Goal: Task Accomplishment & Management: Use online tool/utility

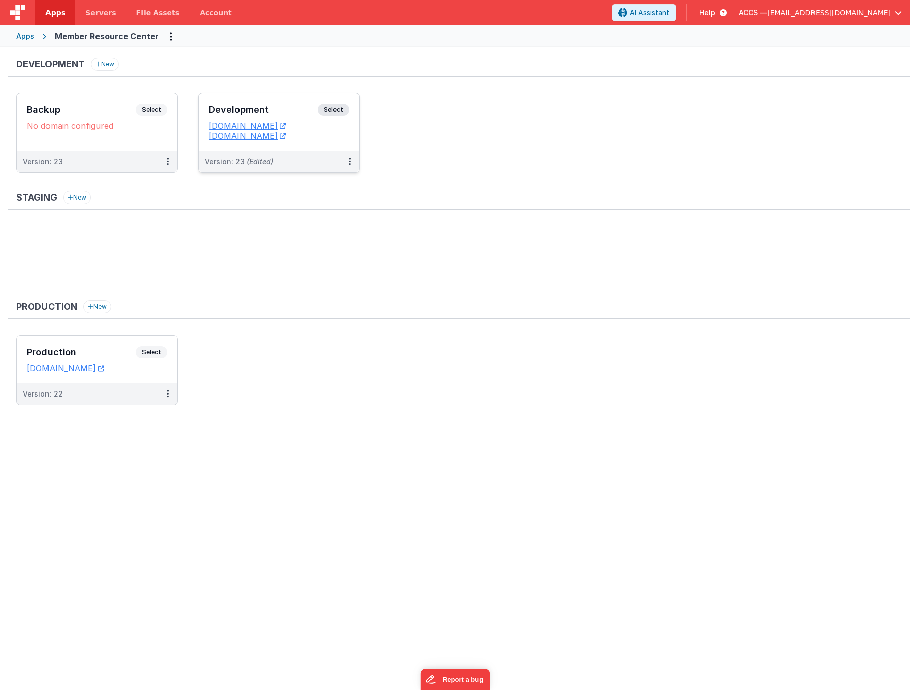
click at [286, 108] on h3 "Development" at bounding box center [263, 110] width 109 height 10
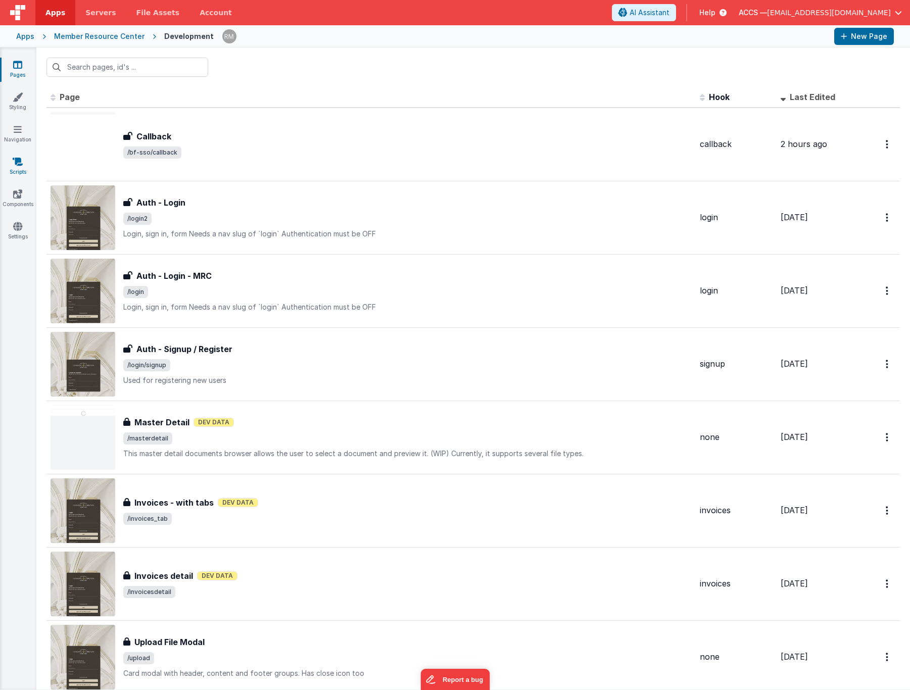
click at [17, 167] on link "Scripts" at bounding box center [17, 167] width 36 height 20
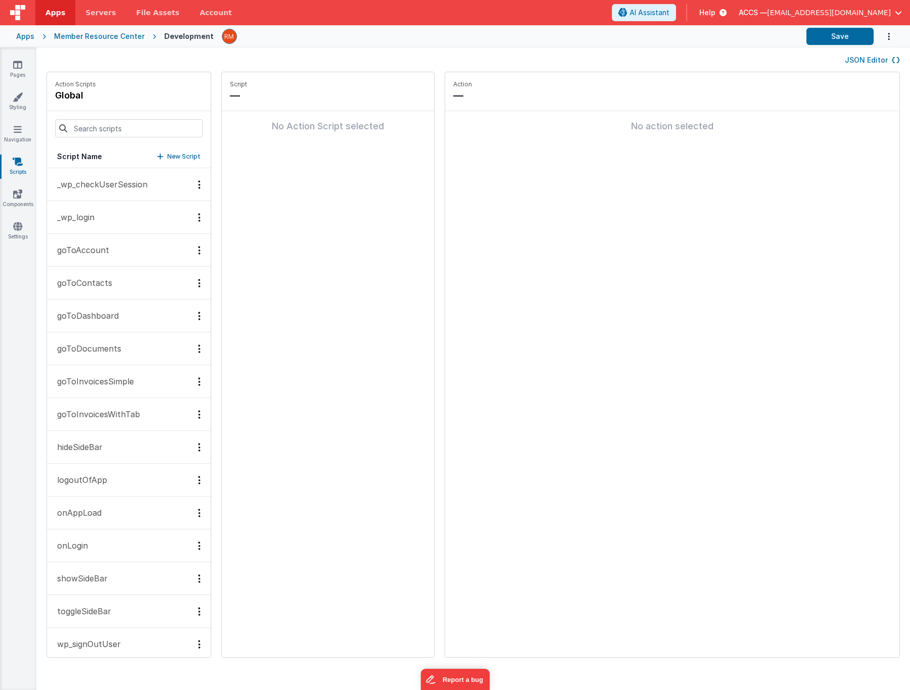
click at [118, 224] on button "_wp_login" at bounding box center [129, 217] width 164 height 33
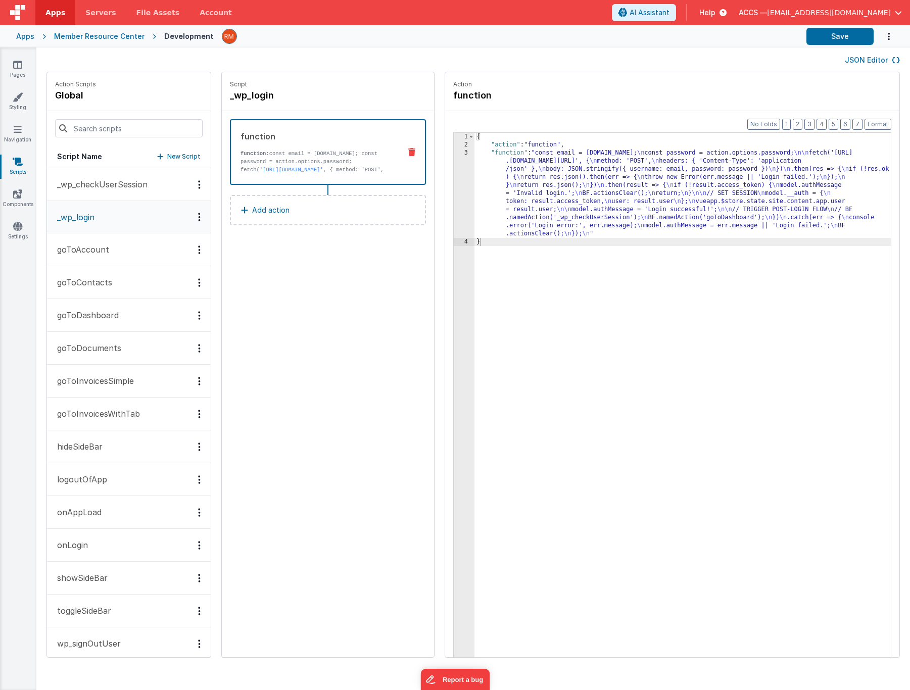
click at [475, 154] on div "{ "action" : "function" , "function" : "const email = [DOMAIN_NAME]; \n const p…" at bounding box center [698, 419] width 446 height 572
click at [454, 155] on div "3" at bounding box center [464, 193] width 21 height 89
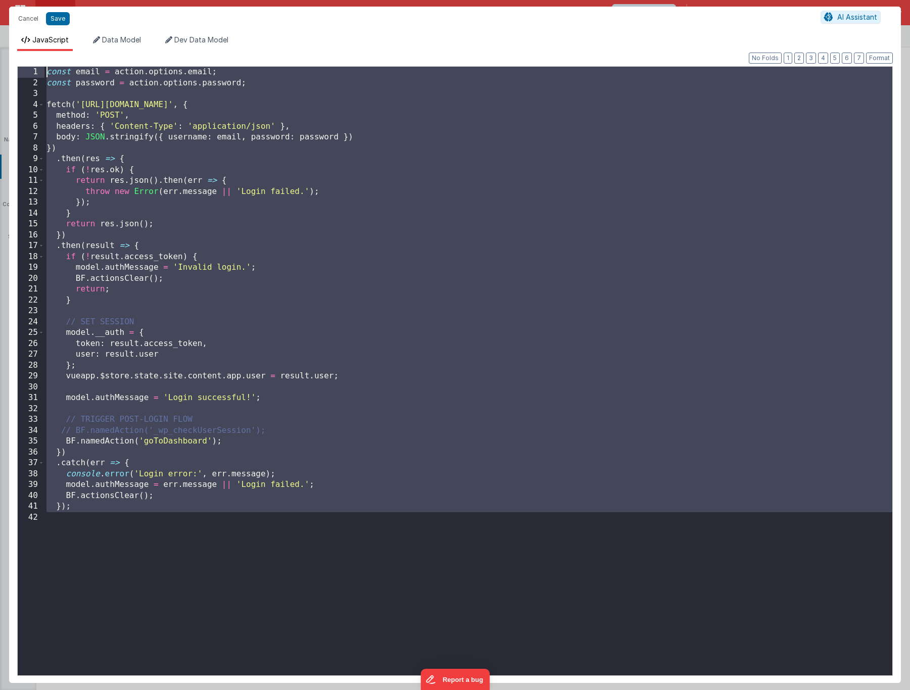
drag, startPoint x: 82, startPoint y: 534, endPoint x: -16, endPoint y: 7, distance: 536.2
click at [0, 7] on html "Cancel Save AI Assistant JavaScript Data Model Dev Data Model Format 7 6 5 4 3 …" at bounding box center [455, 345] width 910 height 690
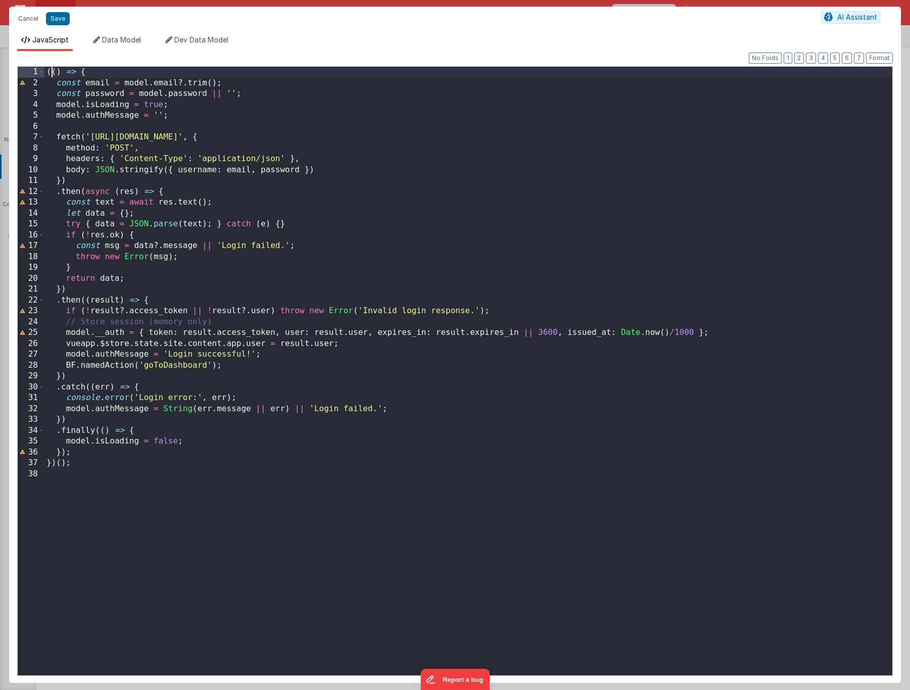
click at [53, 73] on div "(( ) => { const email = model . email ?. trim ( ) ; const password = model . pa…" at bounding box center [468, 382] width 848 height 631
click at [73, 467] on div "( ) => { const email = model . email ?. trim ( ) ; const password = model . pas…" at bounding box center [468, 382] width 848 height 631
click at [75, 73] on div "( ) => { const email = model . email ?. trim ( ) ; const password = model . pas…" at bounding box center [468, 382] width 848 height 631
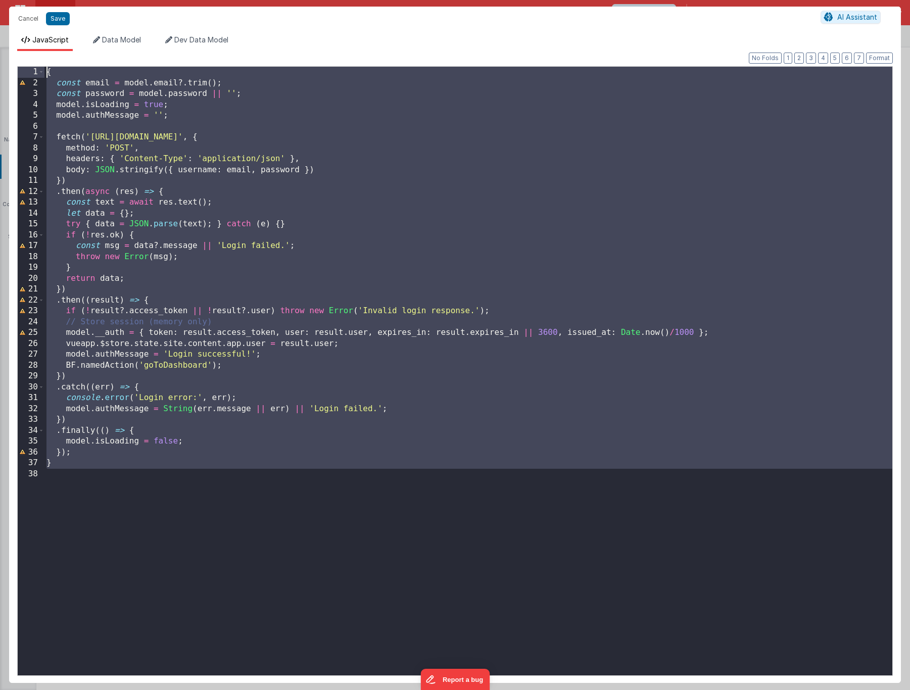
drag, startPoint x: 139, startPoint y: 508, endPoint x: 6, endPoint y: -73, distance: 596.8
click at [6, 0] on html "Cancel Save AI Assistant JavaScript Data Model Dev Data Model Format 7 6 5 4 3 …" at bounding box center [455, 345] width 910 height 690
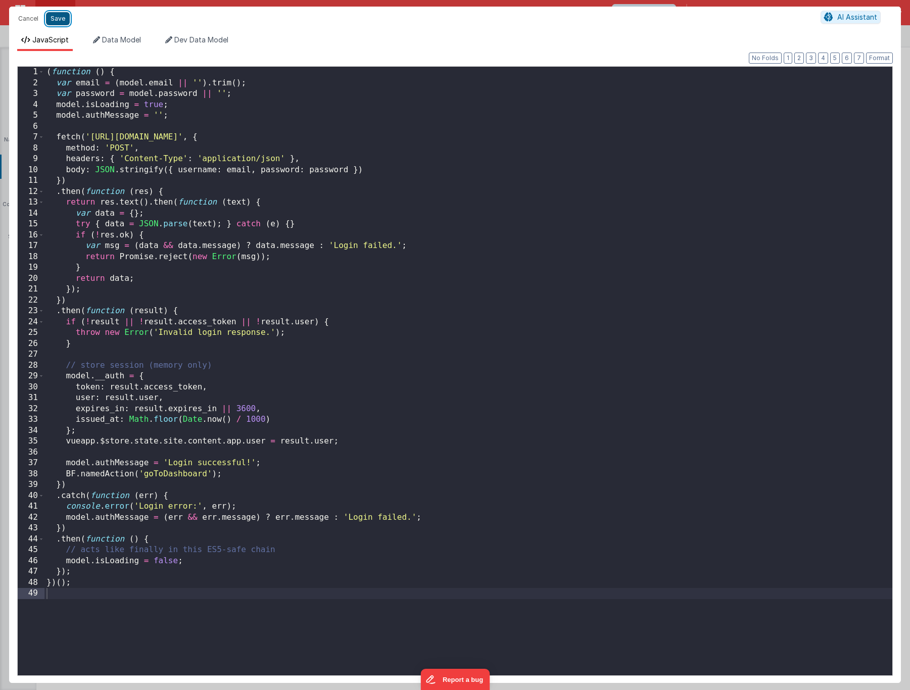
click at [65, 23] on button "Save" at bounding box center [58, 18] width 24 height 13
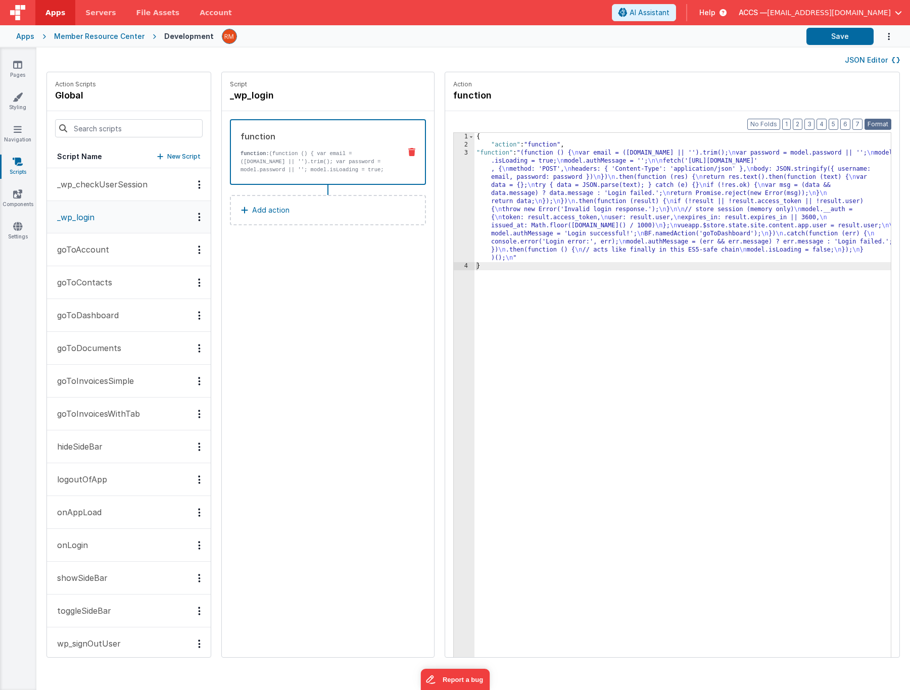
click at [878, 123] on button "Format" at bounding box center [878, 124] width 27 height 11
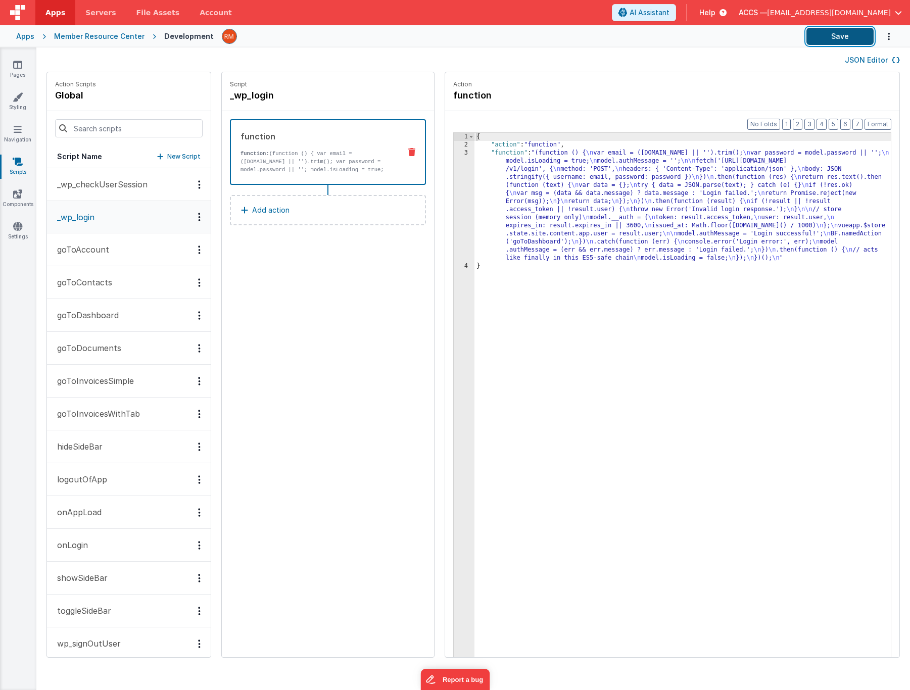
click at [846, 39] on button "Save" at bounding box center [840, 36] width 67 height 17
click at [24, 68] on link "Pages" at bounding box center [17, 70] width 36 height 20
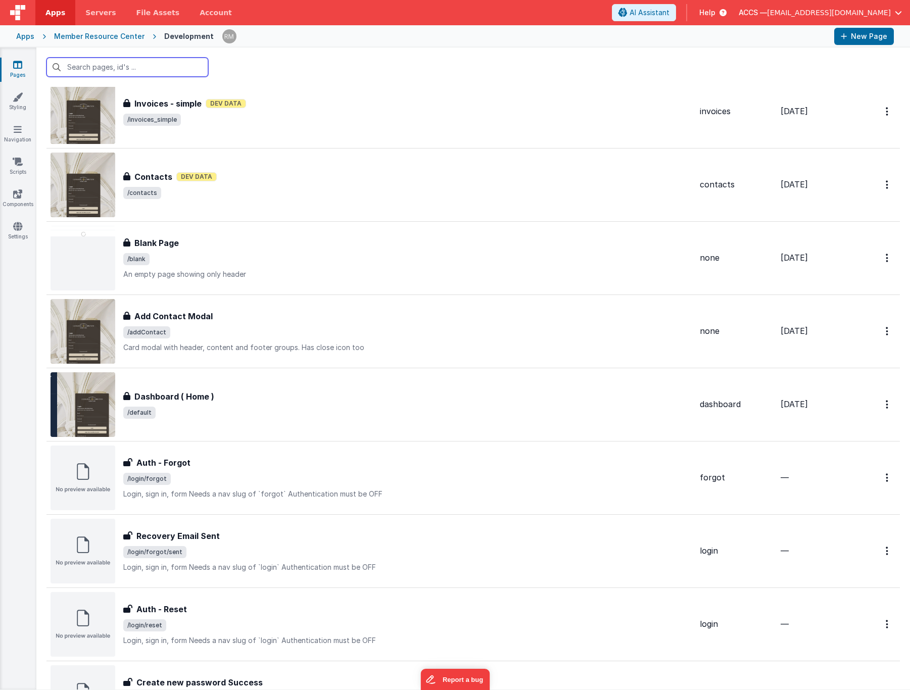
scroll to position [632, 0]
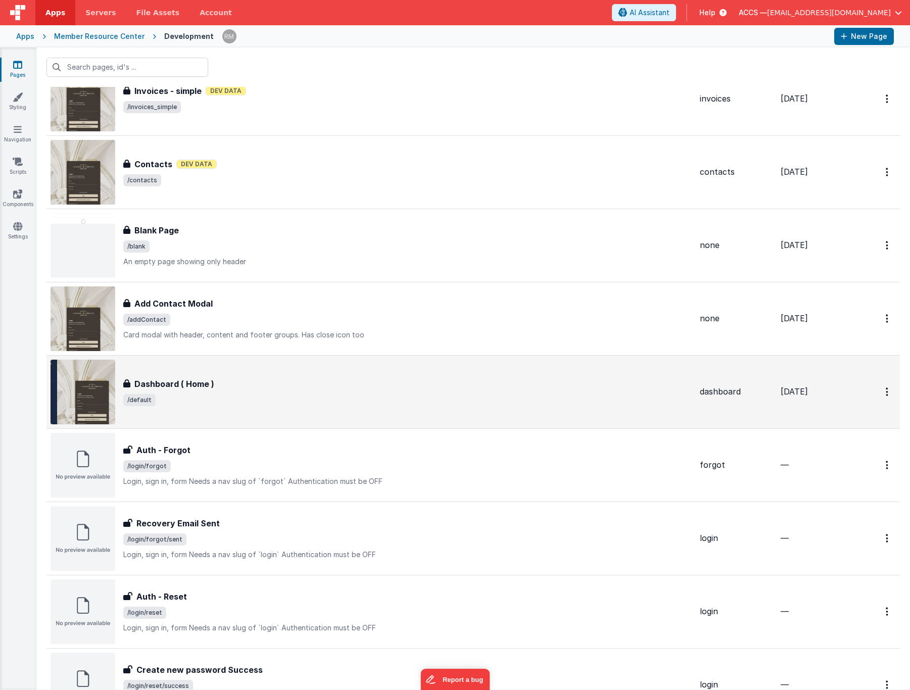
click at [283, 374] on div "Dashboard ( Home ) Dashboard ( Home ) /default" at bounding box center [371, 392] width 641 height 65
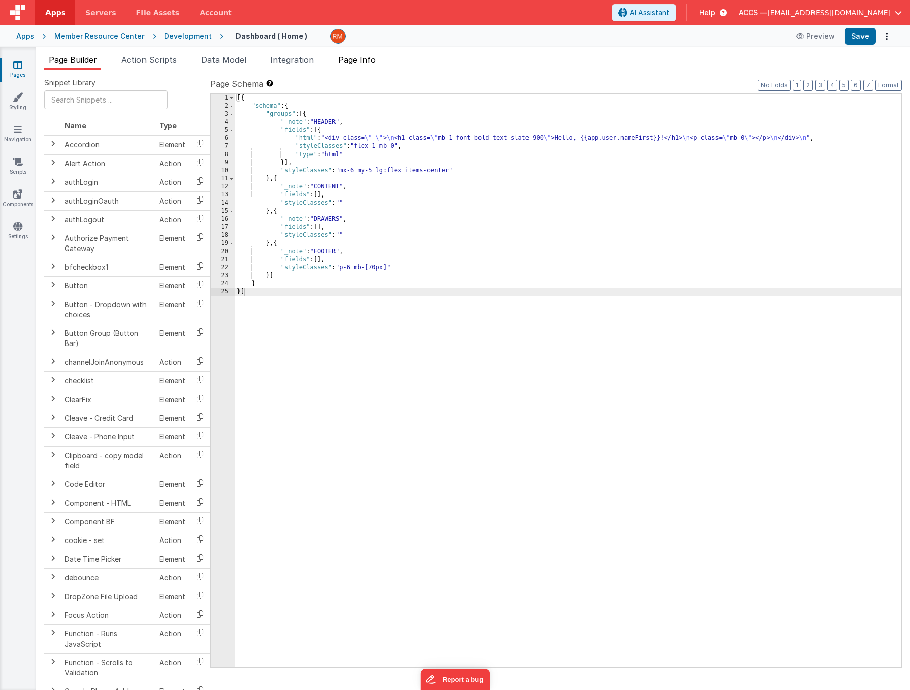
click at [349, 59] on span "Page Info" at bounding box center [357, 60] width 38 height 10
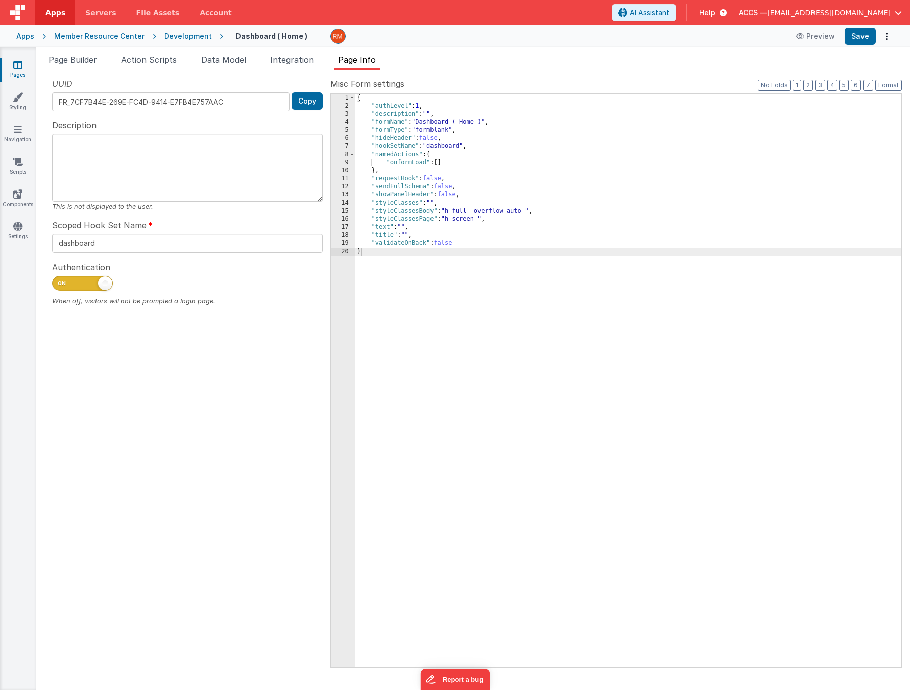
click at [99, 286] on span at bounding box center [105, 283] width 14 height 14
click at [60, 286] on input "checkbox" at bounding box center [56, 282] width 8 height 8
checkbox input "false"
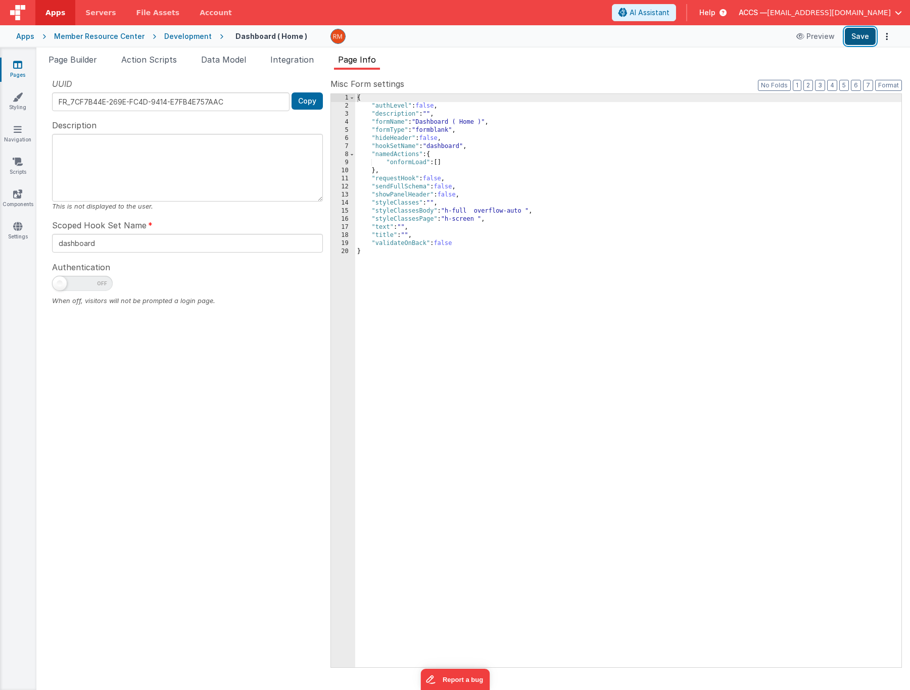
click at [862, 40] on button "Save" at bounding box center [860, 36] width 31 height 17
click at [15, 135] on link "Navigation" at bounding box center [17, 134] width 36 height 20
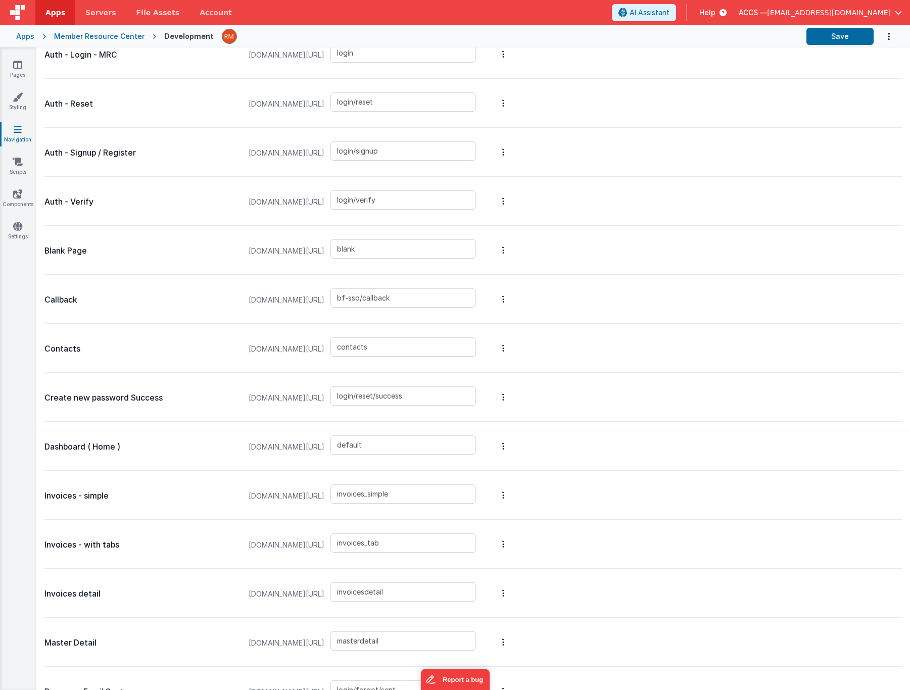
scroll to position [334, 0]
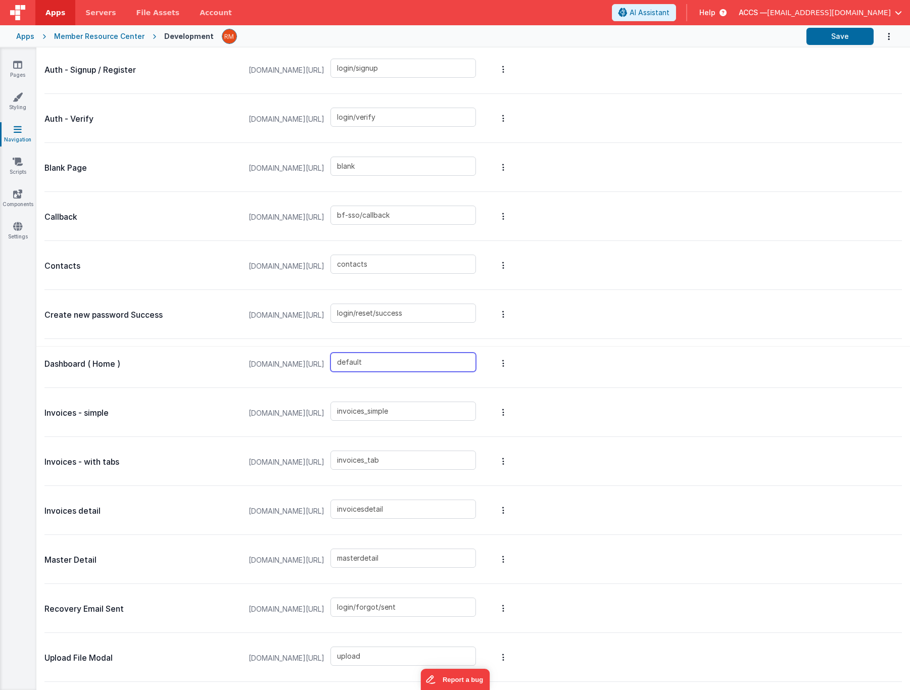
click at [426, 362] on input "default" at bounding box center [404, 362] width 146 height 19
type input "dashboard"
click at [852, 36] on button "Save" at bounding box center [840, 36] width 67 height 17
click at [22, 168] on link "Scripts" at bounding box center [17, 167] width 36 height 20
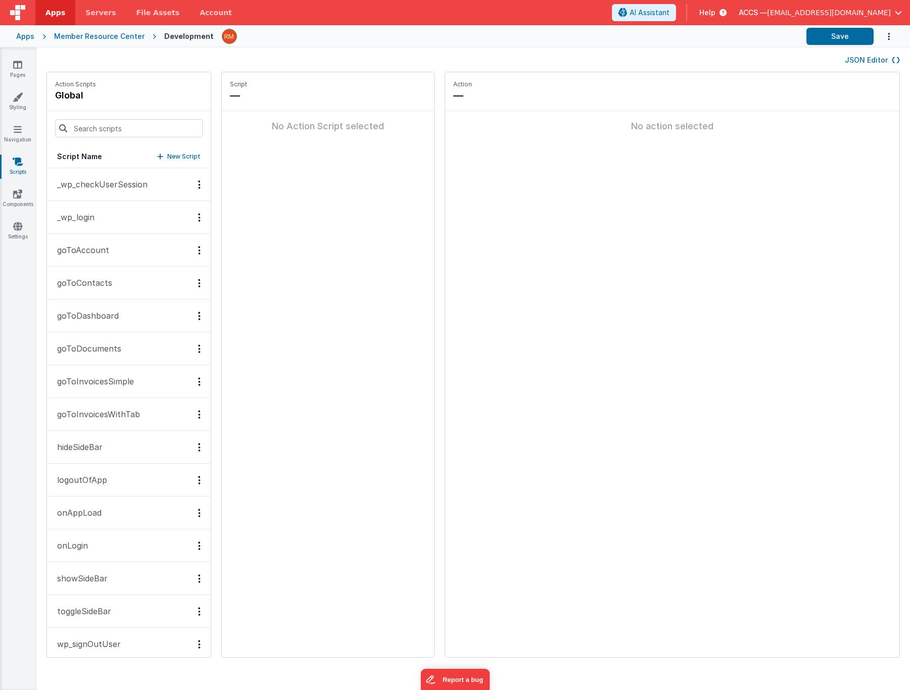
click at [95, 216] on button "_wp_login" at bounding box center [129, 217] width 164 height 33
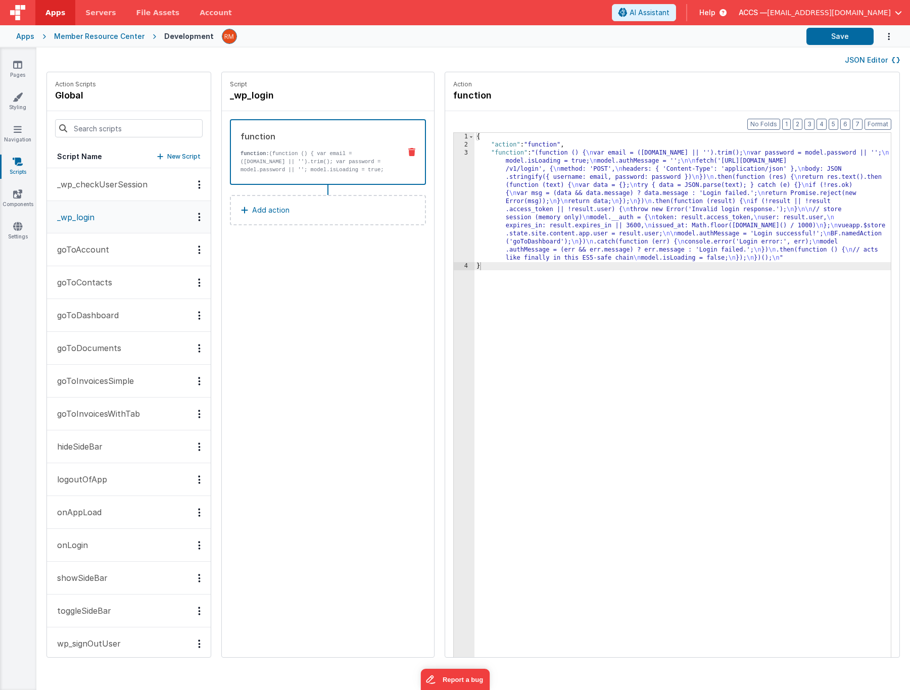
click at [476, 155] on div "{ "action" : "function" , "function" : "(function () { \n var email = (model.em…" at bounding box center [698, 419] width 446 height 572
click at [454, 153] on div "3" at bounding box center [464, 205] width 21 height 113
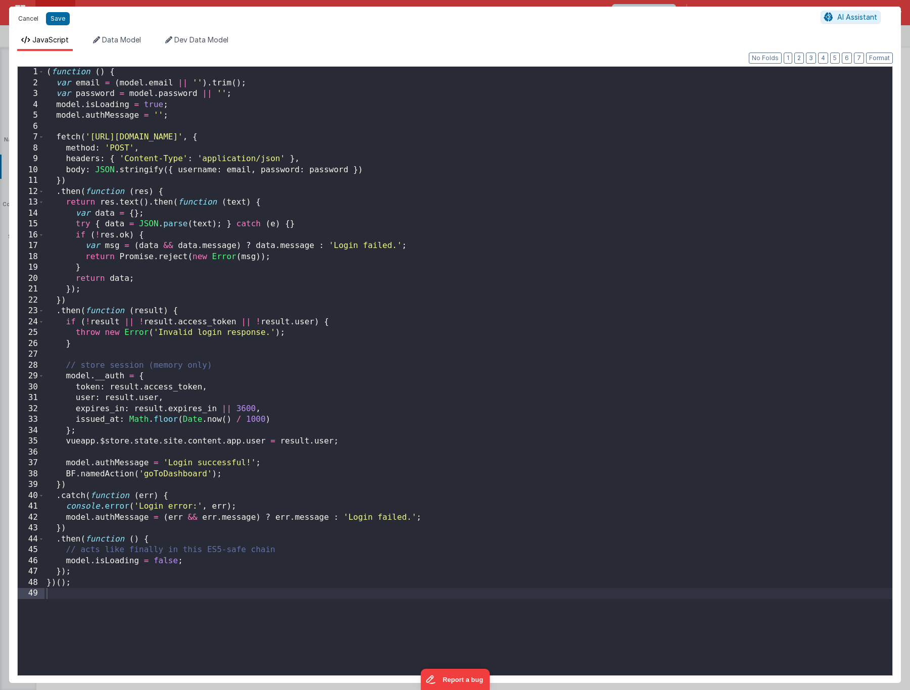
click at [30, 21] on button "Cancel" at bounding box center [28, 19] width 30 height 14
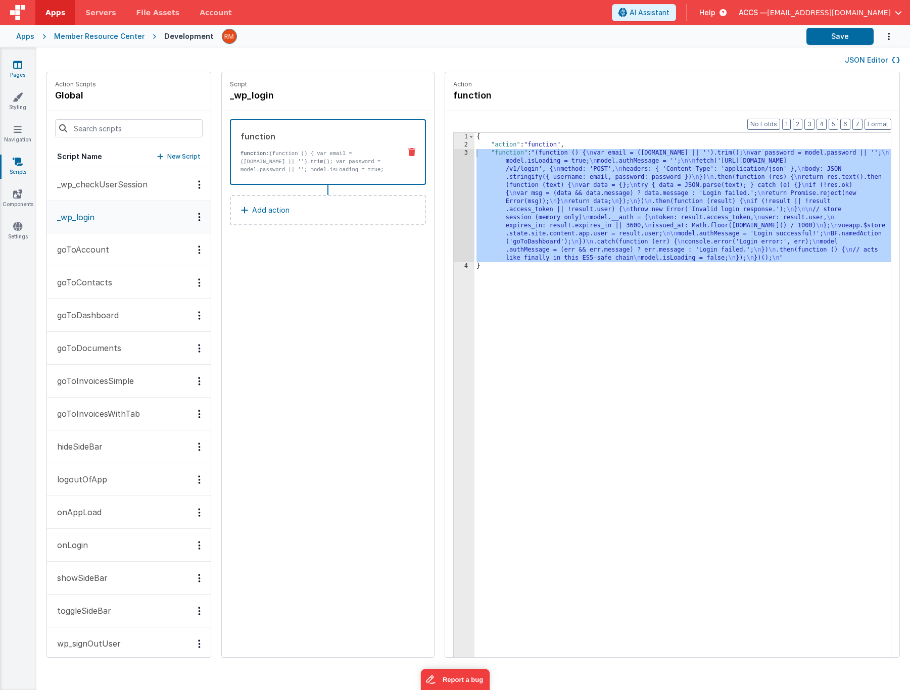
click at [15, 69] on icon at bounding box center [17, 65] width 9 height 10
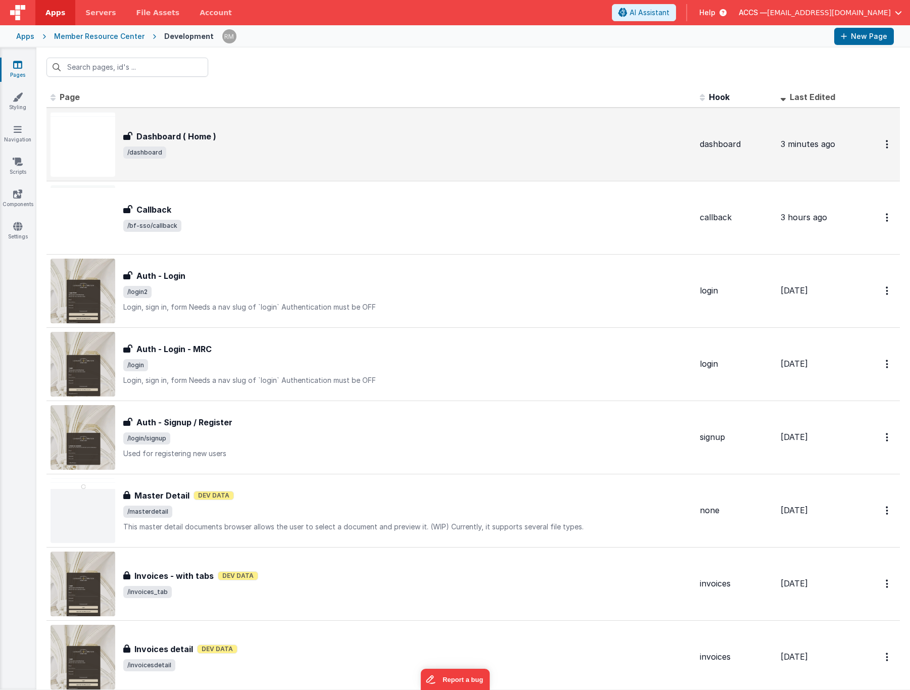
click at [288, 140] on div "Dashboard ( Home )" at bounding box center [407, 136] width 569 height 12
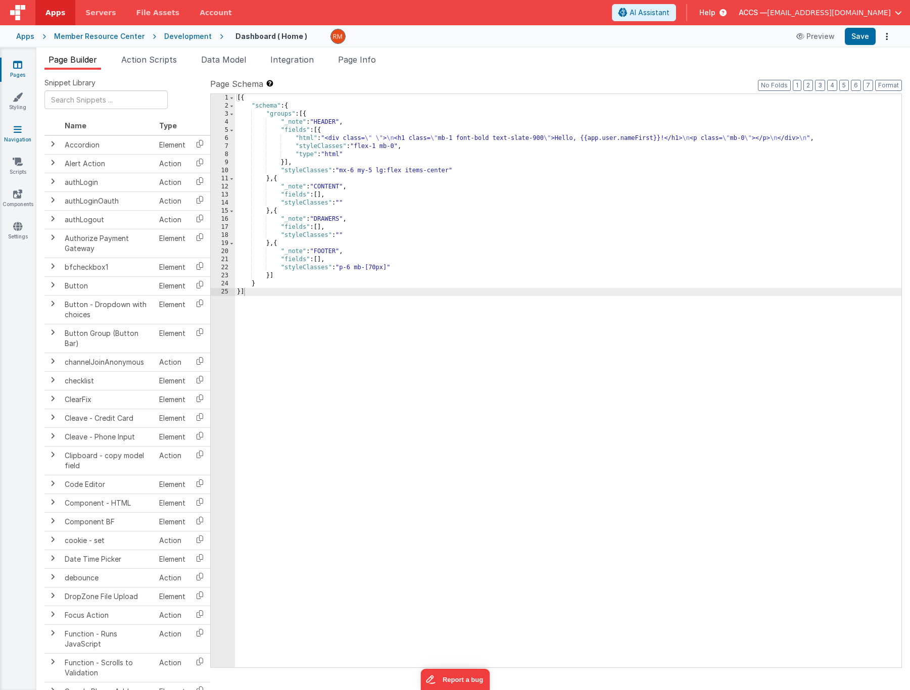
click at [21, 136] on link "Navigation" at bounding box center [17, 134] width 36 height 20
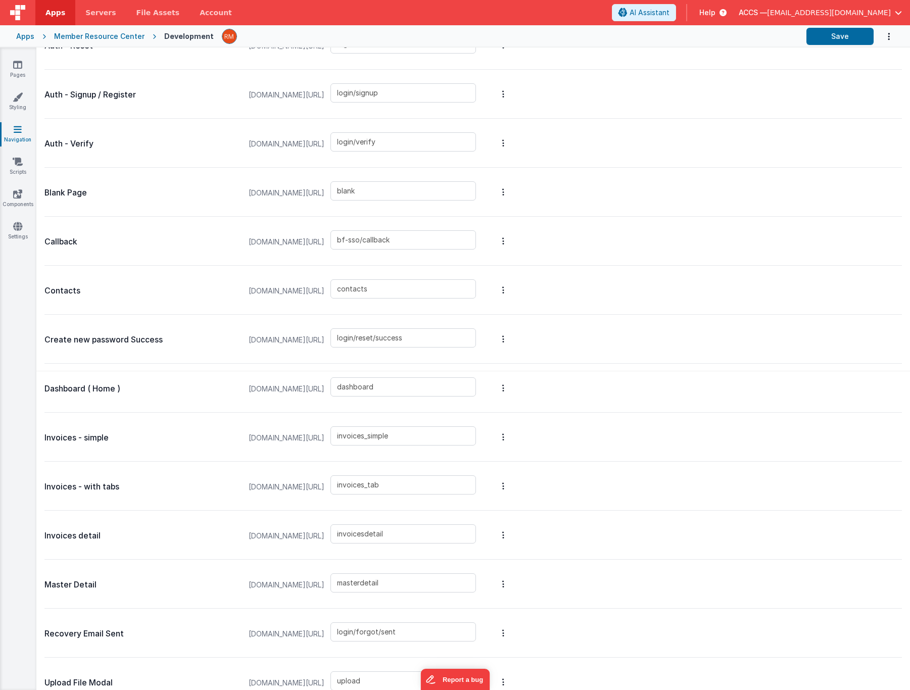
scroll to position [334, 0]
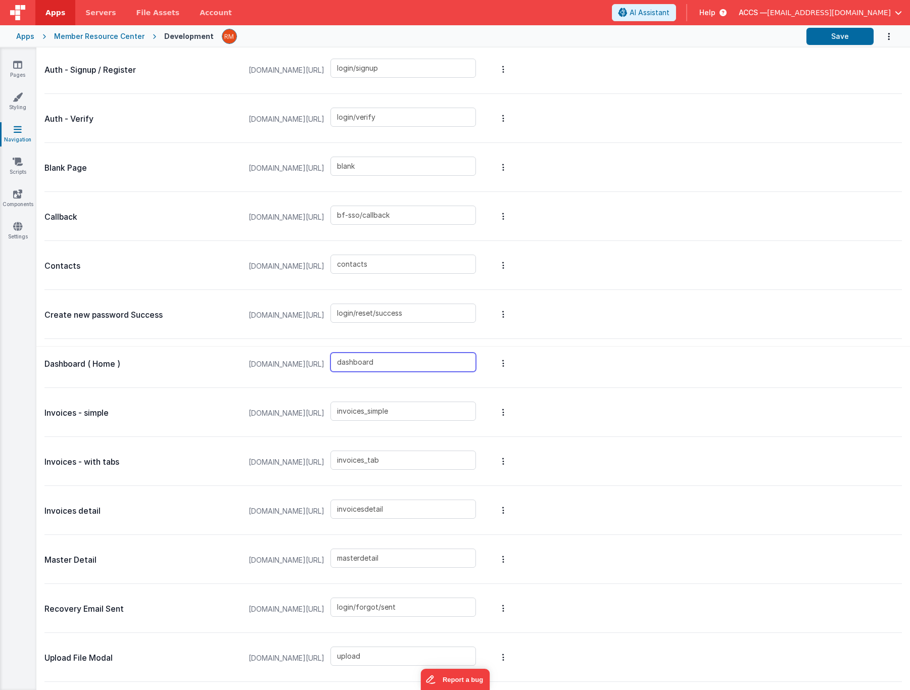
drag, startPoint x: 428, startPoint y: 365, endPoint x: 361, endPoint y: 360, distance: 67.4
click at [361, 360] on div "membersdev.classicalchristian.org/#/ dashboard" at bounding box center [363, 364] width 240 height 38
type input "default"
click at [850, 39] on button "Save" at bounding box center [840, 36] width 67 height 17
click at [20, 170] on link "Scripts" at bounding box center [17, 167] width 36 height 20
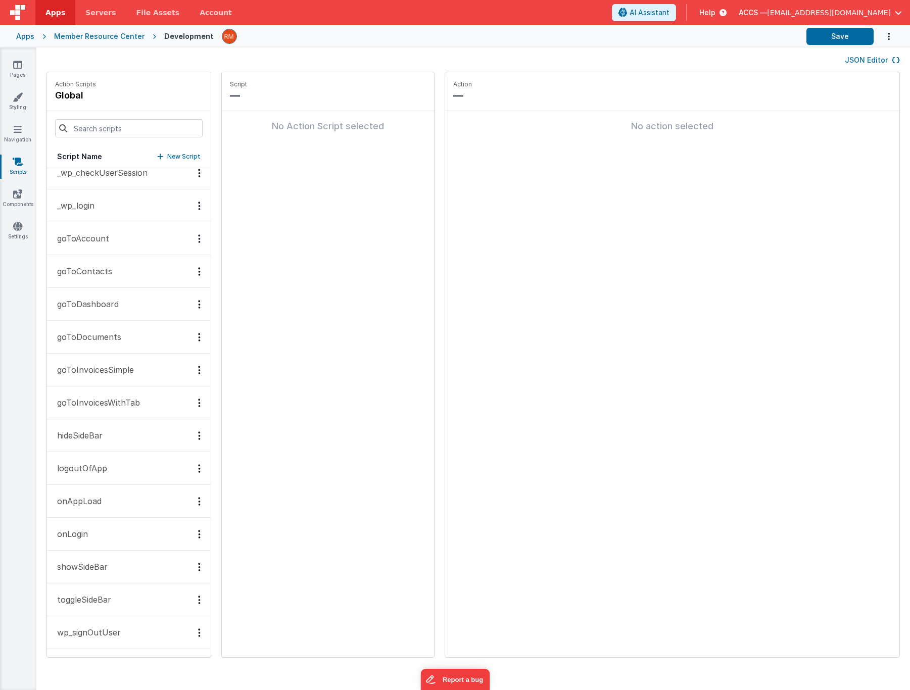
click at [104, 300] on p "goToDashboard" at bounding box center [85, 304] width 68 height 12
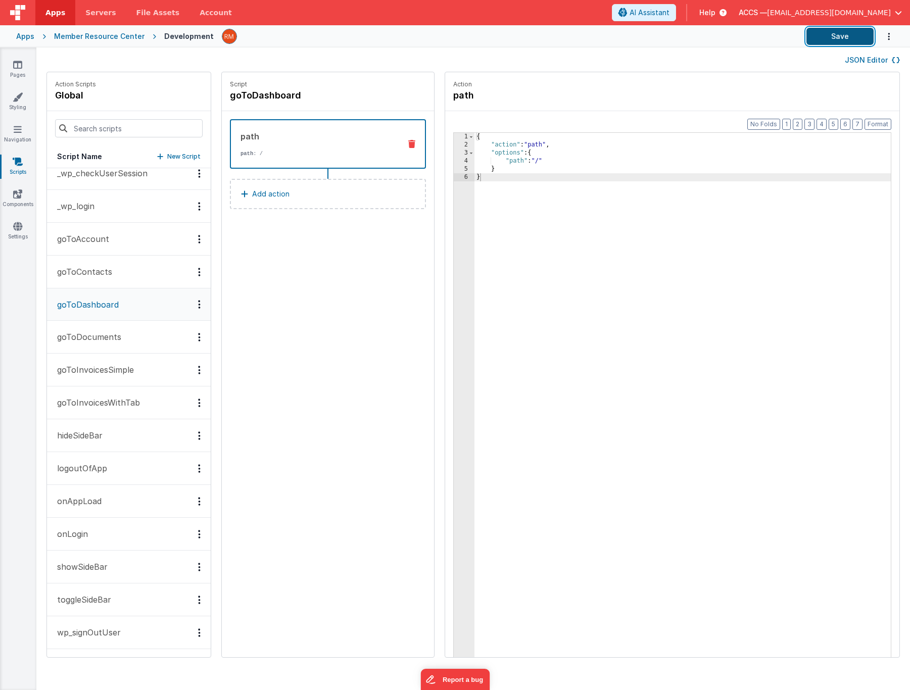
click at [843, 39] on button "Save" at bounding box center [840, 36] width 67 height 17
click at [32, 37] on div "Apps" at bounding box center [25, 36] width 18 height 10
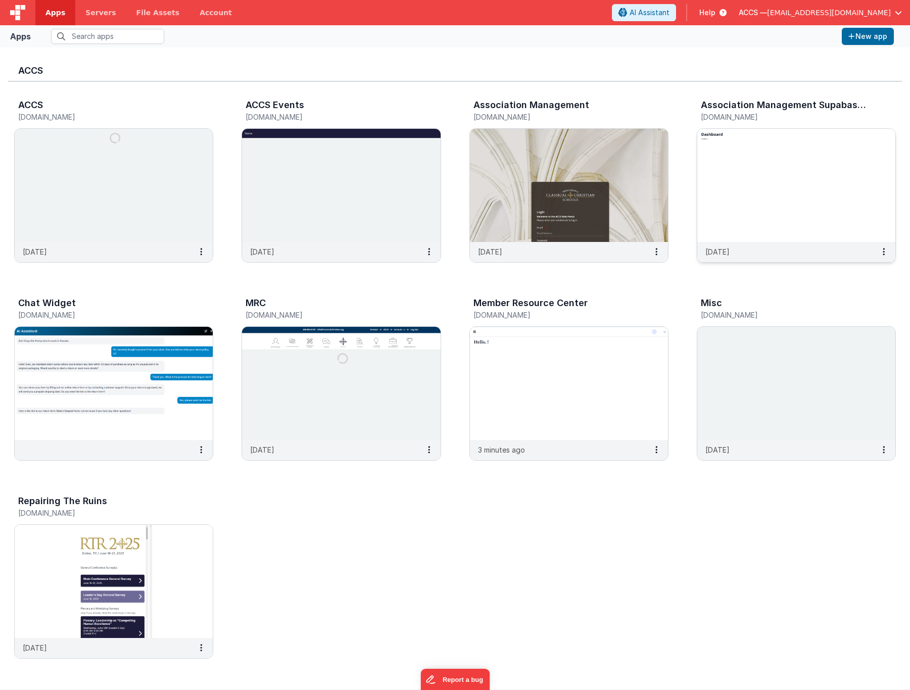
click at [720, 206] on img at bounding box center [796, 185] width 198 height 113
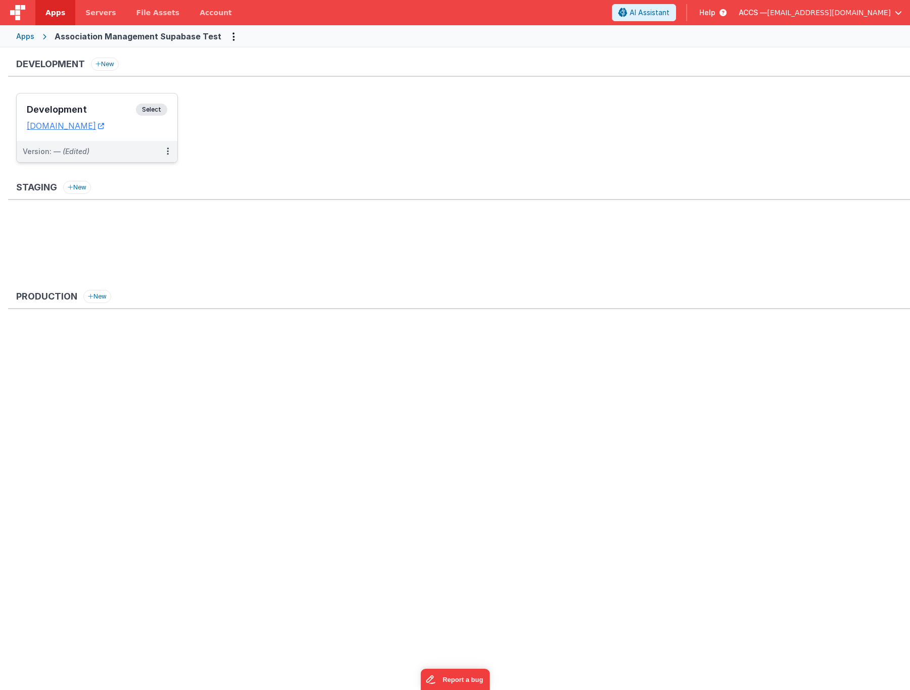
click at [116, 116] on div "Development Select" at bounding box center [97, 112] width 140 height 17
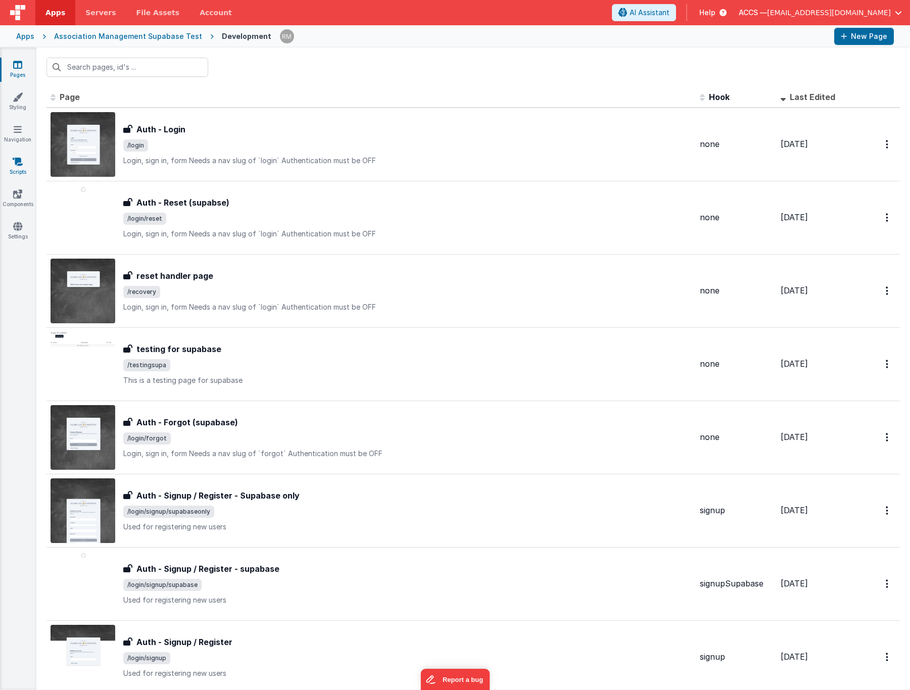
click at [21, 169] on link "Scripts" at bounding box center [17, 167] width 36 height 20
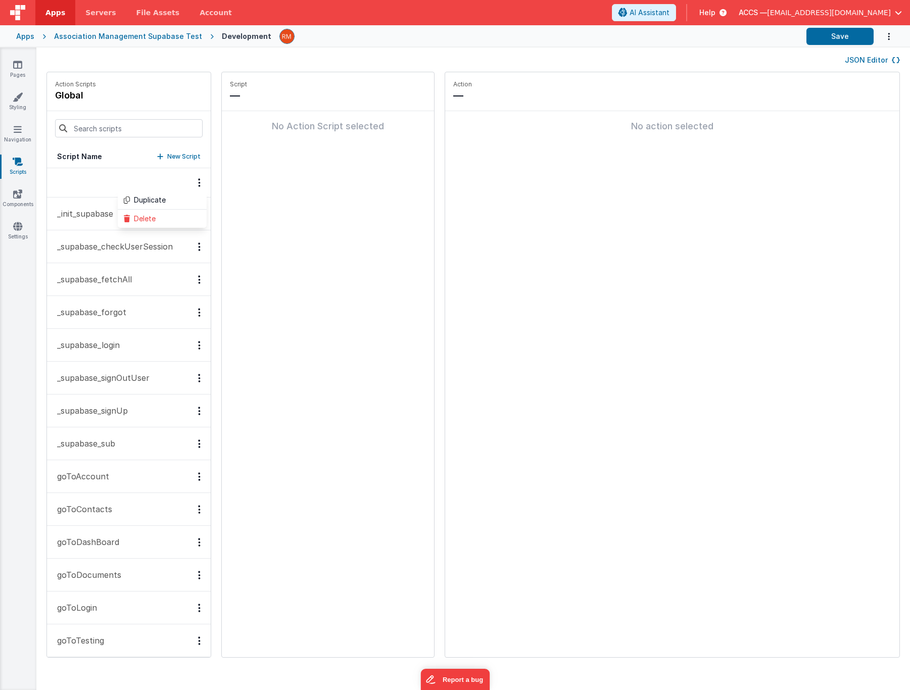
click at [101, 348] on p "_supabase_login" at bounding box center [85, 345] width 69 height 12
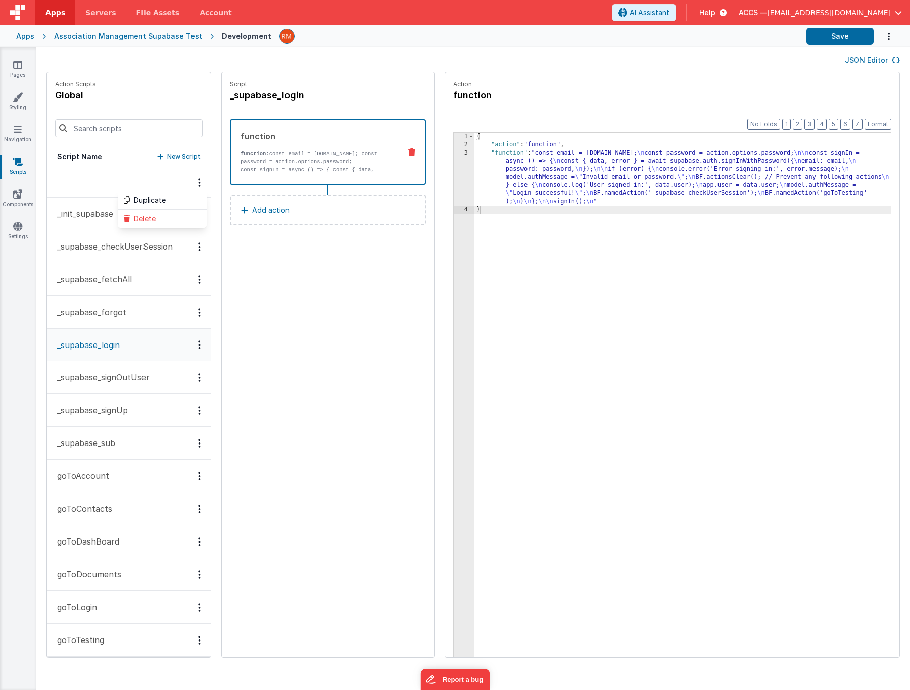
click at [485, 155] on div "{ "action" : "function" , "function" : "const email = action.options.email; \n …" at bounding box center [693, 419] width 436 height 572
click at [454, 154] on div "3" at bounding box center [464, 177] width 21 height 57
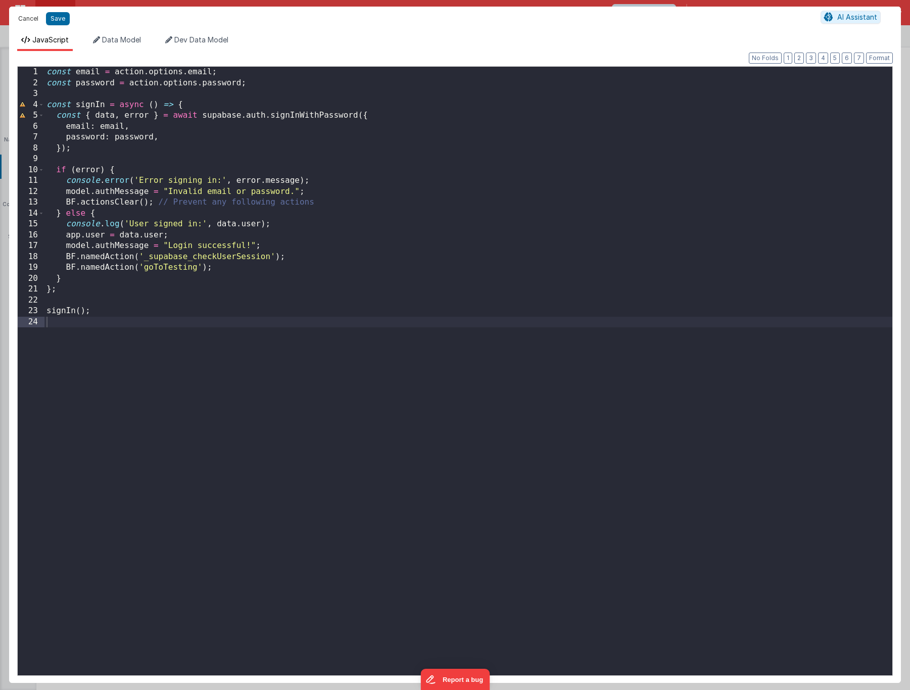
click at [33, 23] on button "Cancel" at bounding box center [28, 19] width 30 height 14
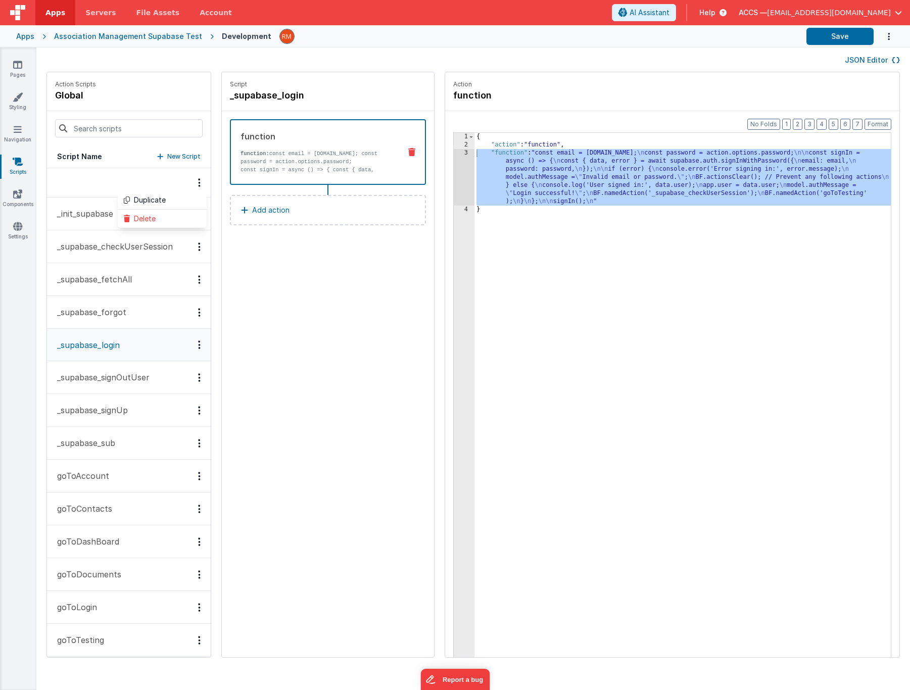
click at [122, 254] on button "_supabase_checkUserSession" at bounding box center [129, 246] width 164 height 33
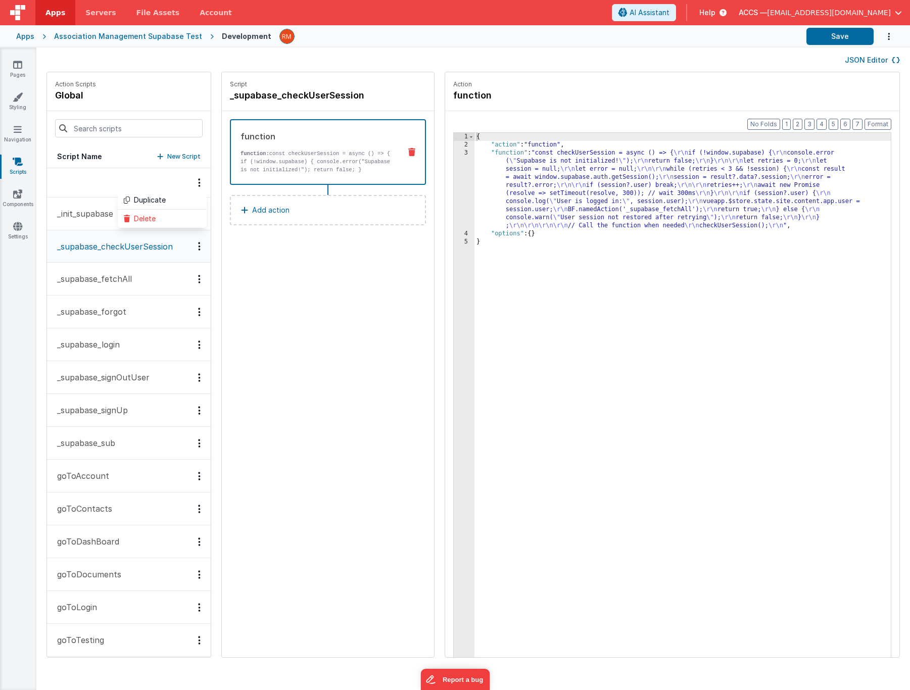
click at [489, 155] on div "{ "action" : "function" , "function" : "const checkUserSession = async () => { …" at bounding box center [693, 419] width 436 height 572
click at [454, 153] on div "3" at bounding box center [464, 189] width 21 height 81
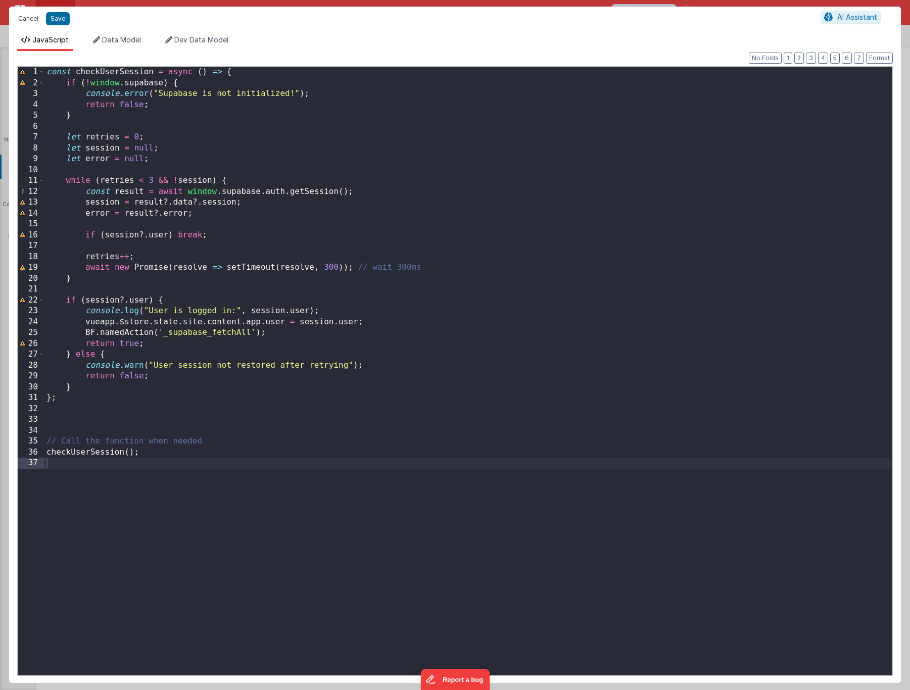
click at [22, 20] on button "Cancel" at bounding box center [28, 19] width 30 height 14
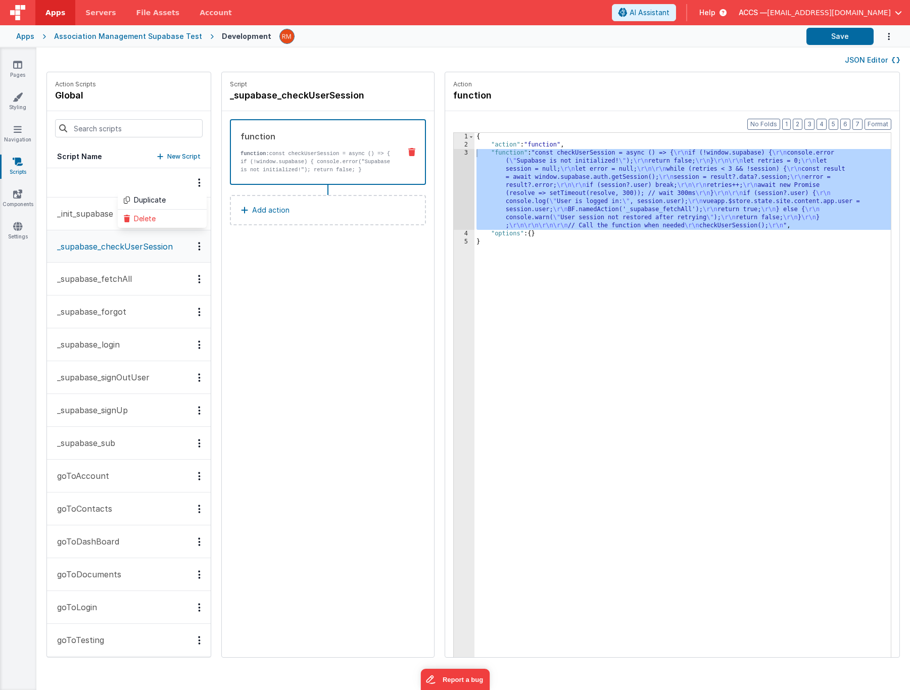
click at [119, 350] on p "_supabase_login" at bounding box center [85, 345] width 69 height 12
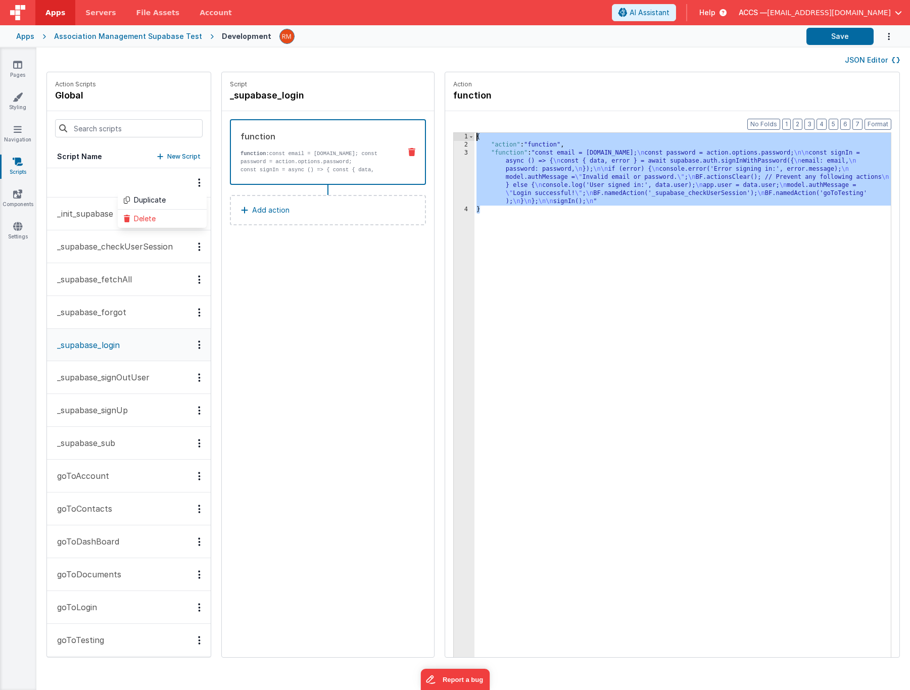
drag, startPoint x: 477, startPoint y: 227, endPoint x: 453, endPoint y: 116, distance: 113.7
click at [453, 116] on div "Format 7 6 5 4 3 2 1 No Folds 1 2 3 4 { "action" : "function" , "function" : "c…" at bounding box center [672, 403] width 454 height 585
click at [128, 245] on p "_supabase_checkUserSession" at bounding box center [112, 247] width 122 height 12
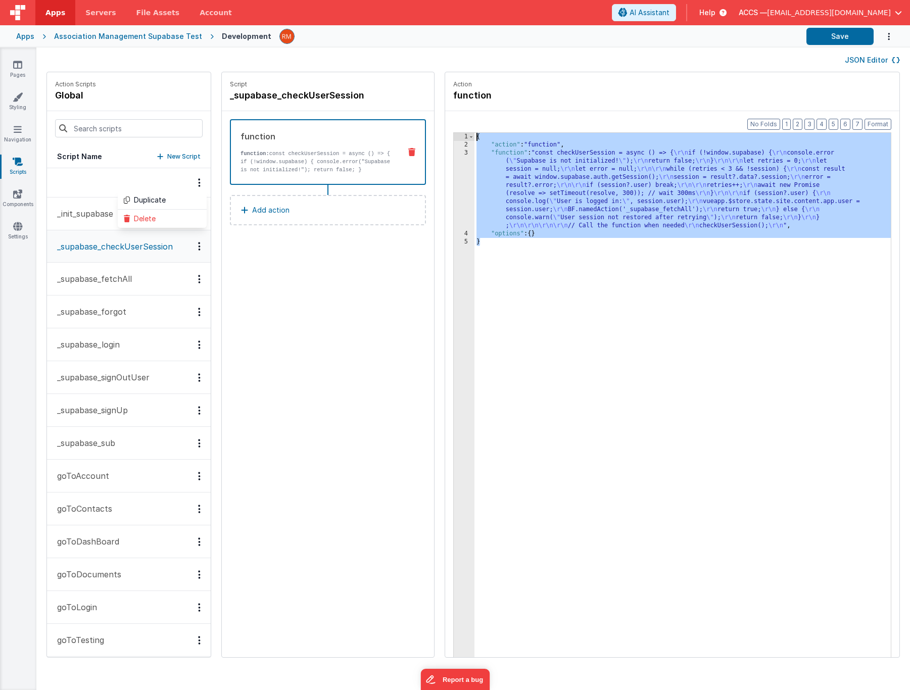
drag, startPoint x: 512, startPoint y: 253, endPoint x: 439, endPoint y: 130, distance: 142.7
click at [445, 130] on div "Format 7 6 5 4 3 2 1 No Folds 1 2 3 4 5 { "action" : "function" , "function" : …" at bounding box center [672, 403] width 454 height 585
click at [24, 40] on div "Apps" at bounding box center [25, 36] width 18 height 10
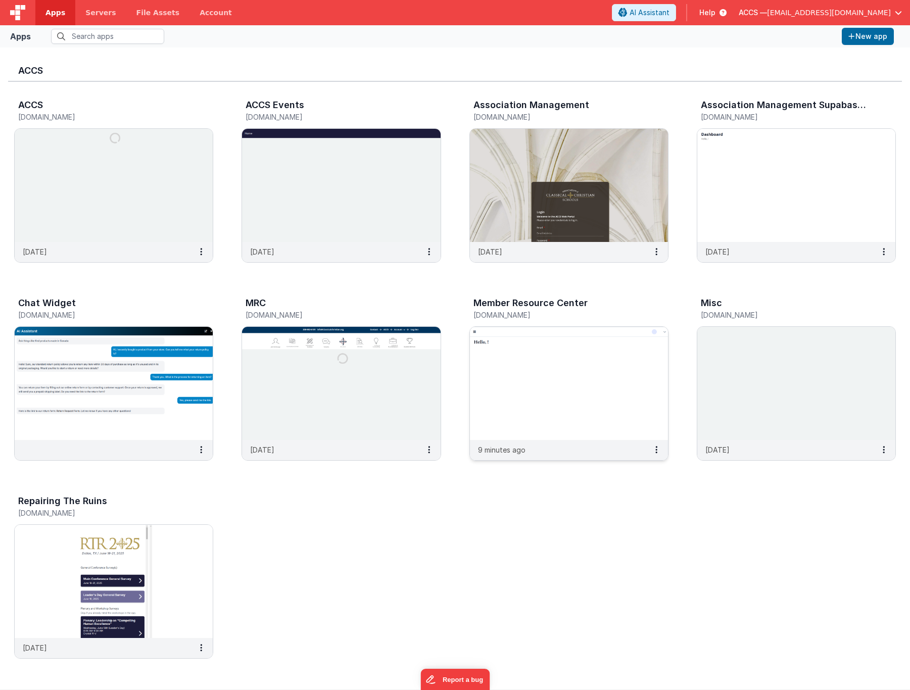
click at [599, 340] on img at bounding box center [569, 383] width 198 height 113
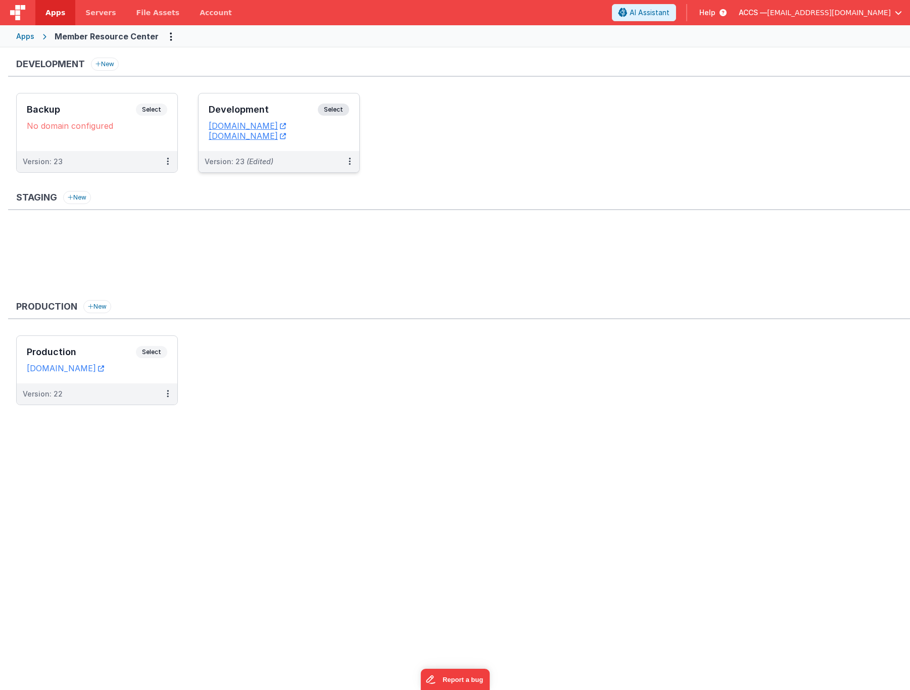
click at [227, 105] on h3 "Development" at bounding box center [263, 110] width 109 height 10
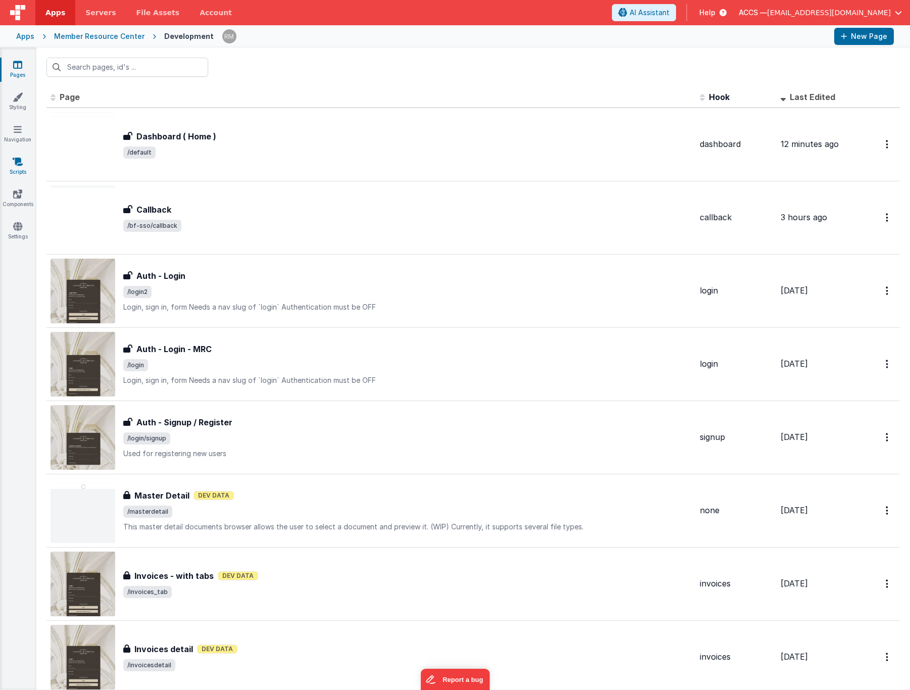
click at [22, 169] on link "Scripts" at bounding box center [17, 167] width 36 height 20
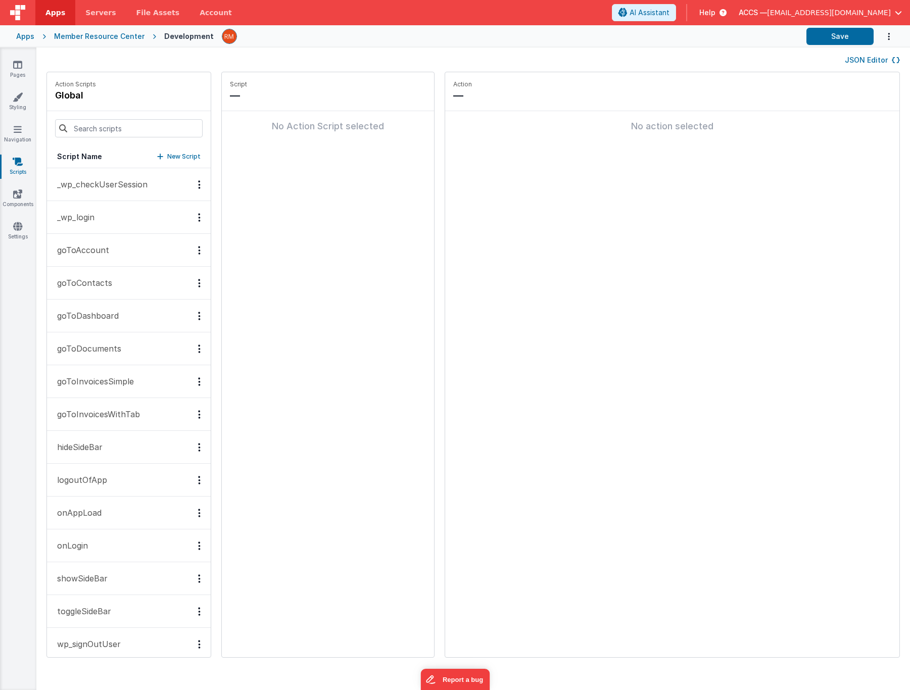
click at [95, 184] on p "_wp_checkUserSession" at bounding box center [99, 184] width 97 height 12
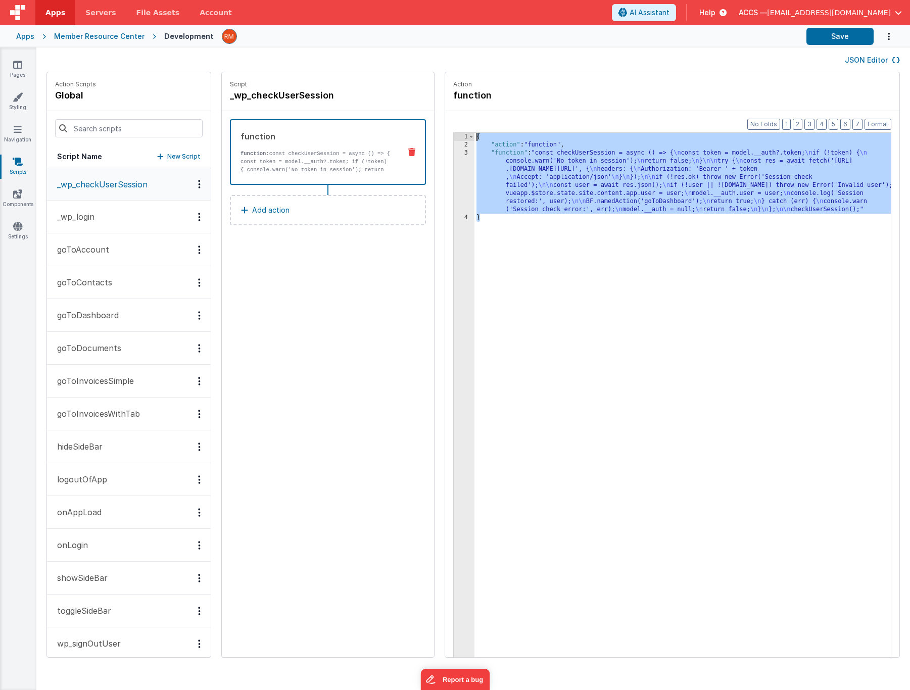
drag, startPoint x: 484, startPoint y: 245, endPoint x: 443, endPoint y: 122, distance: 129.4
click at [445, 122] on div "Format 7 6 5 4 3 2 1 No Folds 1 2 3 4 { "action" : "function" , "function" : "c…" at bounding box center [672, 403] width 454 height 585
click at [486, 152] on div "{ "action" : "function" , "function" : "const checkUserSession = async () => { …" at bounding box center [698, 419] width 446 height 572
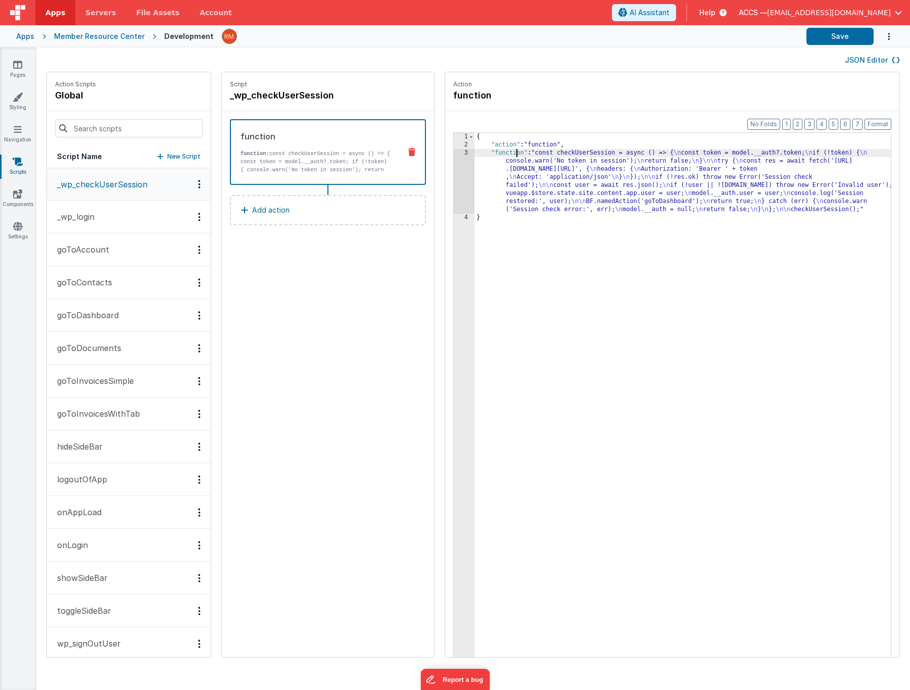
click at [454, 152] on div "3" at bounding box center [464, 181] width 21 height 65
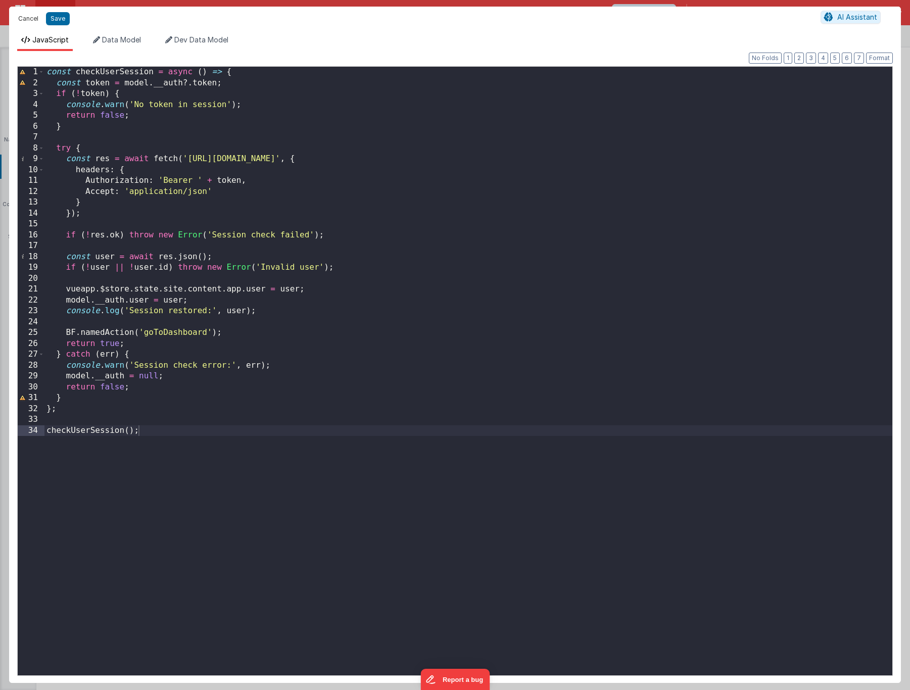
click at [26, 18] on button "Cancel" at bounding box center [28, 19] width 30 height 14
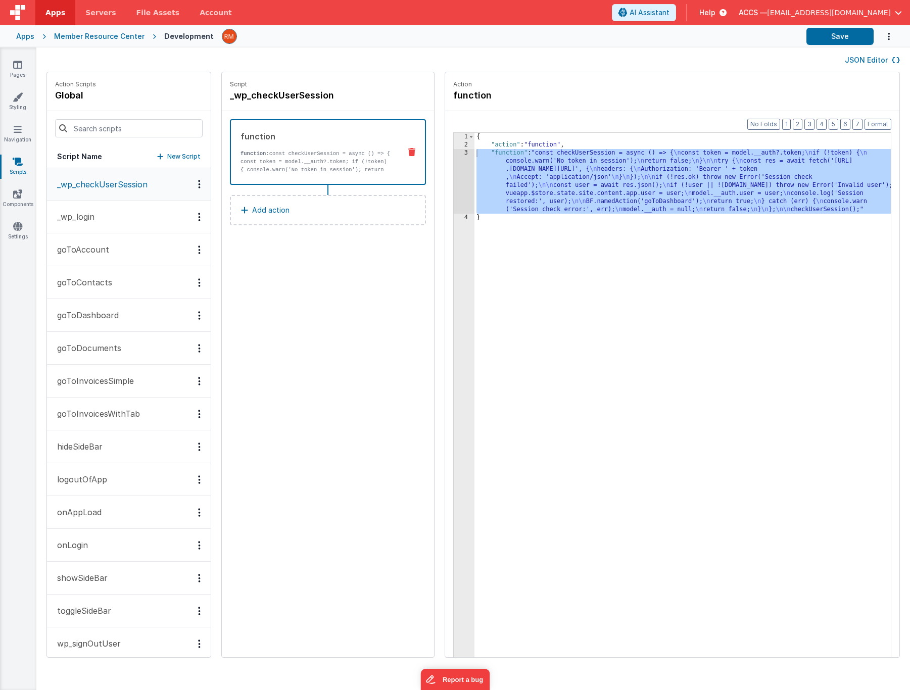
click at [481, 151] on div "{ "action" : "function" , "function" : "const checkUserSession = async () => { …" at bounding box center [698, 419] width 446 height 572
click at [454, 153] on div "3" at bounding box center [464, 181] width 21 height 65
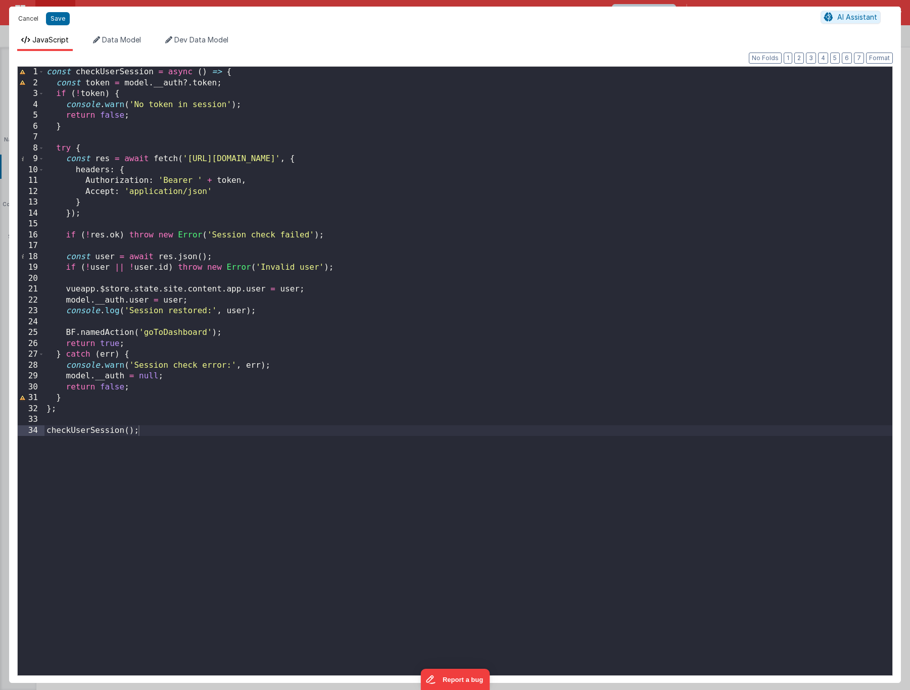
click at [37, 23] on button "Cancel" at bounding box center [28, 19] width 30 height 14
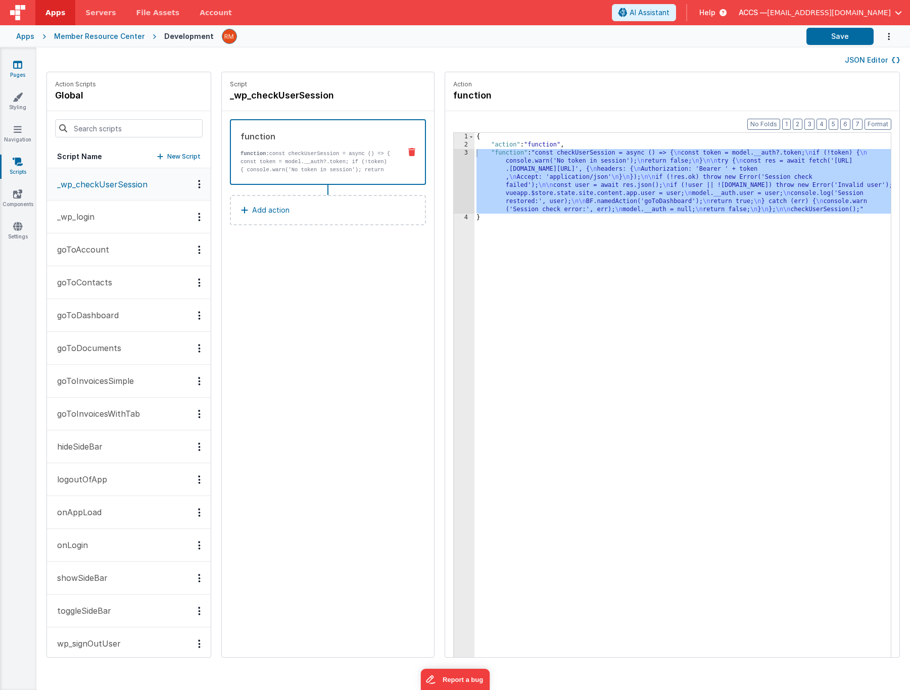
click at [17, 73] on link "Pages" at bounding box center [17, 70] width 36 height 20
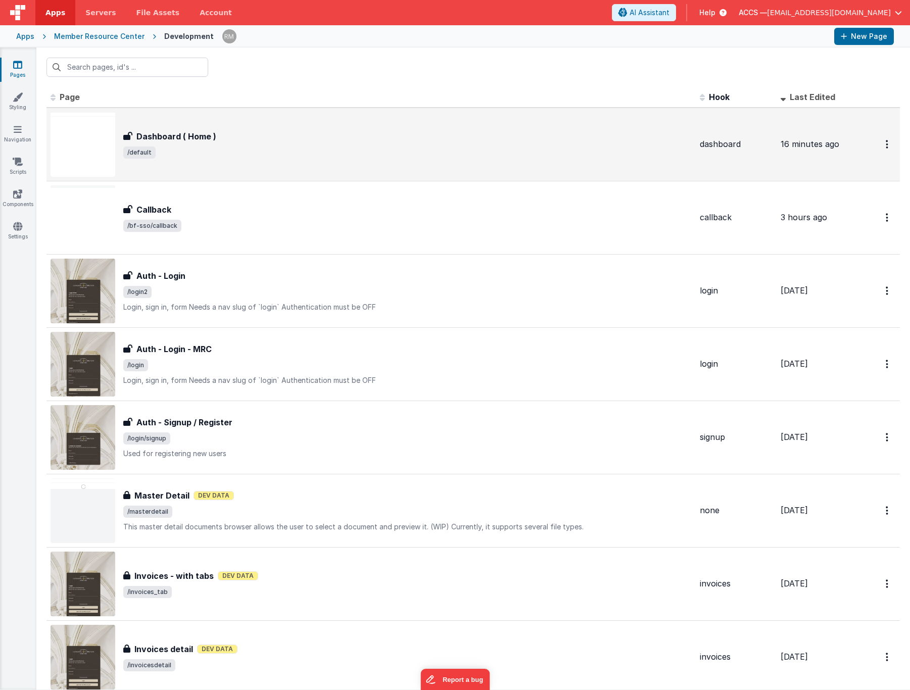
click at [213, 166] on div "Dashboard ( Home ) Dashboard ( Home ) /default" at bounding box center [371, 144] width 641 height 65
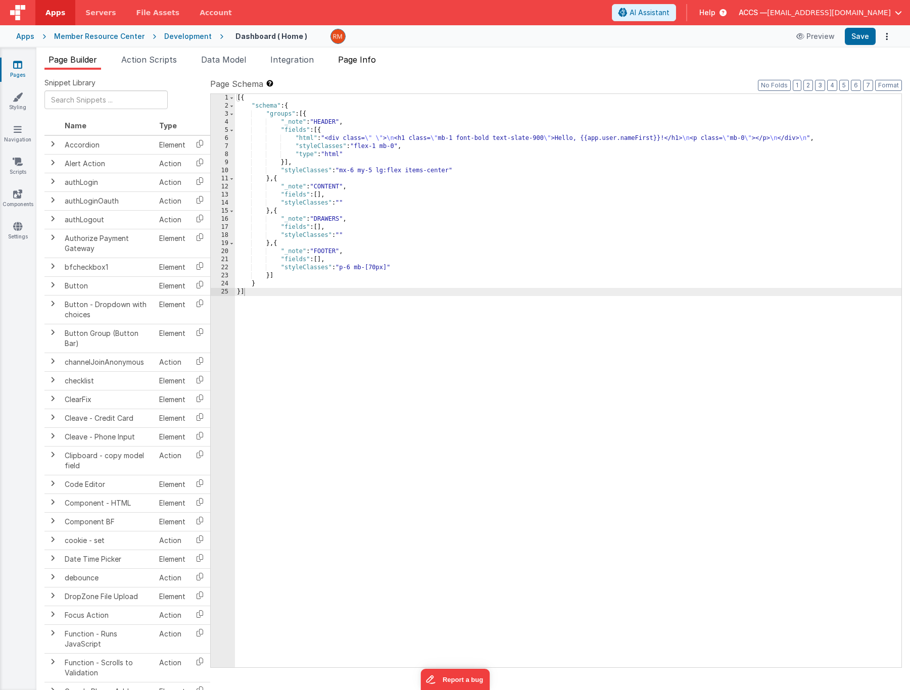
click at [355, 64] on span "Page Info" at bounding box center [357, 60] width 38 height 10
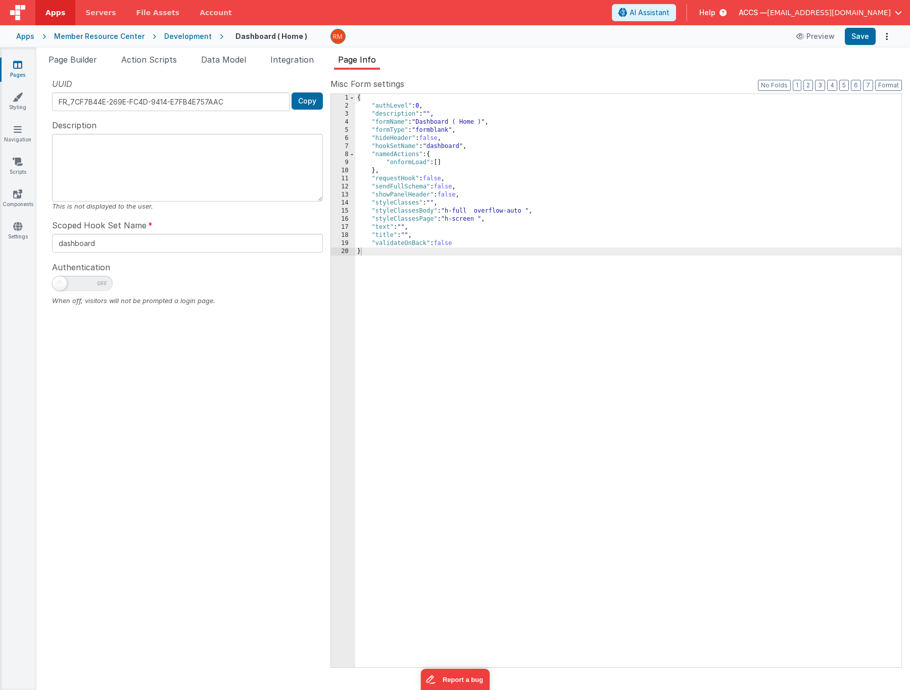
click at [95, 286] on span at bounding box center [82, 283] width 61 height 15
click at [60, 286] on input "checkbox" at bounding box center [56, 282] width 8 height 8
checkbox input "true"
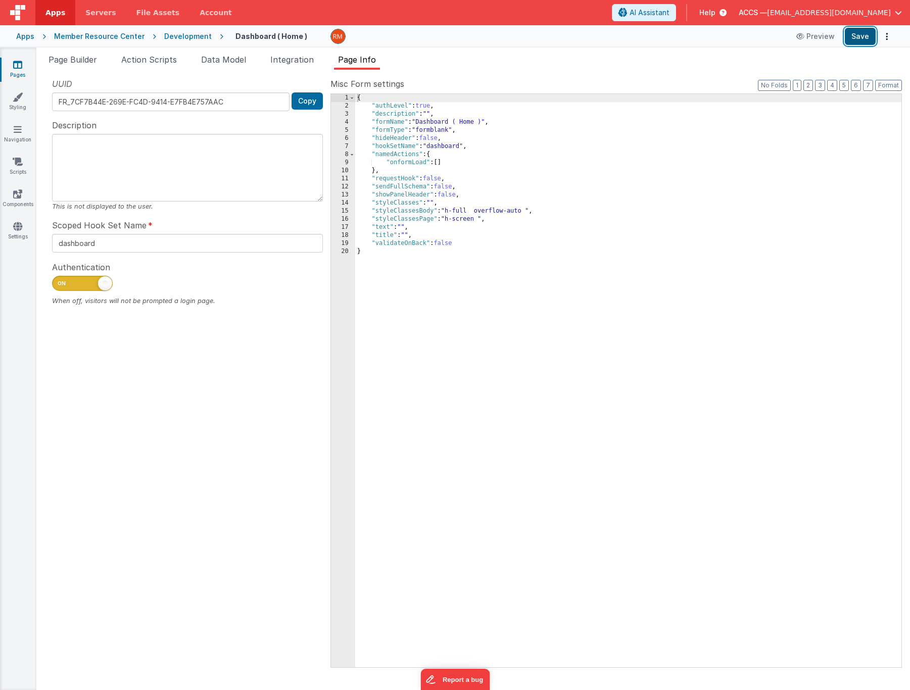
click at [853, 41] on button "Save" at bounding box center [860, 36] width 31 height 17
click at [284, 64] on span "Integration" at bounding box center [291, 60] width 43 height 10
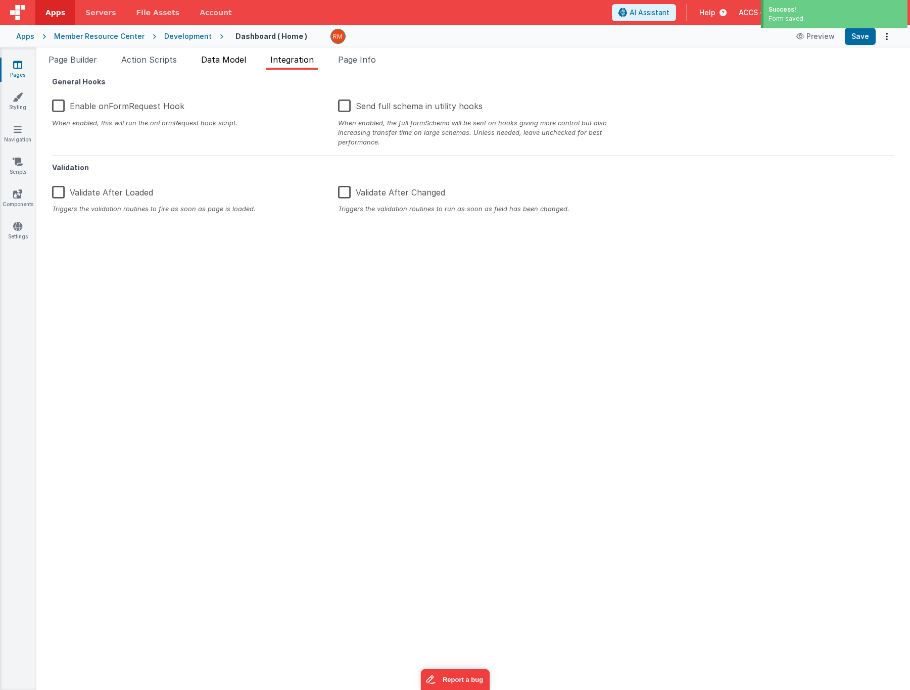
click at [240, 65] on li "Data Model" at bounding box center [223, 62] width 53 height 16
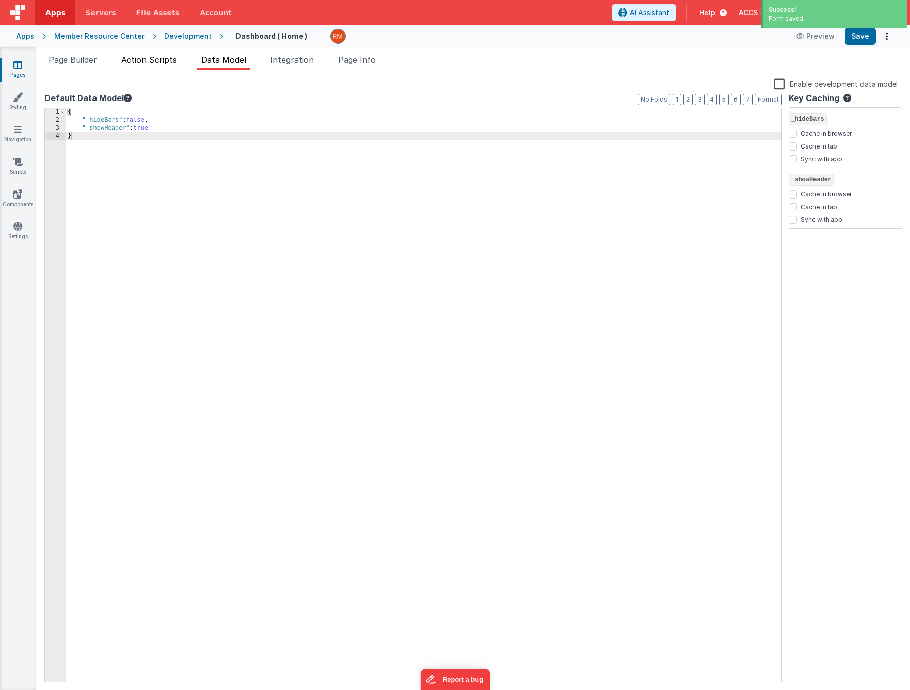
click at [165, 67] on li "Action Scripts" at bounding box center [149, 62] width 64 height 16
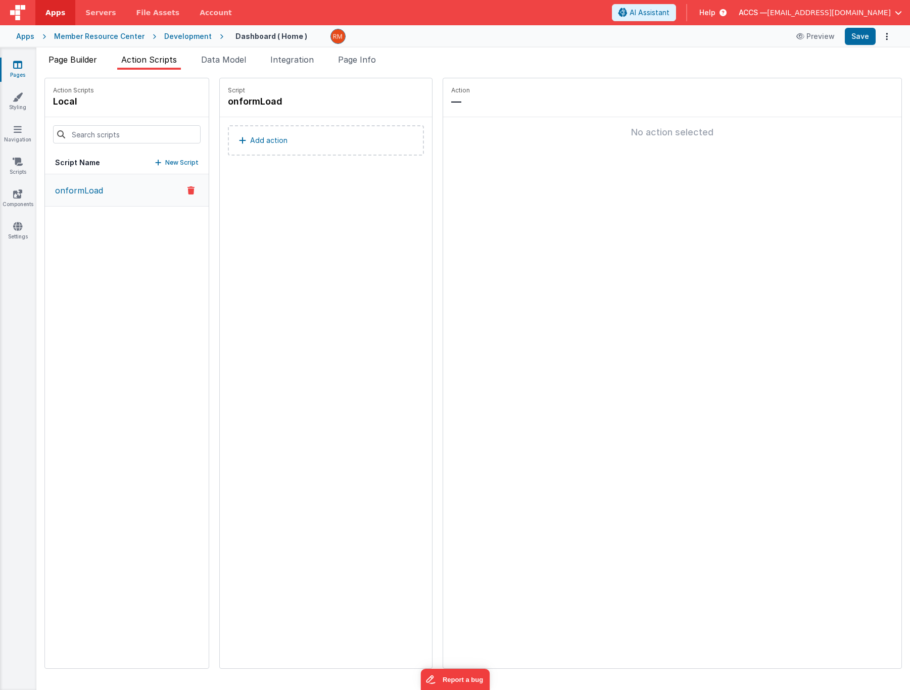
click at [78, 68] on li "Page Builder" at bounding box center [72, 62] width 57 height 16
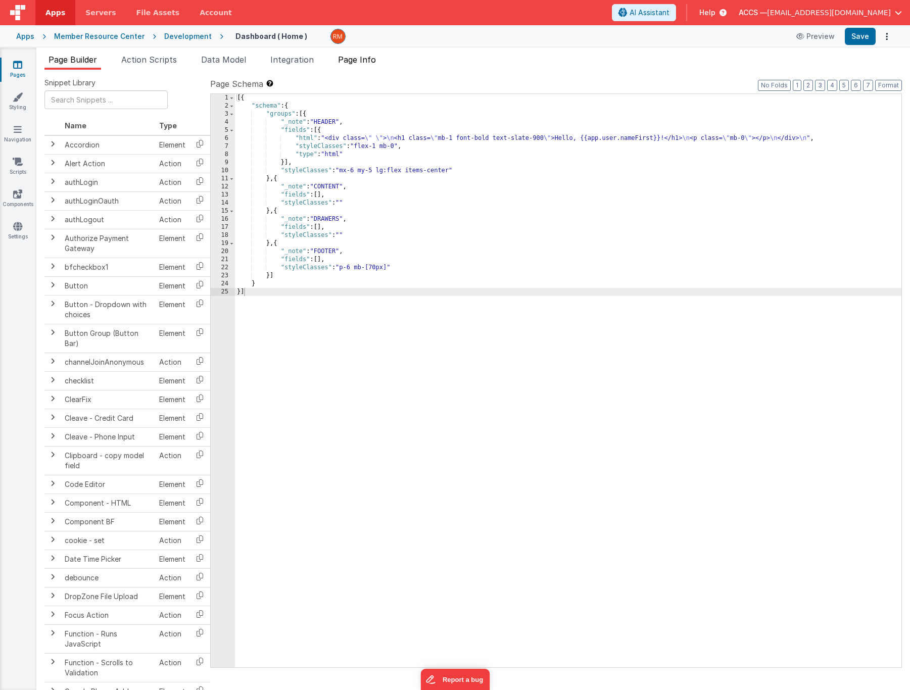
click at [352, 63] on span "Page Info" at bounding box center [357, 60] width 38 height 10
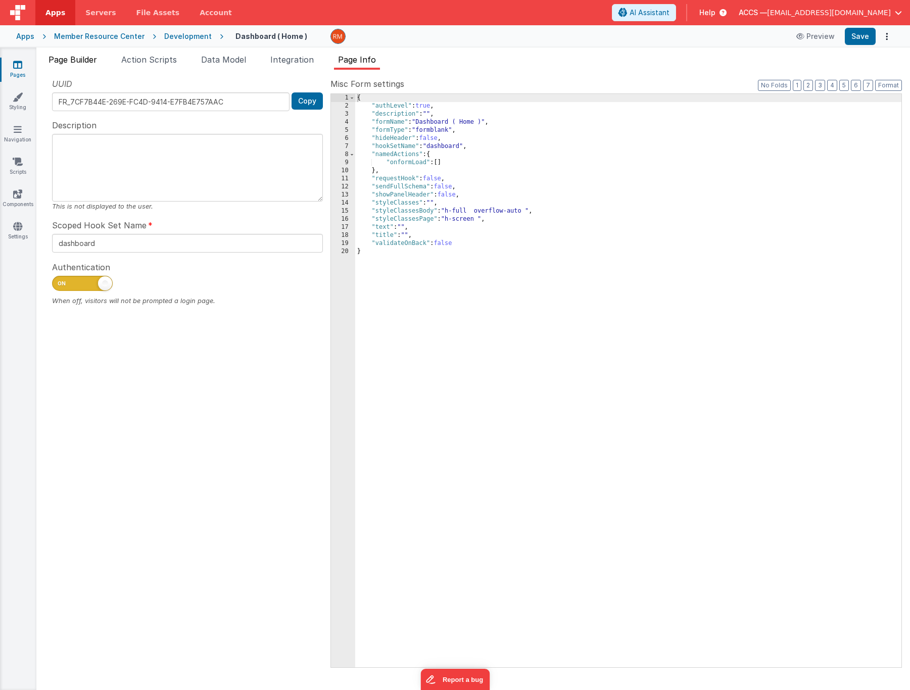
click at [87, 65] on li "Page Builder" at bounding box center [72, 62] width 57 height 16
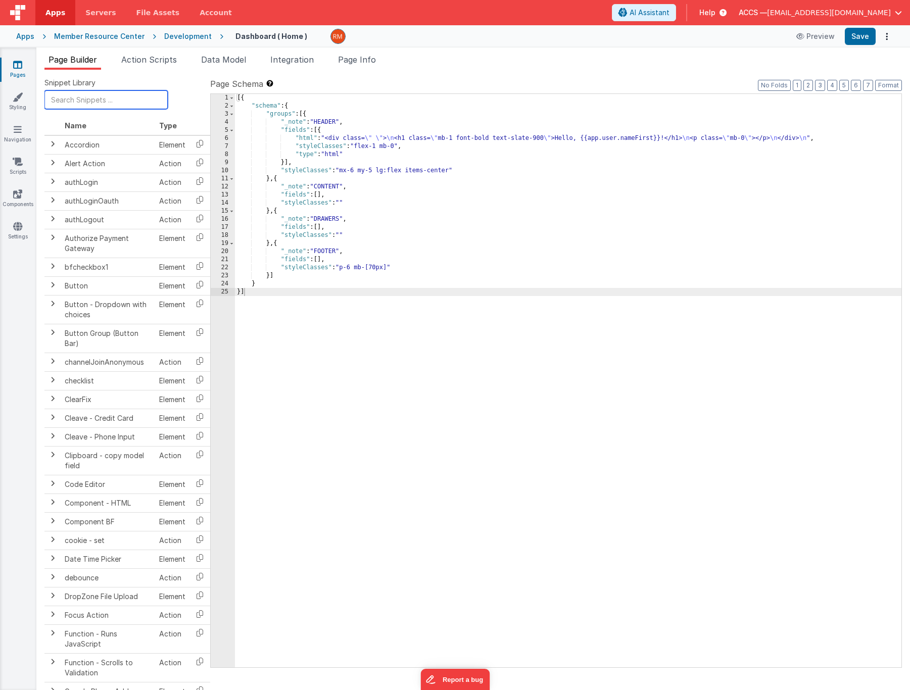
click at [81, 99] on input "text" at bounding box center [105, 99] width 123 height 19
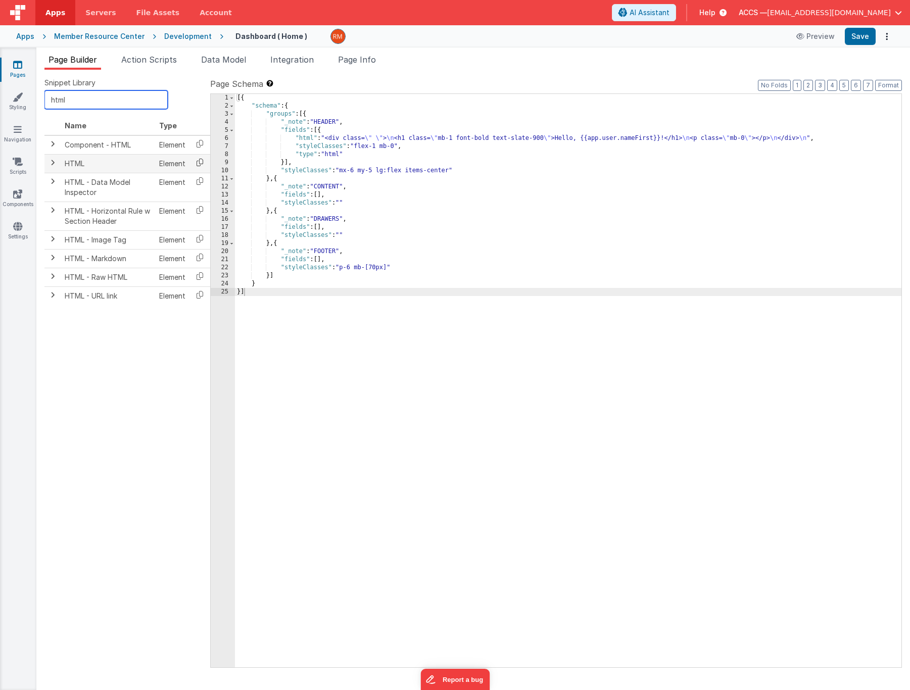
type input "html"
click at [196, 161] on icon at bounding box center [200, 163] width 21 height 16
click at [320, 196] on div "[{ "schema" : { "groups" : [{ "_note" : "HEADER" , "fields" : [{ "html" : "<div…" at bounding box center [568, 389] width 667 height 590
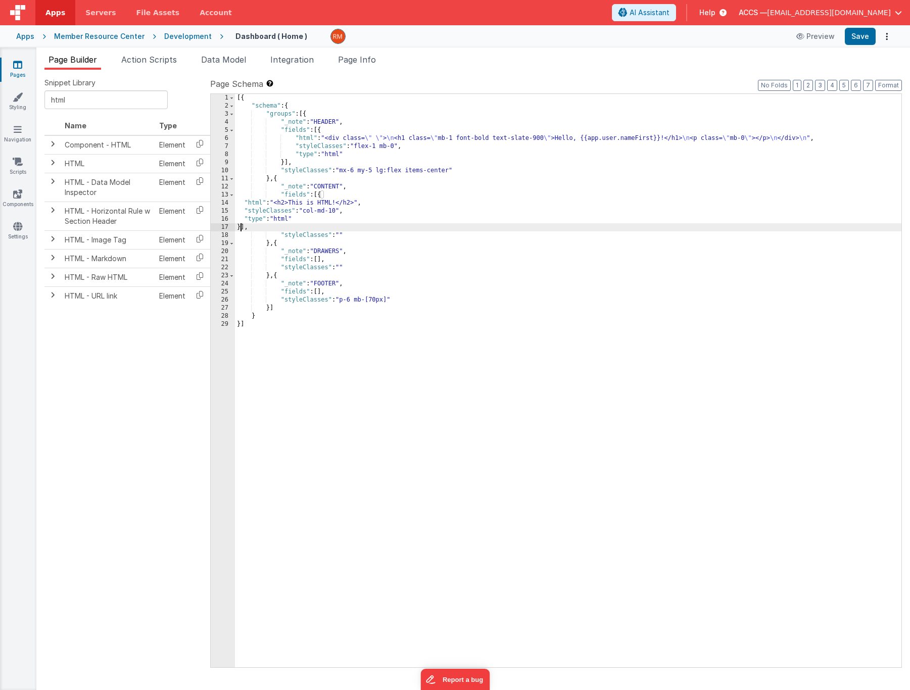
click at [303, 138] on div "[{ "schema" : { "groups" : [{ "_note" : "HEADER" , "fields" : [{ "html" : "<div…" at bounding box center [568, 389] width 667 height 590
click at [227, 139] on div "6" at bounding box center [223, 138] width 24 height 8
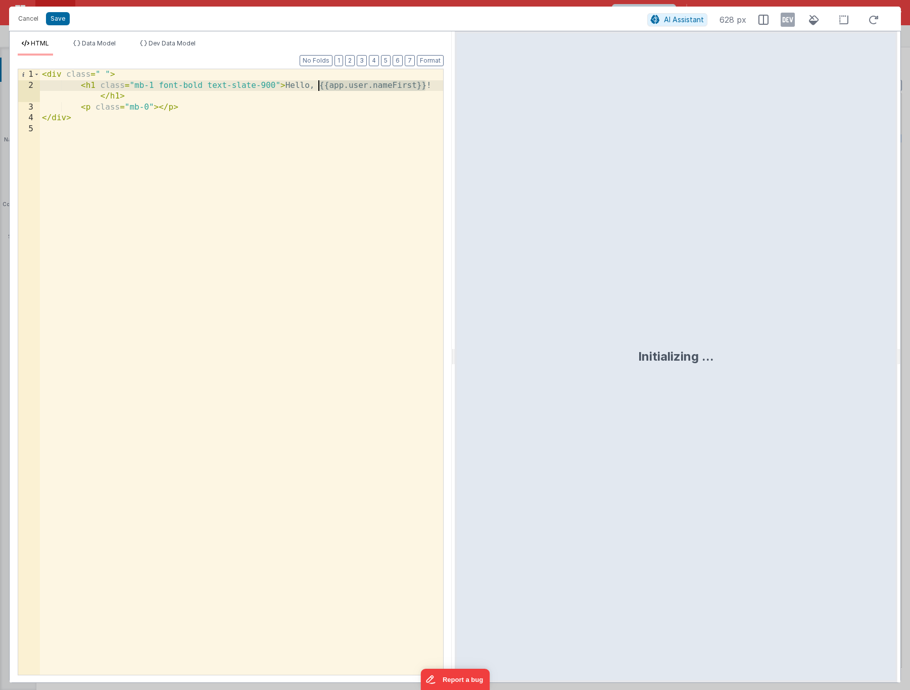
drag, startPoint x: 431, startPoint y: 85, endPoint x: 319, endPoint y: 82, distance: 111.2
click at [319, 82] on div "< div class = " " > < h1 class = "mb-1 font-bold text-slate-900" > Hello, {{app…" at bounding box center [241, 383] width 403 height 628
click at [57, 20] on button "Save" at bounding box center [58, 18] width 24 height 13
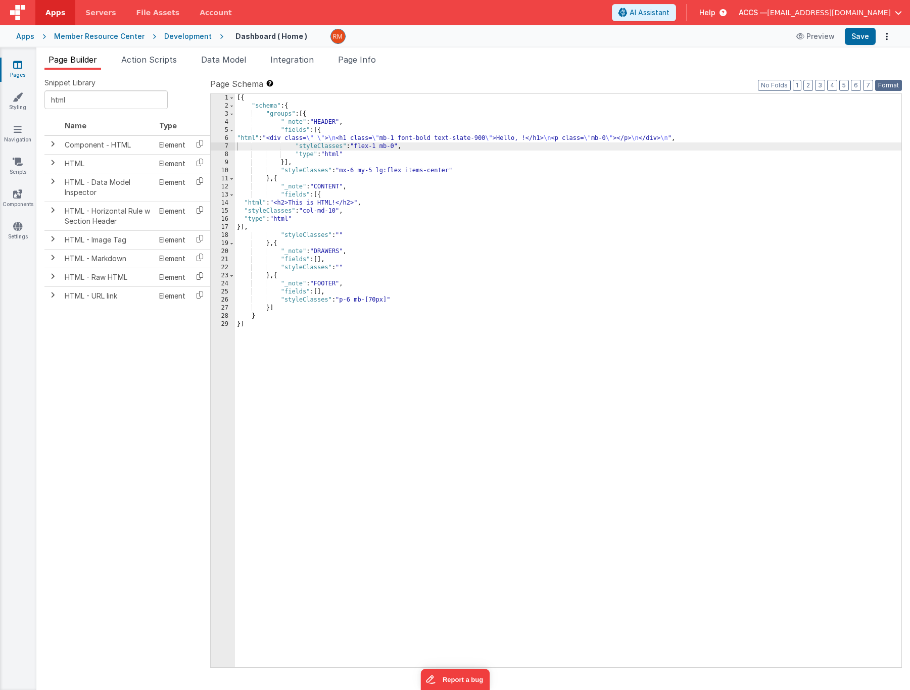
click at [883, 83] on button "Format" at bounding box center [888, 85] width 27 height 11
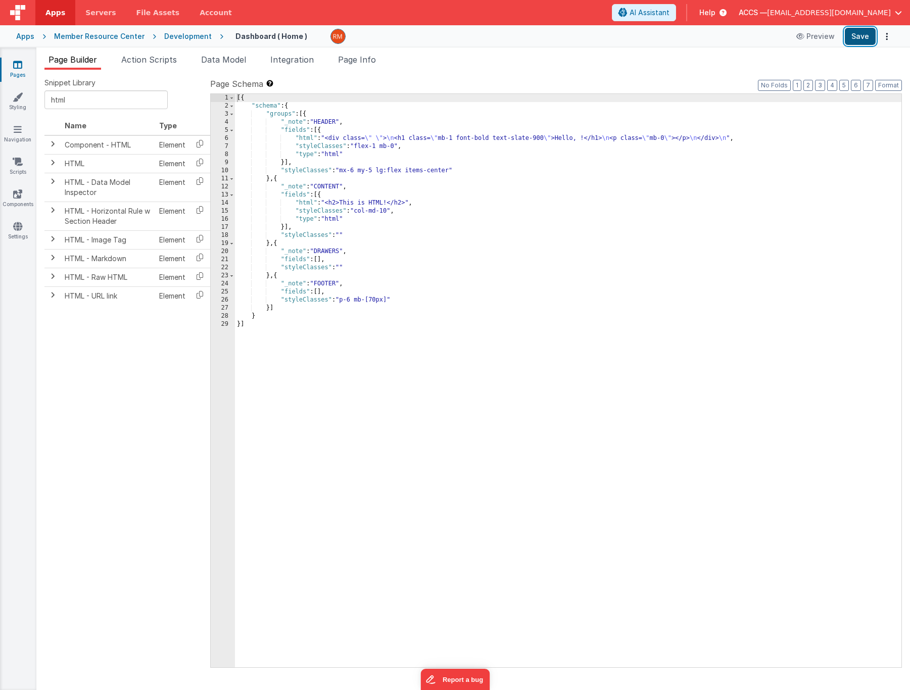
click at [863, 39] on button "Save" at bounding box center [860, 36] width 31 height 17
click at [299, 63] on span "Integration" at bounding box center [291, 60] width 43 height 10
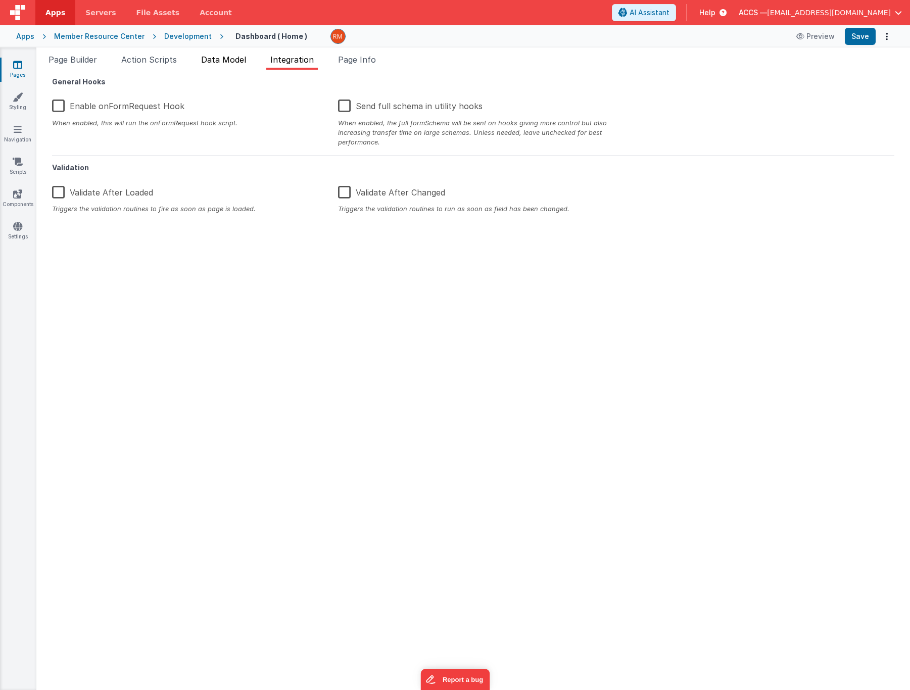
click at [236, 64] on li "Data Model" at bounding box center [223, 62] width 53 height 16
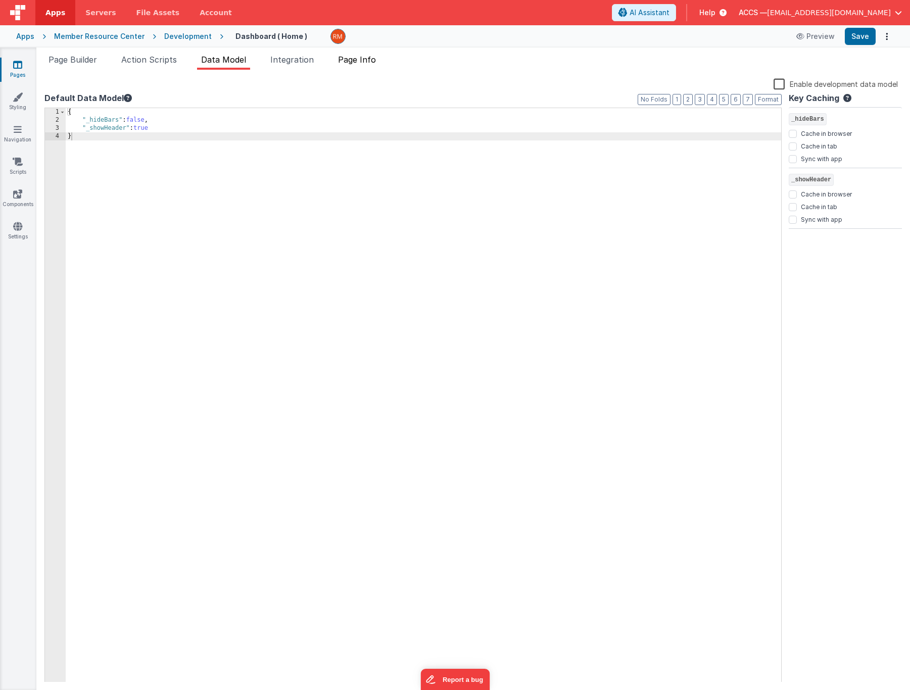
click at [367, 64] on span "Page Info" at bounding box center [357, 60] width 38 height 10
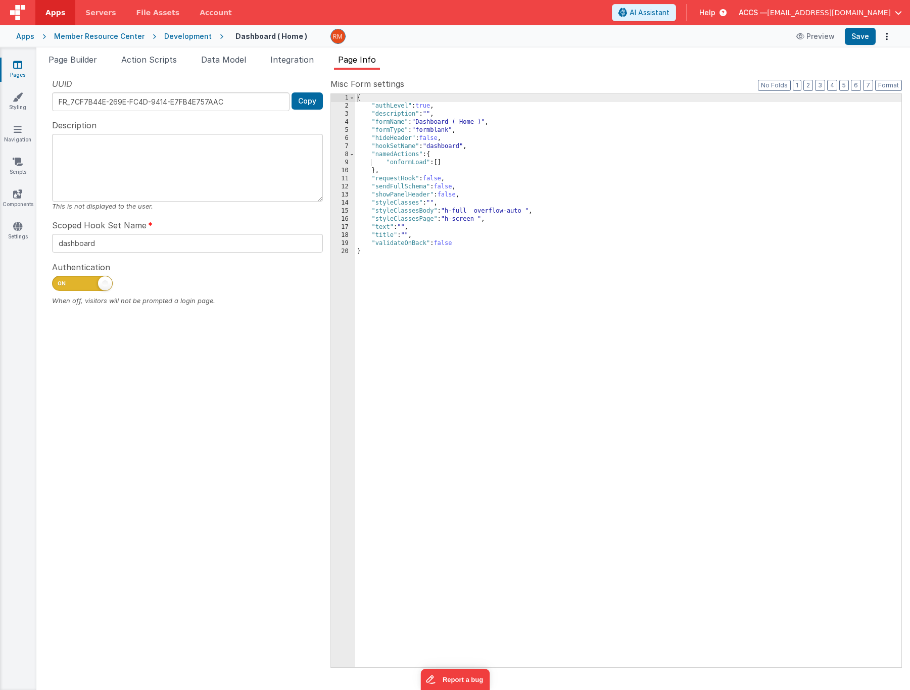
click at [96, 288] on span at bounding box center [82, 283] width 61 height 15
click at [60, 286] on input "checkbox" at bounding box center [56, 282] width 8 height 8
checkbox input "false"
click at [869, 39] on button "Save" at bounding box center [860, 36] width 31 height 17
click at [79, 64] on span "Page Builder" at bounding box center [73, 60] width 49 height 10
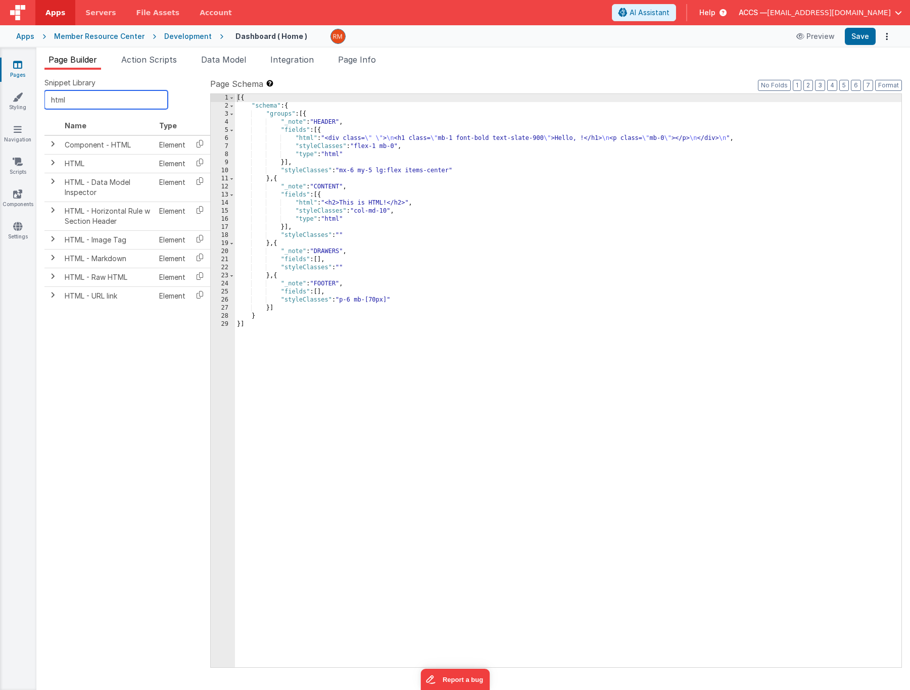
click at [87, 102] on input "html" at bounding box center [105, 99] width 123 height 19
type input "h"
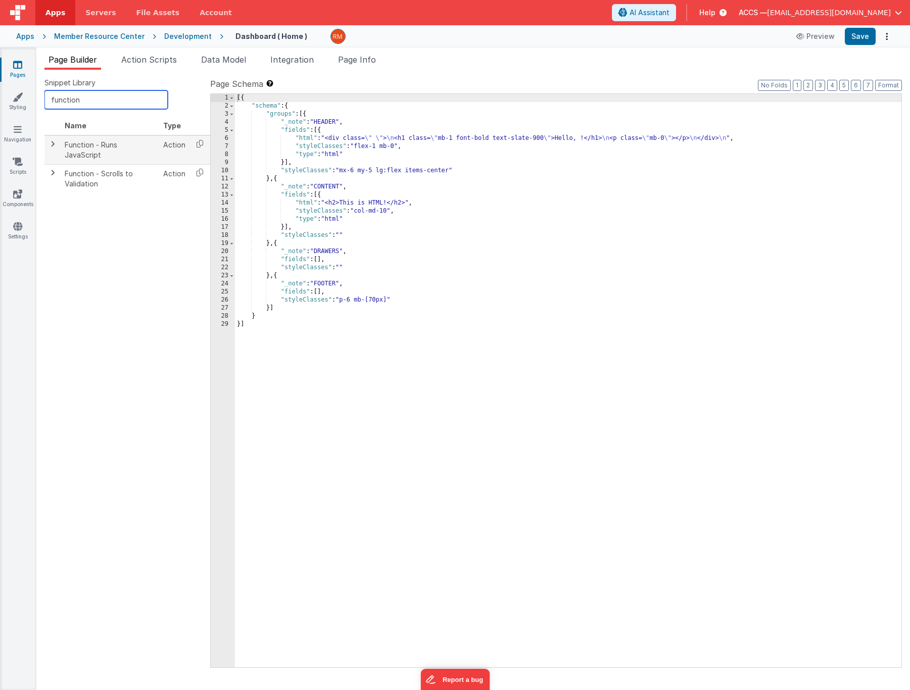
type input "function"
click at [126, 144] on td "Function - Runs JavaScript" at bounding box center [110, 149] width 99 height 29
click at [197, 148] on icon at bounding box center [200, 144] width 21 height 16
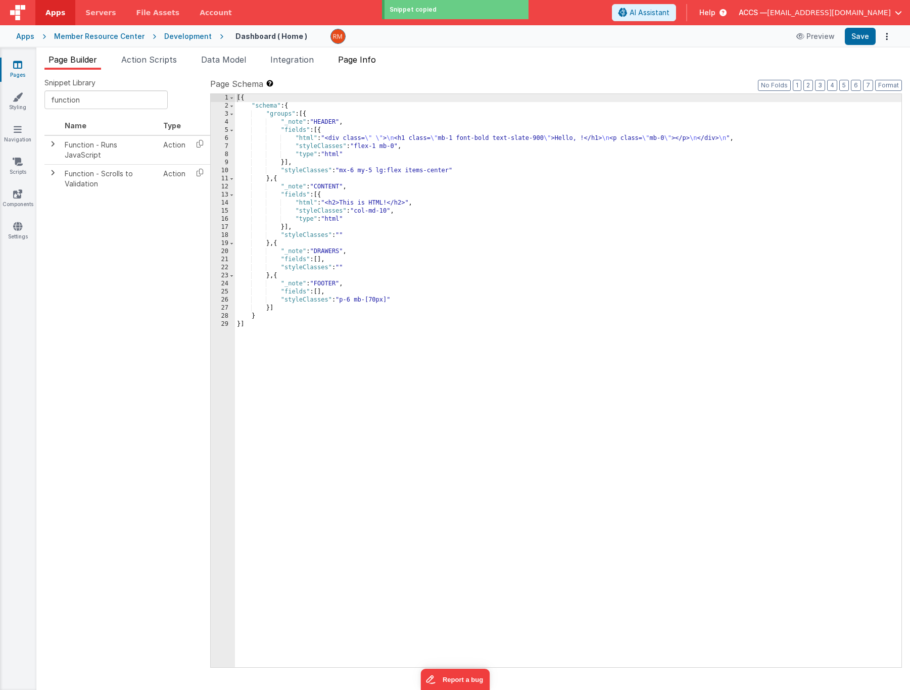
click at [360, 66] on li "Page Info" at bounding box center [357, 62] width 46 height 16
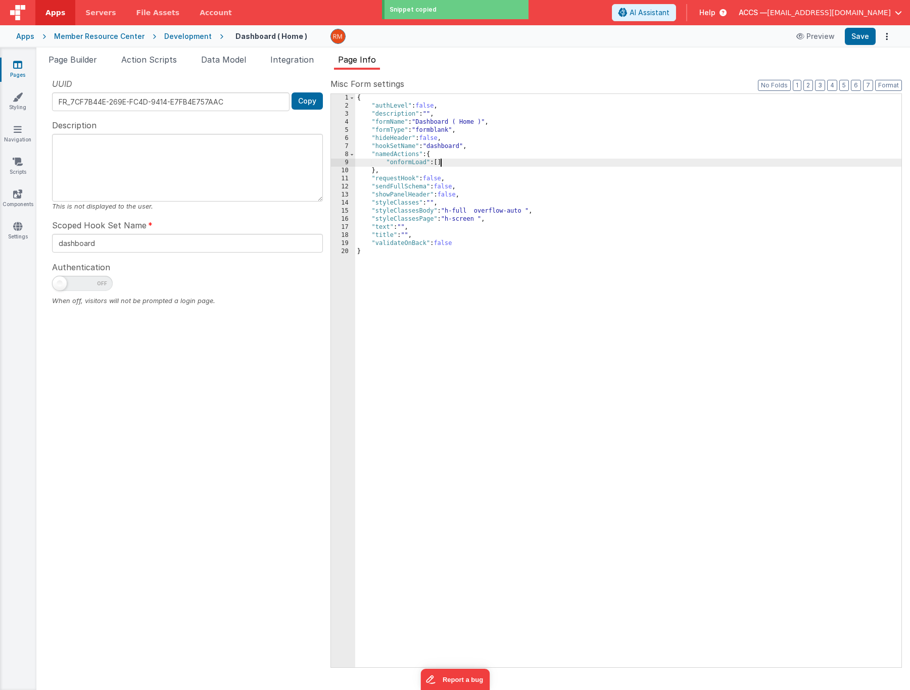
click at [440, 163] on div "{ "authLevel" : false , "description" : "" , "formName" : "Dashboard ( Home )" …" at bounding box center [628, 389] width 546 height 590
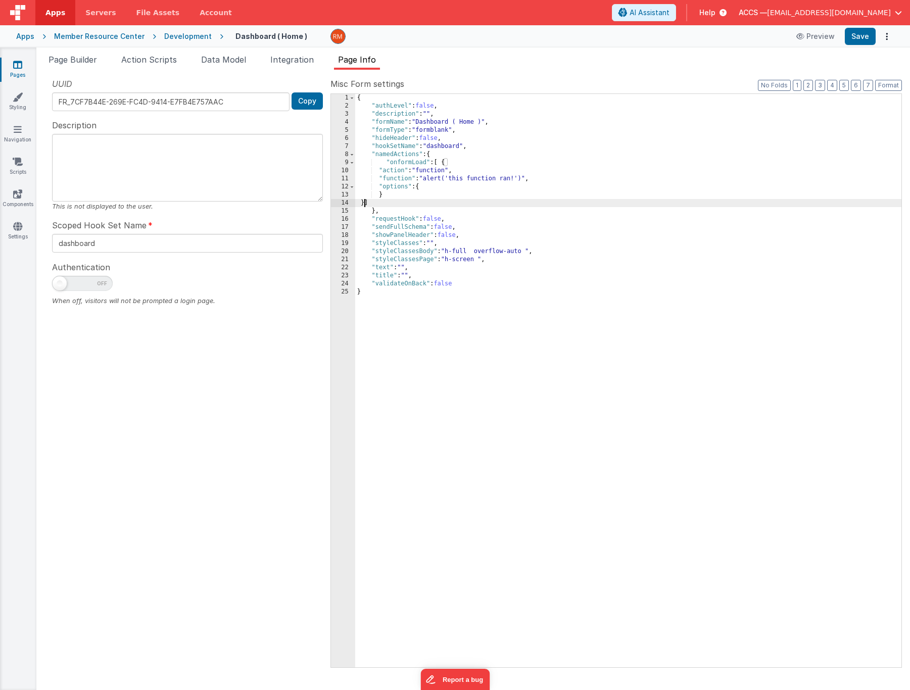
click at [406, 178] on div "{ "authLevel" : false , "description" : "" , "formName" : "Dashboard ( Home )" …" at bounding box center [628, 389] width 546 height 590
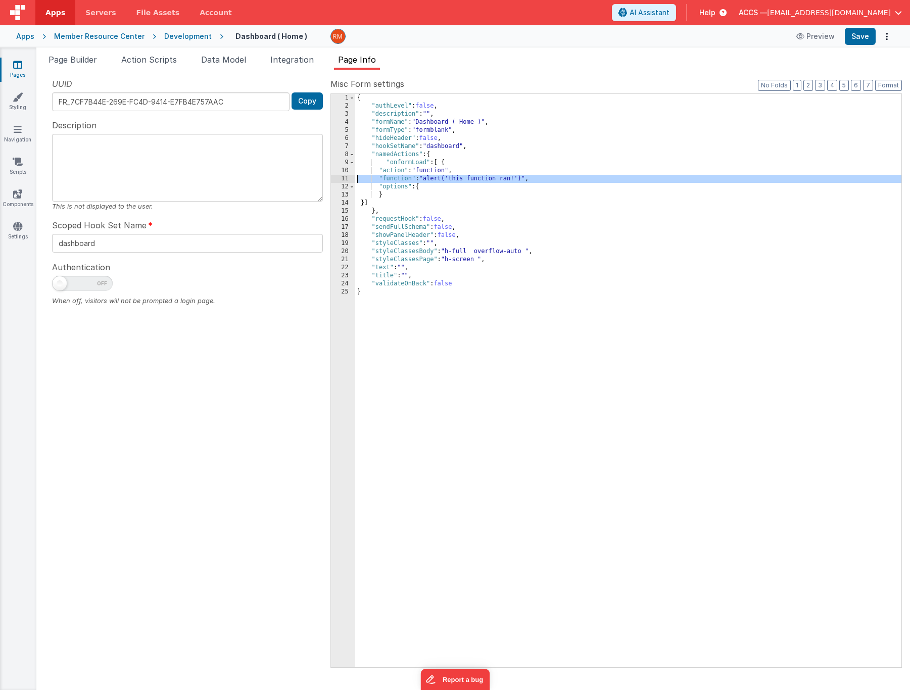
click at [345, 179] on div "11" at bounding box center [343, 179] width 24 height 8
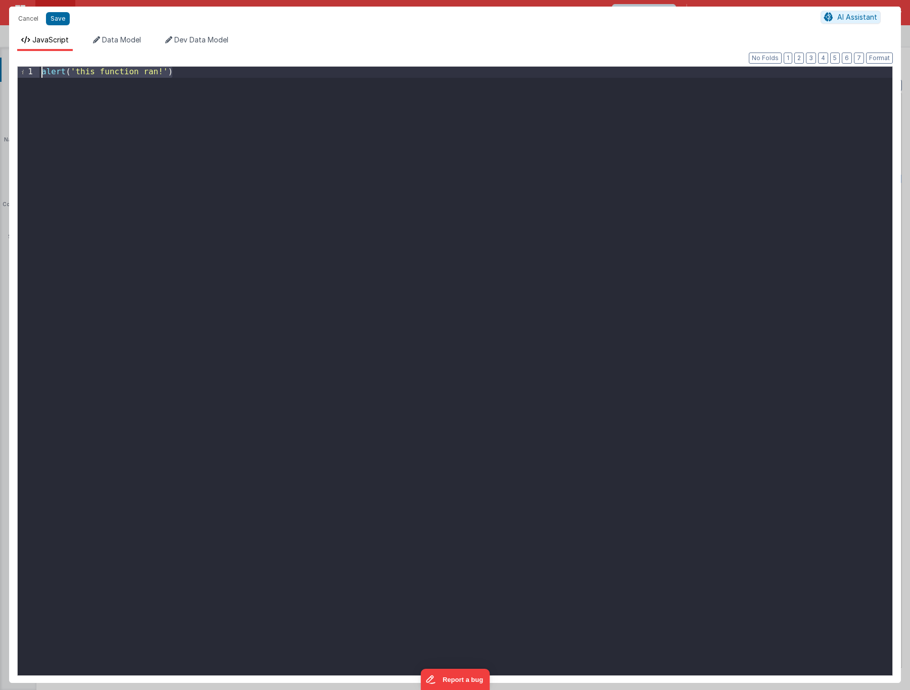
drag, startPoint x: 111, startPoint y: 257, endPoint x: 48, endPoint y: 60, distance: 206.3
click at [48, 60] on div "Format 7 6 5 4 3 2 1 No Folds 1 alert ( 'this function ran!' ) XXXXXXXXXXXXXXXX…" at bounding box center [455, 367] width 876 height 616
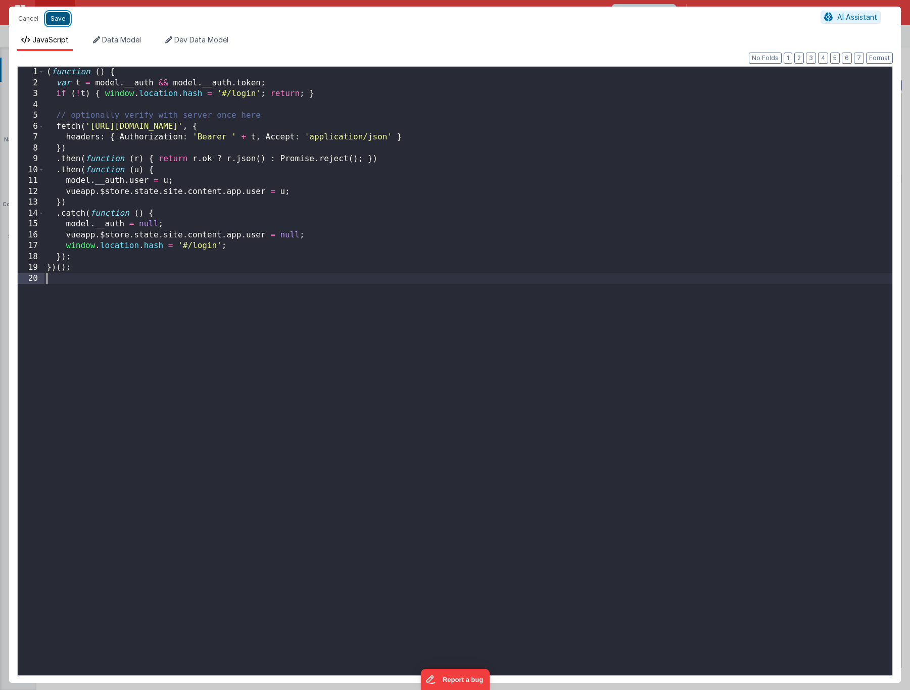
click at [65, 23] on button "Save" at bounding box center [58, 18] width 24 height 13
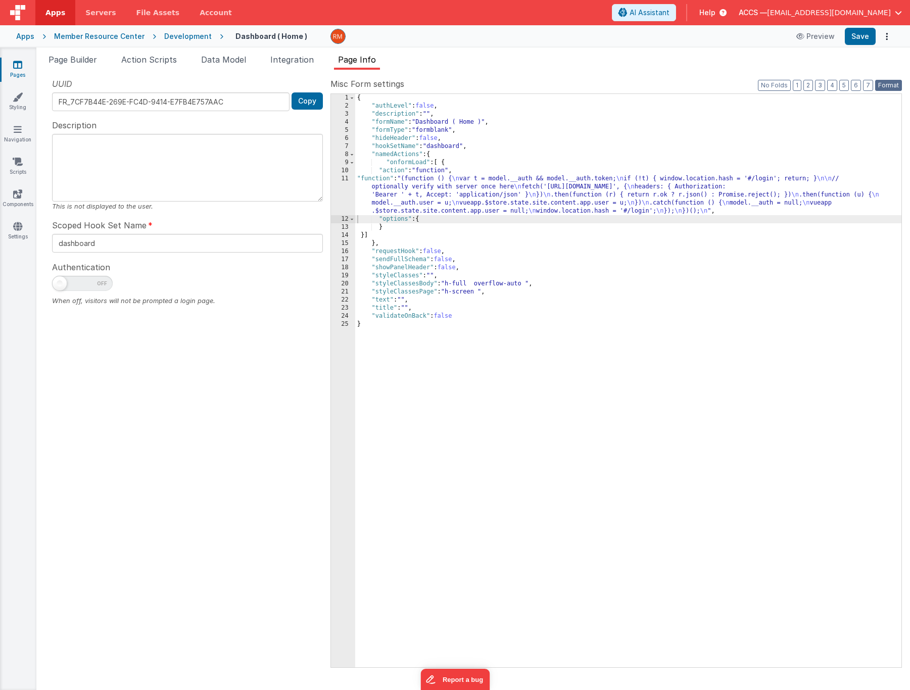
click at [893, 82] on button "Format" at bounding box center [888, 85] width 27 height 11
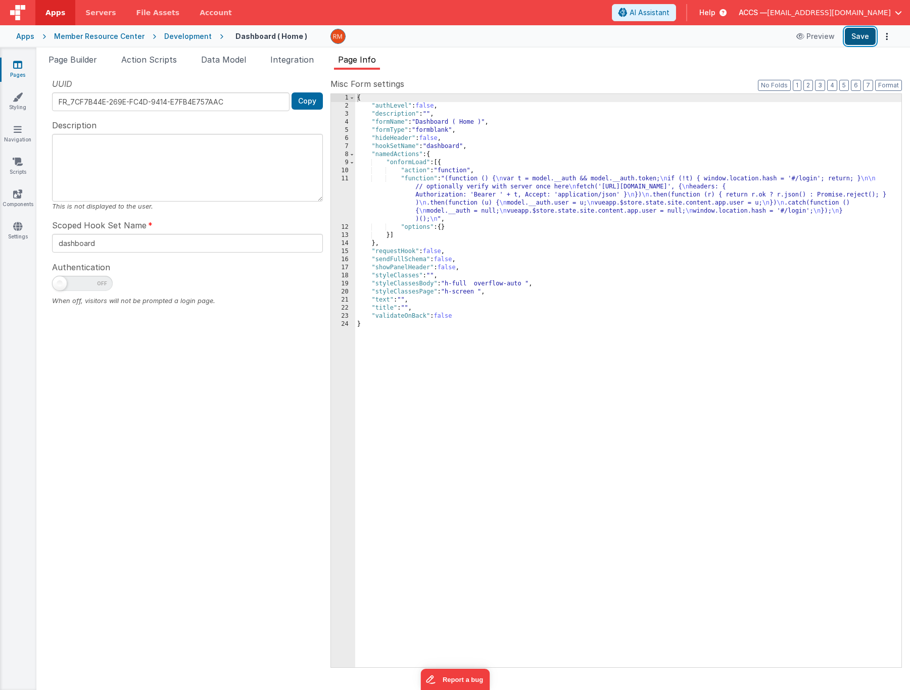
click at [867, 40] on button "Save" at bounding box center [860, 36] width 31 height 17
click at [19, 131] on icon at bounding box center [18, 129] width 8 height 10
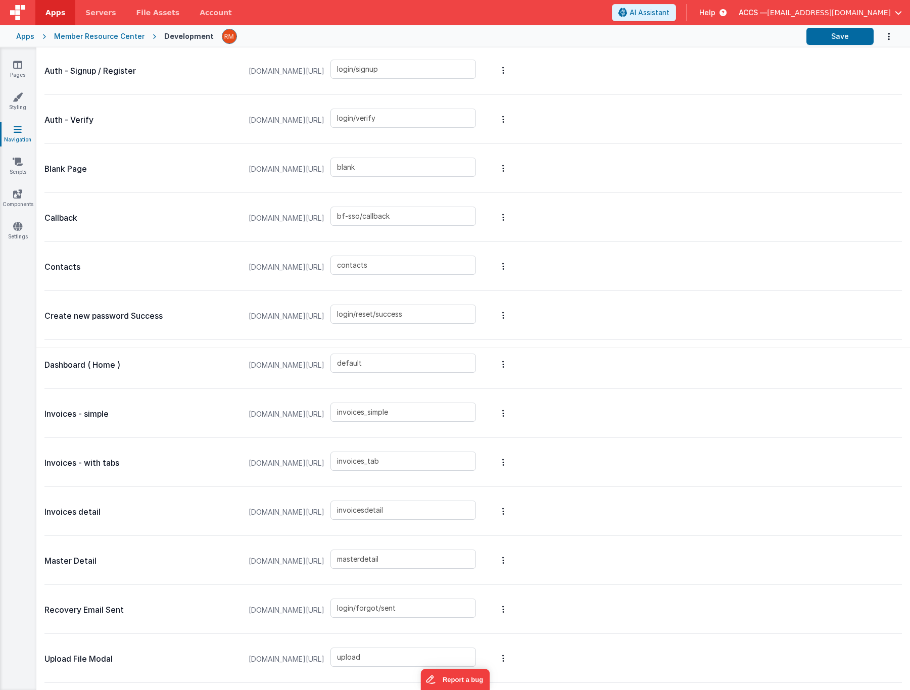
scroll to position [334, 0]
click at [21, 166] on icon at bounding box center [18, 162] width 10 height 10
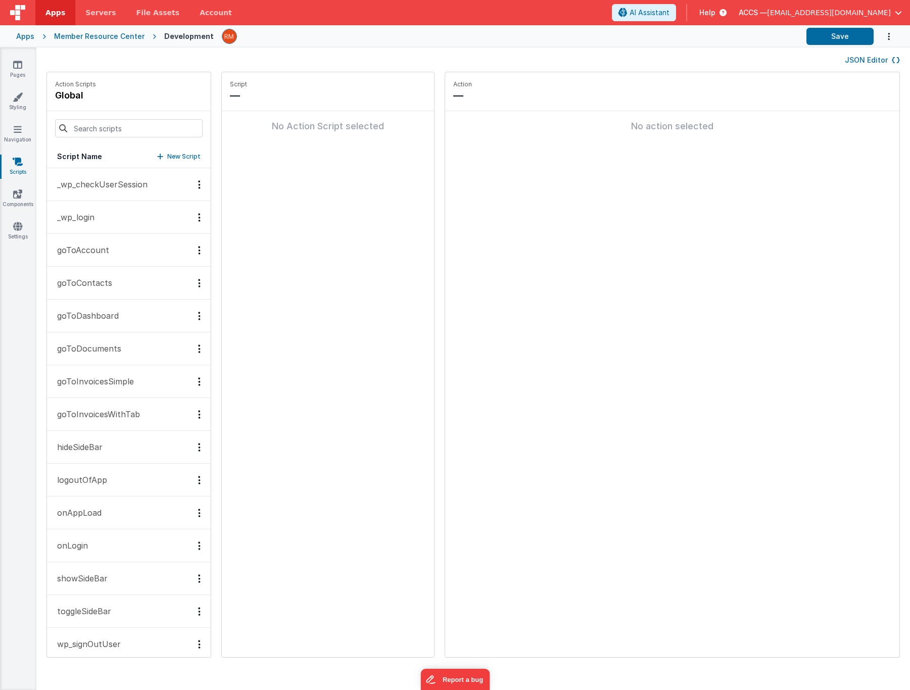
scroll to position [12, 0]
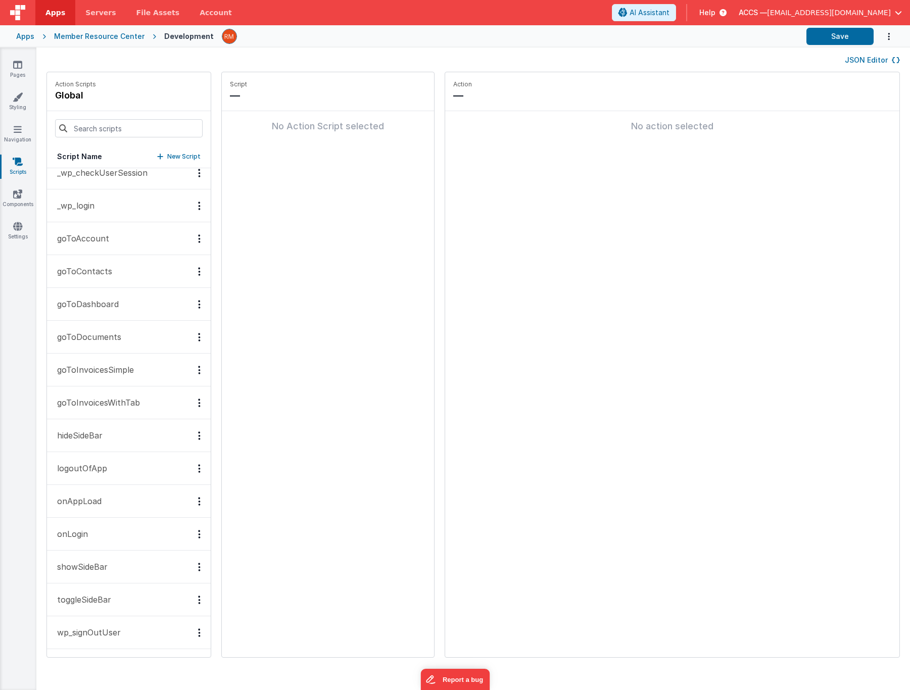
click at [93, 500] on p "onAppLoad" at bounding box center [76, 501] width 51 height 12
click at [237, 142] on button "Add action" at bounding box center [328, 134] width 196 height 30
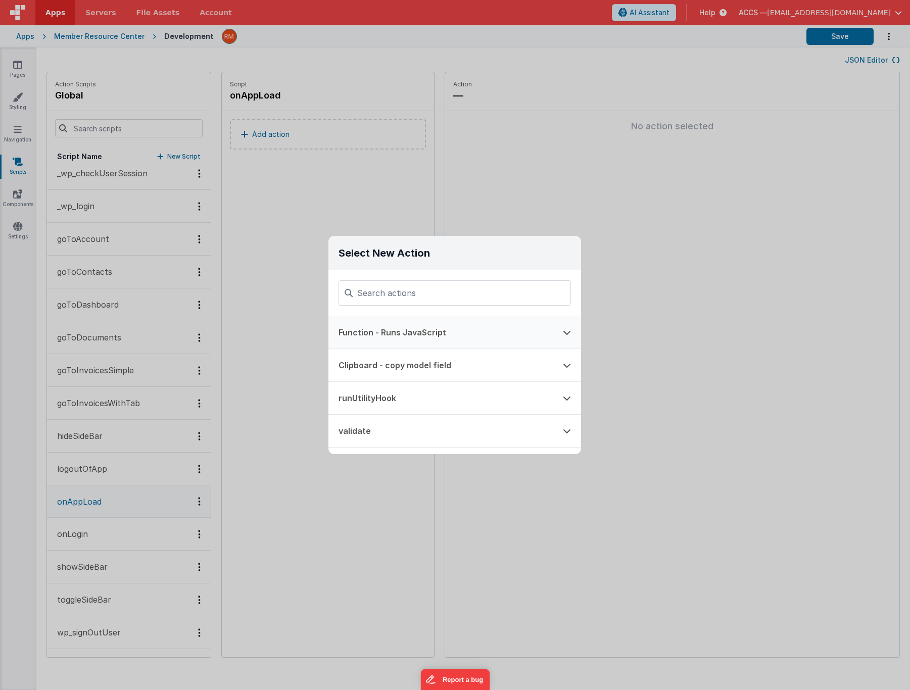
click at [391, 325] on button "Function - Runs JavaScript" at bounding box center [440, 332] width 224 height 32
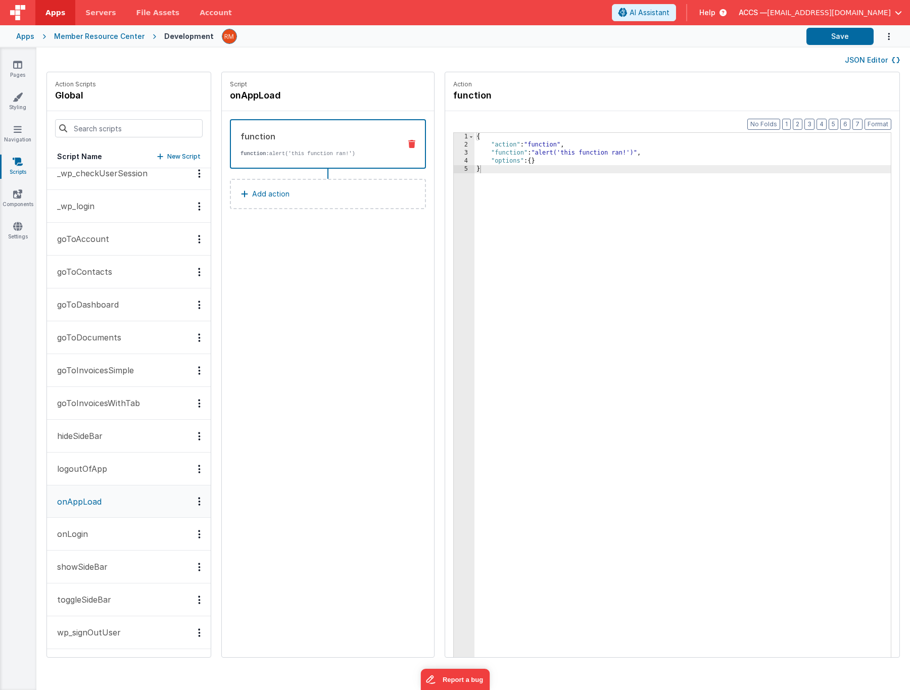
click at [486, 154] on div "{ "action" : "function" , "function" : "alert('this function ran!')" , "options…" at bounding box center [698, 419] width 446 height 572
click at [454, 153] on div "3" at bounding box center [464, 153] width 21 height 8
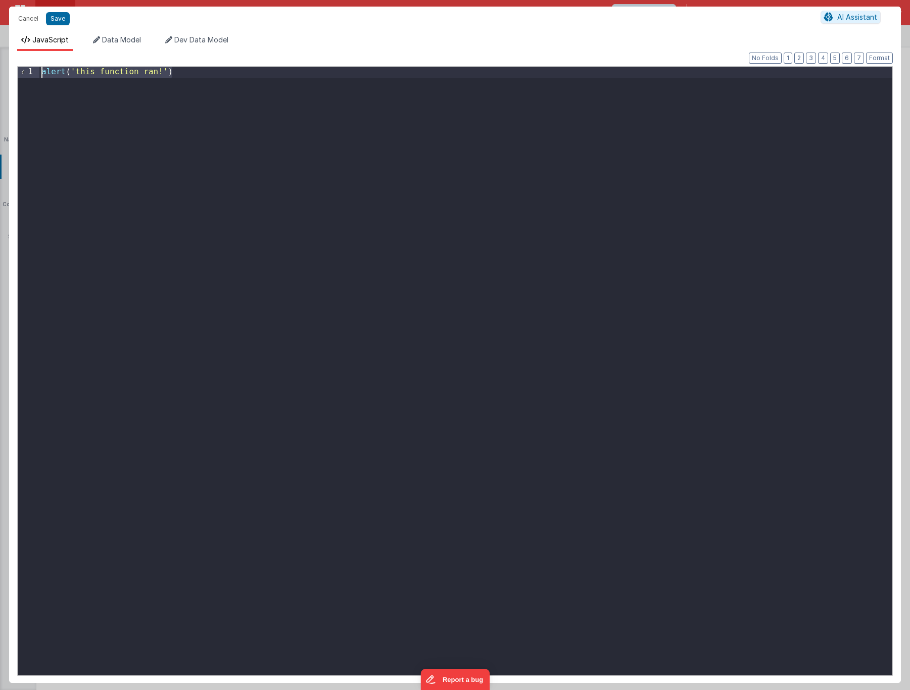
drag, startPoint x: 213, startPoint y: 197, endPoint x: 37, endPoint y: 30, distance: 242.4
click at [37, 30] on div "Cancel Save AI Assistant JavaScript Data Model Dev Data Model Format 7 6 5 4 3 …" at bounding box center [455, 345] width 892 height 677
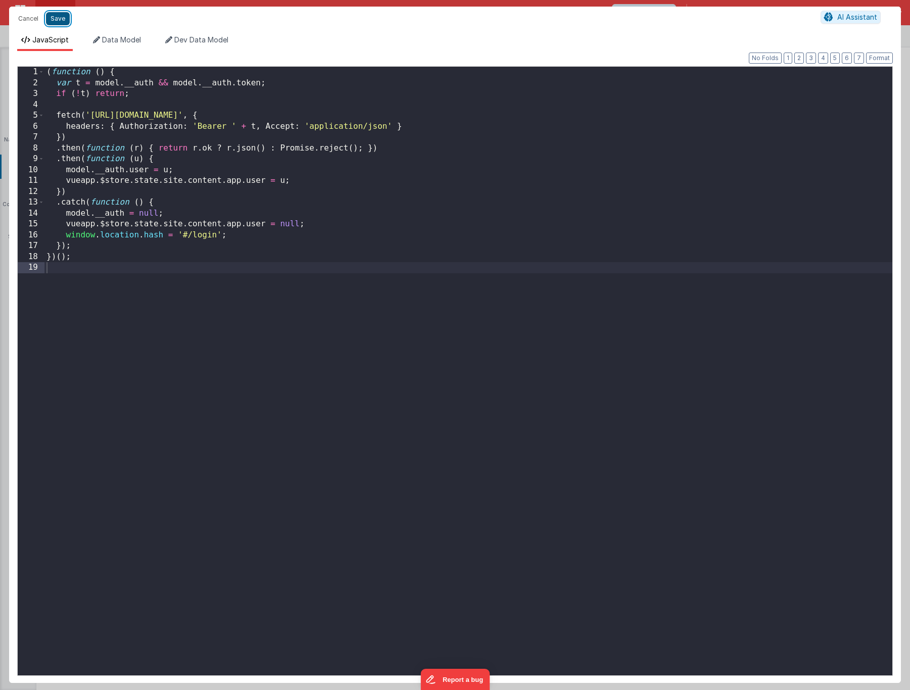
click at [58, 22] on button "Save" at bounding box center [58, 18] width 24 height 13
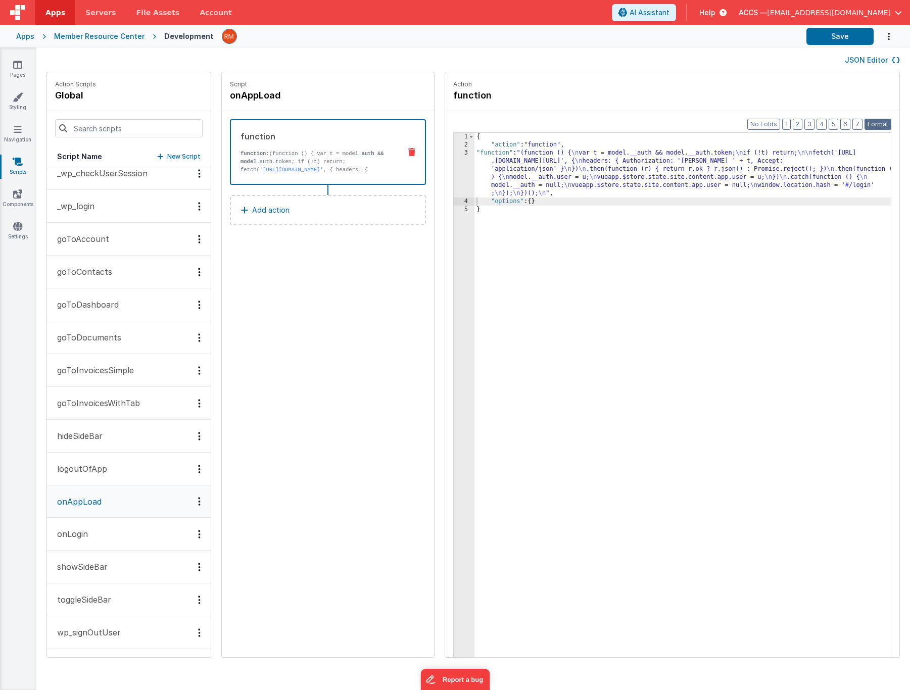
click at [880, 120] on button "Format" at bounding box center [878, 124] width 27 height 11
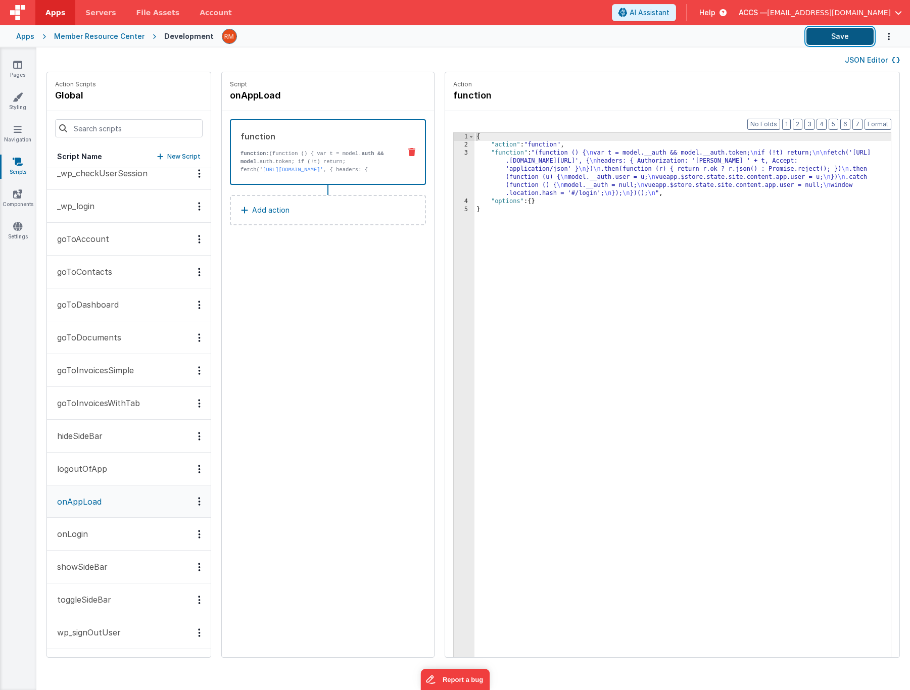
click at [838, 40] on button "Save" at bounding box center [840, 36] width 67 height 17
click at [92, 211] on p "_wp_login" at bounding box center [72, 206] width 43 height 12
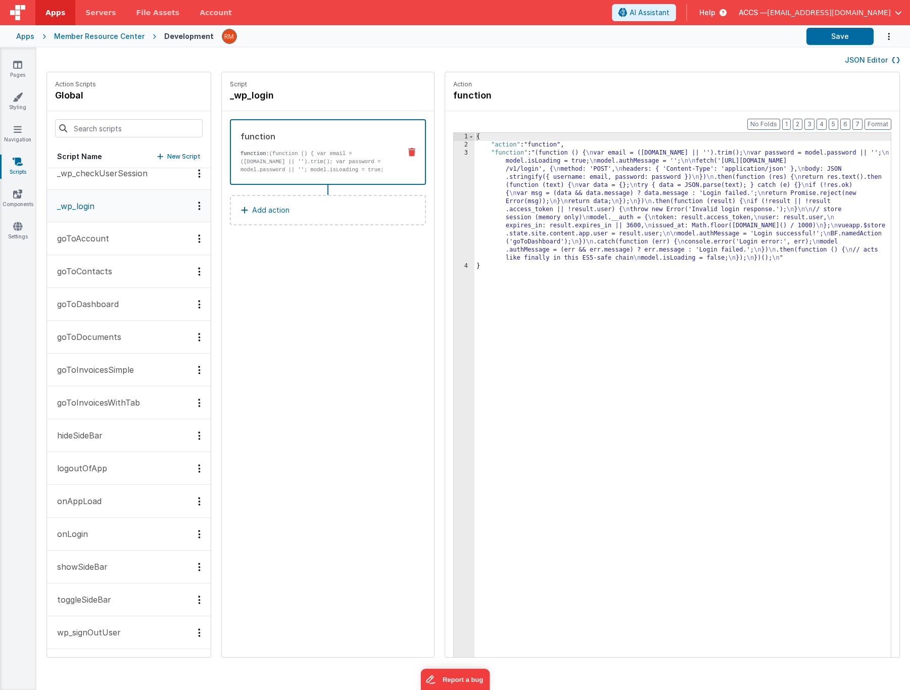
click at [481, 153] on div "{ "action" : "function" , "function" : "(function () { \n var email = (model.em…" at bounding box center [698, 419] width 446 height 572
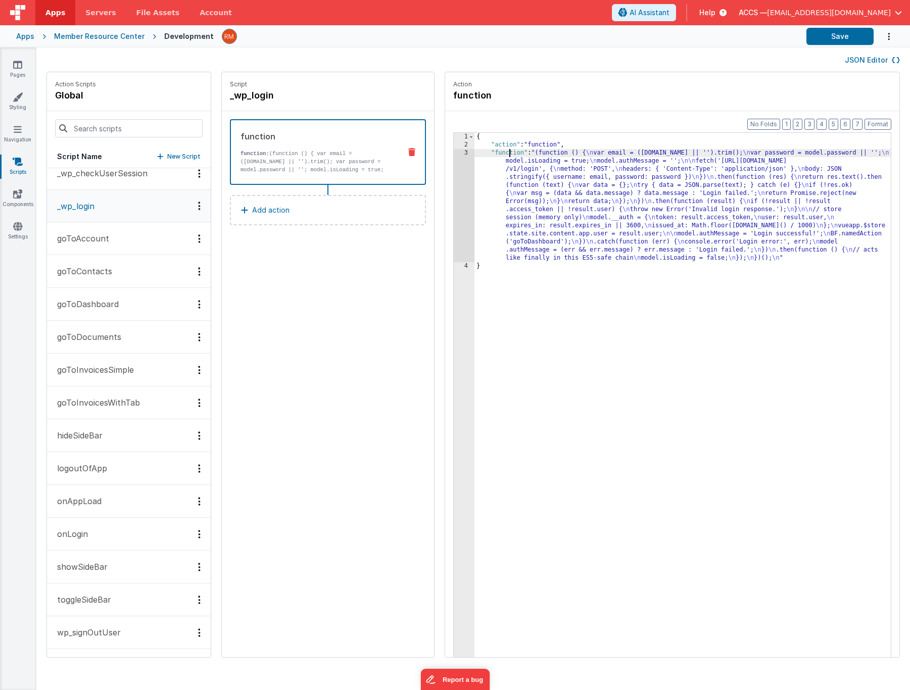
click at [454, 154] on div "3" at bounding box center [464, 205] width 21 height 113
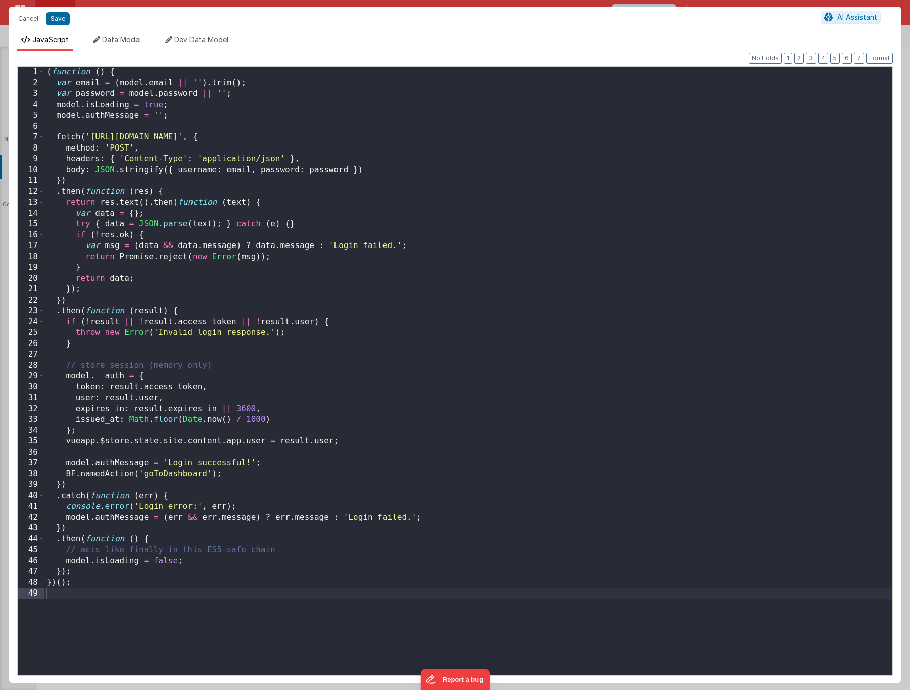
click at [408, 325] on div "( function ( ) { var email = ( model . email || '' ) . trim ( ) ; var password …" at bounding box center [468, 382] width 848 height 631
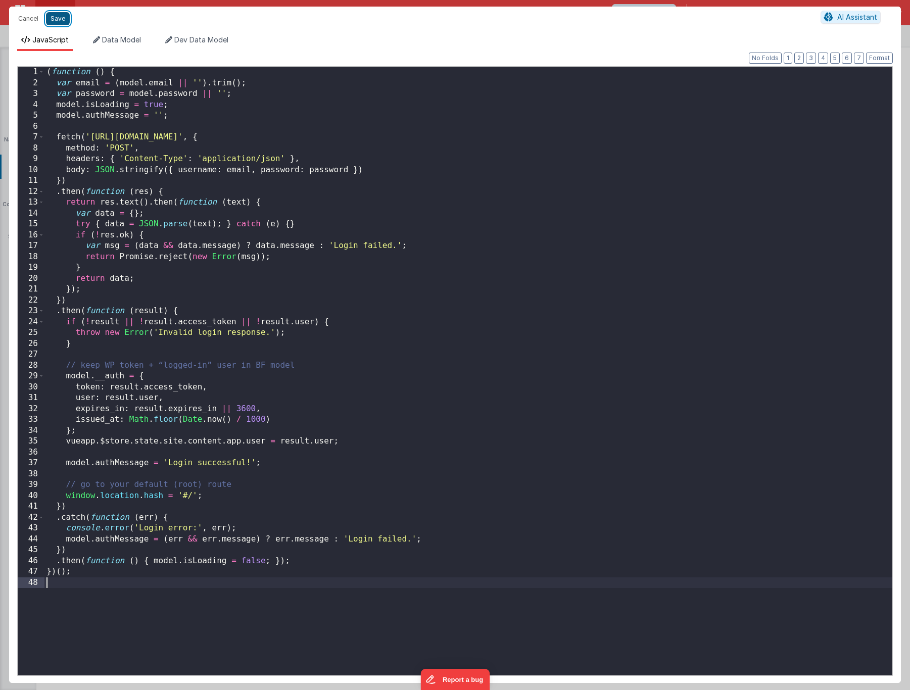
click at [64, 21] on button "Save" at bounding box center [58, 18] width 24 height 13
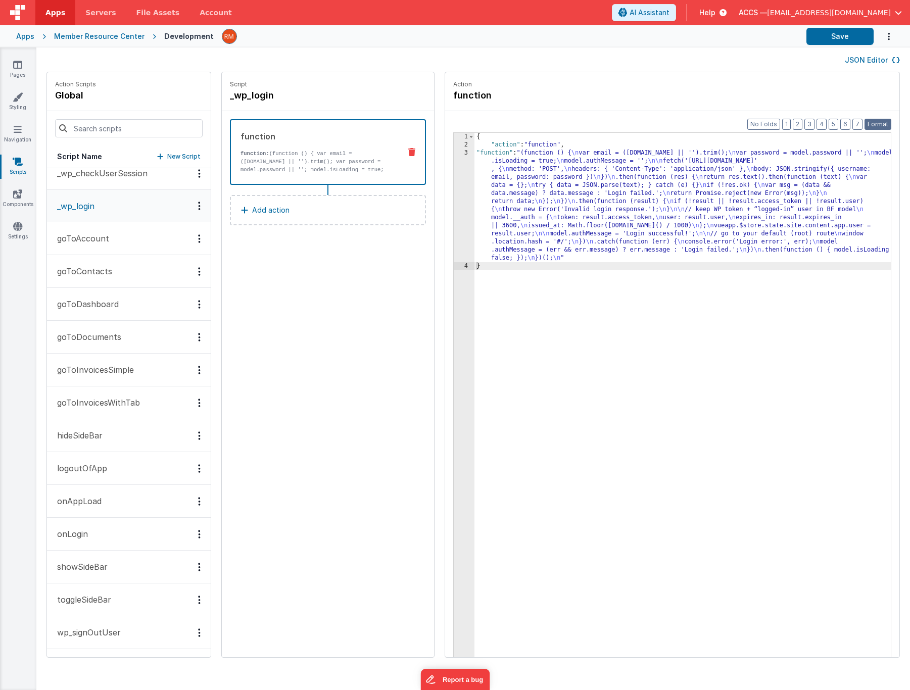
click at [878, 126] on button "Format" at bounding box center [878, 124] width 27 height 11
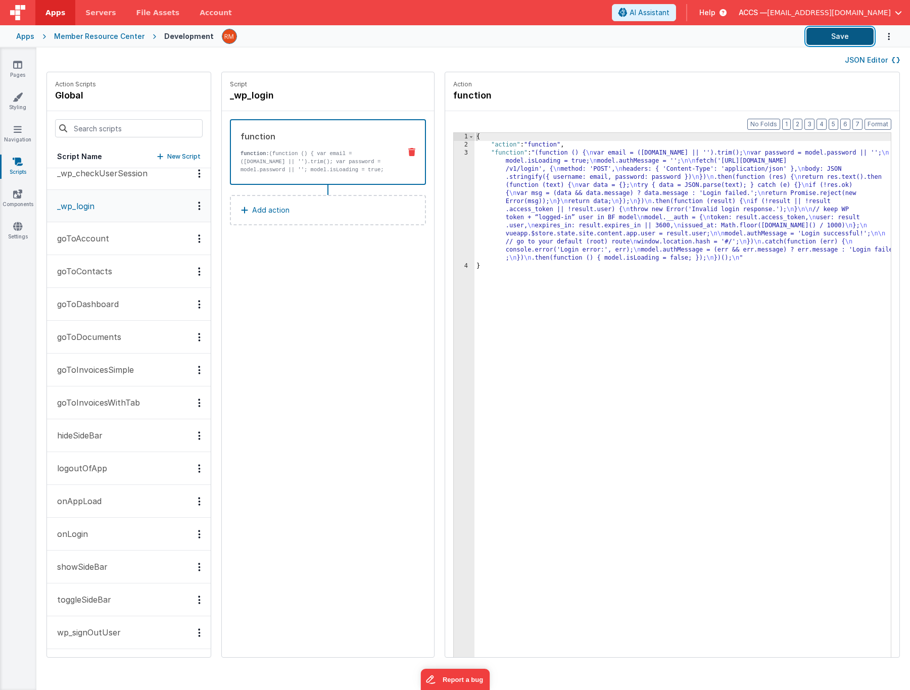
click at [842, 36] on button "Save" at bounding box center [840, 36] width 67 height 17
click at [831, 36] on button "Save" at bounding box center [840, 36] width 67 height 17
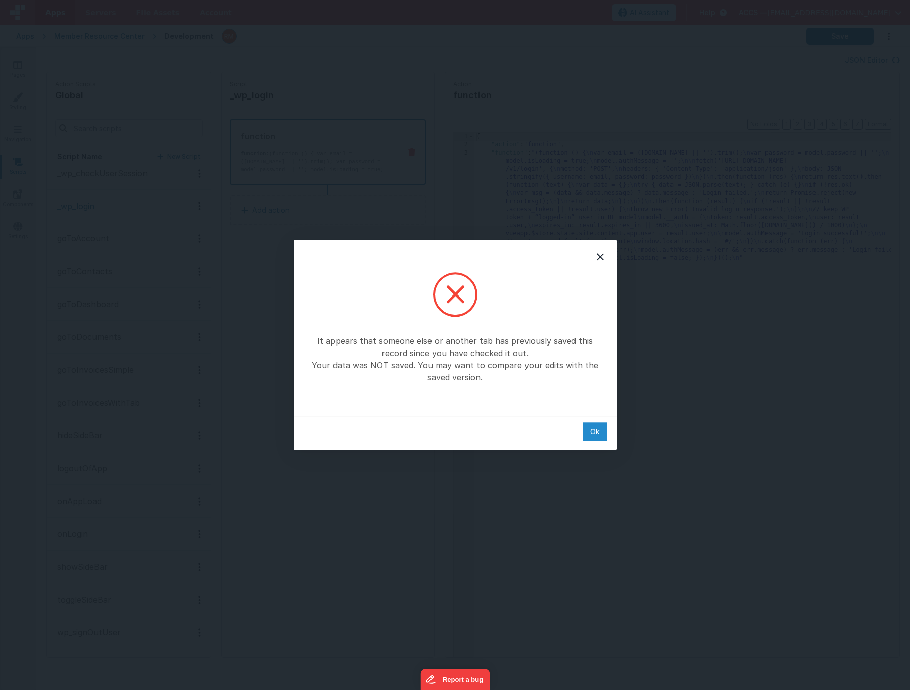
click at [602, 431] on div "Ok" at bounding box center [595, 431] width 24 height 19
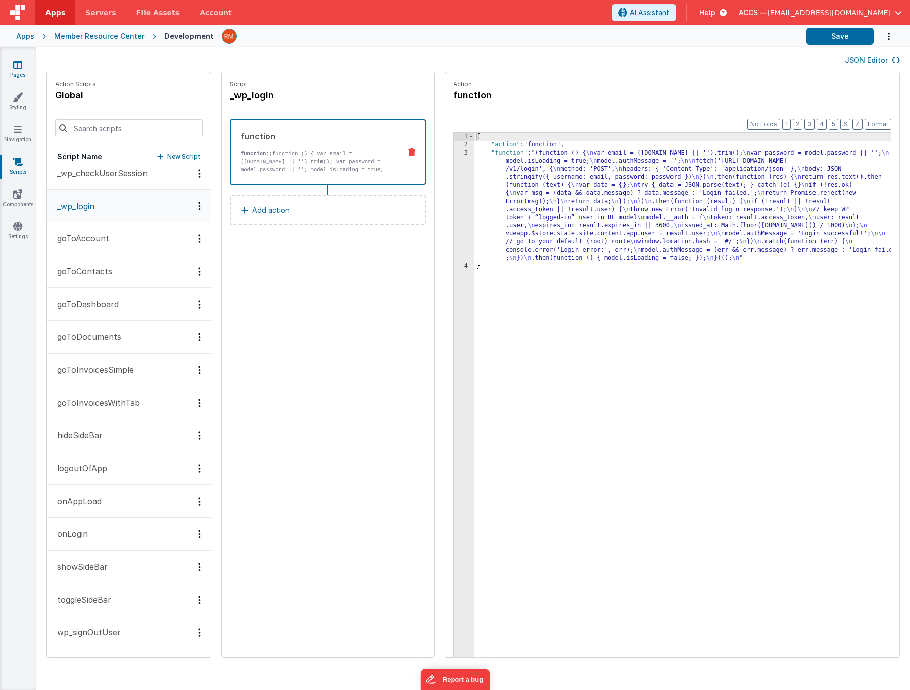
click at [20, 70] on link "Pages" at bounding box center [17, 70] width 36 height 20
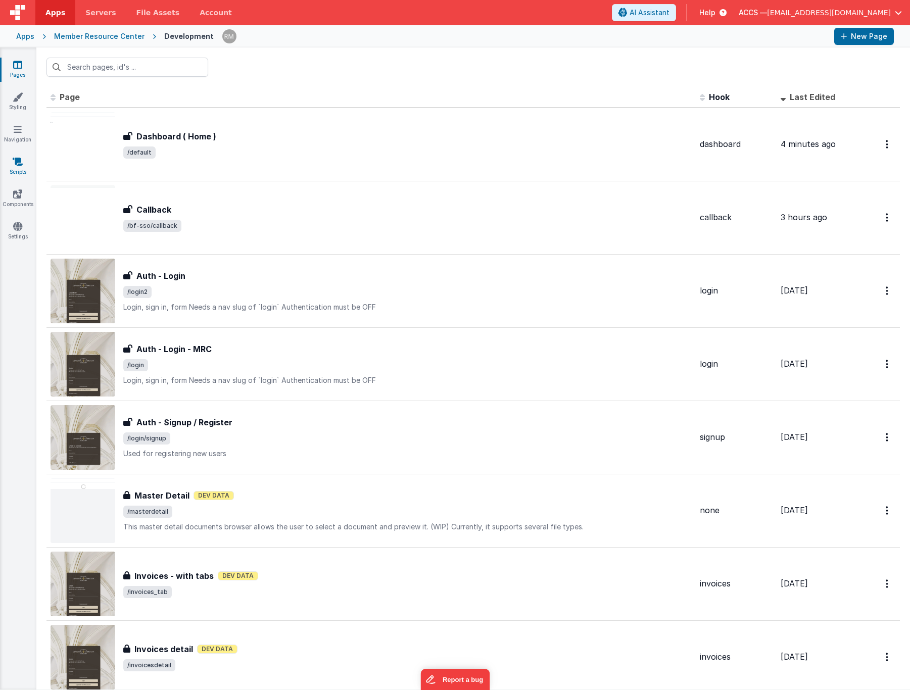
click at [17, 169] on link "Scripts" at bounding box center [17, 167] width 36 height 20
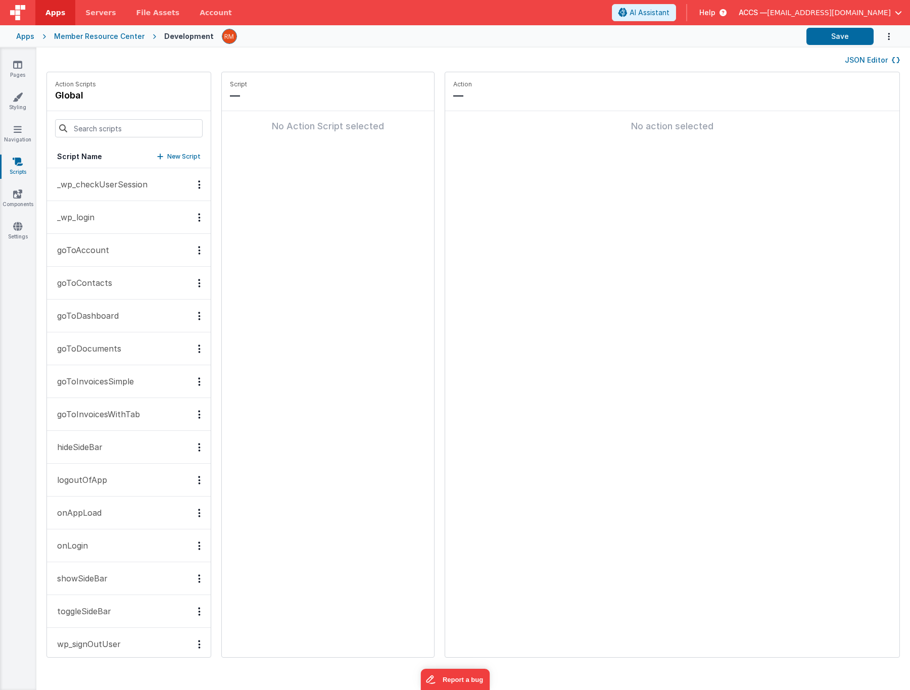
click at [129, 182] on p "_wp_checkUserSession" at bounding box center [99, 184] width 97 height 12
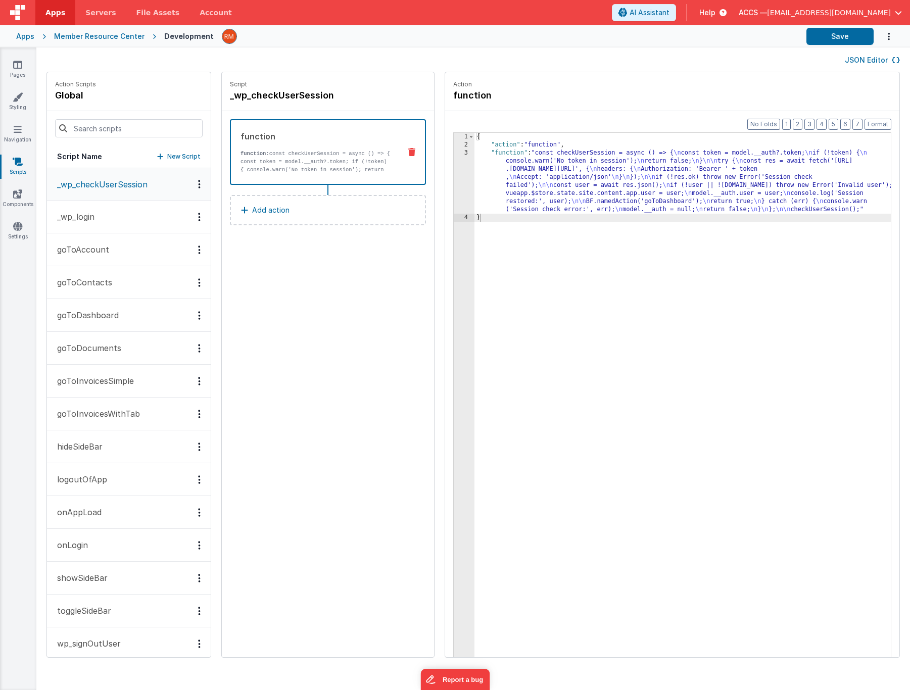
click at [70, 217] on p "_wp_login" at bounding box center [72, 217] width 43 height 12
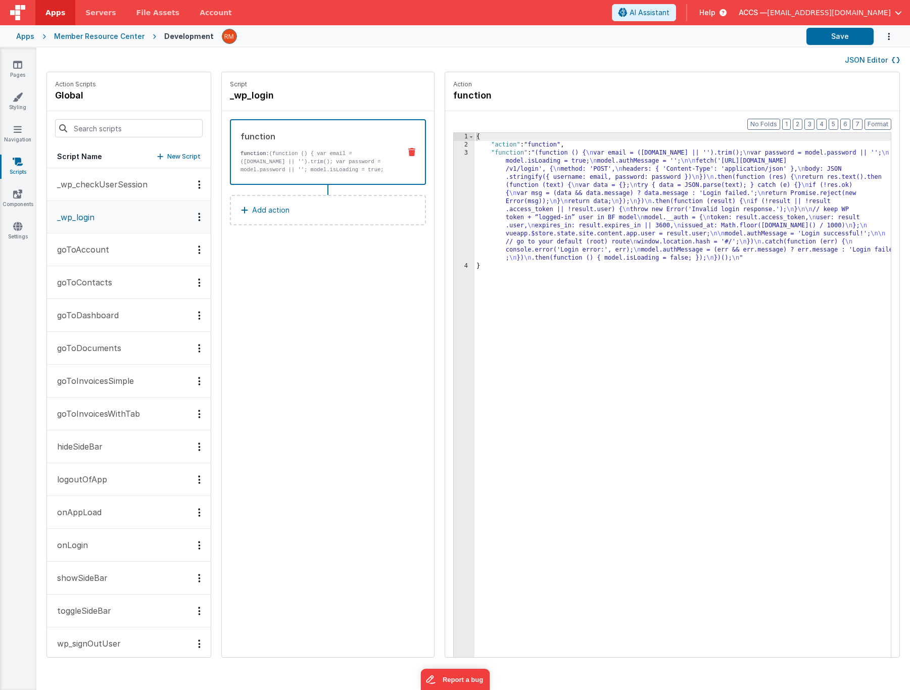
click at [113, 253] on button "goToAccount" at bounding box center [129, 249] width 164 height 33
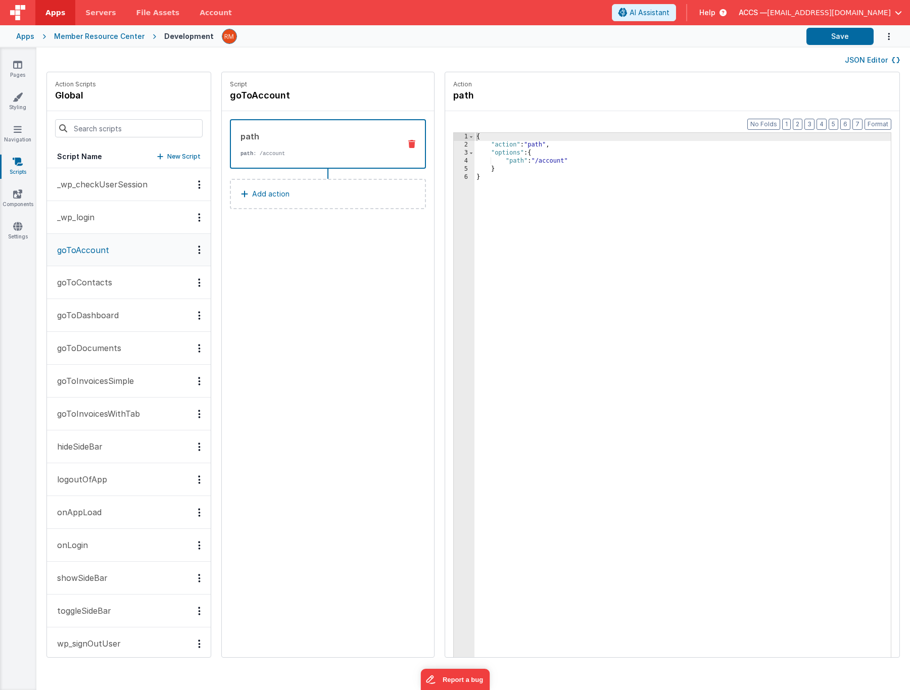
scroll to position [11, 0]
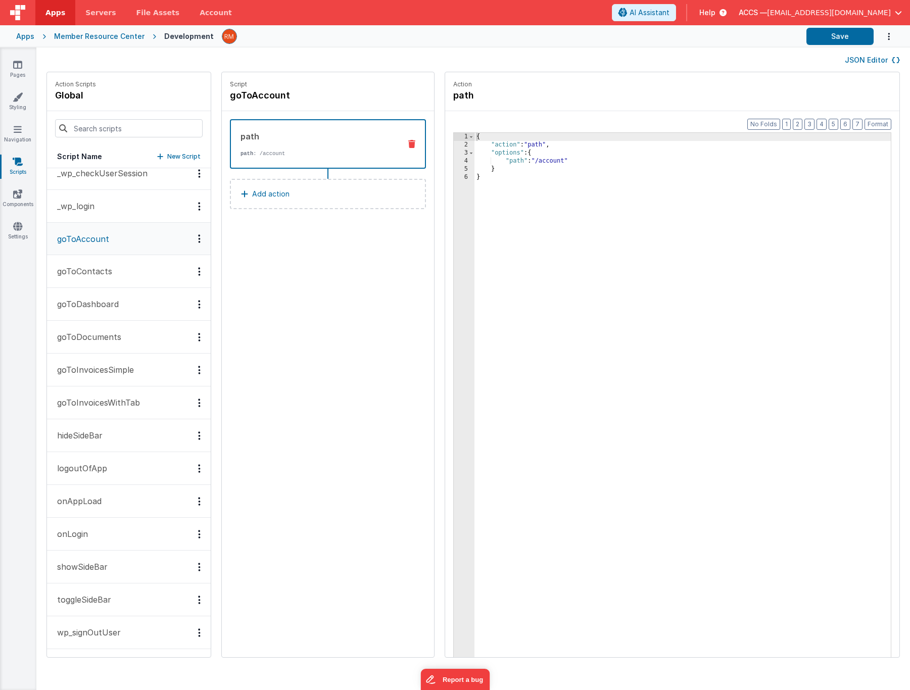
click at [99, 500] on p "onAppLoad" at bounding box center [76, 501] width 51 height 12
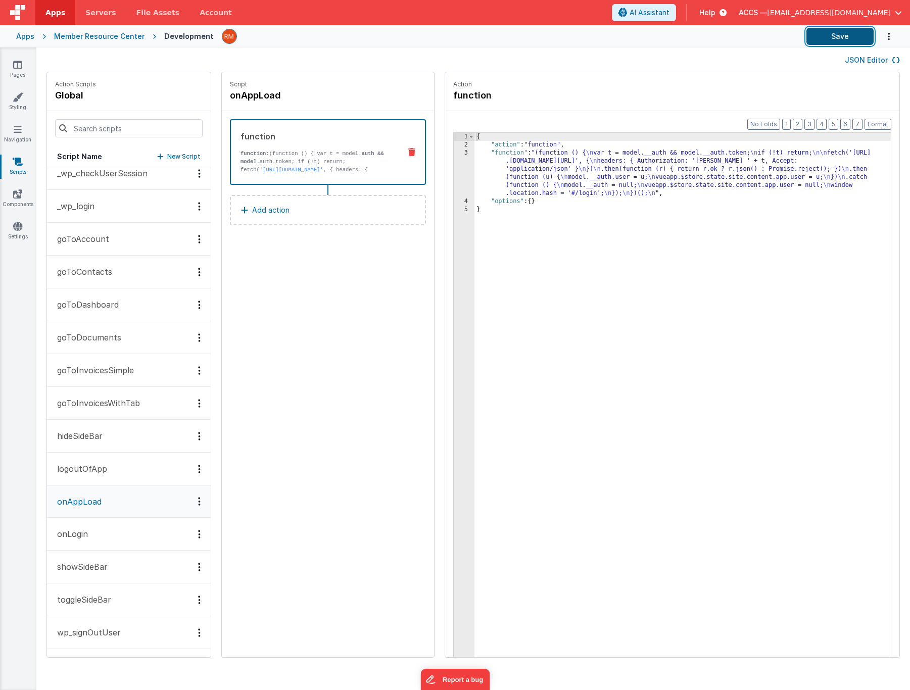
click at [841, 40] on button "Save" at bounding box center [840, 36] width 67 height 17
click at [19, 68] on icon at bounding box center [17, 65] width 9 height 10
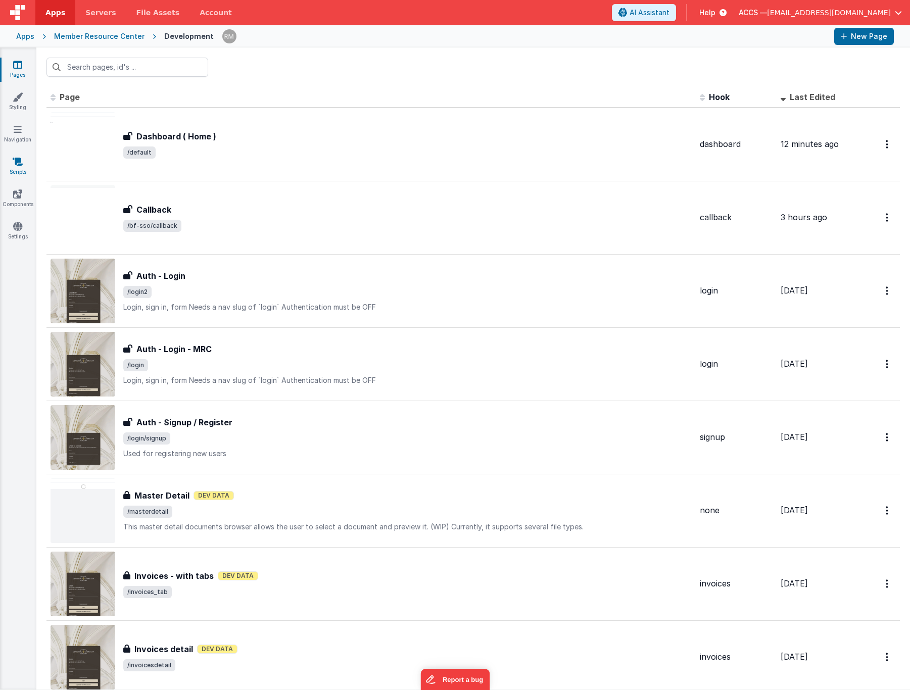
click at [17, 168] on link "Scripts" at bounding box center [17, 167] width 36 height 20
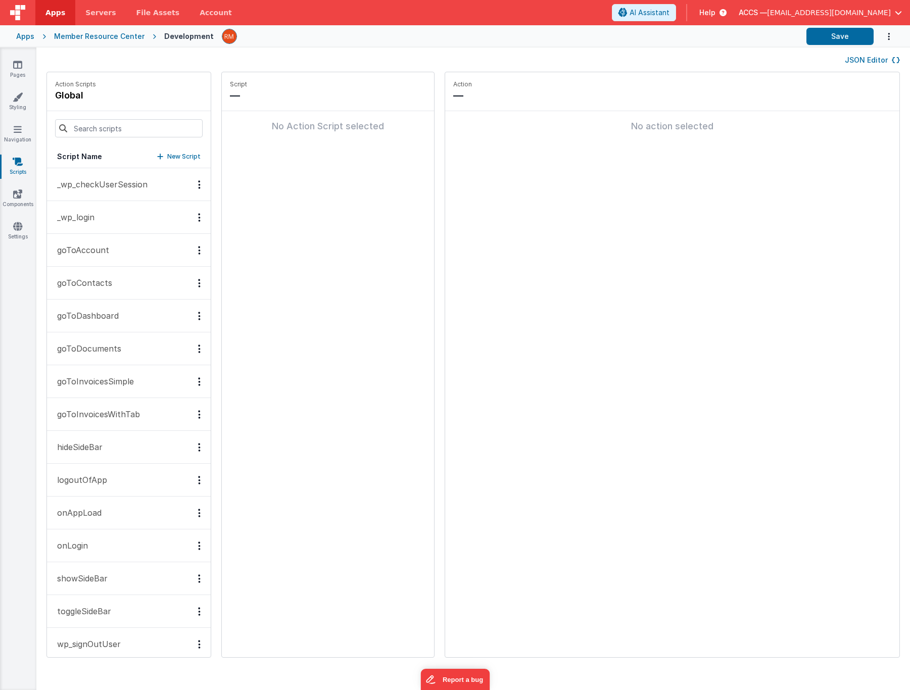
scroll to position [12, 0]
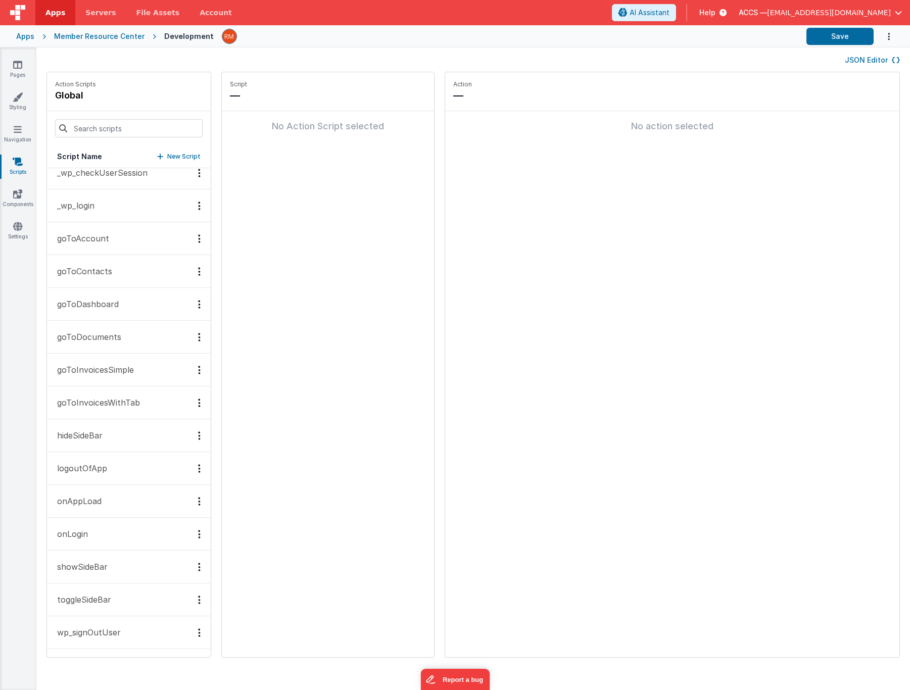
click at [129, 498] on button "onAppLoad" at bounding box center [129, 501] width 164 height 33
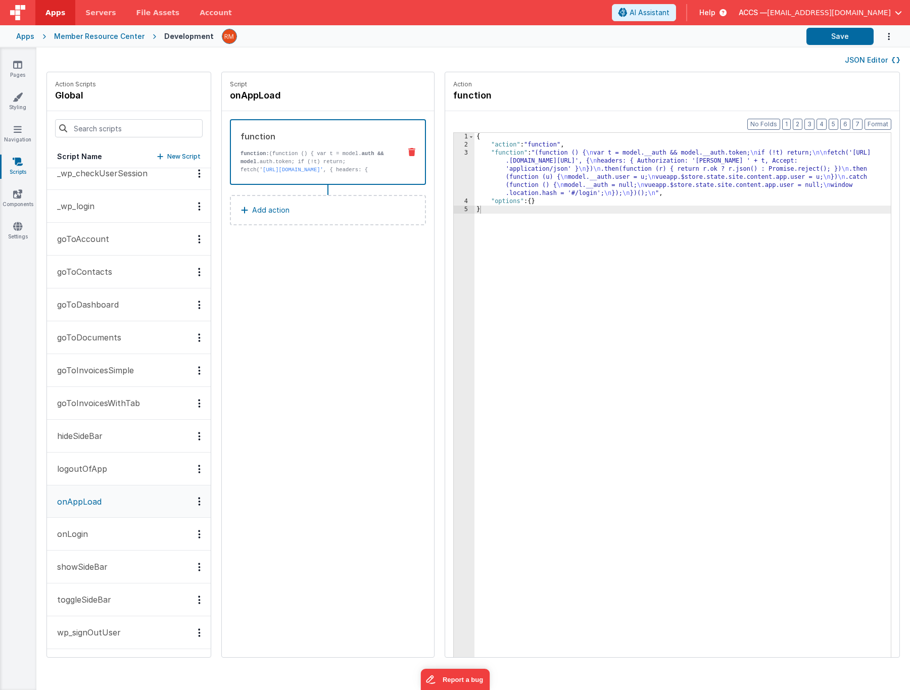
scroll to position [11, 0]
click at [475, 151] on div "{ "action" : "function" , "function" : "(function () { \n var t = model.__auth …" at bounding box center [698, 419] width 446 height 572
click at [454, 152] on div "3" at bounding box center [464, 173] width 21 height 49
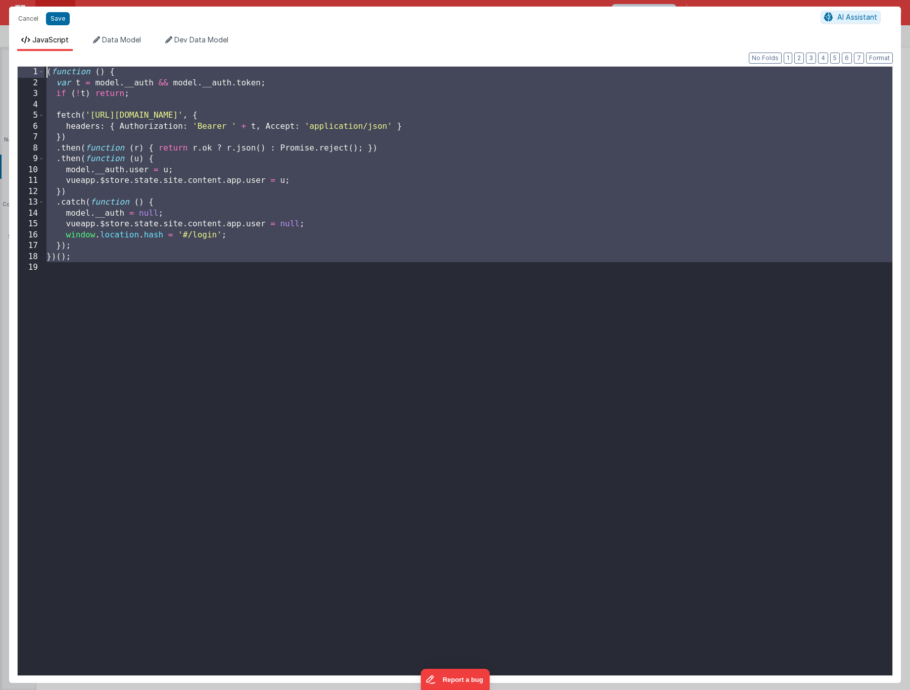
drag, startPoint x: 198, startPoint y: 316, endPoint x: -30, endPoint y: -34, distance: 417.9
click at [0, 0] on html "It appears that someone else or another tab has previously saved this record si…" at bounding box center [455, 345] width 910 height 690
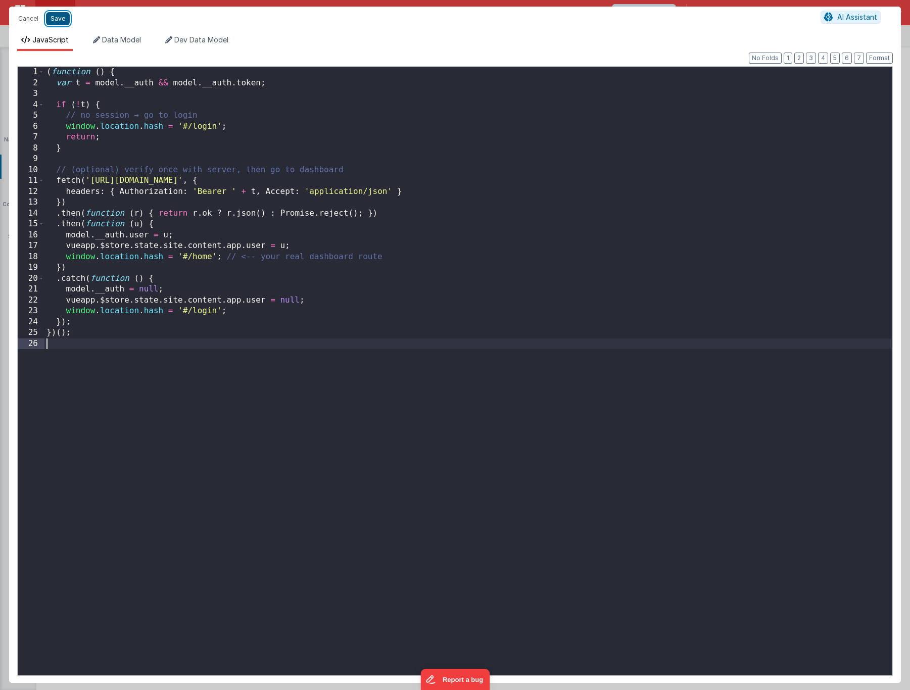
click at [67, 21] on button "Save" at bounding box center [58, 18] width 24 height 13
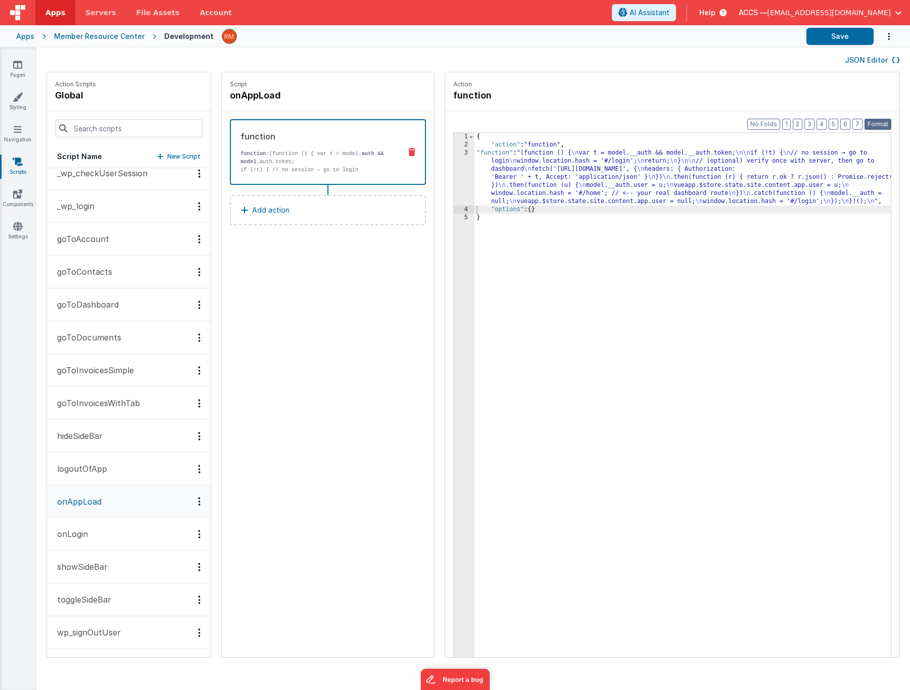
click at [876, 123] on button "Format" at bounding box center [878, 124] width 27 height 11
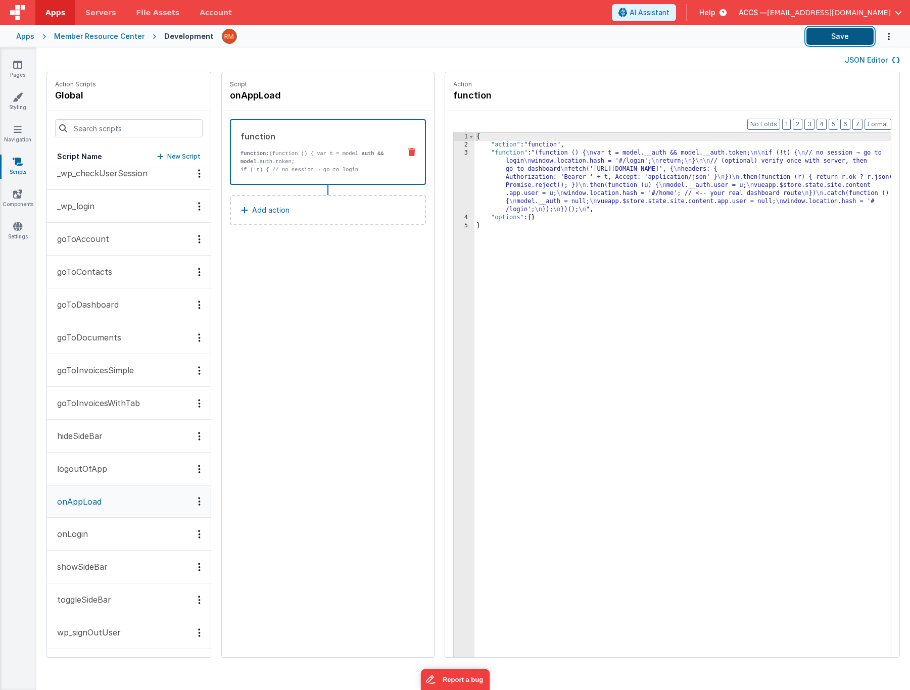
click at [845, 40] on button "Save" at bounding box center [840, 36] width 67 height 17
click at [19, 73] on link "Pages" at bounding box center [17, 70] width 36 height 20
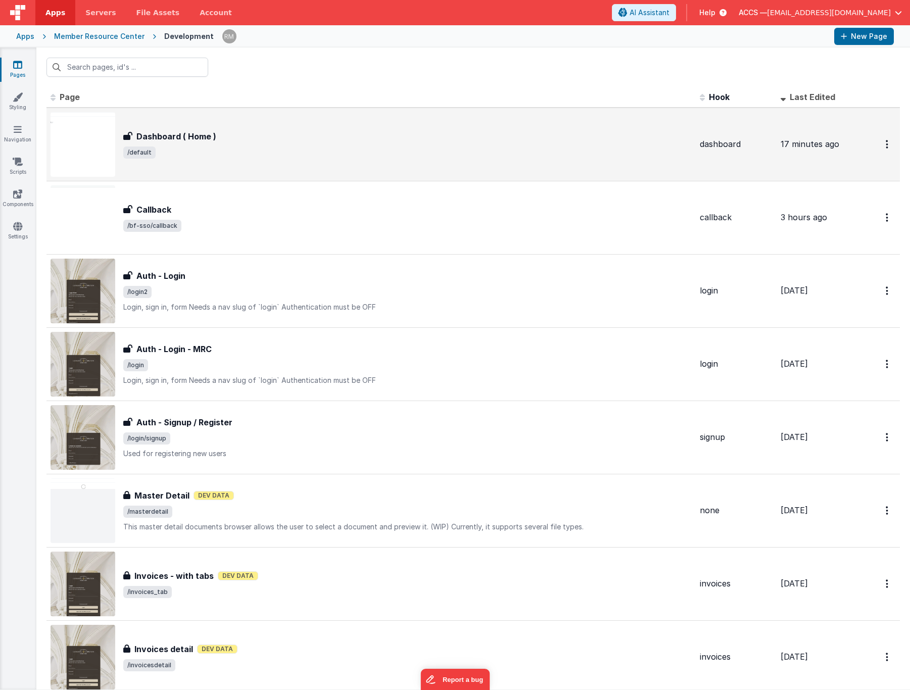
click at [349, 171] on div "Dashboard ( Home ) Dashboard ( Home ) /default" at bounding box center [371, 144] width 641 height 65
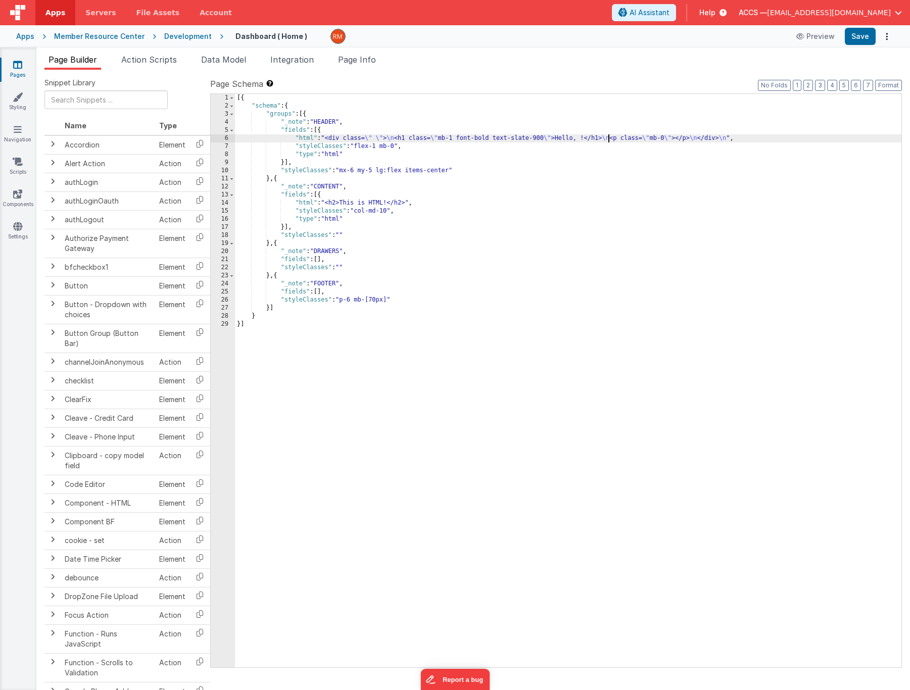
click at [609, 140] on div "[{ "schema" : { "groups" : [{ "_note" : "HEADER" , "fields" : [{ "html" : "<div…" at bounding box center [568, 389] width 667 height 590
click at [308, 139] on div "[{ "schema" : { "groups" : [{ "_note" : "HEADER" , "fields" : [{ "html" : "<div…" at bounding box center [568, 389] width 667 height 590
click at [227, 138] on div "6" at bounding box center [223, 138] width 24 height 8
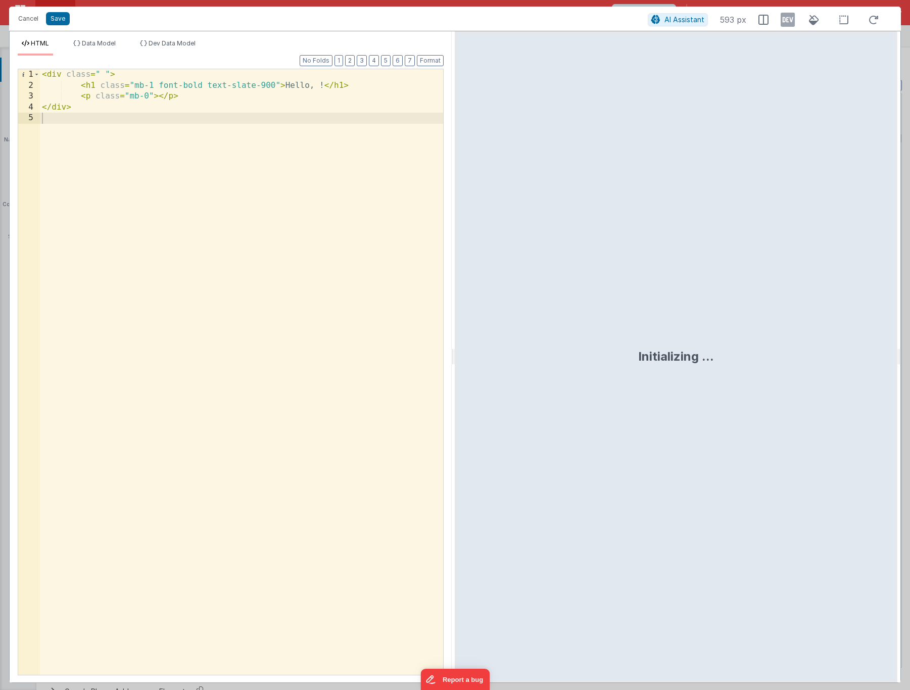
click at [323, 87] on div "< div class = " " > < h1 class = "mb-1 font-bold text-slate-900" > Hello, ! </ …" at bounding box center [241, 383] width 403 height 628
click at [327, 87] on div "< div class = " " > < h1 class = "mb-1 font-bold text-slate-900" > Hello, {{ }}…" at bounding box center [241, 383] width 403 height 628
click at [327, 86] on div "< div class = " " > < h1 class = "mb-1 font-bold text-slate-900" > Hello, {{app…" at bounding box center [241, 383] width 403 height 628
click at [347, 85] on div "< div class = " " > < h1 class = "mb-1 font-bold text-slate-900" > Hello, {{ ap…" at bounding box center [241, 383] width 403 height 628
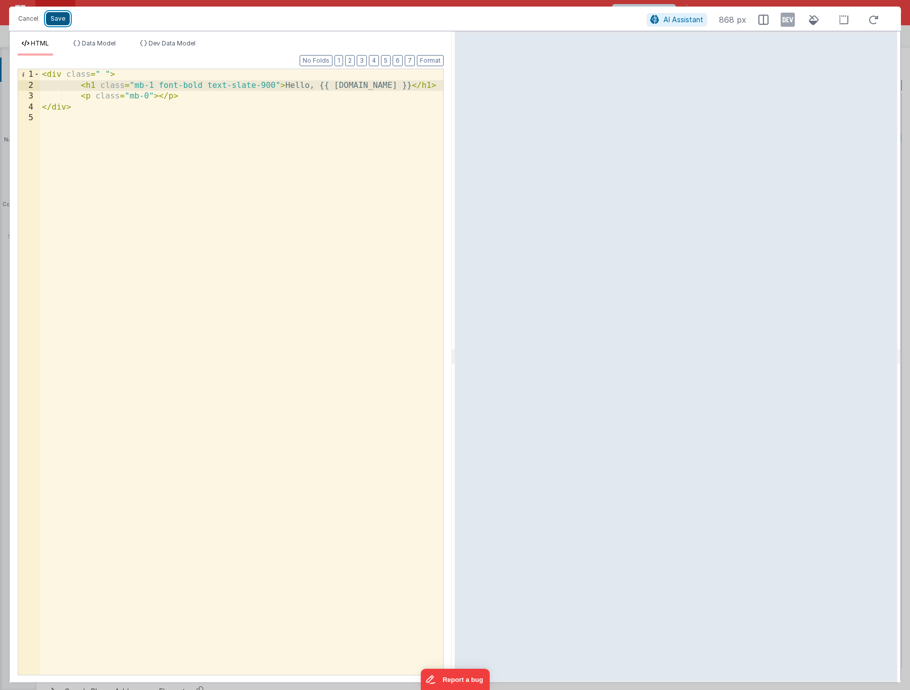
click at [61, 21] on button "Save" at bounding box center [58, 18] width 24 height 13
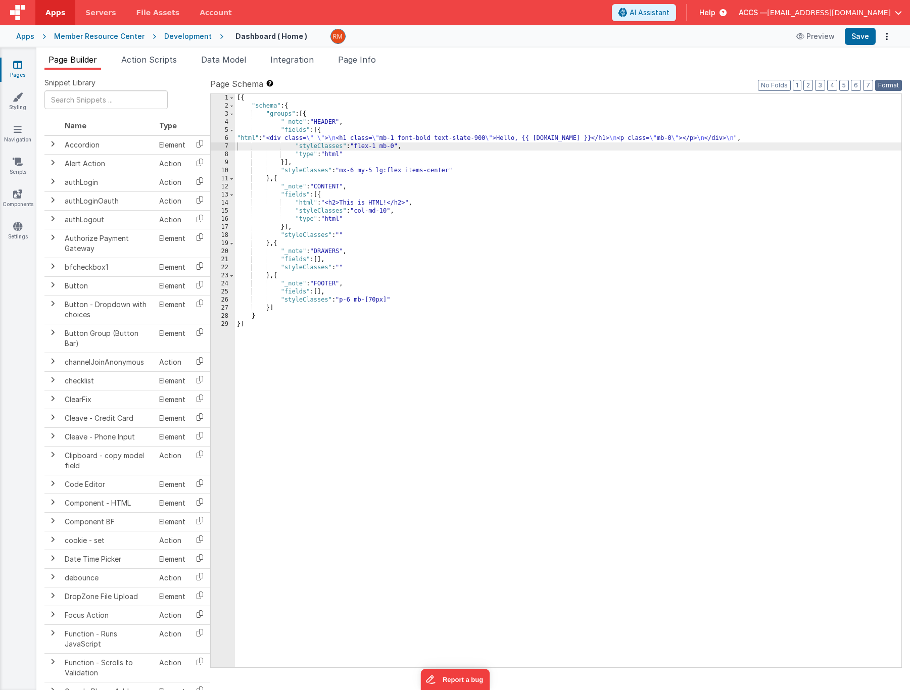
click at [885, 87] on button "Format" at bounding box center [888, 85] width 27 height 11
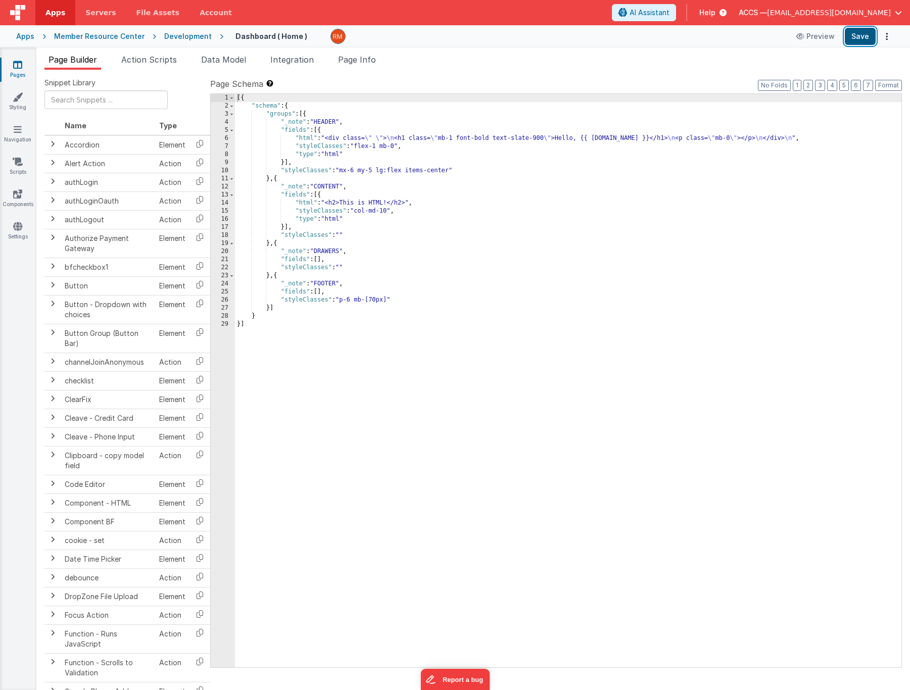
click at [858, 41] on button "Save" at bounding box center [860, 36] width 31 height 17
click at [19, 228] on icon at bounding box center [17, 226] width 9 height 10
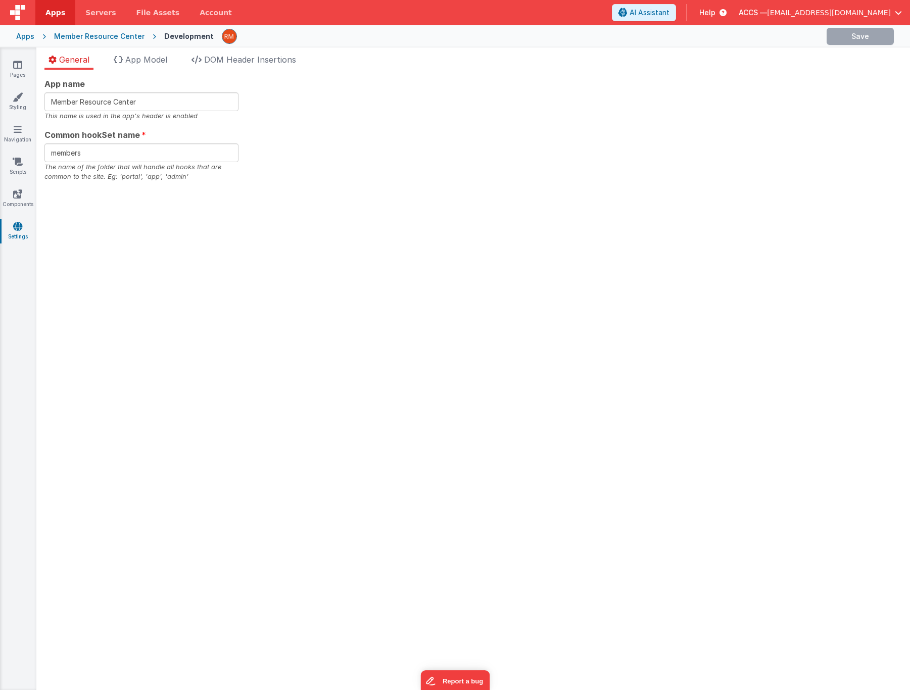
checkbox input "false"
checkbox input "true"
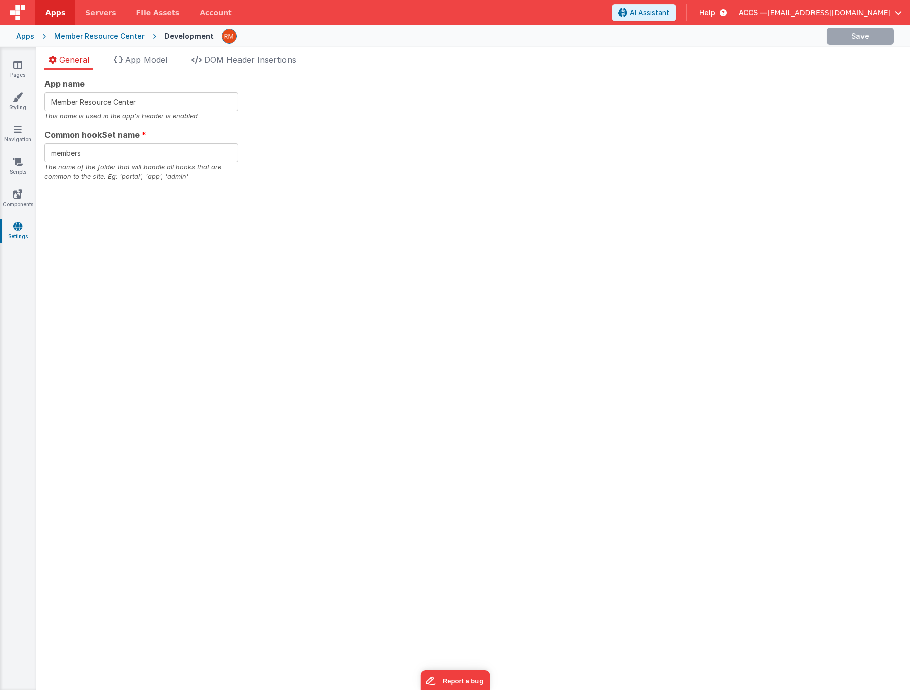
checkbox input "false"
checkbox input "true"
checkbox input "false"
checkbox input "true"
checkbox input "false"
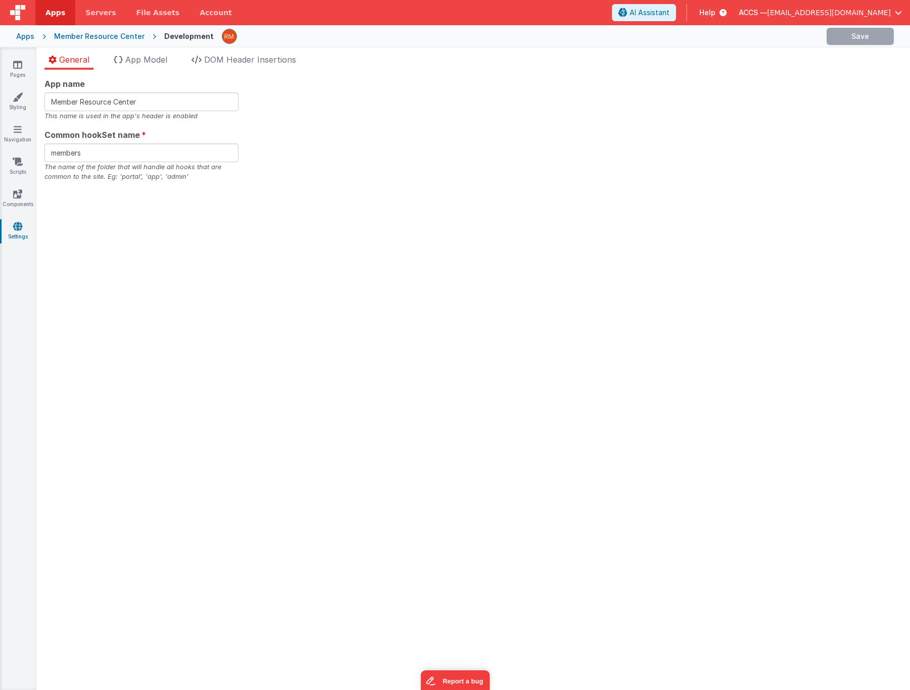
checkbox input "true"
checkbox input "false"
checkbox input "true"
checkbox input "false"
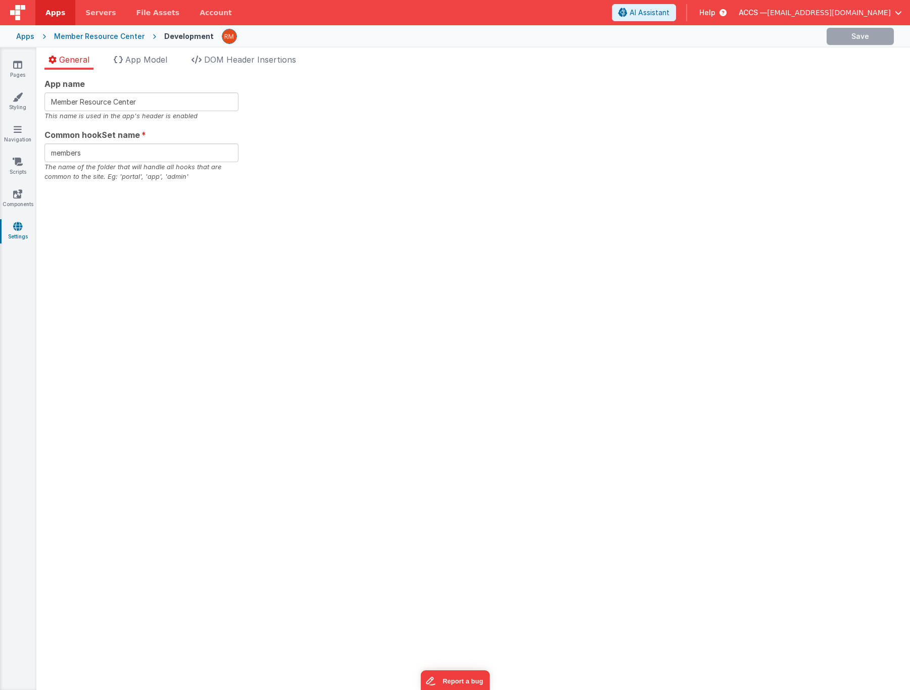
checkbox input "false"
checkbox input "true"
checkbox input "false"
click at [151, 64] on span "App Model" at bounding box center [146, 60] width 42 height 10
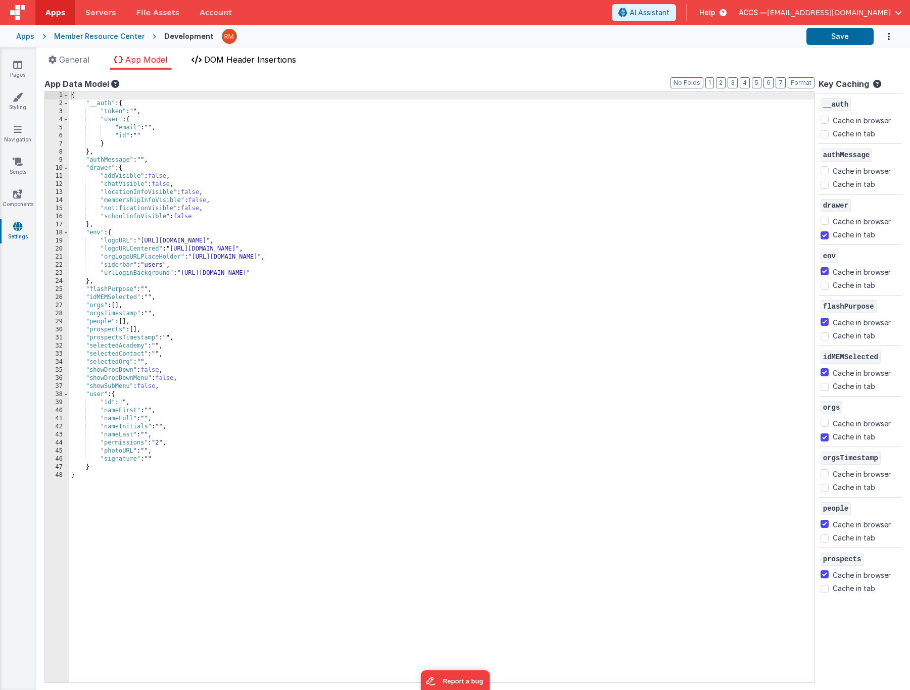
click at [230, 62] on span "DOM Header Insertions" at bounding box center [250, 60] width 92 height 10
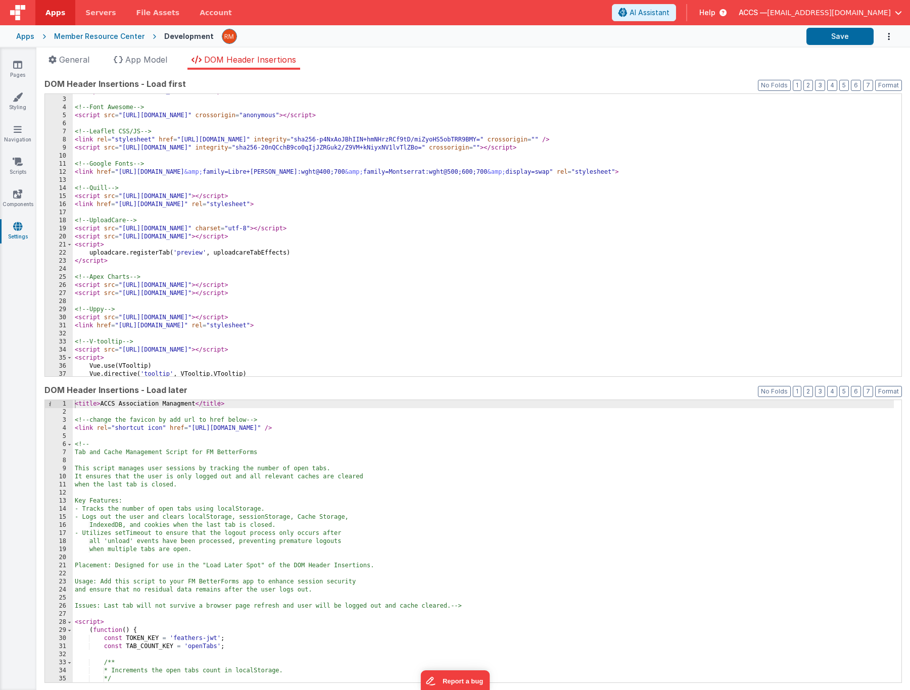
scroll to position [15, 0]
click at [17, 106] on link "Styling" at bounding box center [17, 102] width 36 height 20
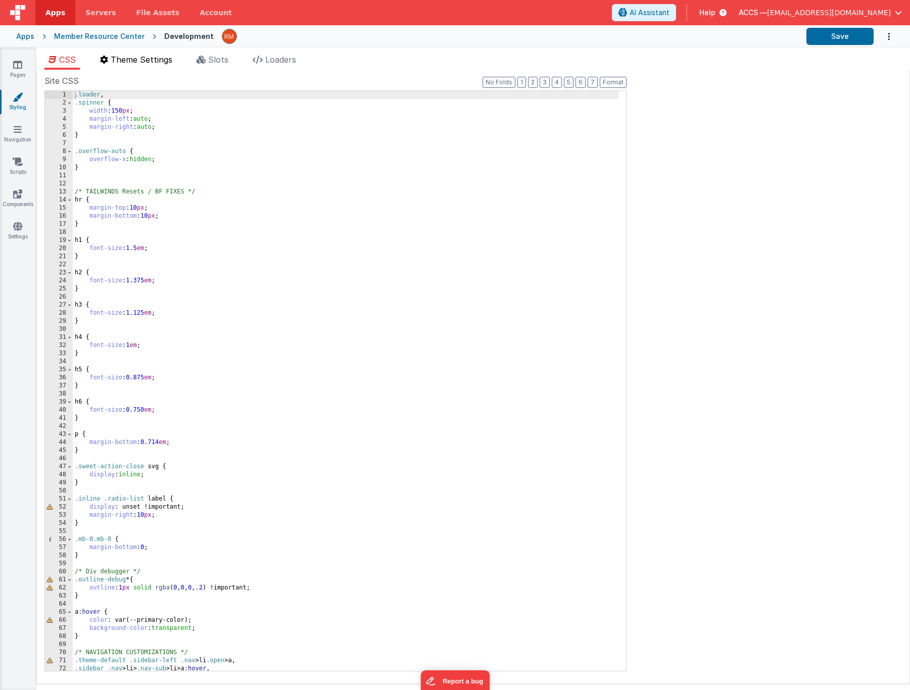
click at [136, 63] on span "Theme Settings" at bounding box center [142, 60] width 62 height 10
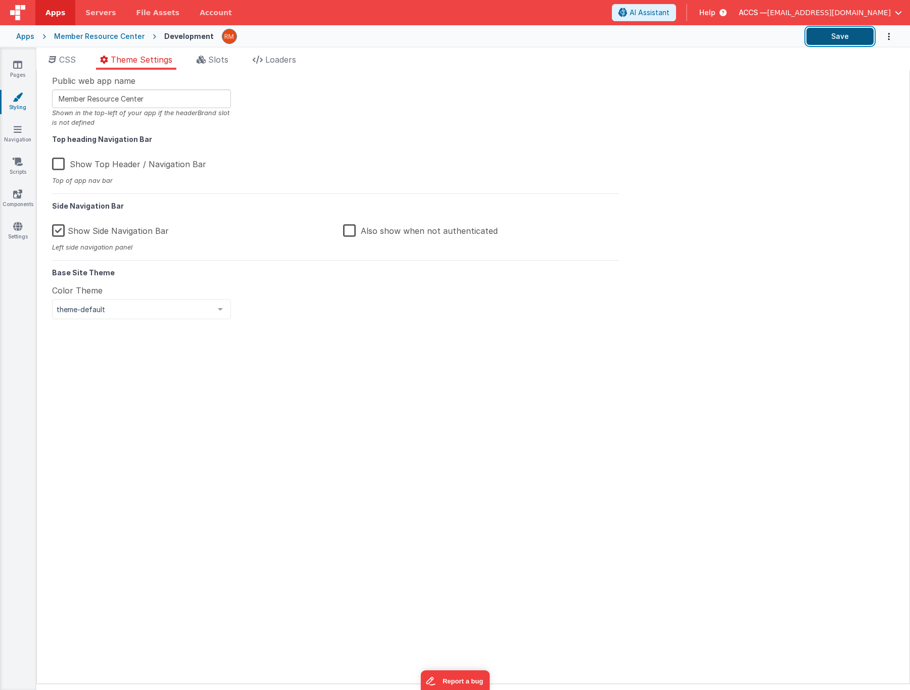
click at [828, 44] on button "Save" at bounding box center [840, 36] width 67 height 17
click at [105, 39] on div "Member Resource Center" at bounding box center [99, 36] width 90 height 10
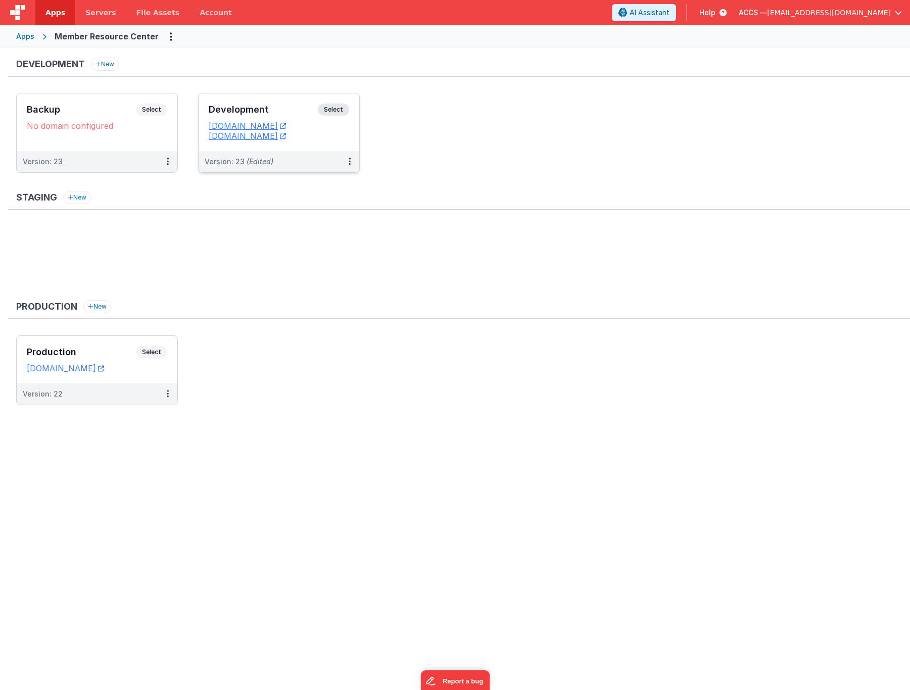
click at [253, 99] on div "Development Select URLs membersdev.classicalchristian.org membersdev.clientport…" at bounding box center [279, 122] width 161 height 58
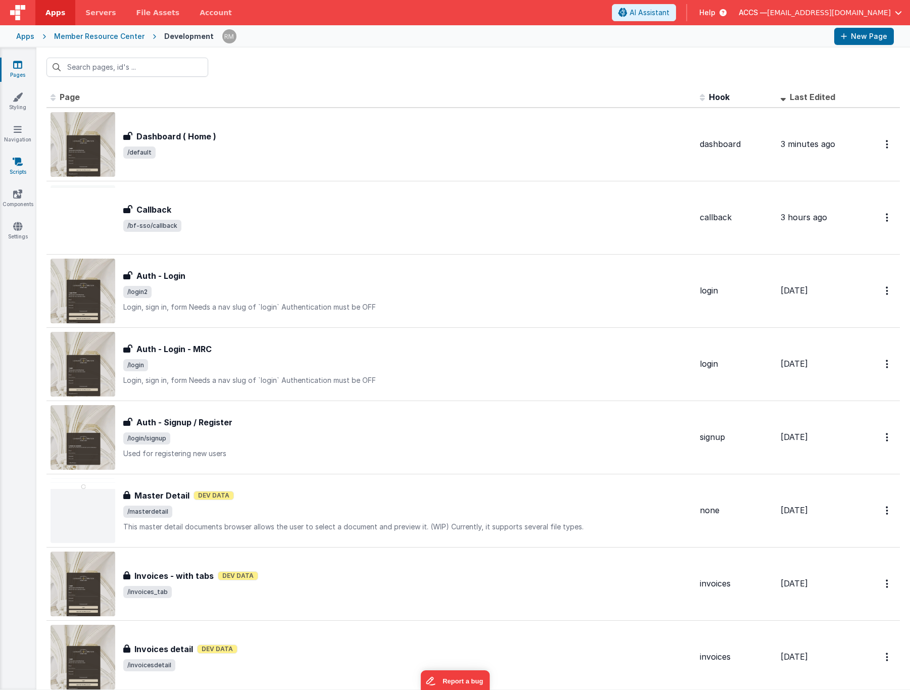
click at [21, 164] on icon at bounding box center [18, 162] width 10 height 10
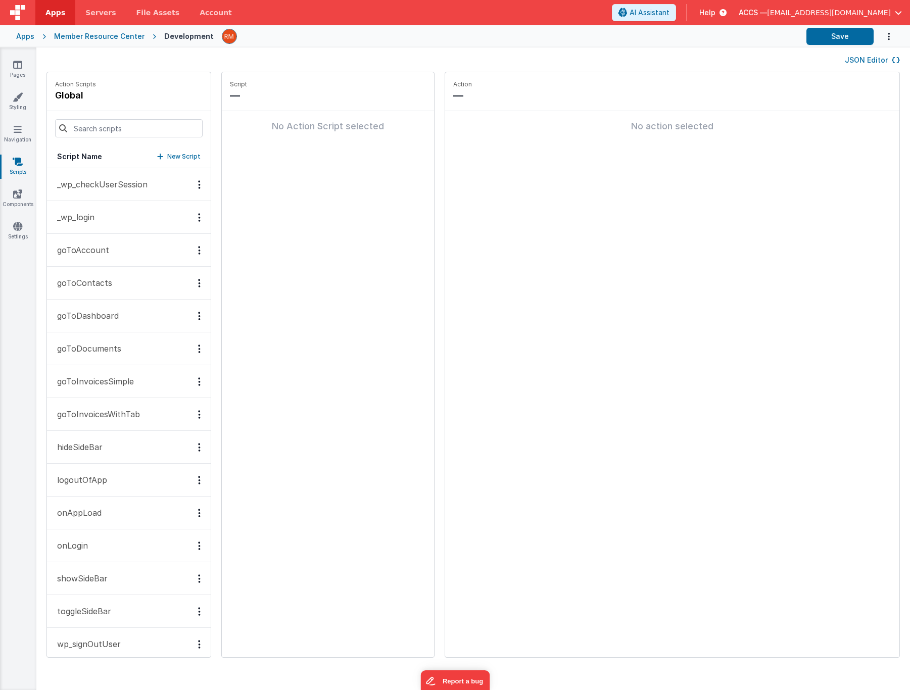
click at [89, 487] on button "logoutOfApp" at bounding box center [129, 480] width 164 height 33
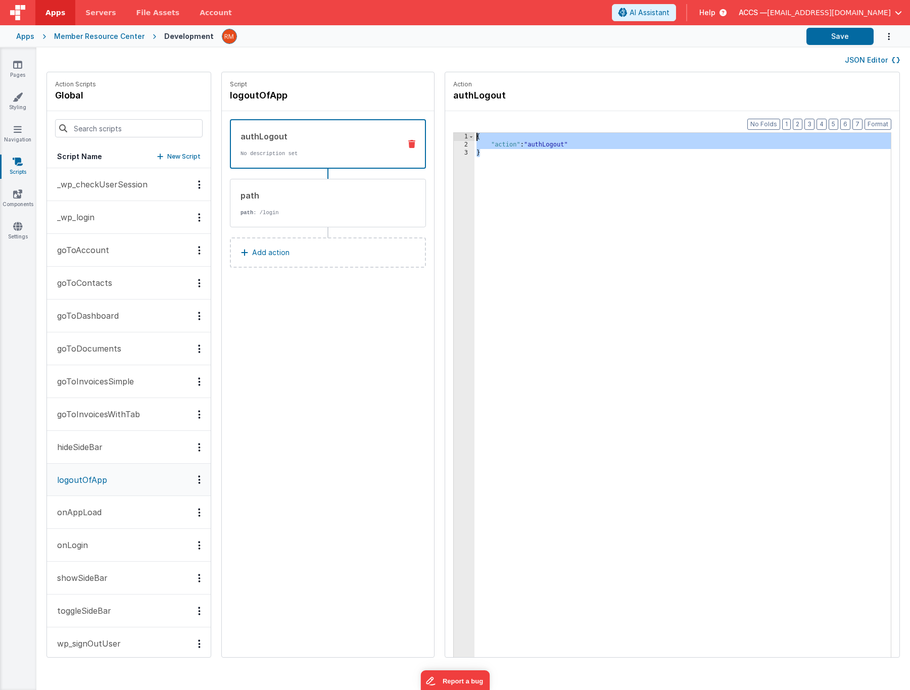
drag, startPoint x: 467, startPoint y: 177, endPoint x: 430, endPoint y: 115, distance: 72.8
click at [445, 115] on div "Format 7 6 5 4 3 2 1 No Folds 1 2 3 { "action" : "authLogout" } XXXXXXXXXXXXXXX…" at bounding box center [672, 403] width 454 height 585
click at [12, 78] on link "Pages" at bounding box center [17, 70] width 36 height 20
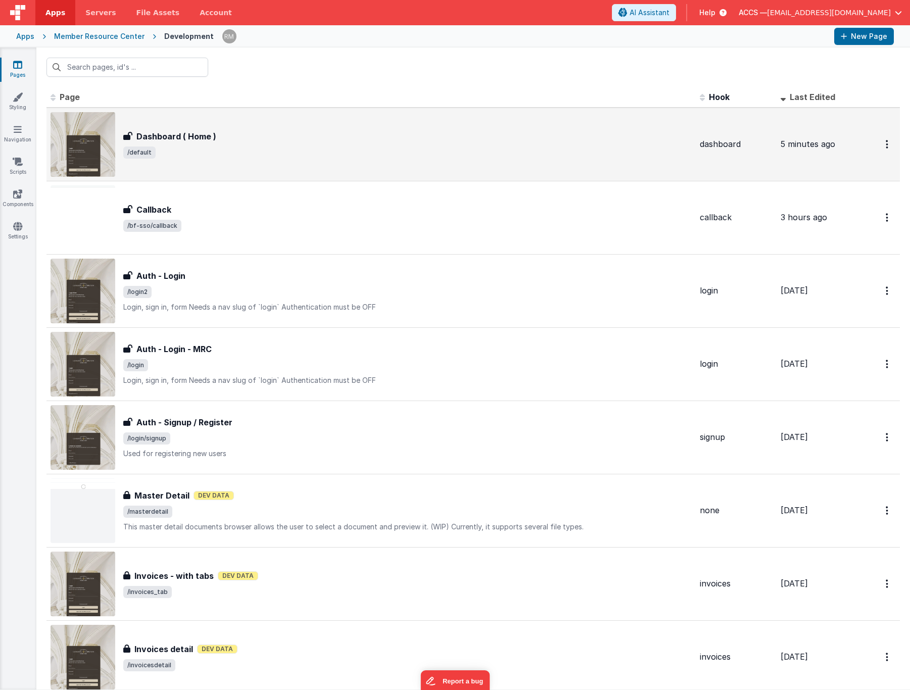
click at [170, 142] on div "Dashboard ( Home ) Dashboard ( Home ) /default" at bounding box center [407, 144] width 569 height 28
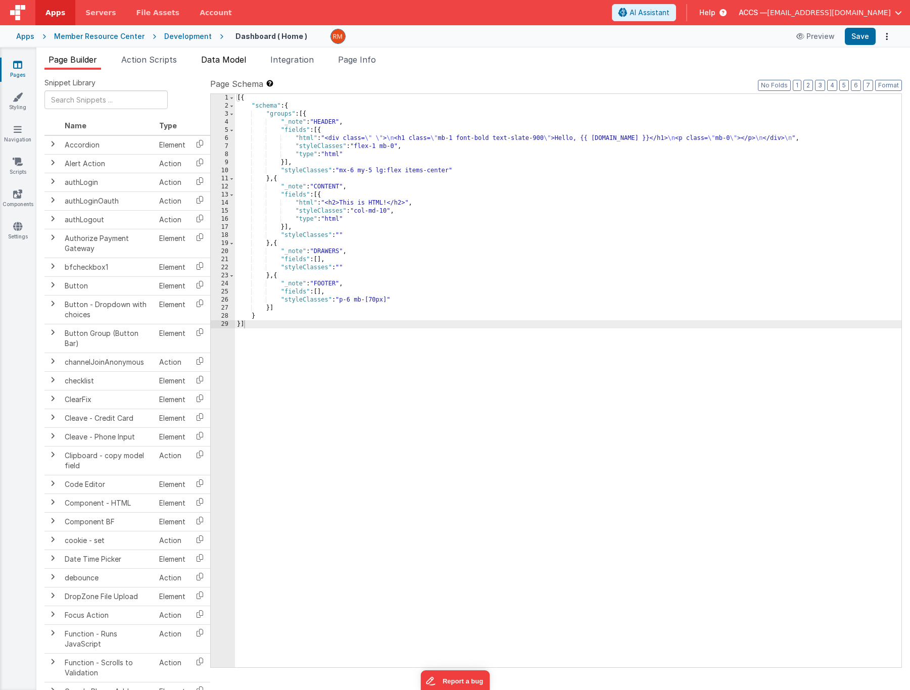
click at [221, 62] on span "Data Model" at bounding box center [223, 60] width 45 height 10
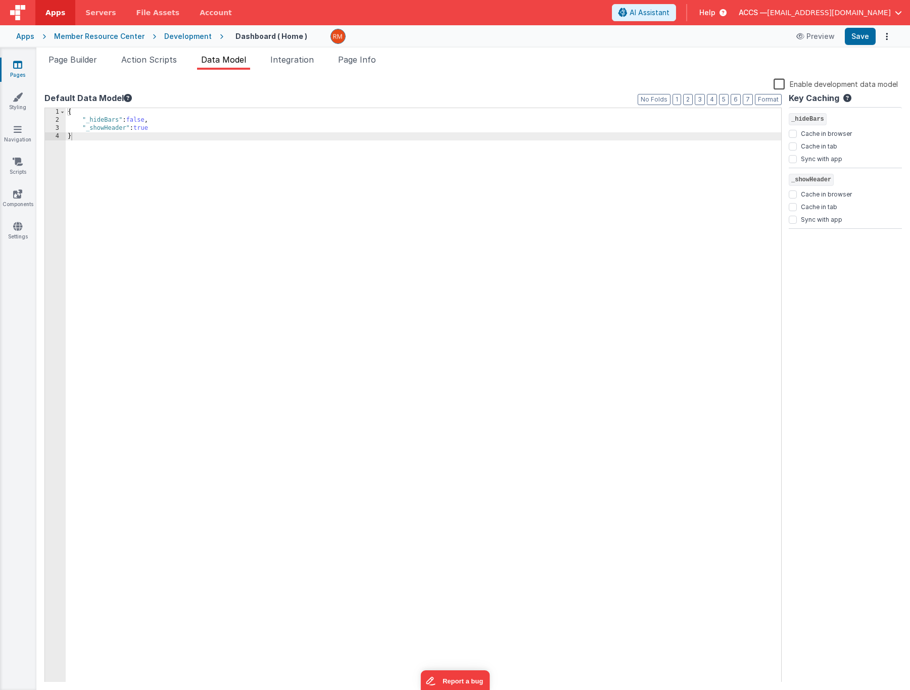
click at [13, 72] on link "Pages" at bounding box center [17, 70] width 36 height 20
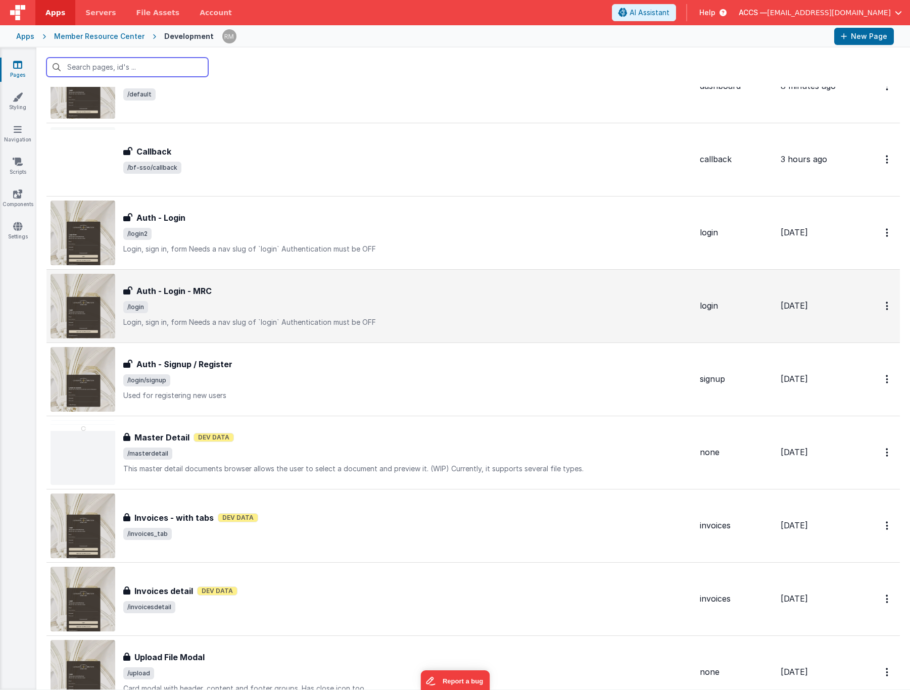
scroll to position [33, 0]
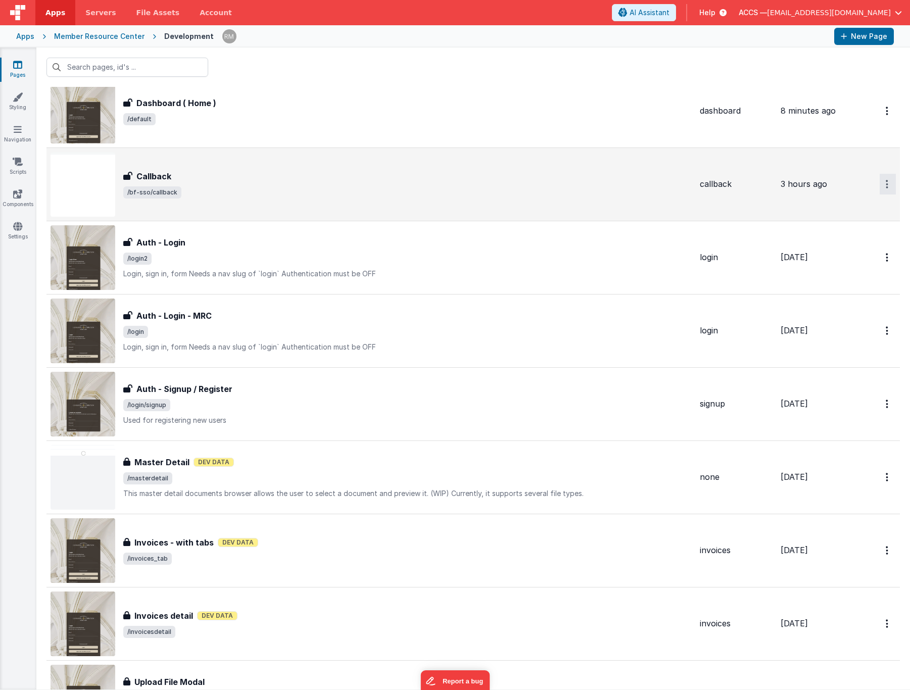
click at [880, 187] on button "Options" at bounding box center [888, 184] width 16 height 21
click at [841, 244] on link "Delete" at bounding box center [851, 245] width 89 height 18
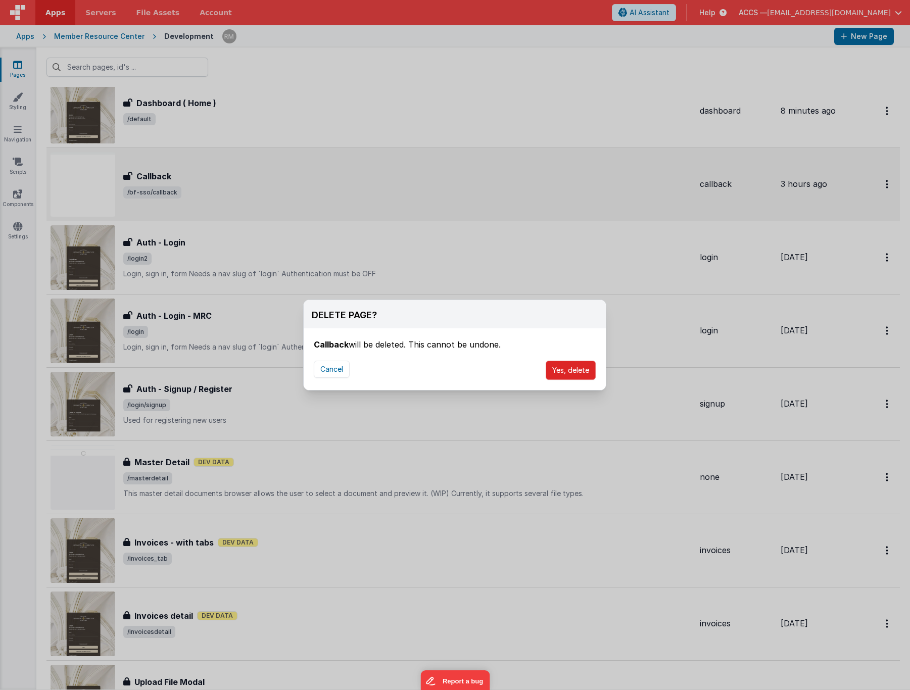
click at [561, 369] on button "Yes, delete" at bounding box center [571, 370] width 50 height 19
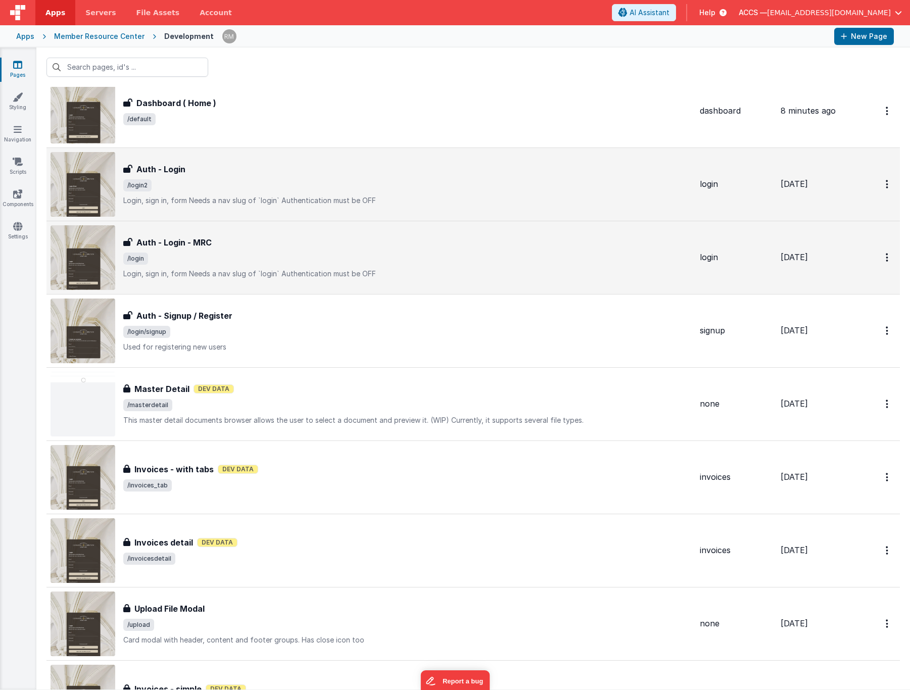
scroll to position [0, 0]
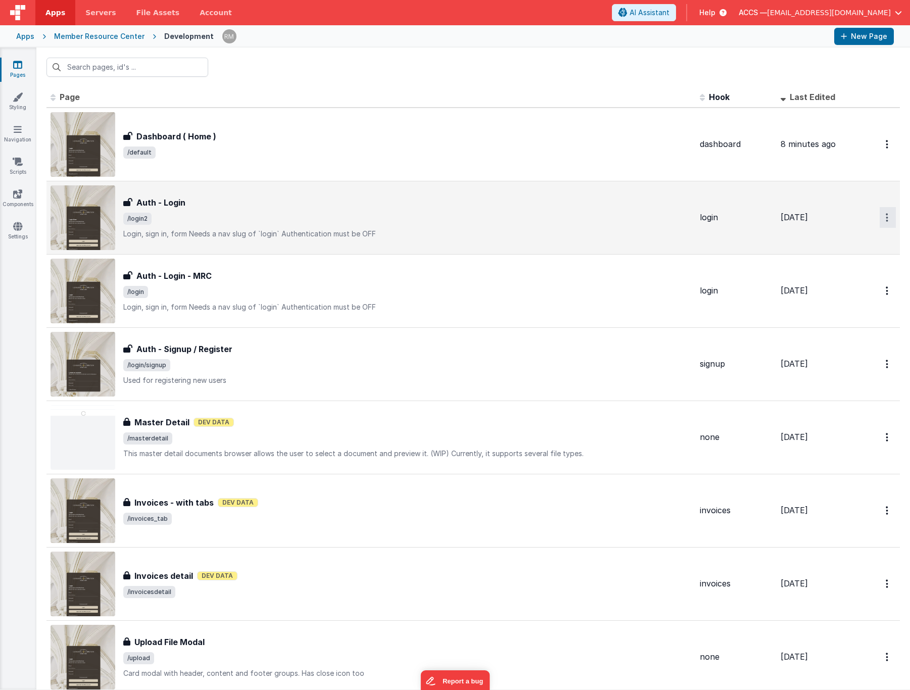
click at [881, 219] on button "Options" at bounding box center [888, 217] width 16 height 21
click at [837, 276] on link "Delete" at bounding box center [851, 278] width 89 height 18
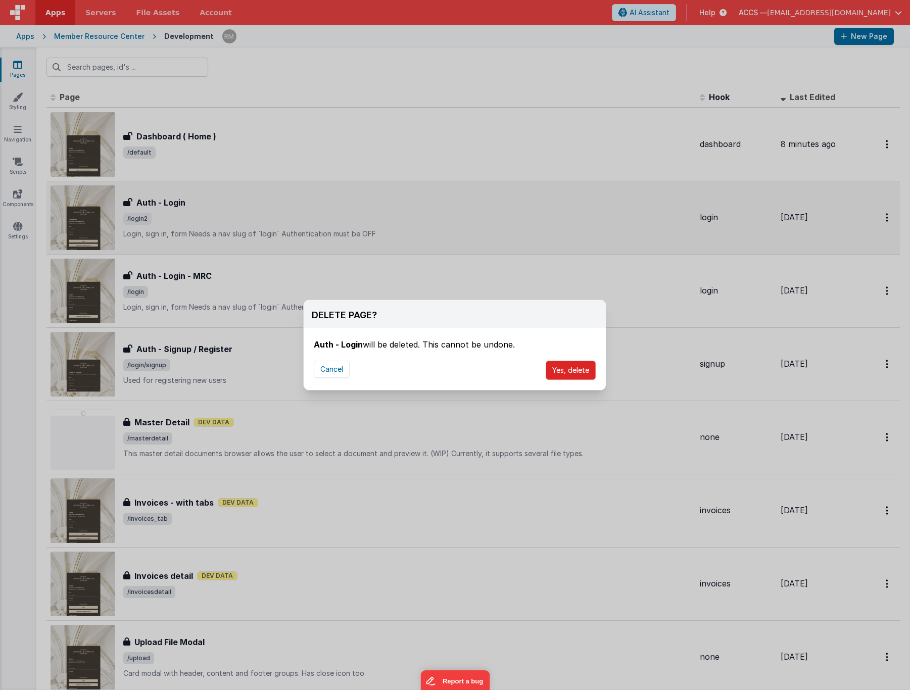
click at [580, 371] on button "Yes, delete" at bounding box center [571, 370] width 50 height 19
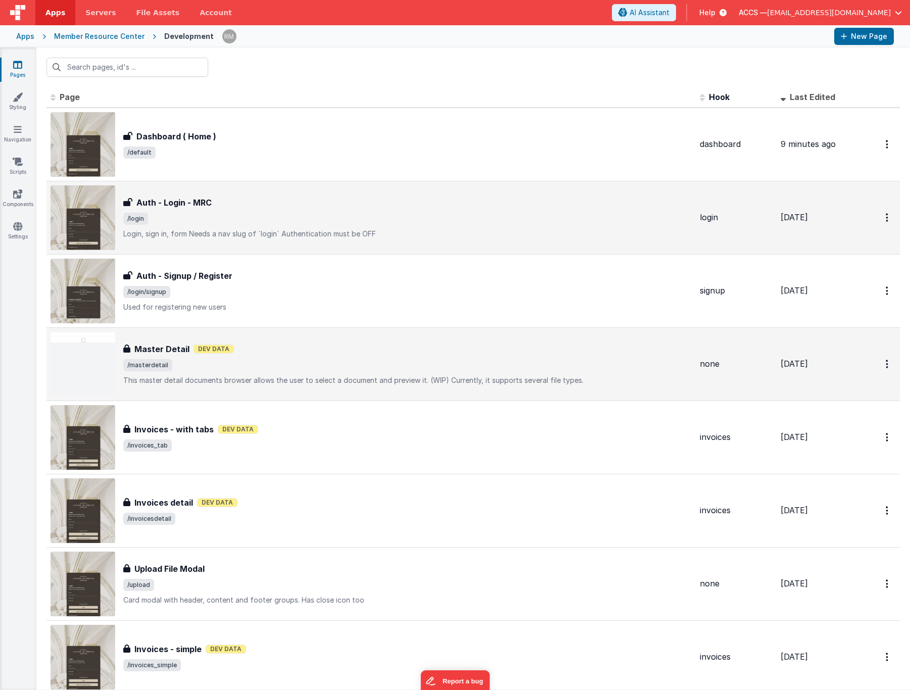
click at [277, 380] on p "This master detail documents browser allows the user to select a document and p…" at bounding box center [407, 380] width 569 height 10
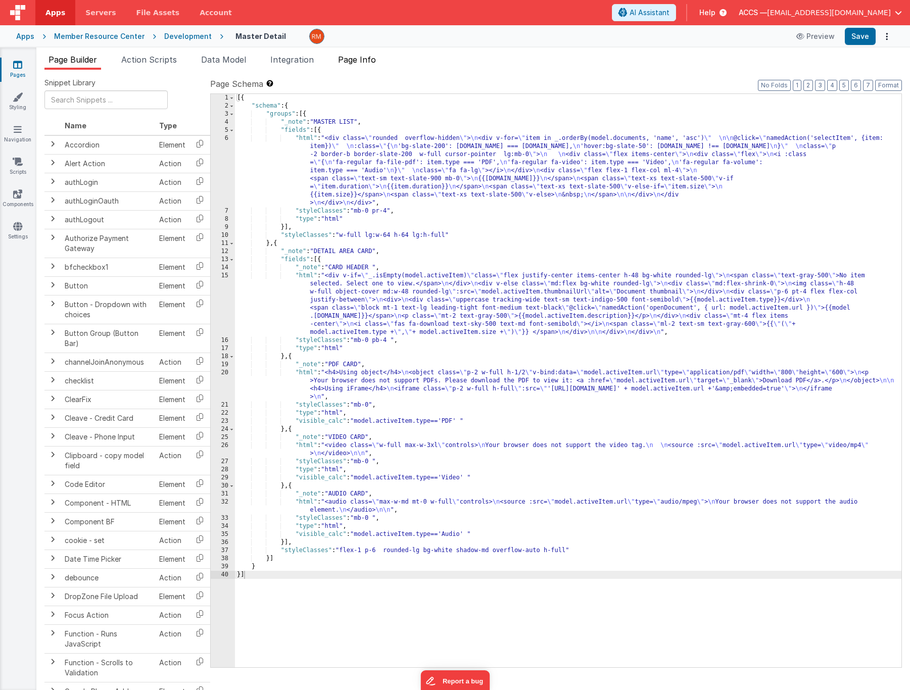
click at [366, 63] on span "Page Info" at bounding box center [357, 60] width 38 height 10
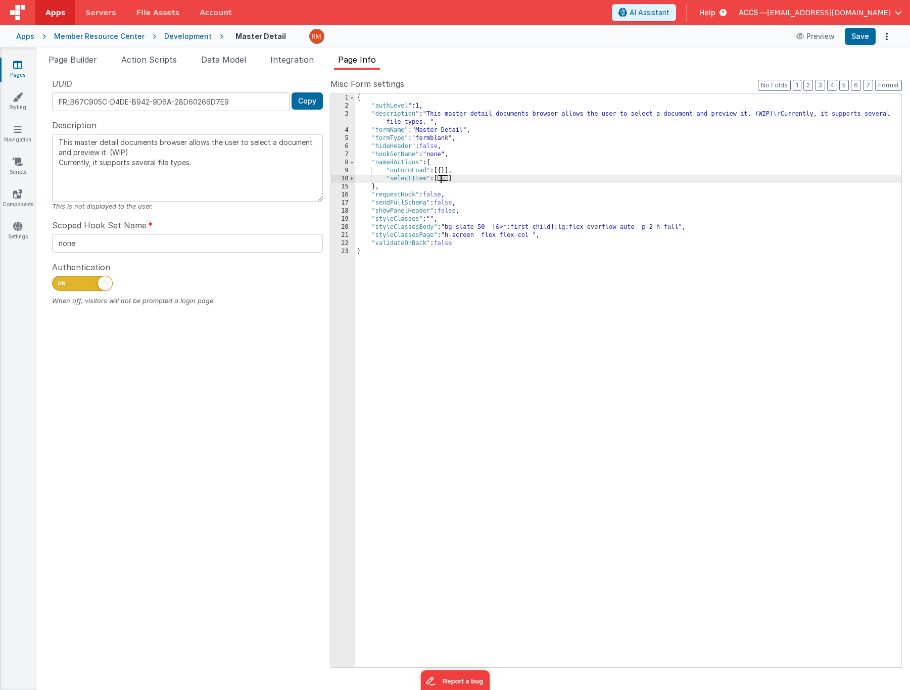
click at [446, 180] on span "..." at bounding box center [443, 178] width 11 height 6
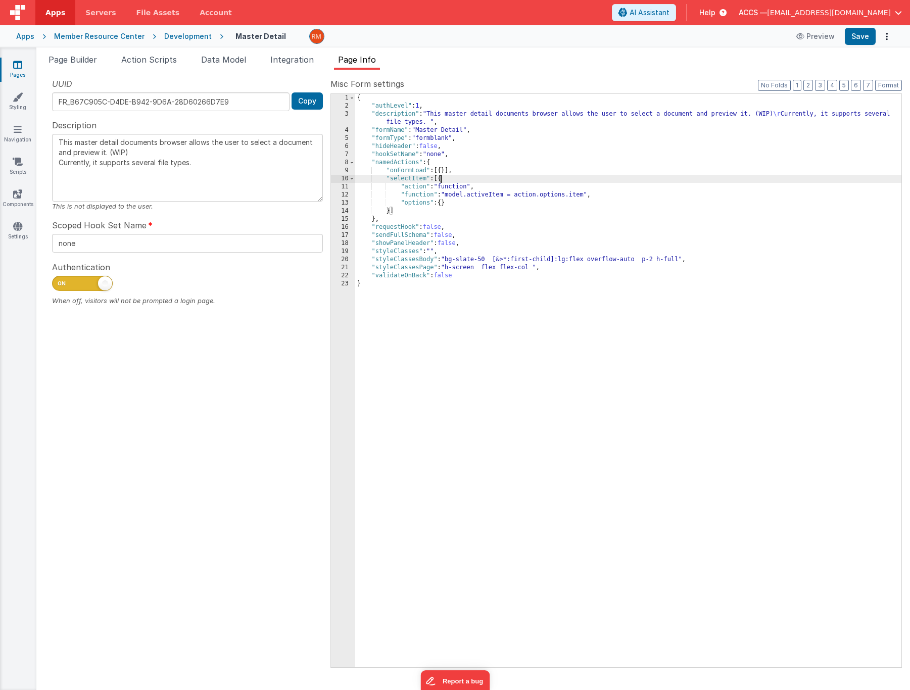
click at [21, 75] on link "Pages" at bounding box center [17, 70] width 36 height 20
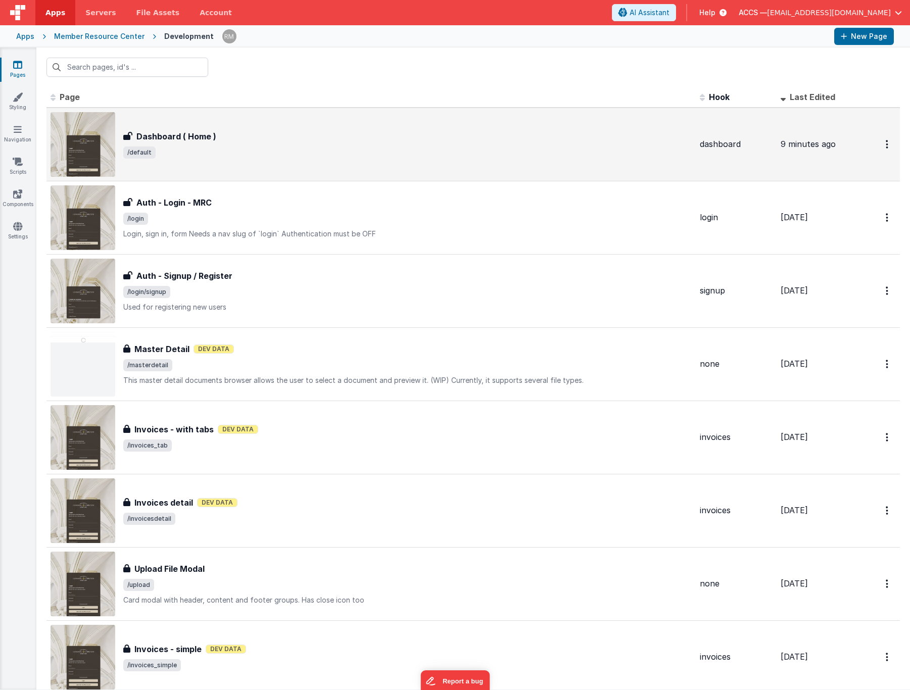
click at [169, 140] on h3 "Dashboard ( Home )" at bounding box center [176, 136] width 80 height 12
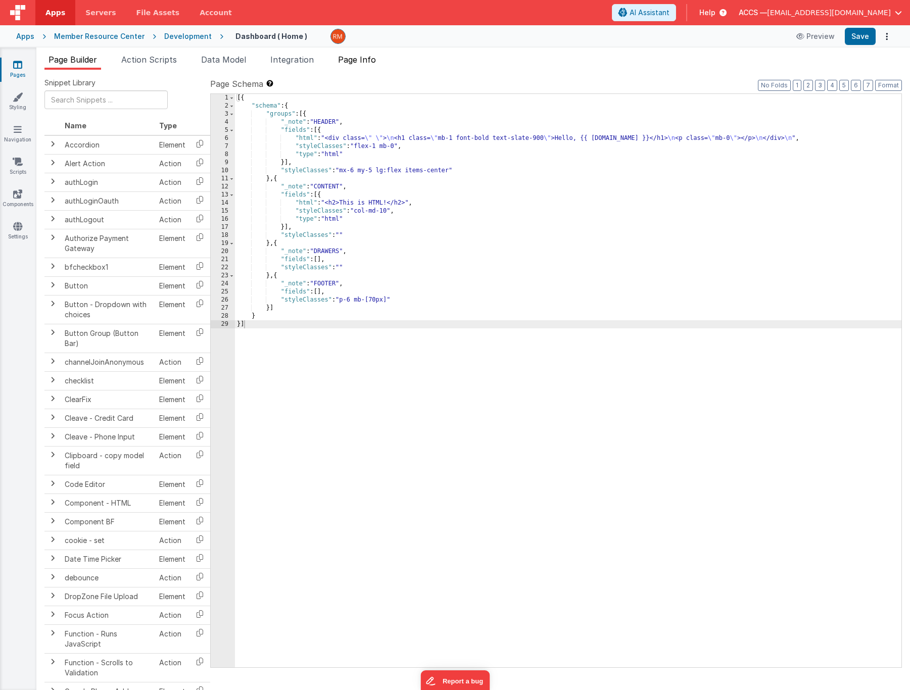
click at [357, 65] on li "Page Info" at bounding box center [357, 62] width 46 height 16
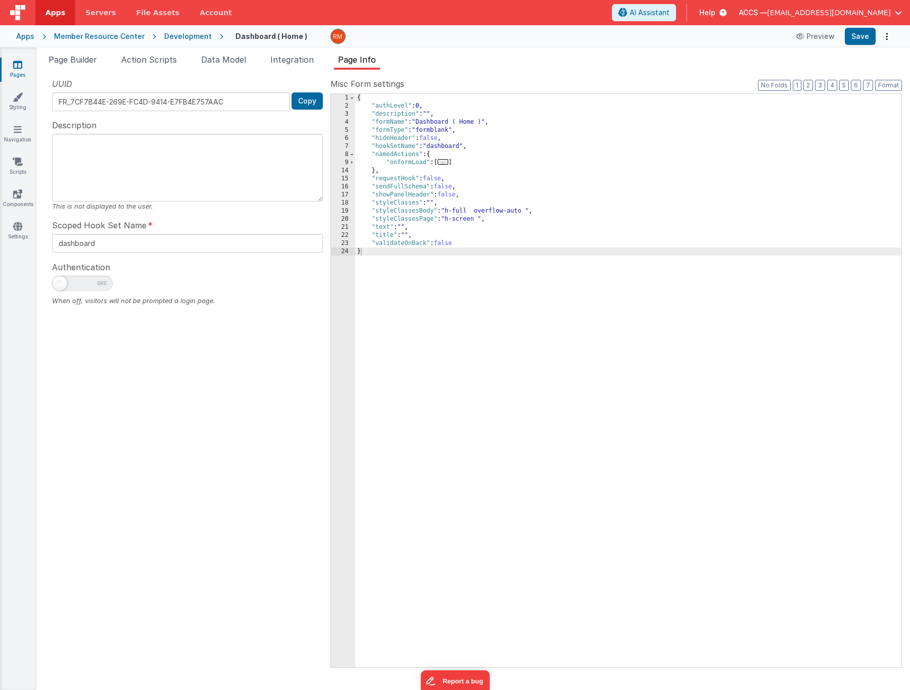
click at [448, 164] on span "..." at bounding box center [443, 162] width 11 height 6
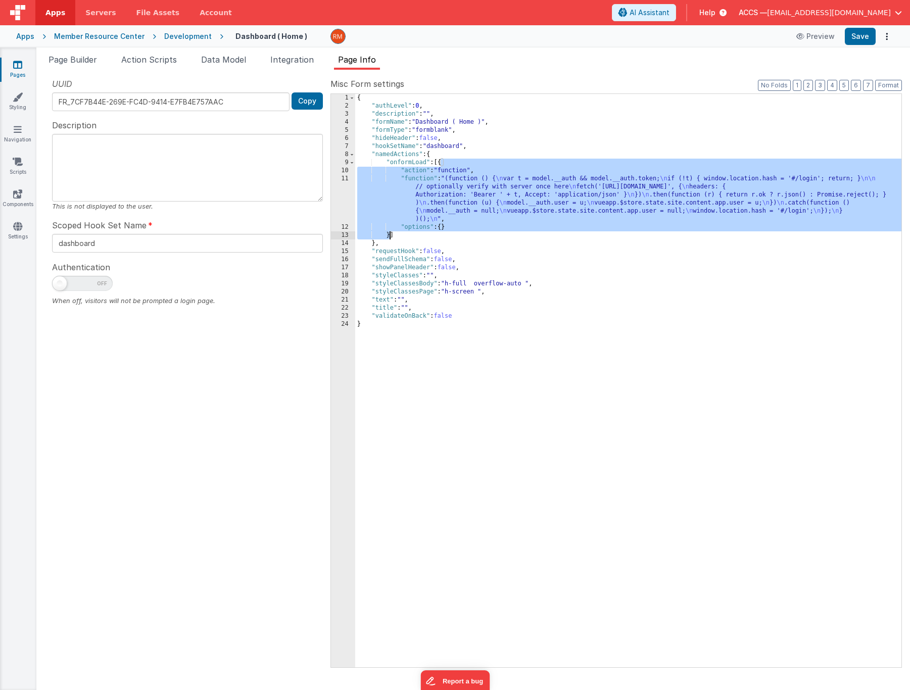
drag, startPoint x: 440, startPoint y: 163, endPoint x: 390, endPoint y: 234, distance: 87.5
click at [390, 234] on div "{ "authLevel" : 0 , "description" : "" , "formName" : "Dashboard ( Home )" , "f…" at bounding box center [628, 389] width 546 height 590
click at [428, 179] on div "{ "authLevel" : 0 , "description" : "" , "formName" : "Dashboard ( Home )" , "f…" at bounding box center [628, 389] width 546 height 590
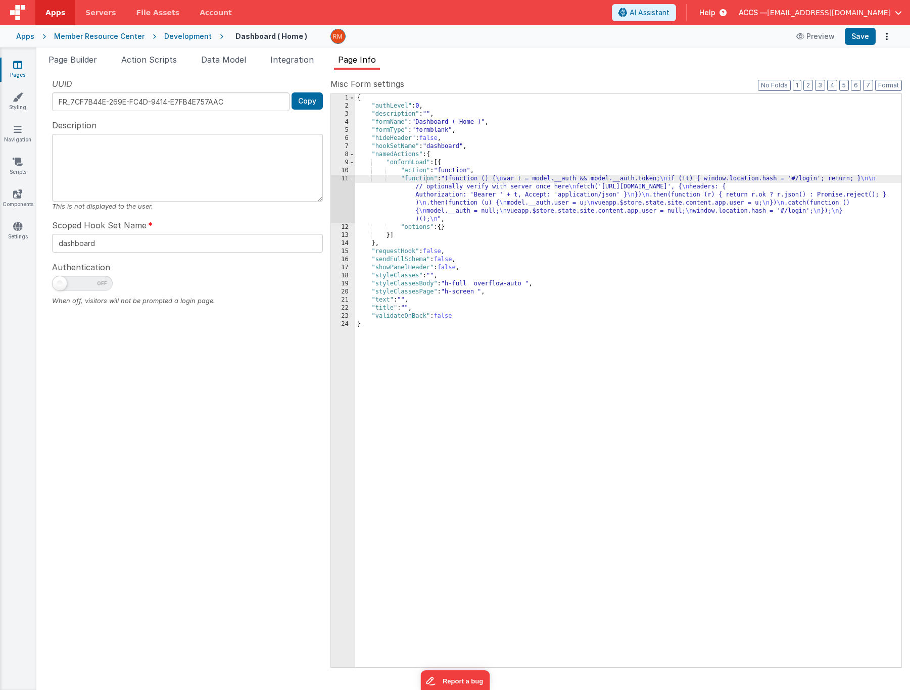
click at [18, 65] on icon at bounding box center [17, 65] width 9 height 10
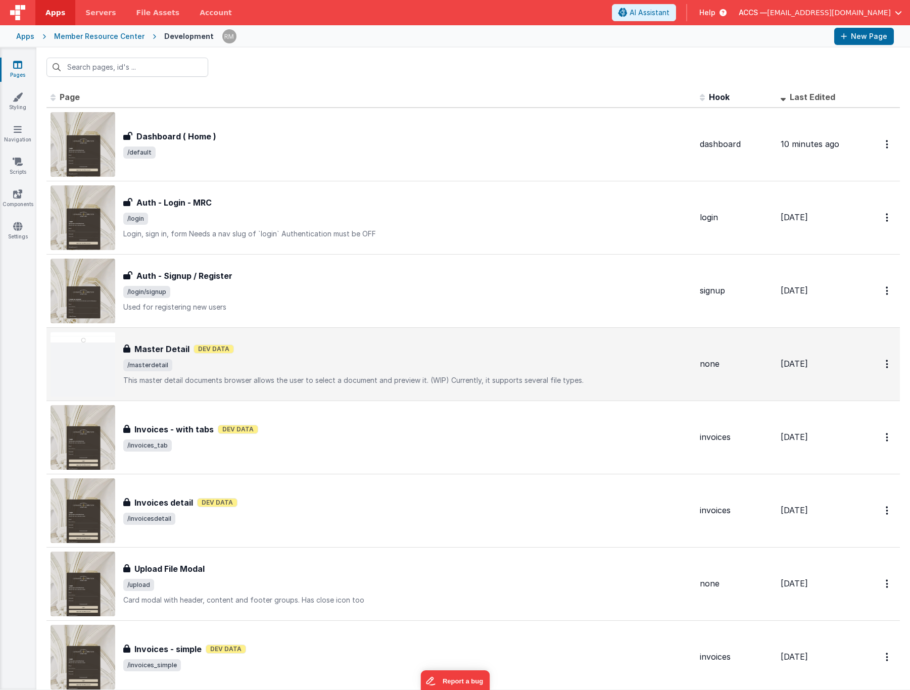
click at [220, 361] on span "/masterdetail" at bounding box center [407, 365] width 569 height 12
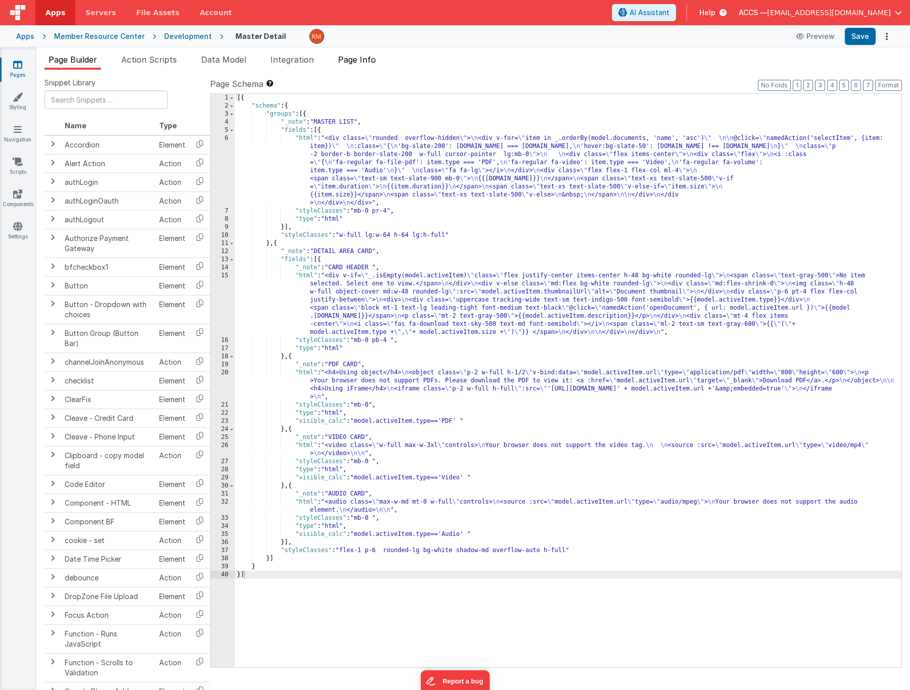
click at [359, 58] on span "Page Info" at bounding box center [357, 60] width 38 height 10
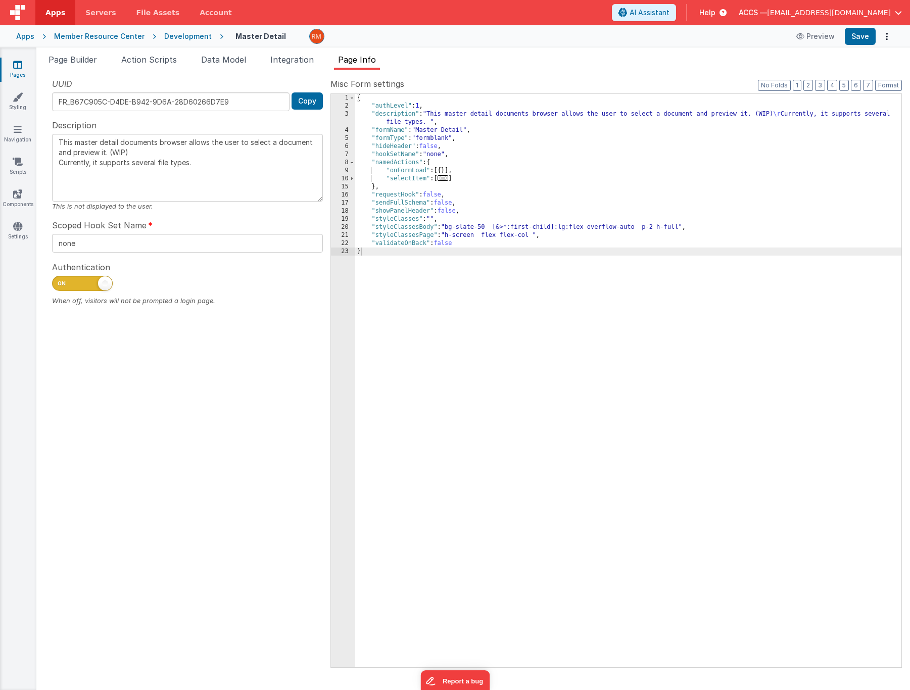
click at [448, 171] on div "{ "authLevel" : 1 , "description" : "This master detail documents browser allow…" at bounding box center [628, 389] width 546 height 590
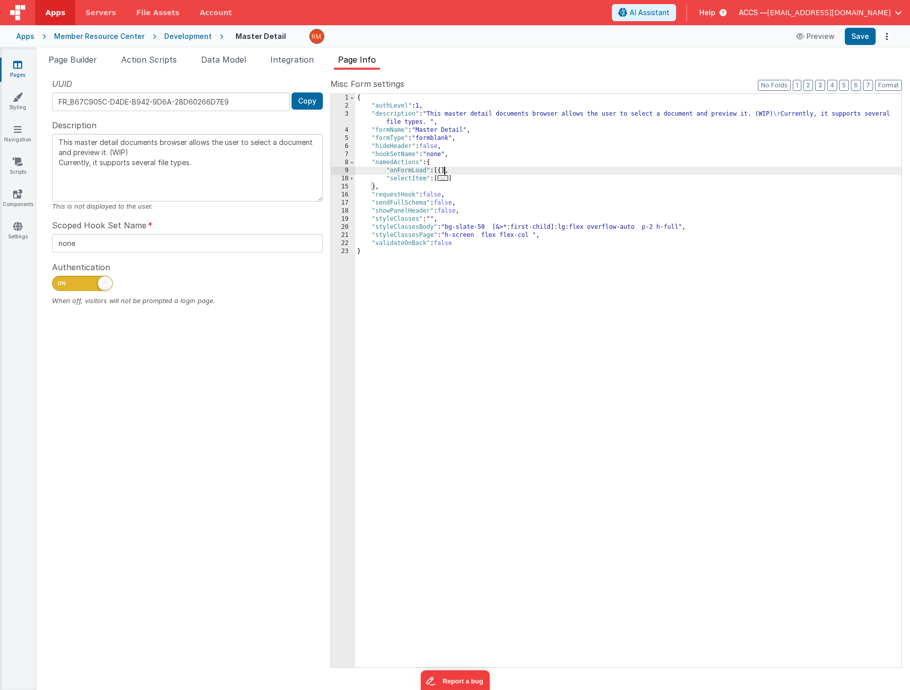
type textarea "This master detail documents browser allows the user to select a document and p…"
click at [861, 39] on button "Save" at bounding box center [860, 36] width 31 height 17
click at [449, 181] on span "..." at bounding box center [443, 178] width 11 height 6
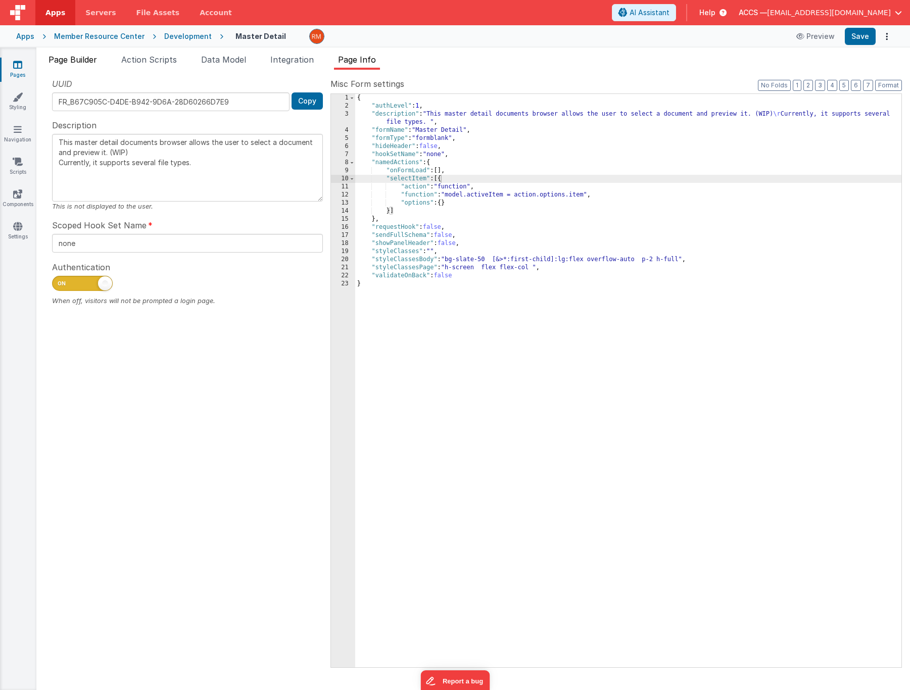
click at [63, 64] on span "Page Builder" at bounding box center [73, 60] width 49 height 10
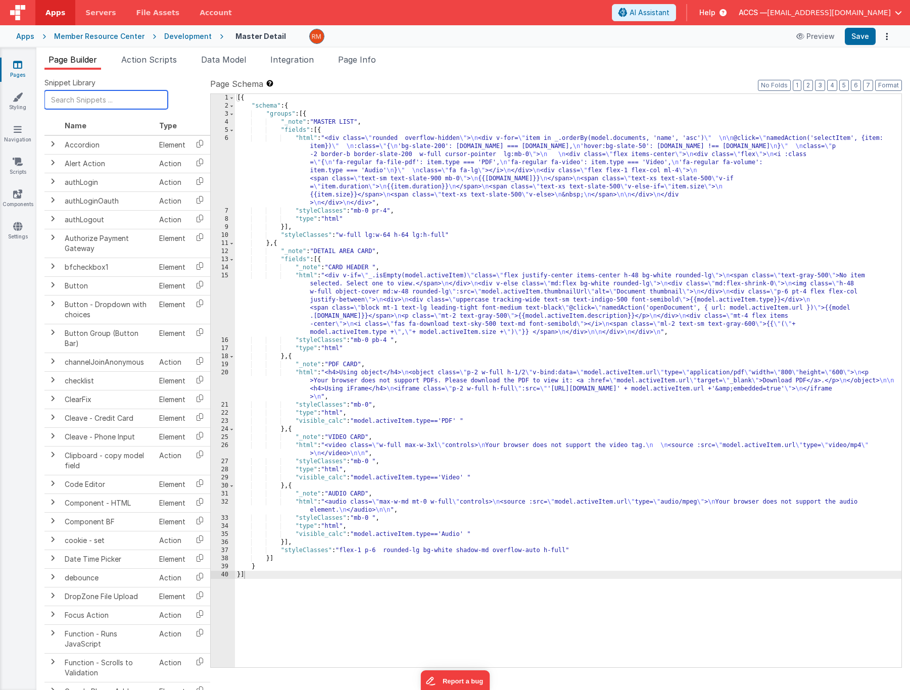
click at [102, 103] on input "text" at bounding box center [105, 99] width 123 height 19
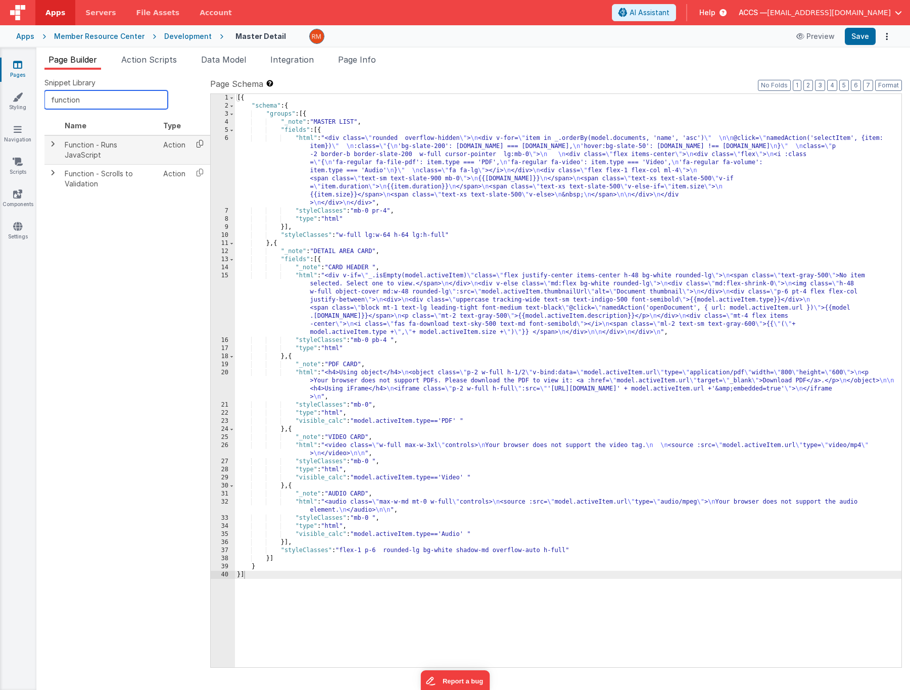
type input "function"
click at [196, 144] on icon at bounding box center [200, 144] width 21 height 16
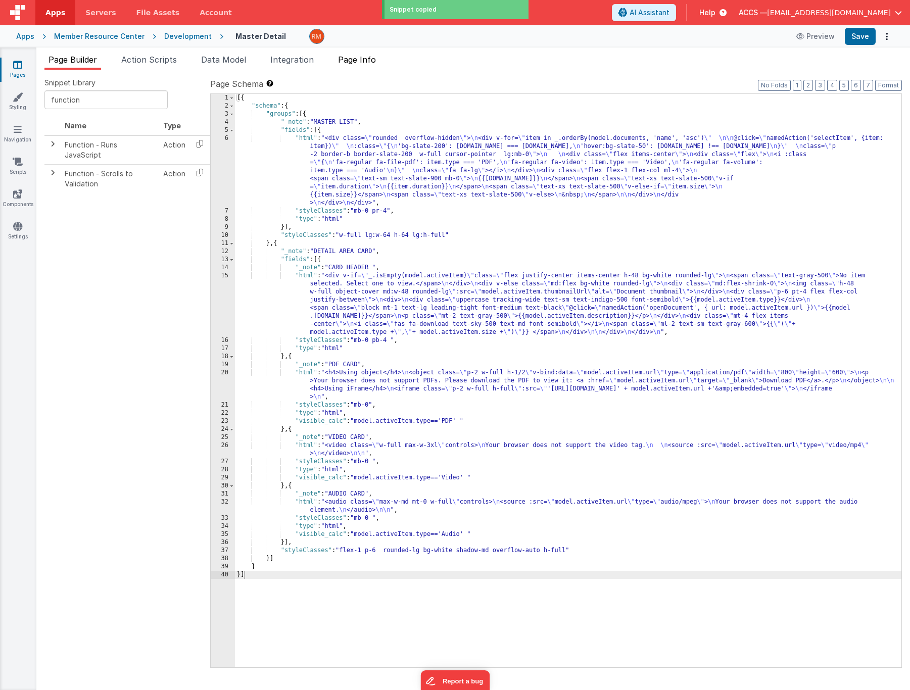
click at [358, 63] on span "Page Info" at bounding box center [357, 60] width 38 height 10
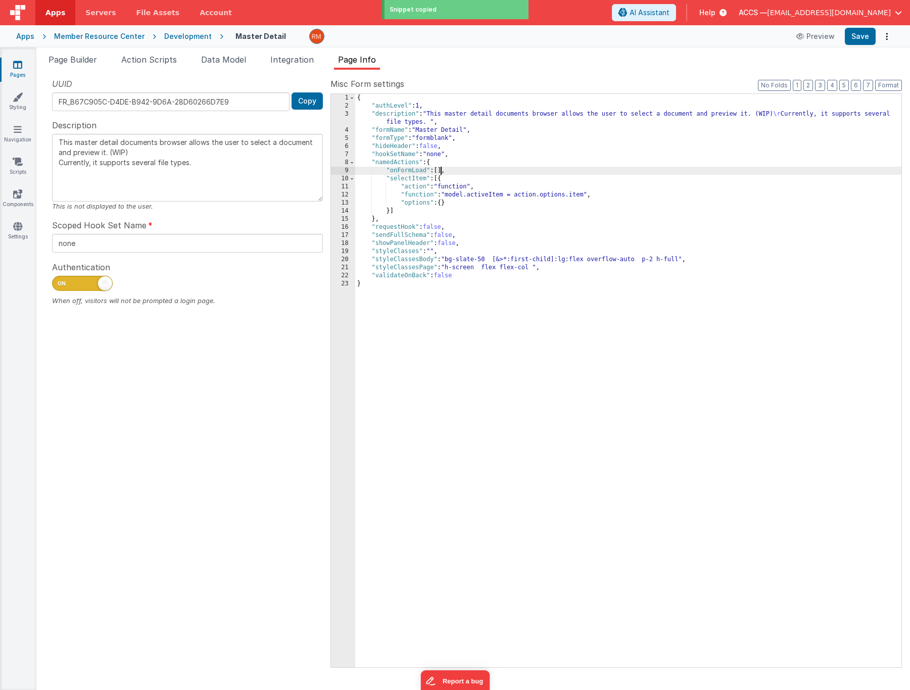
click at [440, 171] on div "{ "authLevel" : 1 , "description" : "This master detail documents browser allow…" at bounding box center [628, 389] width 546 height 590
type textarea "This master detail documents browser allows the user to select a document and p…"
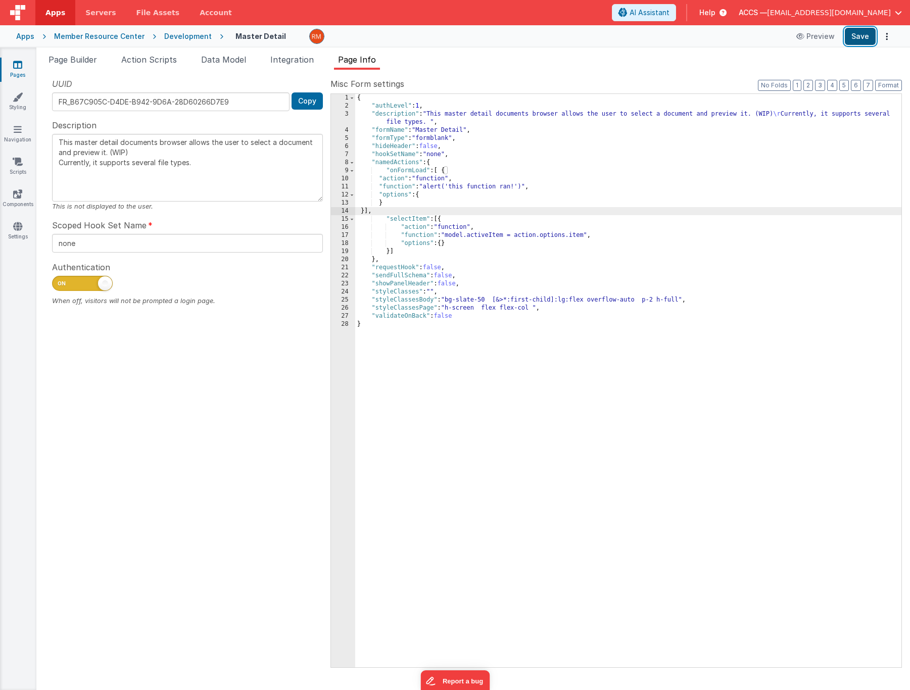
click at [858, 40] on button "Save" at bounding box center [860, 36] width 31 height 17
click at [28, 70] on link "Pages" at bounding box center [17, 70] width 36 height 20
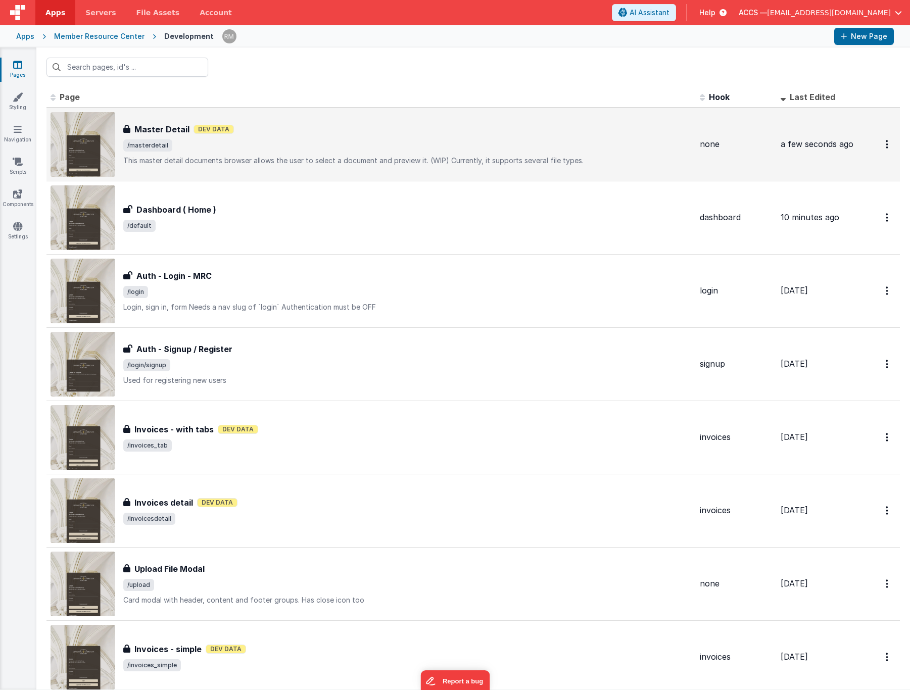
click at [328, 152] on div "Master Detail Master Detail Dev Data /masterdetail This master detail documents…" at bounding box center [407, 144] width 569 height 42
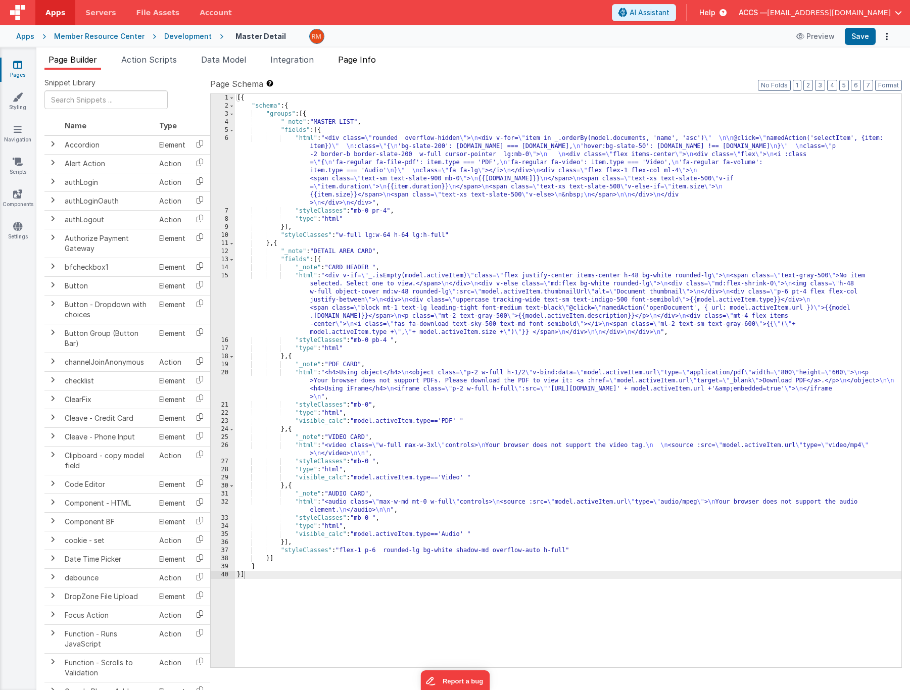
click at [360, 63] on span "Page Info" at bounding box center [357, 60] width 38 height 10
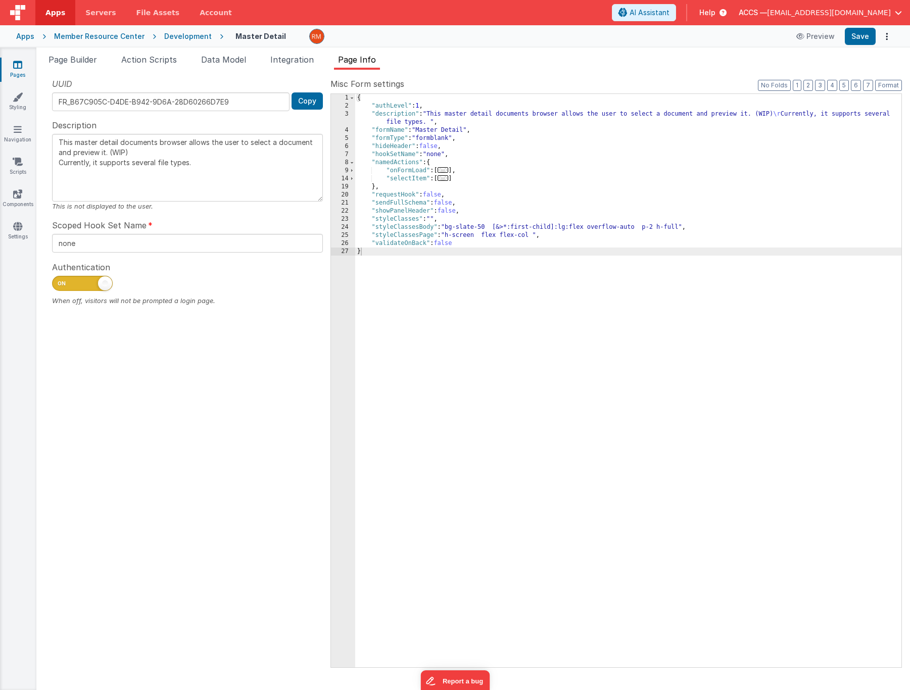
click at [445, 171] on span "..." at bounding box center [443, 170] width 11 height 6
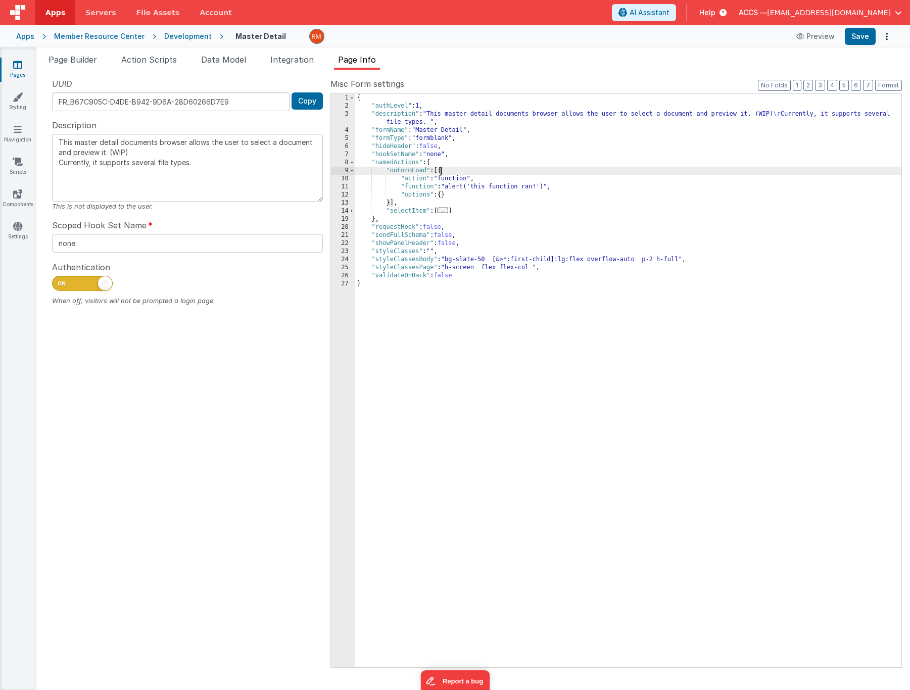
click at [6, 66] on link "Pages" at bounding box center [17, 70] width 36 height 20
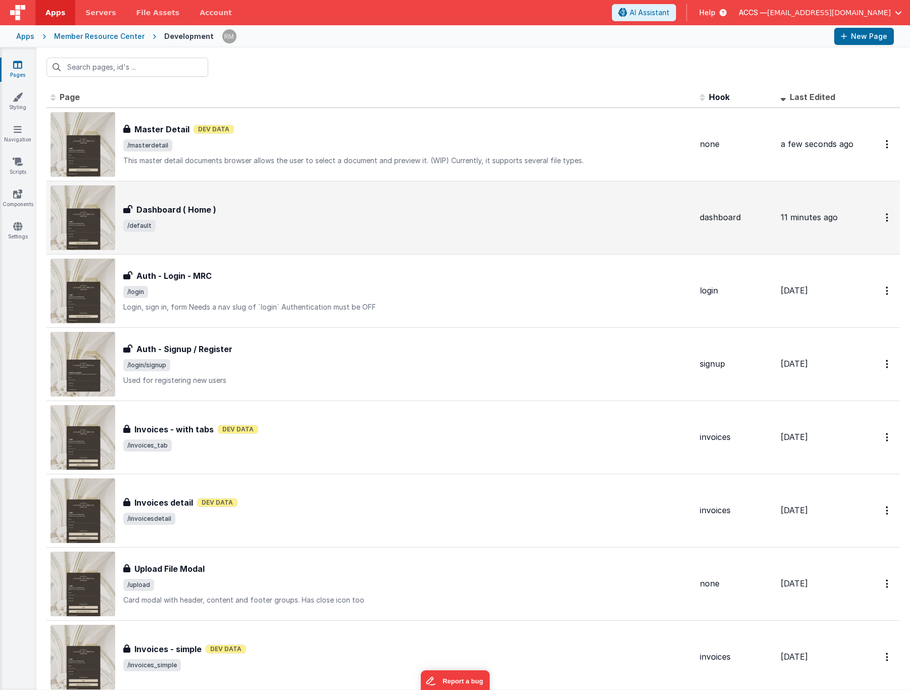
click at [206, 236] on div "Dashboard ( Home ) Dashboard ( Home ) /default" at bounding box center [371, 217] width 641 height 65
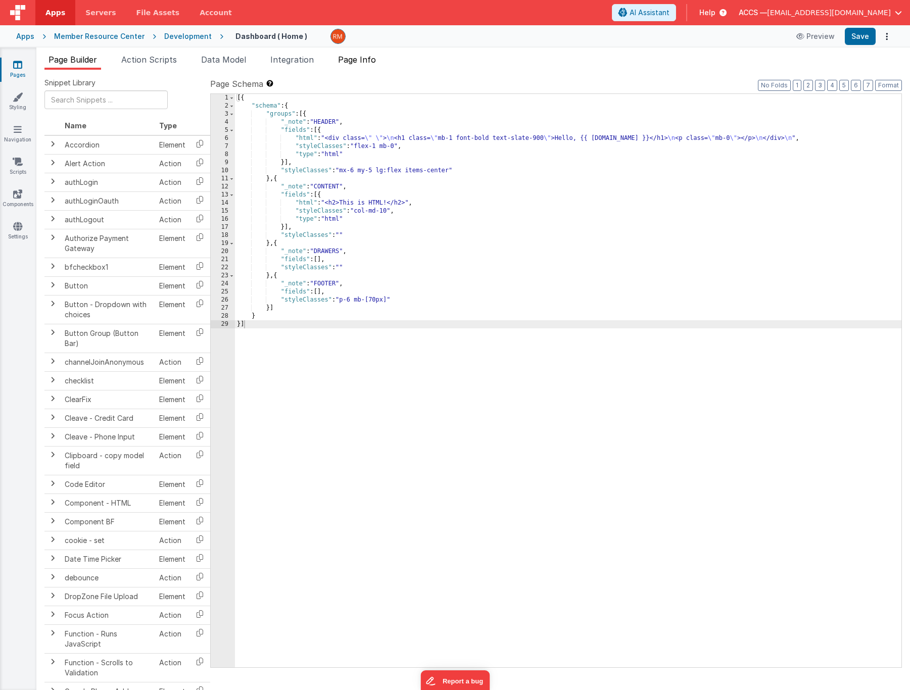
click at [371, 64] on li "Page Info" at bounding box center [357, 62] width 46 height 16
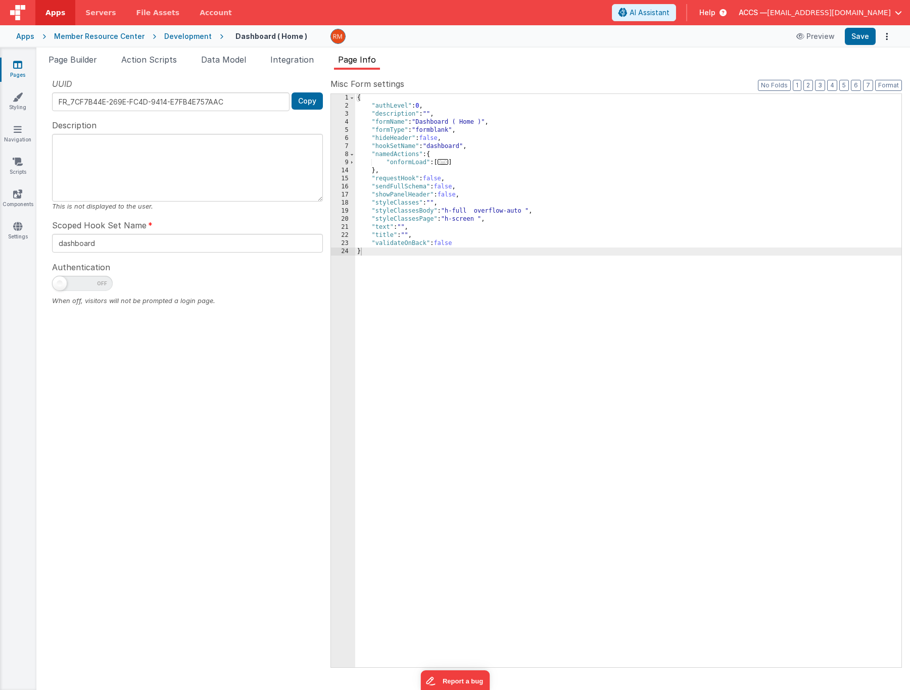
click at [446, 164] on span "..." at bounding box center [443, 162] width 11 height 6
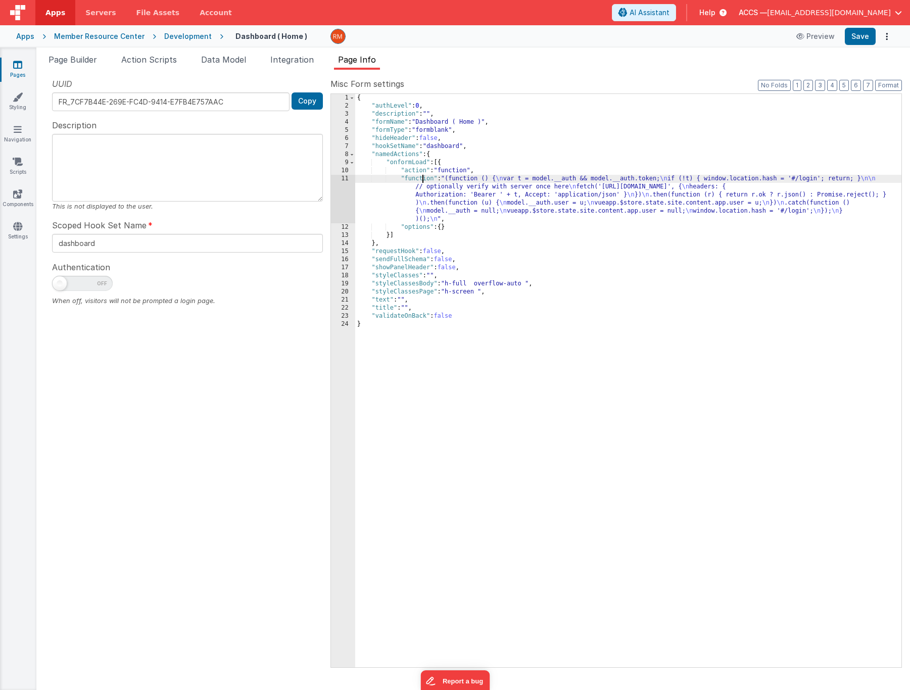
click at [423, 180] on div "{ "authLevel" : 0 , "description" : "" , "formName" : "Dashboard ( Home )" , "f…" at bounding box center [628, 389] width 546 height 590
click at [347, 179] on div "11" at bounding box center [343, 199] width 24 height 49
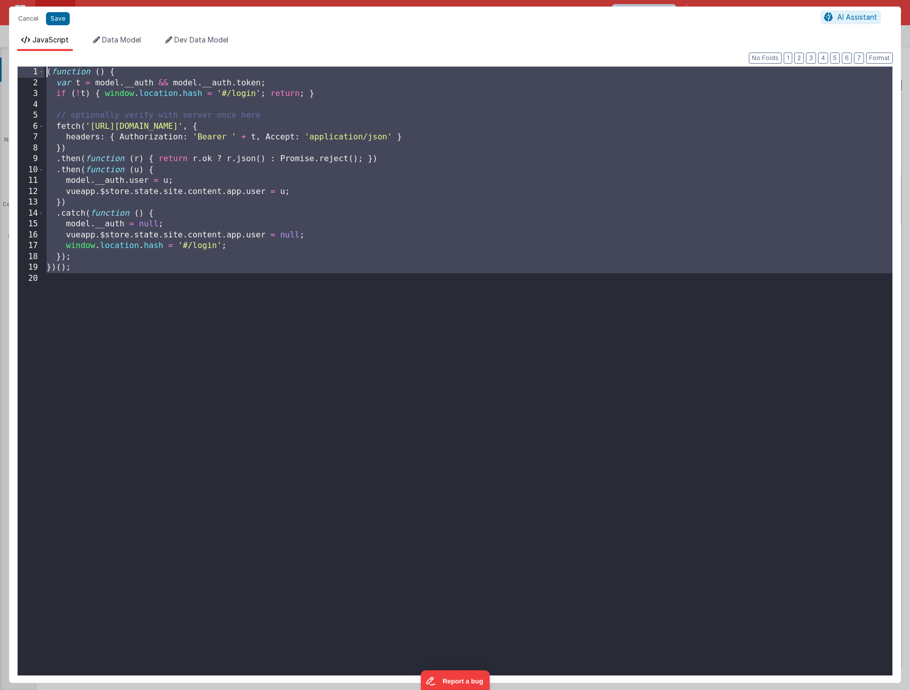
drag, startPoint x: 99, startPoint y: 290, endPoint x: 49, endPoint y: 71, distance: 225.0
click at [49, 71] on div "( function ( ) { var t = model . __auth && model . __auth . token ; if ( ! t ) …" at bounding box center [468, 382] width 848 height 631
click at [25, 10] on div "Cancel Save AI Assistant" at bounding box center [455, 19] width 892 height 24
click at [27, 21] on button "Cancel" at bounding box center [28, 19] width 30 height 14
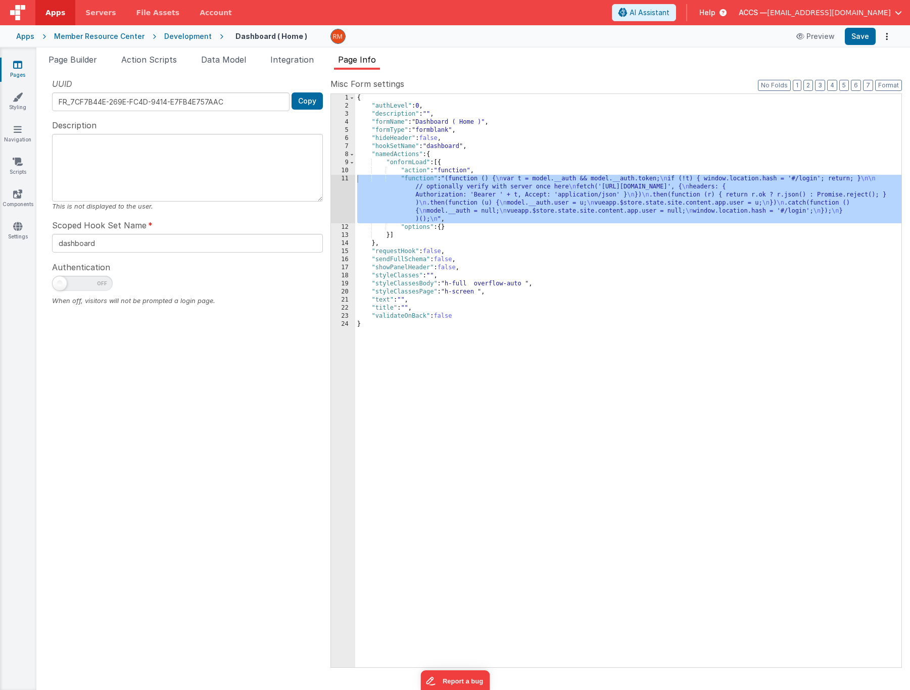
click at [16, 74] on link "Pages" at bounding box center [17, 70] width 36 height 20
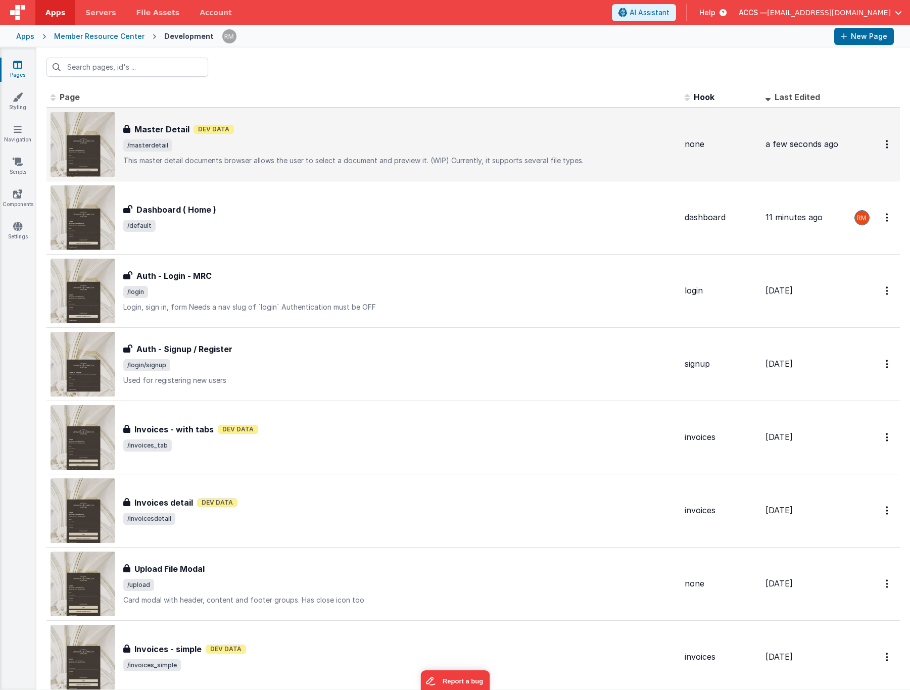
click at [159, 134] on h3 "Master Detail" at bounding box center [161, 129] width 55 height 12
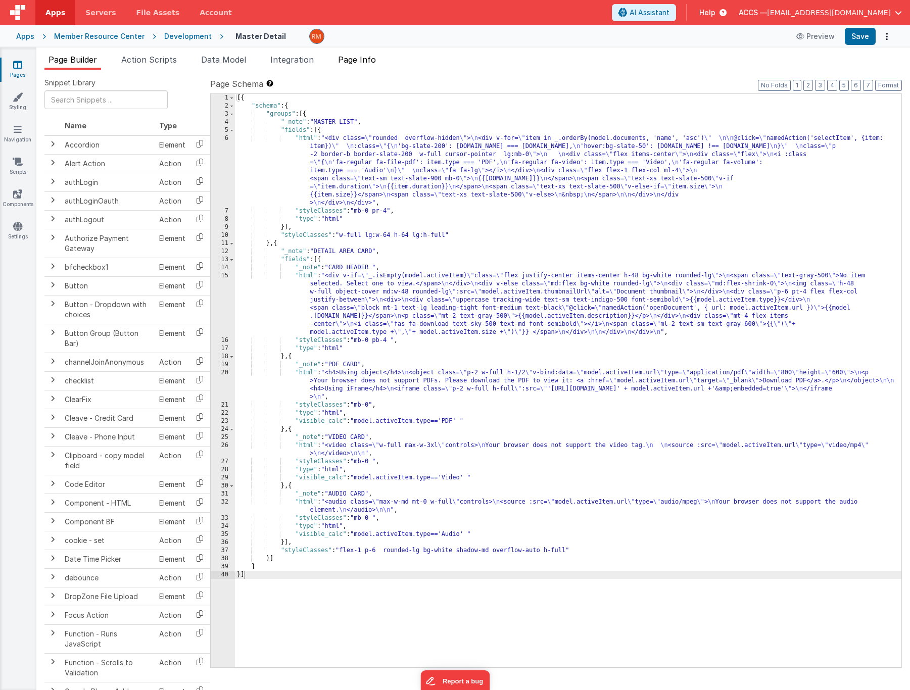
click at [369, 63] on span "Page Info" at bounding box center [357, 60] width 38 height 10
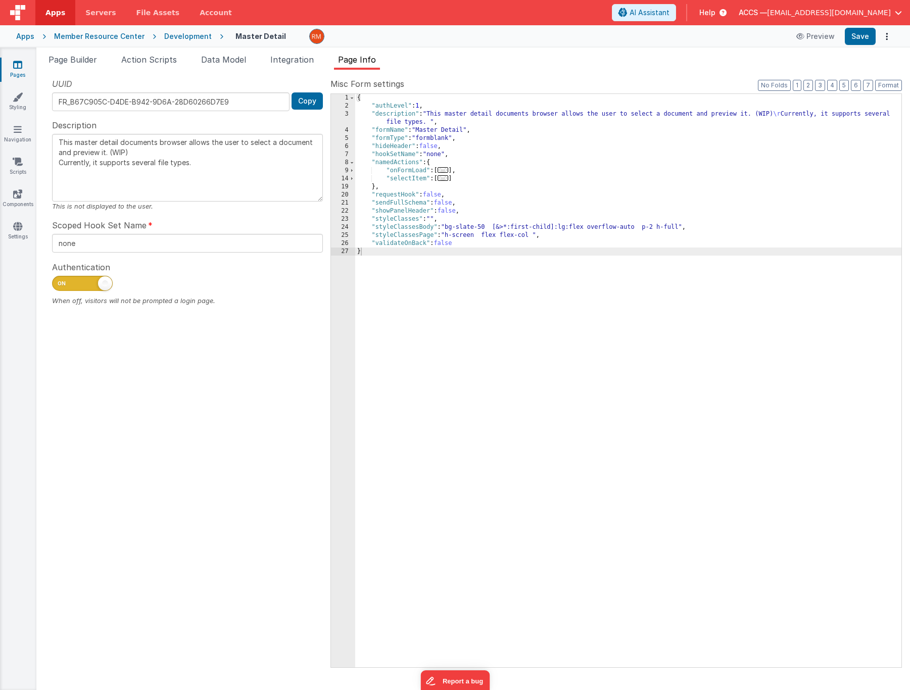
click at [444, 171] on span "..." at bounding box center [443, 170] width 11 height 6
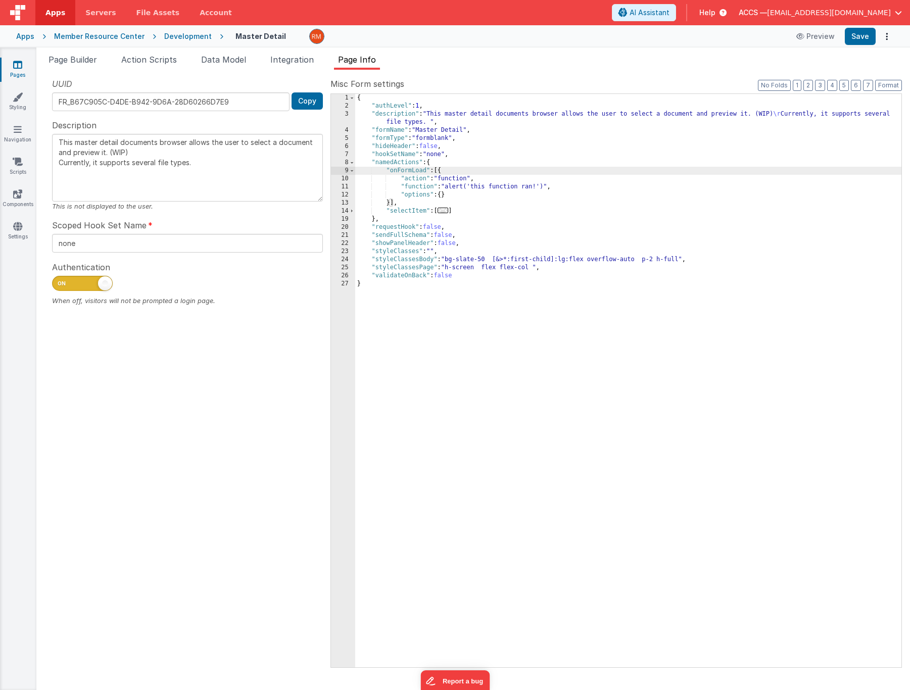
click at [417, 188] on div "{ "authLevel" : 1 , "description" : "This master detail documents browser allow…" at bounding box center [628, 389] width 546 height 590
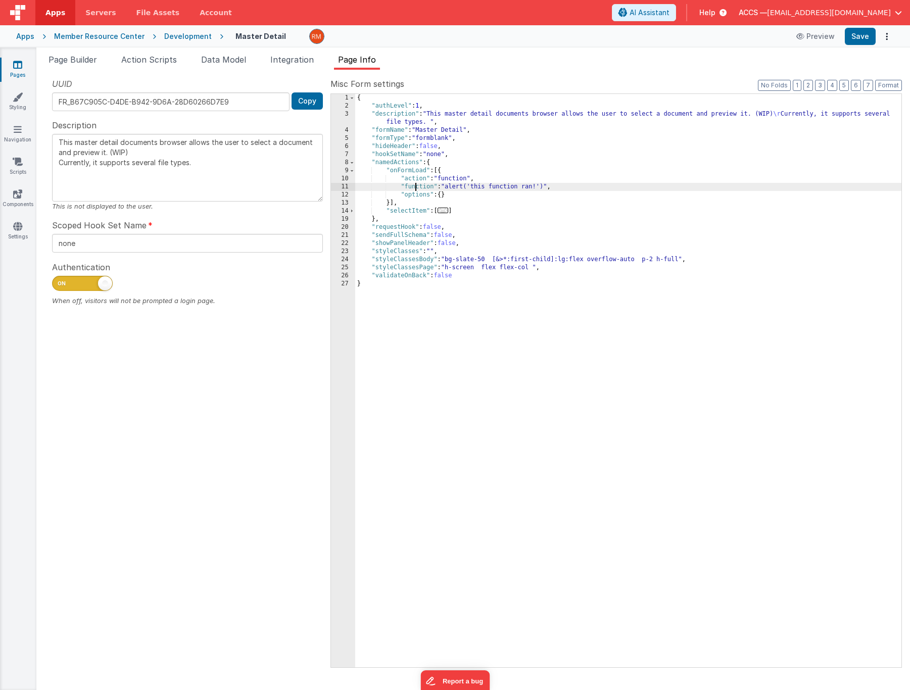
click at [347, 186] on div "11" at bounding box center [343, 187] width 24 height 8
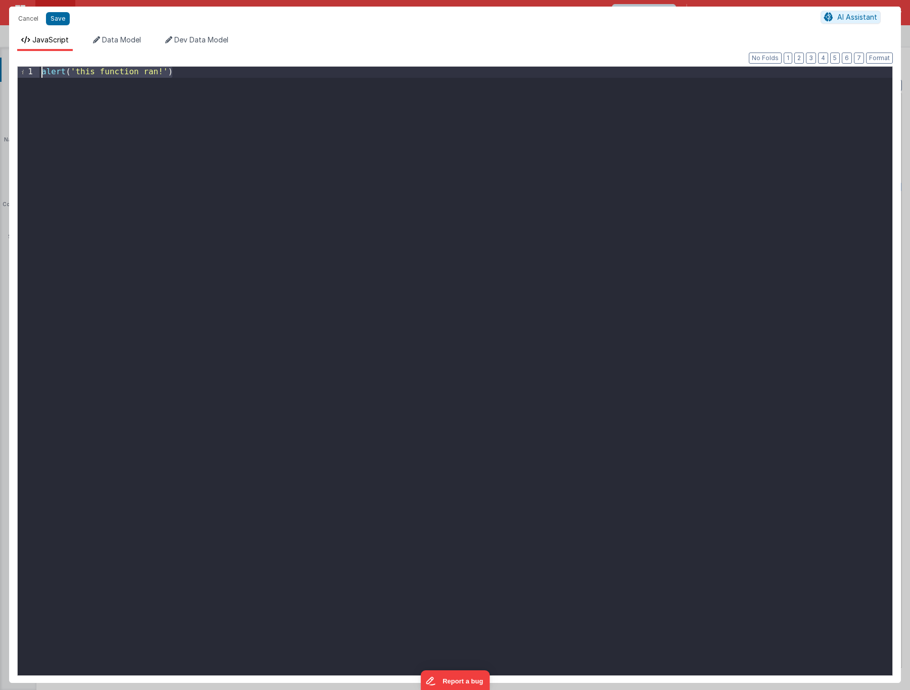
drag, startPoint x: 229, startPoint y: 304, endPoint x: 12, endPoint y: -29, distance: 397.5
click at [12, 0] on html "It appears that someone else or another tab has previously saved this record si…" at bounding box center [455, 345] width 910 height 690
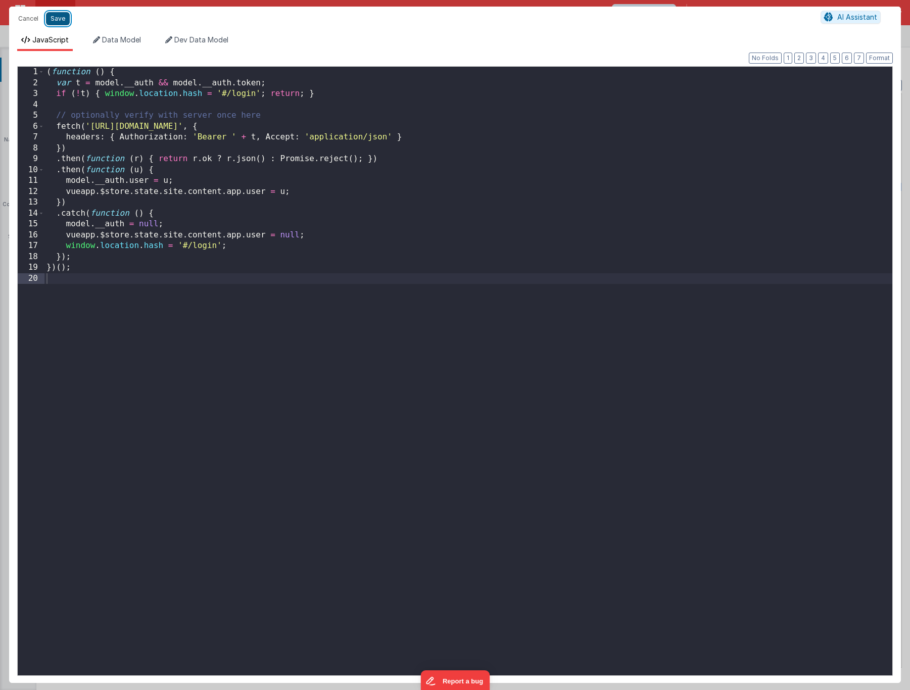
click at [51, 21] on button "Save" at bounding box center [58, 18] width 24 height 13
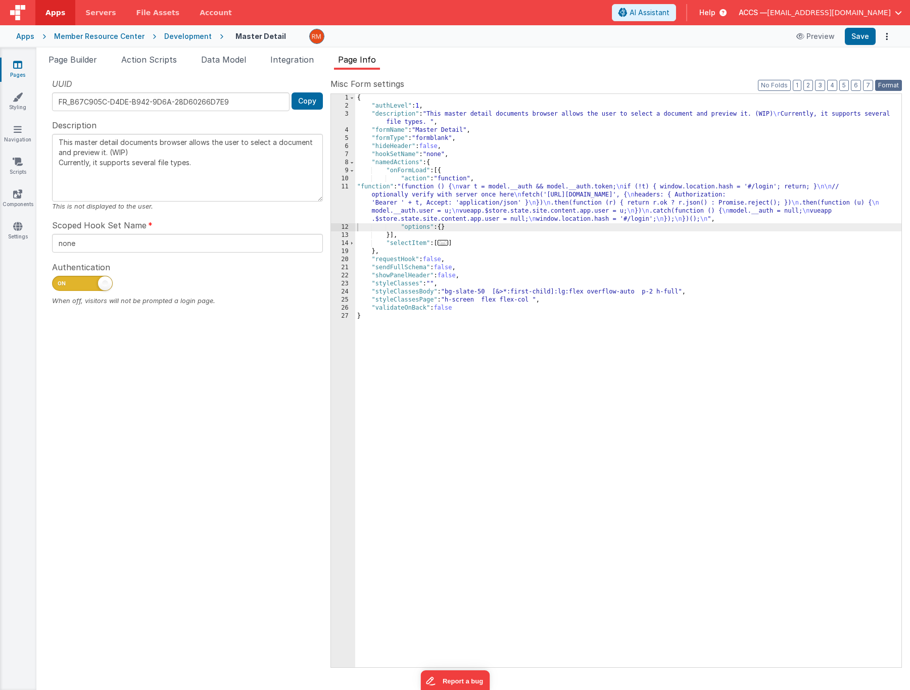
click at [881, 87] on button "Format" at bounding box center [888, 85] width 27 height 11
type textarea "This master detail documents browser allows the user to select a document and p…"
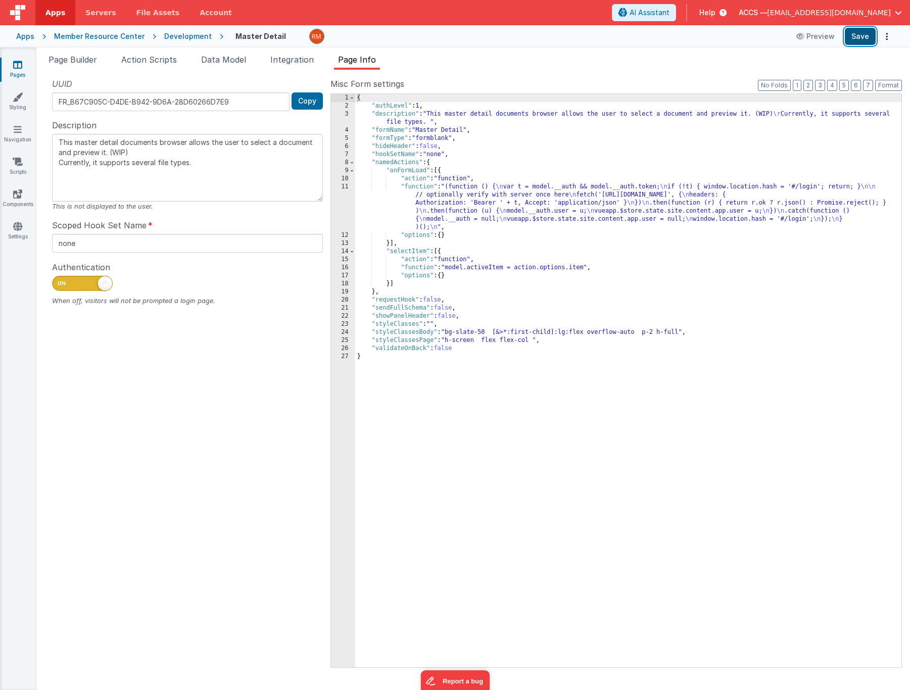
drag, startPoint x: 861, startPoint y: 41, endPoint x: 856, endPoint y: 40, distance: 5.1
click at [861, 41] on button "Save" at bounding box center [860, 36] width 31 height 17
click at [18, 169] on link "Scripts" at bounding box center [17, 167] width 36 height 20
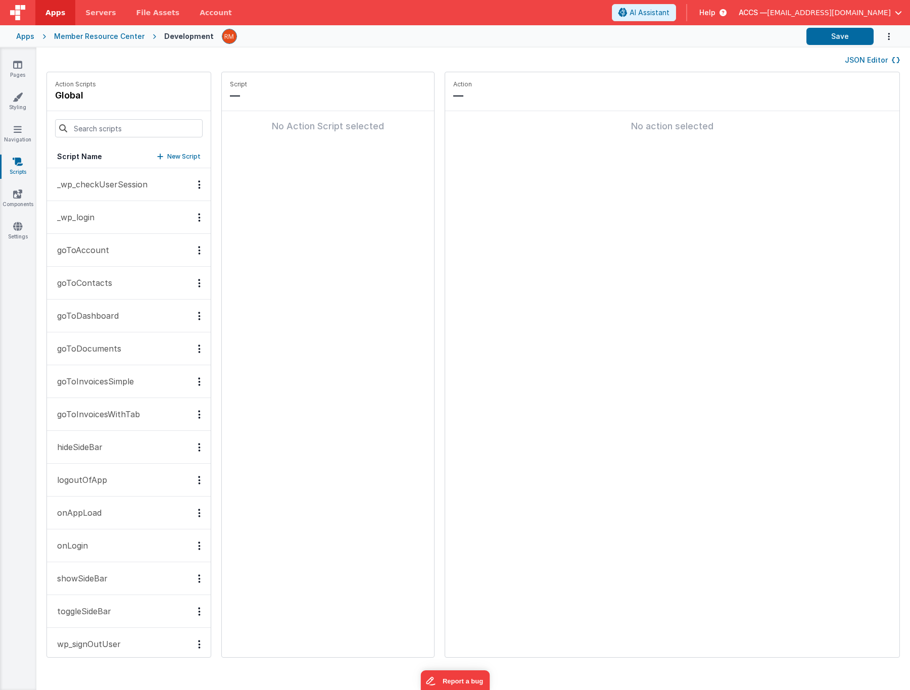
click at [107, 224] on button "_wp_login" at bounding box center [129, 217] width 164 height 33
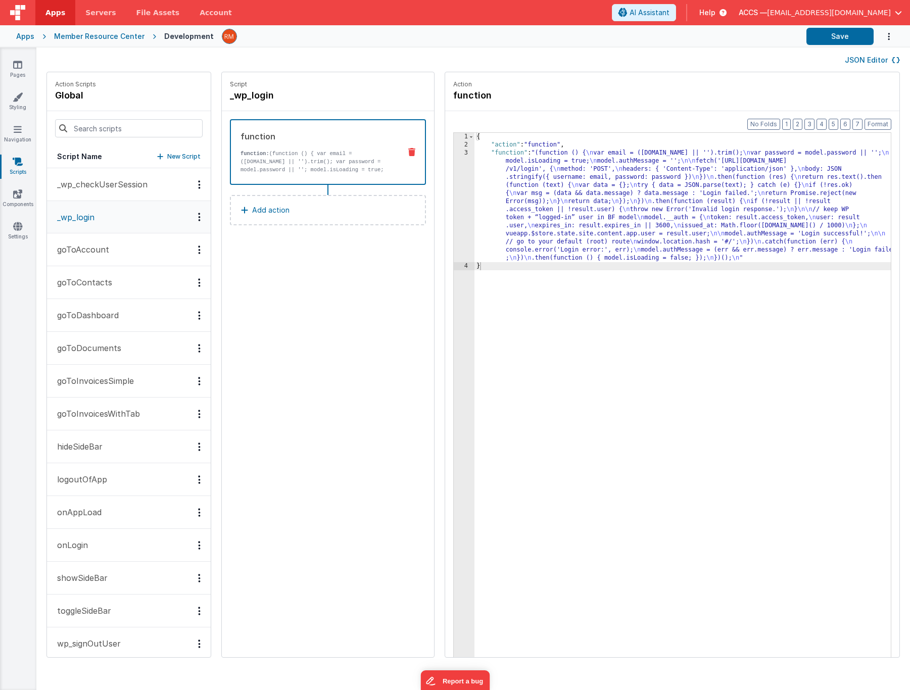
click at [476, 155] on div "{ "action" : "function" , "function" : "(function () { \n var email = (model.em…" at bounding box center [698, 419] width 446 height 572
click at [454, 154] on div "3" at bounding box center [464, 205] width 21 height 113
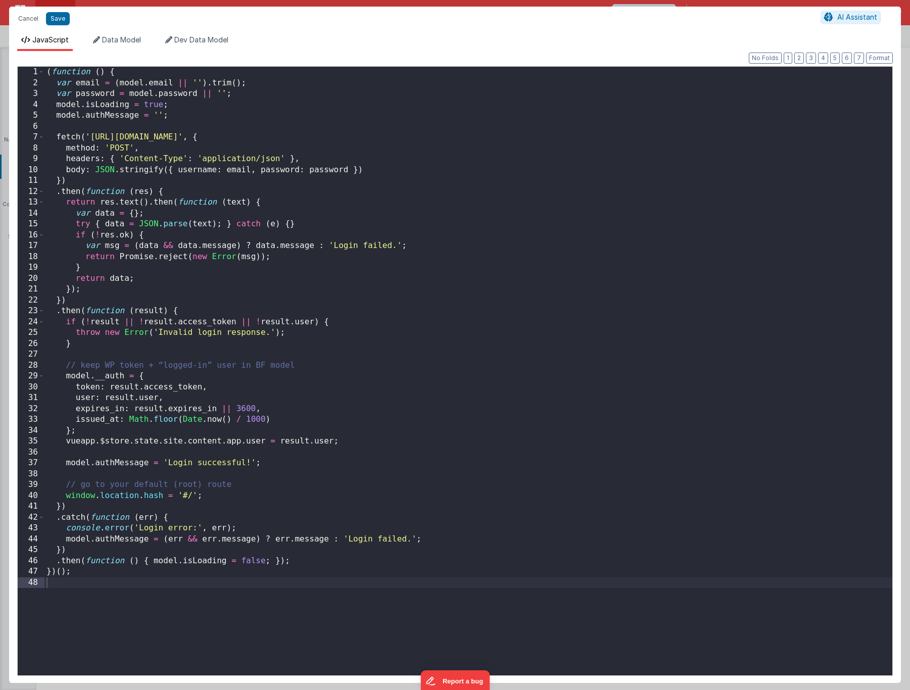
click at [347, 364] on div "( function ( ) { var email = ( model . email || '' ) . trim ( ) ; var password …" at bounding box center [468, 382] width 848 height 631
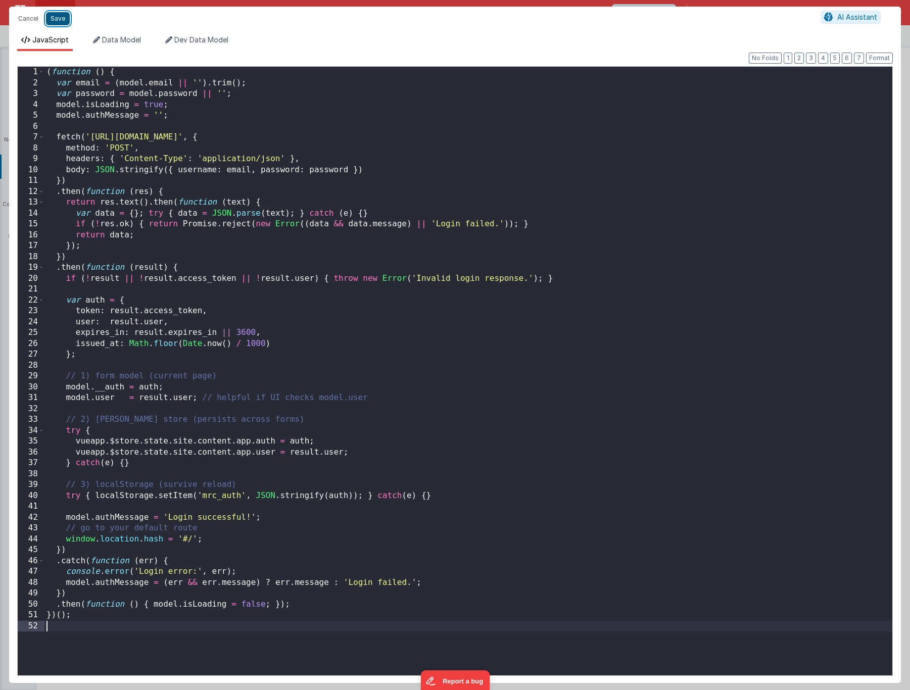
click at [52, 20] on button "Save" at bounding box center [58, 18] width 24 height 13
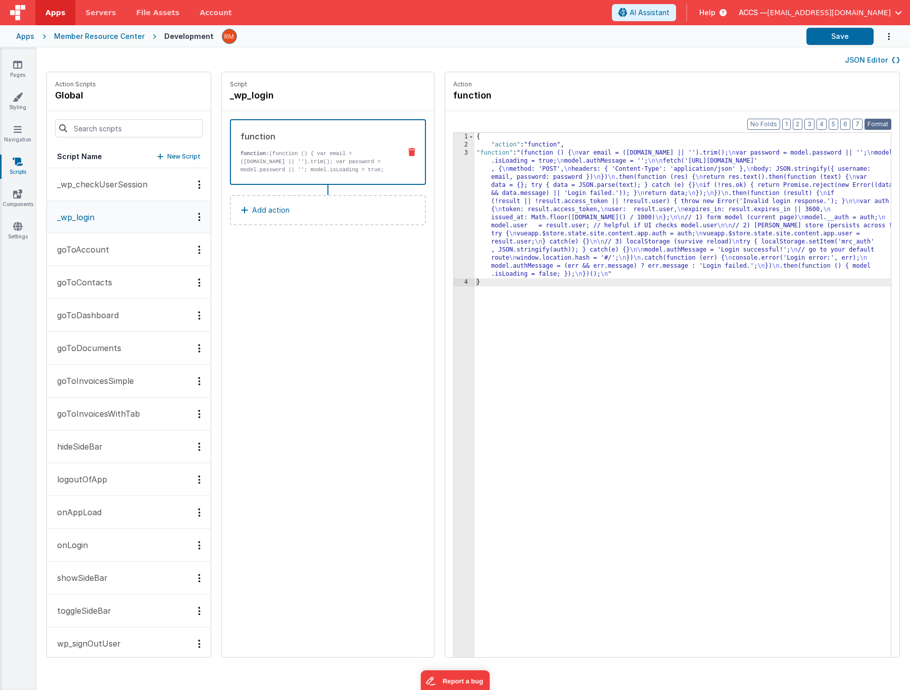
click at [877, 121] on button "Format" at bounding box center [878, 124] width 27 height 11
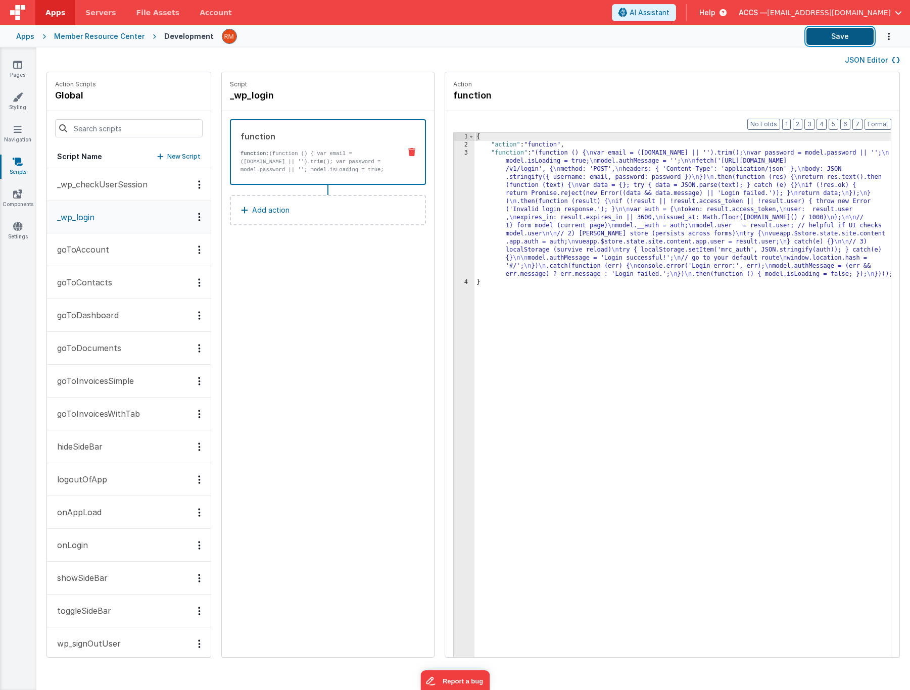
click at [843, 36] on button "Save" at bounding box center [840, 36] width 67 height 17
click at [19, 106] on link "Styling" at bounding box center [17, 102] width 36 height 20
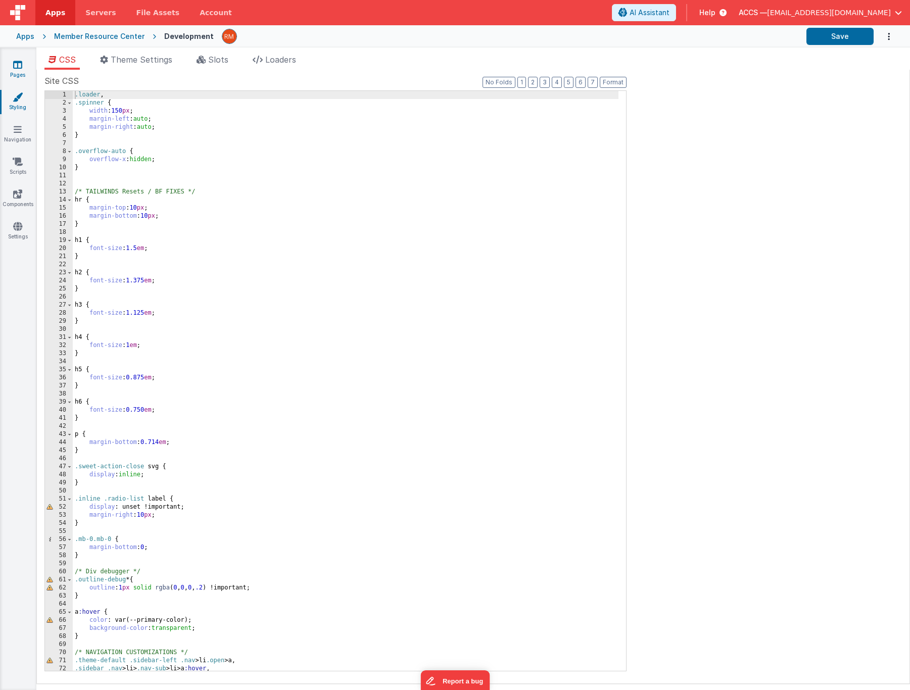
click at [19, 76] on link "Pages" at bounding box center [17, 70] width 36 height 20
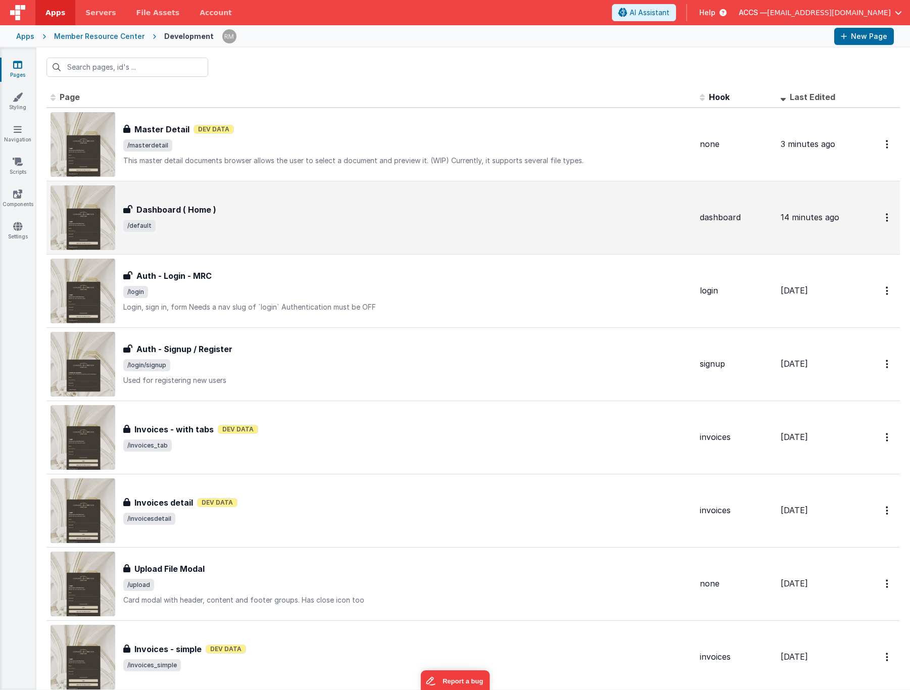
click at [185, 206] on h3 "Dashboard ( Home )" at bounding box center [176, 210] width 80 height 12
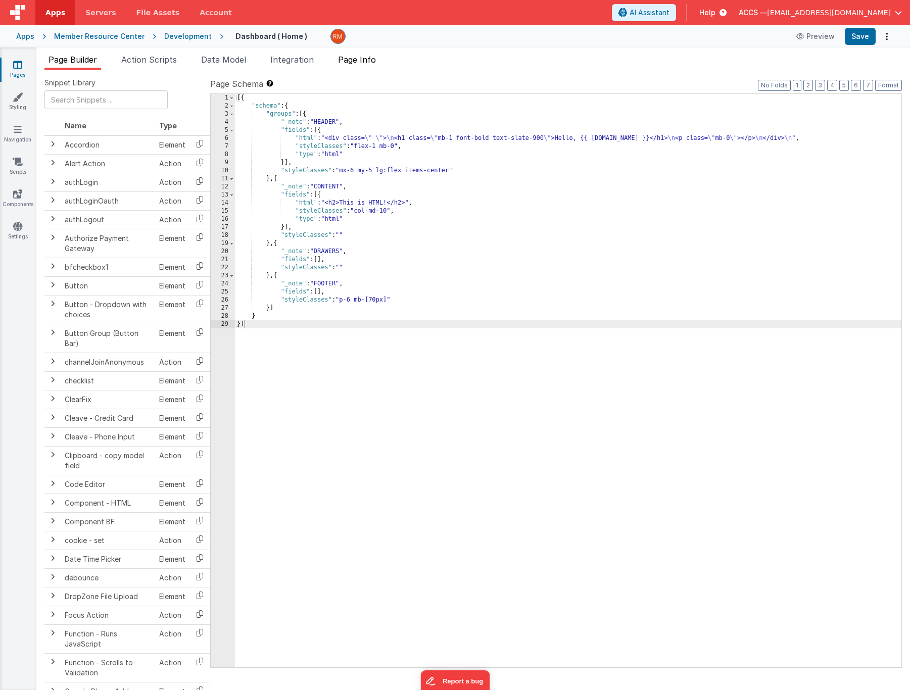
click at [356, 66] on li "Page Info" at bounding box center [357, 62] width 46 height 16
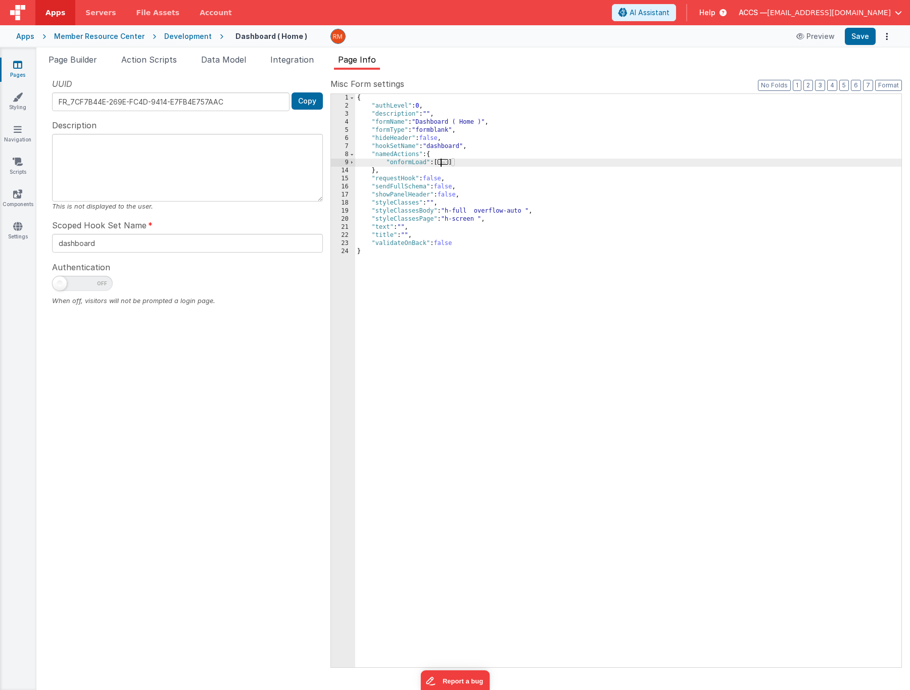
click at [448, 164] on span "..." at bounding box center [443, 162] width 11 height 6
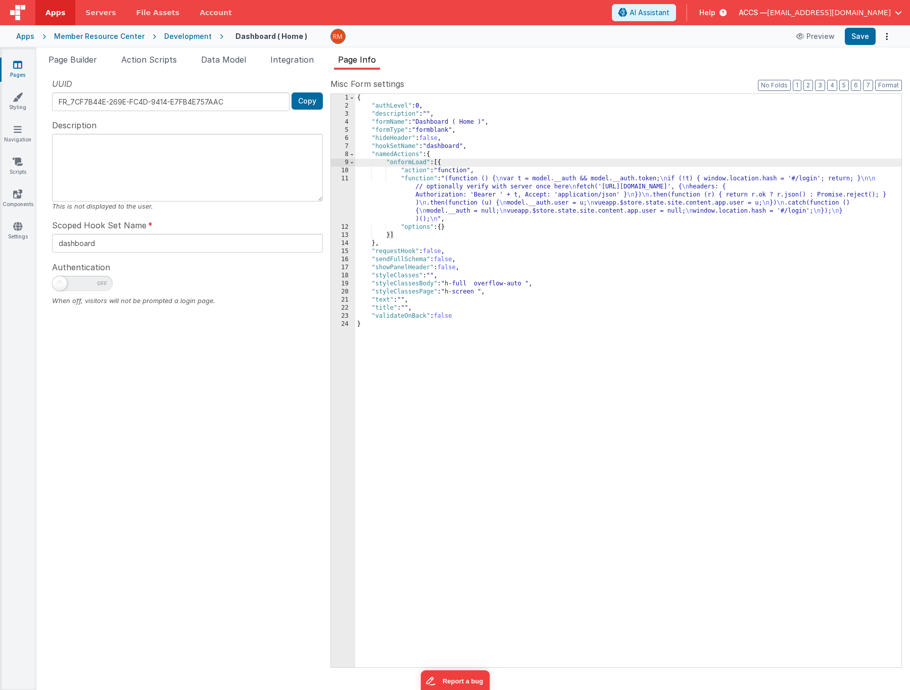
click at [429, 179] on div "{ "authLevel" : 0 , "description" : "" , "formName" : "Dashboard ( Home )" , "f…" at bounding box center [628, 389] width 546 height 590
click at [342, 179] on div "11" at bounding box center [343, 199] width 24 height 49
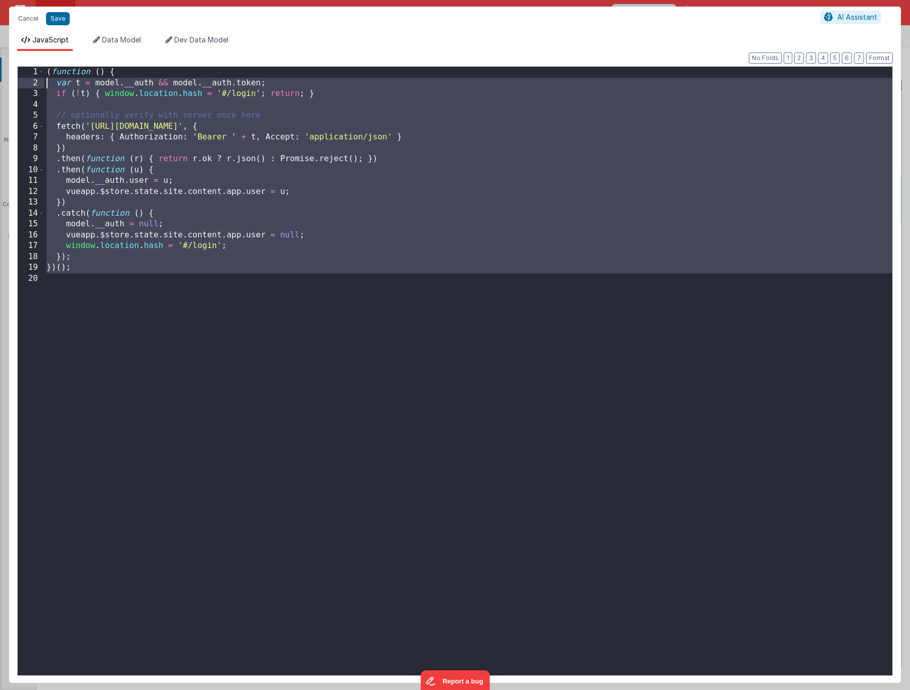
drag, startPoint x: 126, startPoint y: 315, endPoint x: 23, endPoint y: 35, distance: 298.4
click at [23, 35] on div "JavaScript Data Model Dev Data Model Format 7 6 5 4 3 2 1 No Folds 1 2 3 4 5 6 …" at bounding box center [455, 359] width 892 height 648
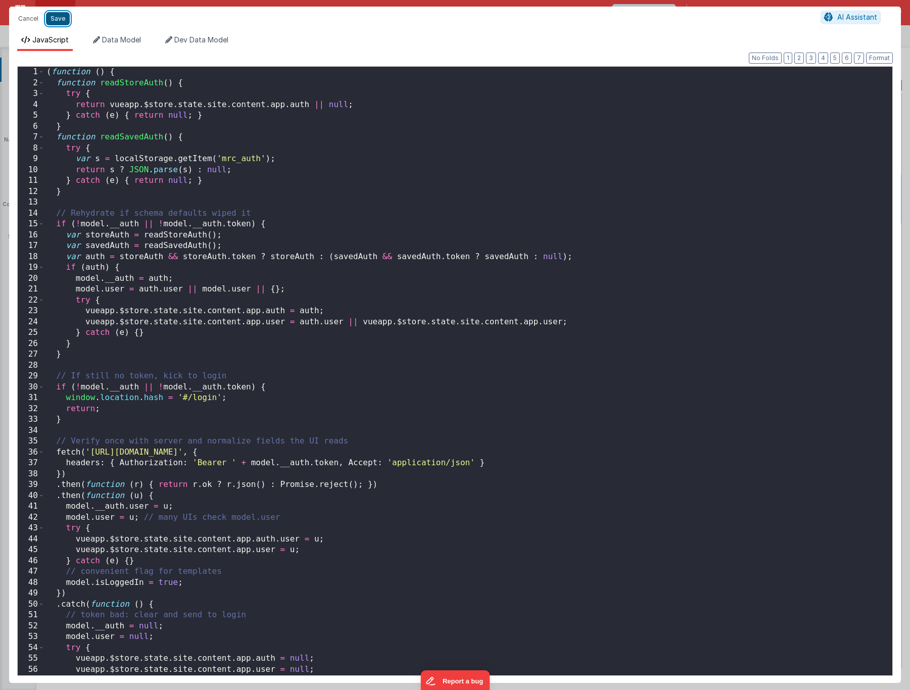
click at [61, 21] on button "Save" at bounding box center [58, 18] width 24 height 13
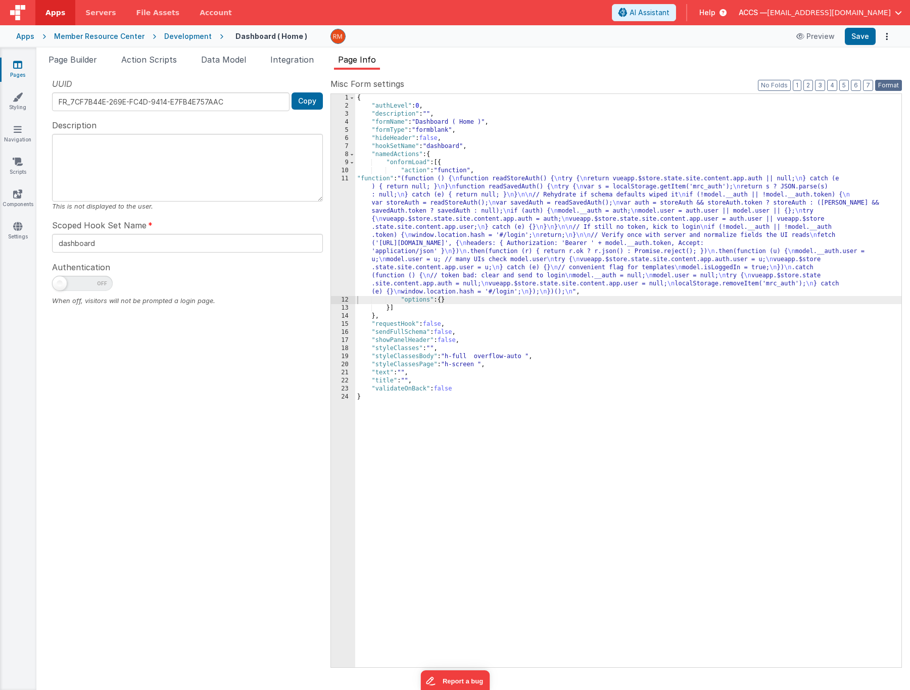
click at [896, 85] on button "Format" at bounding box center [888, 85] width 27 height 11
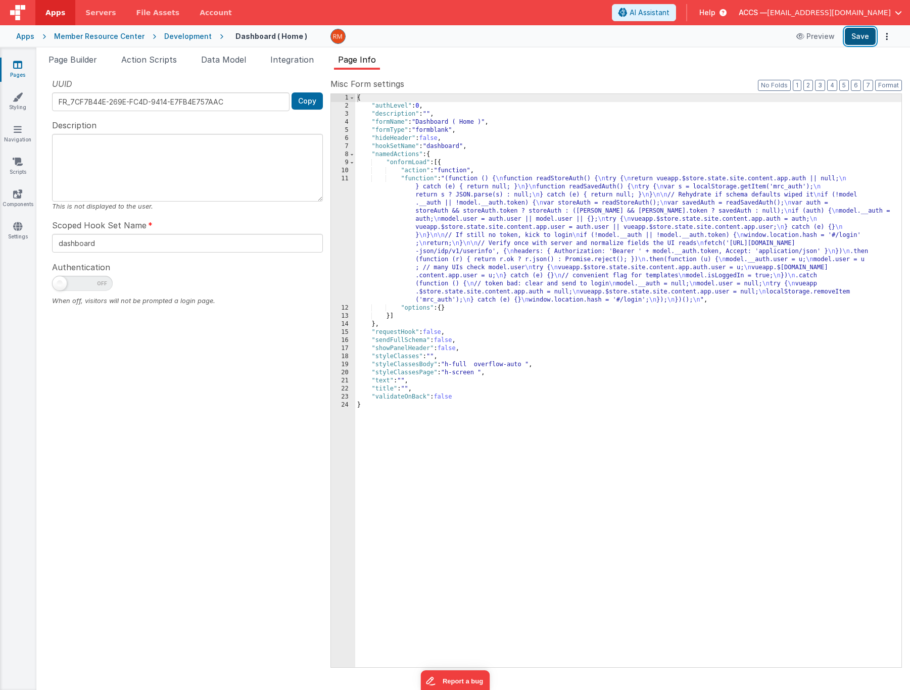
click at [861, 37] on button "Save" at bounding box center [860, 36] width 31 height 17
click at [16, 72] on link "Pages" at bounding box center [17, 70] width 36 height 20
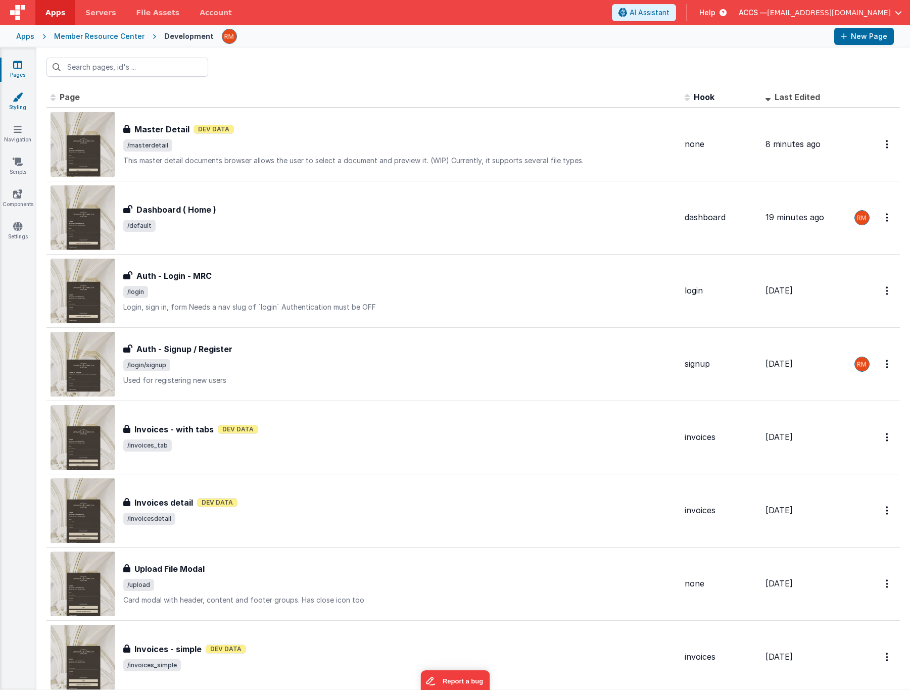
click at [21, 102] on link "Styling" at bounding box center [17, 102] width 36 height 20
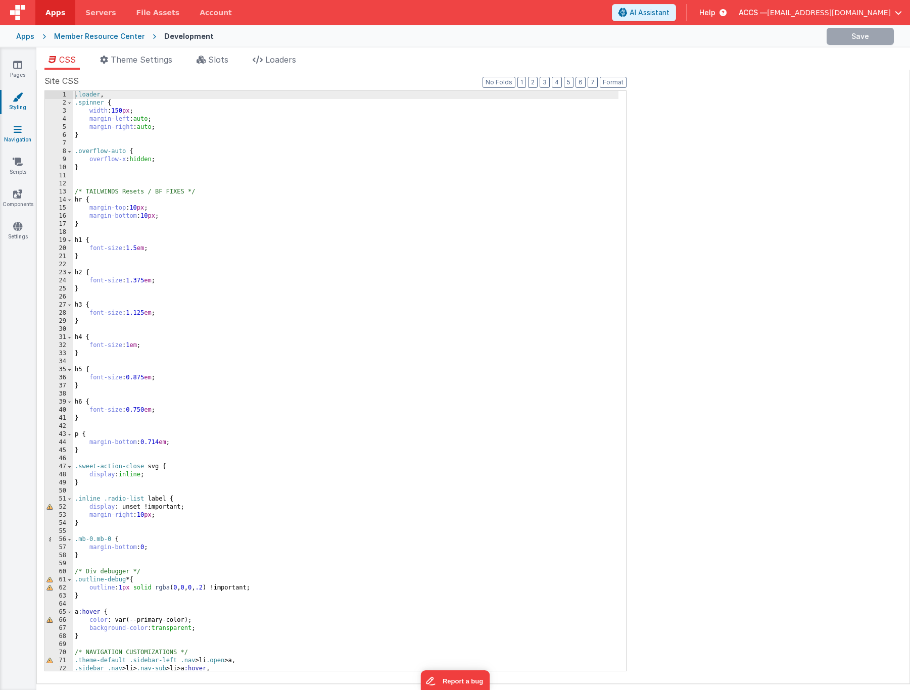
click at [18, 133] on icon at bounding box center [18, 129] width 8 height 10
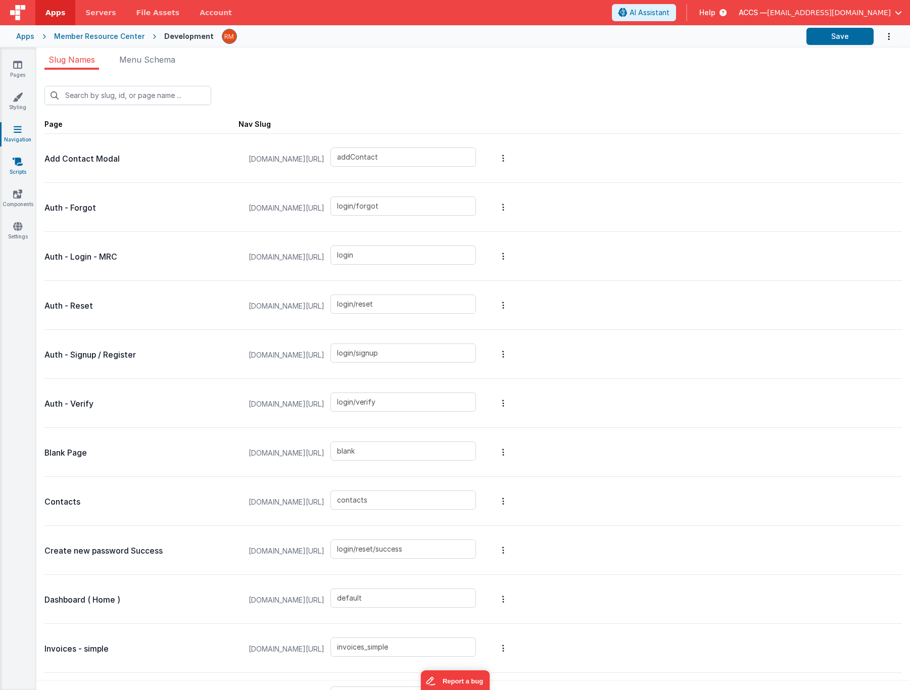
click at [20, 163] on icon at bounding box center [18, 162] width 10 height 10
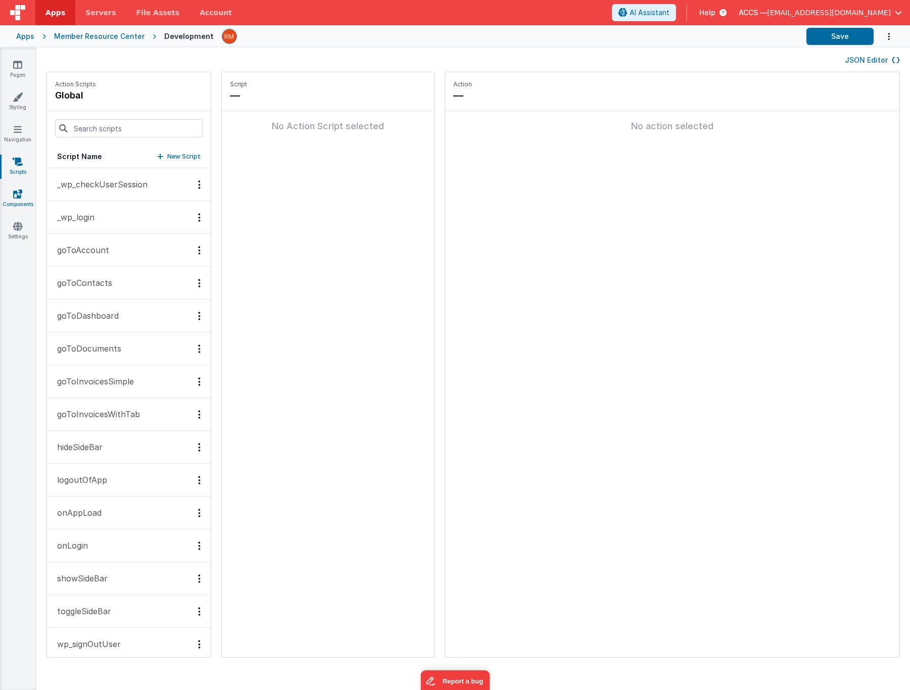
click at [22, 196] on icon at bounding box center [17, 194] width 9 height 10
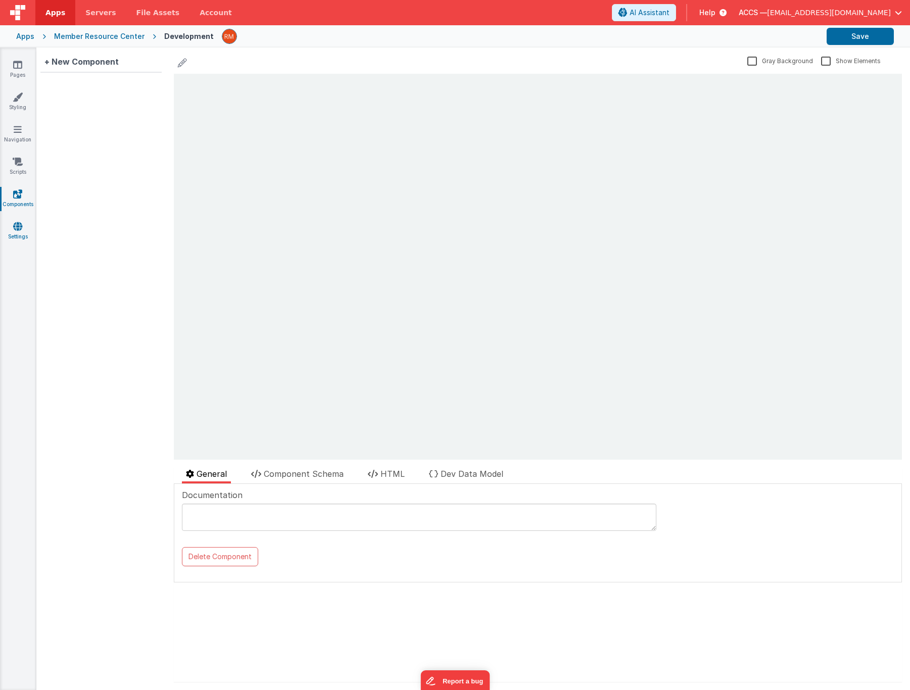
click at [19, 224] on icon at bounding box center [17, 226] width 9 height 10
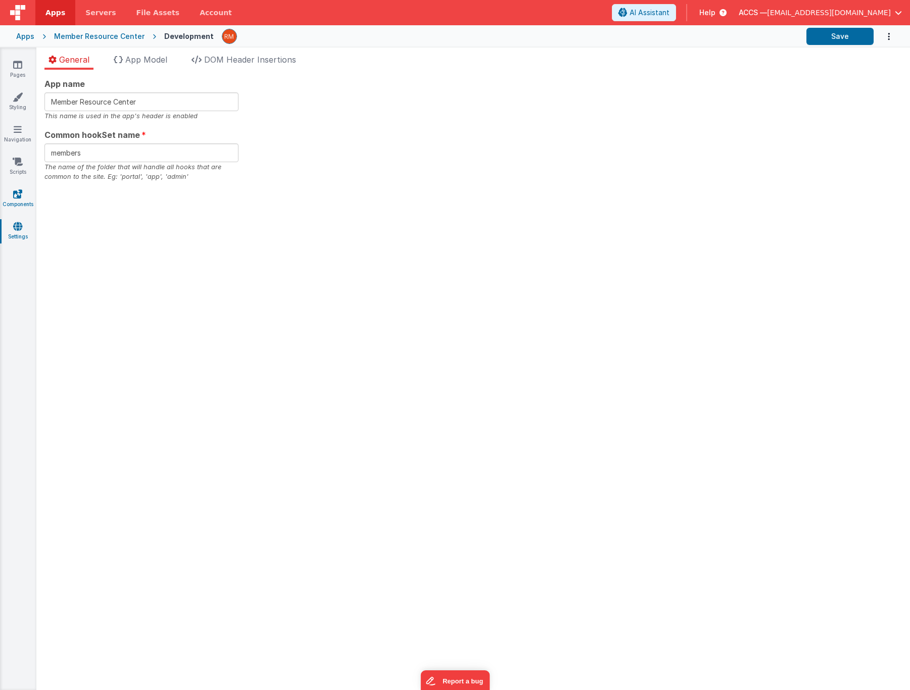
click at [19, 200] on link "Components" at bounding box center [17, 199] width 36 height 20
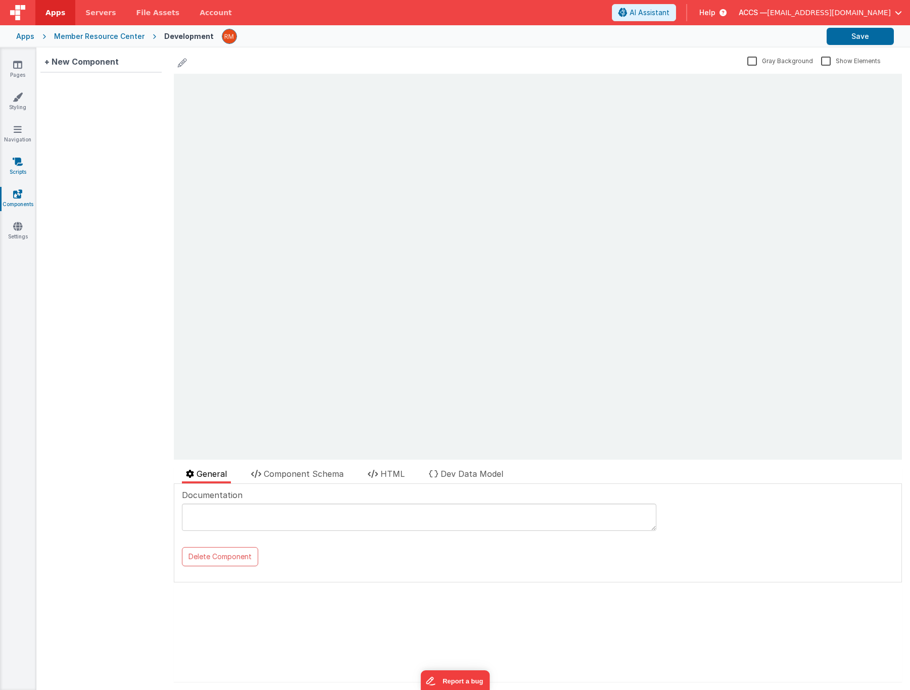
click at [17, 166] on icon at bounding box center [18, 162] width 10 height 10
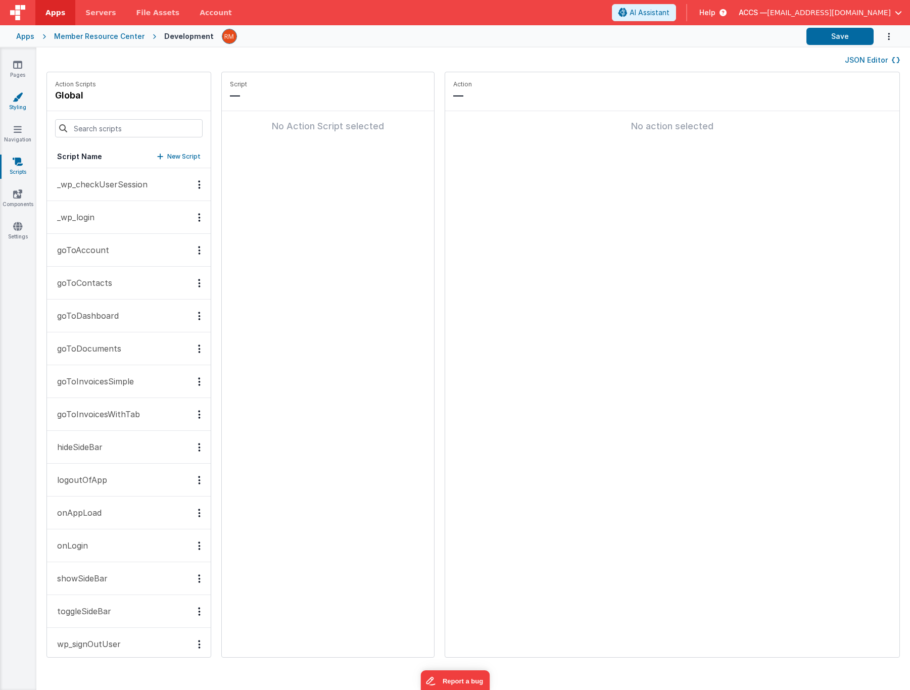
click at [13, 104] on link "Styling" at bounding box center [17, 102] width 36 height 20
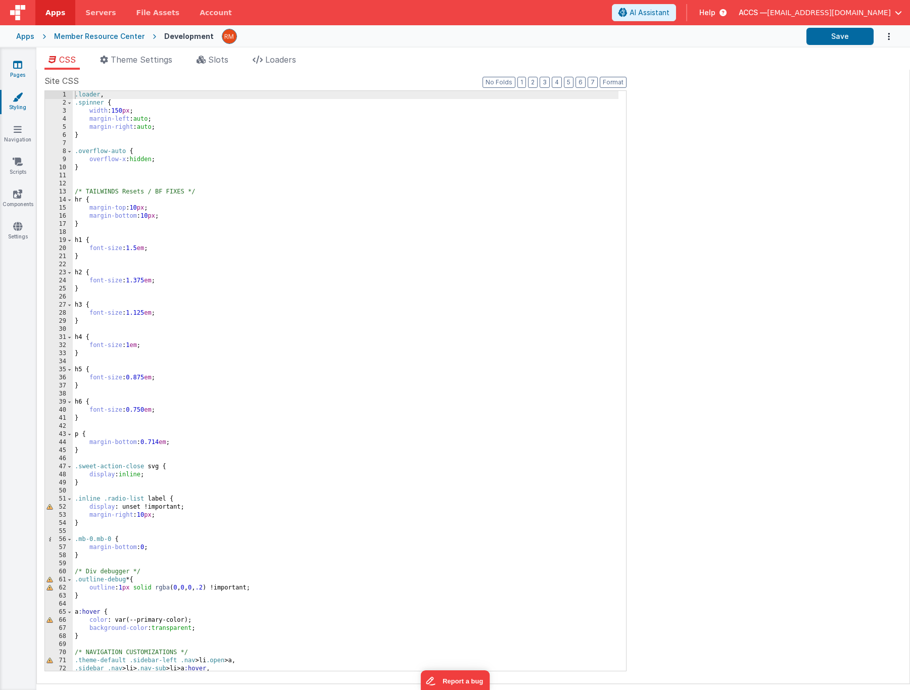
click at [15, 71] on link "Pages" at bounding box center [17, 70] width 36 height 20
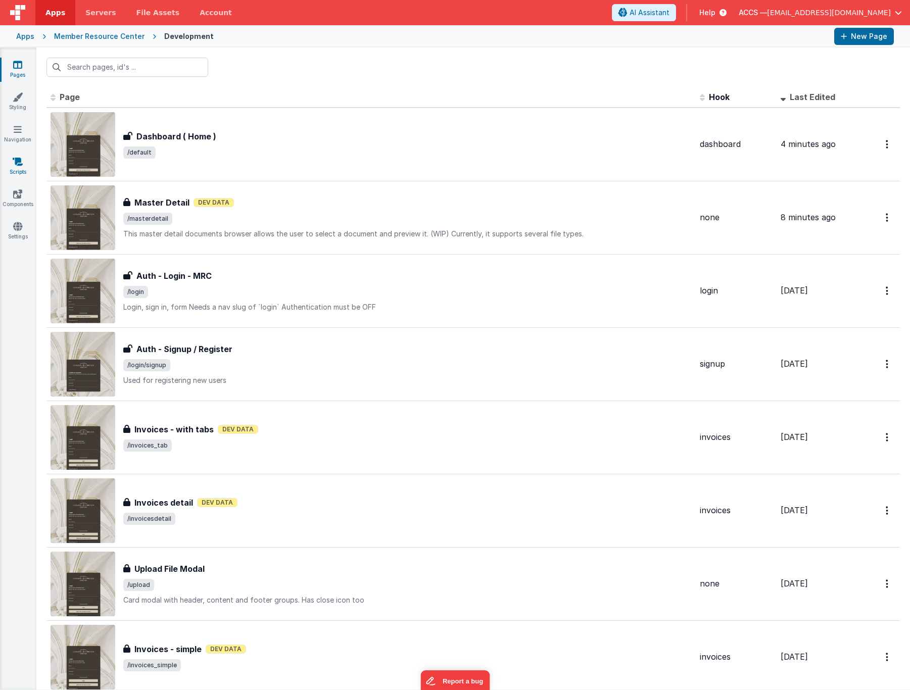
click at [24, 169] on link "Scripts" at bounding box center [17, 167] width 36 height 20
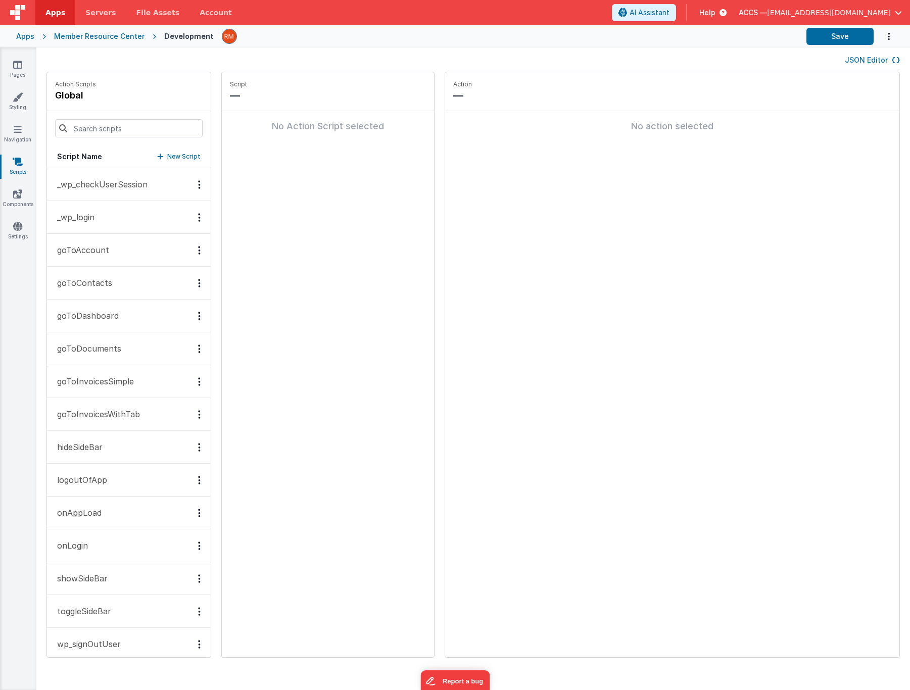
scroll to position [12, 0]
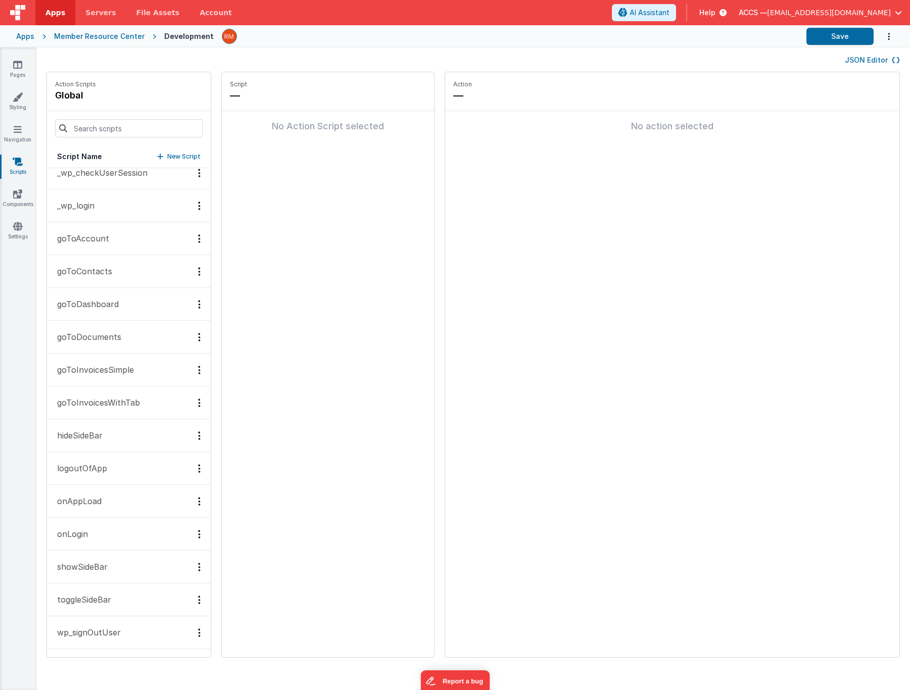
click at [95, 505] on p "onAppLoad" at bounding box center [76, 501] width 51 height 12
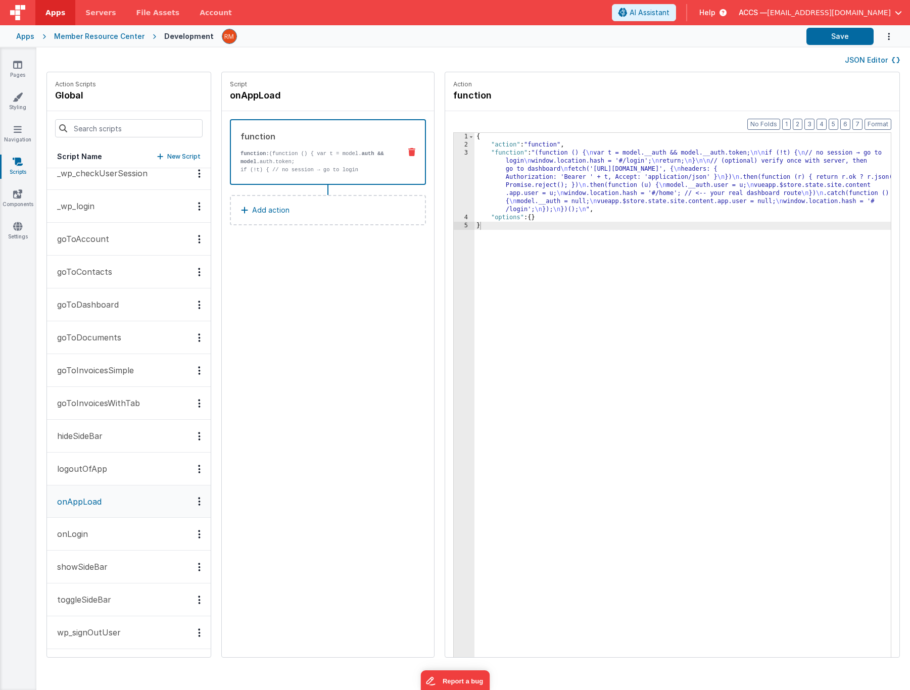
scroll to position [11, 0]
click at [485, 157] on div "{ "action" : "function" , "function" : "(function () { \n var t = model.__auth …" at bounding box center [698, 419] width 446 height 572
click at [478, 153] on div "{ "action" : "function" , "function" : "(function () { \n var t = model.__auth …" at bounding box center [698, 419] width 446 height 572
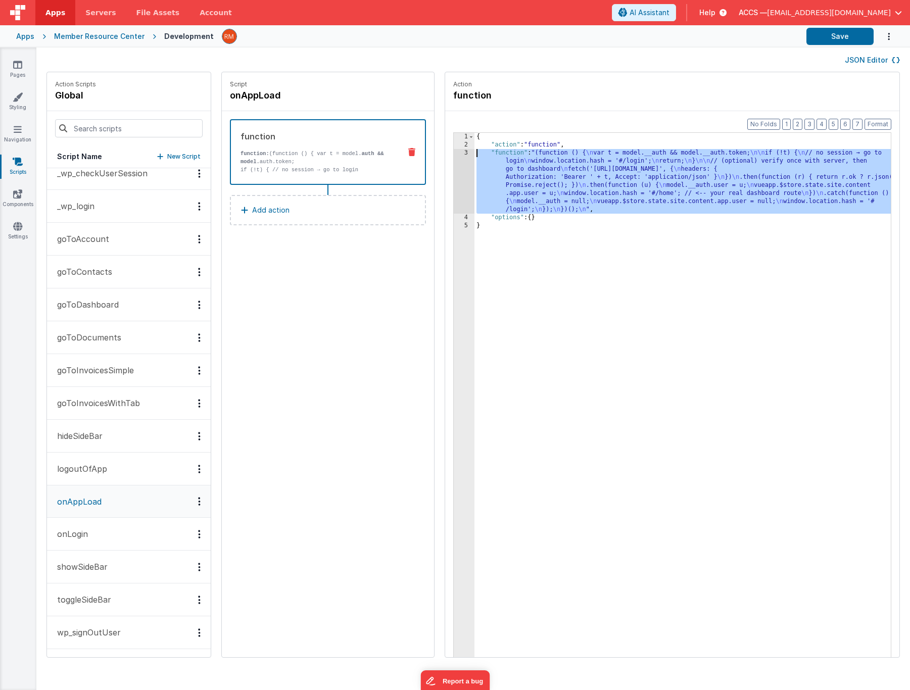
click at [454, 152] on div "3" at bounding box center [464, 181] width 21 height 65
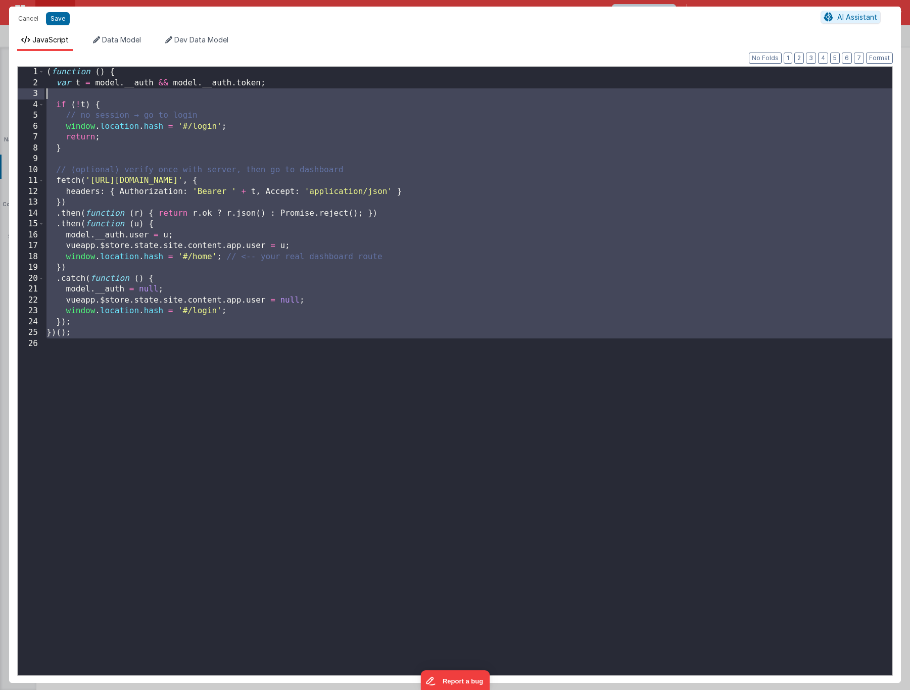
drag, startPoint x: 185, startPoint y: 373, endPoint x: 47, endPoint y: -4, distance: 402.1
click at [47, 0] on html "It appears that someone else or another tab has previously saved this record si…" at bounding box center [455, 345] width 910 height 690
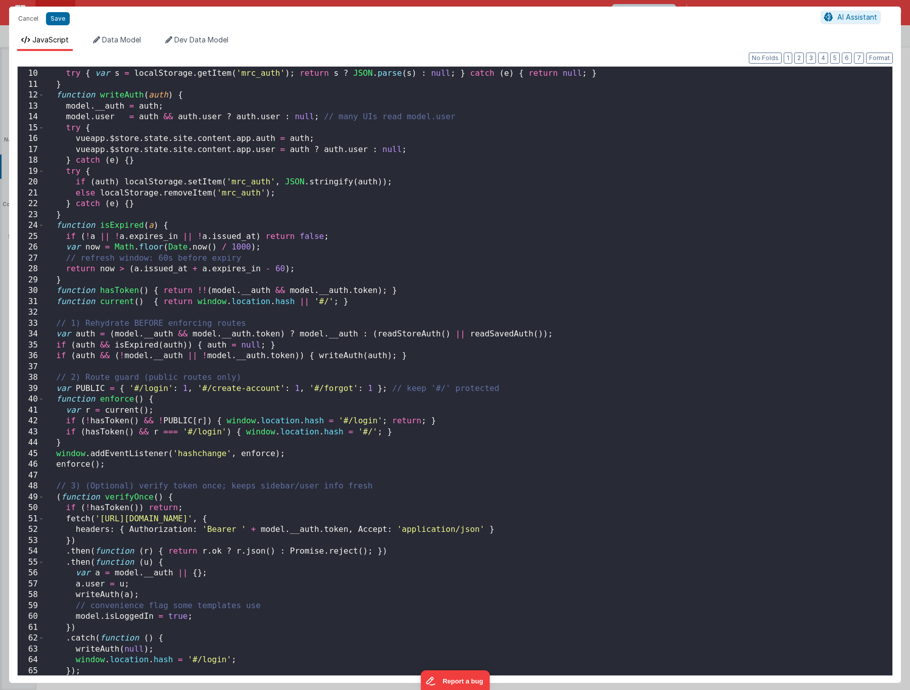
scroll to position [130, 0]
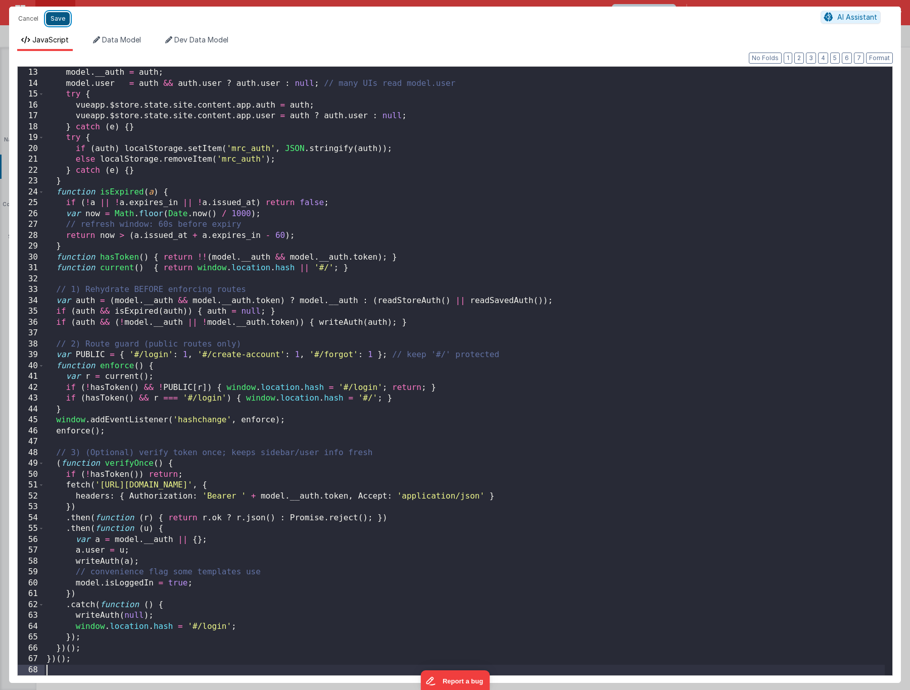
click at [61, 20] on button "Save" at bounding box center [58, 18] width 24 height 13
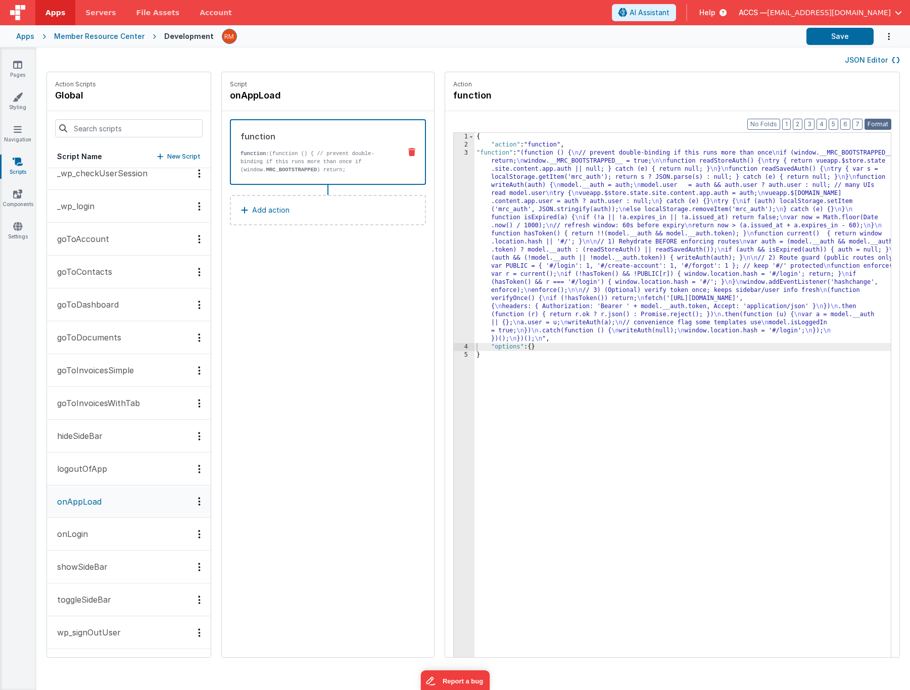
click at [871, 122] on button "Format" at bounding box center [878, 124] width 27 height 11
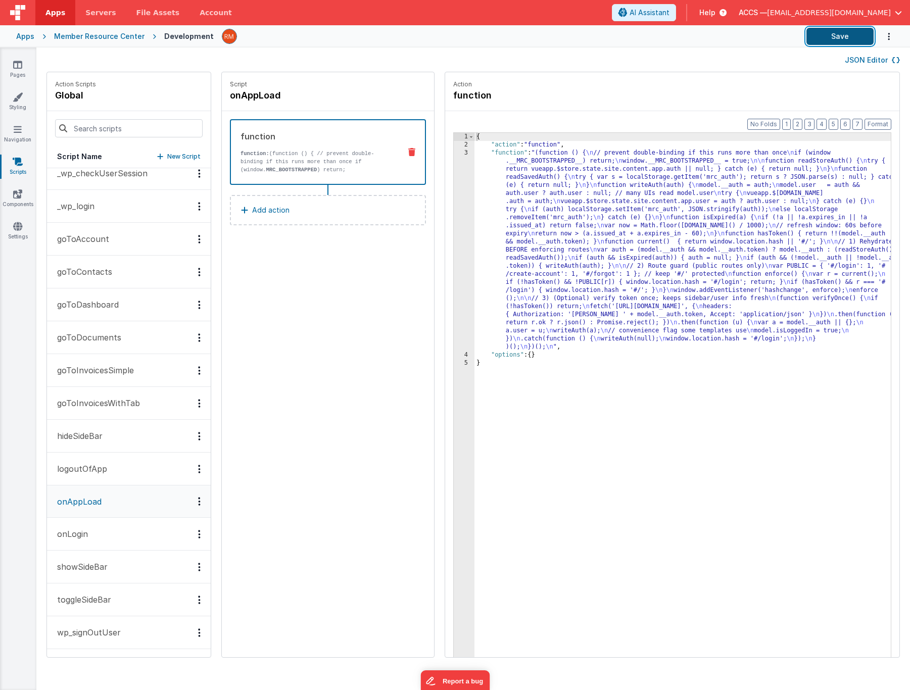
click at [841, 38] on button "Save" at bounding box center [840, 36] width 67 height 17
click at [21, 67] on icon at bounding box center [17, 65] width 9 height 10
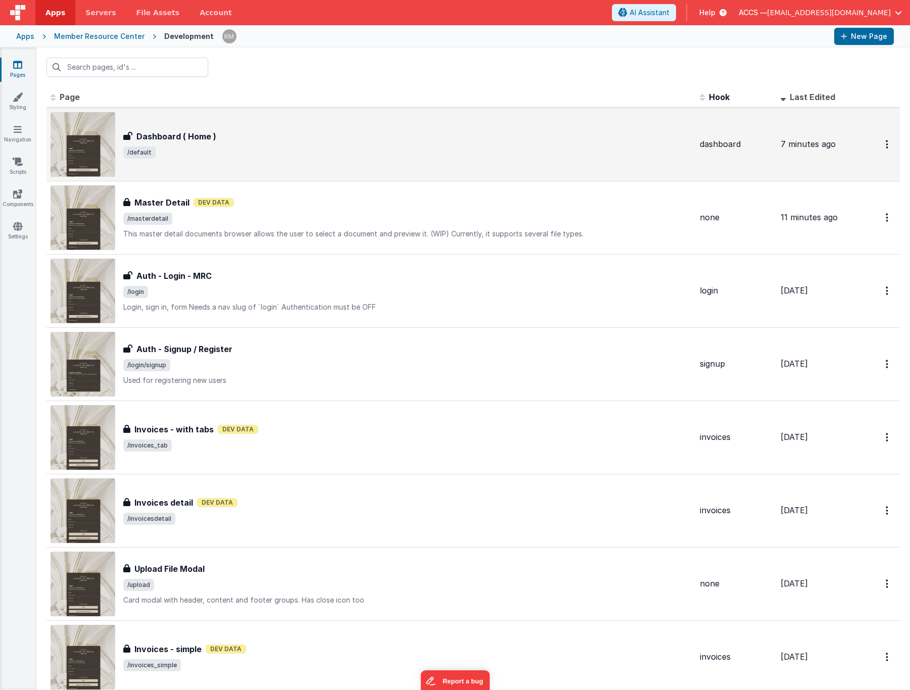
click at [310, 155] on span "/default" at bounding box center [407, 153] width 569 height 12
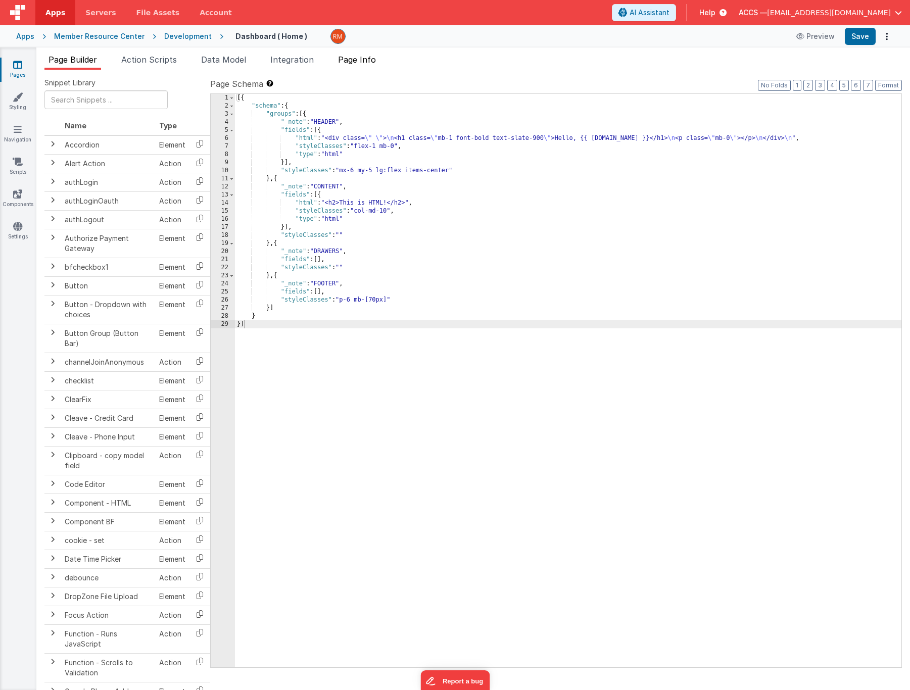
click at [362, 62] on span "Page Info" at bounding box center [357, 60] width 38 height 10
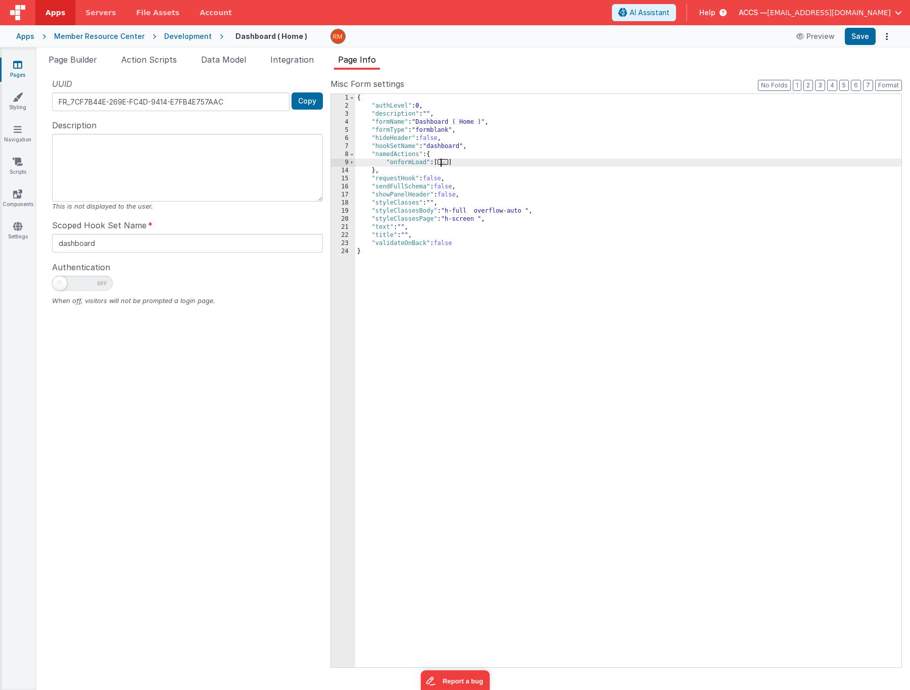
click at [448, 165] on span "..." at bounding box center [443, 162] width 11 height 6
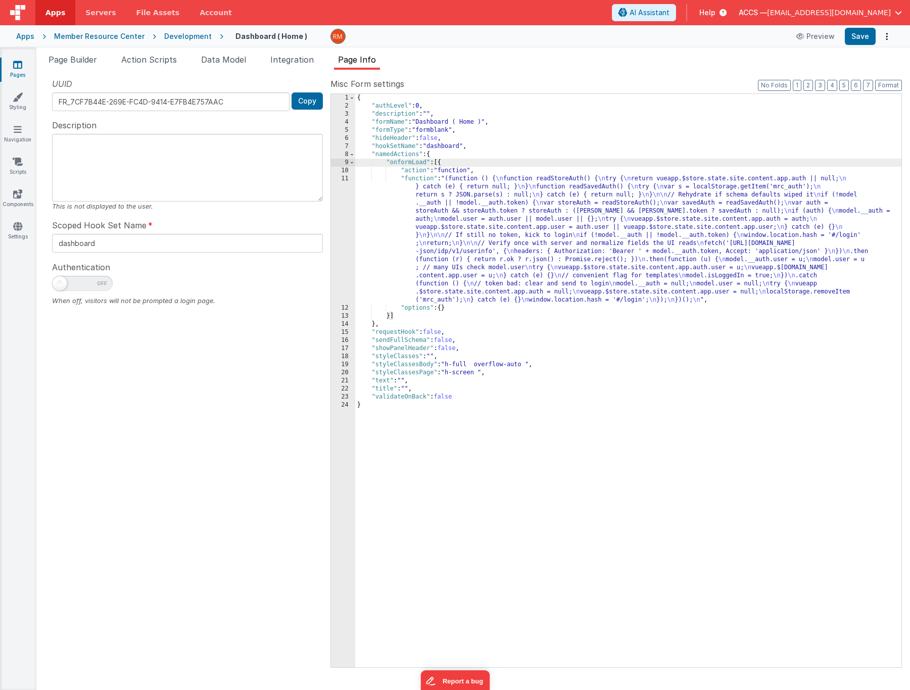
click at [419, 181] on div "{ "authLevel" : 0 , "description" : "" , "formName" : "Dashboard ( Home )" , "f…" at bounding box center [628, 389] width 546 height 590
click at [345, 178] on div "11" at bounding box center [343, 239] width 24 height 129
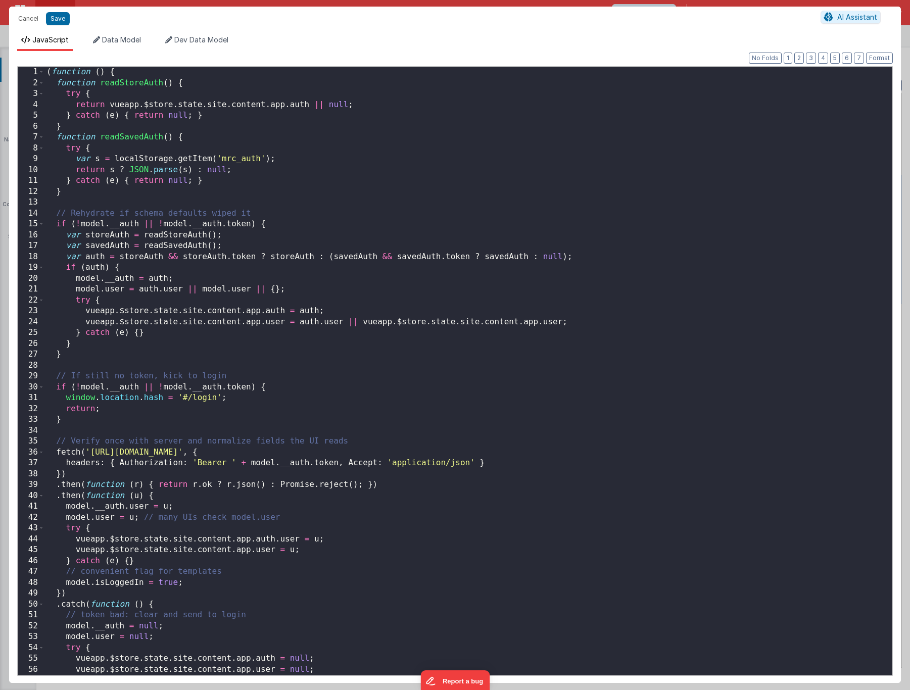
click at [337, 374] on div "( function ( ) { function readStoreAuth ( ) { try { return vueapp . $store . st…" at bounding box center [464, 382] width 840 height 631
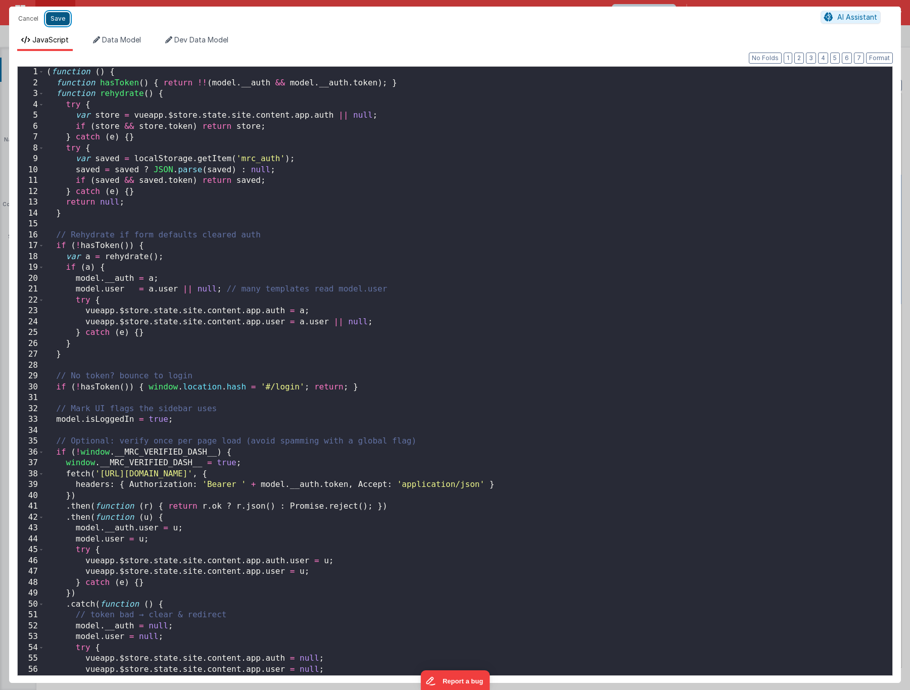
click at [60, 20] on button "Save" at bounding box center [58, 18] width 24 height 13
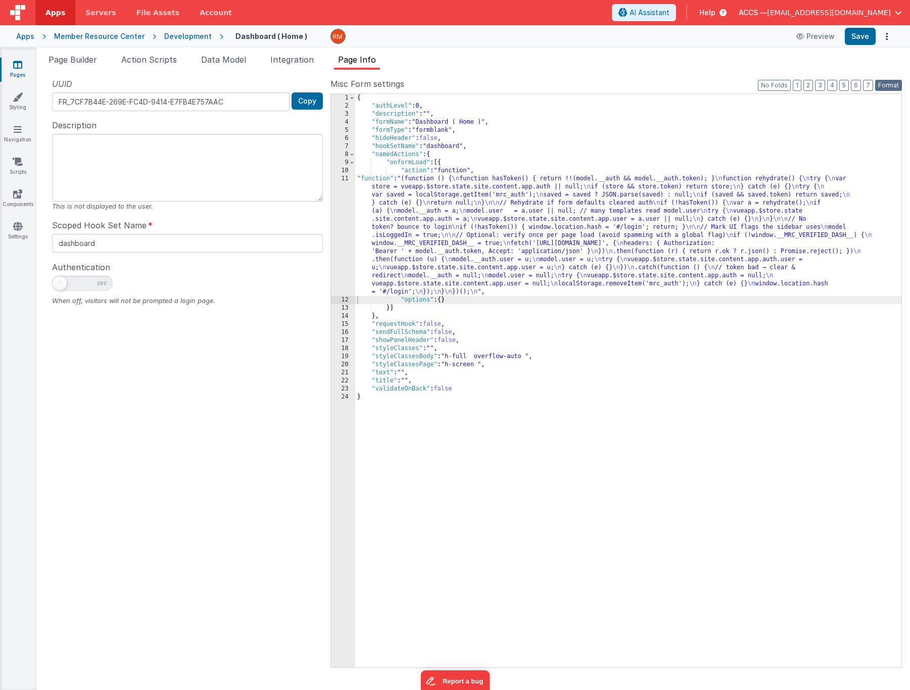
click at [885, 83] on button "Format" at bounding box center [888, 85] width 27 height 11
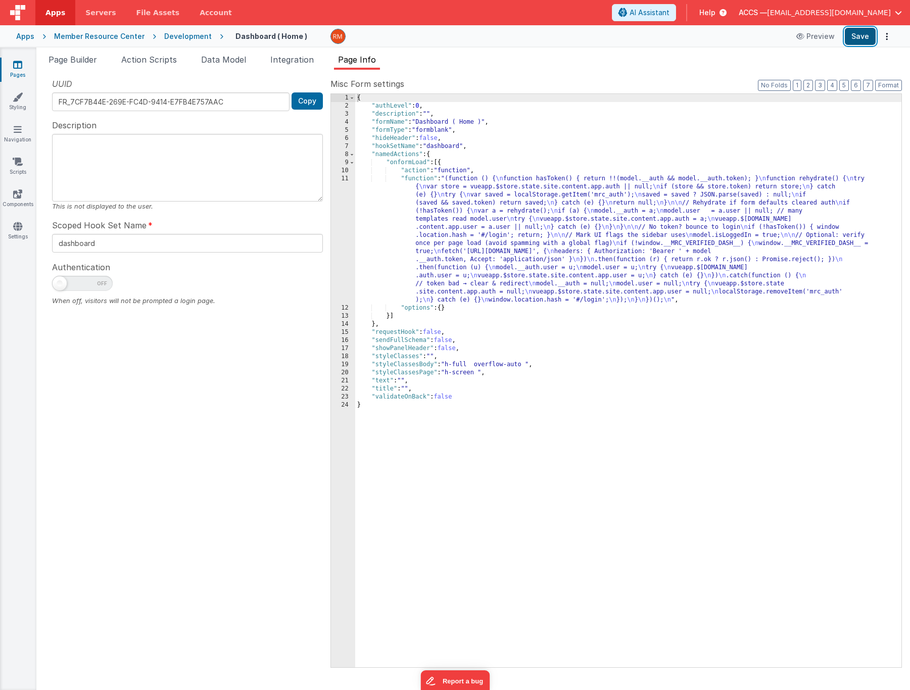
click at [863, 43] on button "Save" at bounding box center [860, 36] width 31 height 17
click at [351, 163] on span at bounding box center [352, 163] width 6 height 8
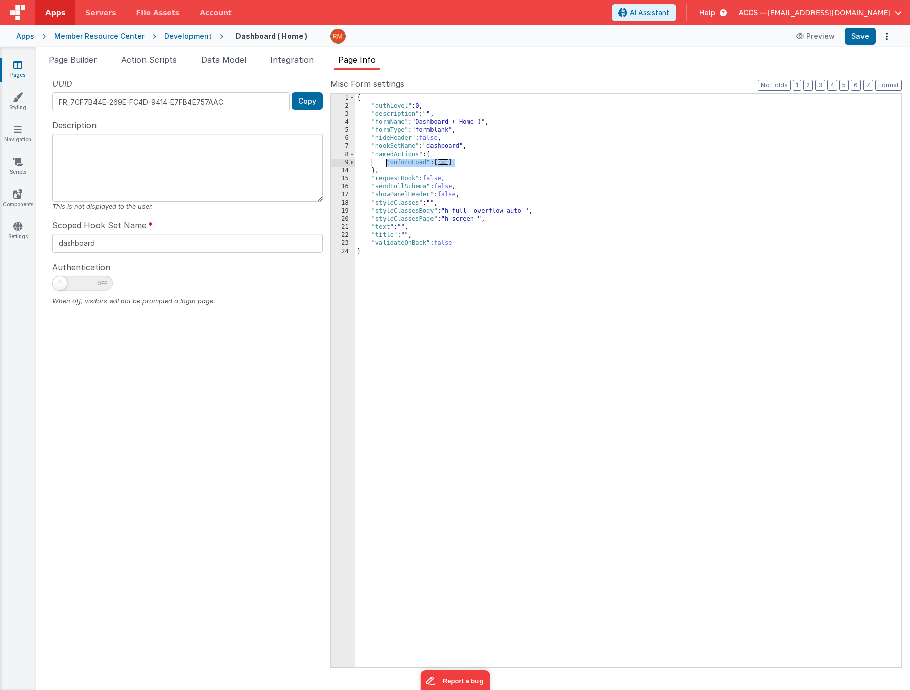
drag, startPoint x: 472, startPoint y: 163, endPoint x: 387, endPoint y: 160, distance: 84.5
click at [387, 160] on div "{ "authLevel" : 0 , "description" : "" , "formName" : "Dashboard ( Home )" , "f…" at bounding box center [628, 389] width 546 height 590
click at [21, 71] on link "Pages" at bounding box center [17, 70] width 36 height 20
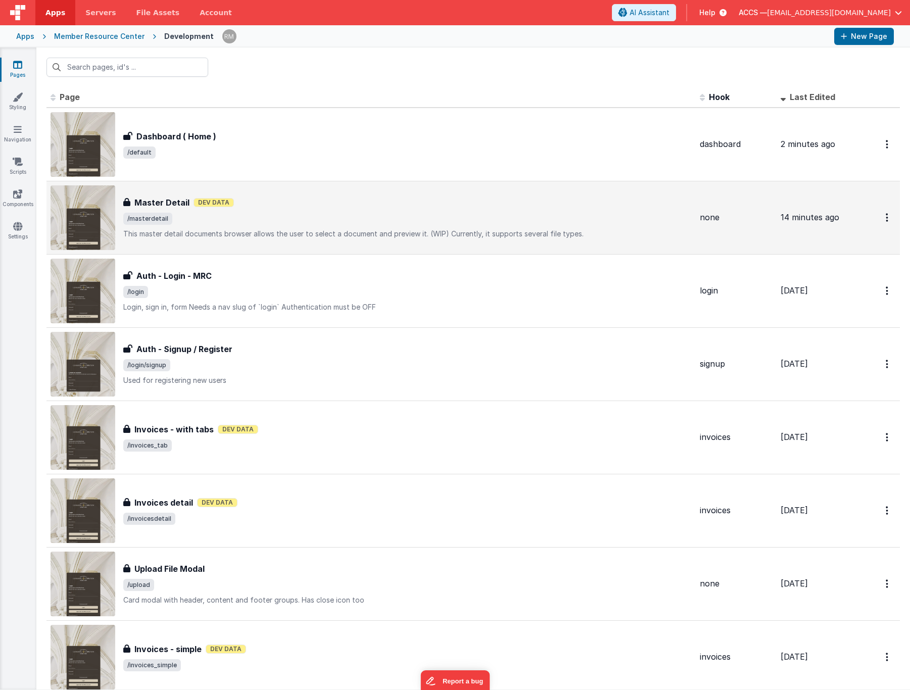
click at [135, 199] on h3 "Master Detail" at bounding box center [161, 203] width 55 height 12
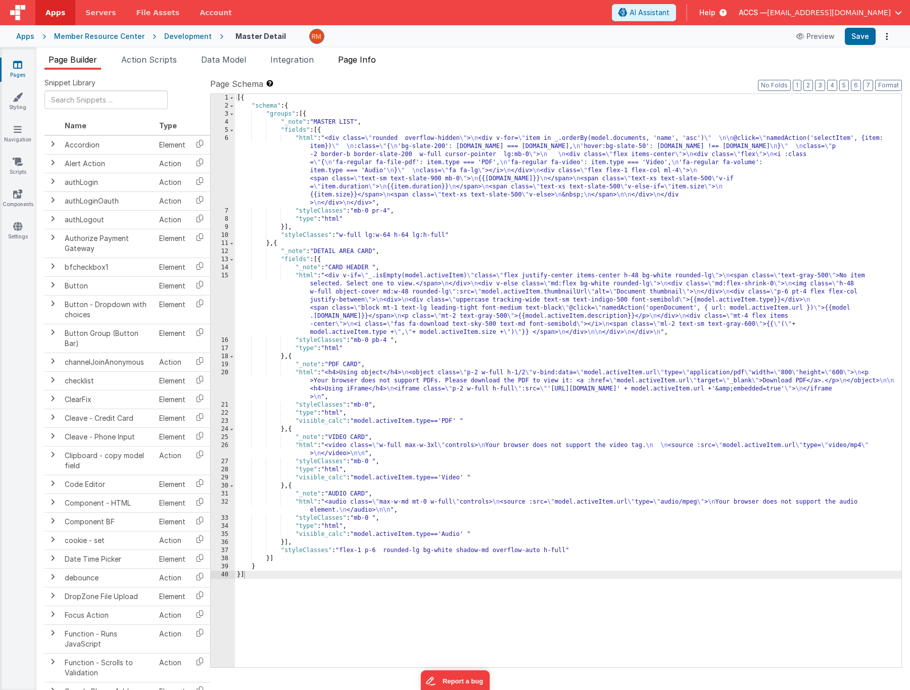
click at [349, 64] on span "Page Info" at bounding box center [357, 60] width 38 height 10
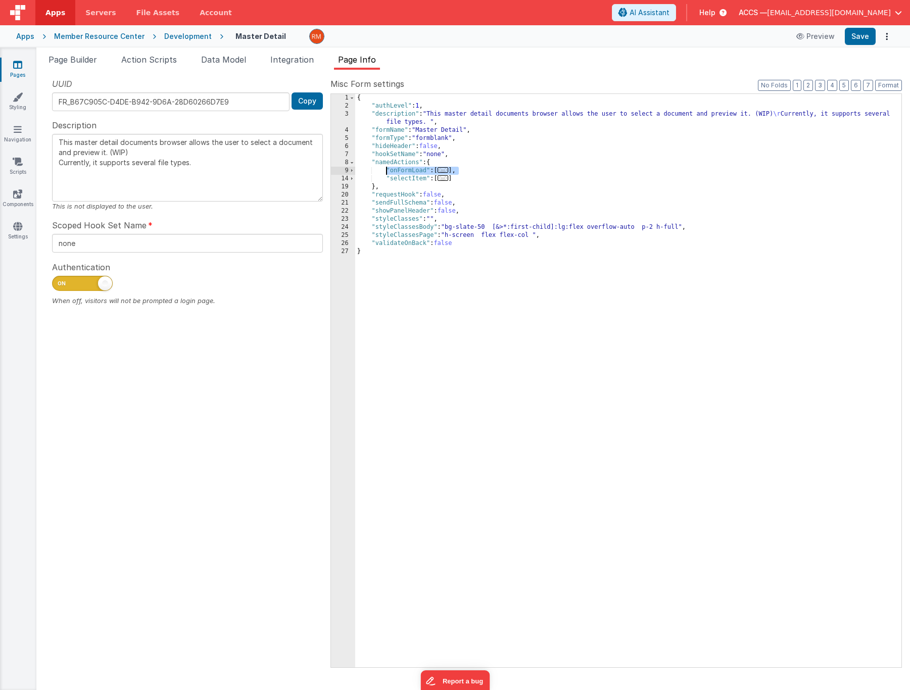
drag, startPoint x: 463, startPoint y: 171, endPoint x: 387, endPoint y: 169, distance: 75.8
click at [387, 169] on div "{ "authLevel" : 1 , "description" : "This master detail documents browser allow…" at bounding box center [628, 389] width 546 height 590
paste textarea
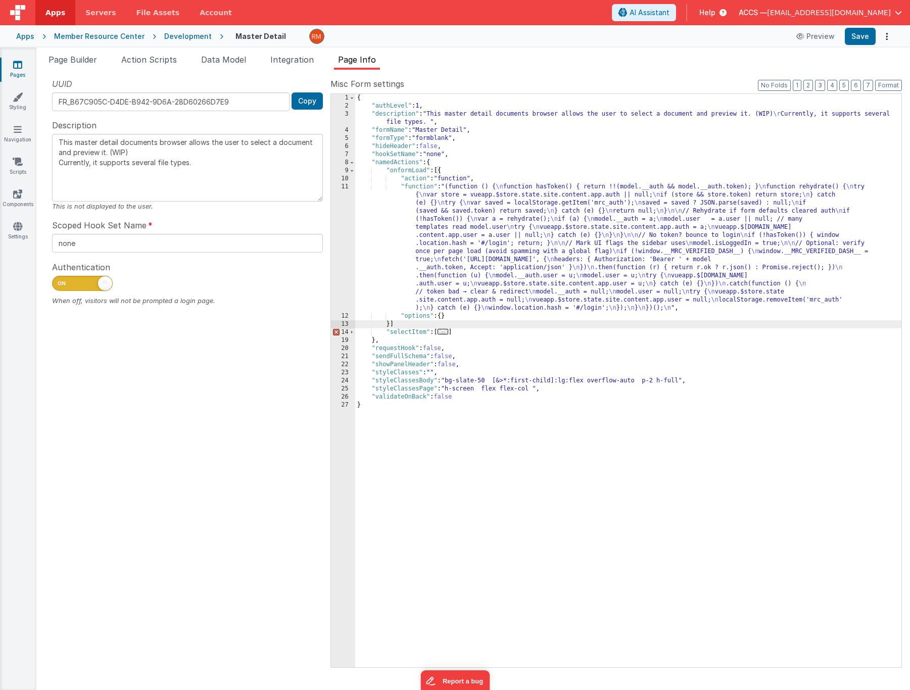
type textarea "This master detail documents browser allows the user to select a document and p…"
click at [865, 34] on button "Save" at bounding box center [860, 36] width 31 height 17
click at [19, 169] on link "Scripts" at bounding box center [17, 167] width 36 height 20
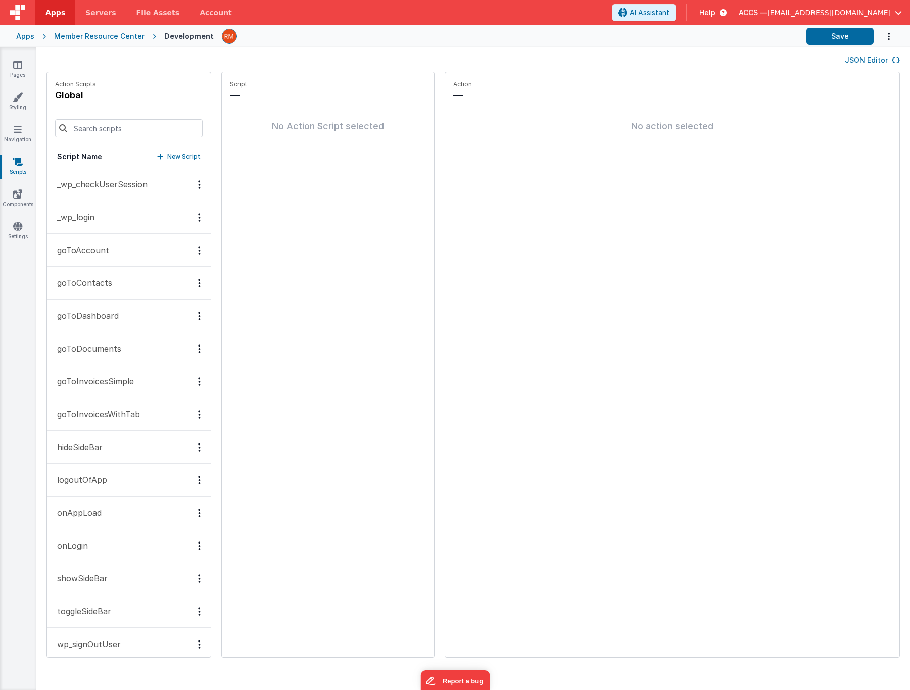
scroll to position [12, 0]
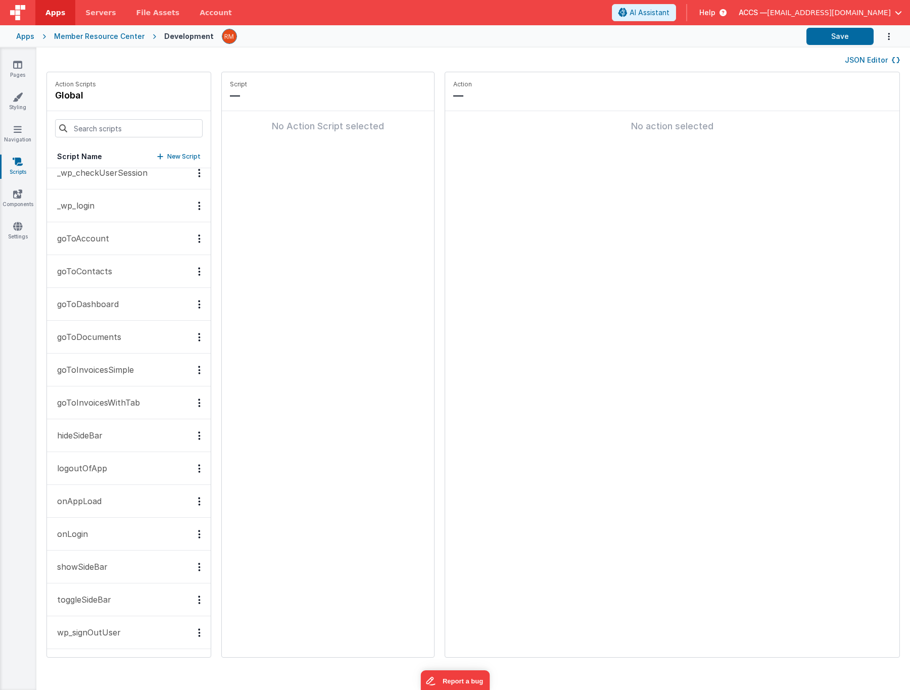
click at [96, 498] on p "onAppLoad" at bounding box center [76, 501] width 51 height 12
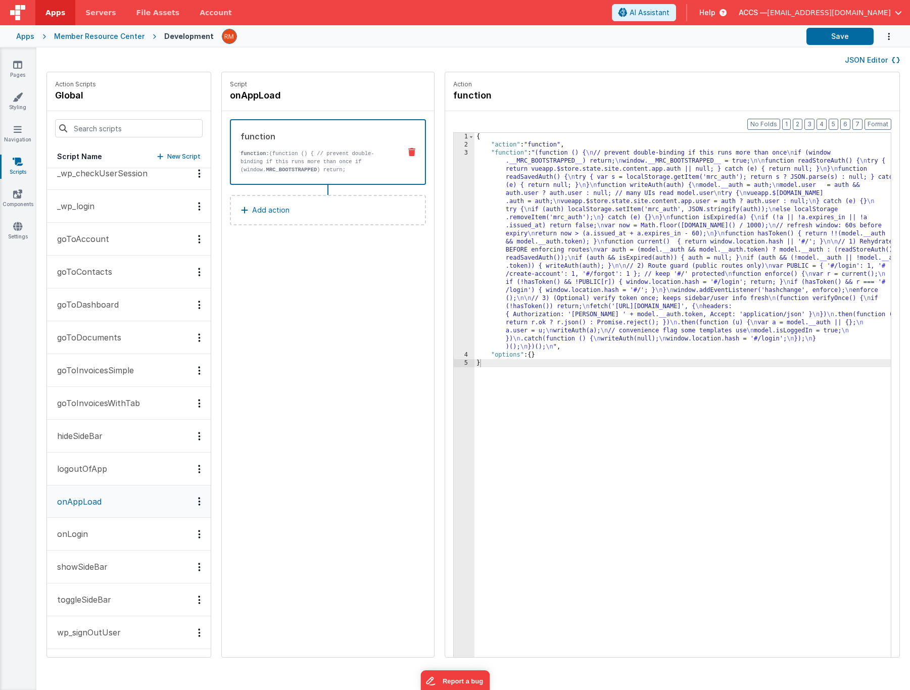
scroll to position [11, 0]
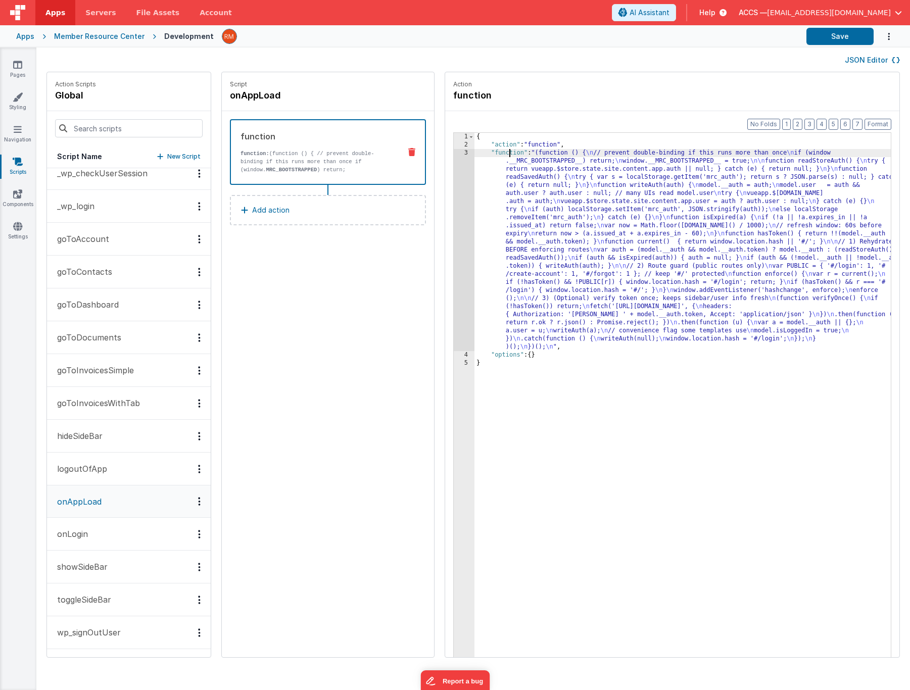
click at [480, 155] on div "{ "action" : "function" , "function" : "(function () { \n // prevent double-bin…" at bounding box center [698, 419] width 446 height 572
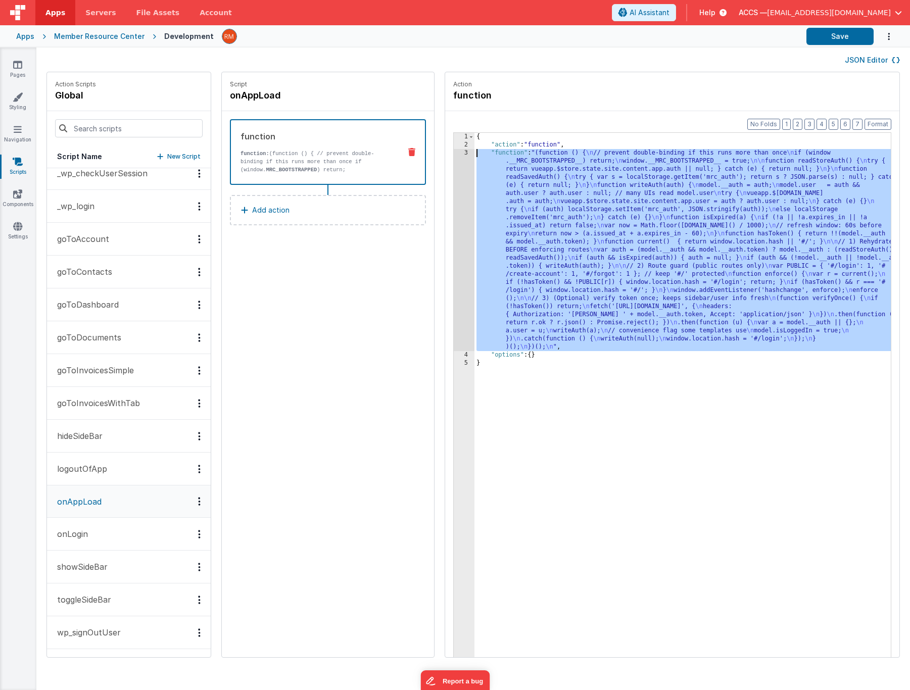
click at [454, 152] on div "3" at bounding box center [464, 250] width 21 height 202
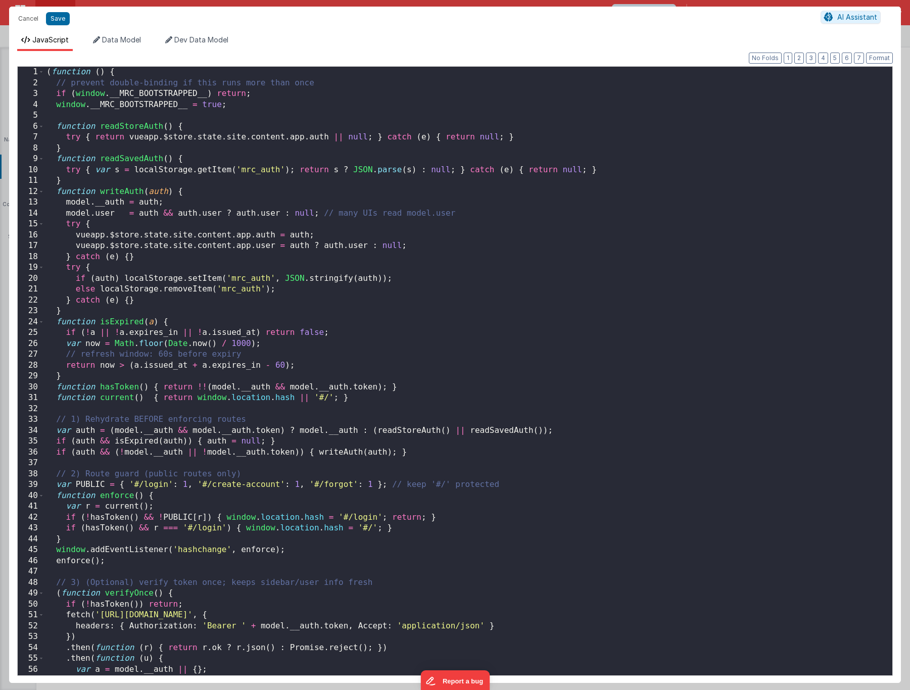
click at [233, 426] on div "( function ( ) { // prevent double-binding if this runs more than once if ( win…" at bounding box center [464, 382] width 840 height 631
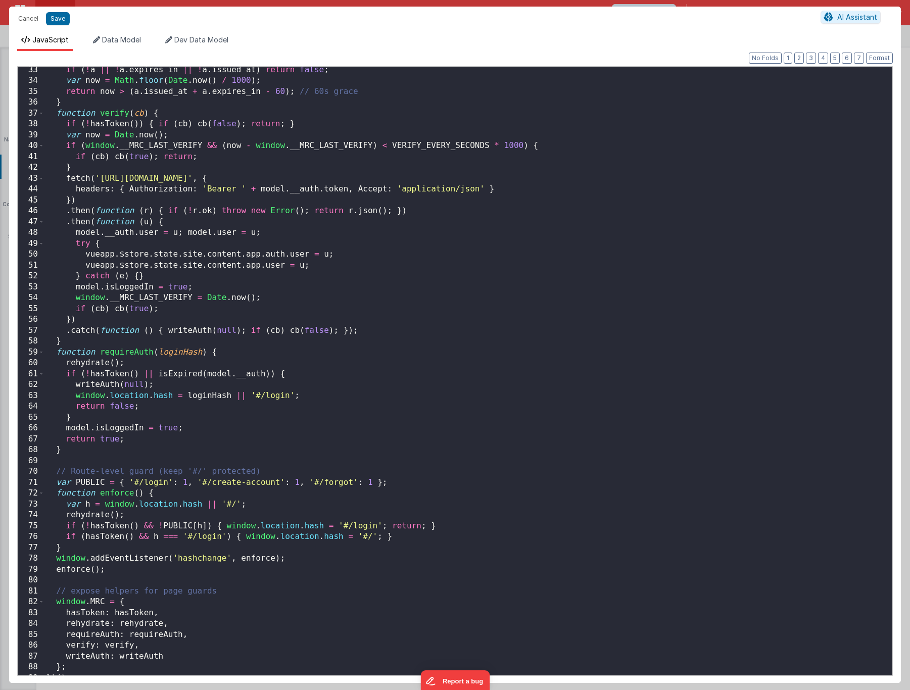
scroll to position [0, 0]
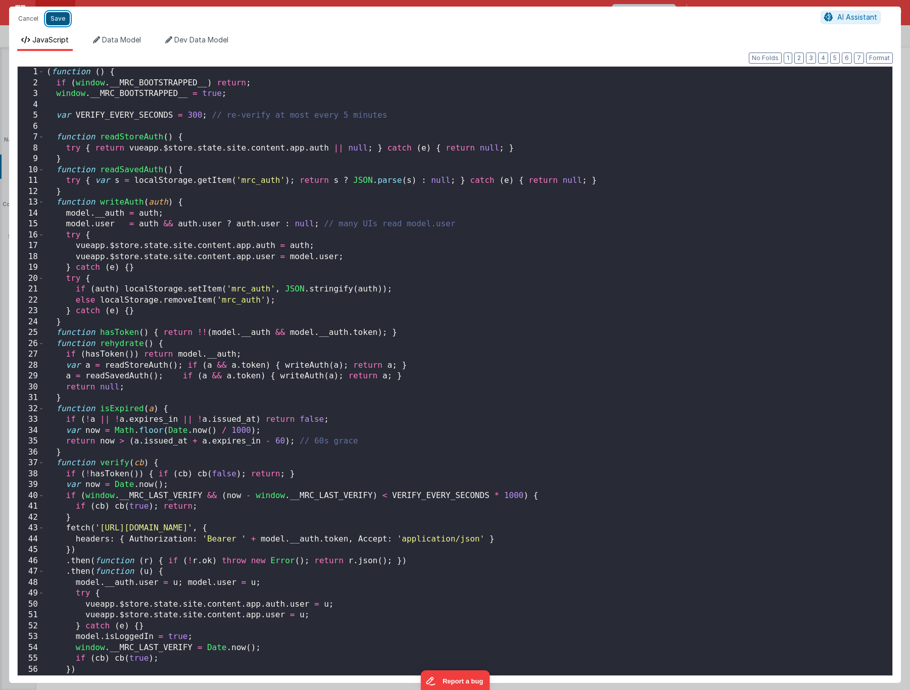
click at [57, 19] on button "Save" at bounding box center [58, 18] width 24 height 13
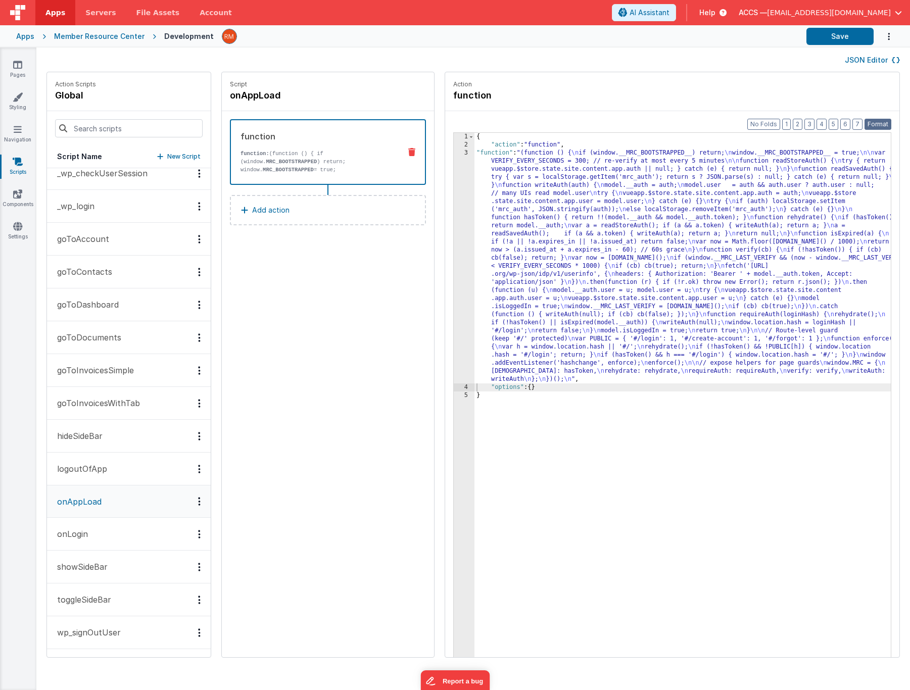
click at [873, 126] on button "Format" at bounding box center [878, 124] width 27 height 11
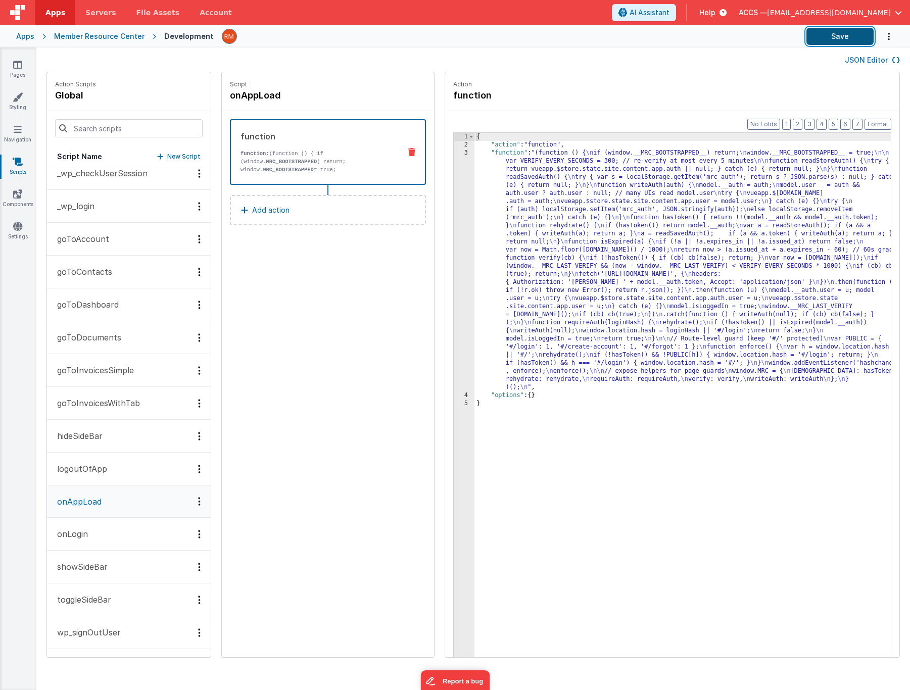
click at [842, 43] on button "Save" at bounding box center [840, 36] width 67 height 17
click at [20, 68] on icon at bounding box center [17, 65] width 9 height 10
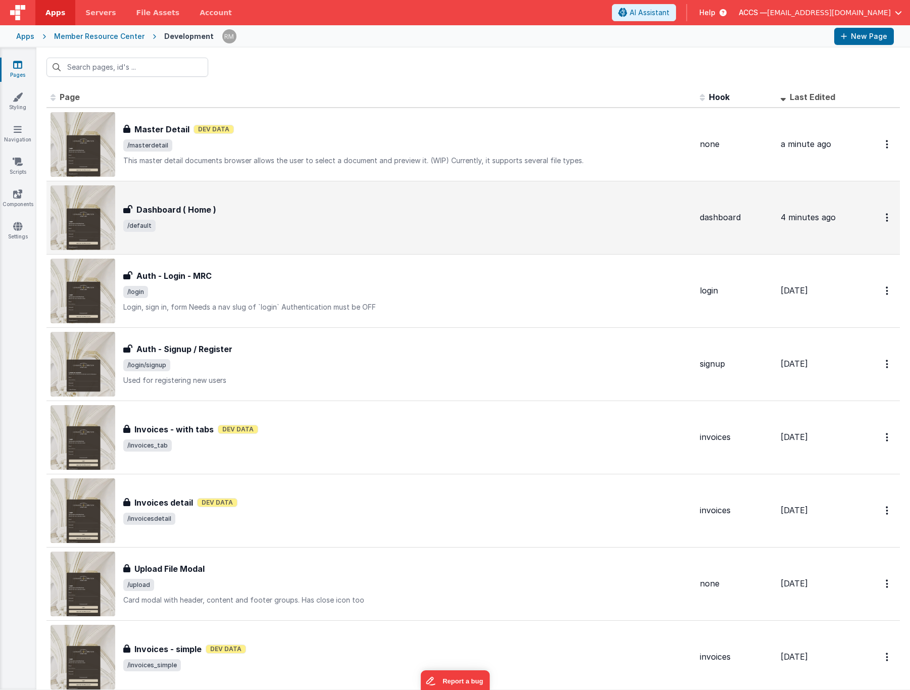
click at [196, 209] on h3 "Dashboard ( Home )" at bounding box center [176, 210] width 80 height 12
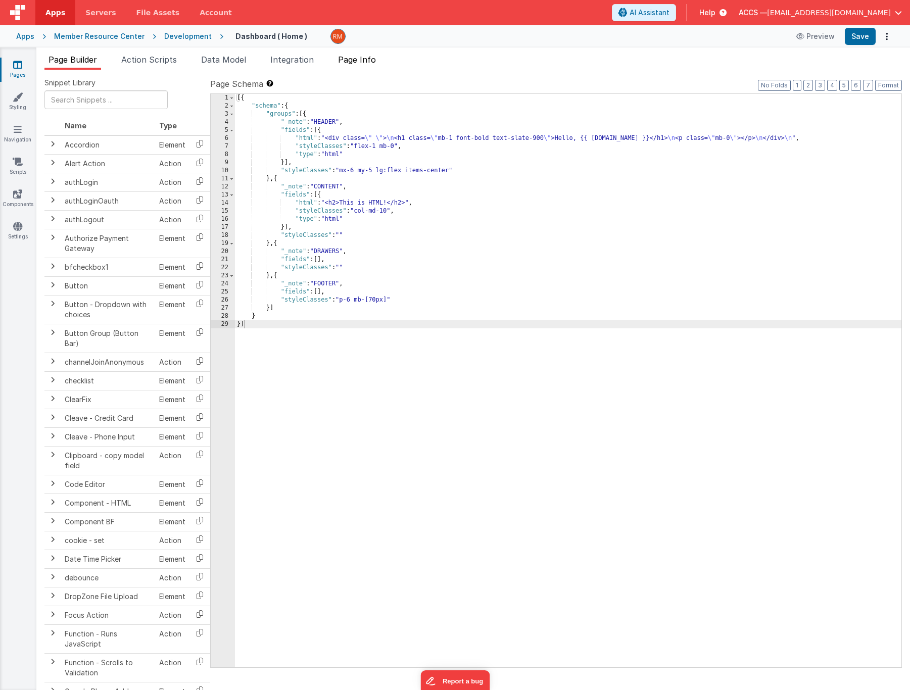
click at [369, 59] on span "Page Info" at bounding box center [357, 60] width 38 height 10
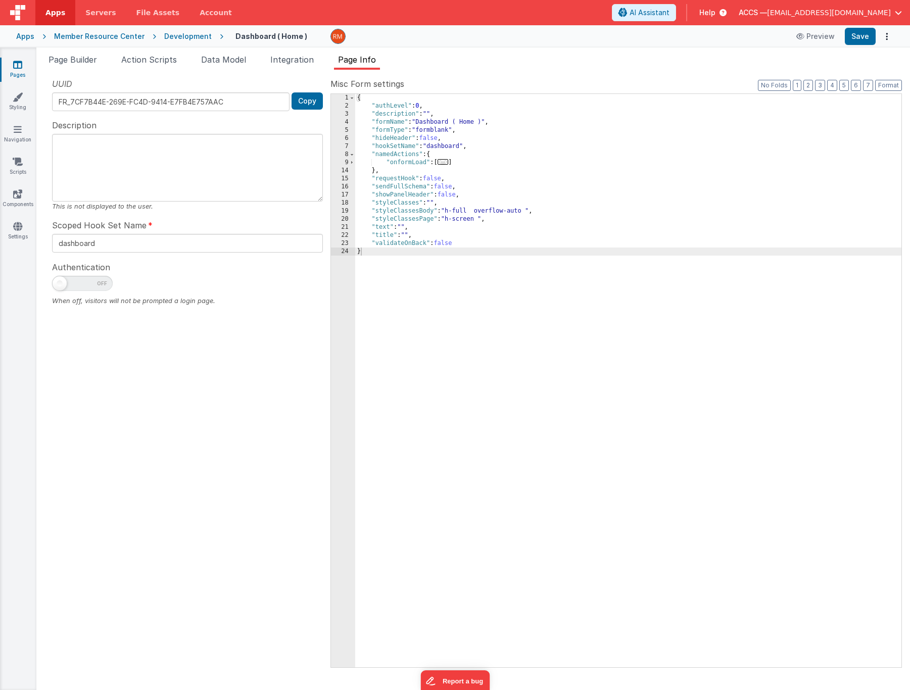
click at [448, 165] on span "..." at bounding box center [443, 162] width 11 height 6
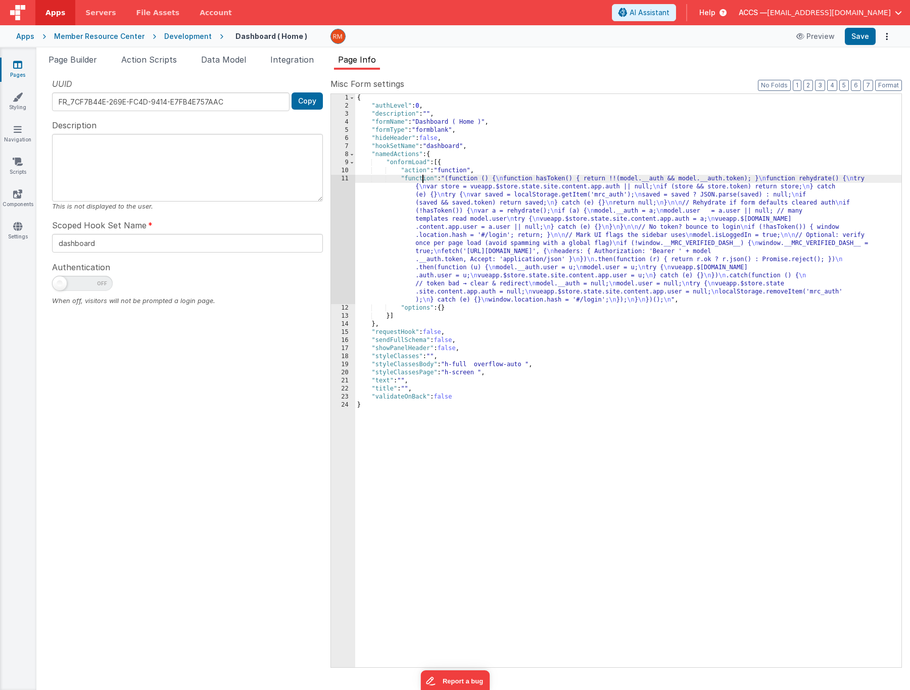
click at [424, 179] on div "{ "authLevel" : 0 , "description" : "" , "formName" : "Dashboard ( Home )" , "f…" at bounding box center [628, 389] width 546 height 590
click at [344, 180] on div "11" at bounding box center [343, 239] width 24 height 129
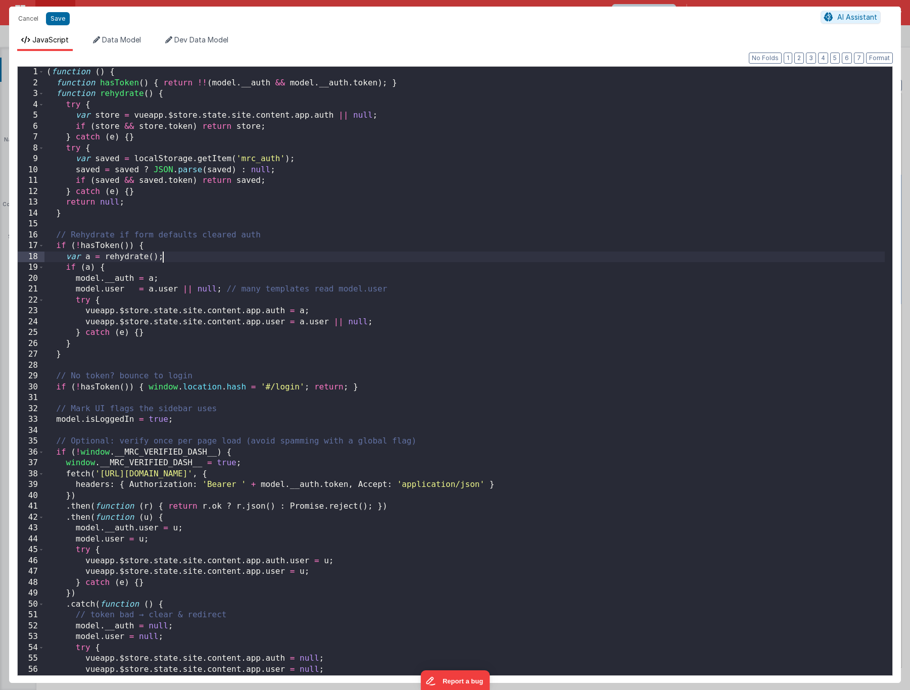
click at [365, 259] on div "( function ( ) { function hasToken ( ) { return !! ( model . __auth && model . …" at bounding box center [464, 382] width 840 height 631
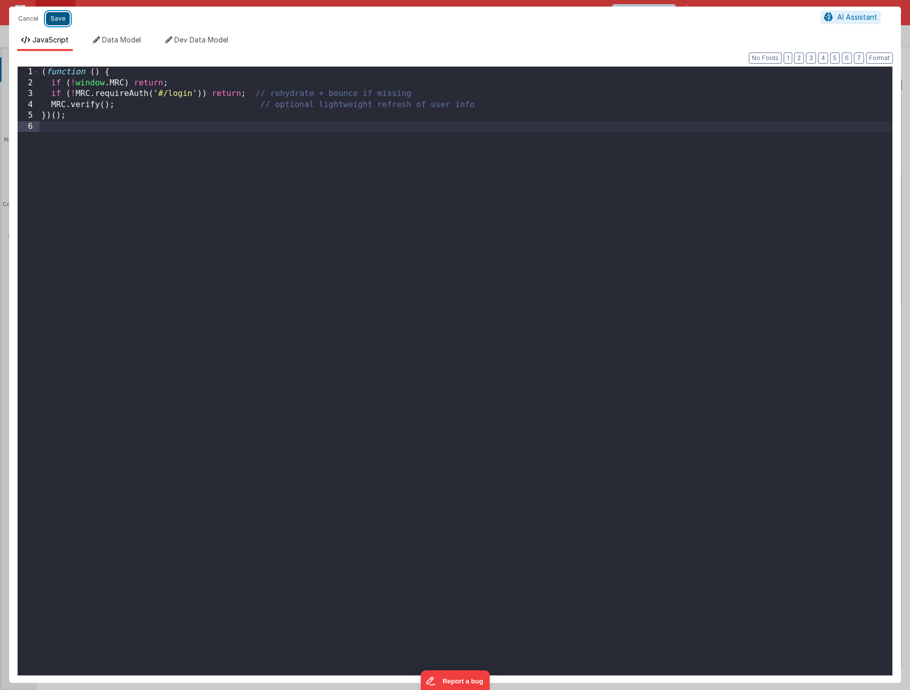
click at [51, 17] on button "Save" at bounding box center [58, 18] width 24 height 13
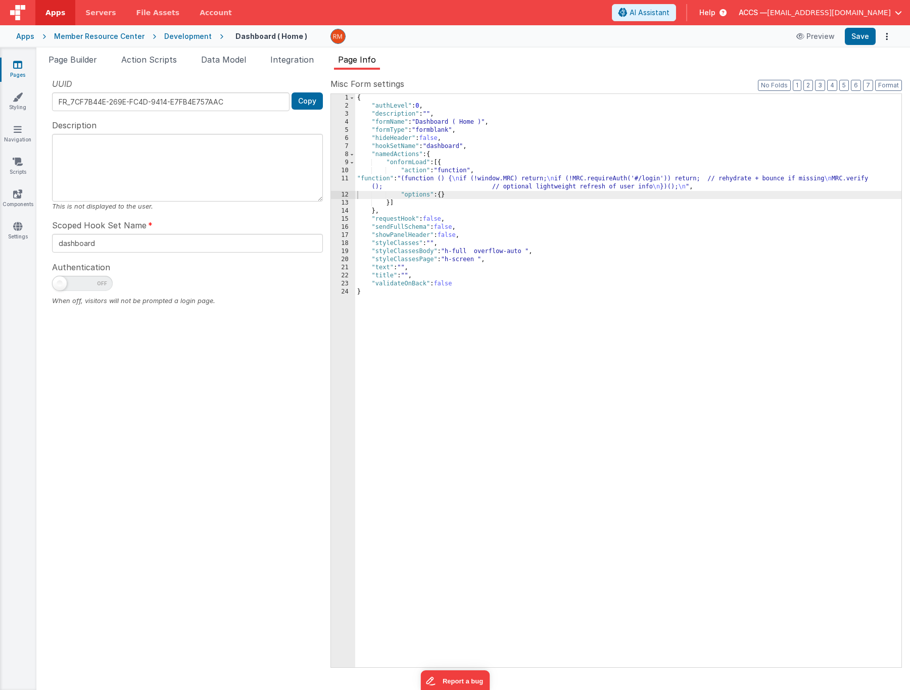
click at [887, 77] on div "Snippet Library Name Type Accordion Element Alert Action Action authLogin Actio…" at bounding box center [473, 380] width 874 height 621
click at [895, 86] on button "Format" at bounding box center [888, 85] width 27 height 11
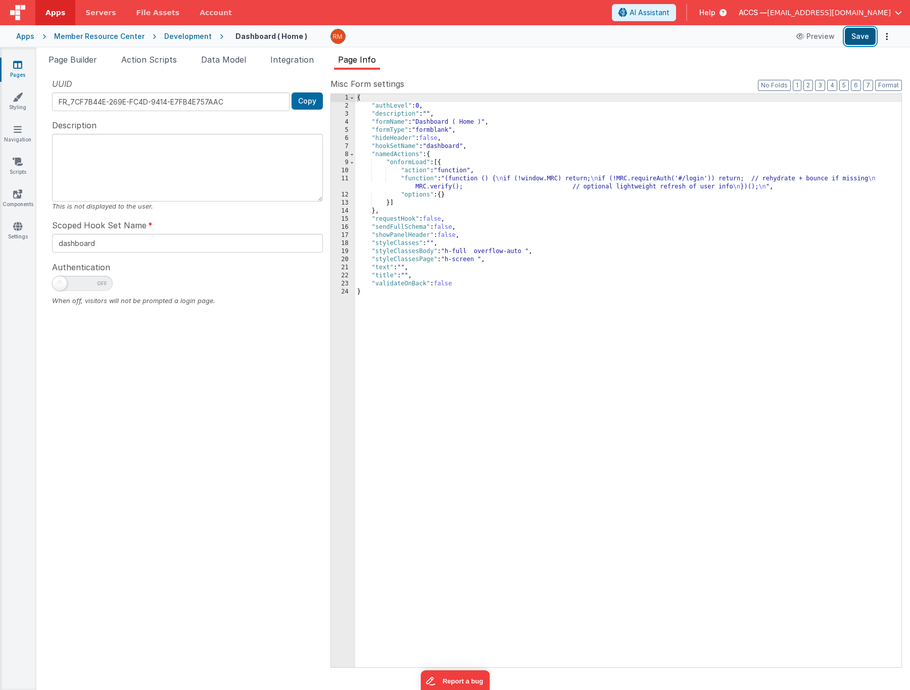
click at [857, 34] on button "Save" at bounding box center [860, 36] width 31 height 17
click at [18, 73] on link "Pages" at bounding box center [17, 70] width 36 height 20
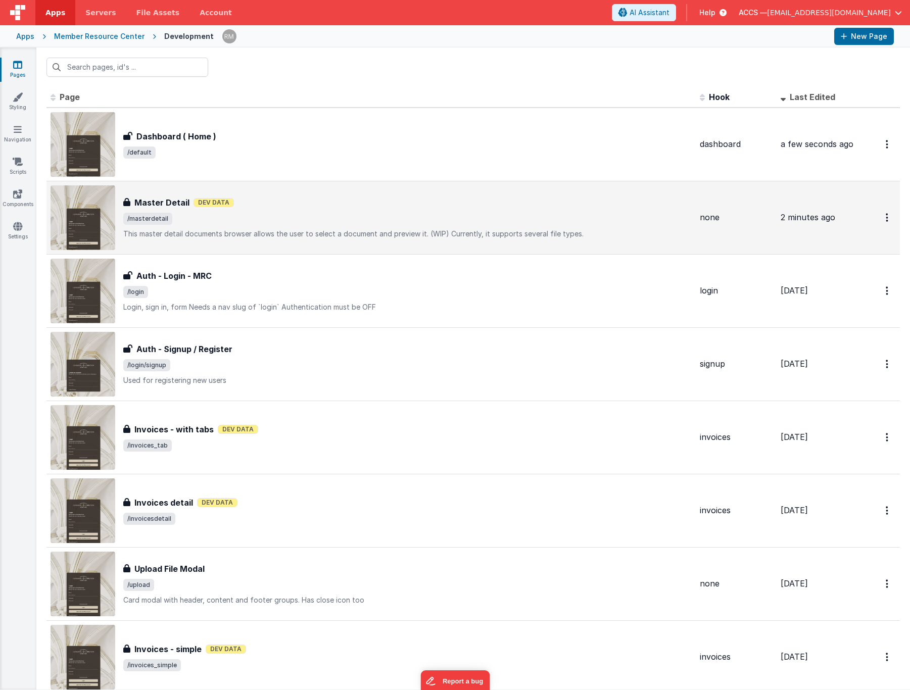
click at [163, 221] on span "/masterdetail" at bounding box center [147, 219] width 49 height 12
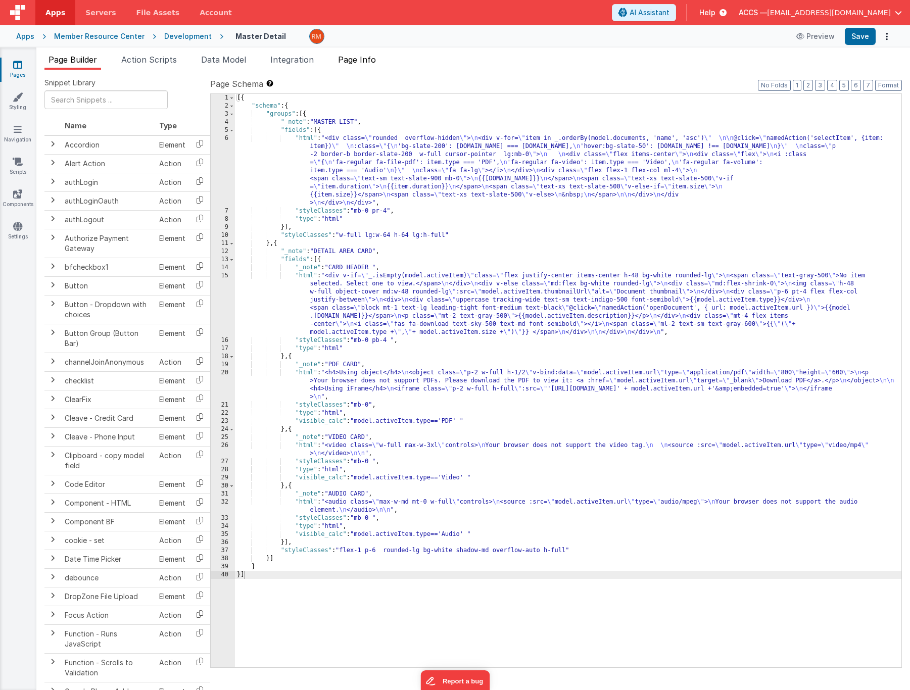
click at [355, 63] on span "Page Info" at bounding box center [357, 60] width 38 height 10
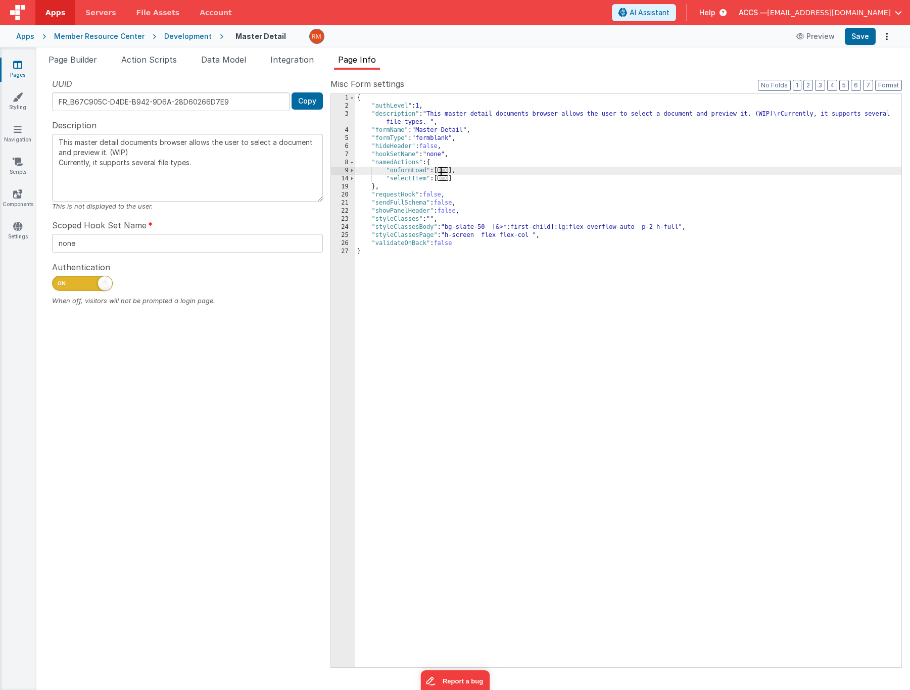
click at [446, 172] on span "..." at bounding box center [443, 170] width 11 height 6
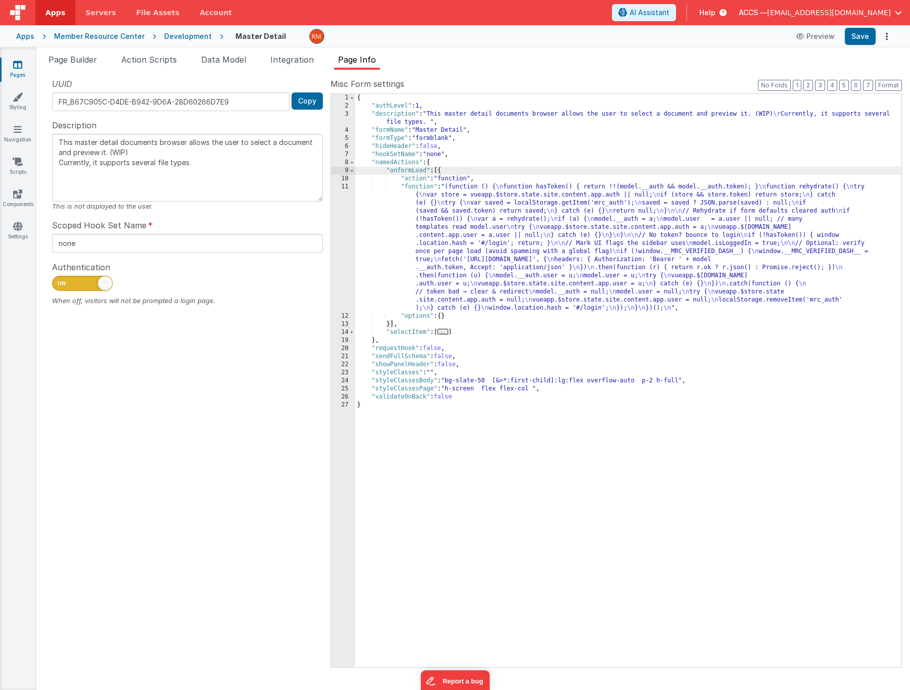
click at [415, 185] on div "{ "authLevel" : 1 , "description" : "This master detail documents browser allow…" at bounding box center [628, 389] width 546 height 590
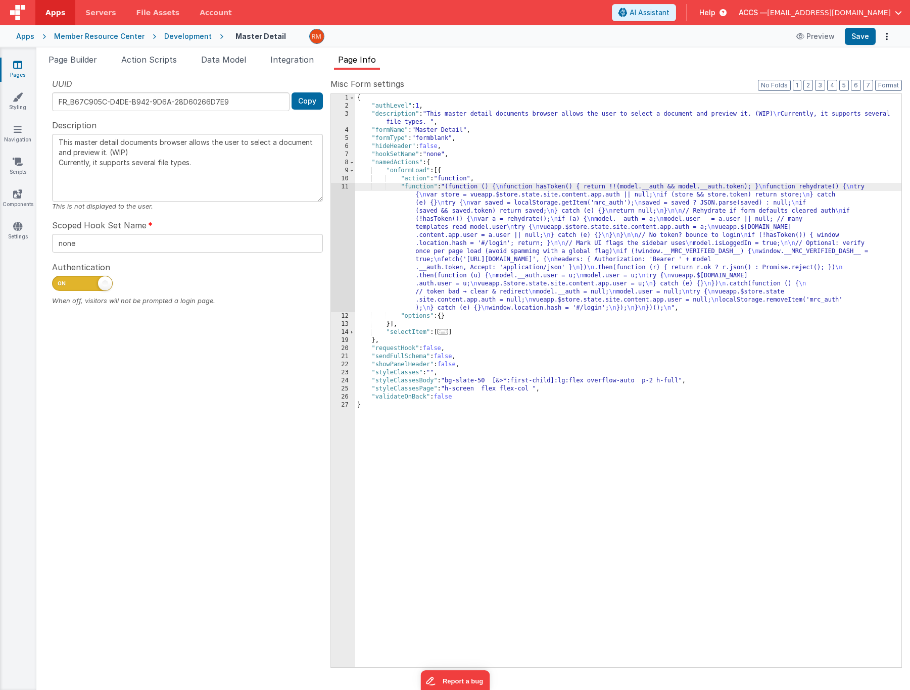
click at [347, 186] on div "11" at bounding box center [343, 247] width 24 height 129
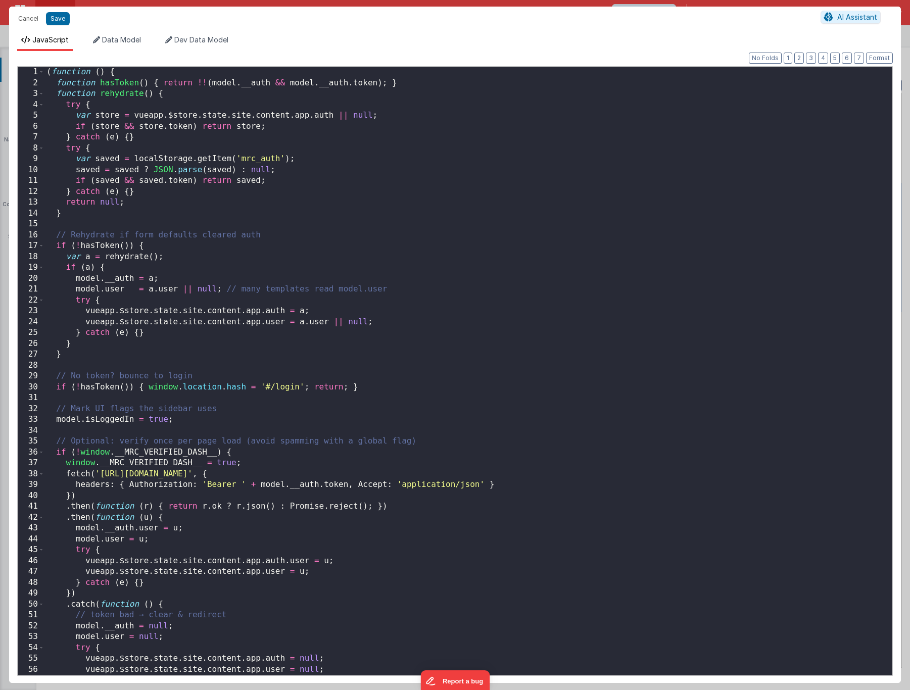
click at [275, 279] on div "( function ( ) { function hasToken ( ) { return !! ( model . __auth && model . …" at bounding box center [464, 382] width 840 height 631
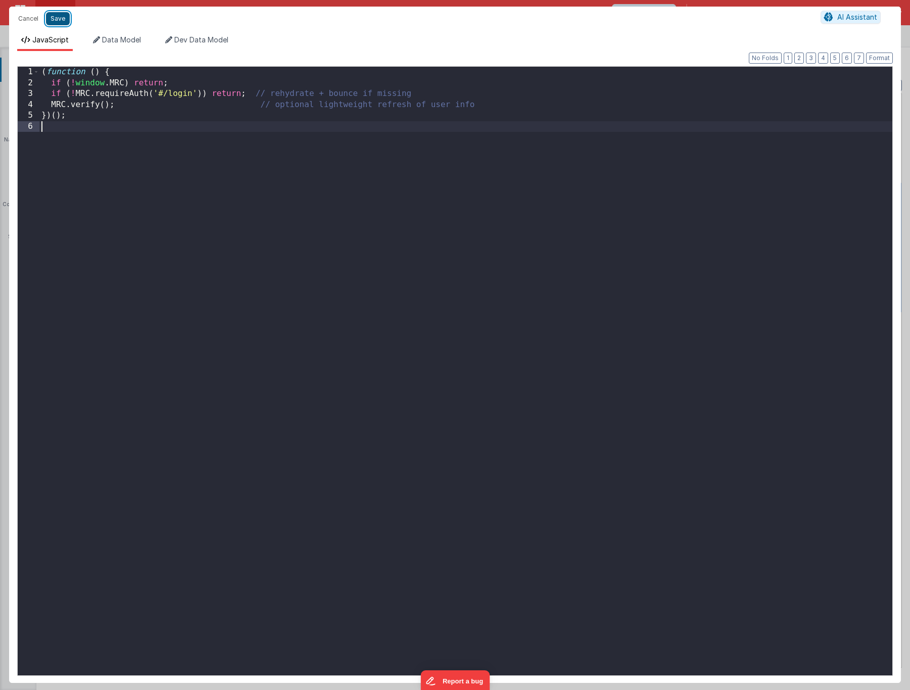
click at [57, 21] on button "Save" at bounding box center [58, 18] width 24 height 13
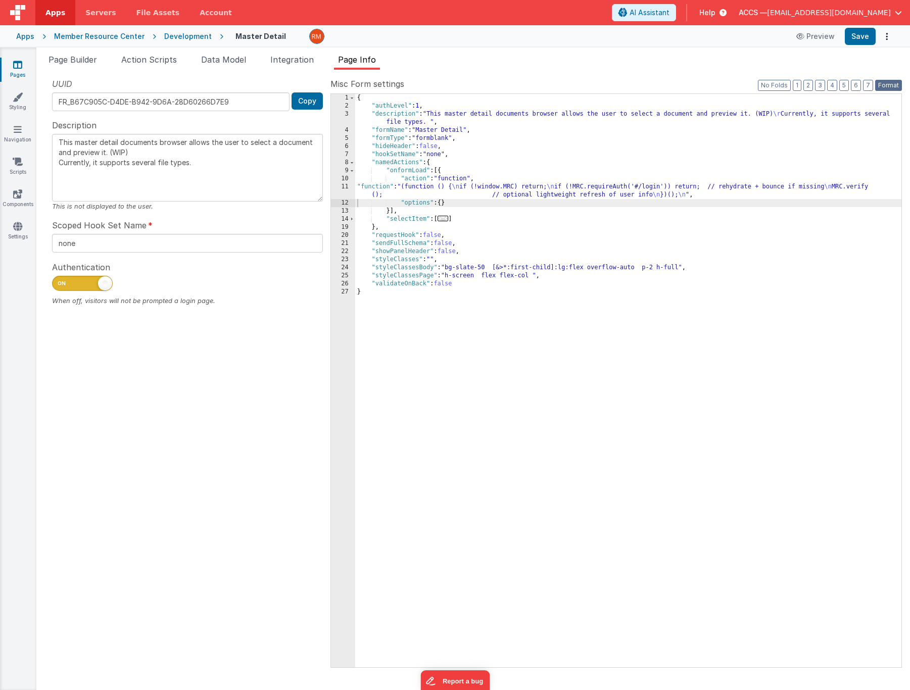
click at [890, 86] on button "Format" at bounding box center [888, 85] width 27 height 11
type textarea "This master detail documents browser allows the user to select a document and p…"
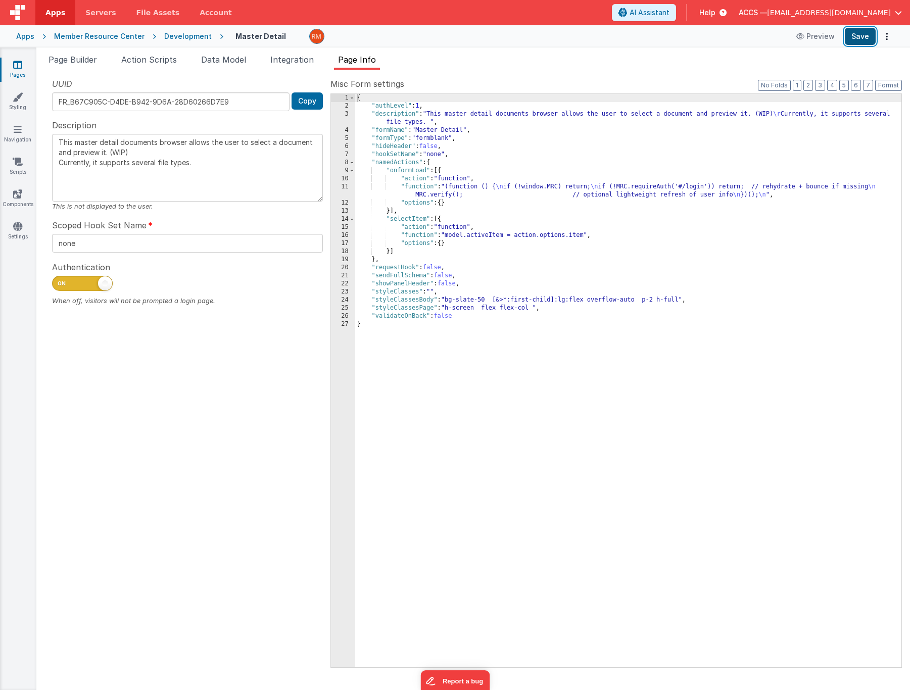
click at [868, 38] on button "Save" at bounding box center [860, 36] width 31 height 17
click at [84, 284] on span at bounding box center [82, 283] width 61 height 15
click at [60, 284] on input "checkbox" at bounding box center [56, 282] width 8 height 8
checkbox input "false"
type textarea "This master detail documents browser allows the user to select a document and p…"
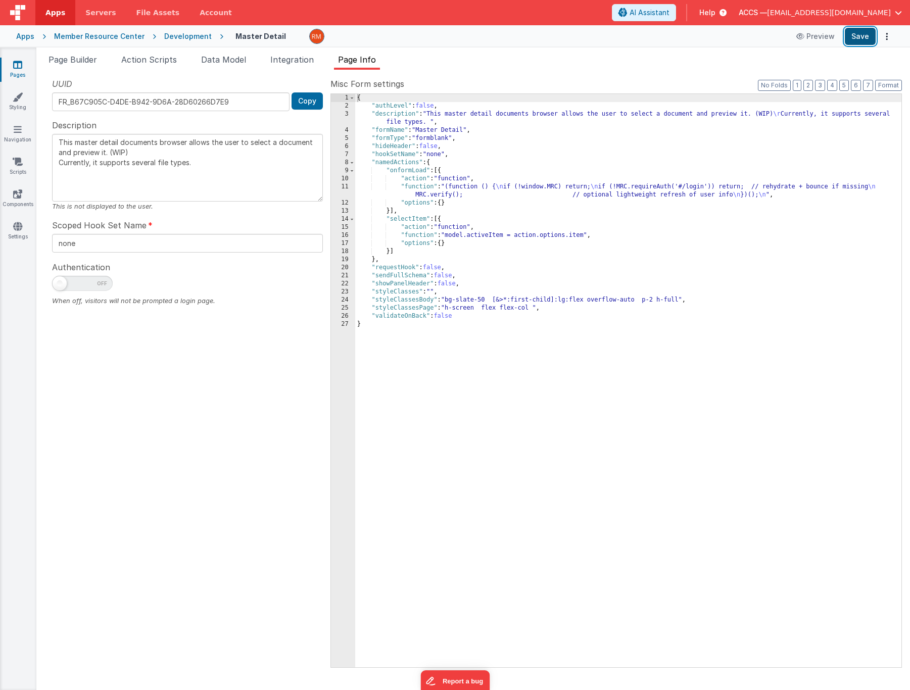
click at [867, 39] on button "Save" at bounding box center [860, 36] width 31 height 17
click at [16, 72] on link "Pages" at bounding box center [17, 70] width 36 height 20
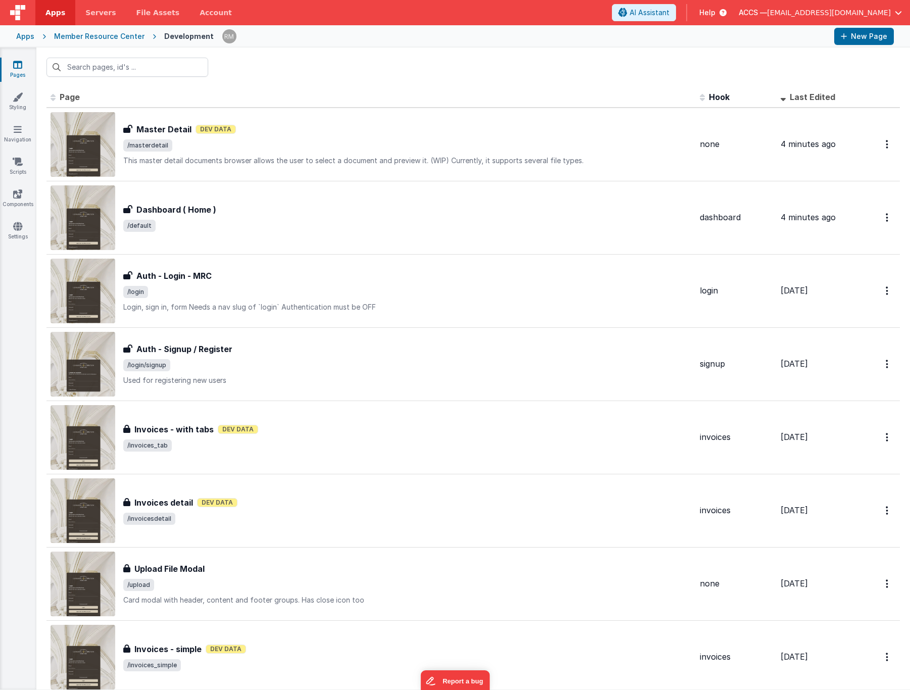
click at [21, 67] on icon at bounding box center [17, 65] width 9 height 10
click at [20, 69] on link "Pages" at bounding box center [17, 70] width 36 height 20
click at [21, 138] on link "Navigation" at bounding box center [17, 134] width 36 height 20
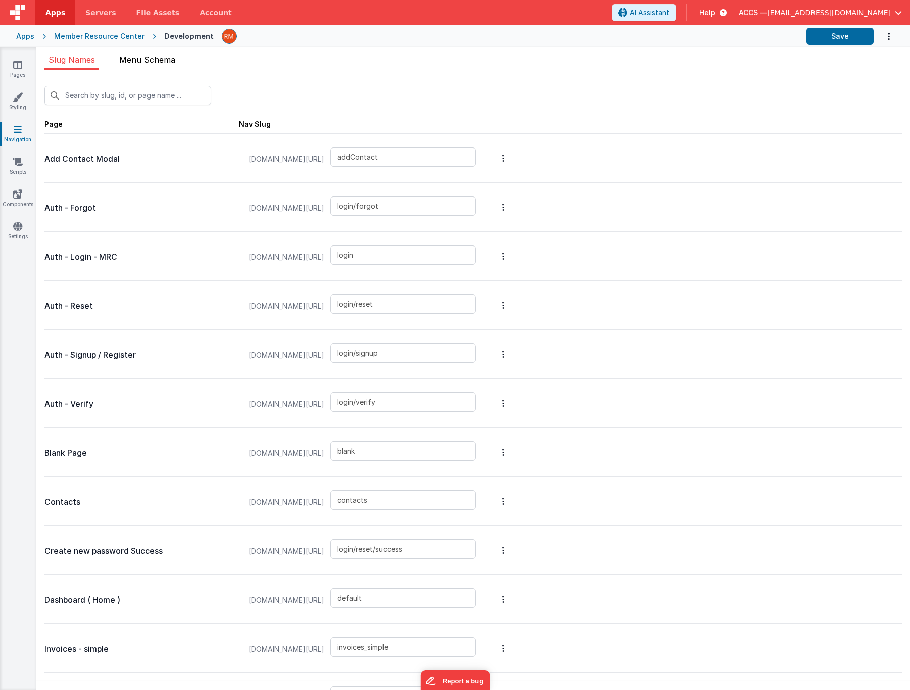
click at [151, 61] on span "Menu Schema" at bounding box center [147, 60] width 56 height 10
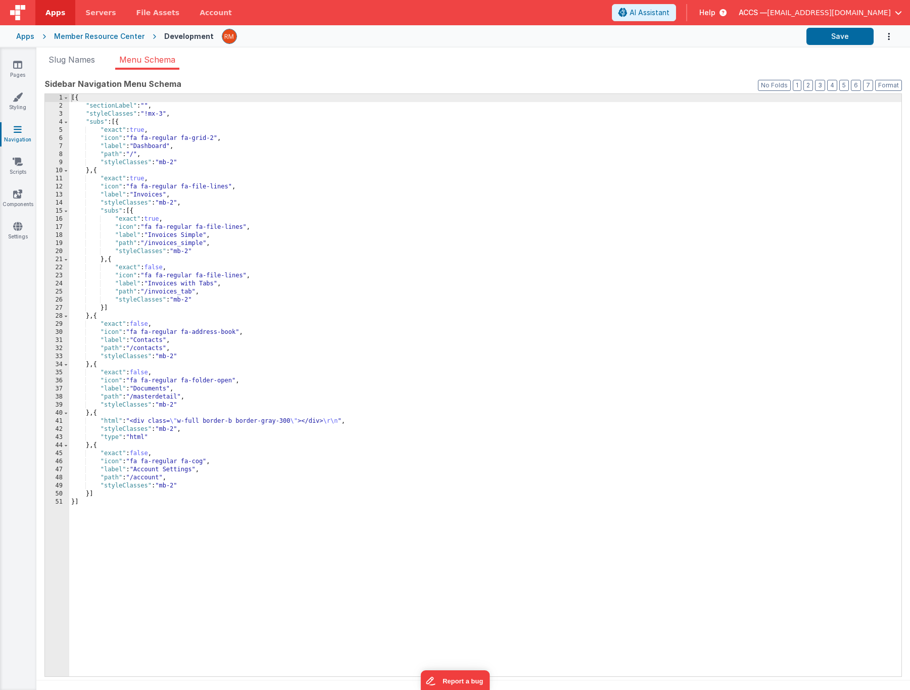
click at [29, 39] on div "Apps" at bounding box center [25, 36] width 18 height 10
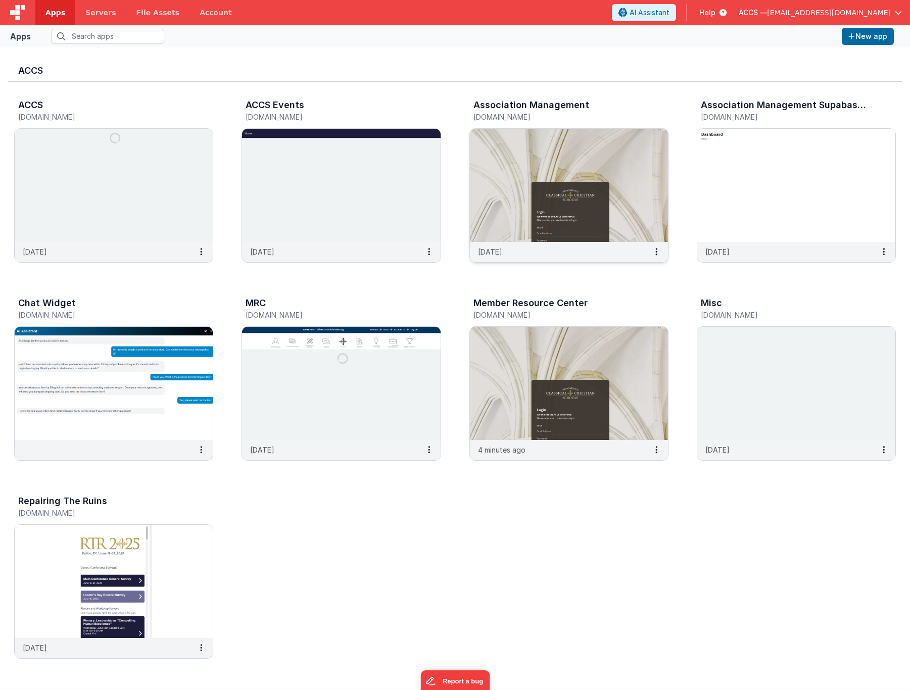
click at [495, 174] on img at bounding box center [569, 185] width 198 height 113
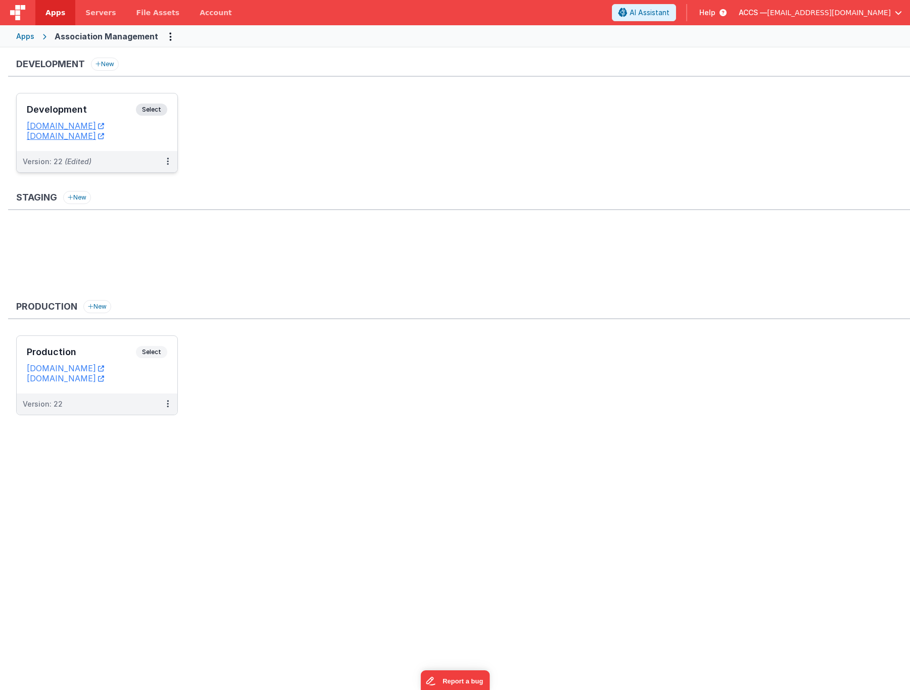
click at [101, 120] on div "Development Select" at bounding box center [97, 112] width 140 height 17
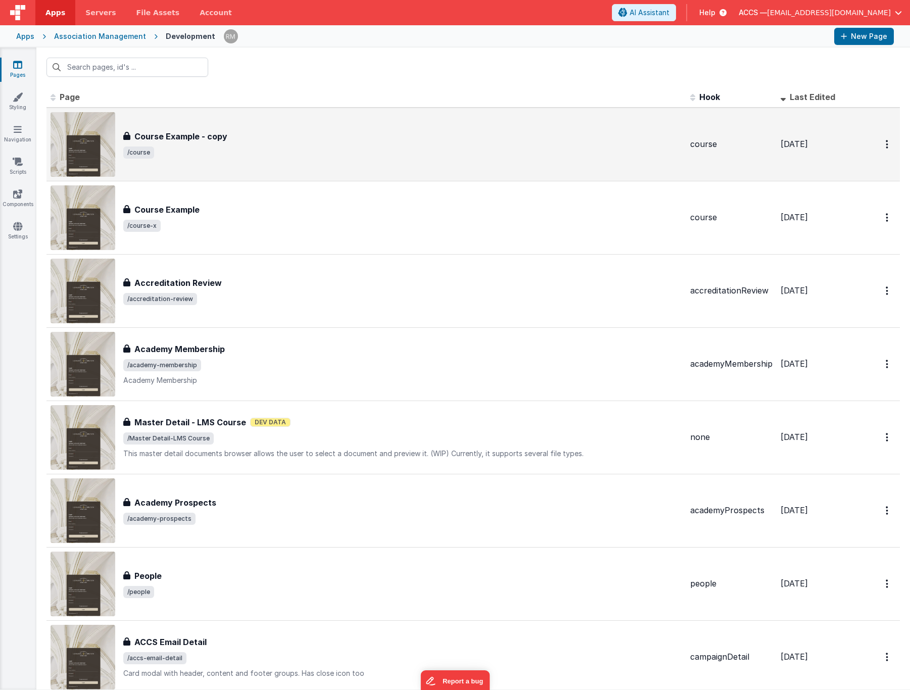
click at [201, 170] on div "Course Example - copy Course Example - copy /course" at bounding box center [367, 144] width 632 height 65
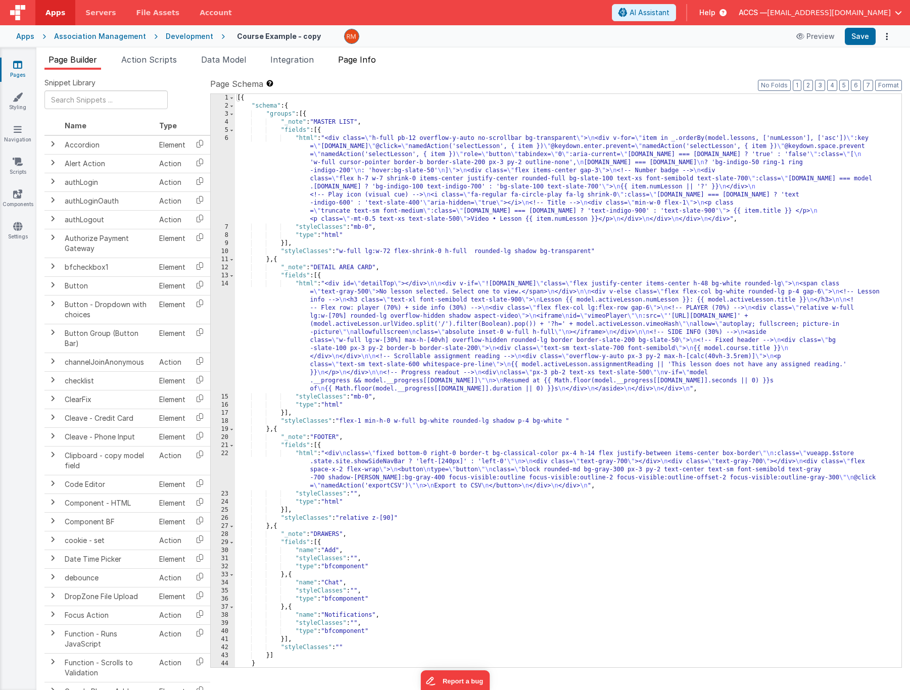
click at [358, 64] on li "Page Info" at bounding box center [357, 62] width 46 height 16
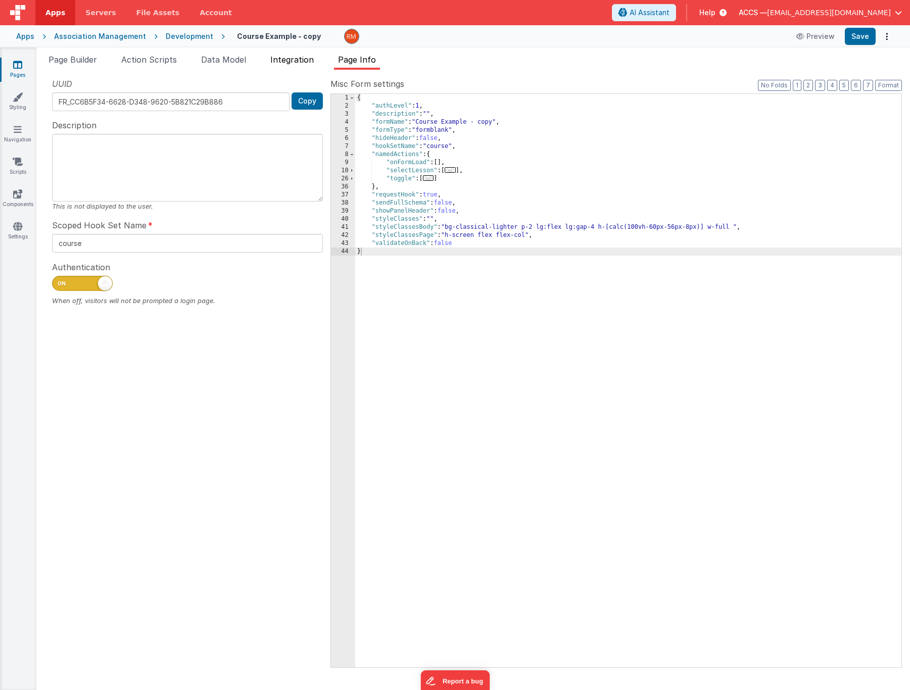
click at [292, 64] on span "Integration" at bounding box center [291, 60] width 43 height 10
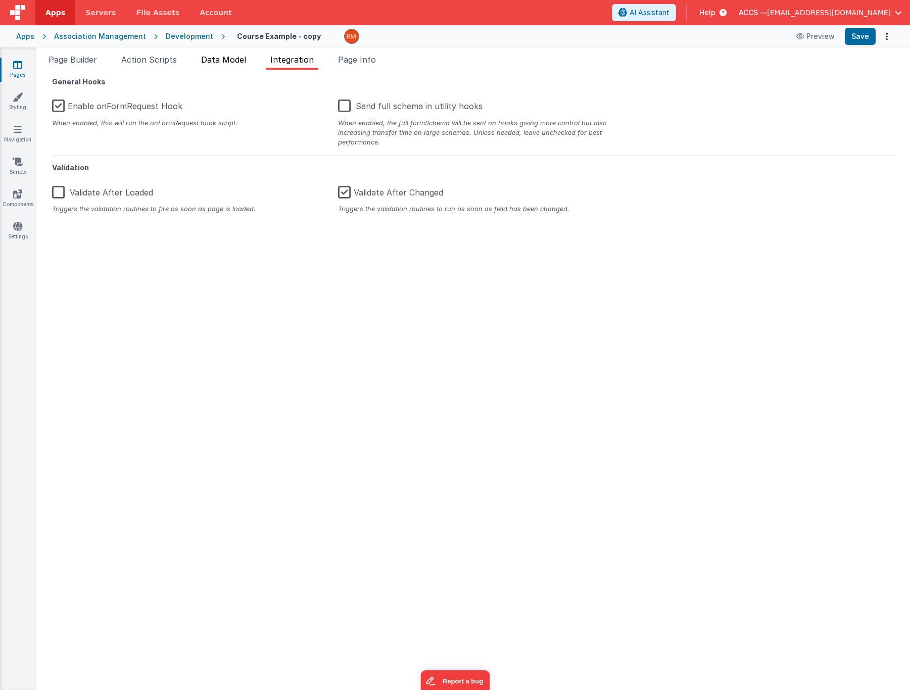
click at [228, 65] on li "Data Model" at bounding box center [223, 62] width 53 height 16
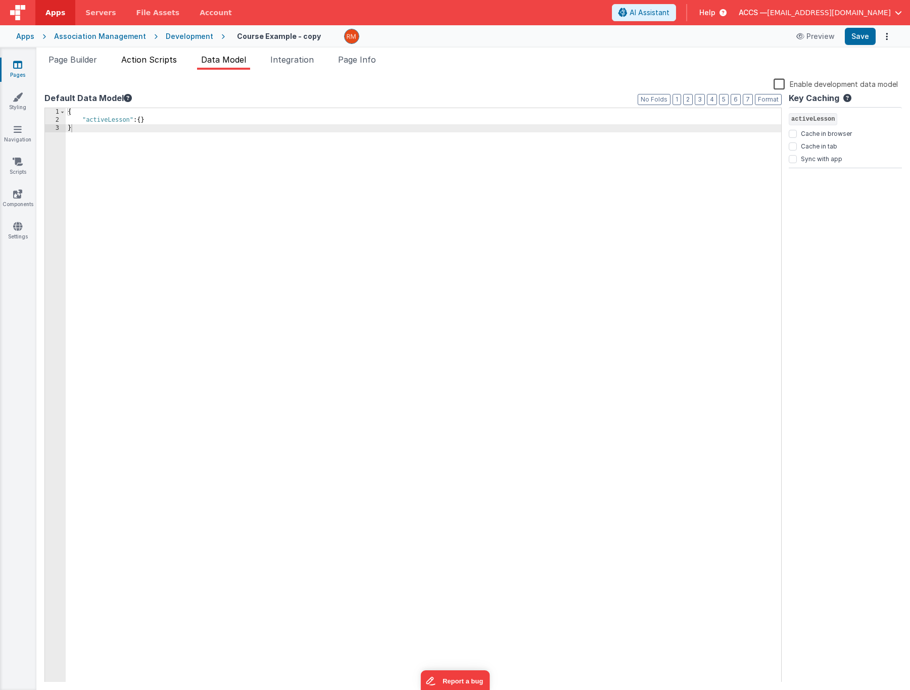
click at [159, 60] on span "Action Scripts" at bounding box center [149, 60] width 56 height 10
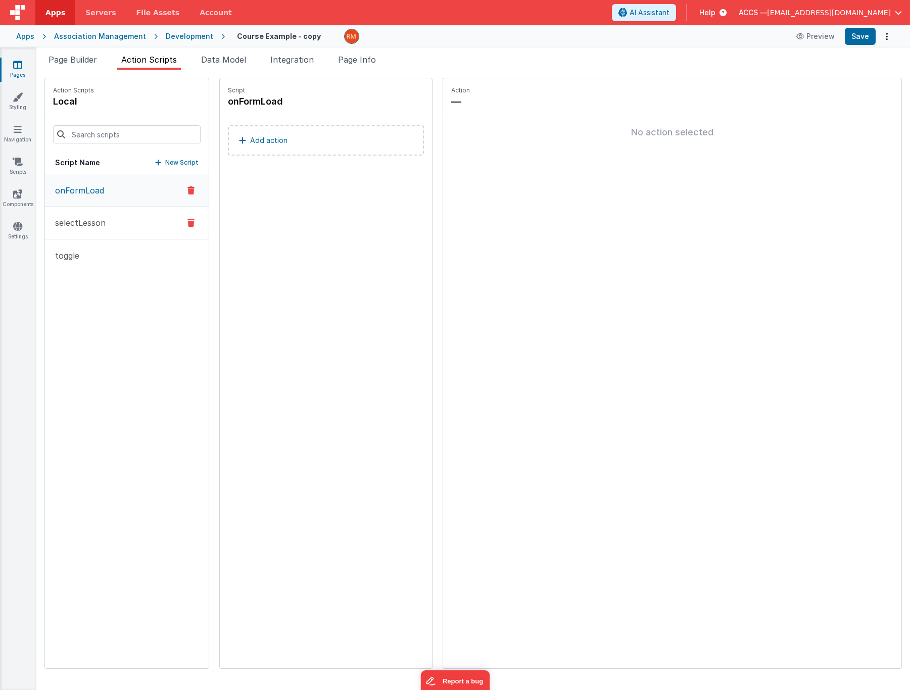
click at [98, 228] on p "selectLesson" at bounding box center [77, 223] width 57 height 12
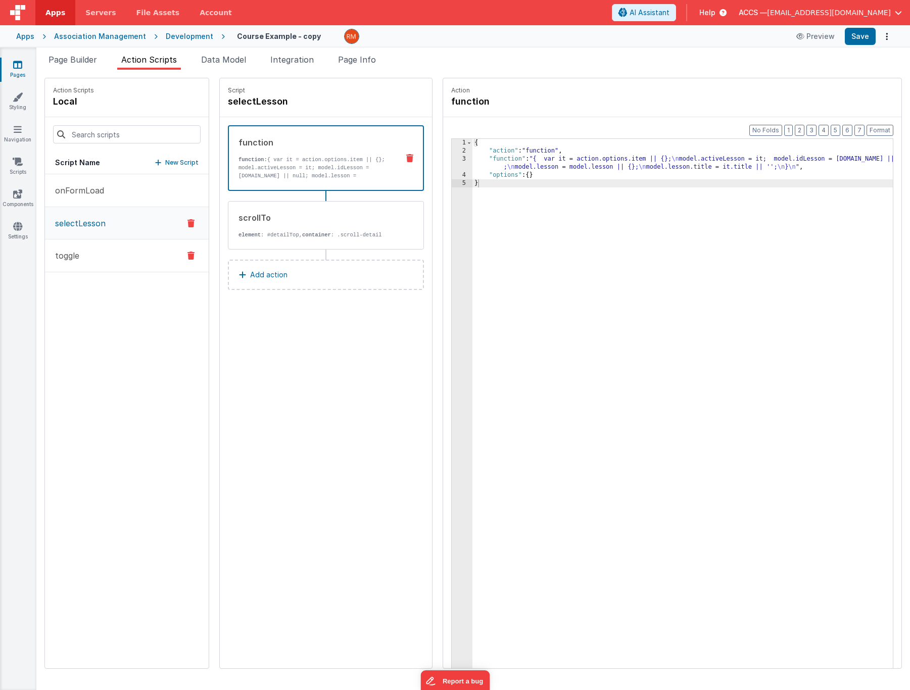
click at [95, 254] on button "toggle" at bounding box center [127, 256] width 164 height 33
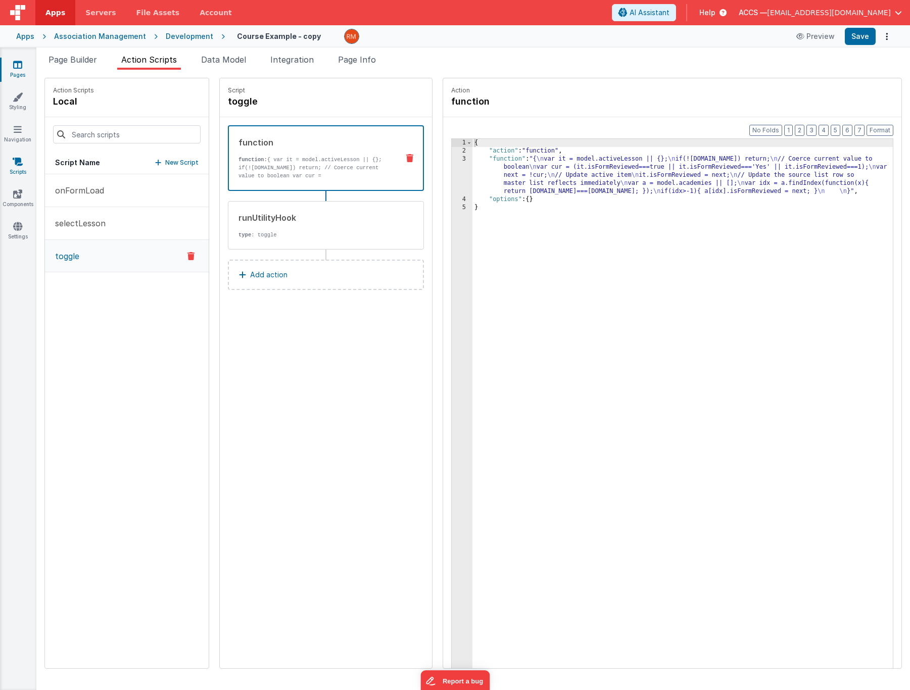
click at [20, 168] on link "Scripts" at bounding box center [17, 167] width 36 height 20
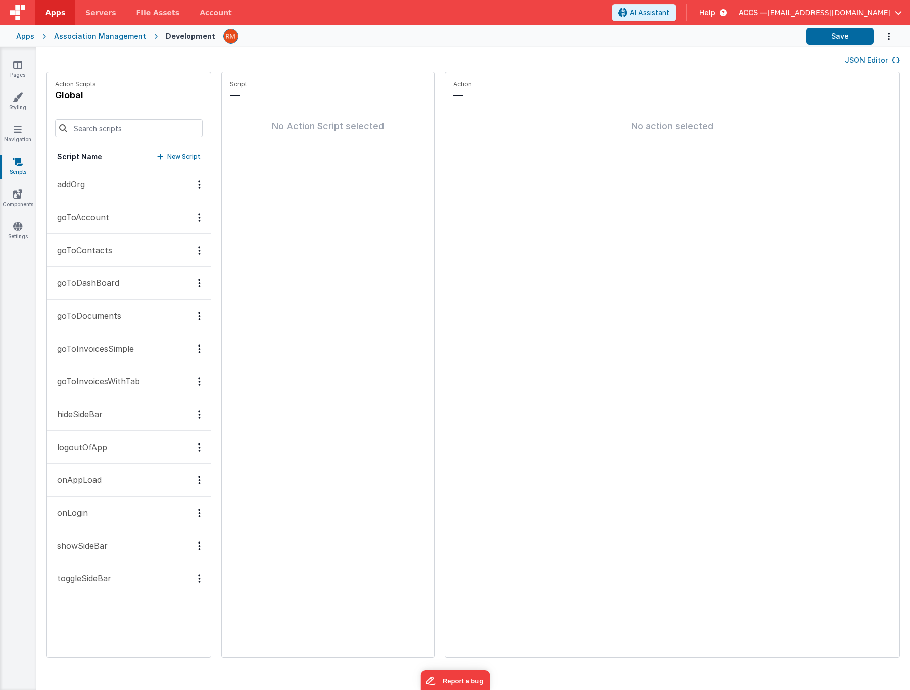
click at [98, 414] on p "hideSideBar" at bounding box center [77, 414] width 52 height 12
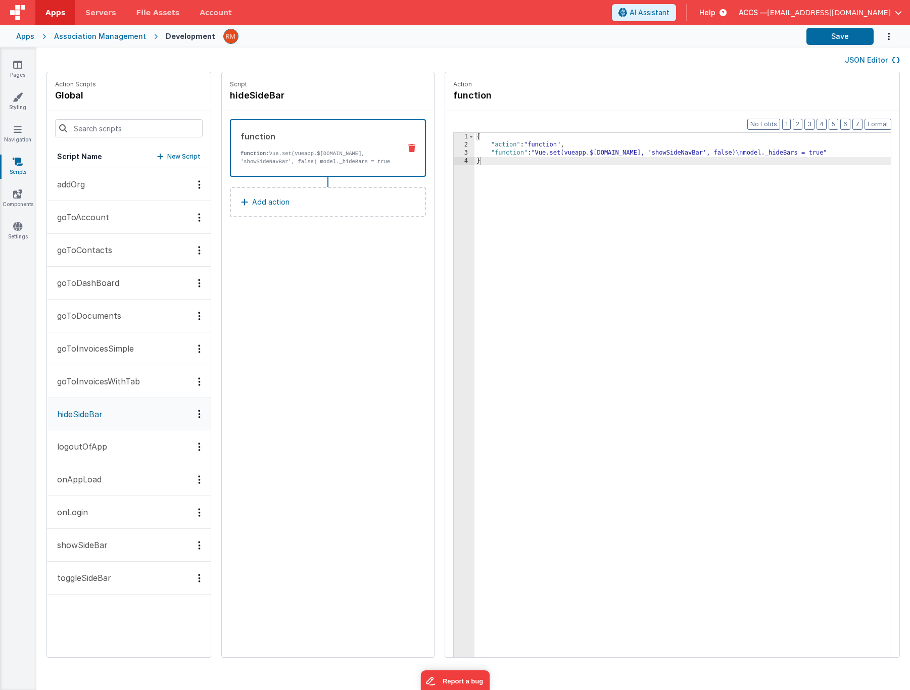
click at [103, 550] on p "showSideBar" at bounding box center [79, 545] width 57 height 12
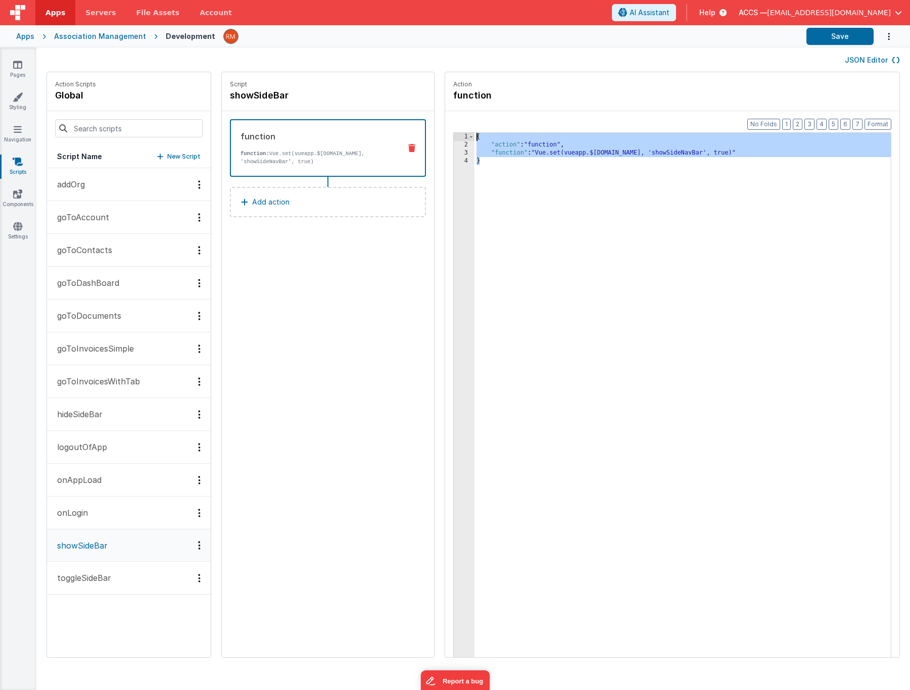
drag, startPoint x: 469, startPoint y: 196, endPoint x: 429, endPoint y: 117, distance: 88.6
click at [445, 117] on div "Format 7 6 5 4 3 2 1 No Folds 1 2 3 4 { "action" : "function" , "function" : "V…" at bounding box center [672, 403] width 454 height 585
click at [30, 39] on div "Apps" at bounding box center [25, 36] width 18 height 10
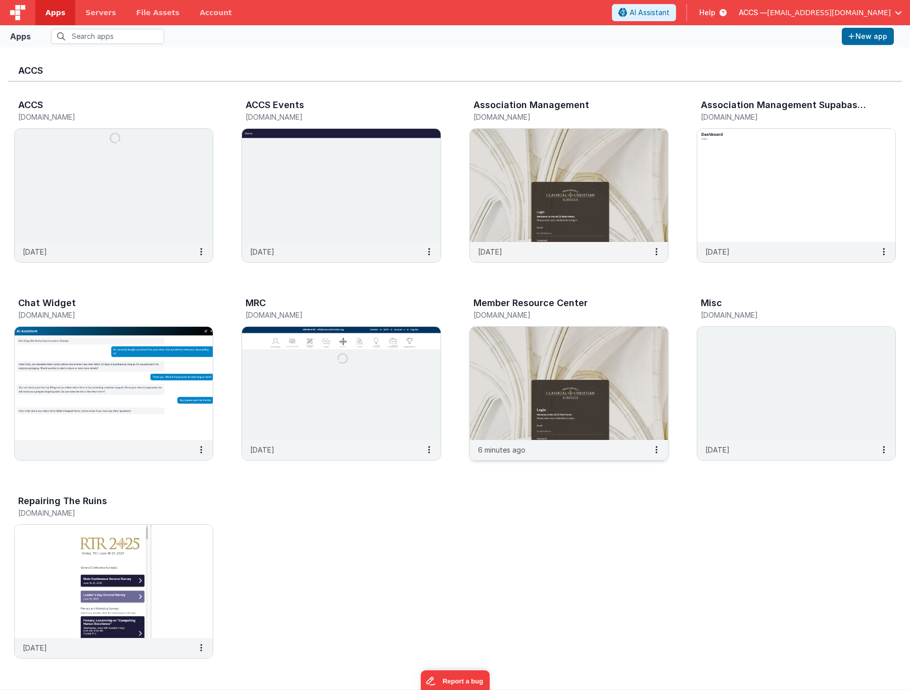
click at [592, 348] on img at bounding box center [569, 383] width 198 height 113
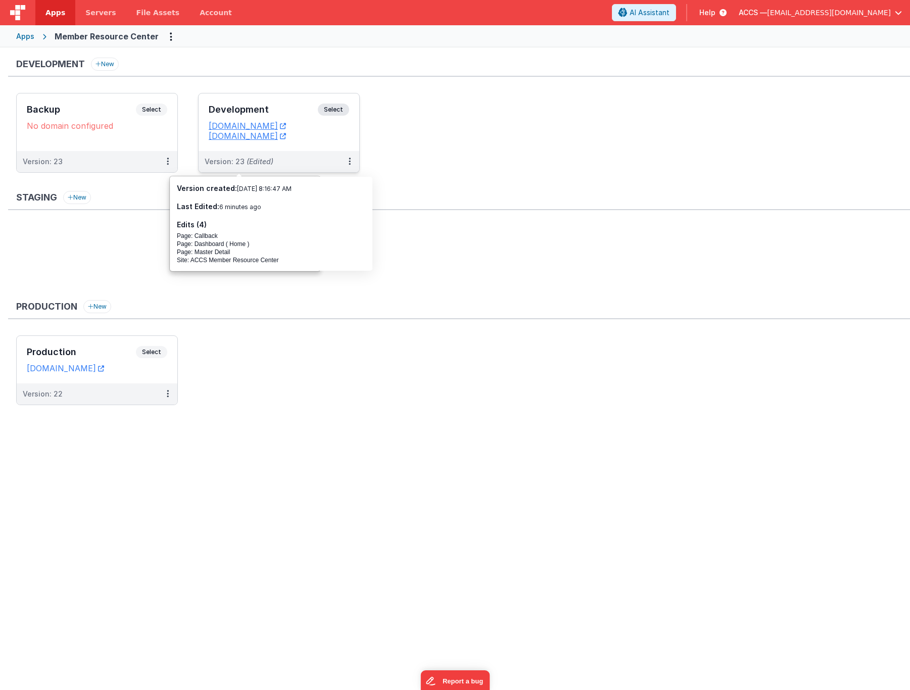
click at [271, 112] on h3 "Development" at bounding box center [263, 110] width 109 height 10
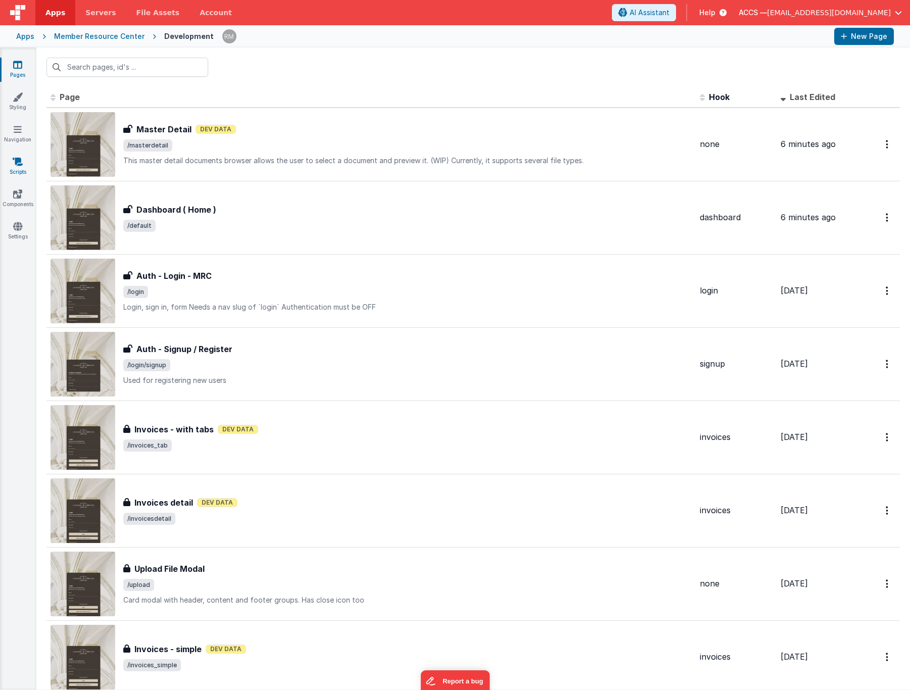
click at [15, 165] on icon at bounding box center [18, 162] width 10 height 10
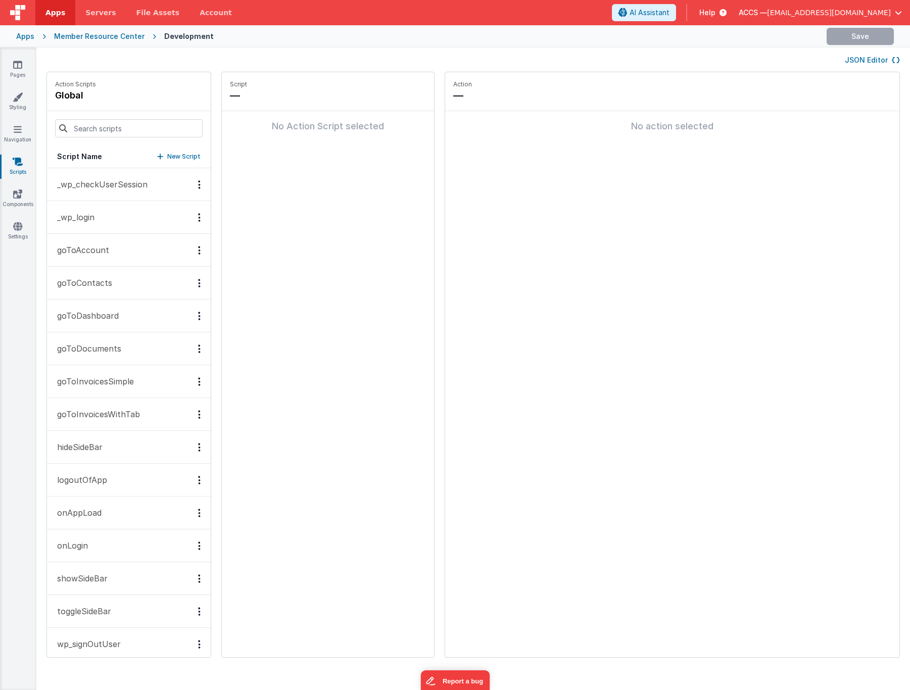
scroll to position [12, 0]
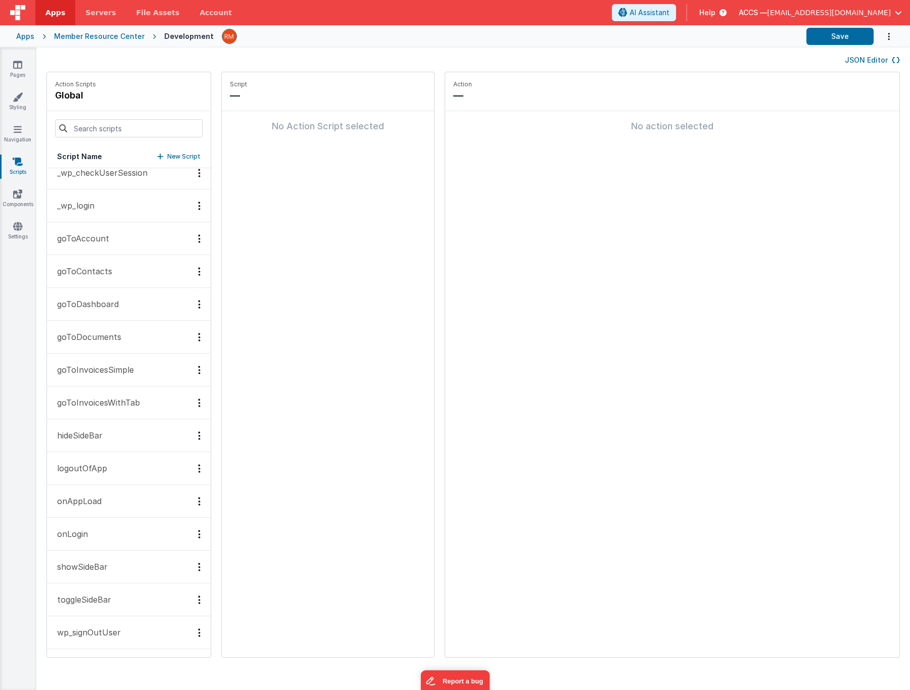
click at [115, 565] on button "showSideBar" at bounding box center [129, 567] width 164 height 33
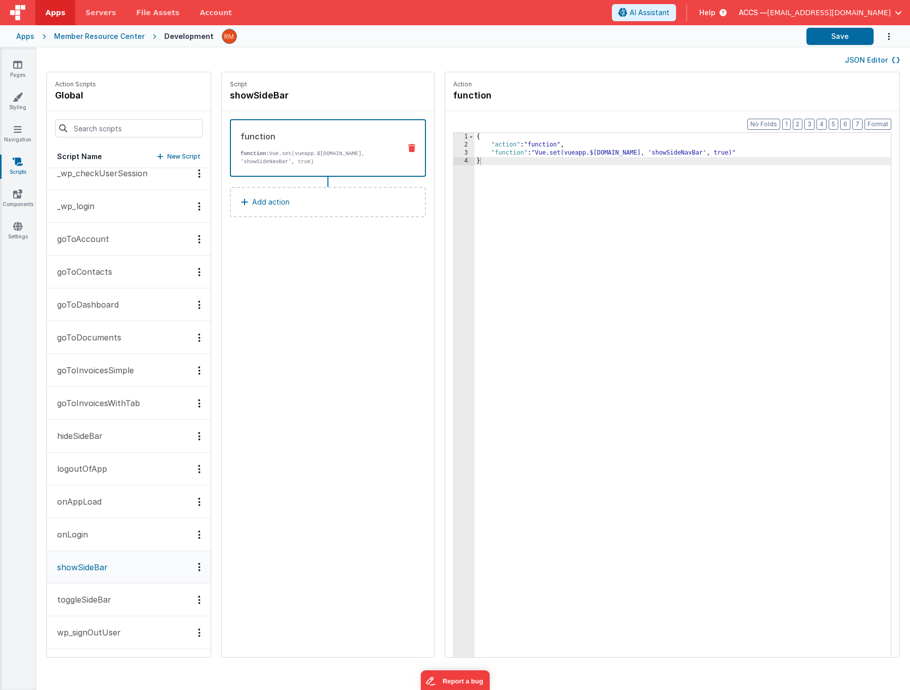
scroll to position [11, 0]
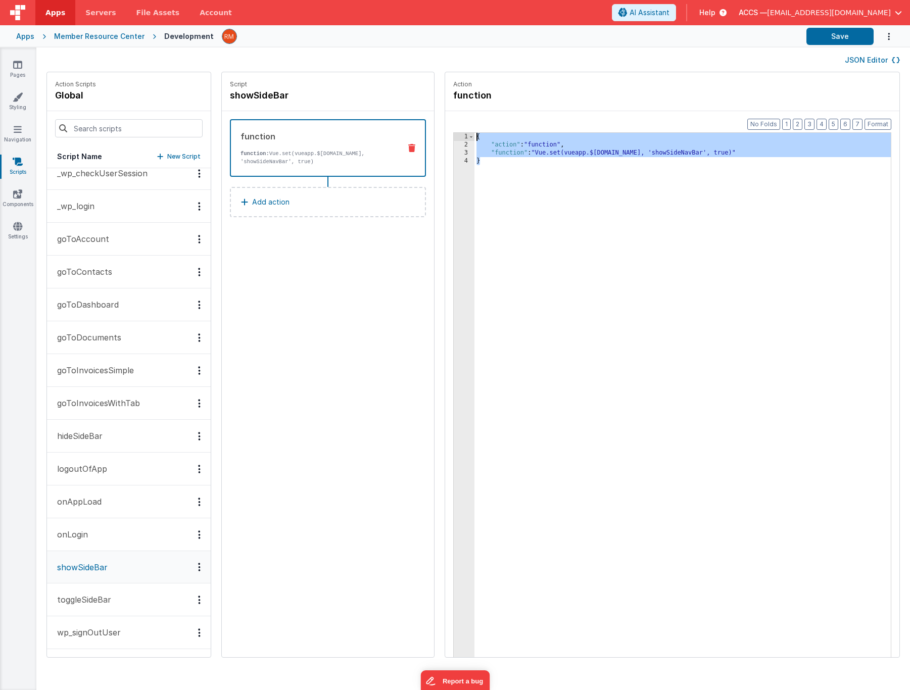
drag, startPoint x: 514, startPoint y: 220, endPoint x: 456, endPoint y: 103, distance: 131.1
click at [456, 103] on fieldset "Action function Format 7 6 5 4 3 2 1 No Folds 1 2 3 4 { "action" : "function" ,…" at bounding box center [672, 364] width 454 height 585
drag, startPoint x: 508, startPoint y: 193, endPoint x: 437, endPoint y: 109, distance: 110.4
click at [445, 109] on fieldset "Action function Format 7 6 5 4 3 2 1 No Folds 1 2 3 4 { "action" : "function" ,…" at bounding box center [672, 364] width 454 height 585
click at [104, 436] on button "hideSideBar" at bounding box center [129, 436] width 164 height 33
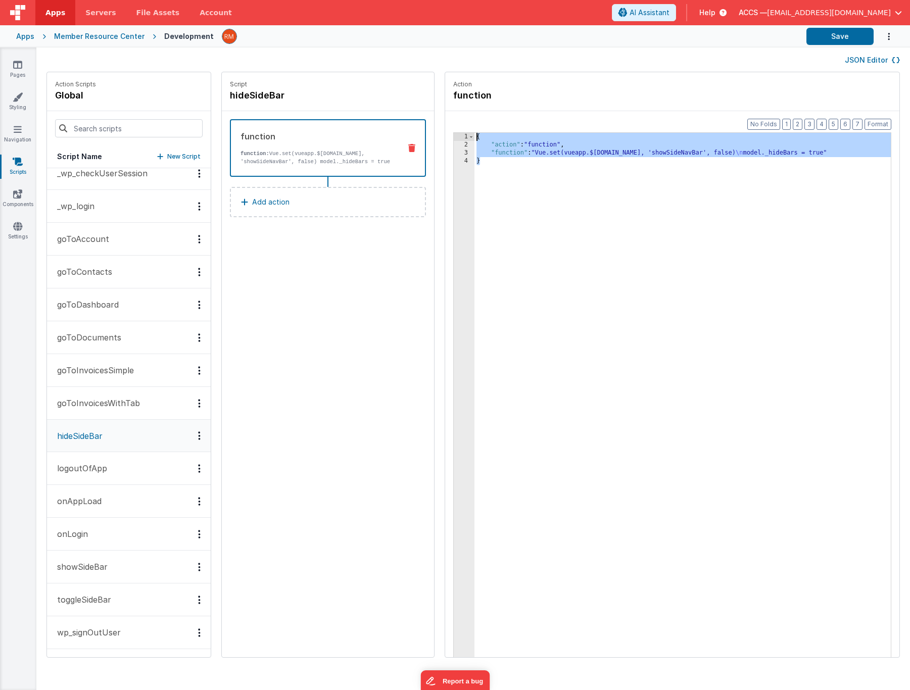
drag, startPoint x: 587, startPoint y: 278, endPoint x: 426, endPoint y: 106, distance: 236.7
click at [445, 106] on fieldset "Action function Format 7 6 5 4 3 2 1 No Folds 1 2 3 4 { "action" : "function" ,…" at bounding box center [672, 364] width 454 height 585
click at [110, 599] on p "toggleSideBar" at bounding box center [81, 600] width 60 height 12
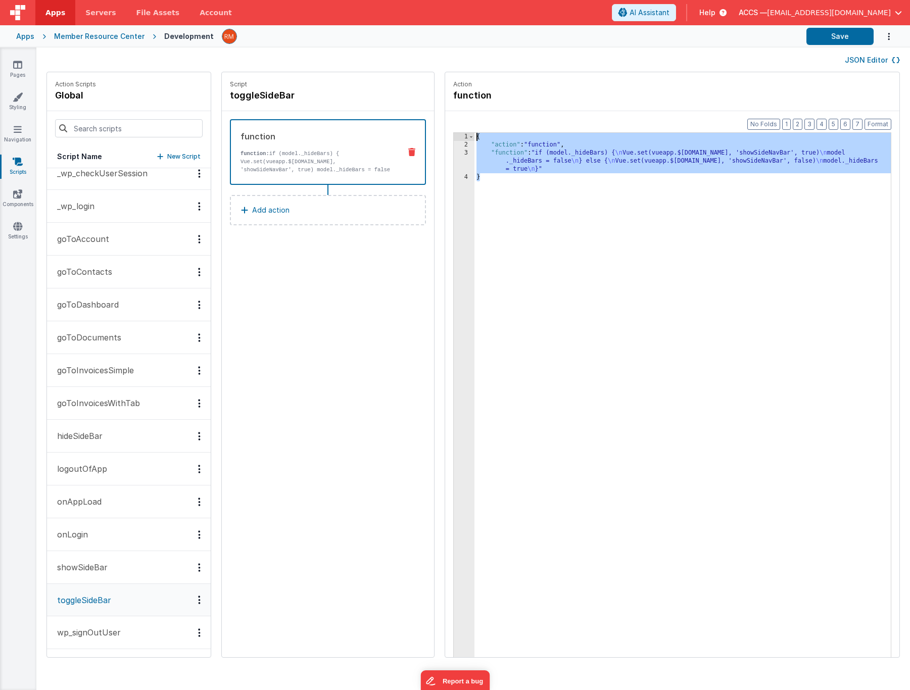
drag, startPoint x: 492, startPoint y: 204, endPoint x: 433, endPoint y: 79, distance: 138.3
click at [445, 79] on fieldset "Action function Format 7 6 5 4 3 2 1 No Folds 1 2 3 4 { "action" : "function" ,…" at bounding box center [672, 364] width 454 height 585
click at [22, 104] on link "Styling" at bounding box center [17, 102] width 36 height 20
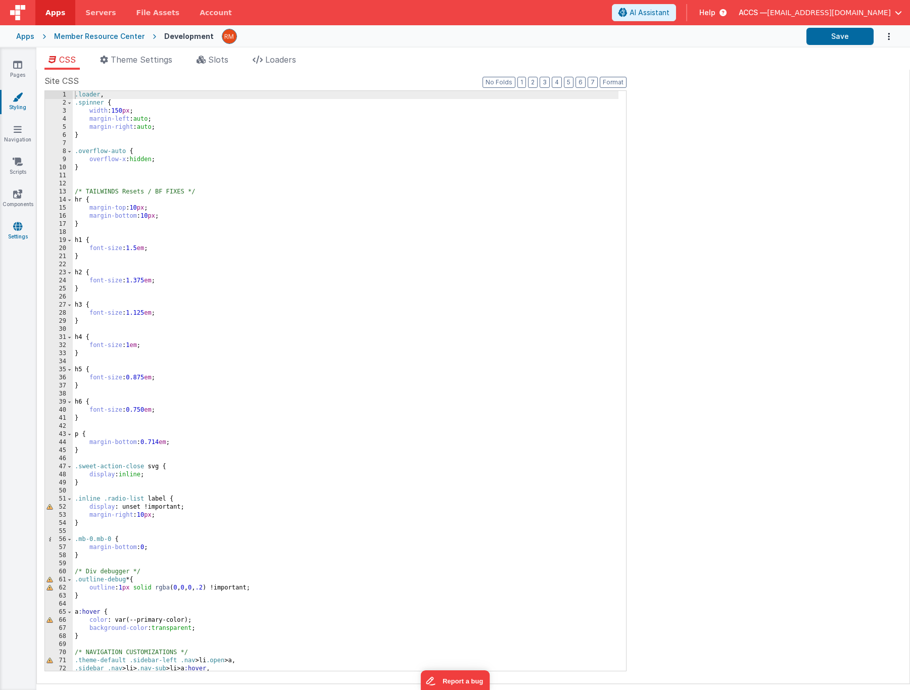
click at [17, 226] on icon at bounding box center [17, 226] width 9 height 10
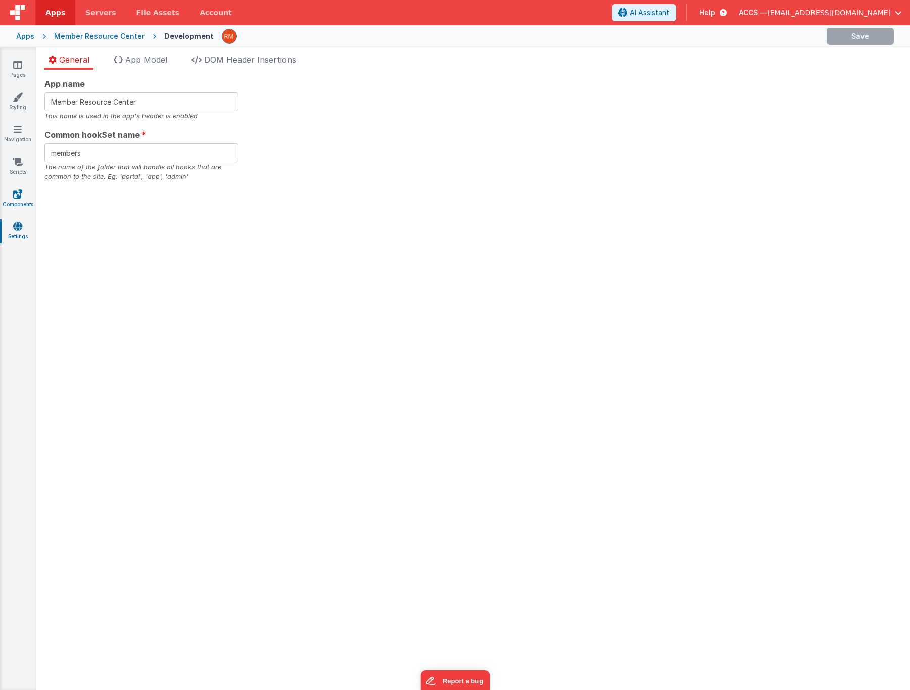
checkbox input "false"
checkbox input "true"
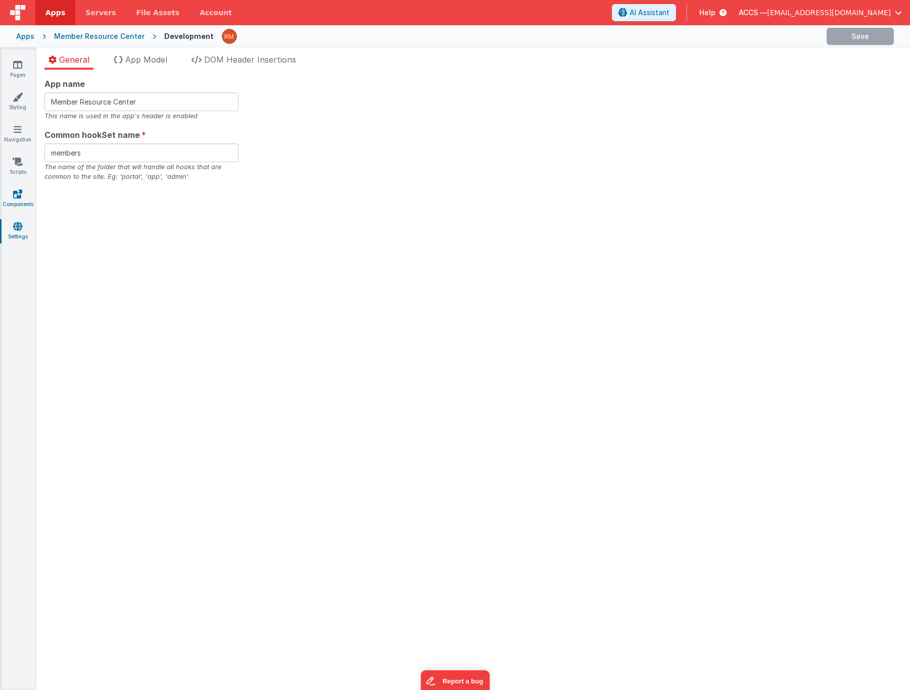
checkbox input "false"
checkbox input "true"
checkbox input "false"
checkbox input "true"
checkbox input "false"
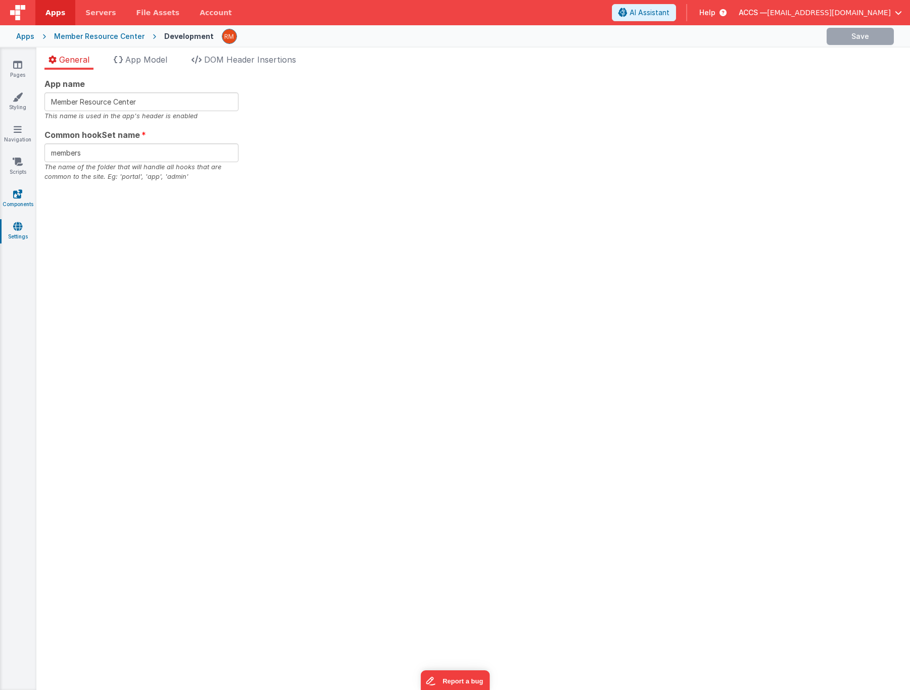
checkbox input "true"
checkbox input "false"
checkbox input "true"
checkbox input "false"
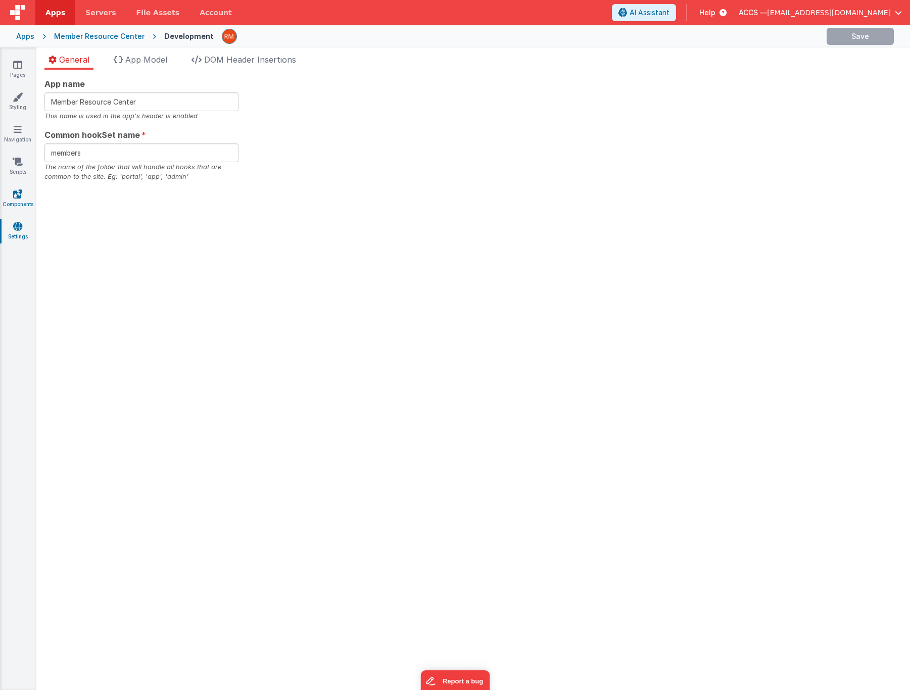
checkbox input "false"
checkbox input "true"
checkbox input "false"
click at [139, 59] on span "App Model" at bounding box center [146, 60] width 42 height 10
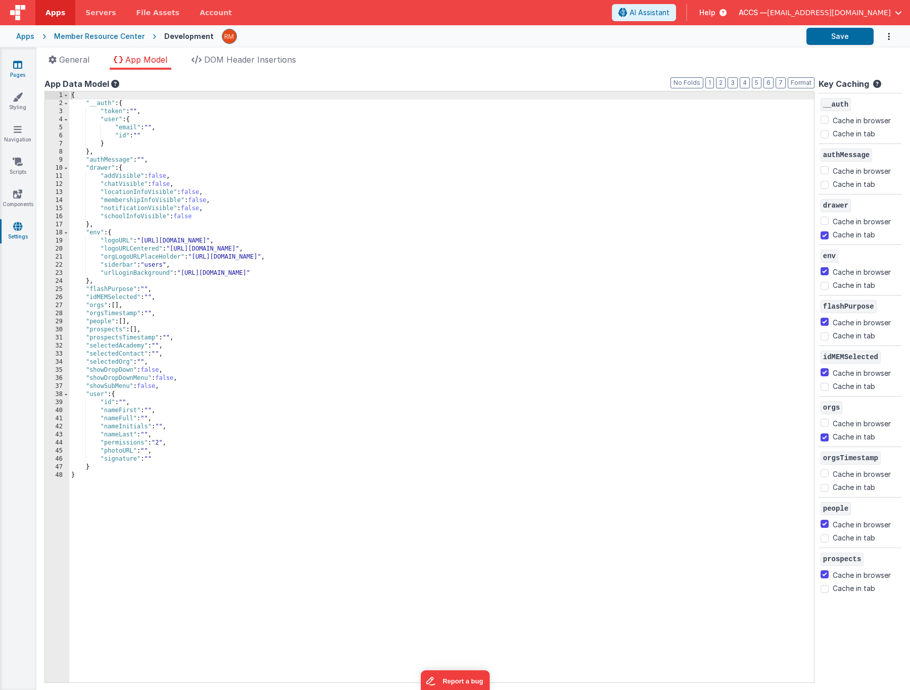
click at [18, 67] on icon at bounding box center [17, 65] width 9 height 10
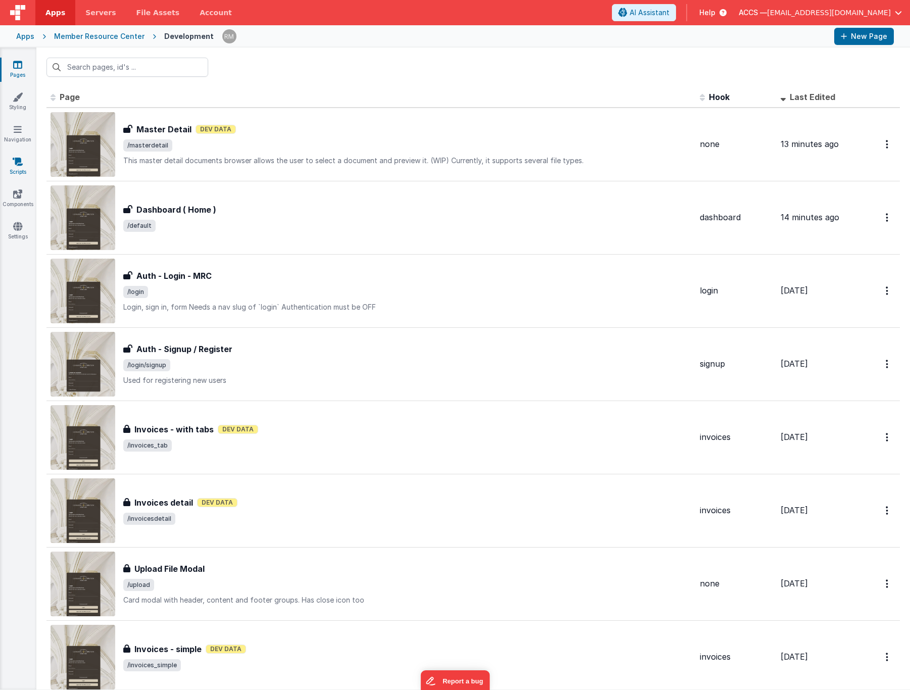
click at [21, 163] on icon at bounding box center [18, 162] width 10 height 10
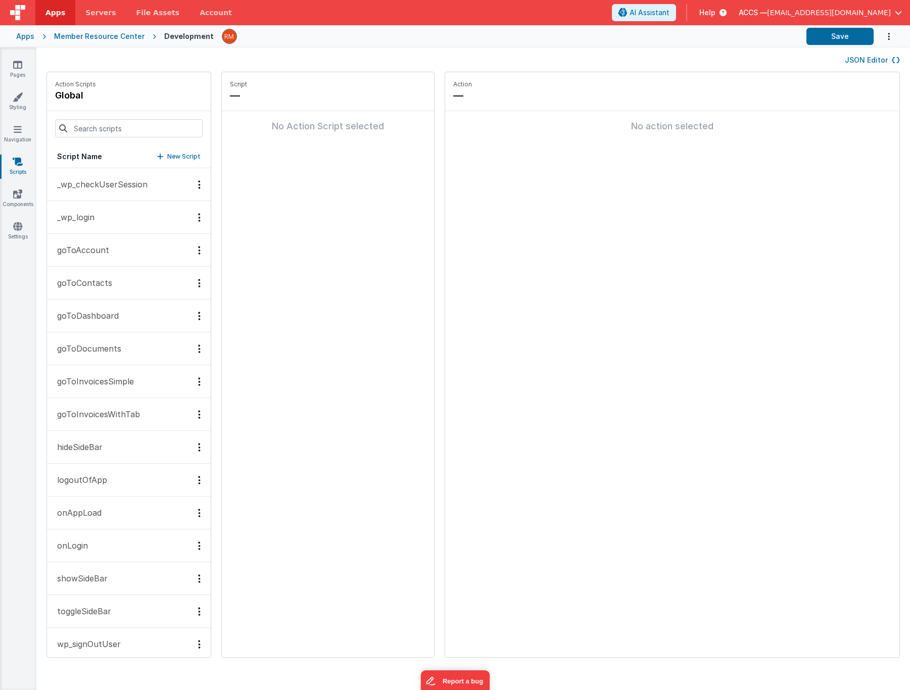
scroll to position [12, 0]
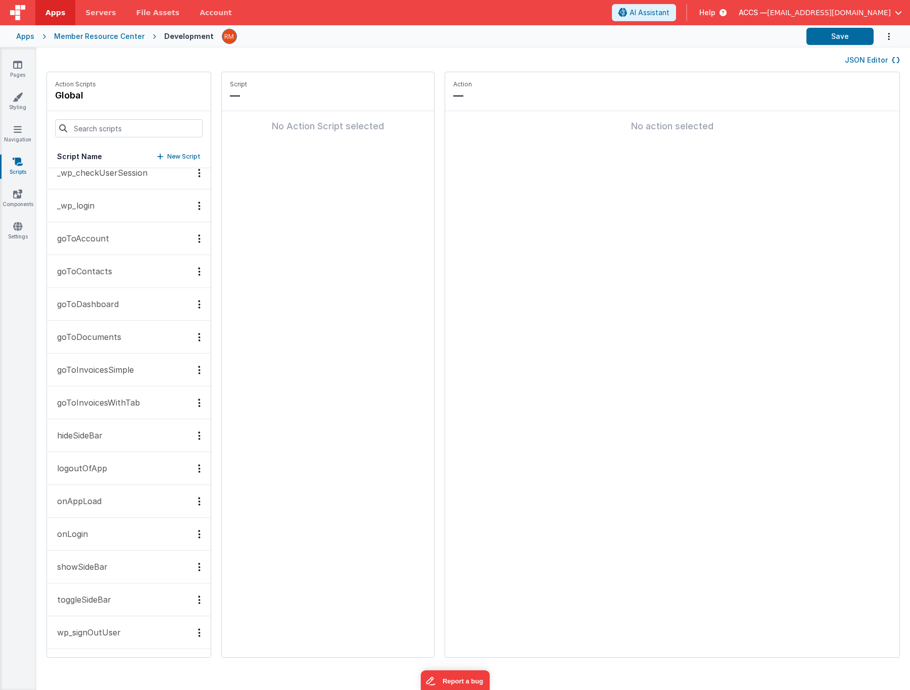
click at [84, 502] on p "onAppLoad" at bounding box center [76, 501] width 51 height 12
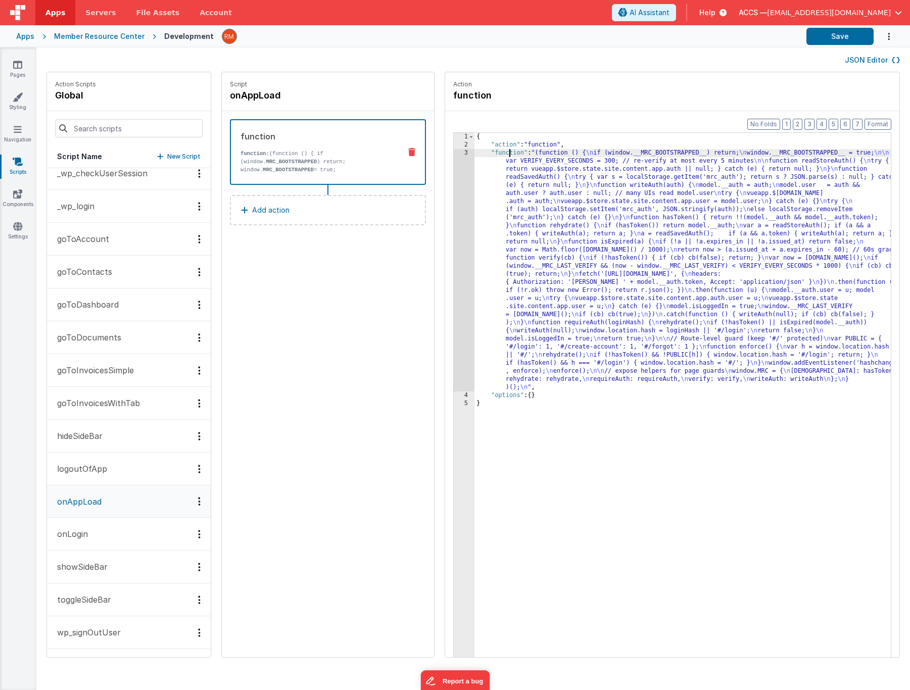
click at [481, 153] on div "{ "action" : "function" , "function" : "(function () { \n if (window.__MRC_BOOT…" at bounding box center [698, 419] width 446 height 572
click at [454, 151] on div "3" at bounding box center [464, 270] width 21 height 243
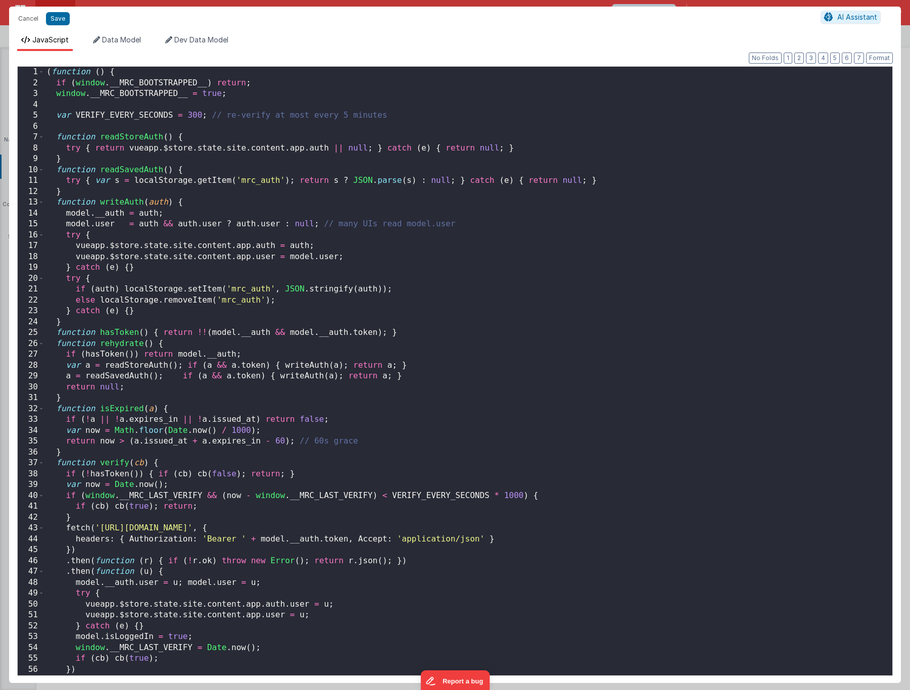
click at [432, 282] on div "( function ( ) { if ( window . __MRC_BOOTSTRAPPED__ ) return ; window . __MRC_B…" at bounding box center [464, 382] width 840 height 631
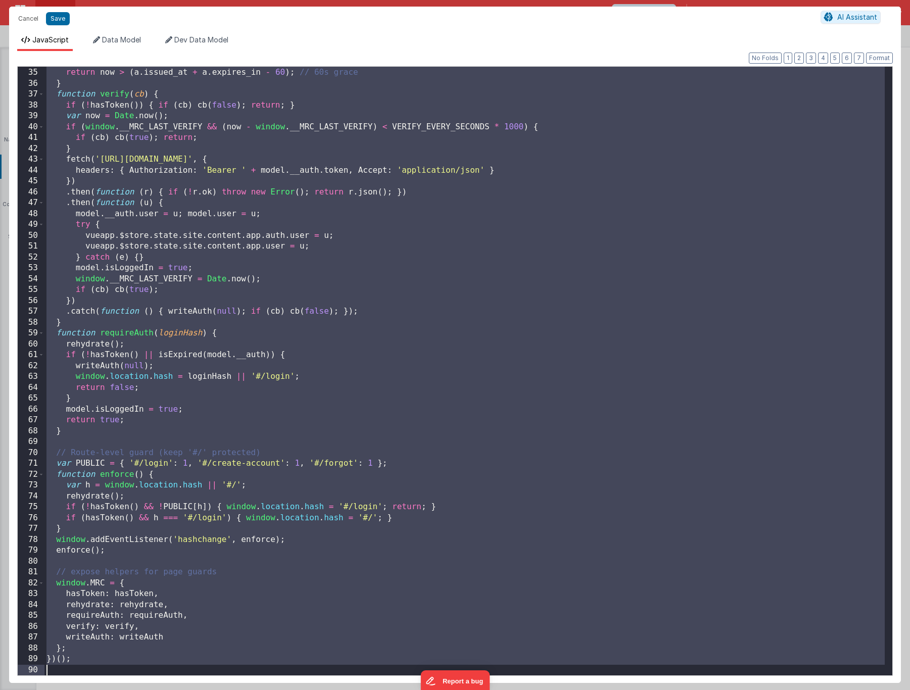
scroll to position [369, 0]
click at [135, 434] on div "var now = Math . floor ( Date . now ( ) / 1000 ) ; return now > ( a . issued_at…" at bounding box center [464, 372] width 840 height 631
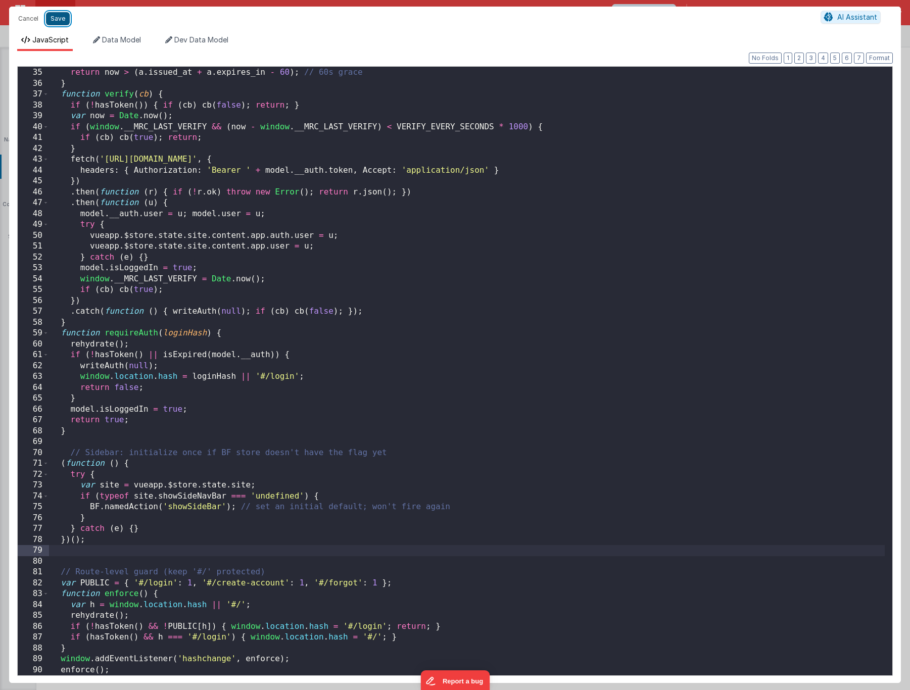
click at [61, 20] on button "Save" at bounding box center [58, 18] width 24 height 13
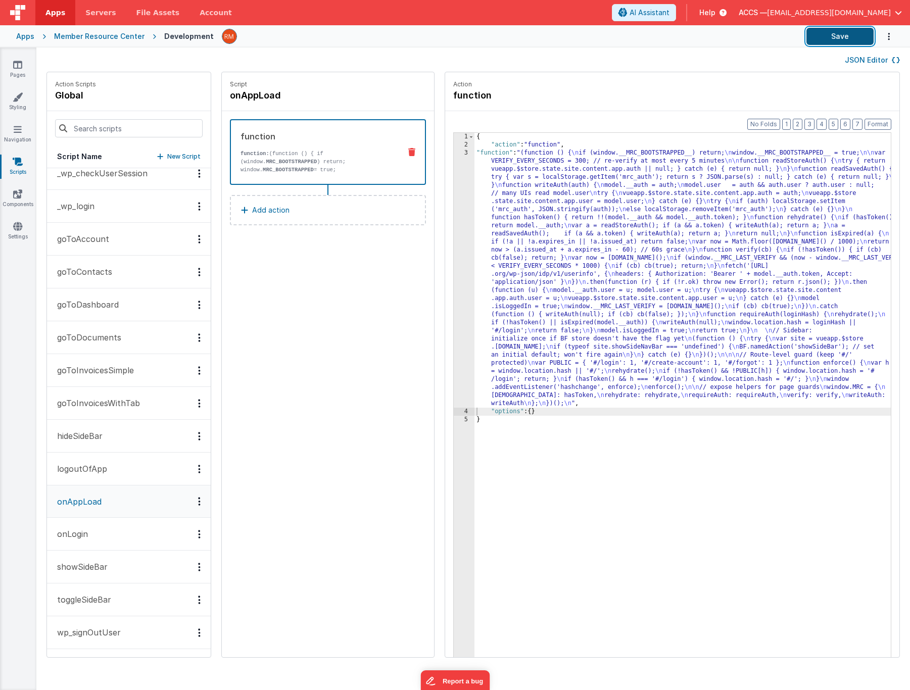
click at [844, 40] on button "Save" at bounding box center [840, 36] width 67 height 17
click at [16, 72] on link "Pages" at bounding box center [17, 70] width 36 height 20
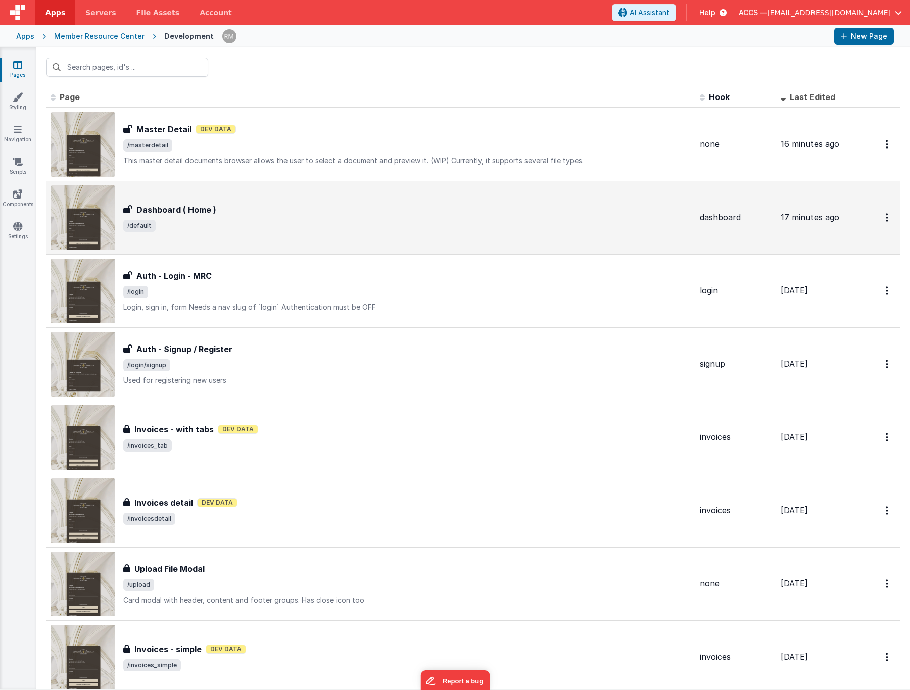
click at [219, 230] on span "/default" at bounding box center [407, 226] width 569 height 12
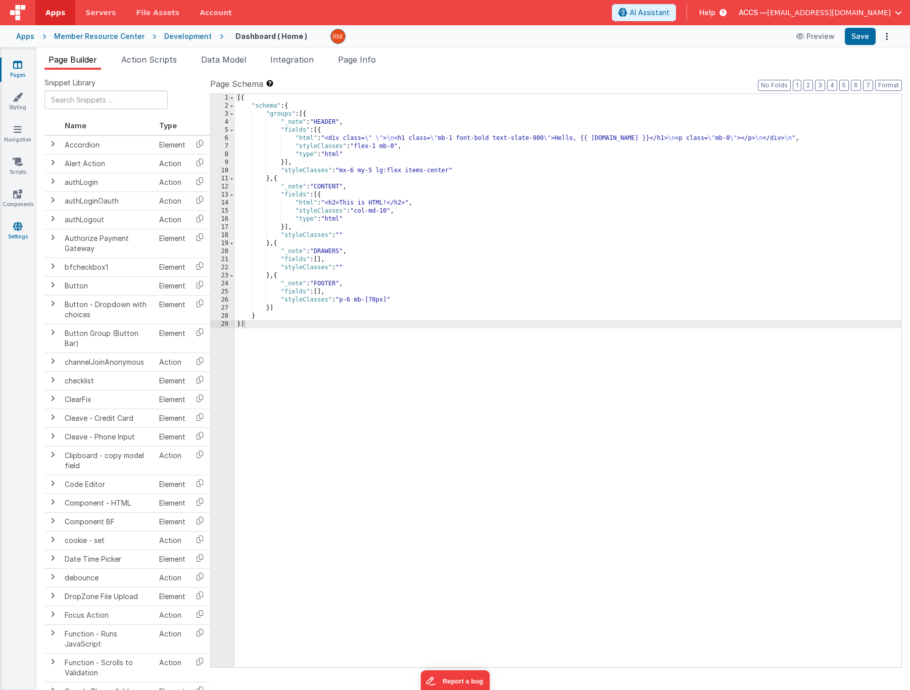
click at [23, 226] on link "Settings" at bounding box center [17, 231] width 36 height 20
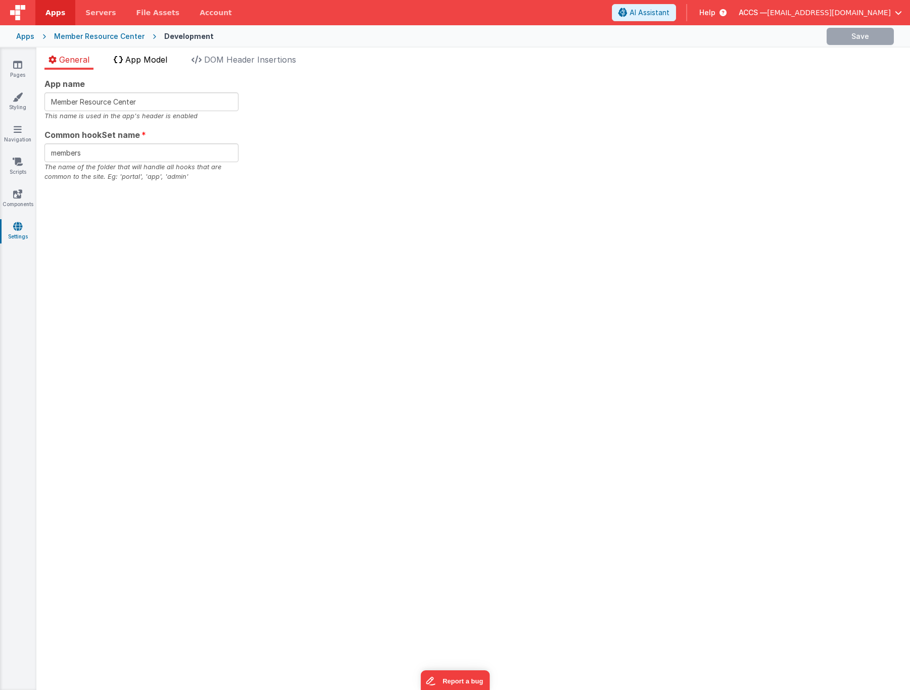
checkbox input "false"
checkbox input "true"
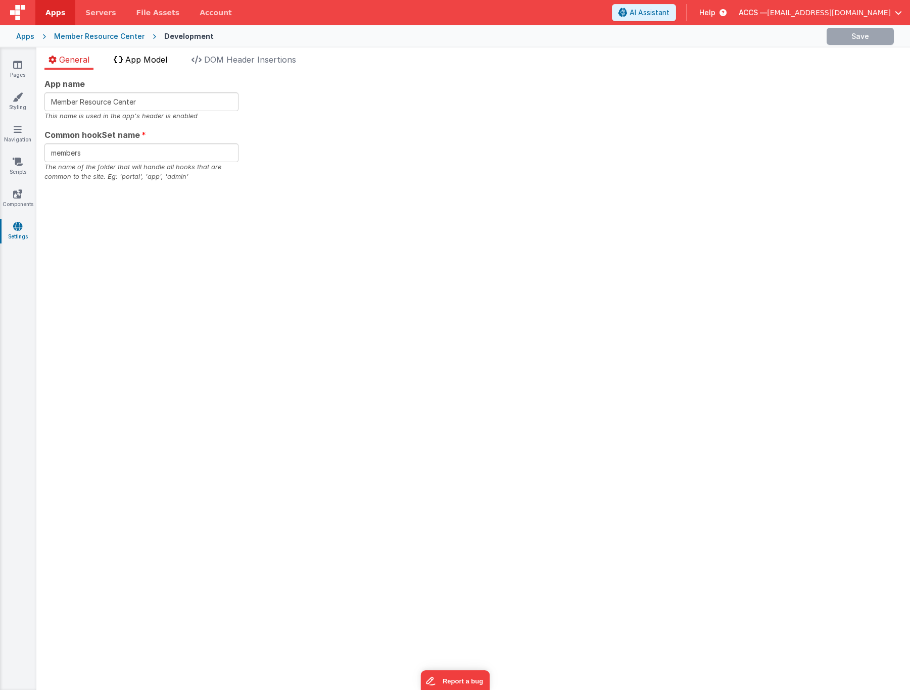
checkbox input "false"
checkbox input "true"
checkbox input "false"
checkbox input "true"
checkbox input "false"
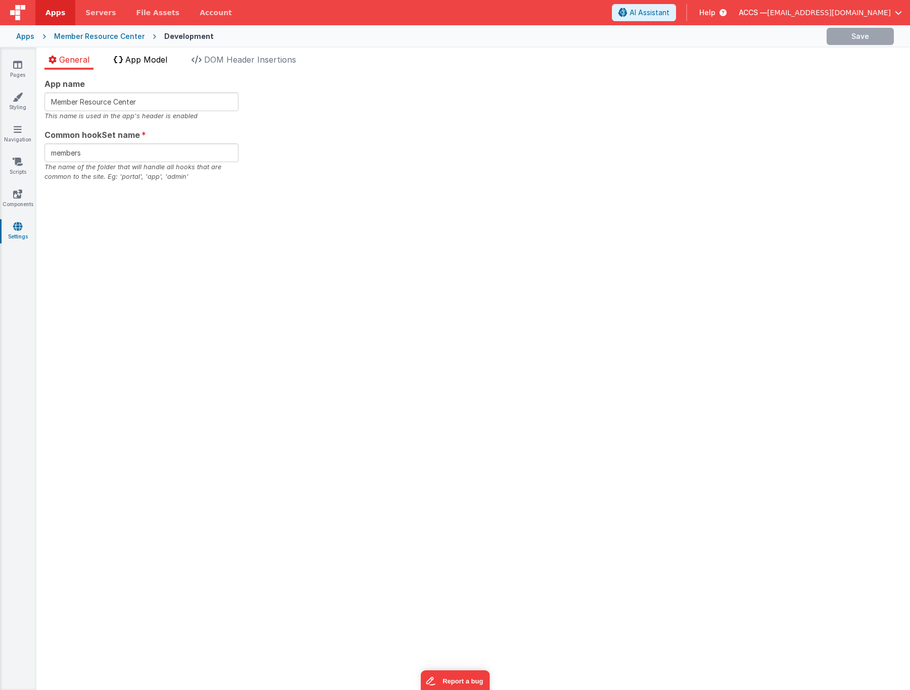
checkbox input "true"
checkbox input "false"
checkbox input "true"
checkbox input "false"
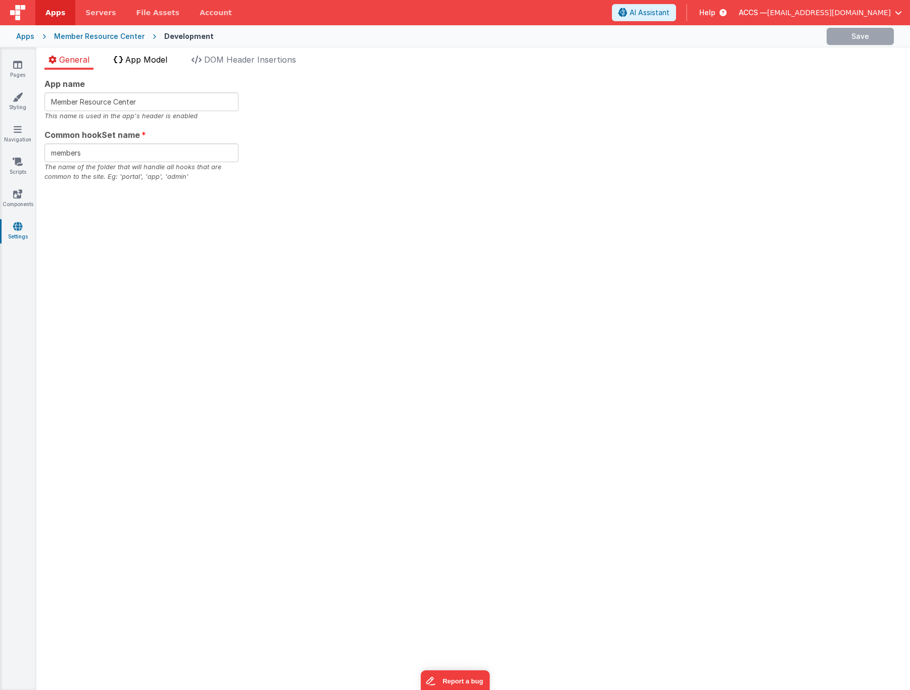
checkbox input "false"
checkbox input "true"
checkbox input "false"
click at [163, 65] on li "App Model" at bounding box center [141, 62] width 62 height 16
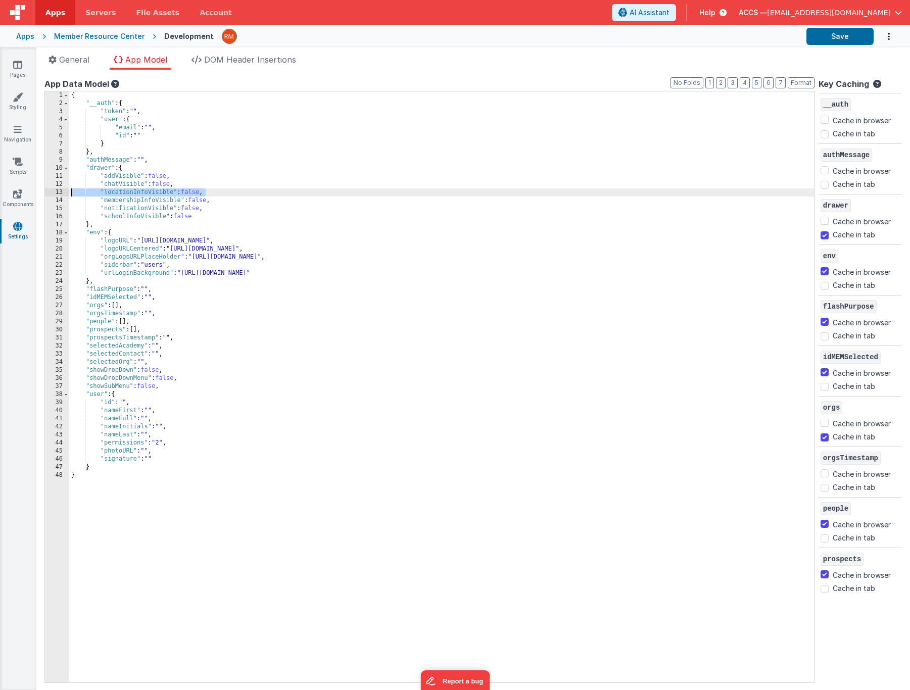
drag, startPoint x: 223, startPoint y: 195, endPoint x: 51, endPoint y: 193, distance: 172.3
click at [51, 193] on div "1 2 3 4 5 6 7 8 9 10 11 12 13 14 15 16 17 18 19 20 21 22 23 24 25 26 27 28 29 3…" at bounding box center [429, 387] width 770 height 592
drag, startPoint x: 225, startPoint y: 193, endPoint x: 63, endPoint y: 191, distance: 162.2
click at [63, 191] on div "1 2 3 4 5 6 7 8 9 10 11 12 13 14 15 16 17 18 19 20 21 22 23 24 25 26 27 28 29 3…" at bounding box center [429, 387] width 770 height 592
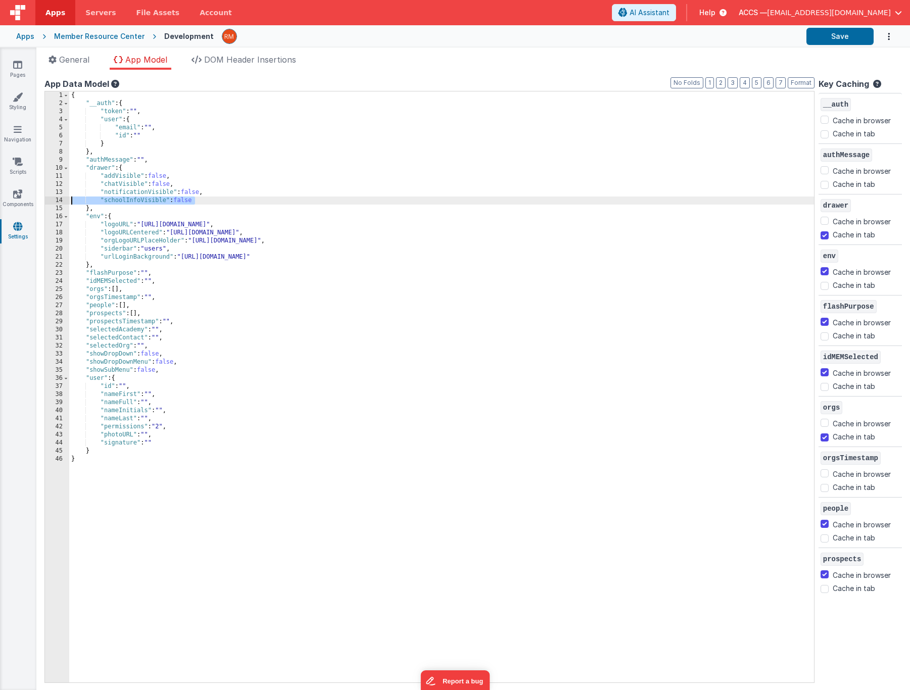
drag, startPoint x: 214, startPoint y: 202, endPoint x: 56, endPoint y: 197, distance: 158.3
click at [56, 197] on div "1 2 3 4 5 6 7 8 9 10 11 12 13 14 15 16 17 18 19 20 21 22 23 24 25 26 27 28 29 3…" at bounding box center [429, 387] width 770 height 592
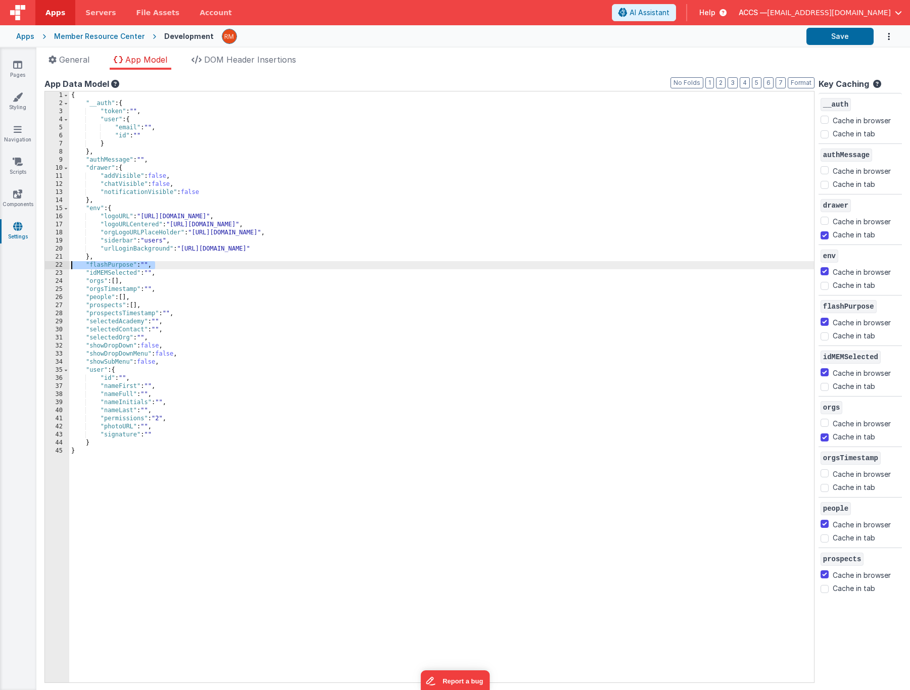
drag, startPoint x: 167, startPoint y: 266, endPoint x: 46, endPoint y: 268, distance: 120.3
click at [46, 268] on div "1 2 3 4 5 6 7 8 9 10 11 12 13 14 15 16 17 18 19 20 21 22 23 24 25 26 27 28 29 3…" at bounding box center [429, 387] width 770 height 592
checkbox input "false"
checkbox input "true"
checkbox input "false"
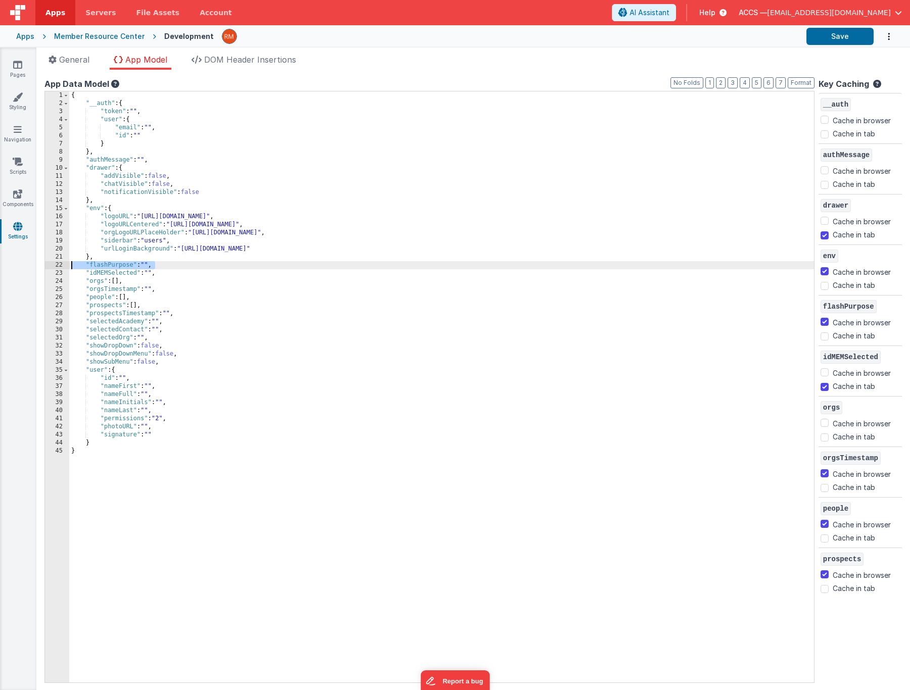
checkbox input "true"
checkbox input "false"
checkbox input "true"
drag, startPoint x: 169, startPoint y: 267, endPoint x: 58, endPoint y: 265, distance: 111.2
click at [58, 265] on div "1 2 3 4 5 6 7 8 9 10 11 12 13 14 15 16 17 18 19 20 21 22 23 24 25 26 27 28 29 3…" at bounding box center [429, 387] width 770 height 592
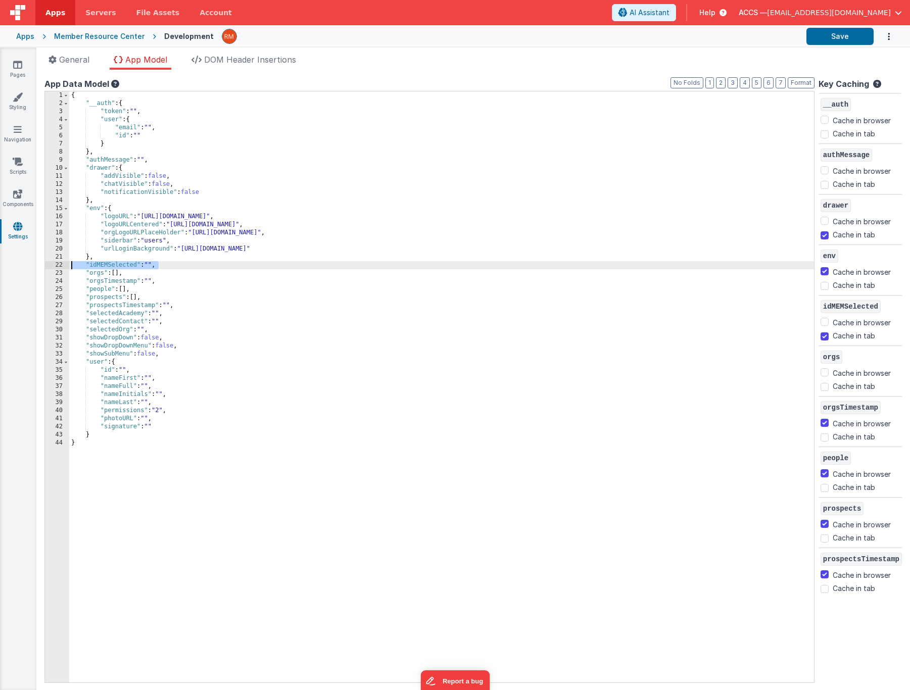
checkbox input "false"
checkbox input "true"
checkbox input "false"
checkbox input "true"
checkbox input "false"
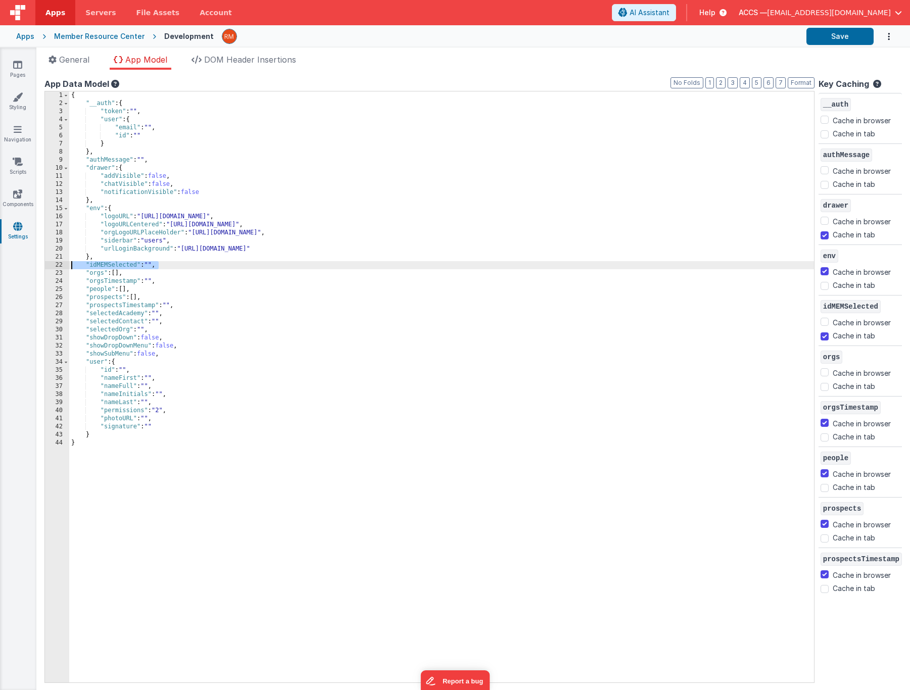
checkbox input "true"
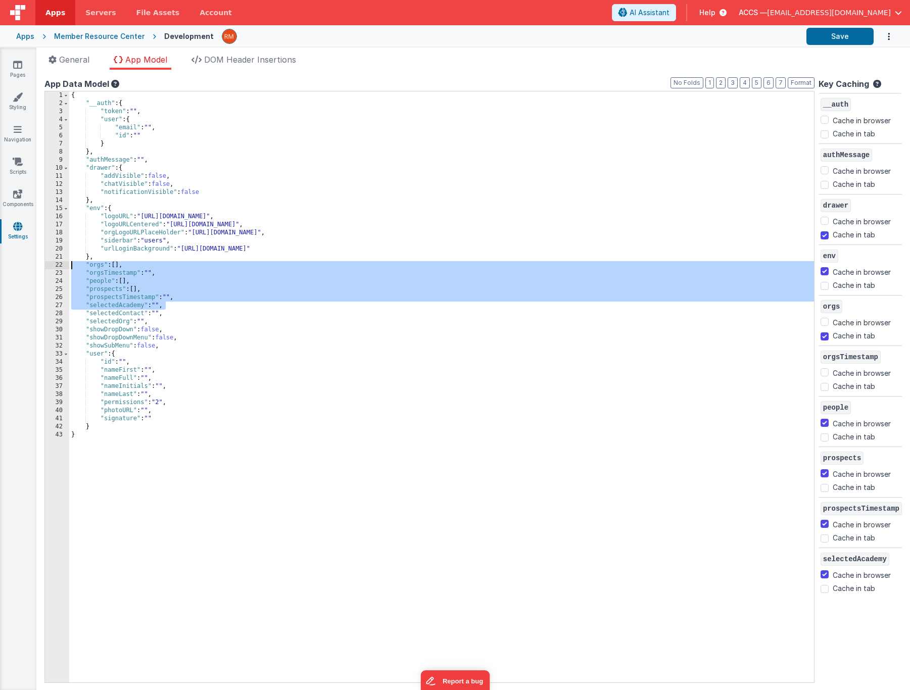
drag, startPoint x: 183, startPoint y: 305, endPoint x: 49, endPoint y: 268, distance: 139.4
click at [49, 268] on div "1 2 3 4 5 6 7 8 9 10 11 12 13 14 15 16 17 18 19 20 21 22 23 24 25 26 27 28 29 3…" at bounding box center [429, 387] width 770 height 592
checkbox input "false"
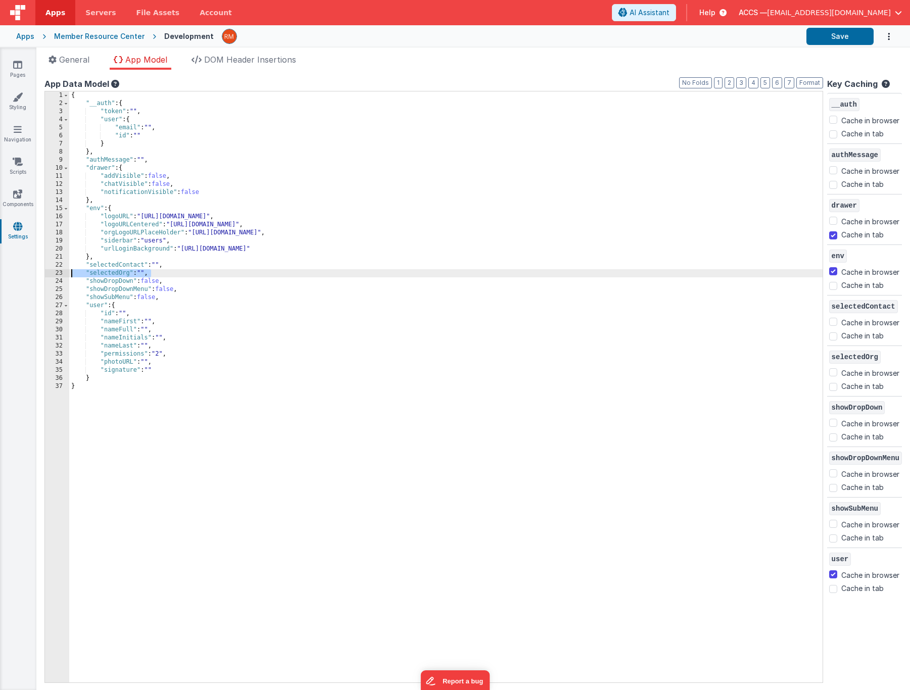
drag, startPoint x: 172, startPoint y: 275, endPoint x: 48, endPoint y: 272, distance: 124.9
click at [48, 272] on div "1 2 3 4 5 6 7 8 9 10 11 12 13 14 15 16 17 18 19 20 21 22 23 24 25 26 27 28 29 3…" at bounding box center [433, 387] width 779 height 592
checkbox input "true"
drag, startPoint x: 187, startPoint y: 266, endPoint x: 58, endPoint y: 266, distance: 129.4
click at [58, 266] on div "1 2 3 4 5 6 7 8 9 10 11 12 13 14 15 16 17 18 19 20 21 22 23 24 25 26 27 28 29 3…" at bounding box center [433, 387] width 779 height 592
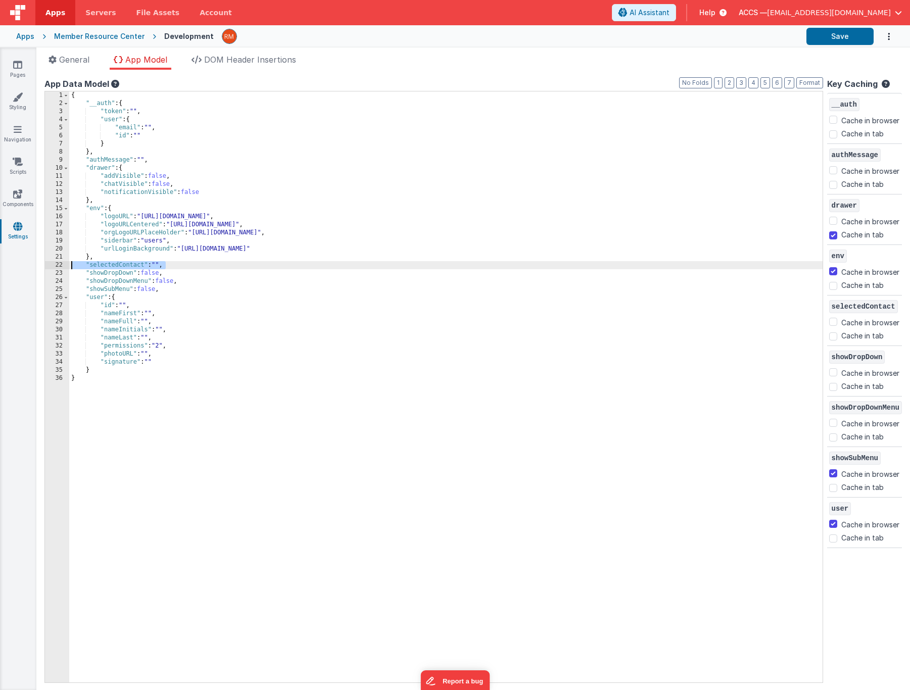
checkbox input "true"
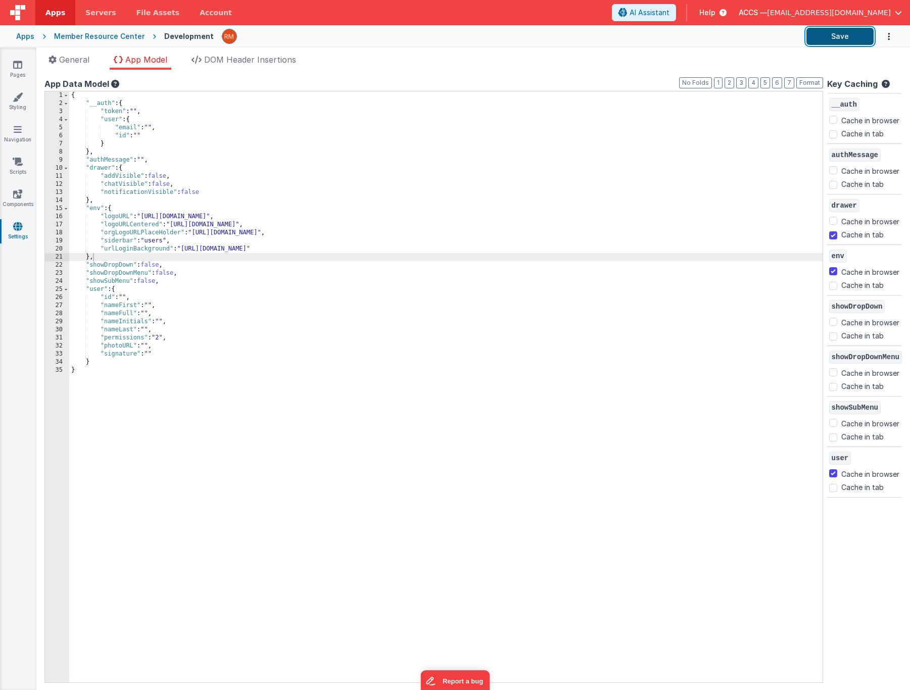
click at [834, 38] on button "Save" at bounding box center [840, 36] width 67 height 17
click at [829, 122] on input "Cache in browser" at bounding box center [833, 120] width 8 height 8
checkbox input "true"
click at [843, 43] on button "Save" at bounding box center [840, 36] width 67 height 17
click at [829, 169] on input "Cache in browser" at bounding box center [833, 170] width 8 height 8
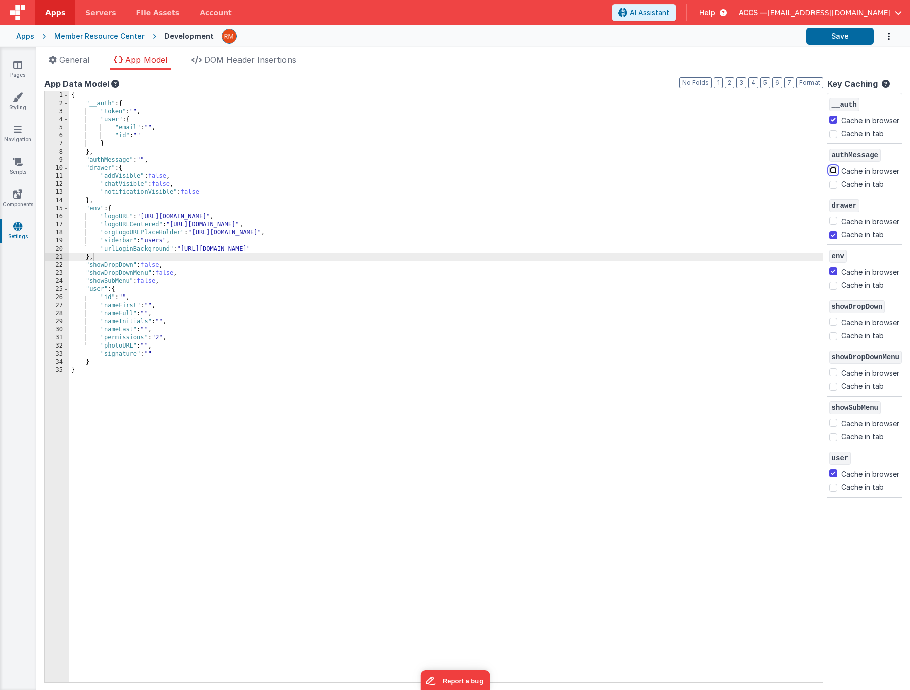
checkbox input "true"
click at [824, 42] on button "Save" at bounding box center [840, 36] width 67 height 17
click at [23, 107] on link "Styling" at bounding box center [17, 102] width 36 height 20
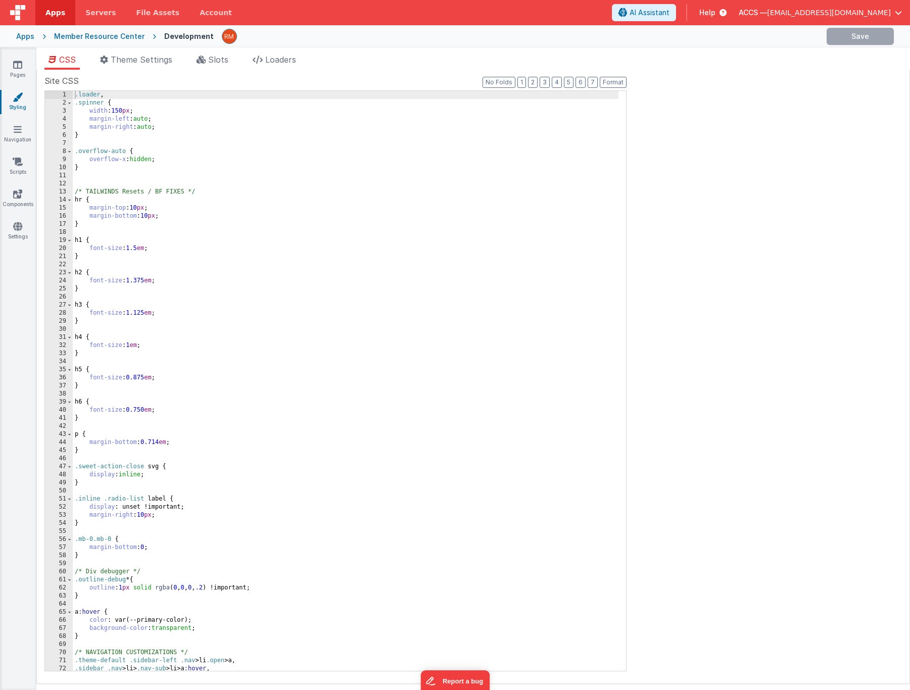
click at [22, 108] on link "Styling" at bounding box center [17, 102] width 36 height 20
click at [18, 167] on link "Scripts" at bounding box center [17, 167] width 36 height 20
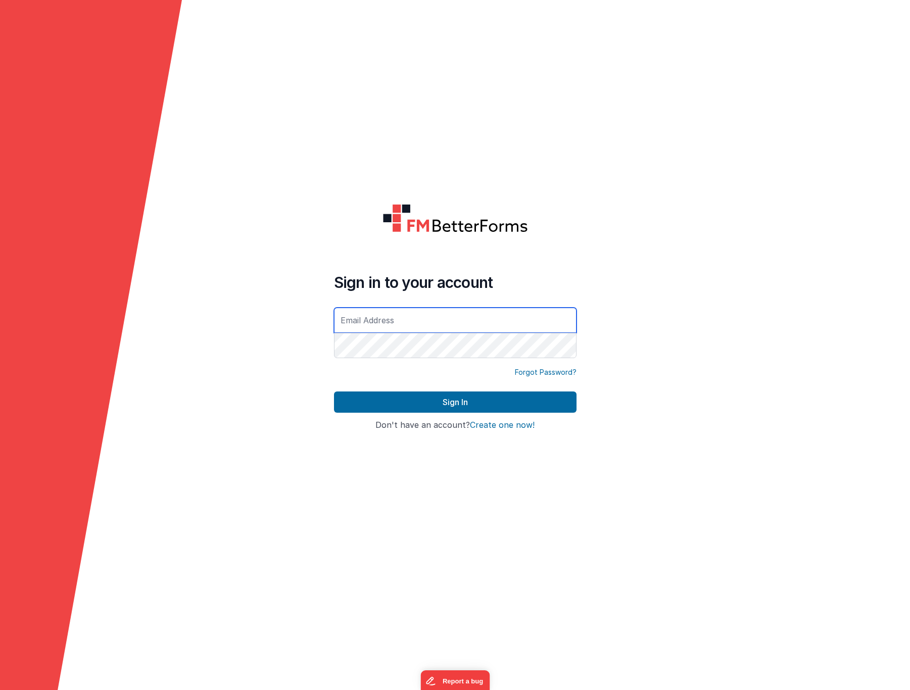
type input "[EMAIL_ADDRESS][DOMAIN_NAME]"
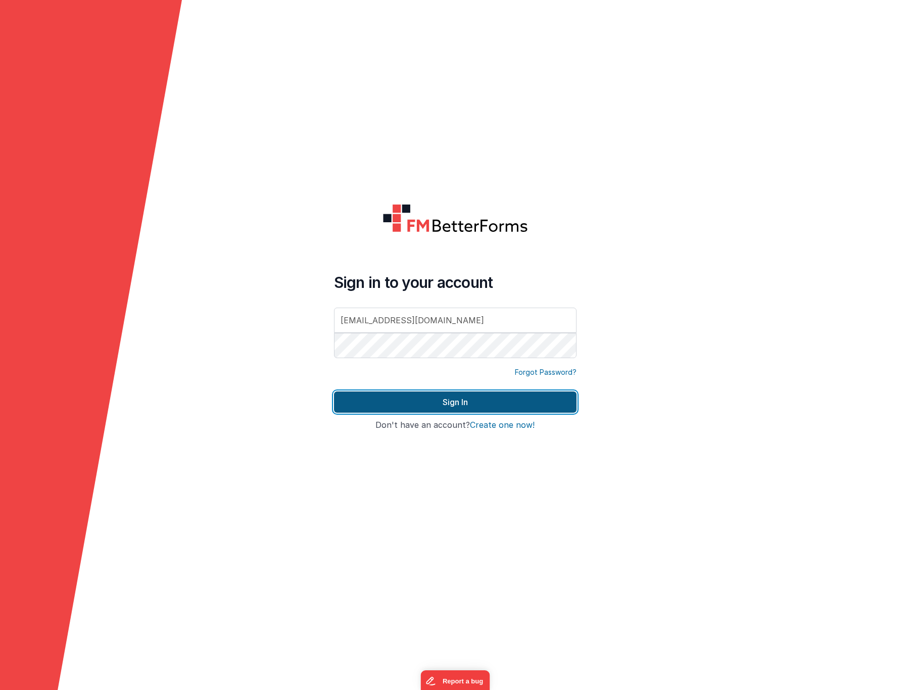
click at [475, 407] on button "Sign In" at bounding box center [455, 402] width 243 height 21
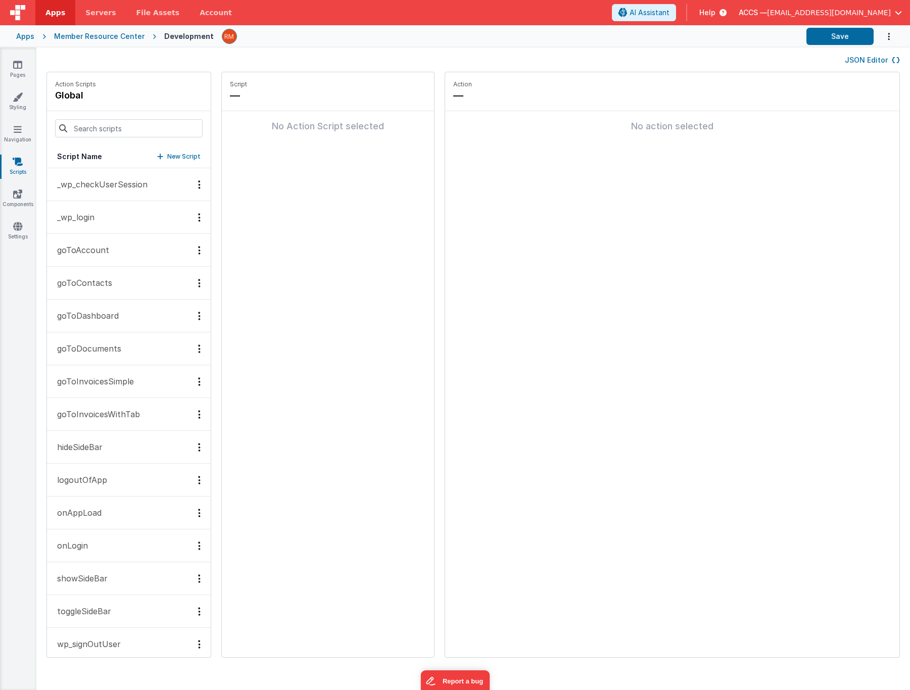
scroll to position [12, 0]
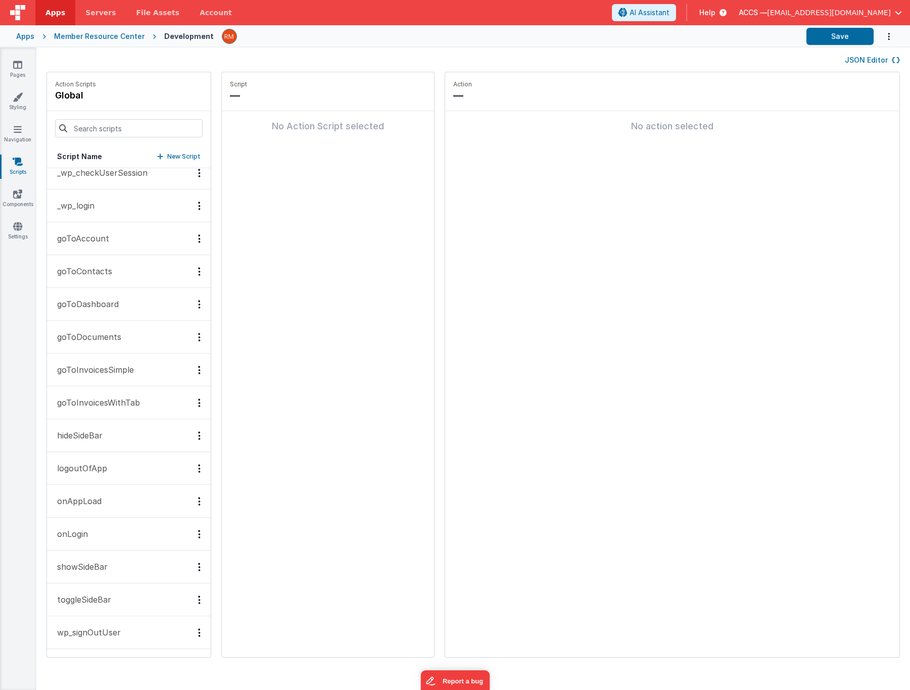
click at [89, 502] on p "onAppLoad" at bounding box center [76, 501] width 51 height 12
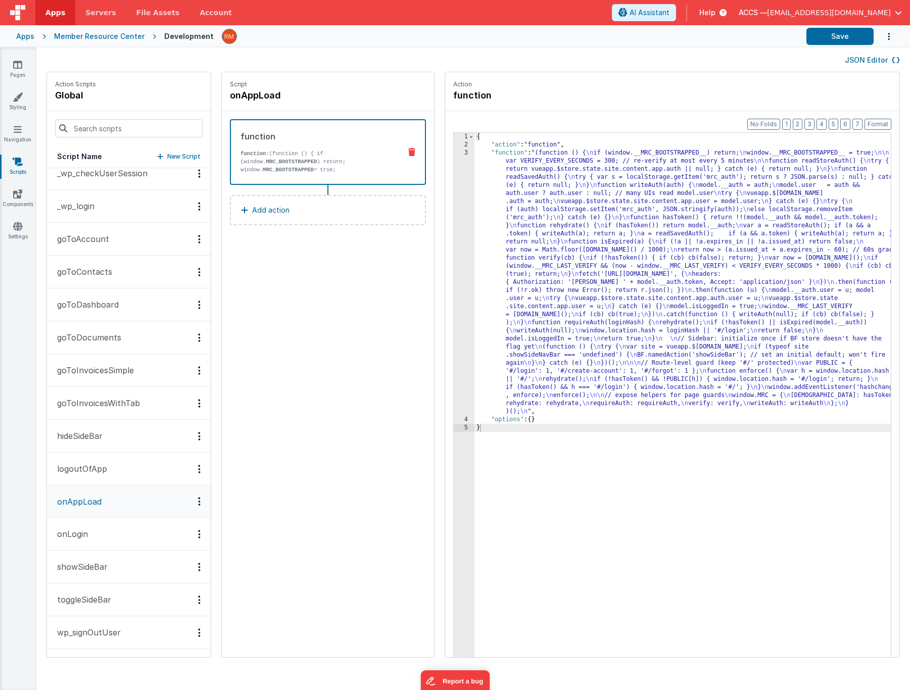
scroll to position [11, 0]
click at [475, 156] on div "{ "action" : "function" , "function" : "(function () { \n if (window.__MRC_BOOT…" at bounding box center [698, 419] width 446 height 572
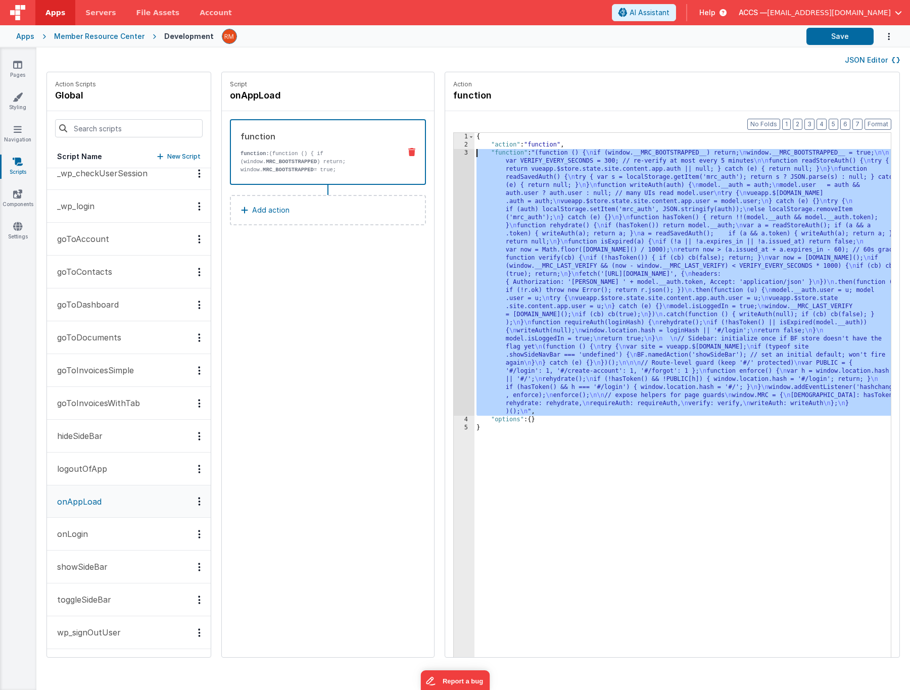
click at [454, 152] on div "3" at bounding box center [464, 282] width 21 height 267
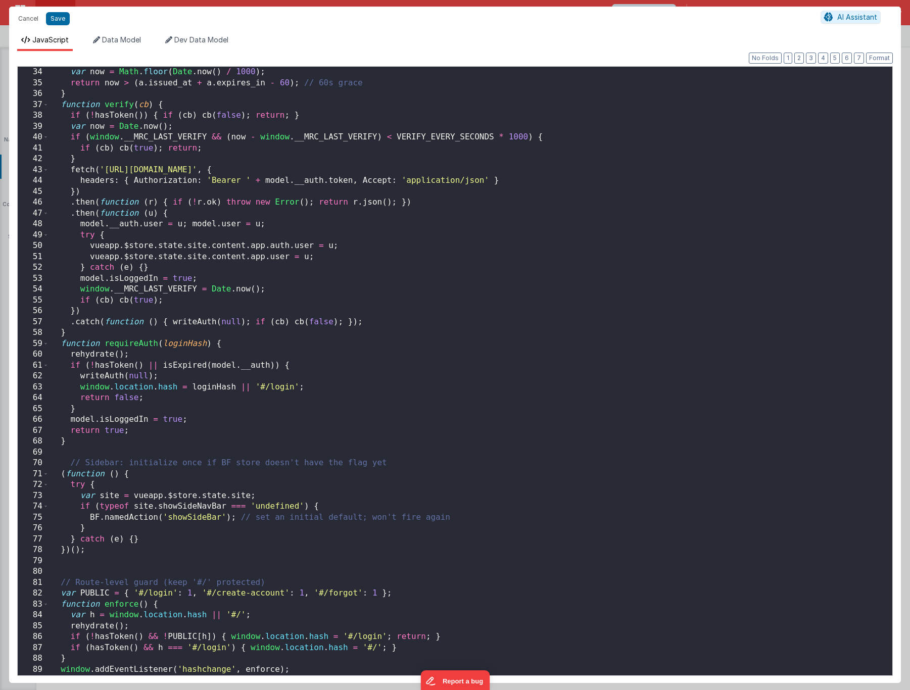
scroll to position [488, 0]
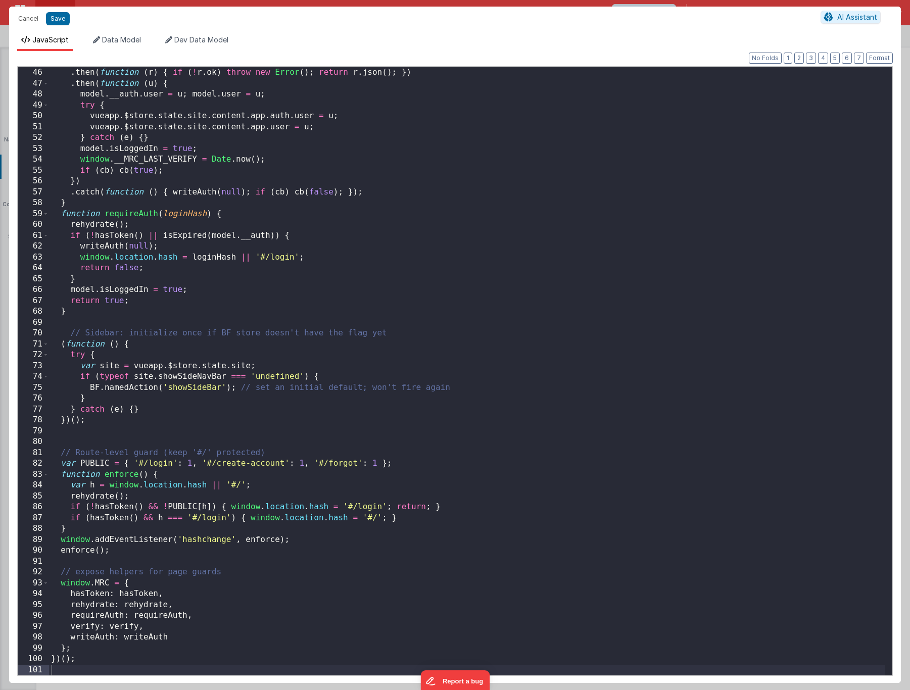
click at [407, 456] on div "}) . then ( function ( r ) { if ( ! r . ok ) throw new Error ( ) ; return r . j…" at bounding box center [467, 372] width 836 height 631
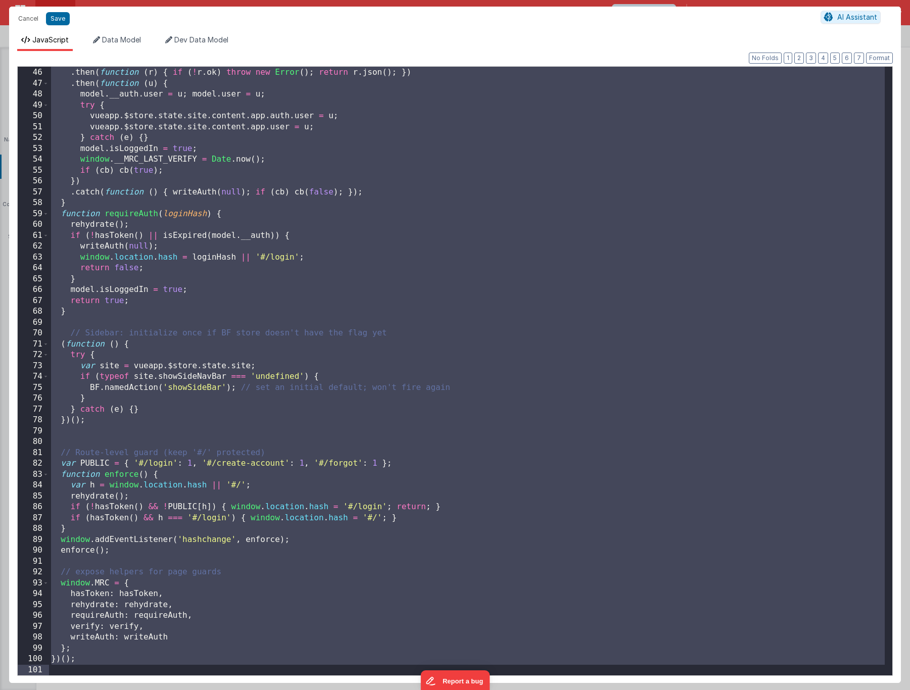
click at [162, 635] on div "}) . then ( function ( r ) { if ( ! r . ok ) throw new Error ( ) ; return r . j…" at bounding box center [467, 372] width 836 height 631
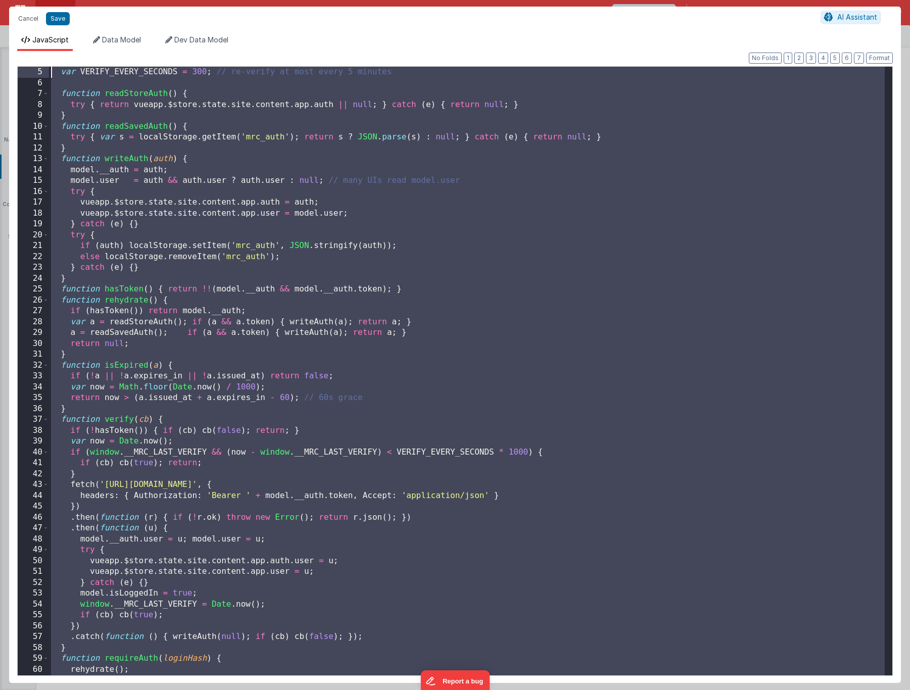
scroll to position [0, 0]
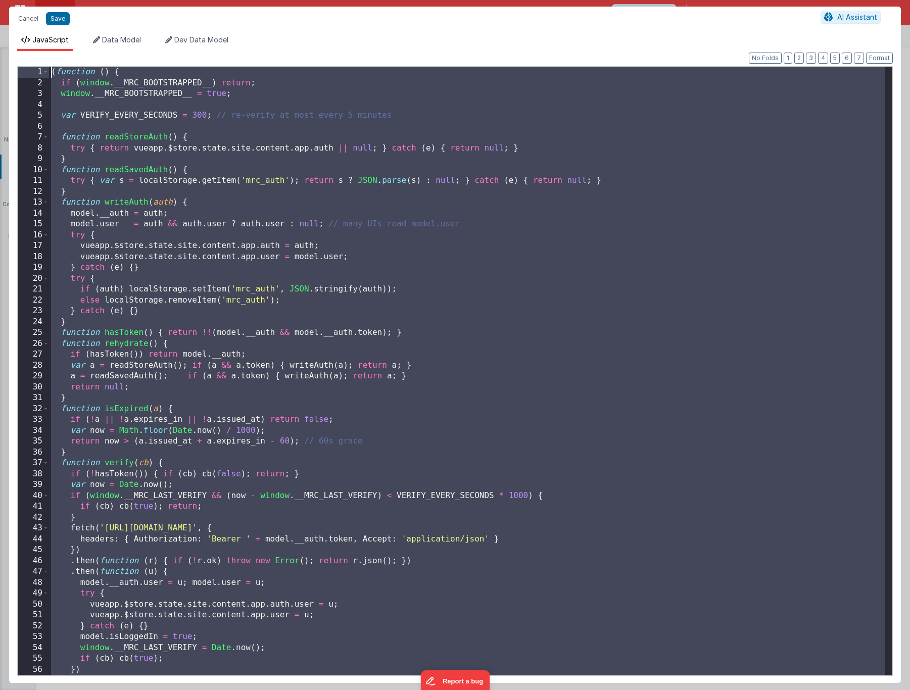
drag, startPoint x: 114, startPoint y: 663, endPoint x: 39, endPoint y: 43, distance: 623.6
click at [39, 43] on div "JavaScript Data Model Dev Data Model Format 7 6 5 4 3 2 1 No Folds 1 2 3 4 5 6 …" at bounding box center [455, 359] width 892 height 648
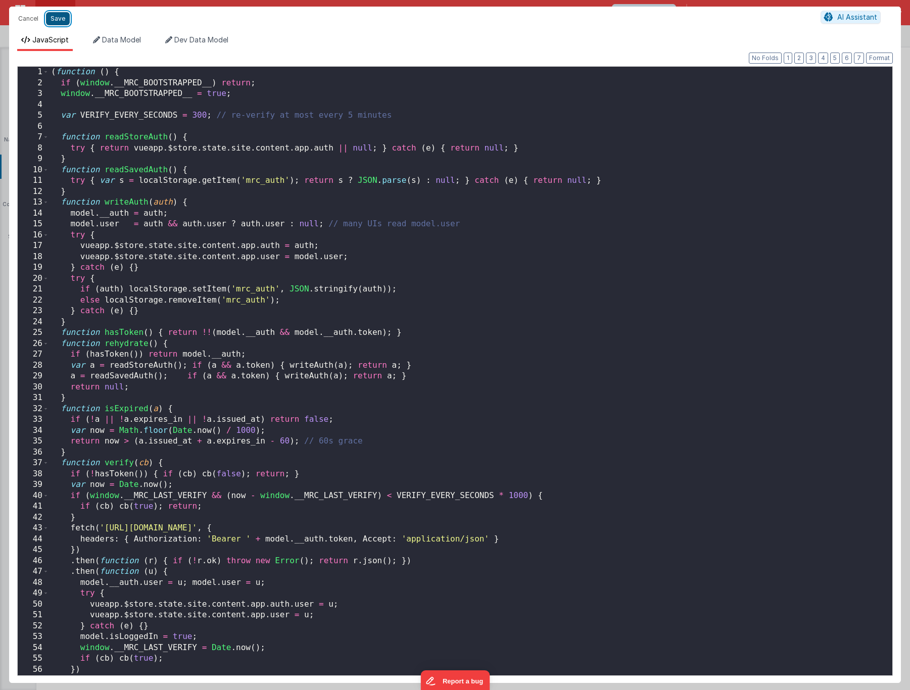
click at [64, 23] on button "Save" at bounding box center [58, 18] width 24 height 13
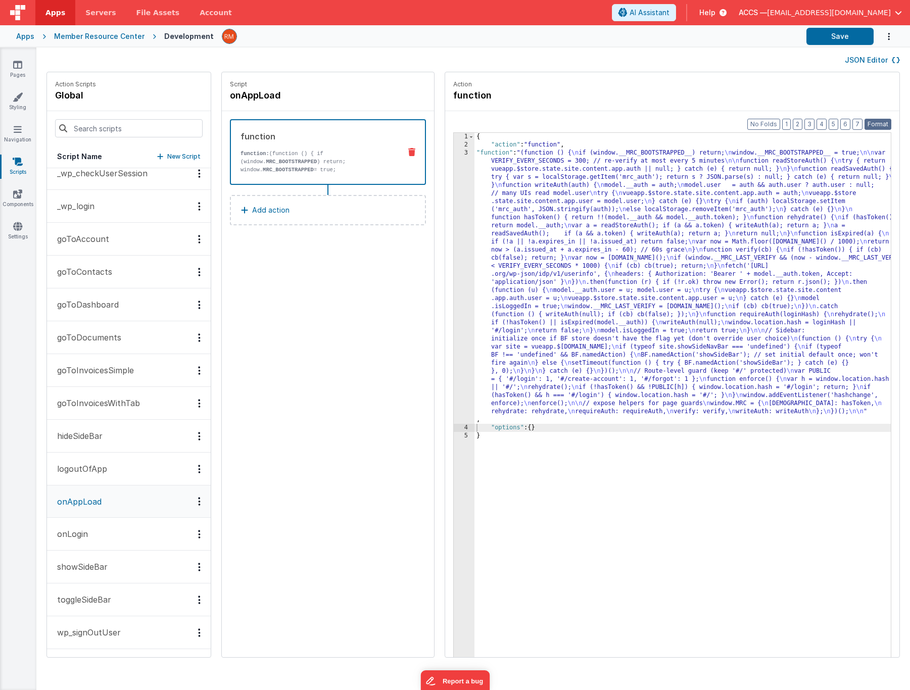
click at [880, 121] on button "Format" at bounding box center [878, 124] width 27 height 11
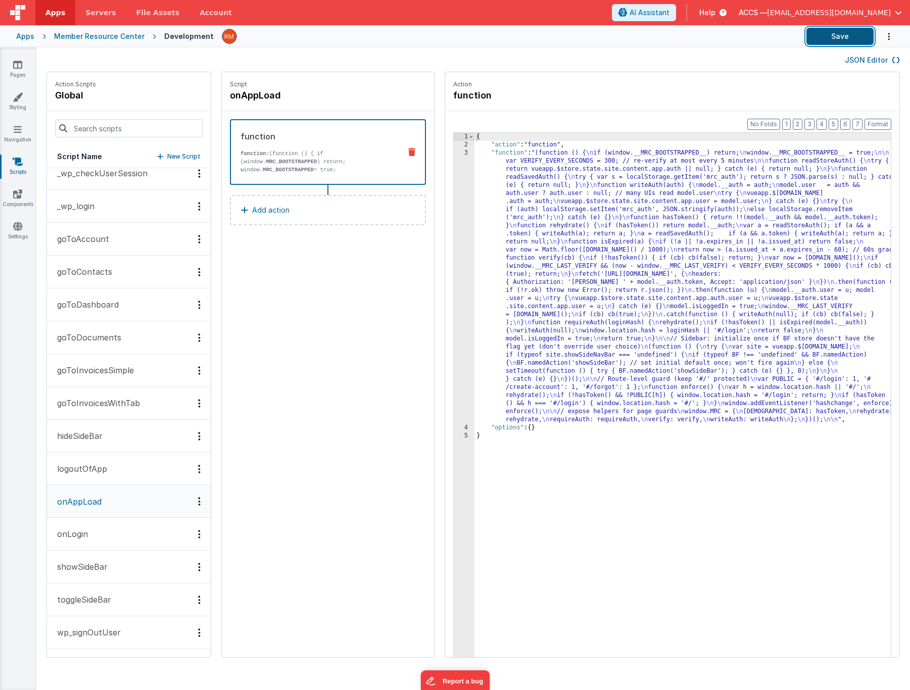
click at [842, 36] on button "Save" at bounding box center [840, 36] width 67 height 17
click at [485, 156] on div "{ "action" : "function" , "function" : "(function () { \n if (window.__MRC_BOOT…" at bounding box center [698, 419] width 446 height 572
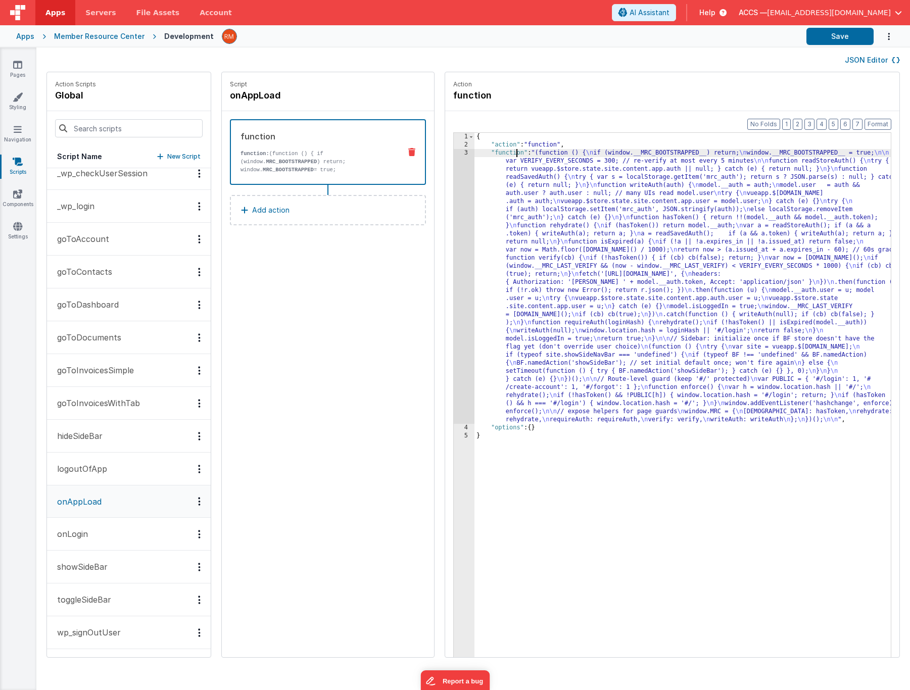
click at [454, 153] on div "3" at bounding box center [464, 286] width 21 height 275
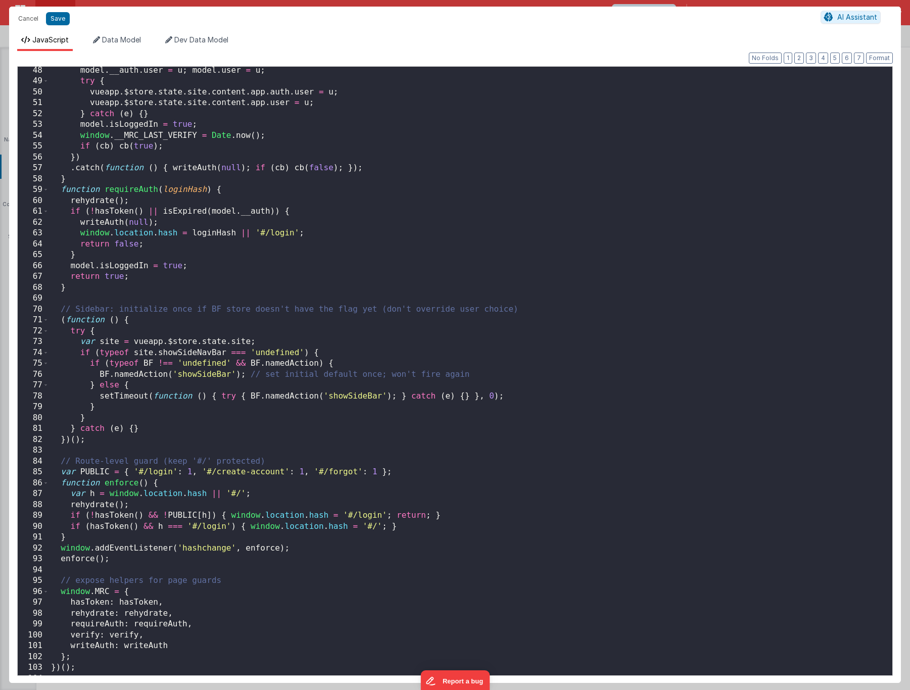
scroll to position [532, 0]
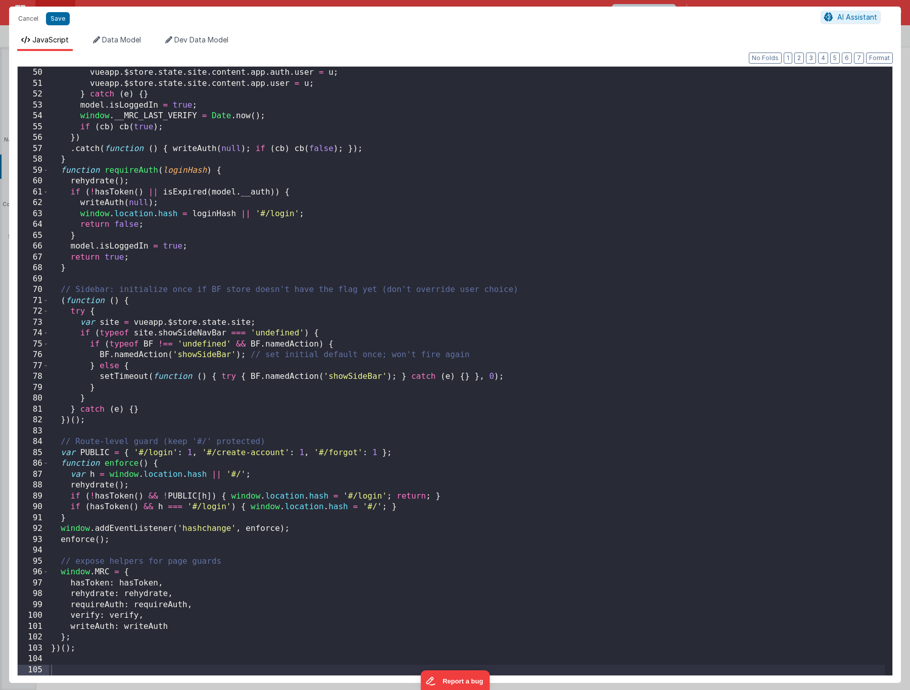
click at [272, 377] on div "try { vueapp . $store . state . site . content . app . auth . user = u ; vueapp…" at bounding box center [467, 372] width 836 height 631
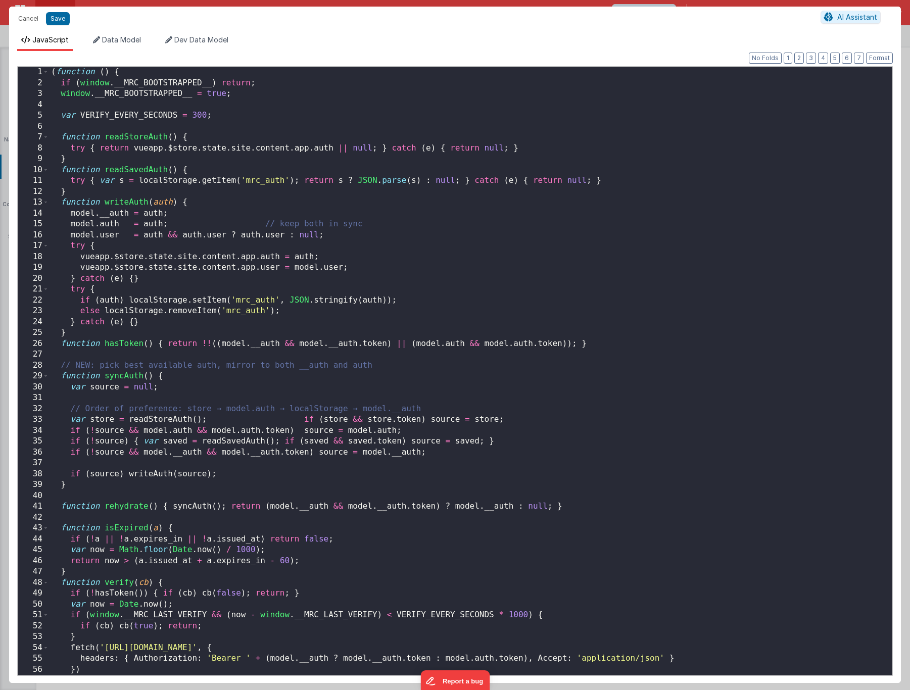
scroll to position [0, 0]
click at [61, 24] on button "Save" at bounding box center [58, 18] width 24 height 13
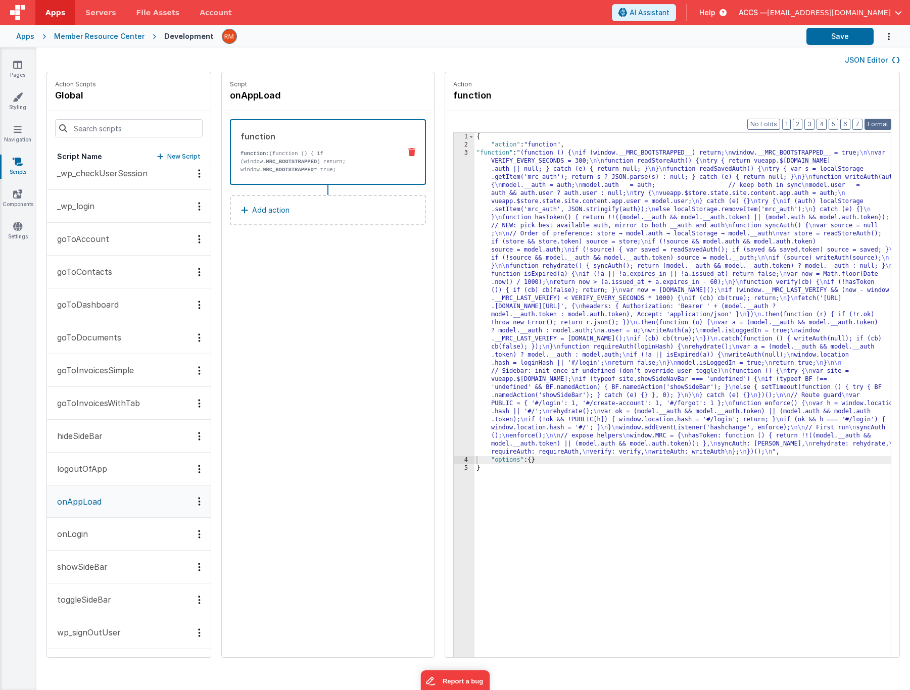
click at [873, 122] on button "Format" at bounding box center [878, 124] width 27 height 11
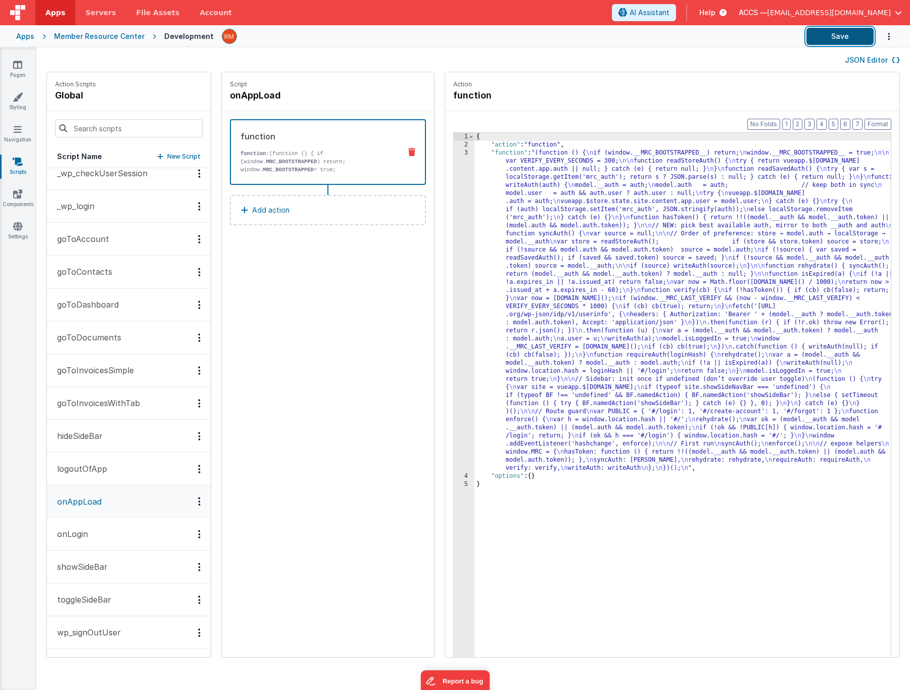
click at [841, 38] on button "Save" at bounding box center [840, 36] width 67 height 17
click at [16, 230] on icon at bounding box center [17, 226] width 9 height 10
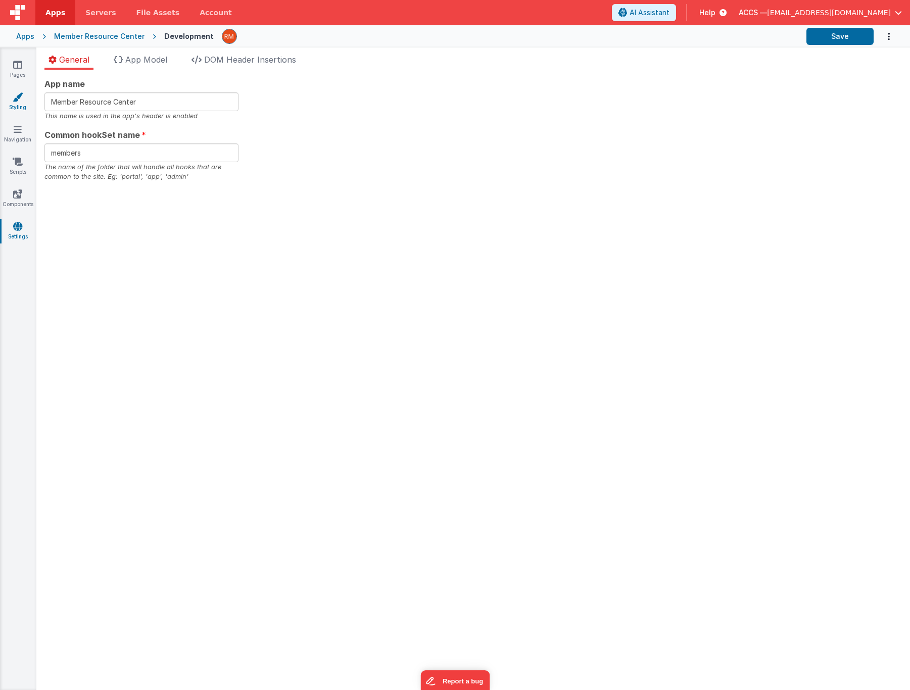
click at [17, 106] on link "Styling" at bounding box center [17, 102] width 36 height 20
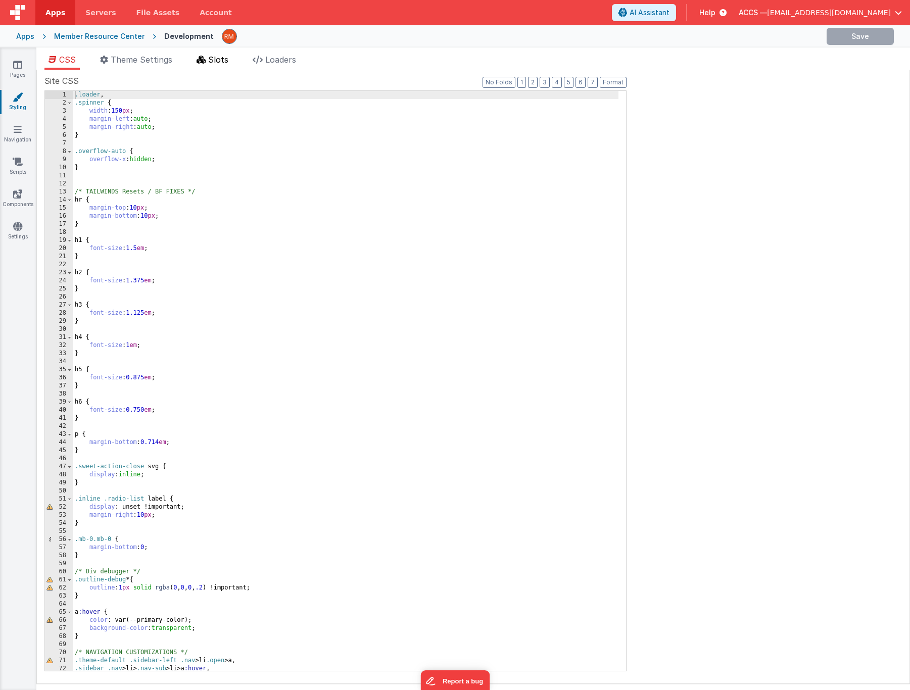
click at [213, 62] on span "Slots" at bounding box center [218, 60] width 20 height 10
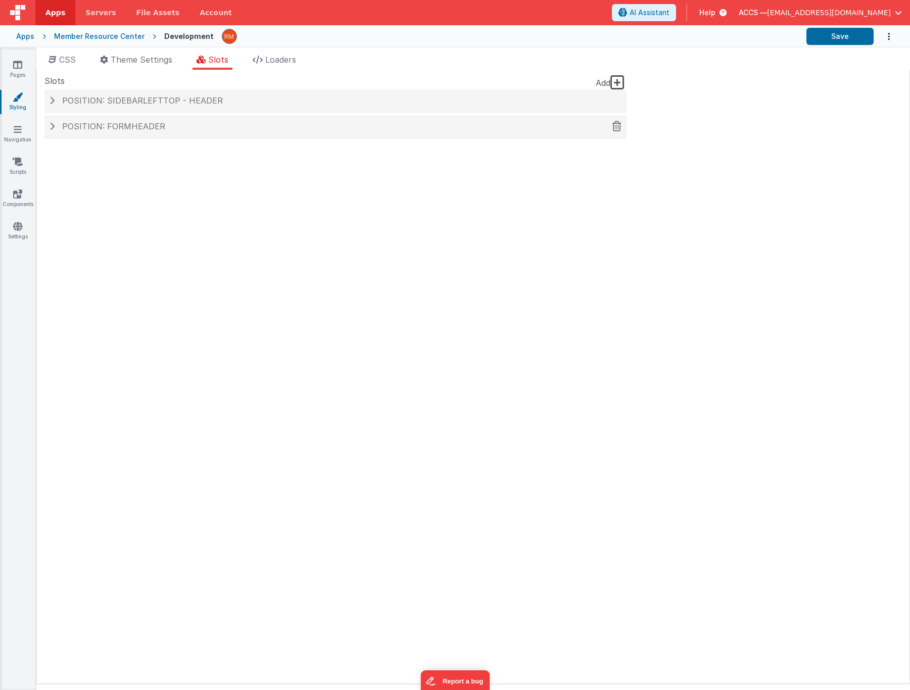
click at [96, 129] on span "Position: formHeader" at bounding box center [113, 126] width 103 height 10
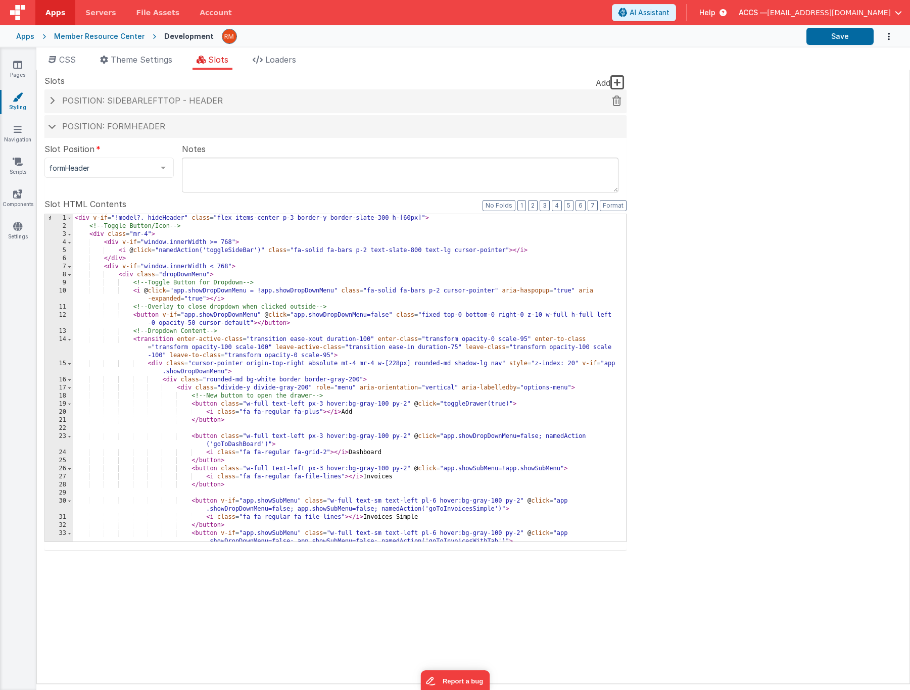
click at [186, 106] on div "Position: sidebarLeftTop - header" at bounding box center [335, 100] width 582 height 23
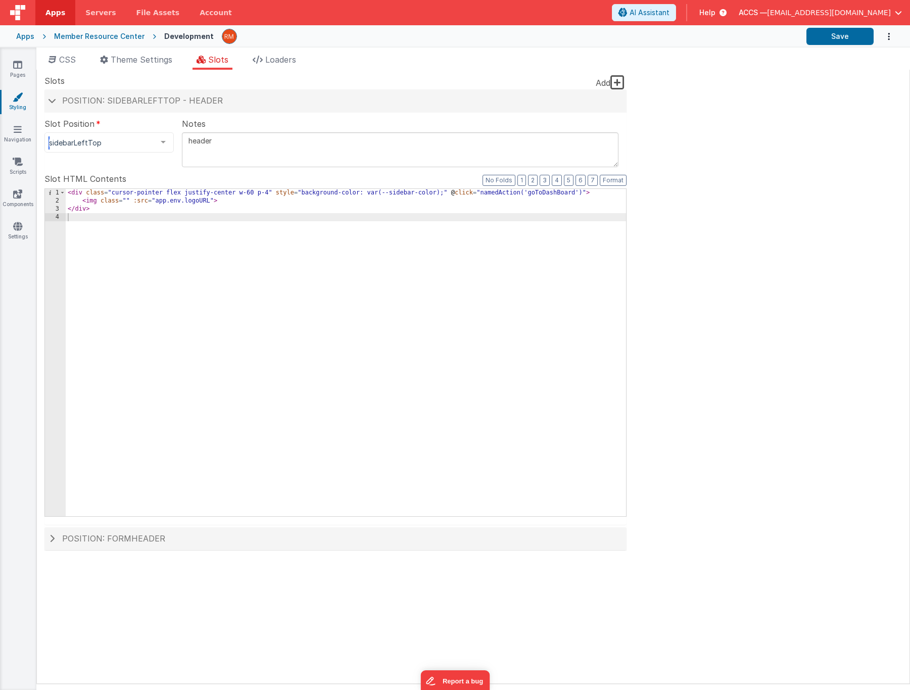
click at [163, 146] on div at bounding box center [163, 142] width 20 height 19
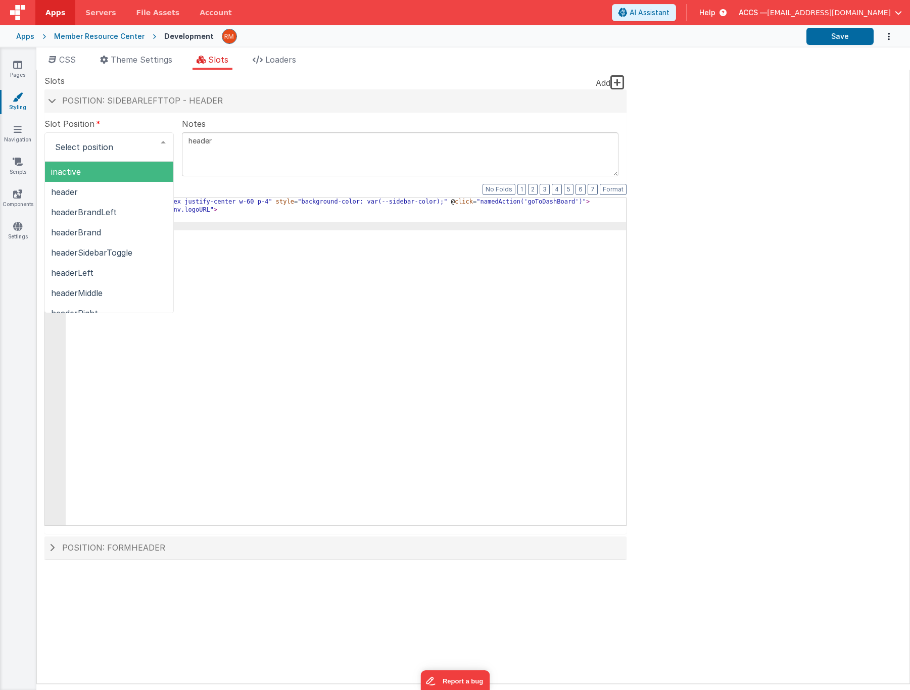
click at [207, 116] on div "Slot Position inactive header headerBrandLeft headerBrand headerSidebarToggle h…" at bounding box center [335, 323] width 582 height 421
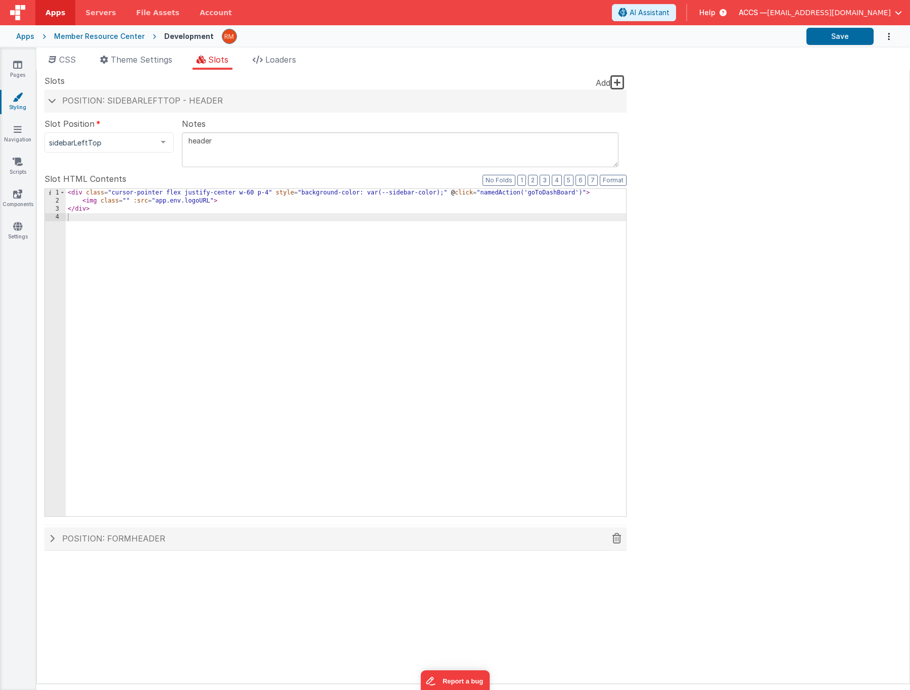
click at [170, 536] on h4 "Position: formHeader" at bounding box center [336, 539] width 572 height 9
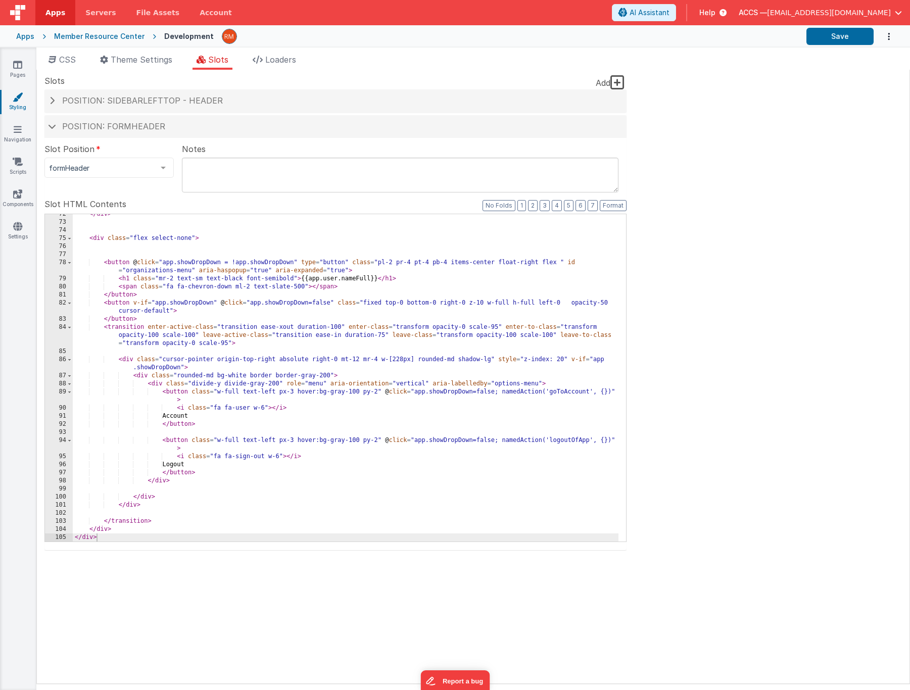
scroll to position [407, 0]
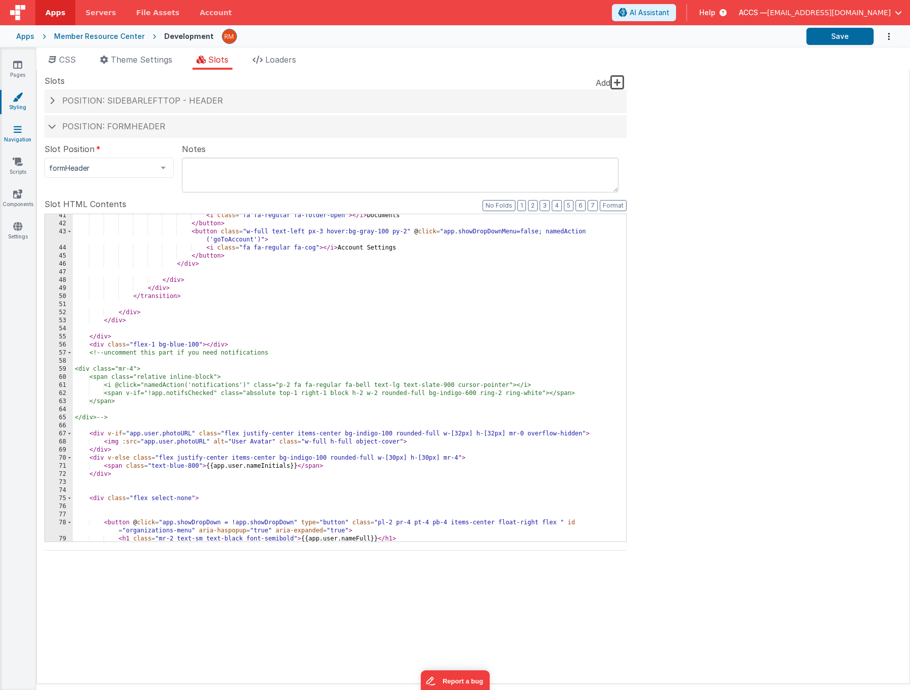
click at [15, 140] on link "Navigation" at bounding box center [17, 134] width 36 height 20
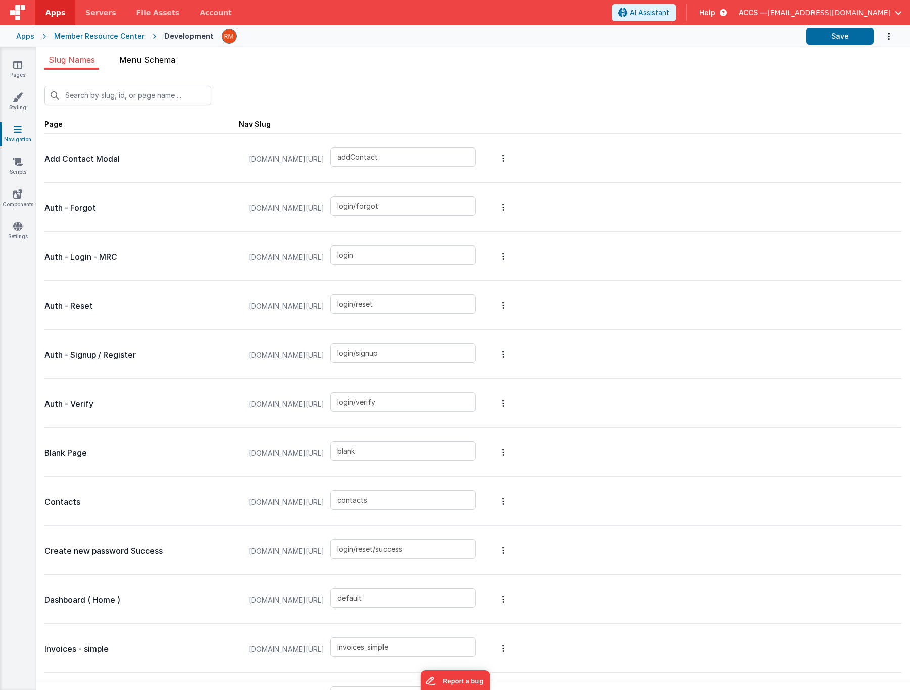
click at [140, 64] on span "Menu Schema" at bounding box center [147, 60] width 56 height 10
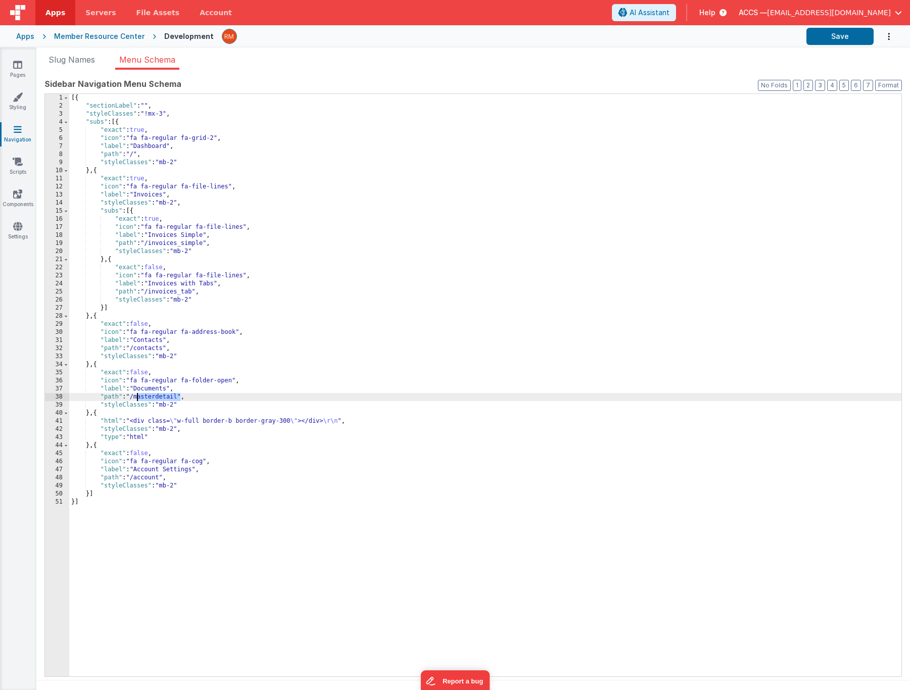
drag, startPoint x: 180, startPoint y: 395, endPoint x: 138, endPoint y: 396, distance: 42.5
click at [138, 396] on div "[{ "sectionLabel" : "" , "styleClasses" : "!mx-3" , "subs" : [{ "exact" : true …" at bounding box center [485, 393] width 832 height 599
drag, startPoint x: 161, startPoint y: 480, endPoint x: 138, endPoint y: 477, distance: 23.4
click at [138, 477] on div "[{ "sectionLabel" : "" , "styleClasses" : "!mx-3" , "subs" : [{ "exact" : true …" at bounding box center [485, 393] width 832 height 599
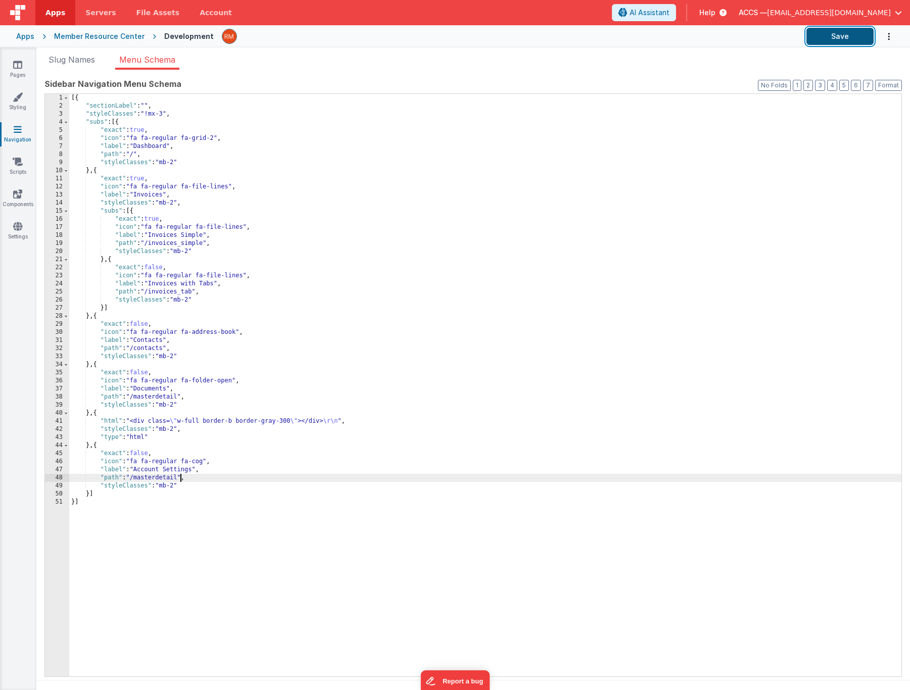
click at [851, 33] on button "Save" at bounding box center [840, 36] width 67 height 17
click at [17, 64] on icon at bounding box center [17, 65] width 9 height 10
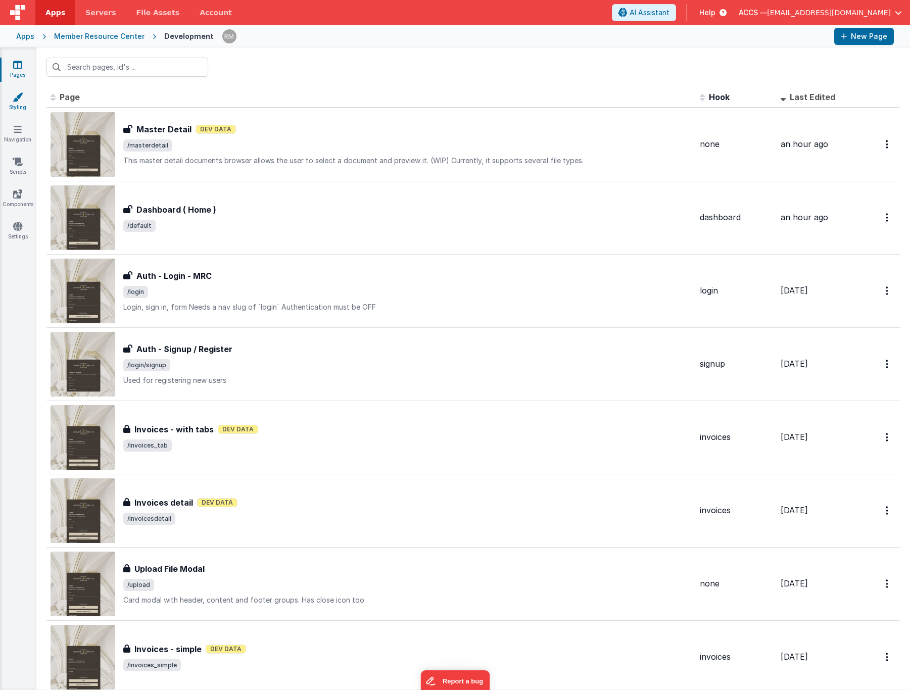
click at [23, 106] on link "Styling" at bounding box center [17, 102] width 36 height 20
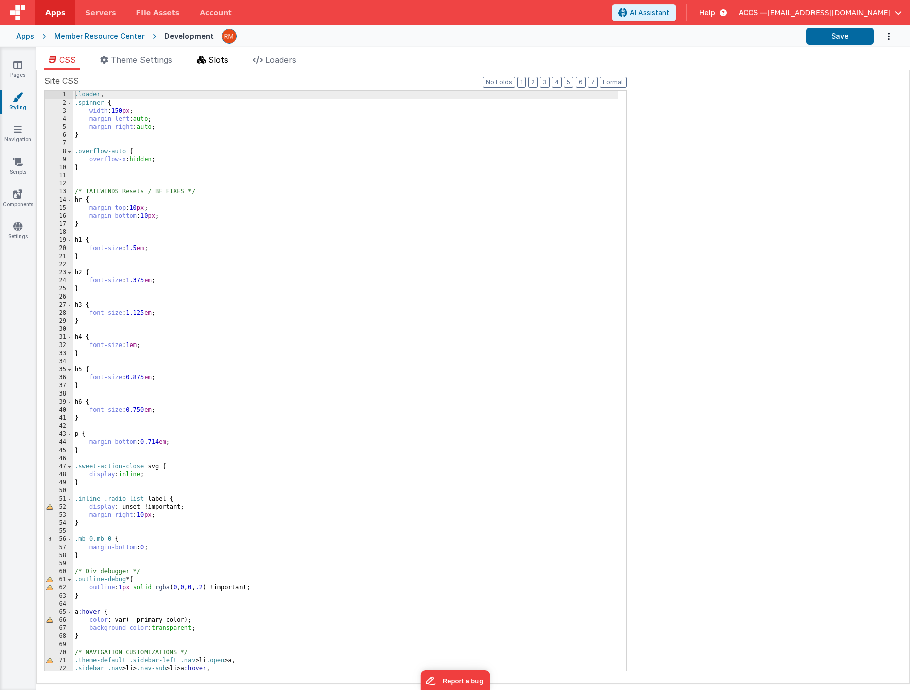
click at [215, 67] on li "Slots" at bounding box center [213, 62] width 40 height 16
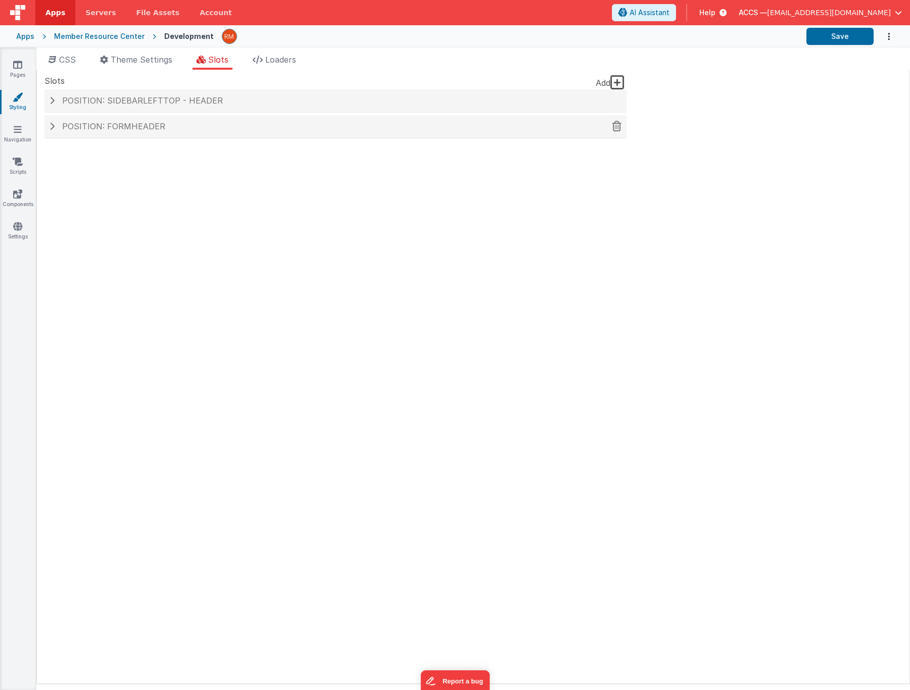
click at [196, 121] on div "Position: formHeader" at bounding box center [335, 126] width 582 height 23
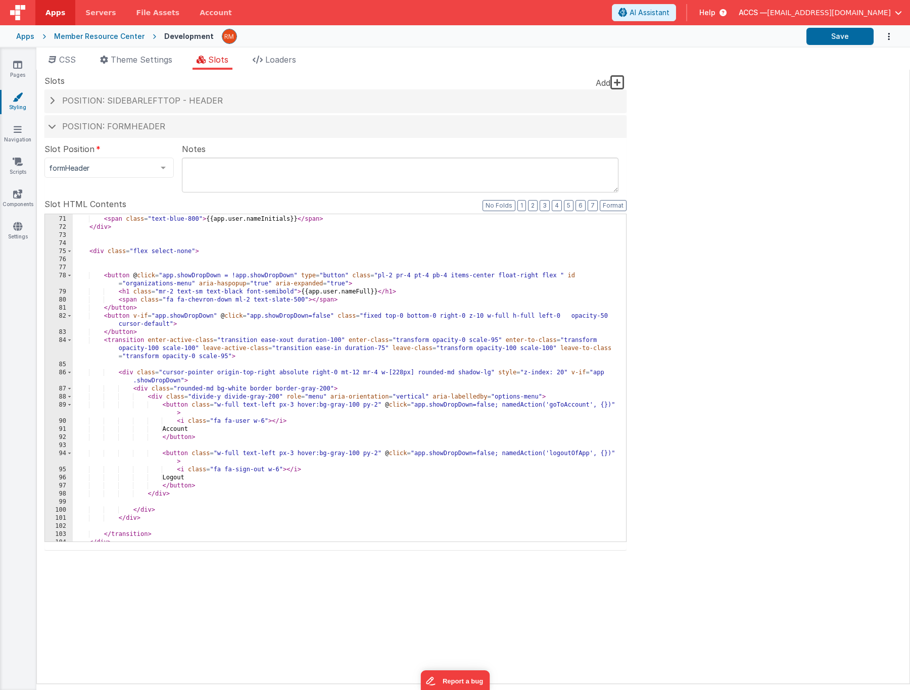
scroll to position [667, 0]
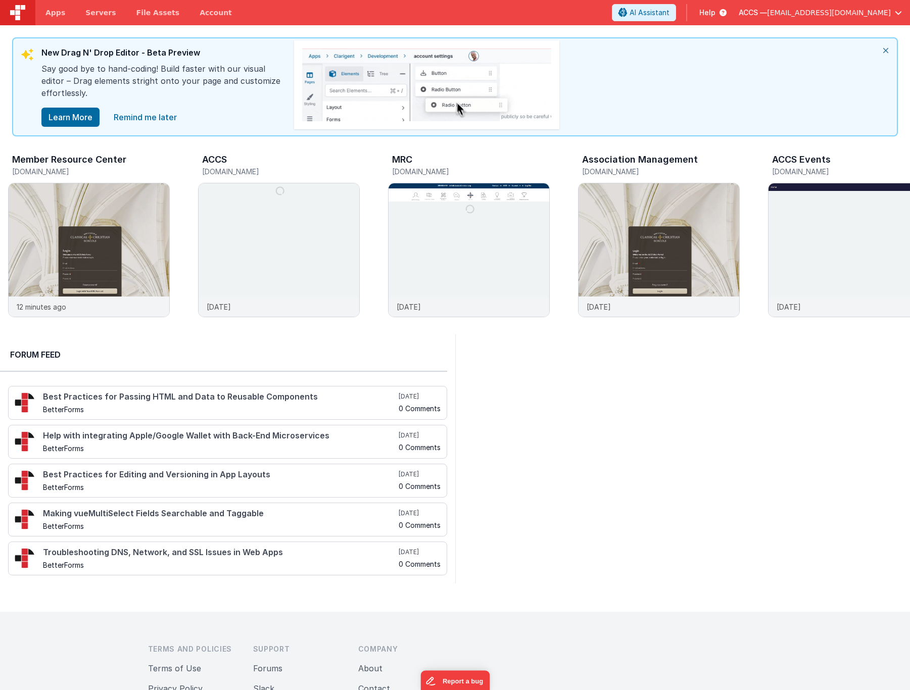
click at [833, 14] on span "[EMAIL_ADDRESS][DOMAIN_NAME]" at bounding box center [829, 13] width 124 height 10
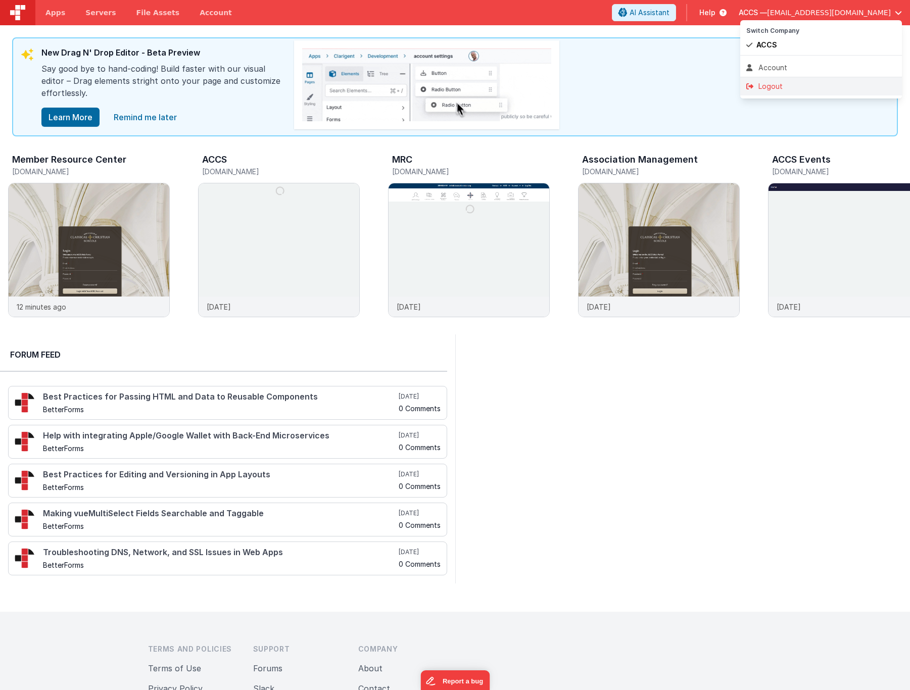
click at [838, 81] on div "Logout" at bounding box center [821, 86] width 150 height 10
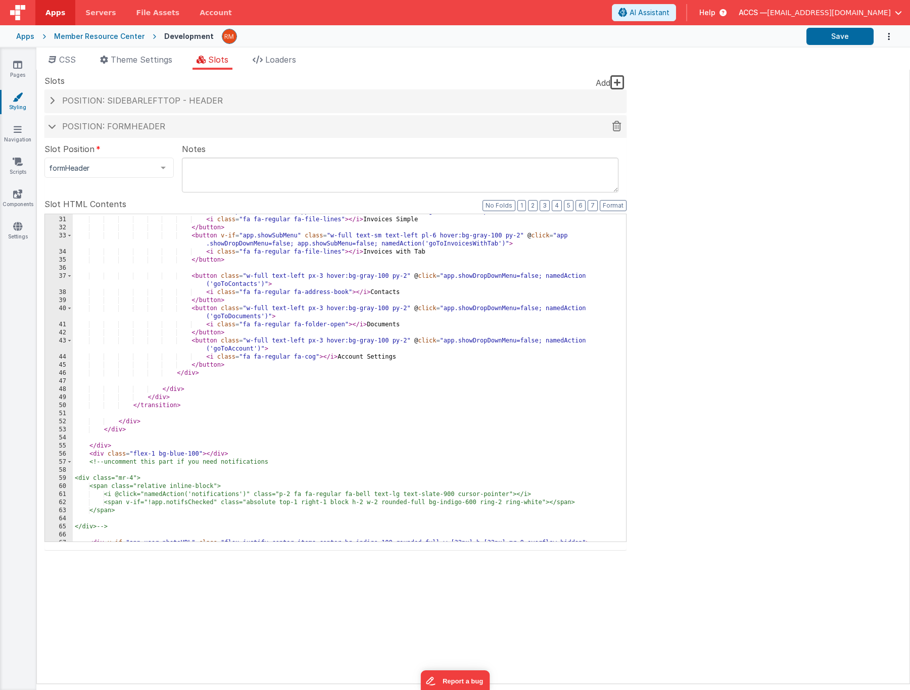
scroll to position [298, 0]
click at [53, 102] on span at bounding box center [52, 101] width 5 height 8
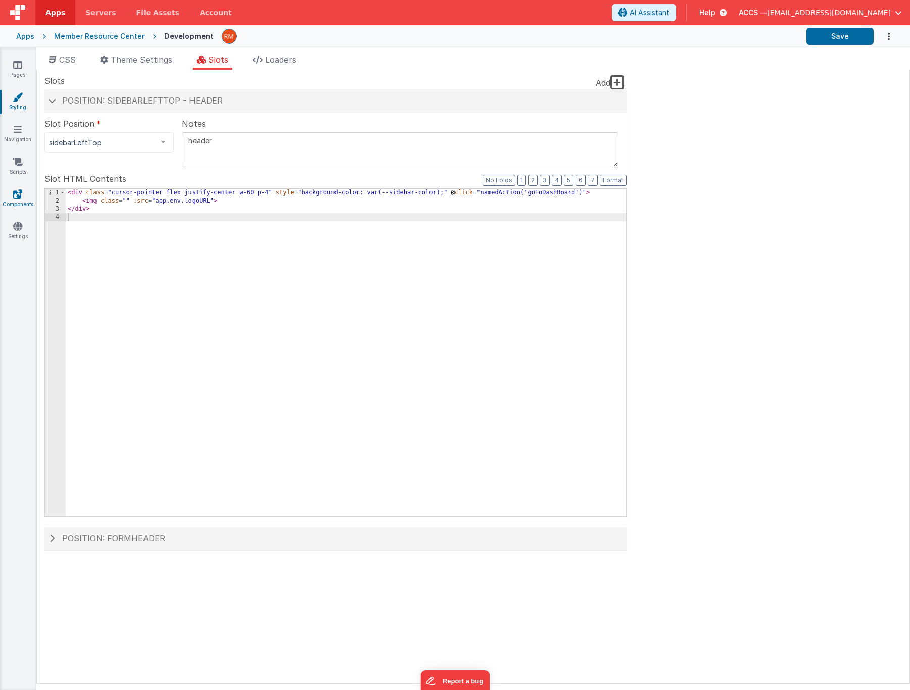
click at [14, 197] on icon at bounding box center [17, 194] width 9 height 10
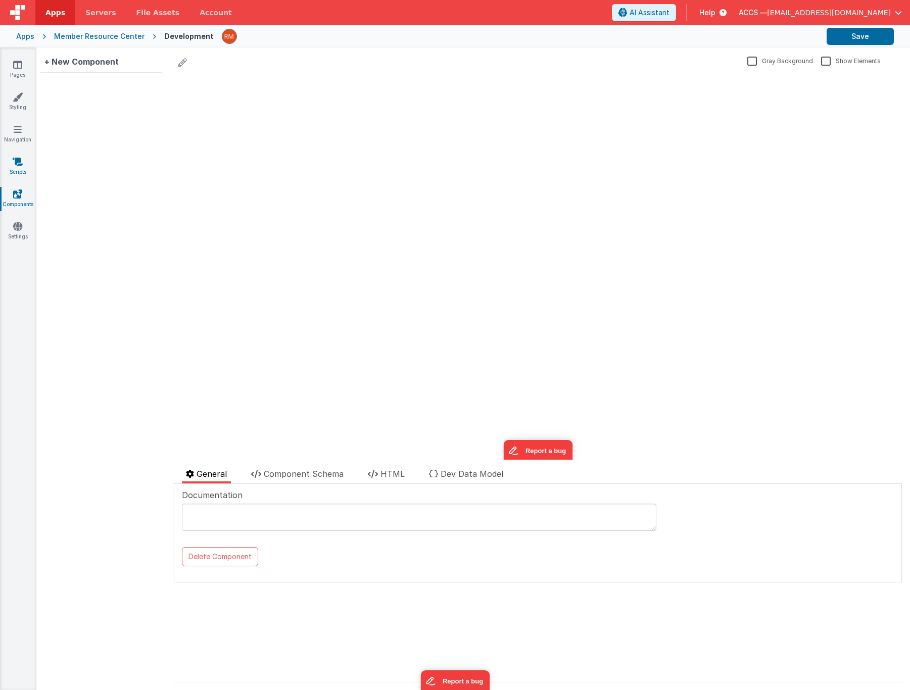
click at [18, 169] on link "Scripts" at bounding box center [17, 167] width 36 height 20
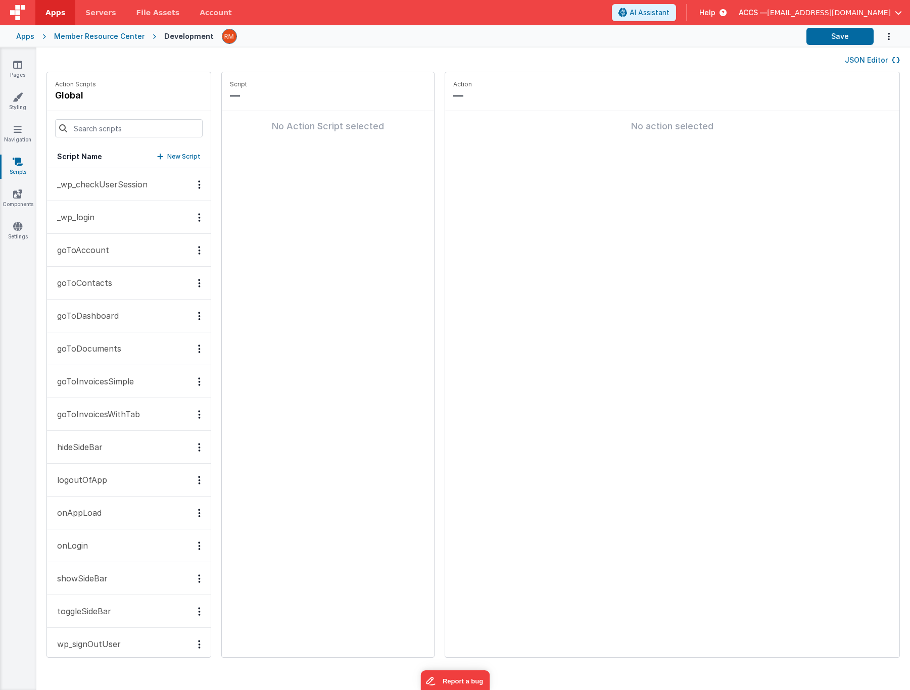
click at [115, 219] on button "_wp_login" at bounding box center [129, 217] width 164 height 33
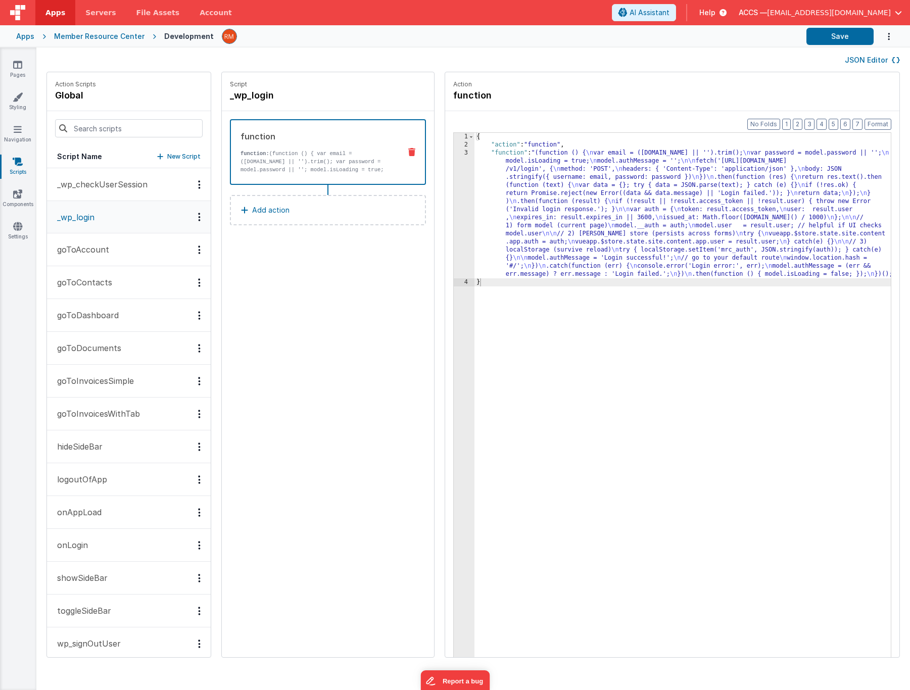
click at [481, 154] on div "{ "action" : "function" , "function" : "(function () { \n var email = ([DOMAIN_…" at bounding box center [698, 419] width 446 height 572
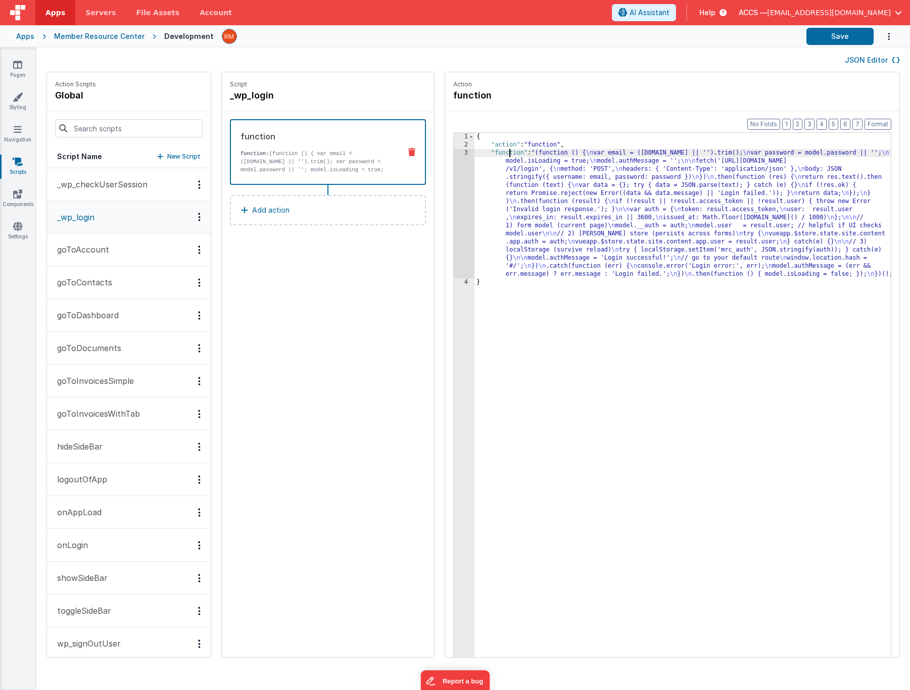
click at [454, 152] on div "3" at bounding box center [464, 213] width 21 height 129
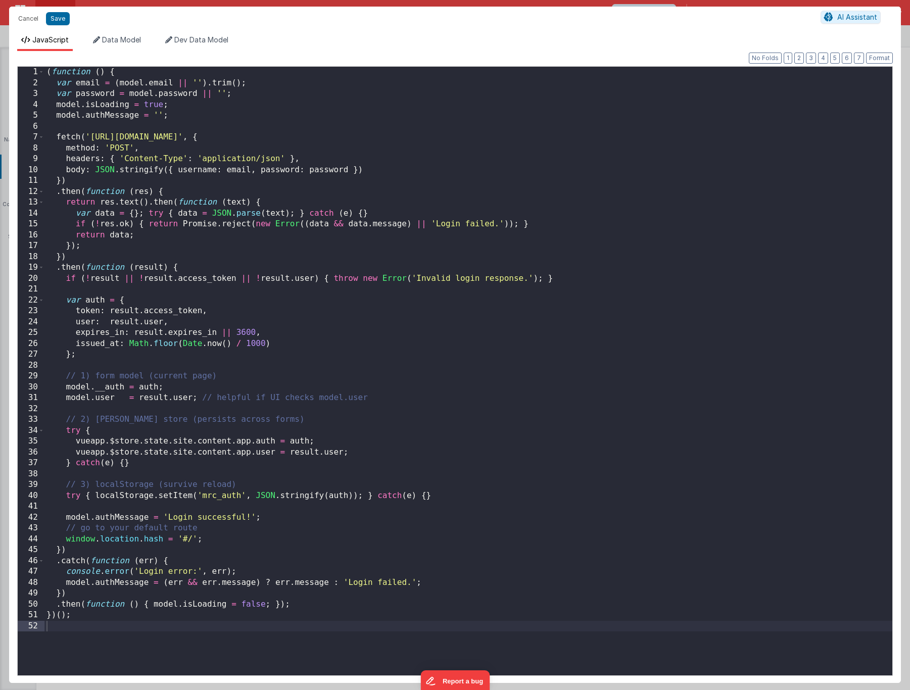
click at [420, 369] on div "( function ( ) { var email = ( model . email || '' ) . trim ( ) ; var password …" at bounding box center [468, 382] width 848 height 631
click at [418, 262] on div "( function ( ) { var email = ( model . email || '' ) . trim ( ) ; var password …" at bounding box center [468, 382] width 848 height 631
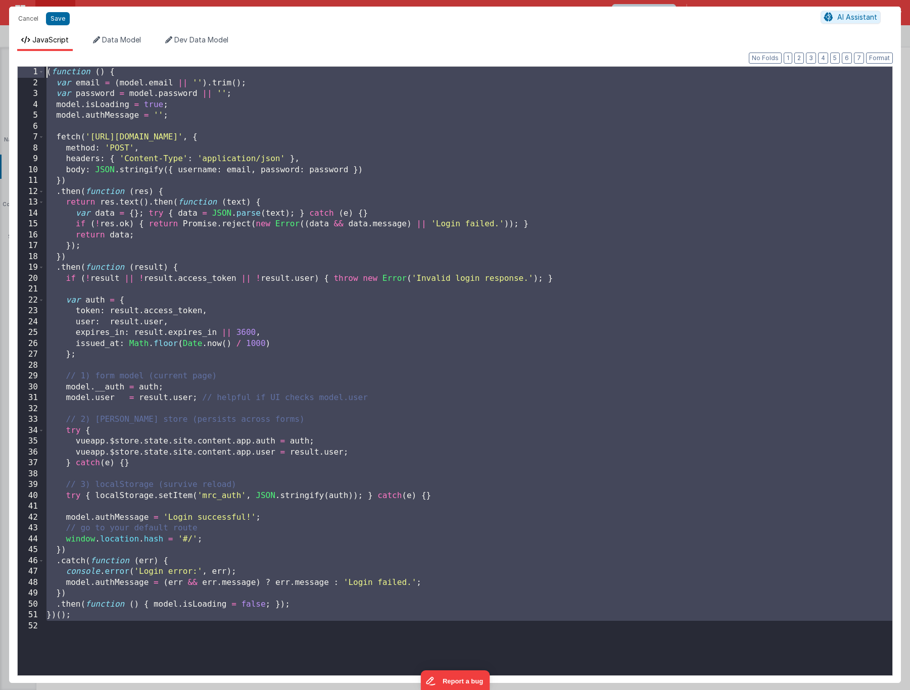
drag, startPoint x: 100, startPoint y: 634, endPoint x: 22, endPoint y: 53, distance: 585.9
click at [22, 53] on div "Format 7 6 5 4 3 2 1 No Folds 1 2 3 4 5 6 7 8 9 10 11 12 13 14 15 16 17 18 19 2…" at bounding box center [455, 367] width 892 height 632
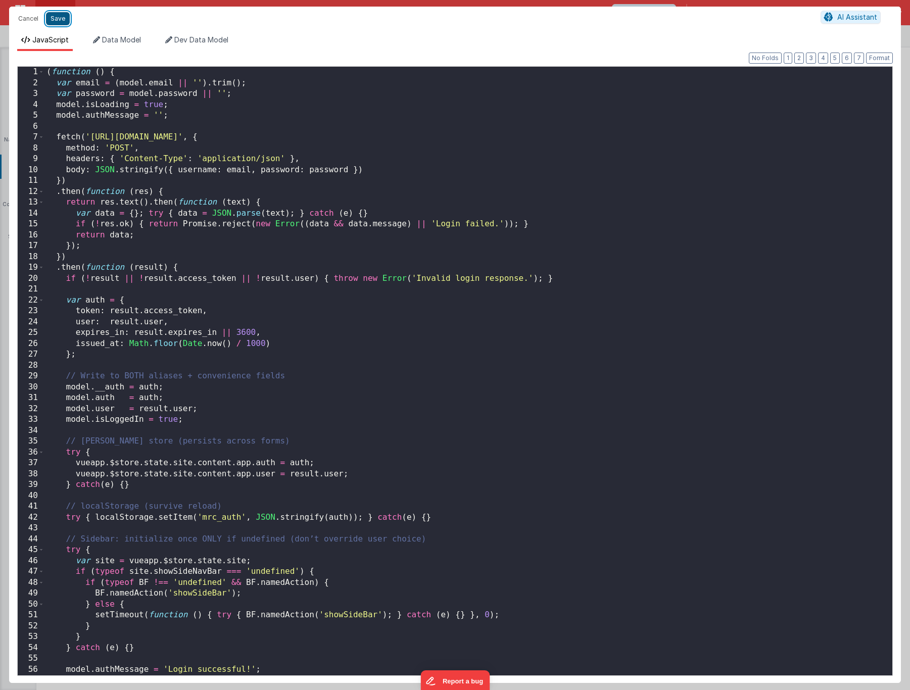
click at [63, 21] on button "Save" at bounding box center [58, 18] width 24 height 13
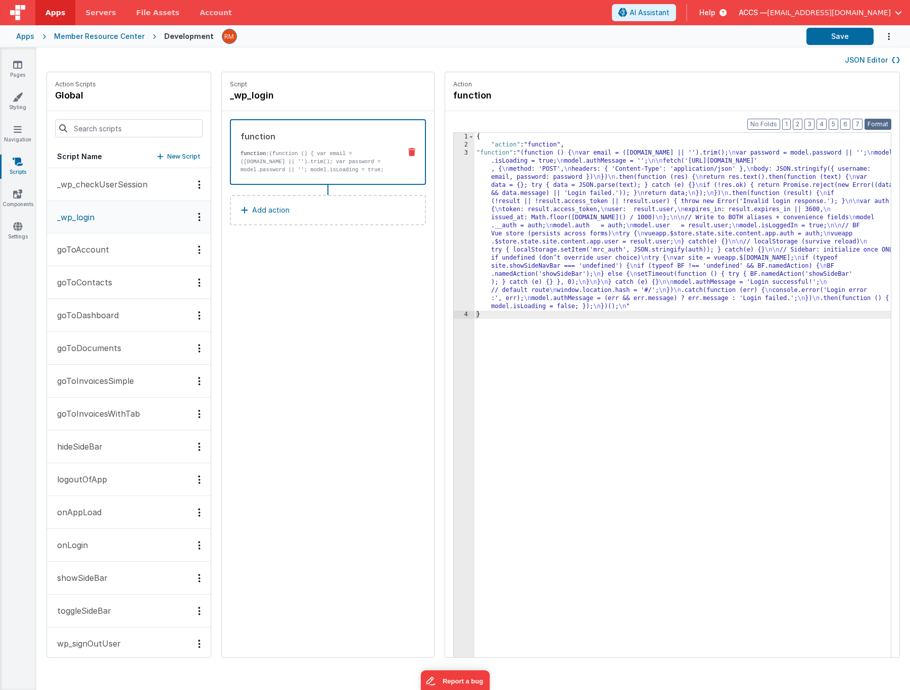
click at [873, 125] on button "Format" at bounding box center [878, 124] width 27 height 11
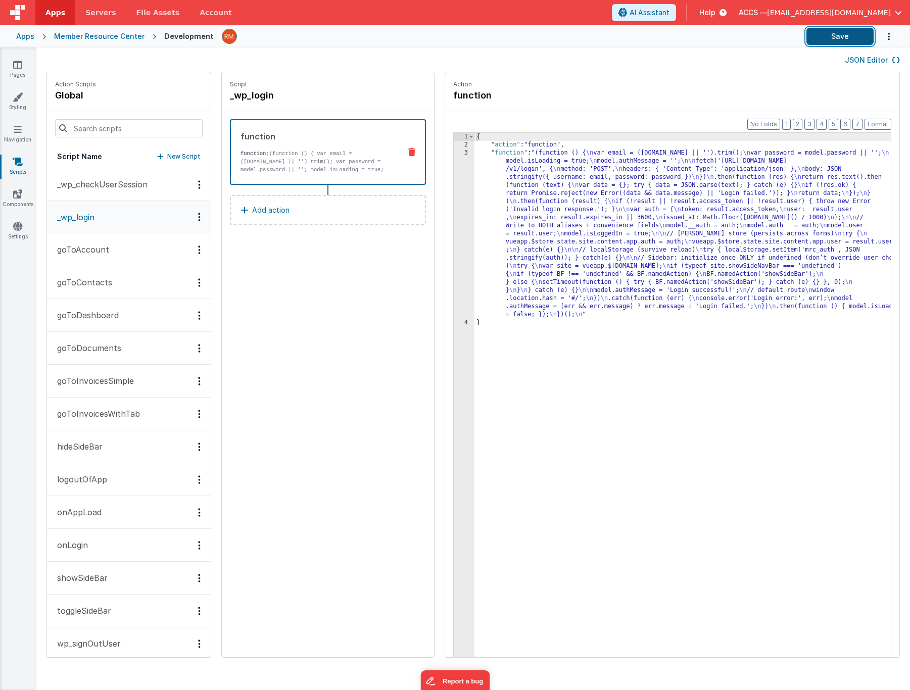
click at [835, 35] on button "Save" at bounding box center [840, 36] width 67 height 17
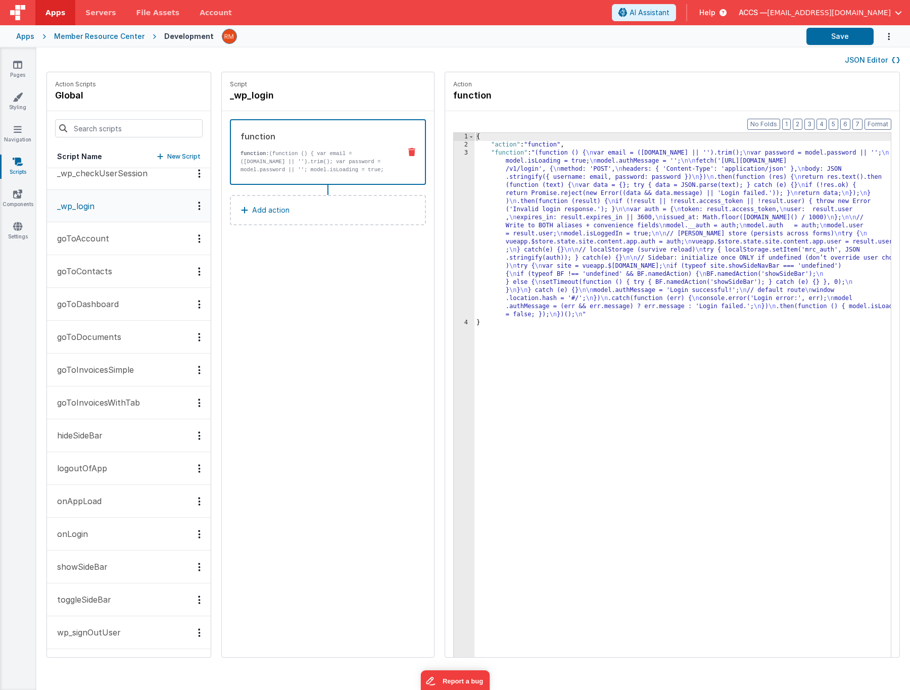
click at [96, 470] on p "logoutOfApp" at bounding box center [79, 468] width 56 height 12
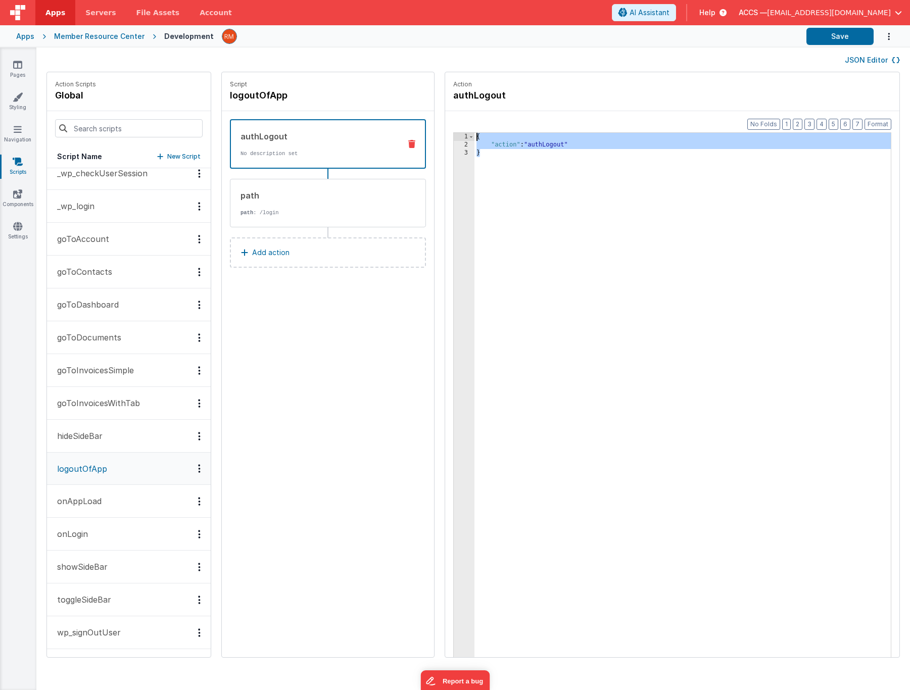
drag, startPoint x: 486, startPoint y: 190, endPoint x: 446, endPoint y: 113, distance: 86.3
click at [446, 113] on div "Format 7 6 5 4 3 2 1 No Folds 1 2 3 { "action" : "authLogout" } XXXXXXXXXXXXXXX…" at bounding box center [672, 403] width 454 height 585
click at [92, 526] on button "onLogin" at bounding box center [129, 534] width 164 height 33
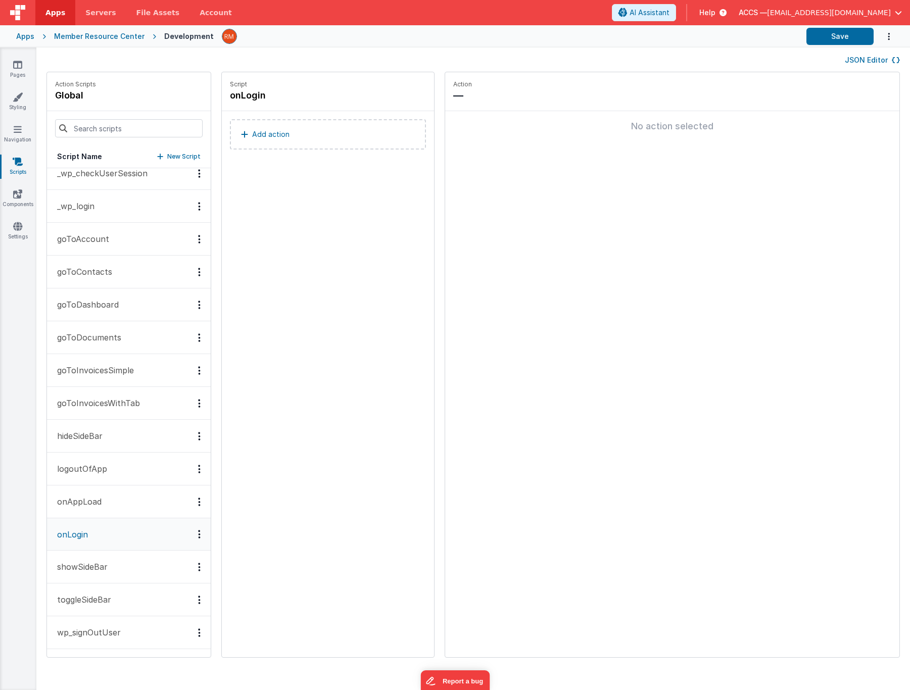
click at [308, 133] on button "Add action" at bounding box center [328, 134] width 196 height 30
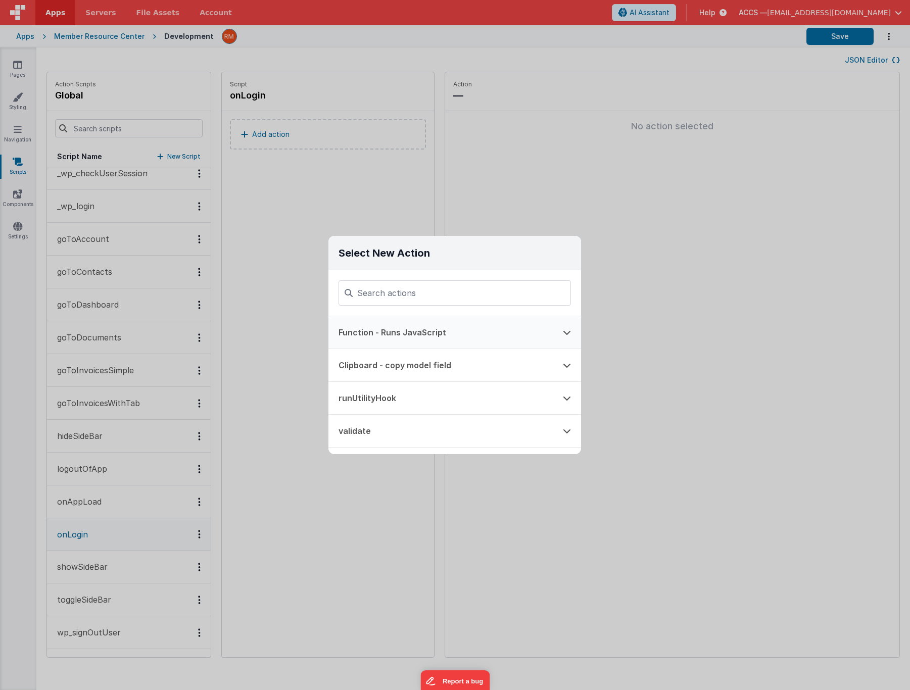
click at [416, 331] on button "Function - Runs JavaScript" at bounding box center [440, 332] width 224 height 32
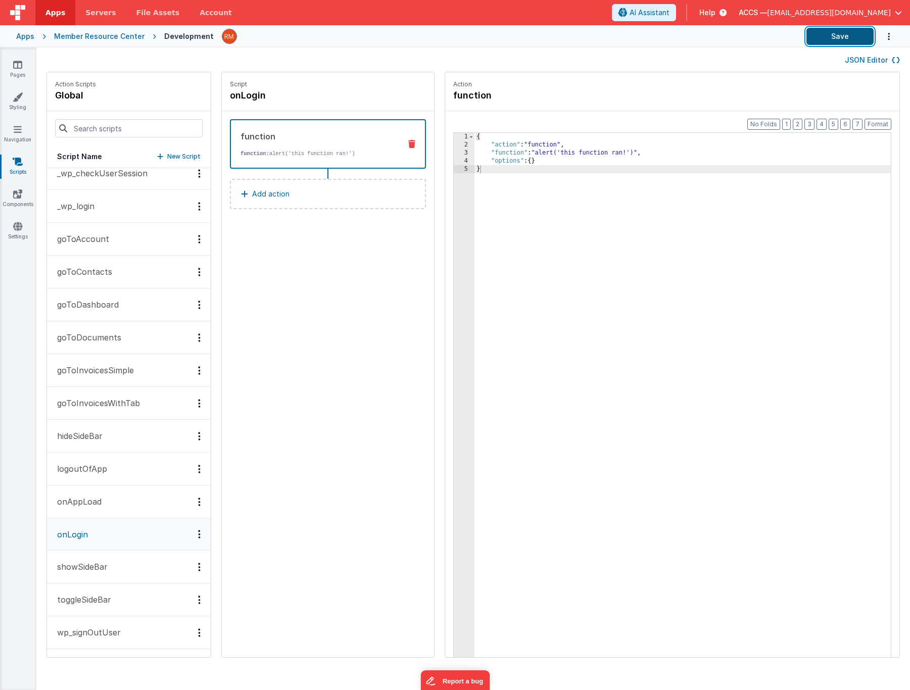
click at [839, 38] on button "Save" at bounding box center [840, 36] width 67 height 17
click at [17, 230] on icon at bounding box center [17, 226] width 9 height 10
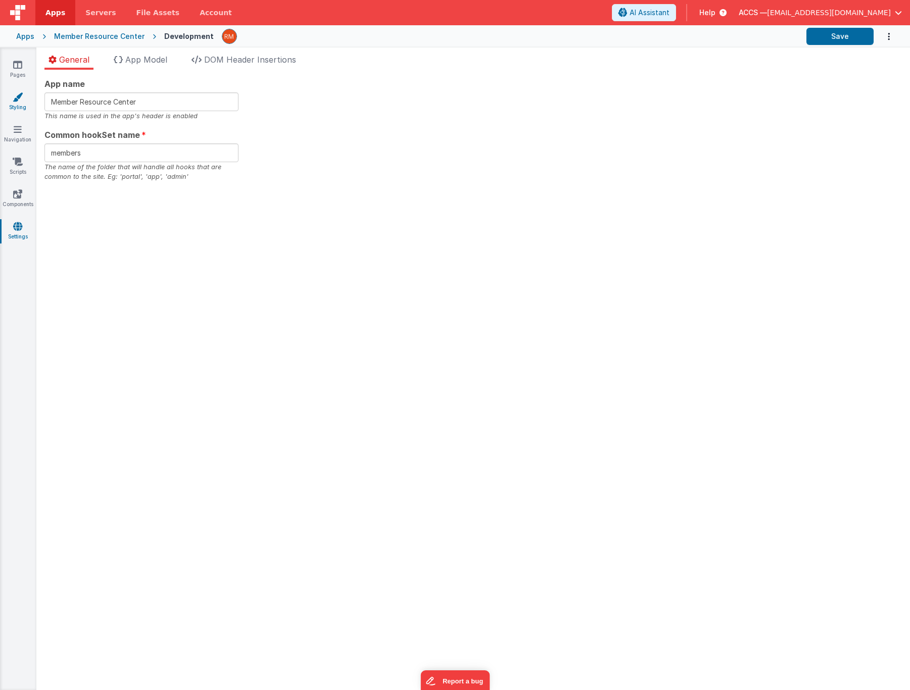
click at [20, 106] on link "Styling" at bounding box center [17, 102] width 36 height 20
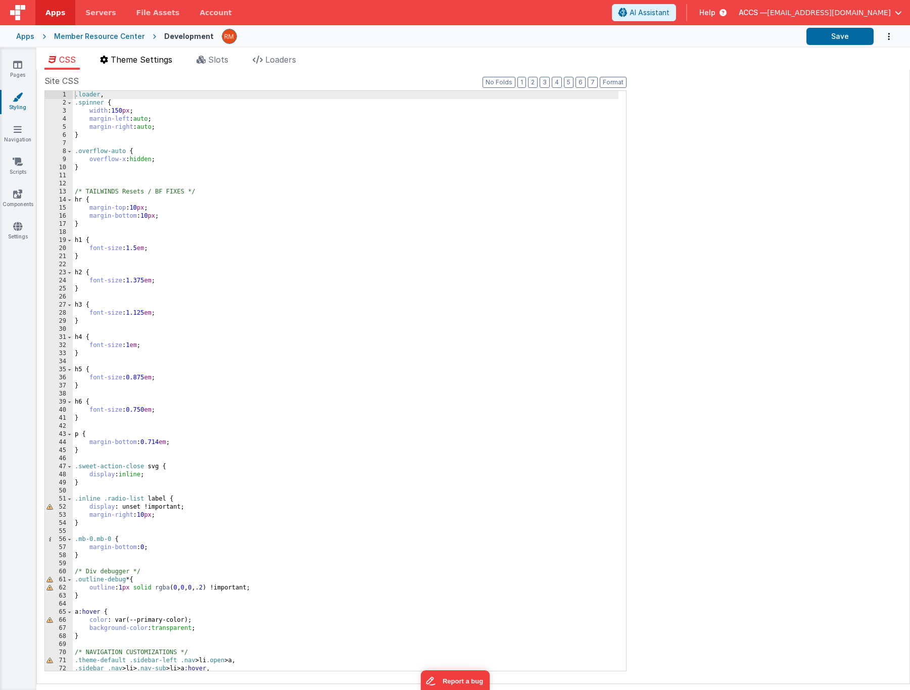
click at [132, 67] on li "Theme Settings" at bounding box center [136, 62] width 80 height 16
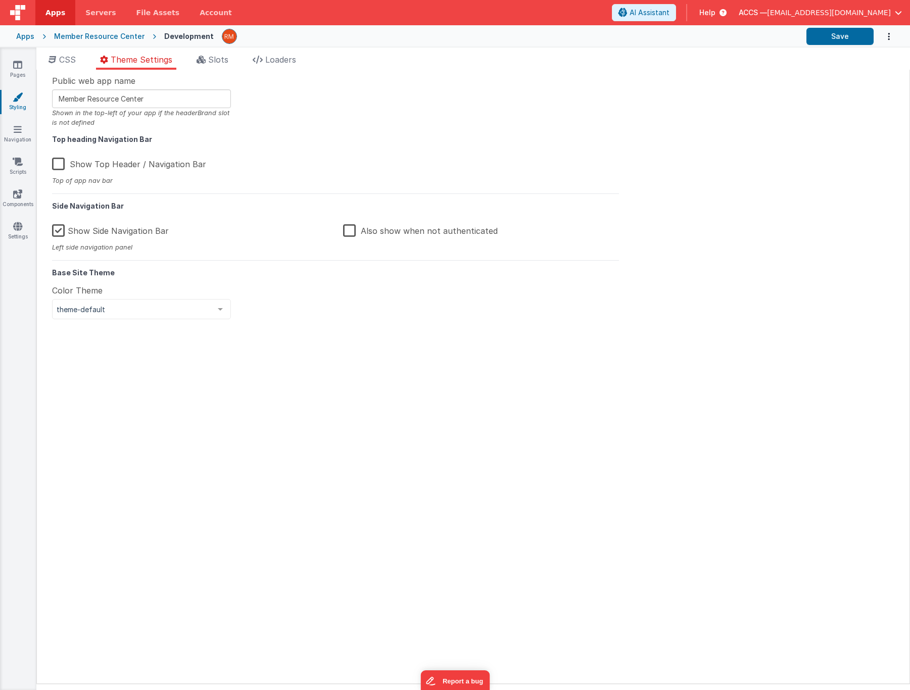
click at [61, 230] on label "Show Side Navigation Bar" at bounding box center [110, 229] width 117 height 22
click at [0, 0] on input "Show Side Navigation Bar" at bounding box center [0, 0] width 0 height 0
click at [818, 39] on button "Save" at bounding box center [840, 36] width 67 height 17
click at [60, 167] on label "Show Top Header / Navigation Bar" at bounding box center [129, 163] width 154 height 22
click at [0, 0] on input "Show Top Header / Navigation Bar" at bounding box center [0, 0] width 0 height 0
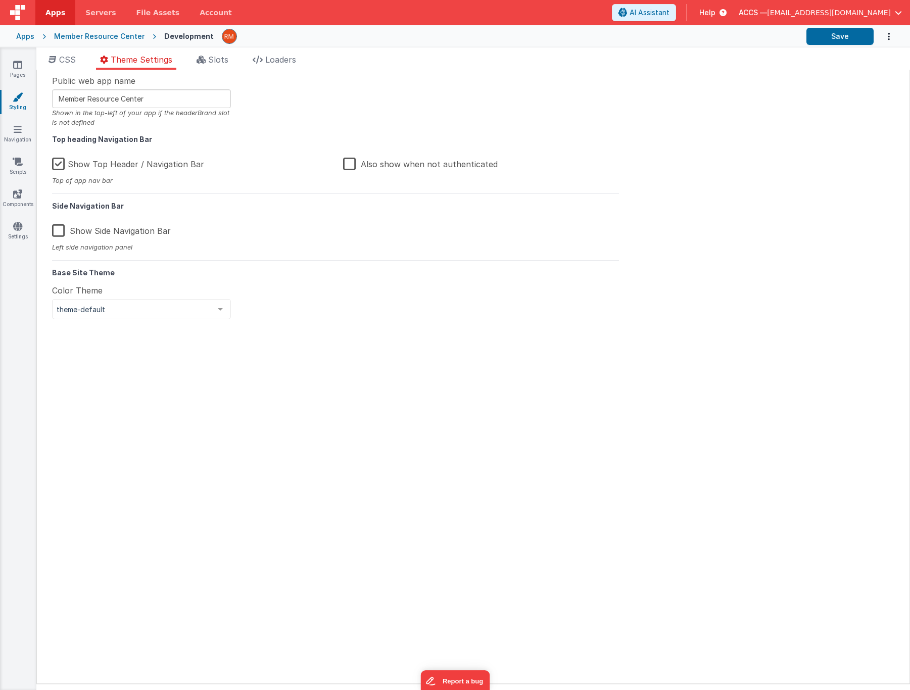
click at [58, 229] on label "Show Side Navigation Bar" at bounding box center [111, 229] width 119 height 22
click at [0, 0] on input "Show Side Navigation Bar" at bounding box center [0, 0] width 0 height 0
click at [830, 41] on button "Save" at bounding box center [840, 36] width 67 height 17
click at [21, 171] on link "Scripts" at bounding box center [17, 167] width 36 height 20
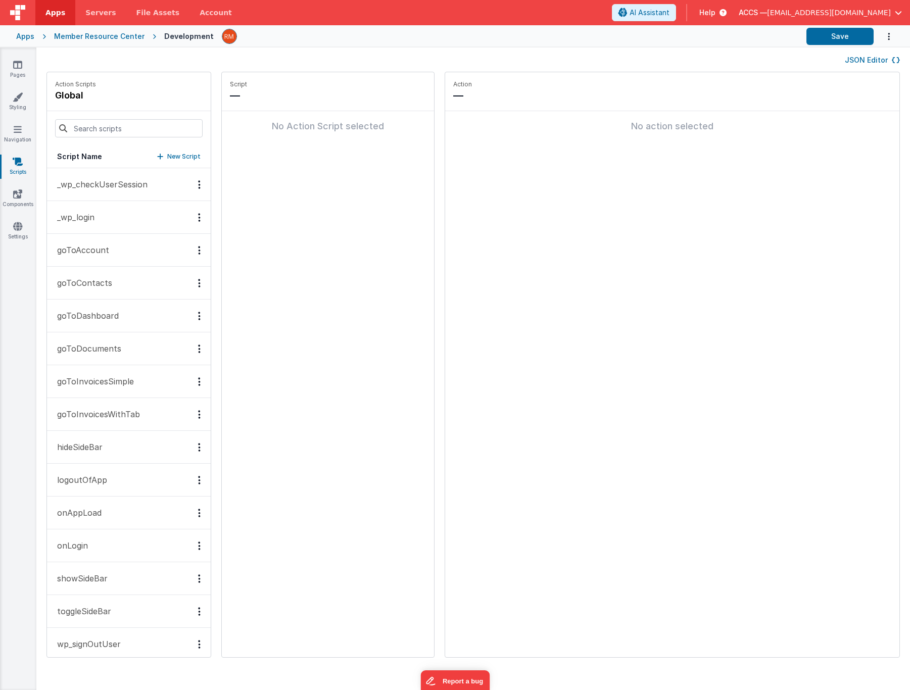
click at [102, 480] on p "logoutOfApp" at bounding box center [79, 480] width 56 height 12
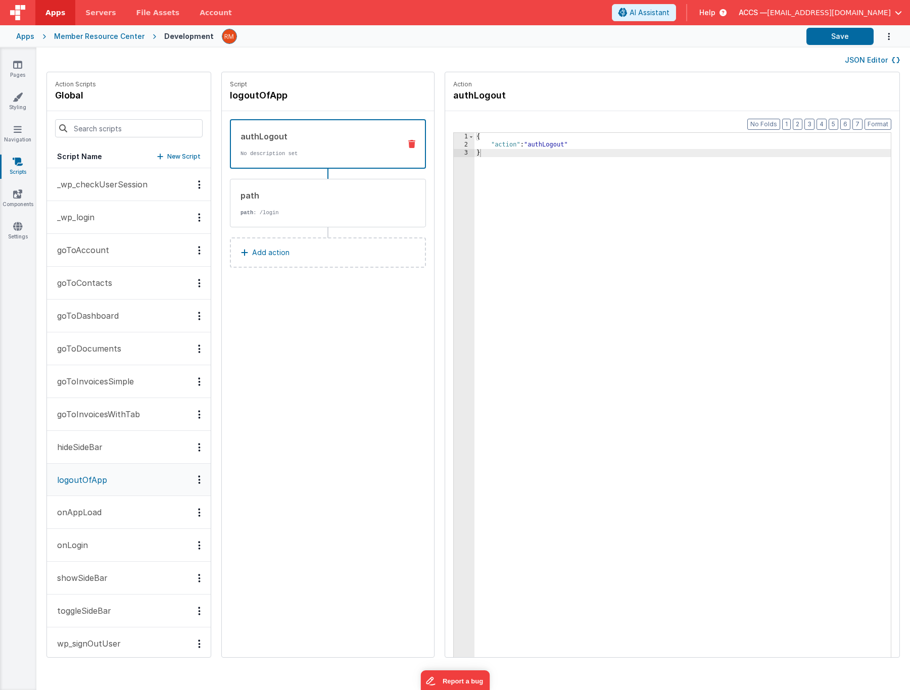
click at [300, 249] on button "Add action" at bounding box center [328, 253] width 196 height 30
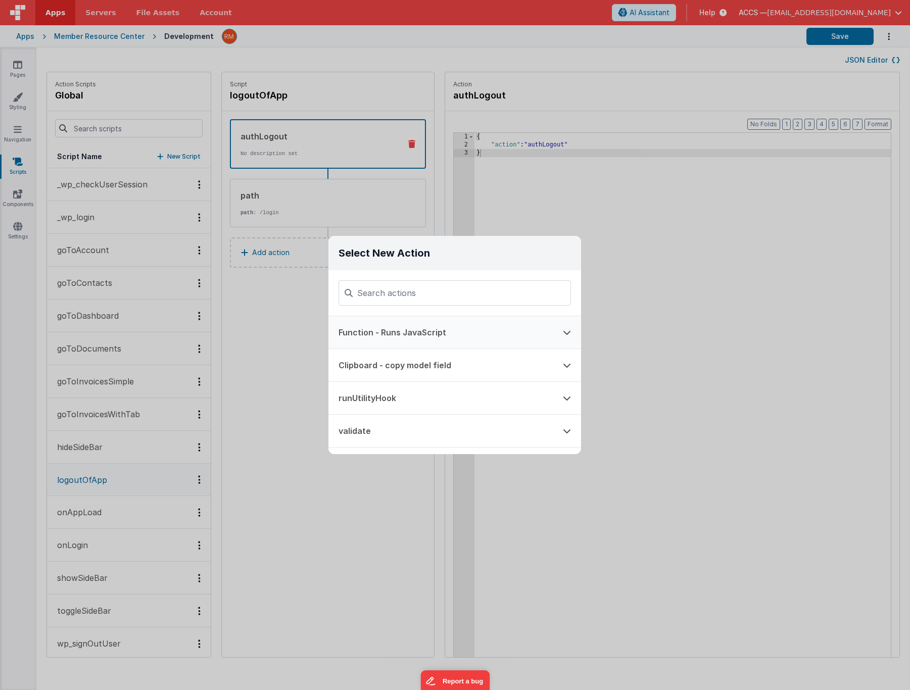
click at [406, 338] on button "Function - Runs JavaScript" at bounding box center [440, 332] width 224 height 32
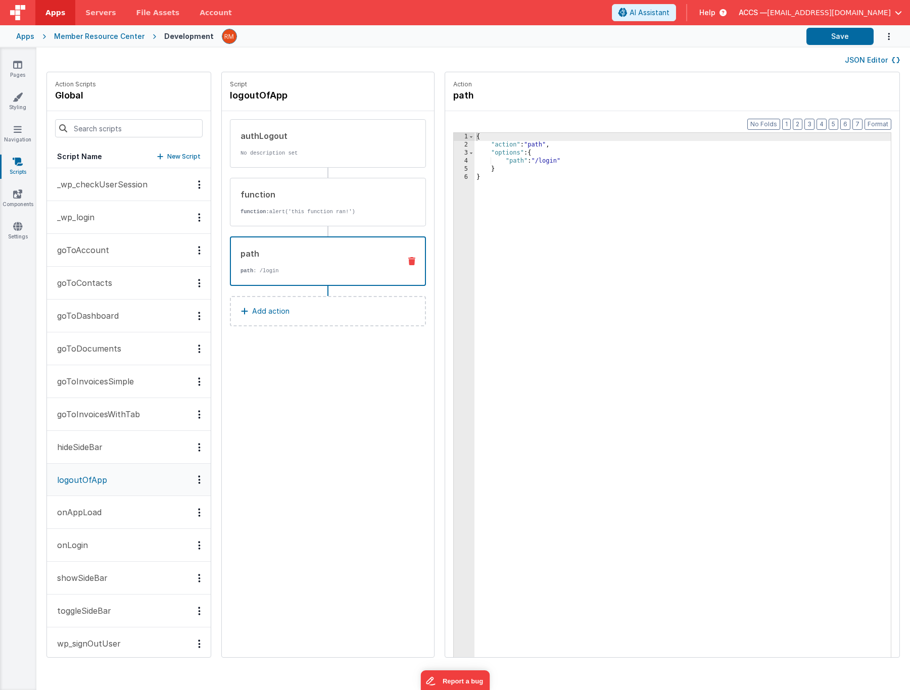
click at [408, 263] on icon at bounding box center [411, 261] width 7 height 8
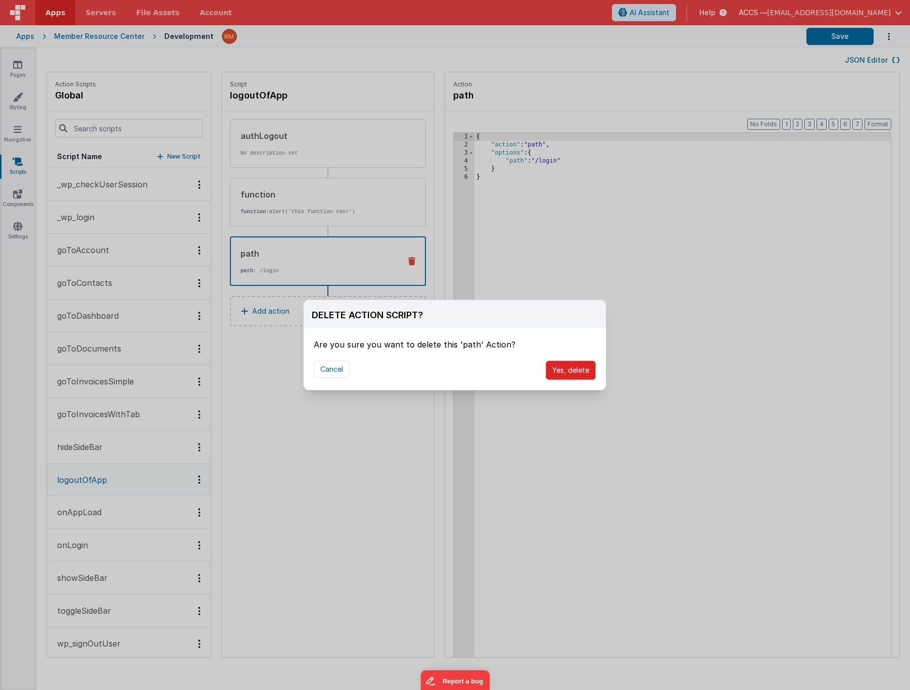
click at [557, 368] on button "Yes, delete" at bounding box center [571, 370] width 50 height 19
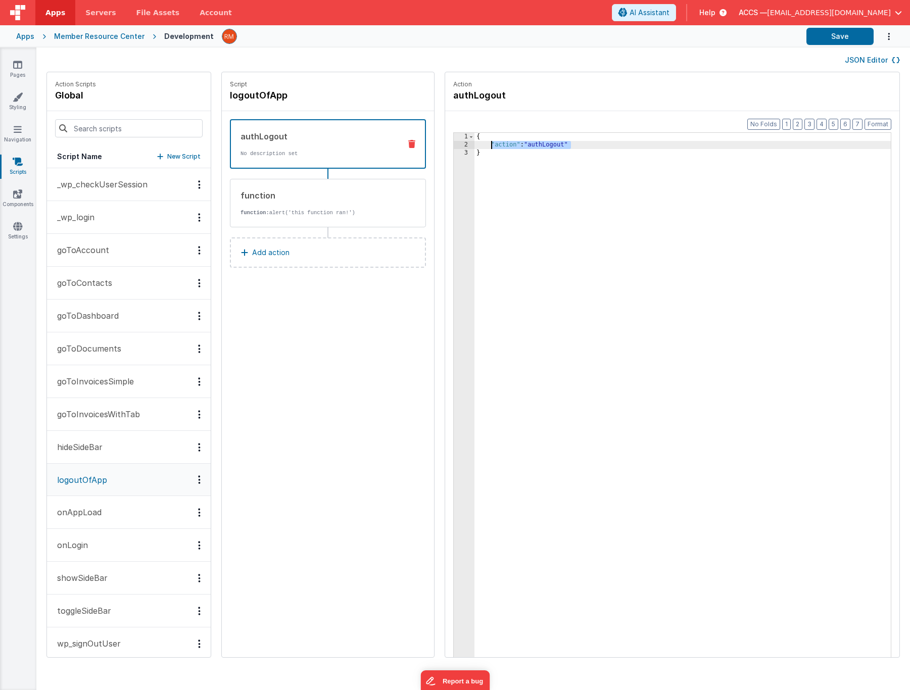
drag, startPoint x: 546, startPoint y: 145, endPoint x: 462, endPoint y: 148, distance: 84.0
click at [475, 148] on div "{ "action" : "authLogout" }" at bounding box center [698, 419] width 446 height 572
click at [347, 188] on div "function function: alert('this function ran!')" at bounding box center [328, 203] width 196 height 49
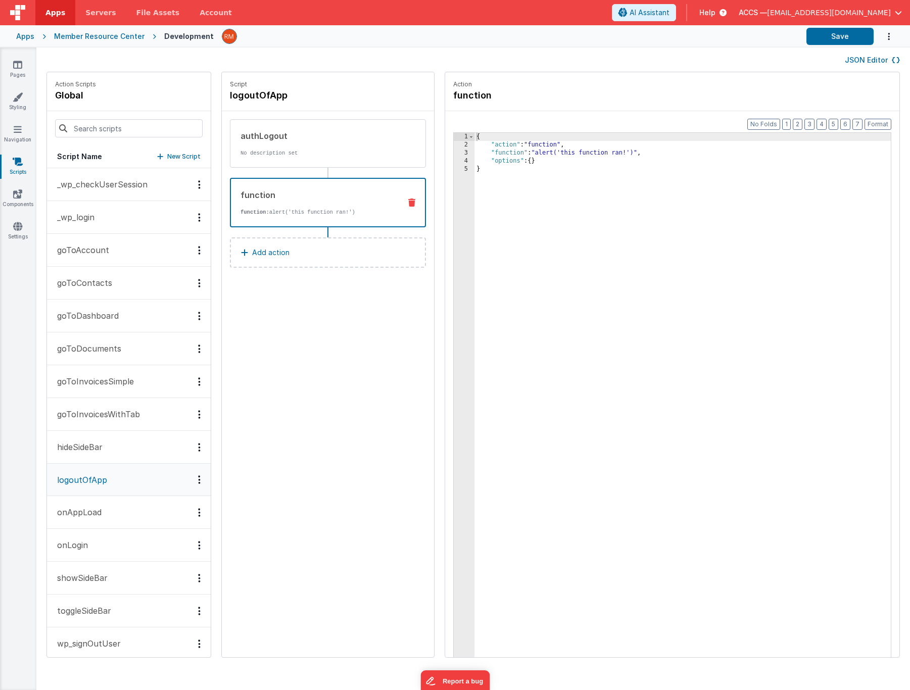
click at [475, 151] on div "{ "action" : "function" , "function" : "alert('this function ran!')" , "options…" at bounding box center [698, 419] width 446 height 572
click at [454, 153] on div "3" at bounding box center [464, 153] width 21 height 8
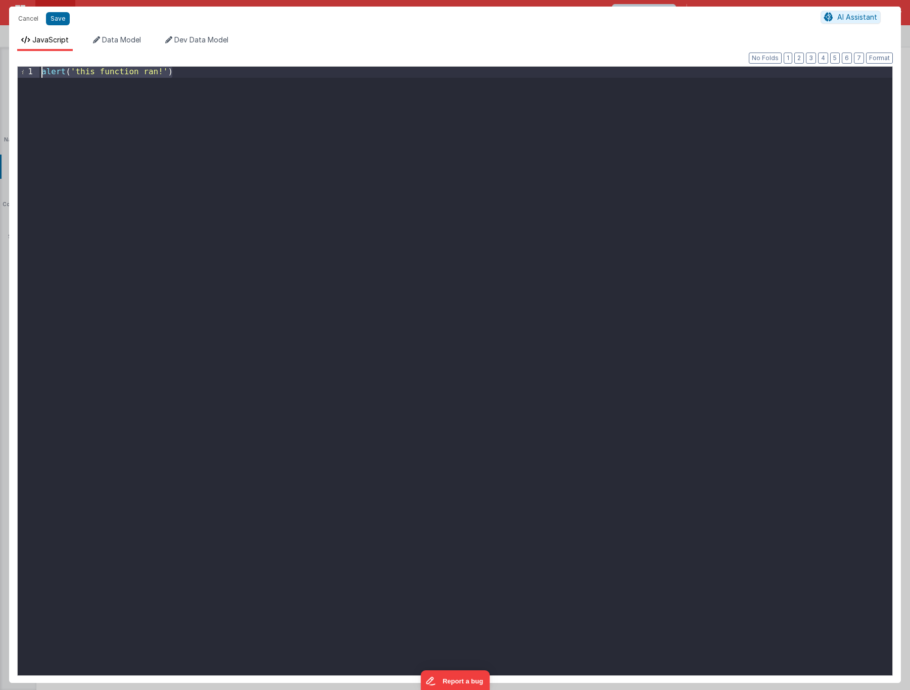
drag, startPoint x: 349, startPoint y: 182, endPoint x: 0, endPoint y: 38, distance: 377.3
click at [0, 38] on div "Cancel Save AI Assistant JavaScript Data Model Dev Data Model Format 7 6 5 4 3 …" at bounding box center [455, 345] width 910 height 690
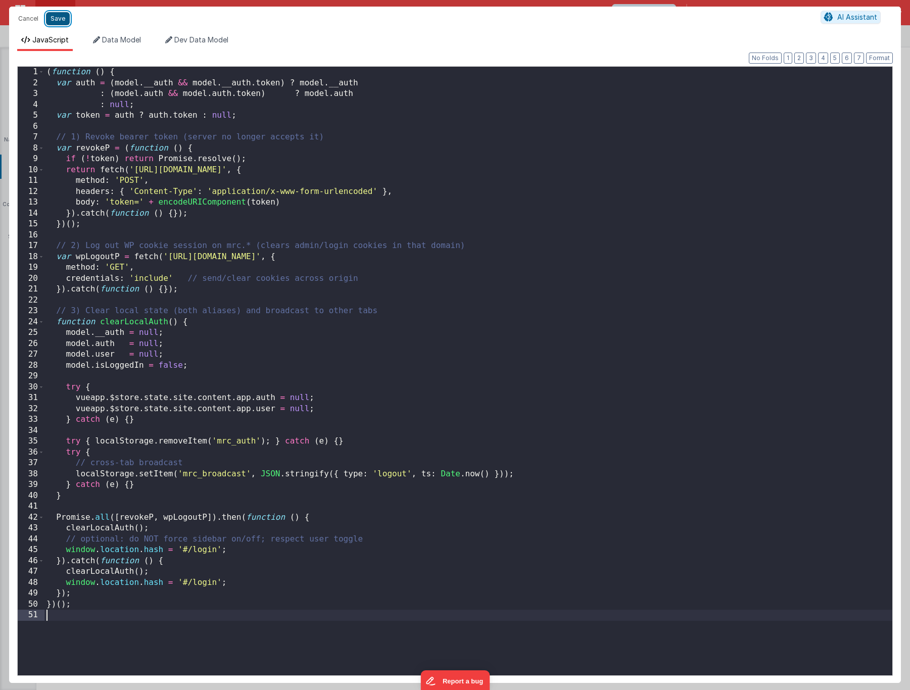
click at [56, 21] on button "Save" at bounding box center [58, 18] width 24 height 13
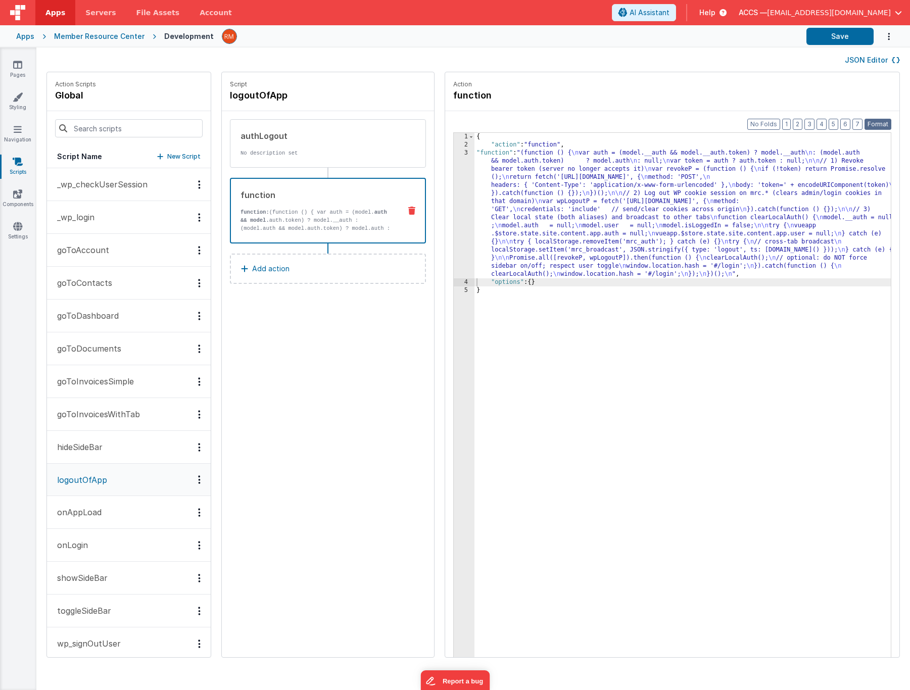
click at [885, 121] on button "Format" at bounding box center [878, 124] width 27 height 11
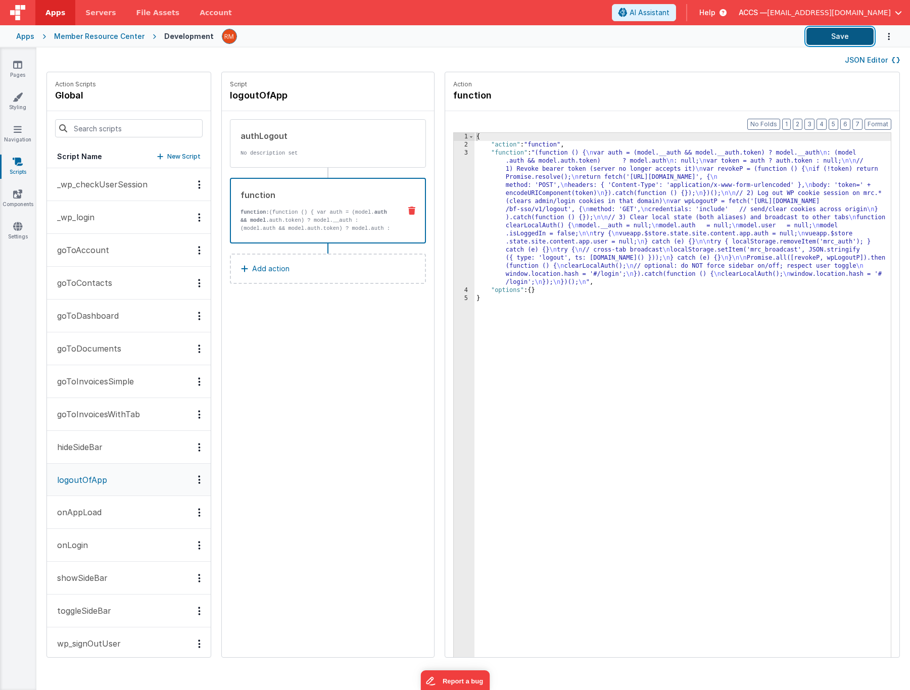
click at [845, 40] on button "Save" at bounding box center [840, 36] width 67 height 17
click at [20, 231] on icon at bounding box center [17, 226] width 9 height 10
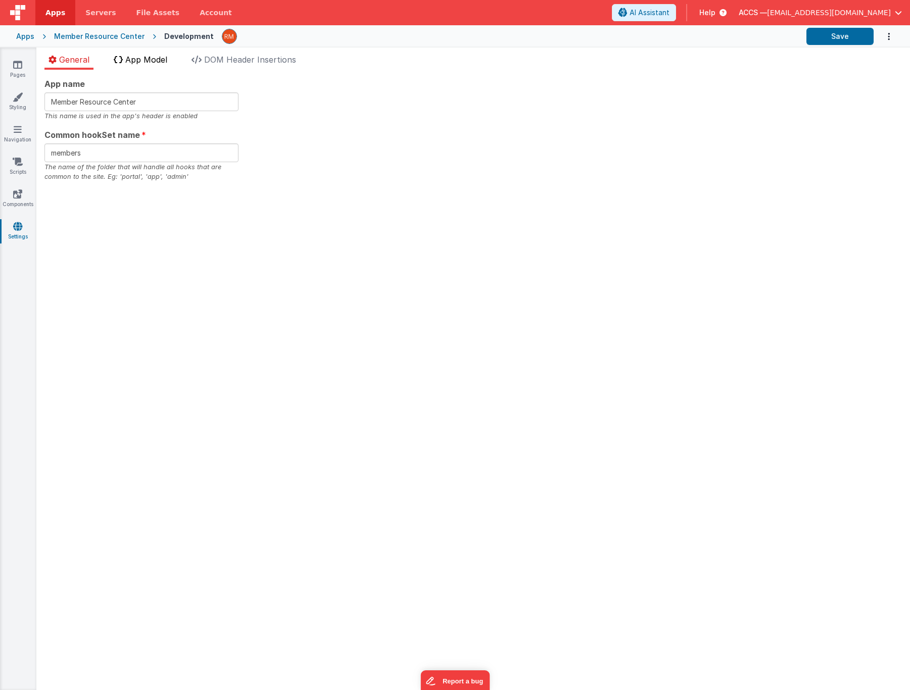
click at [138, 66] on li "App Model" at bounding box center [141, 62] width 62 height 16
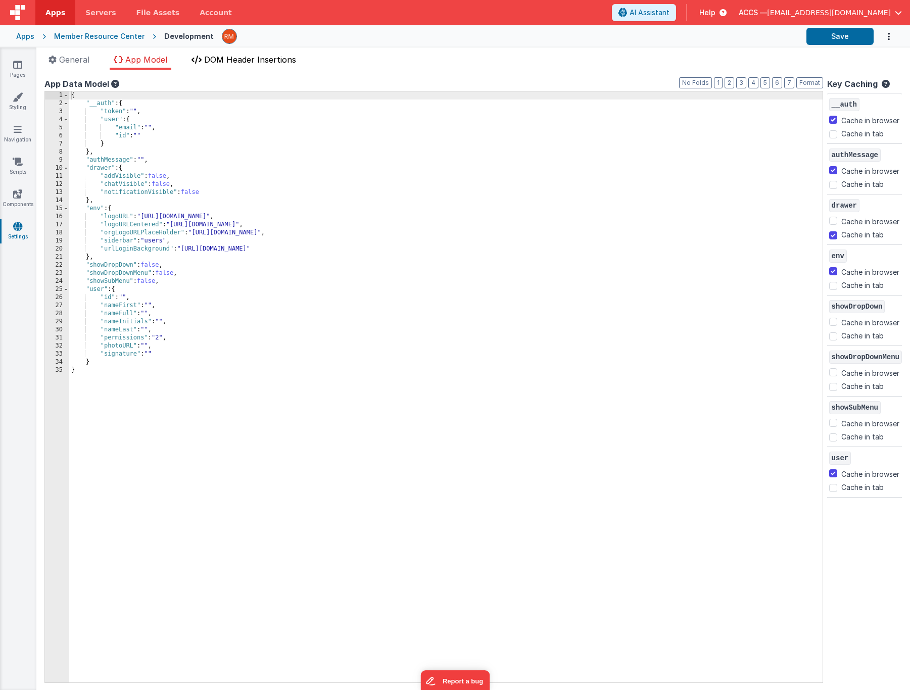
click at [235, 60] on span "DOM Header Insertions" at bounding box center [250, 60] width 92 height 10
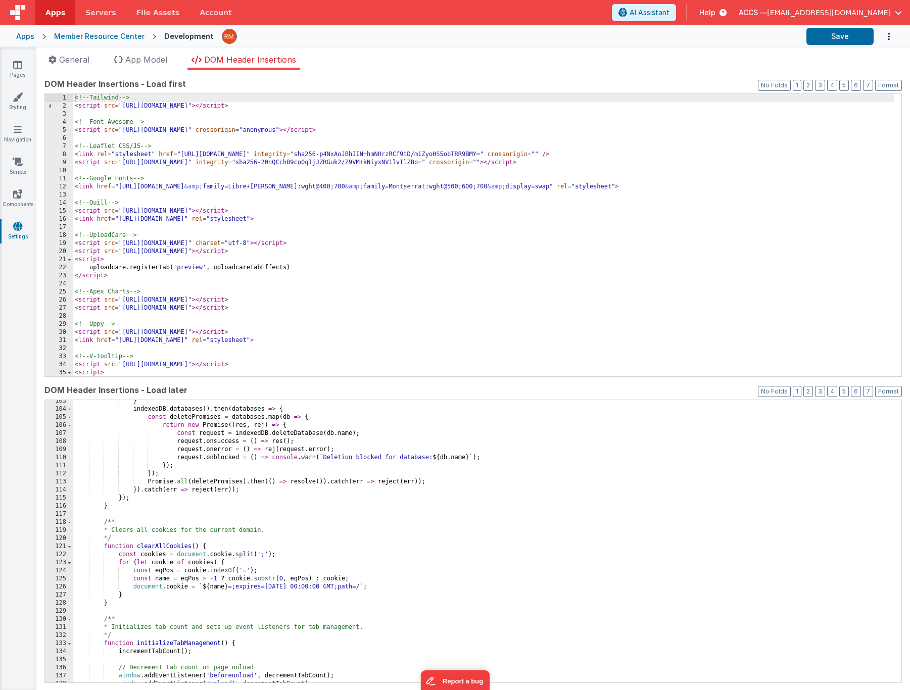
scroll to position [938, 0]
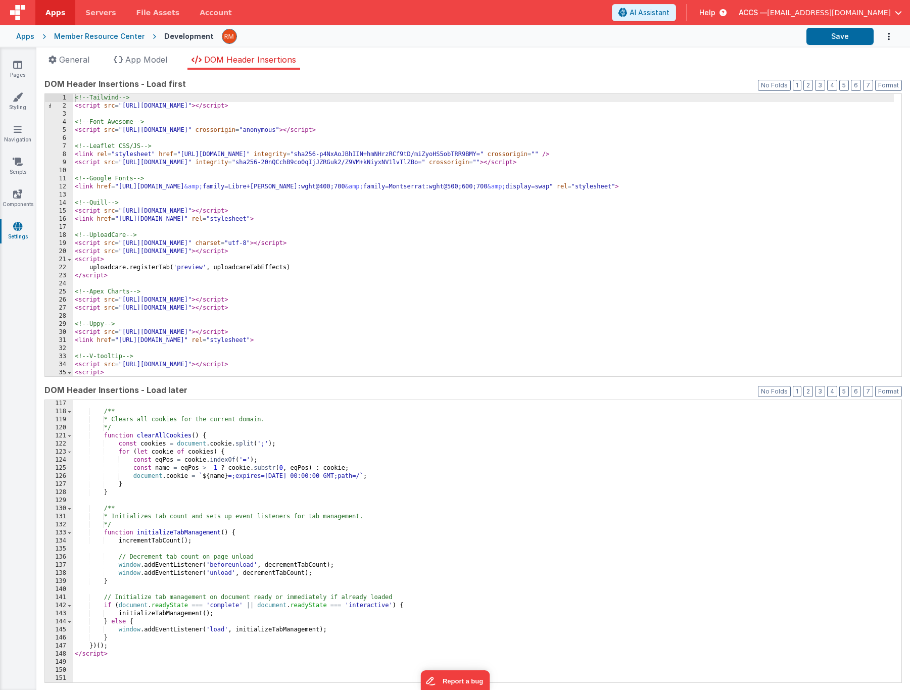
click at [248, 508] on div "/** * Clears all cookies for the current domain. */ function clearAllCookies ( …" at bounding box center [483, 549] width 821 height 299
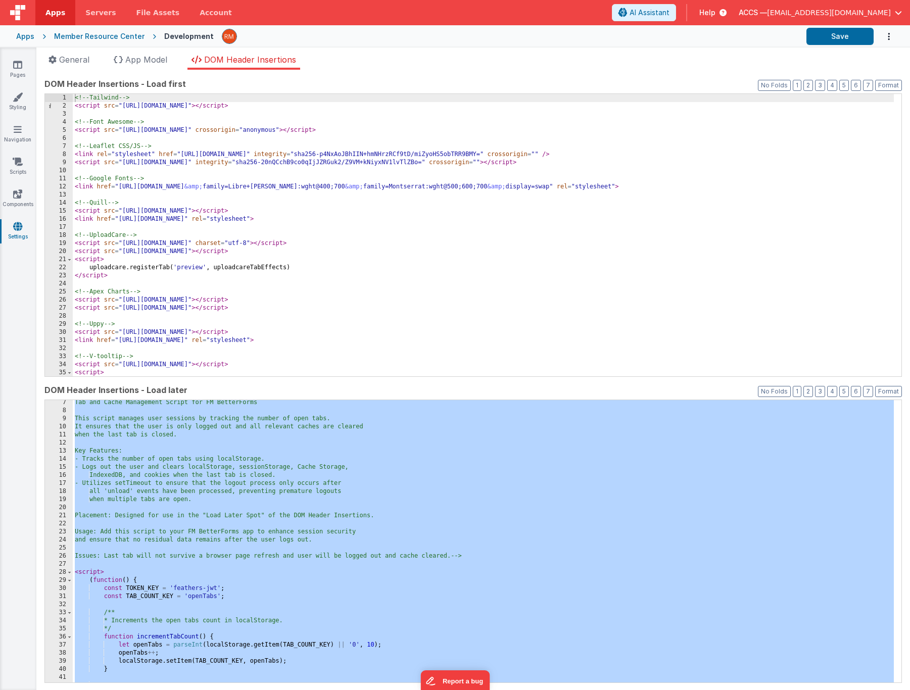
scroll to position [0, 0]
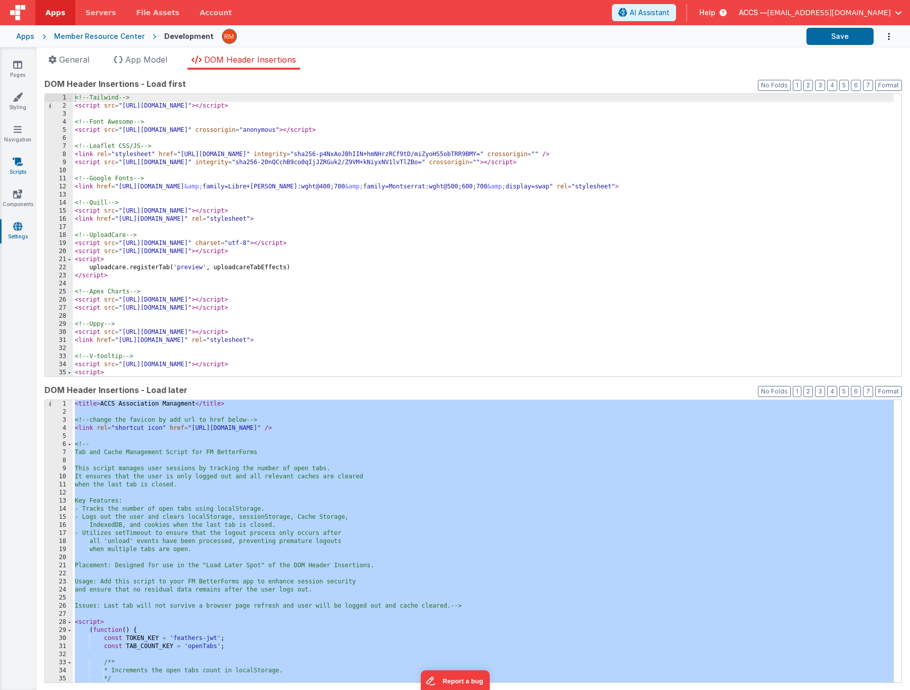
click at [18, 173] on link "Scripts" at bounding box center [17, 167] width 36 height 20
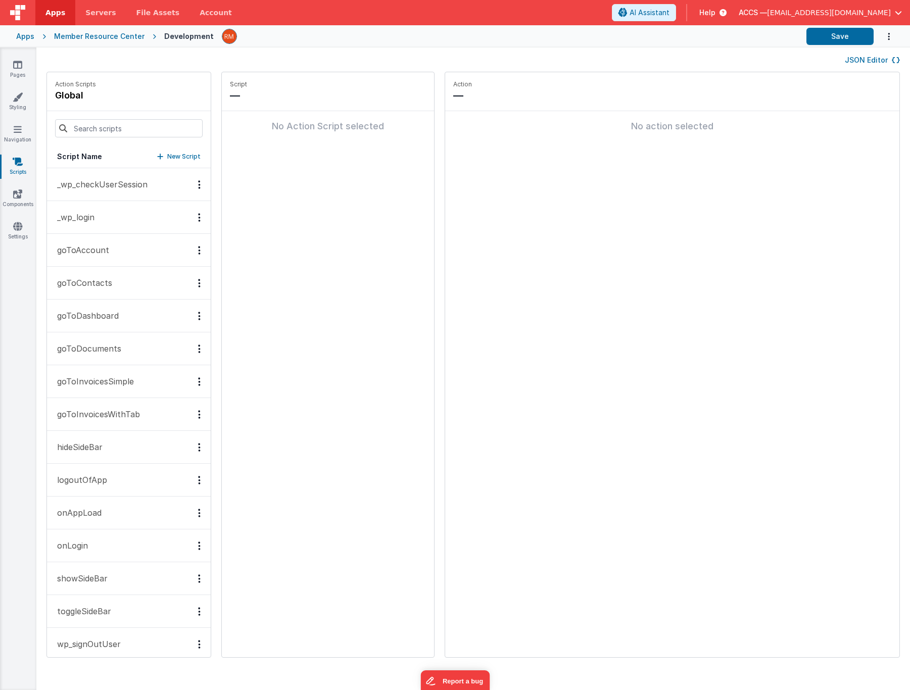
scroll to position [12, 0]
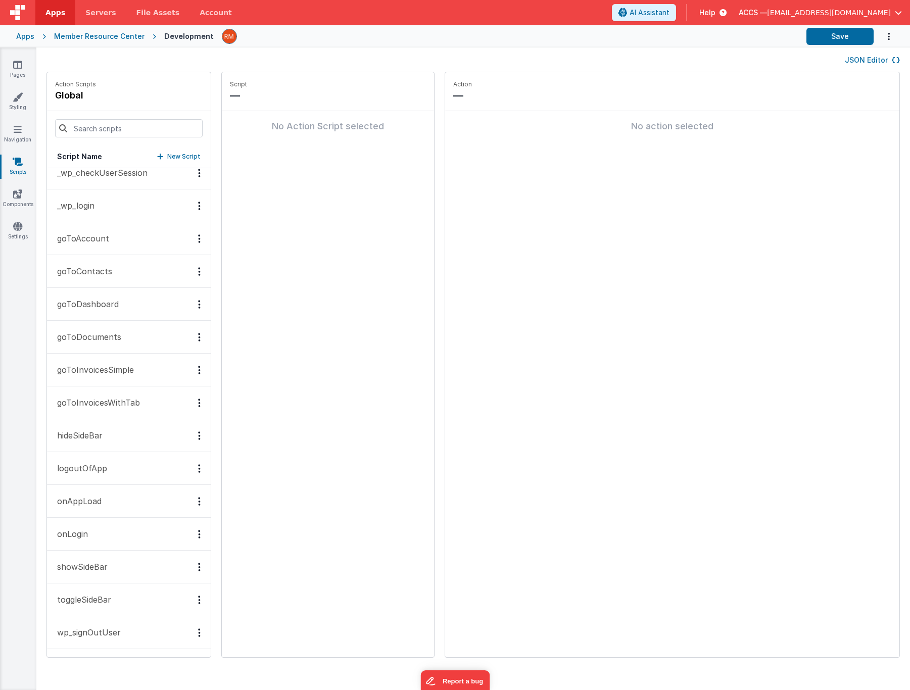
click at [110, 500] on button "onAppLoad" at bounding box center [129, 501] width 164 height 33
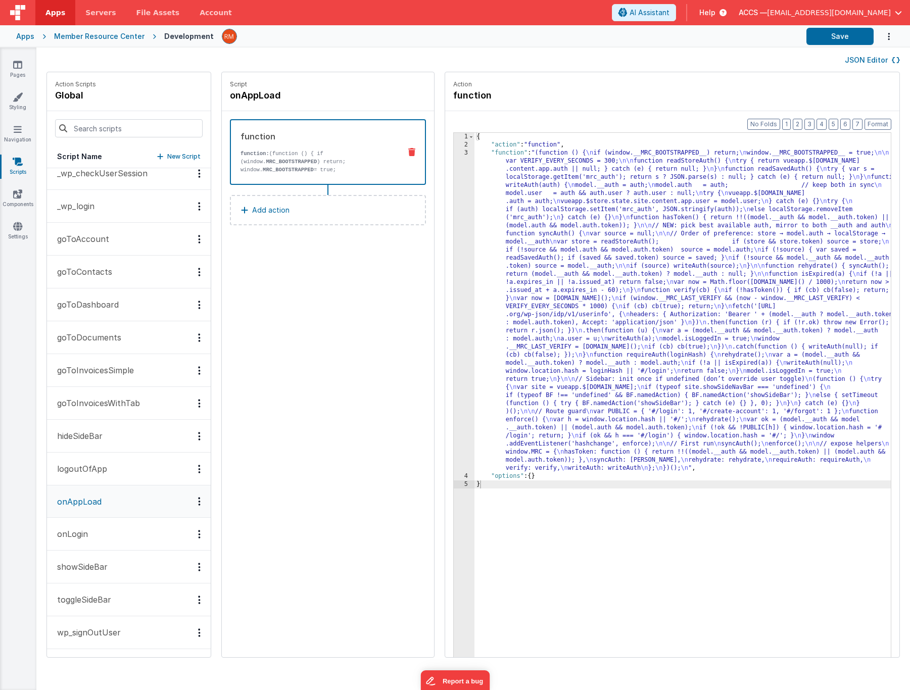
scroll to position [11, 0]
click at [475, 155] on div "{ "action" : "function" , "function" : "(function () { \n if (window.__MRC_BOOT…" at bounding box center [698, 419] width 446 height 572
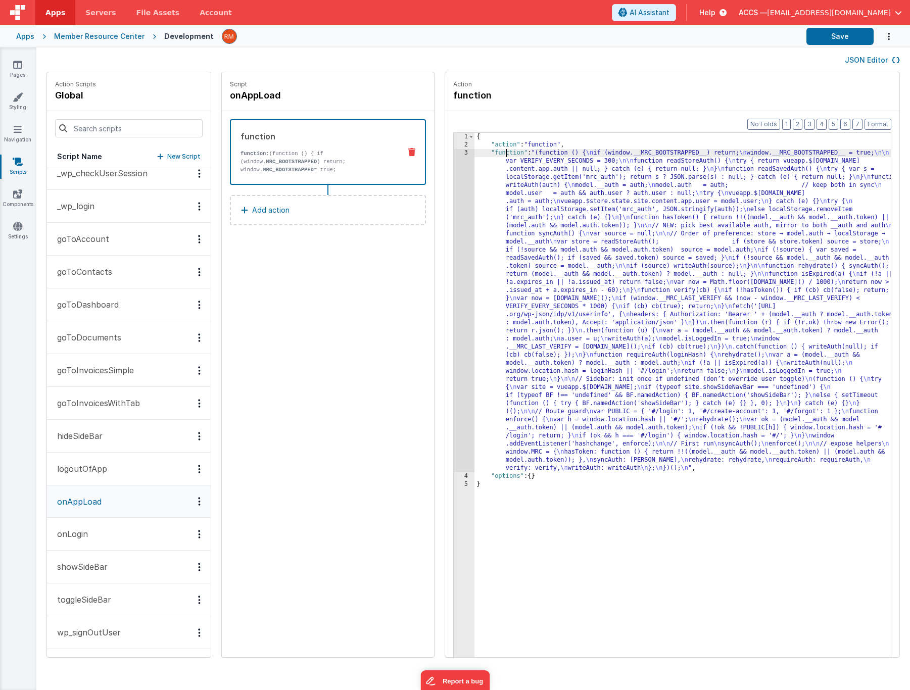
click at [454, 154] on div "3" at bounding box center [464, 310] width 21 height 323
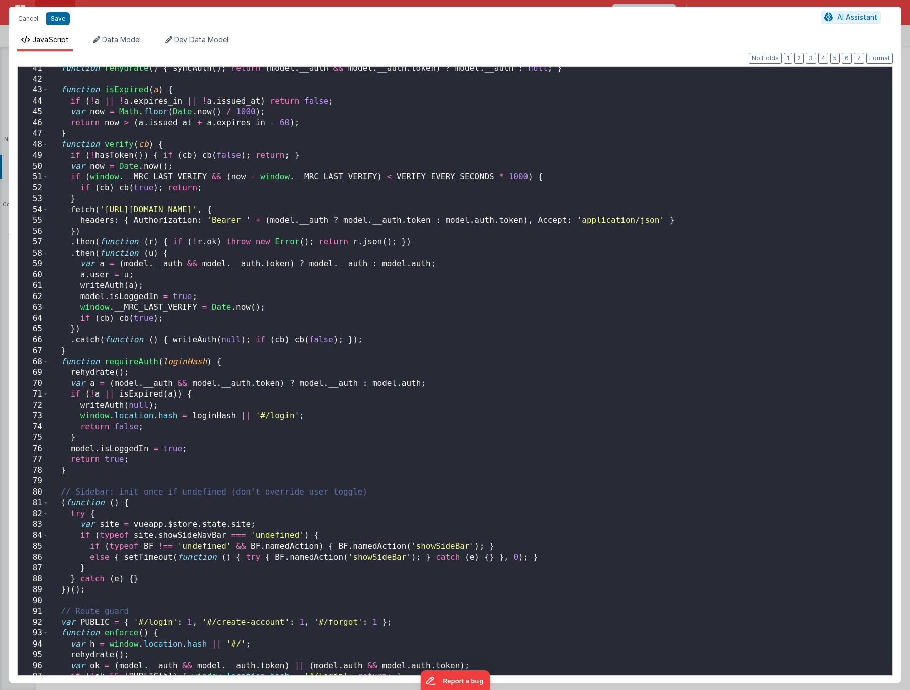
scroll to position [651, 0]
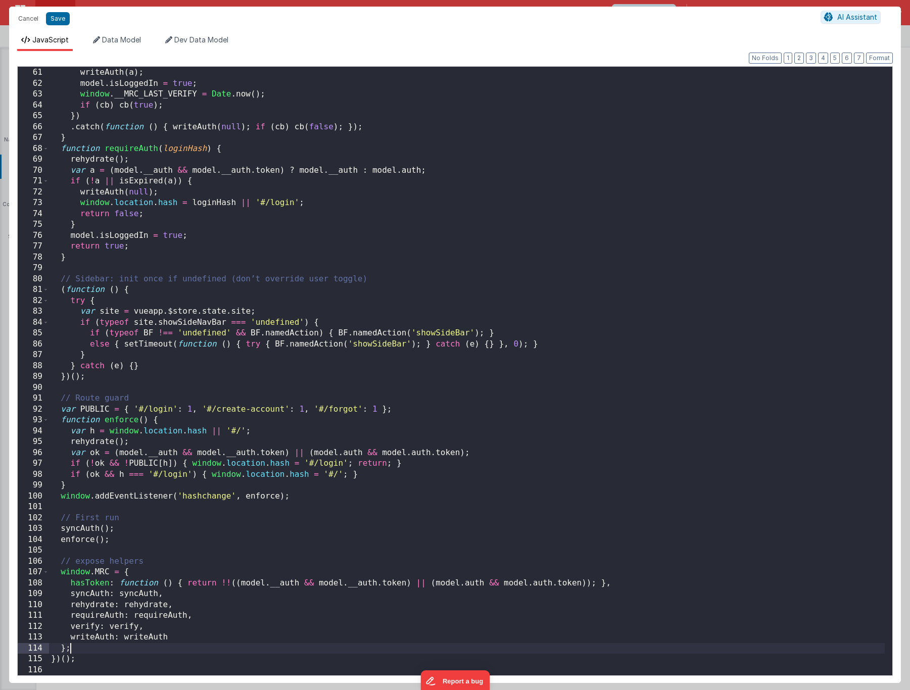
click at [155, 643] on div "a . user = u ; writeAuth ( a ) ; model . isLoggedIn = true ; window . __MRC_LAS…" at bounding box center [467, 372] width 836 height 631
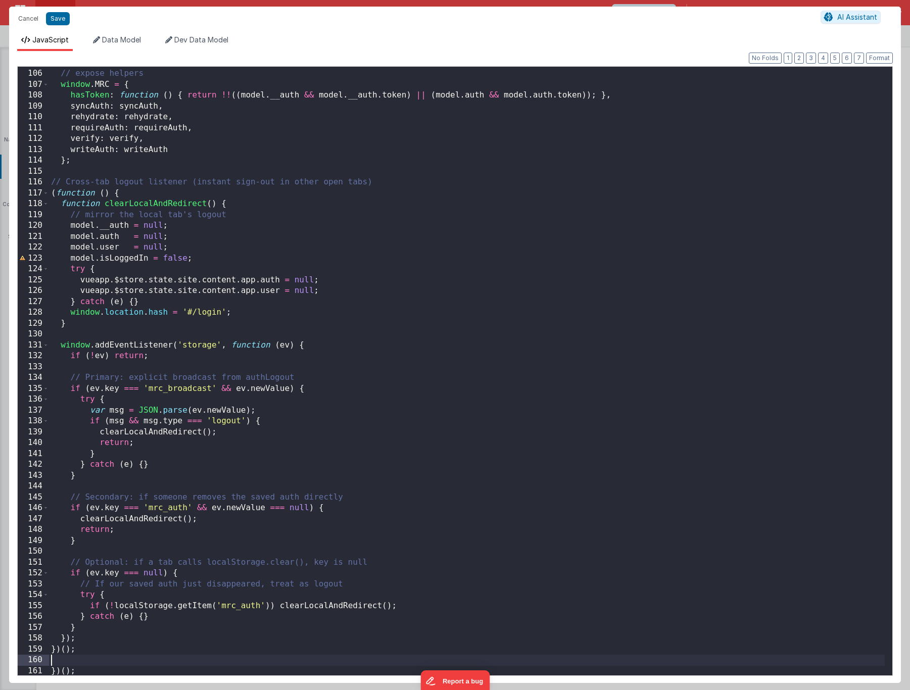
scroll to position [1151, 0]
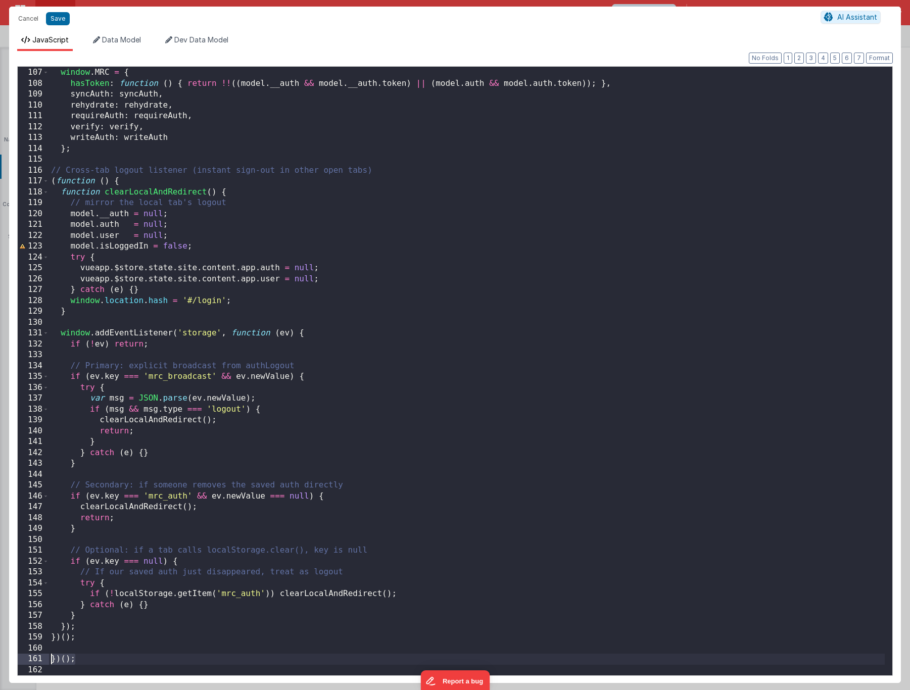
drag, startPoint x: 87, startPoint y: 662, endPoint x: 37, endPoint y: 658, distance: 49.7
click at [37, 658] on div "106 107 108 109 110 111 112 113 114 115 116 117 118 119 120 121 122 123 124 125…" at bounding box center [455, 371] width 876 height 610
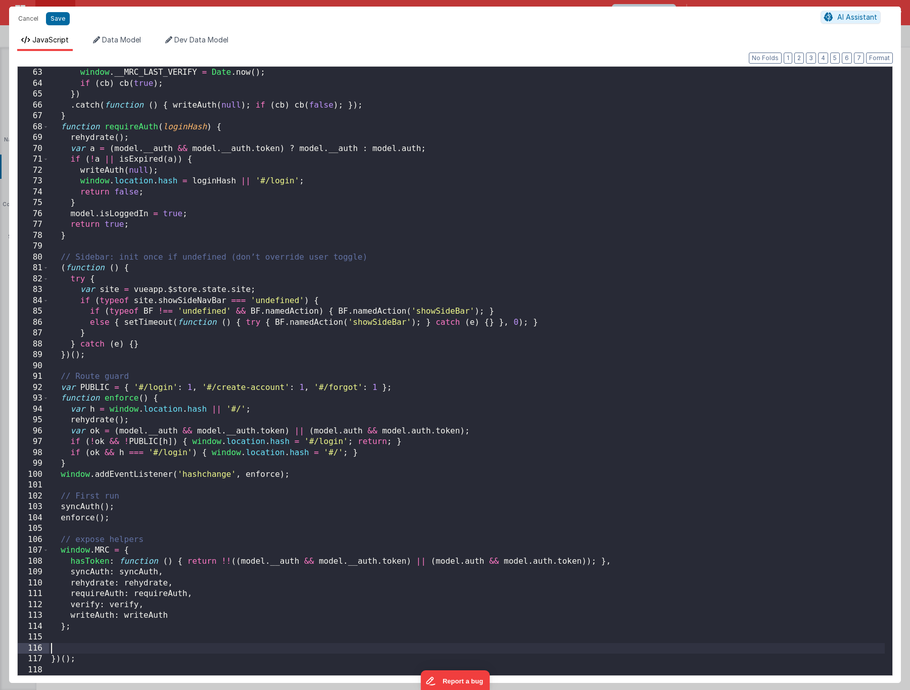
scroll to position [673, 0]
drag, startPoint x: 75, startPoint y: 664, endPoint x: 37, endPoint y: 645, distance: 42.7
click at [37, 645] on div "62 63 64 65 66 67 68 69 70 71 72 73 74 75 76 77 78 79 80 81 82 83 84 85 86 87 8…" at bounding box center [455, 371] width 876 height 610
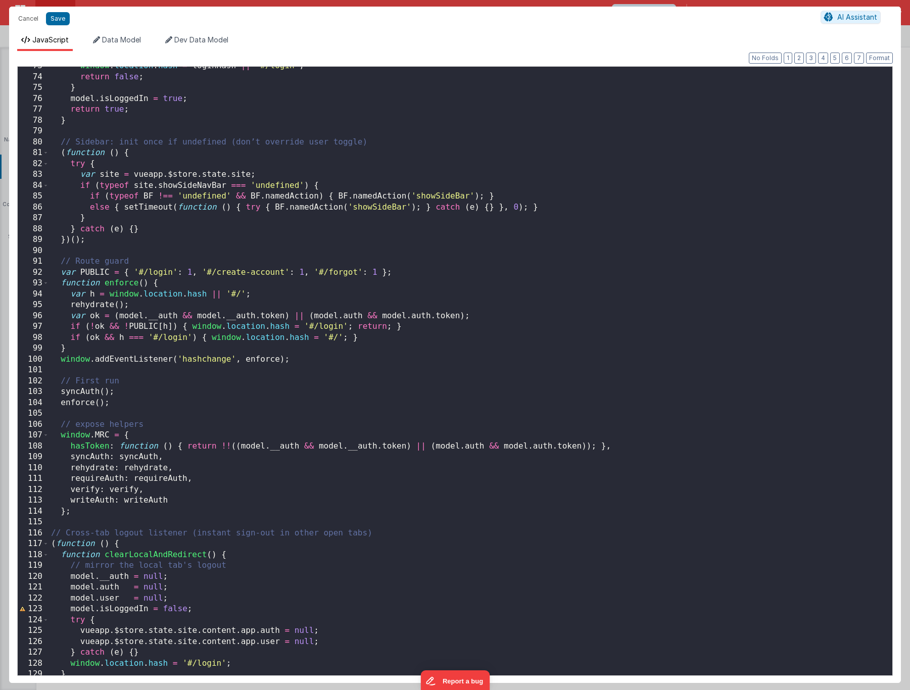
scroll to position [1140, 0]
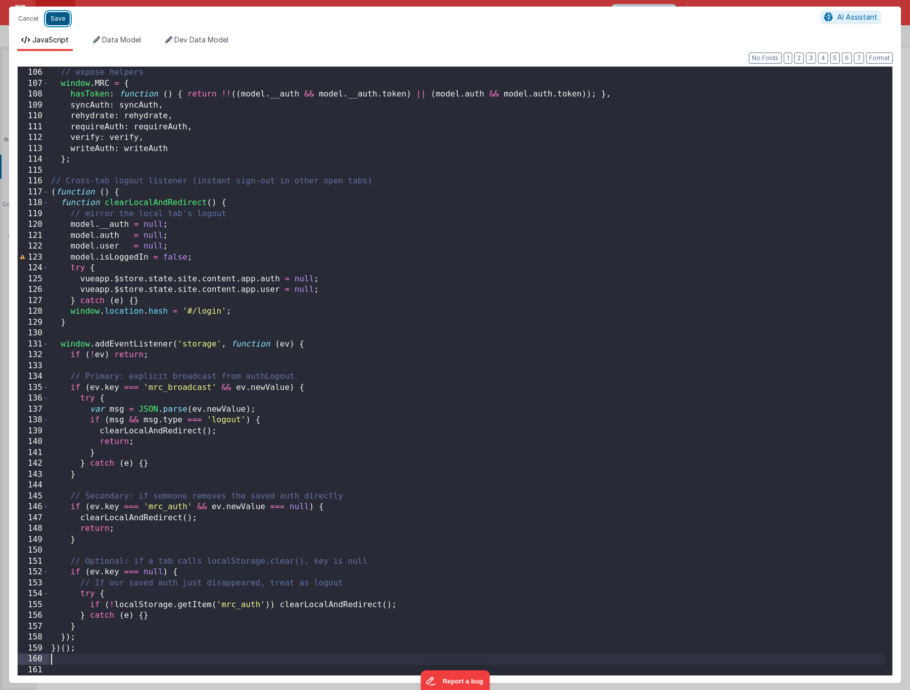
click at [64, 22] on button "Save" at bounding box center [58, 18] width 24 height 13
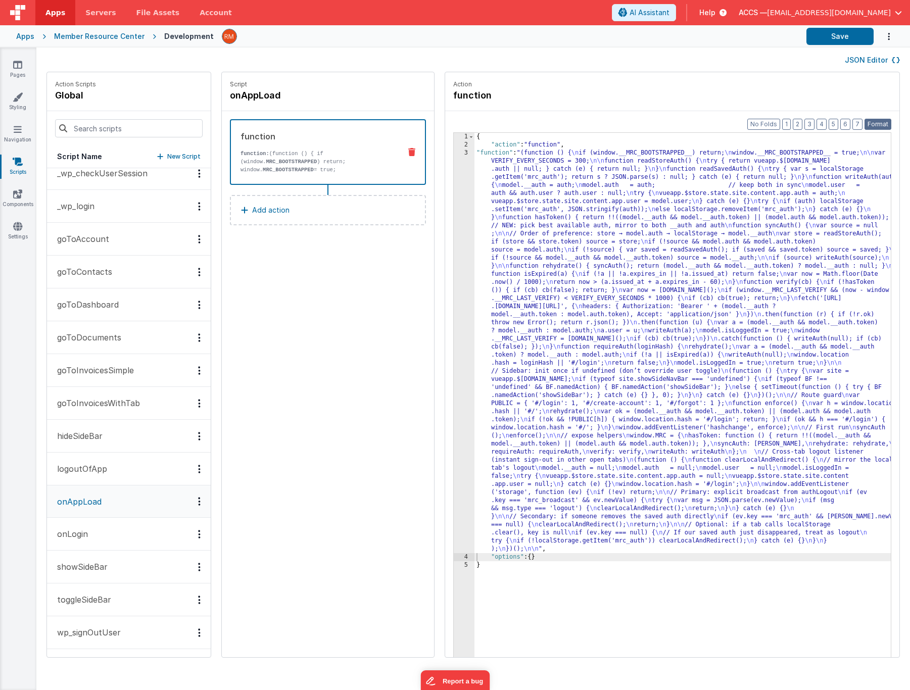
click at [888, 125] on button "Format" at bounding box center [878, 124] width 27 height 11
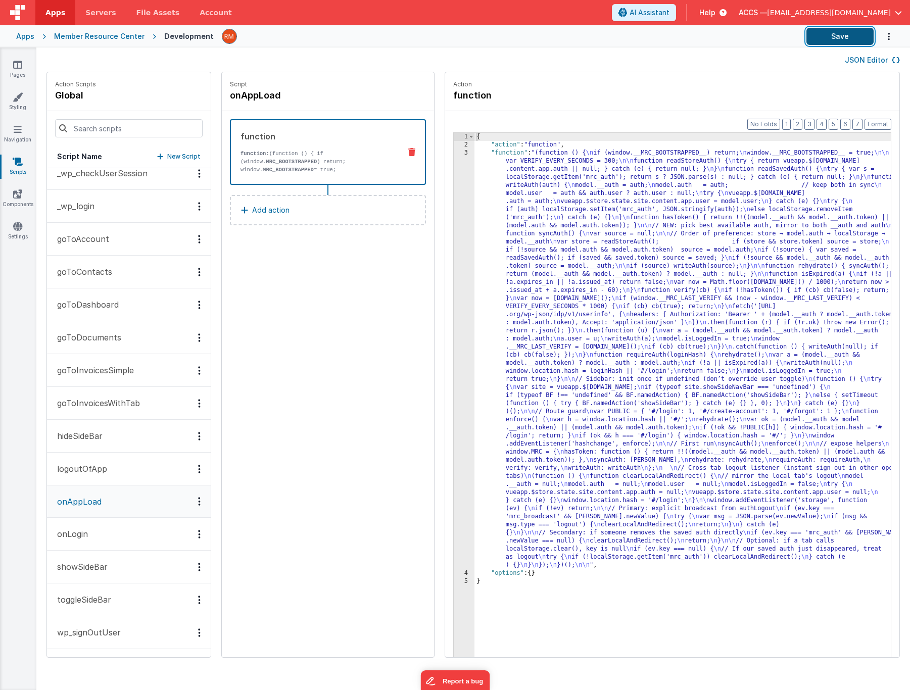
click at [836, 36] on button "Save" at bounding box center [840, 36] width 67 height 17
click at [475, 154] on div "{ "action" : "function" , "function" : "(function () { \n if (window.__MRC_BOOT…" at bounding box center [698, 419] width 446 height 572
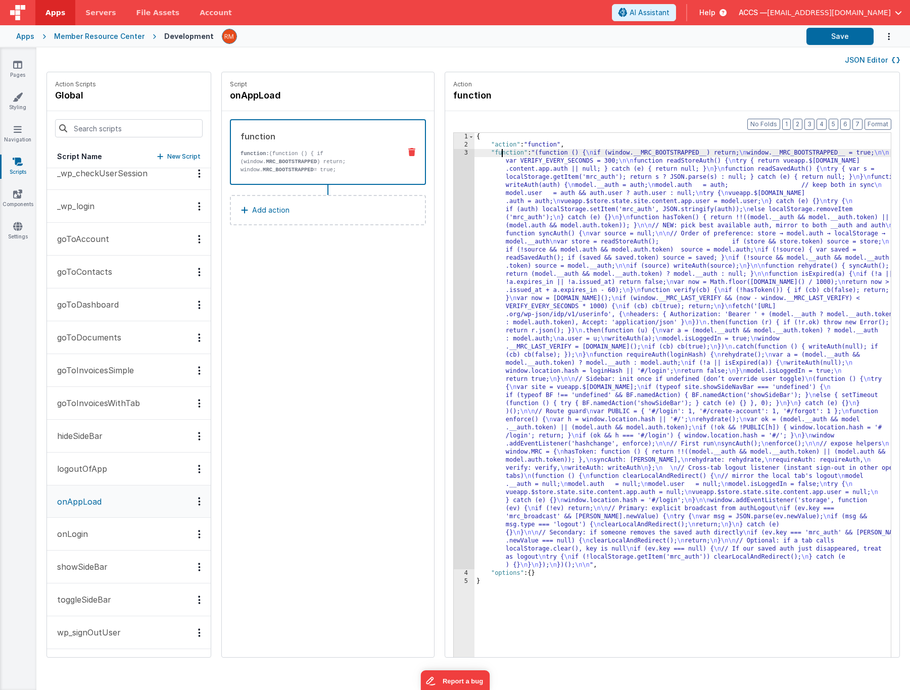
click at [454, 153] on div "3" at bounding box center [464, 359] width 21 height 420
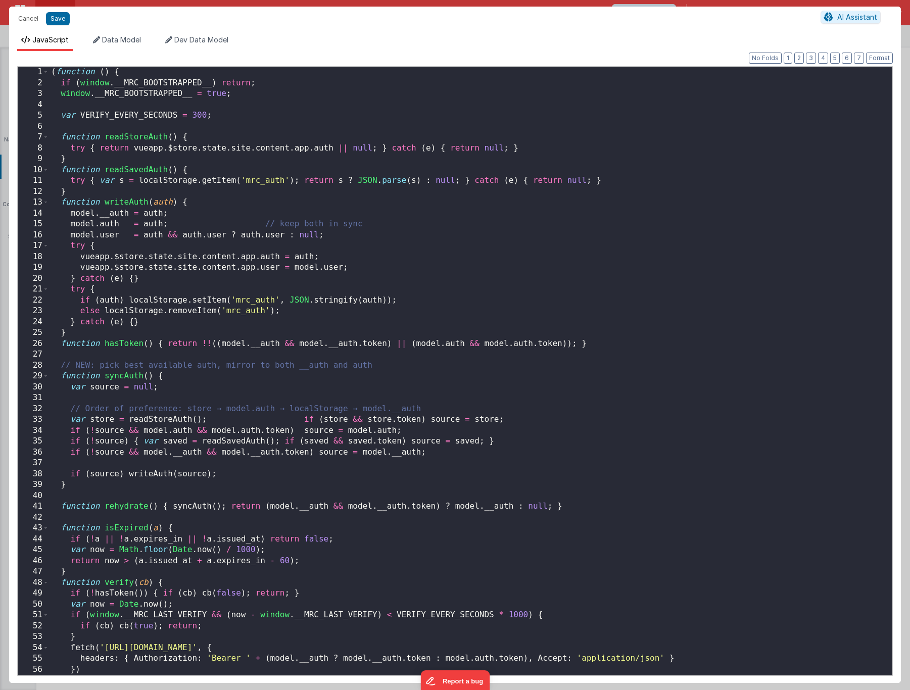
click at [384, 261] on div "( function ( ) { if ( window . __MRC_BOOTSTRAPPED__ ) return ; window . __MRC_B…" at bounding box center [467, 382] width 836 height 631
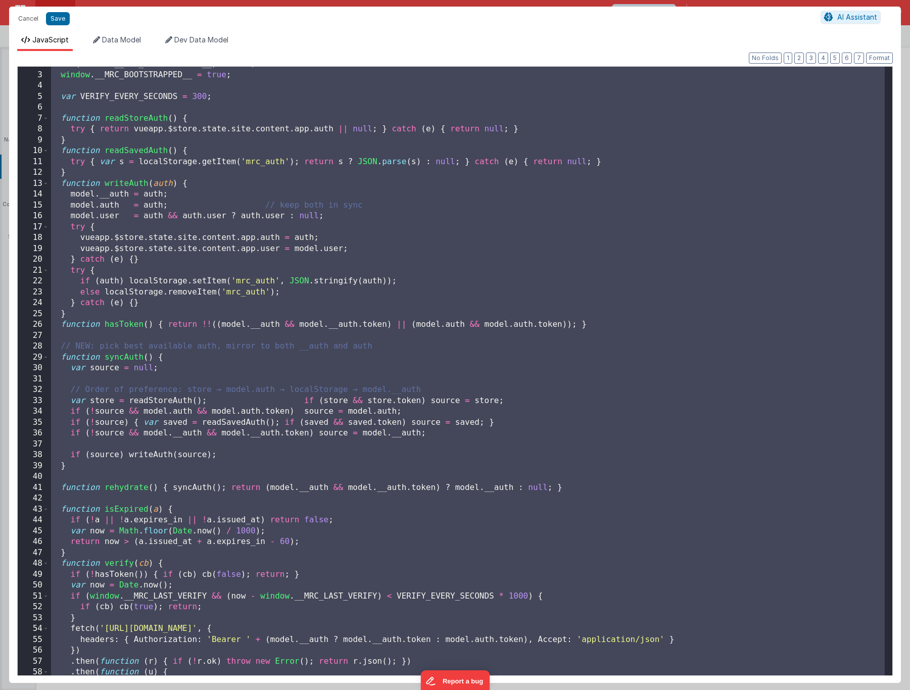
scroll to position [43, 0]
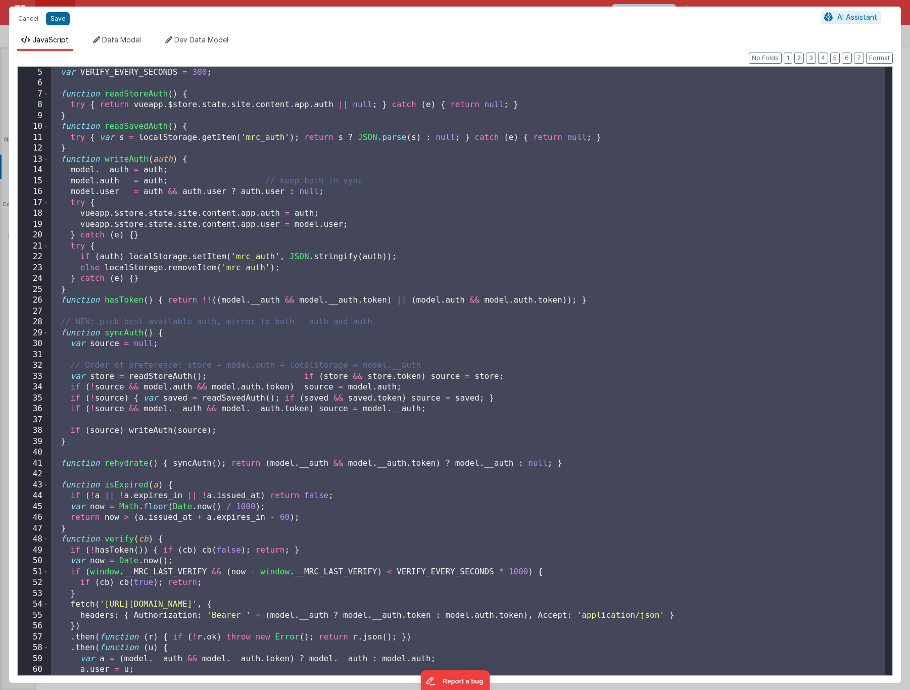
click at [562, 274] on div "var VERIFY_EVERY_SECONDS = 300 ; function readStoreAuth ( ) { try { return vuea…" at bounding box center [467, 371] width 836 height 631
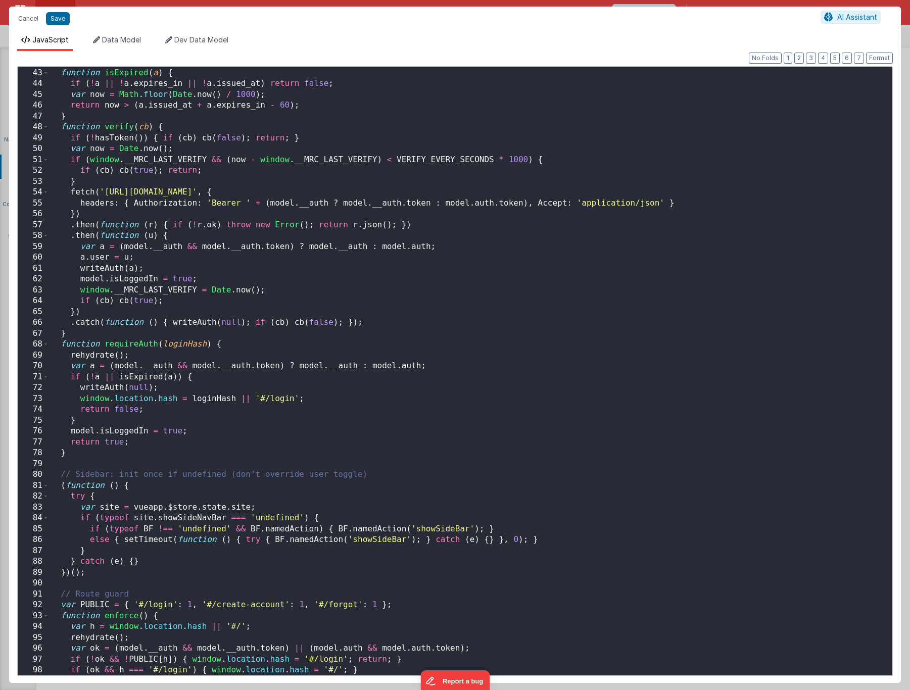
scroll to position [455, 0]
click at [737, 150] on div "function isExpired ( a ) { if ( ! a || ! a . expires_in || ! a . issued_at ) re…" at bounding box center [467, 372] width 836 height 631
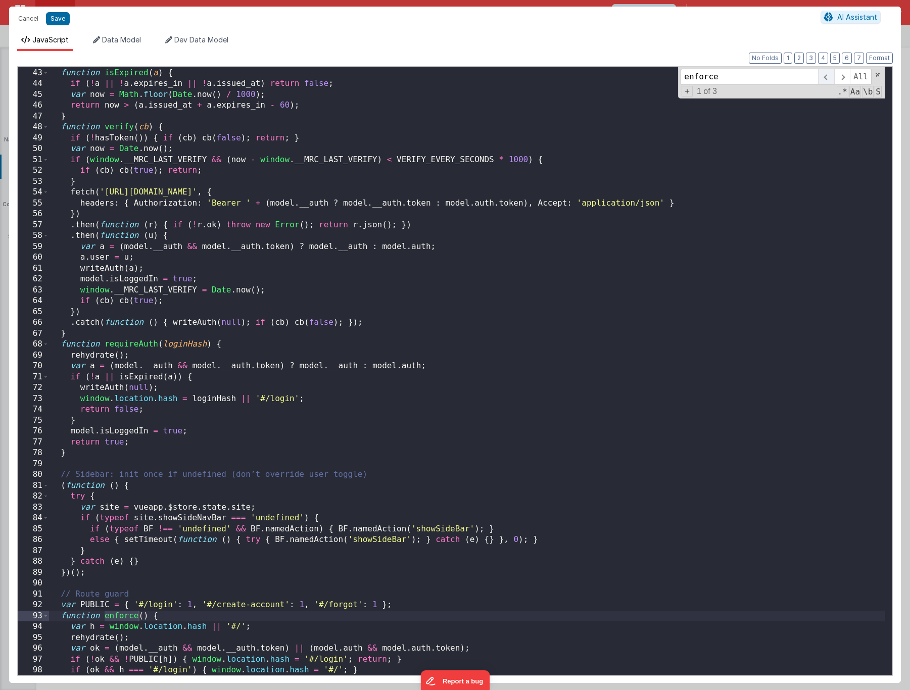
type input "enforce"
click at [830, 79] on span at bounding box center [826, 77] width 16 height 16
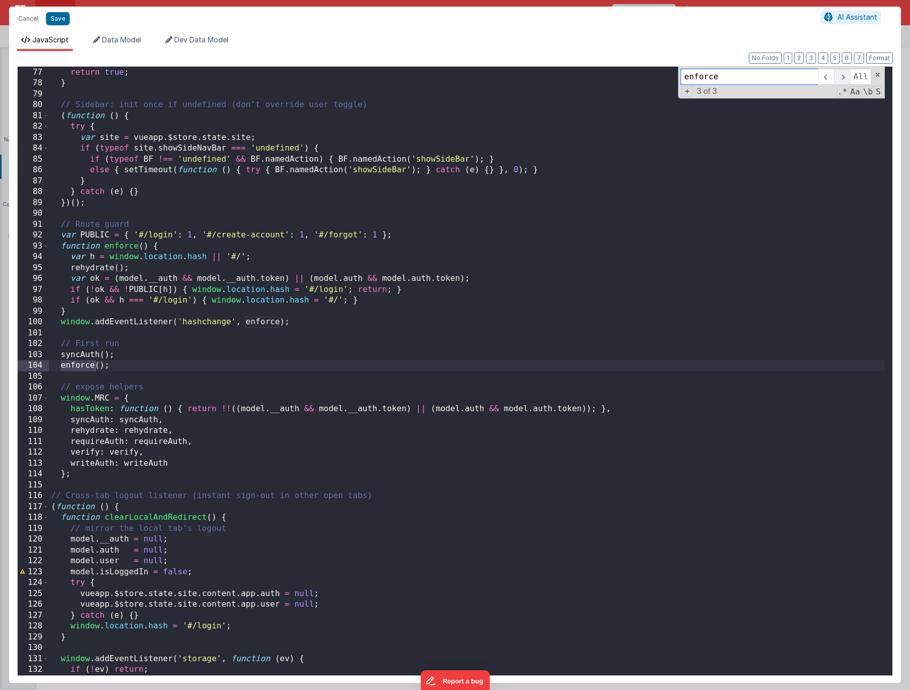
click at [841, 80] on span at bounding box center [842, 77] width 16 height 16
click at [845, 79] on span at bounding box center [842, 77] width 16 height 16
click at [832, 78] on span at bounding box center [826, 77] width 16 height 16
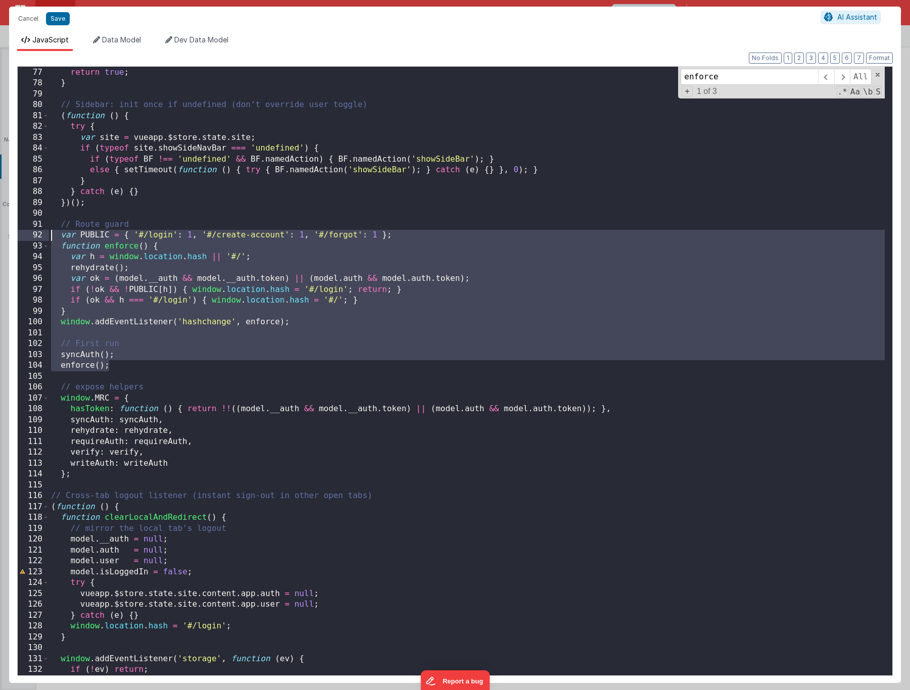
drag, startPoint x: 126, startPoint y: 367, endPoint x: 25, endPoint y: 240, distance: 162.2
click at [25, 240] on div "76 77 78 79 80 81 82 83 84 85 86 87 88 89 90 91 92 93 94 95 96 97 98 99 100 101…" at bounding box center [455, 371] width 876 height 610
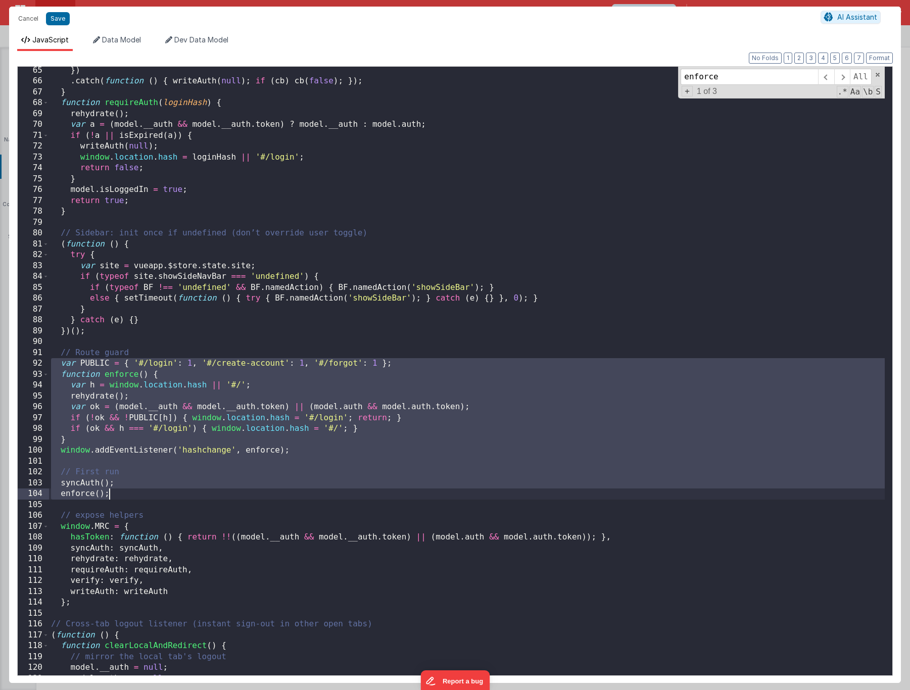
scroll to position [774, 0]
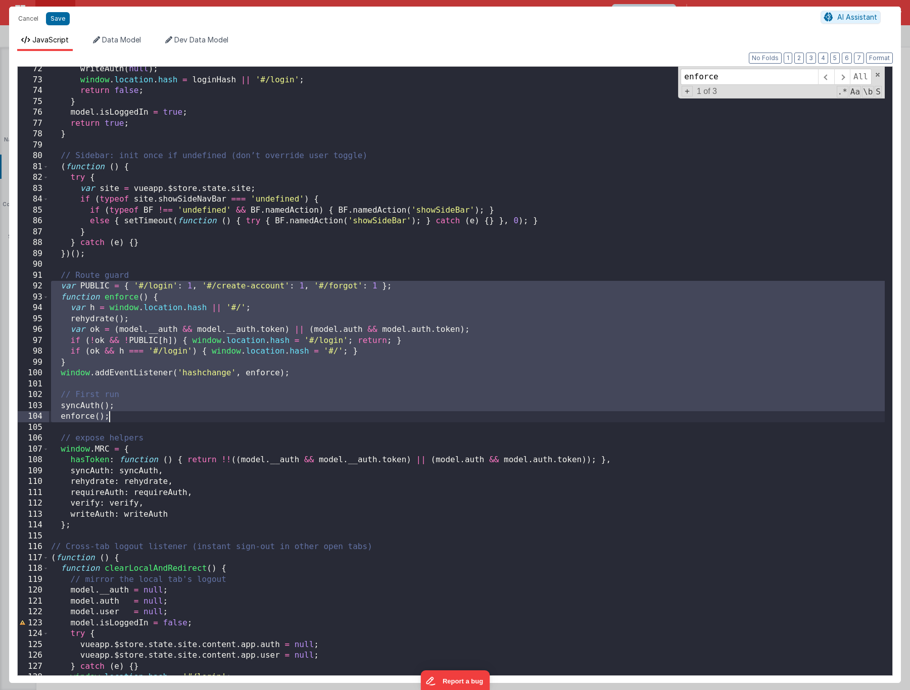
click at [145, 400] on div "writeAuth ( null ) ; window . location . hash = loginHash || '#/login' ; return…" at bounding box center [467, 379] width 836 height 631
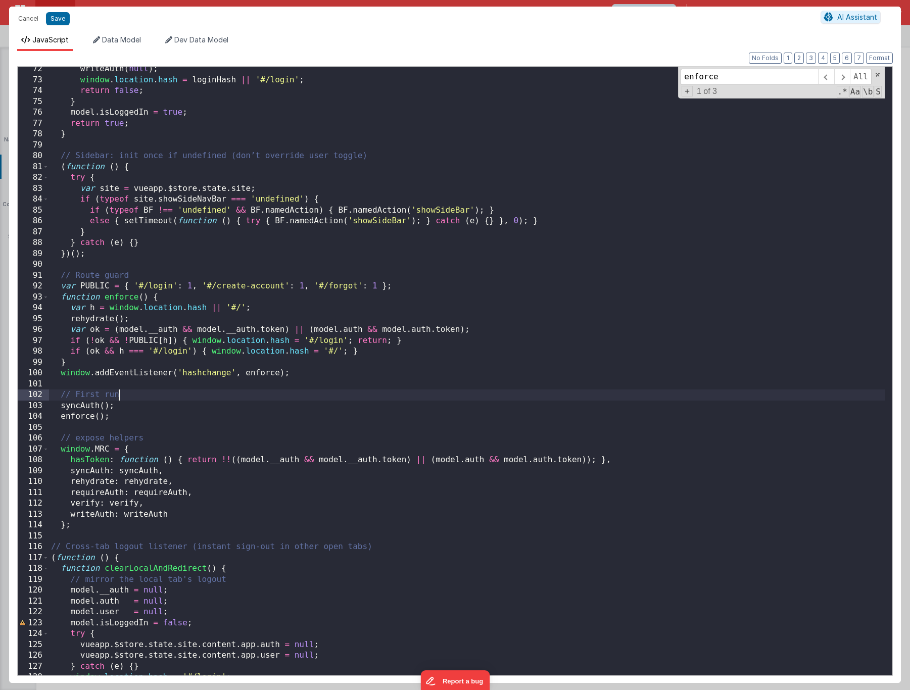
click at [243, 415] on div "writeAuth ( null ) ; window . location . hash = loginHash || '#/login' ; return…" at bounding box center [467, 379] width 836 height 631
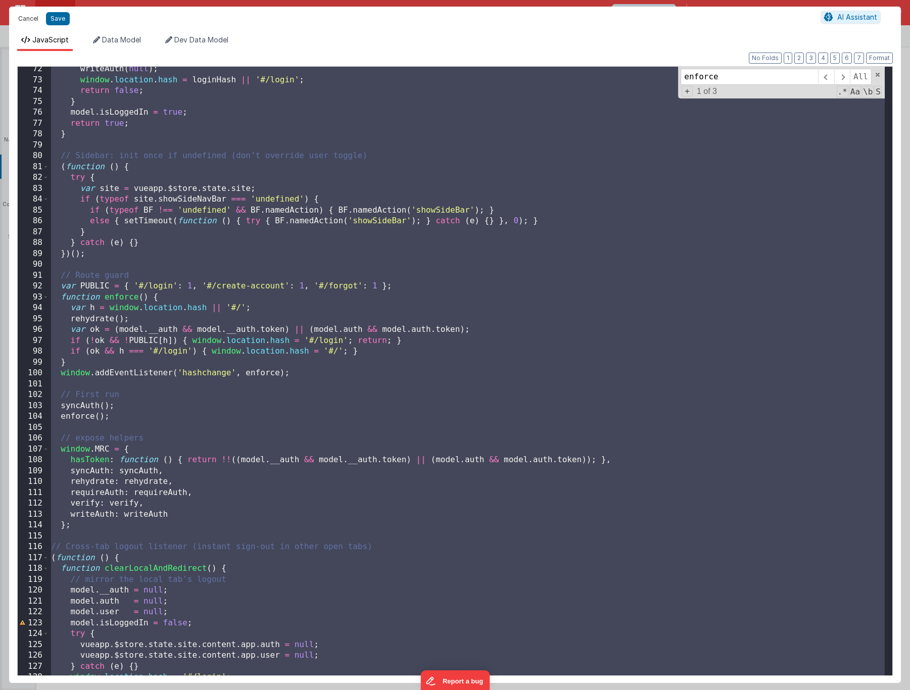
click at [33, 19] on button "Cancel" at bounding box center [28, 19] width 30 height 14
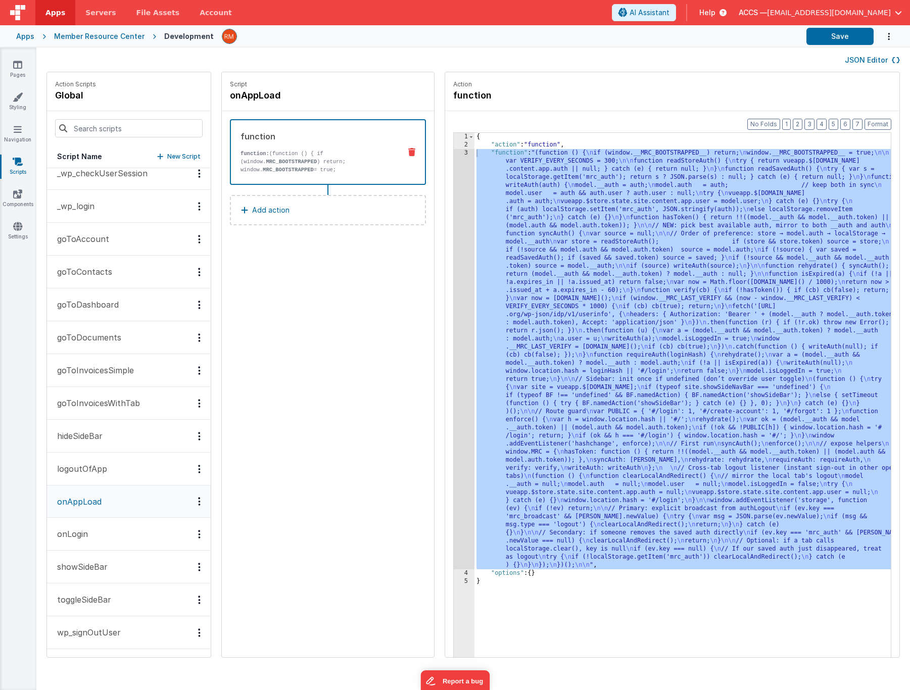
click at [134, 559] on button "showSideBar" at bounding box center [129, 567] width 164 height 33
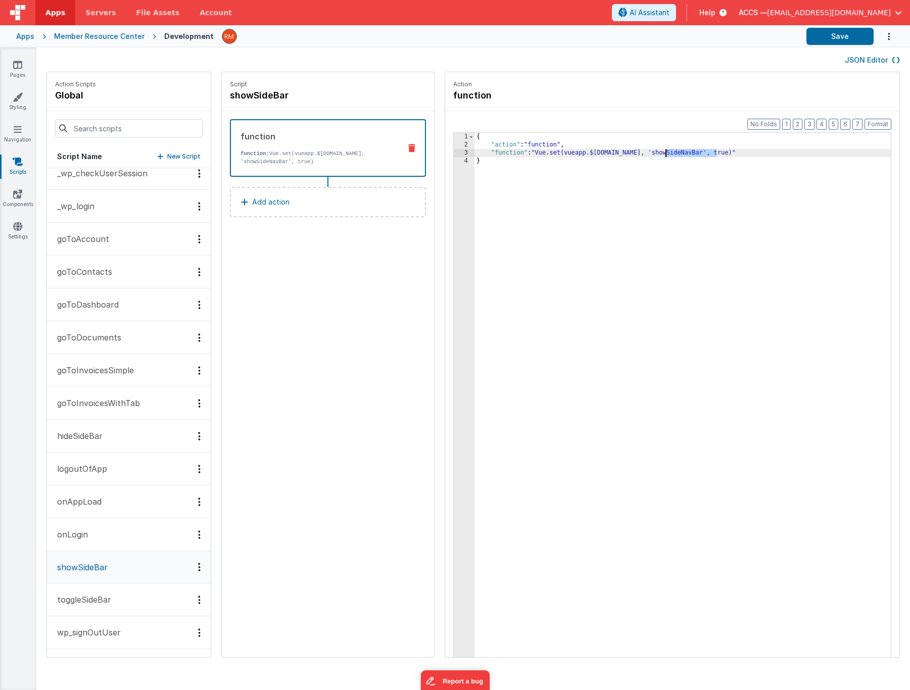
drag, startPoint x: 688, startPoint y: 154, endPoint x: 635, endPoint y: 153, distance: 52.6
click at [635, 153] on div "{ "action" : "function" , "function" : "Vue.set(vueapp.$[DOMAIN_NAME], 'showSid…" at bounding box center [698, 419] width 446 height 572
click at [15, 225] on icon at bounding box center [17, 226] width 9 height 10
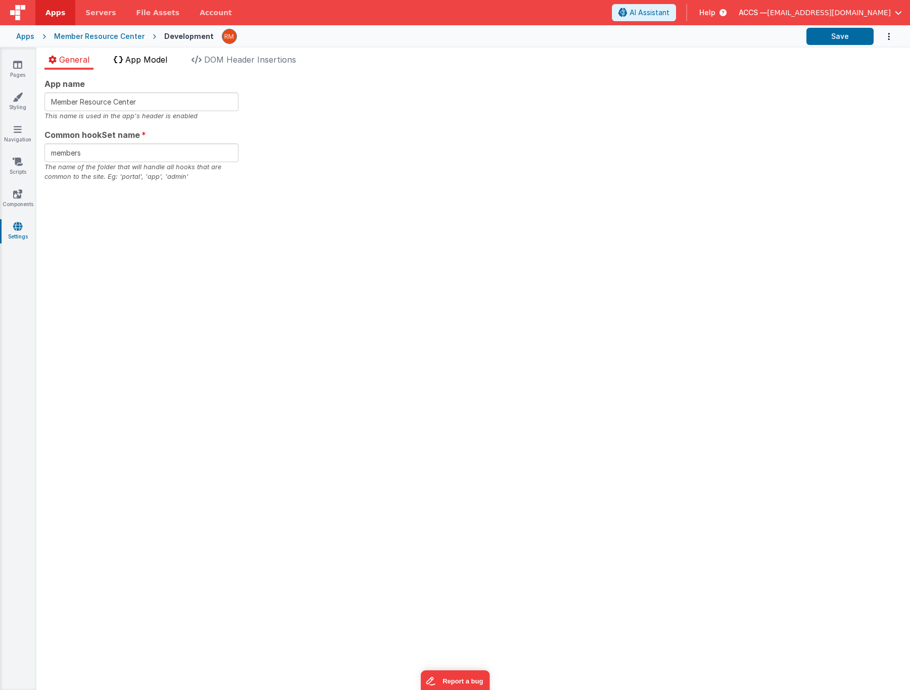
click at [135, 62] on span "App Model" at bounding box center [146, 60] width 42 height 10
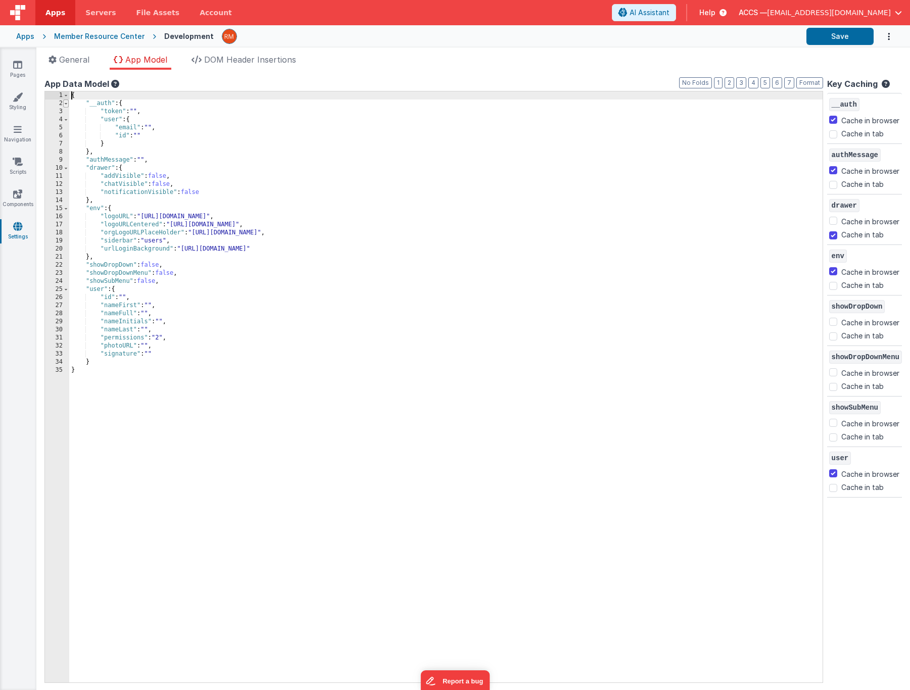
click at [67, 105] on span at bounding box center [66, 104] width 6 height 8
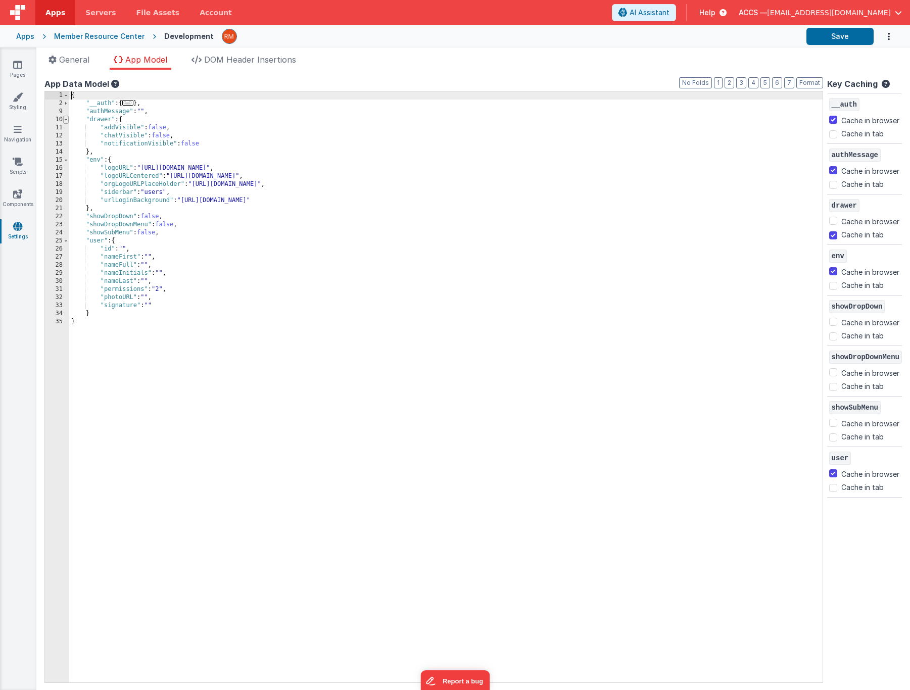
click at [66, 121] on span at bounding box center [66, 120] width 6 height 8
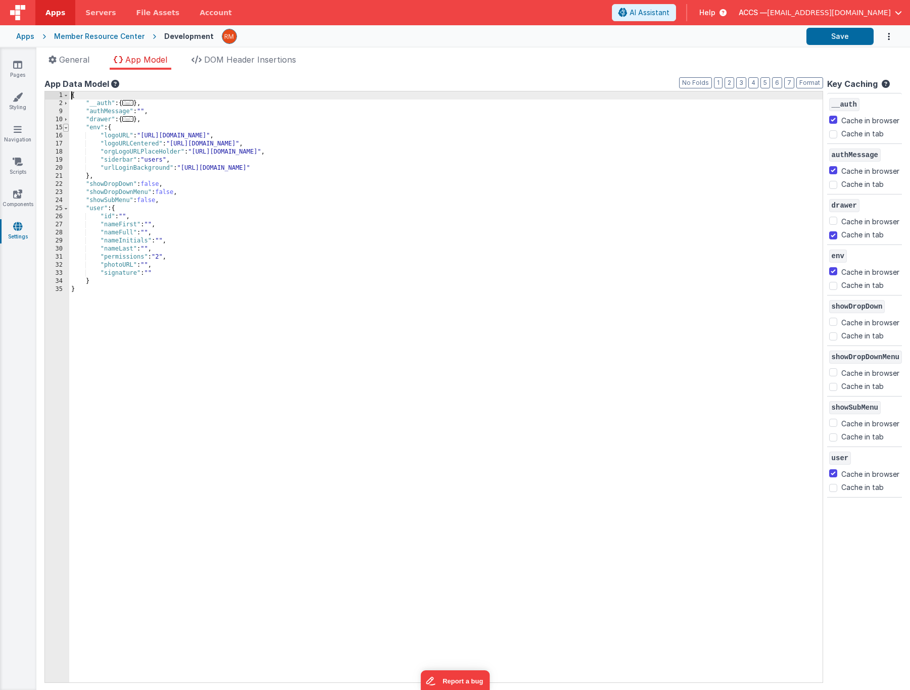
click at [65, 128] on span at bounding box center [66, 128] width 6 height 8
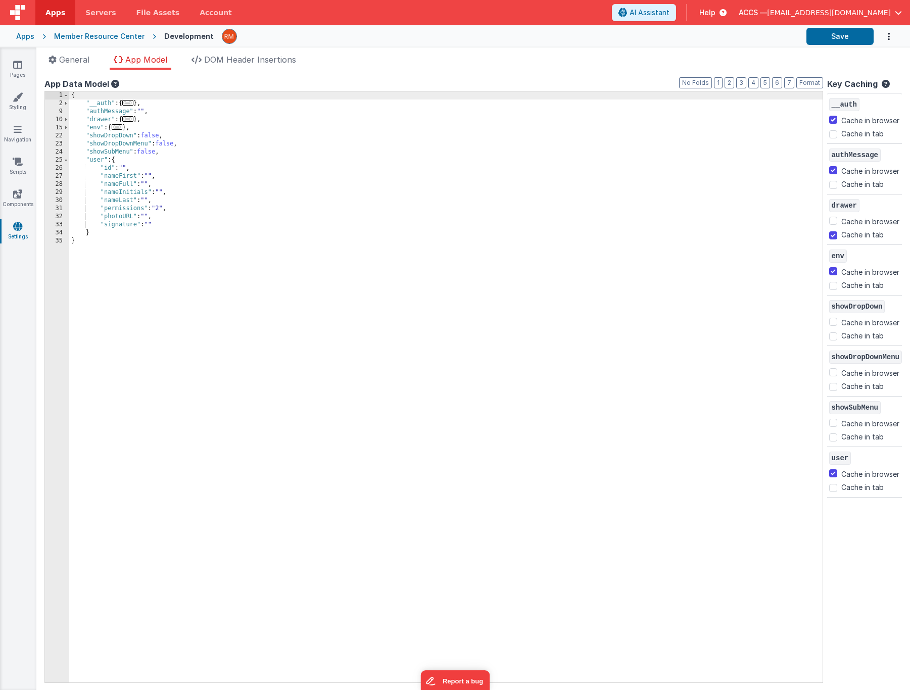
click at [185, 145] on div "{ "__auth" : { ... } , "authMessage" : "" , "drawer" : { ... } , "env" : { ... …" at bounding box center [446, 394] width 754 height 607
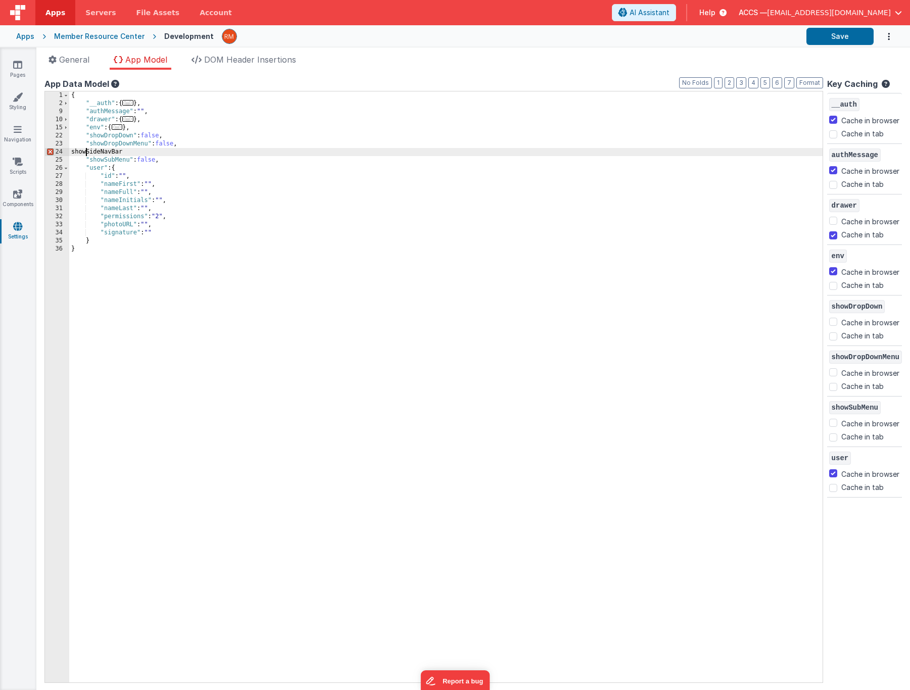
click at [87, 153] on div "{ "__auth" : { ... } , "authMessage" : "" , "drawer" : { ... } , "env" : { ... …" at bounding box center [446, 394] width 754 height 607
click at [147, 152] on div "{ "__auth" : { ... } , "authMessage" : "" , "drawer" : { ... } , "env" : { ... …" at bounding box center [446, 394] width 754 height 607
checkbox input "false"
click at [839, 42] on button "Save" at bounding box center [840, 36] width 67 height 17
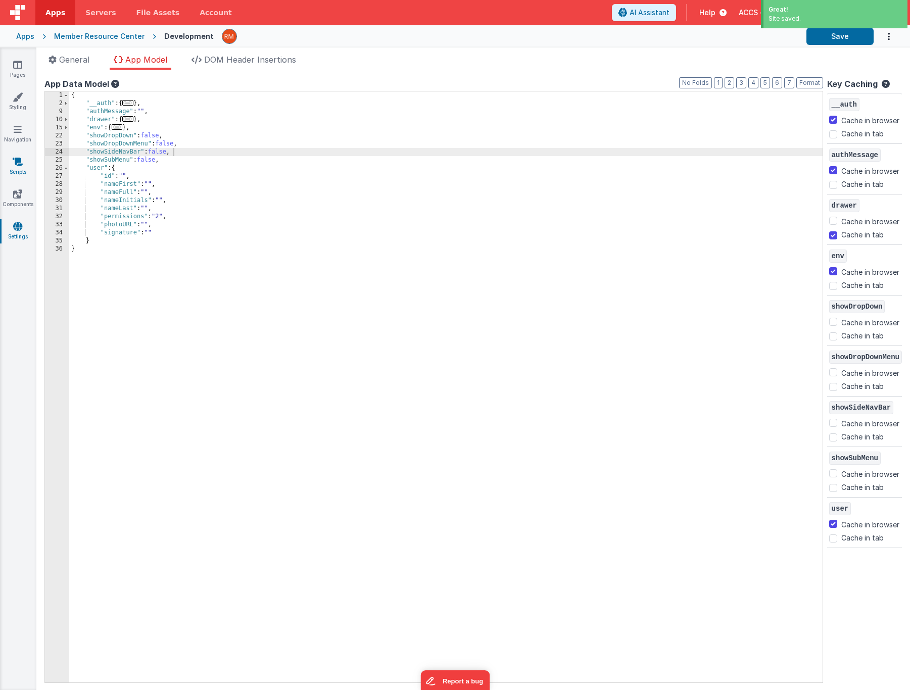
click at [14, 166] on link "Scripts" at bounding box center [17, 167] width 36 height 20
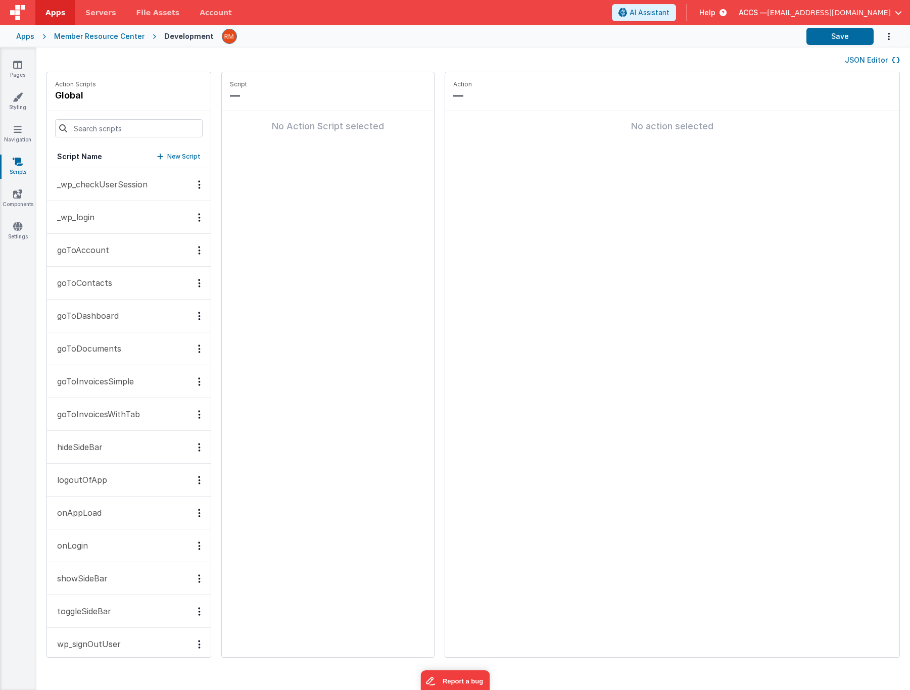
click at [96, 507] on p "onAppLoad" at bounding box center [76, 513] width 51 height 12
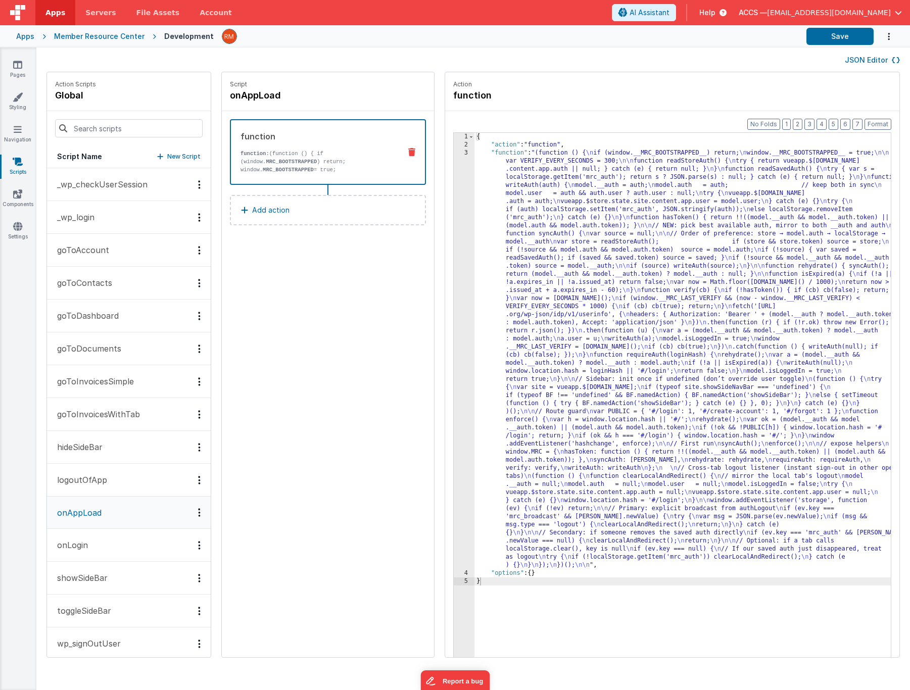
click at [482, 154] on div "{ "action" : "function" , "function" : "(function () { \n if (window.__MRC_BOOT…" at bounding box center [698, 419] width 446 height 572
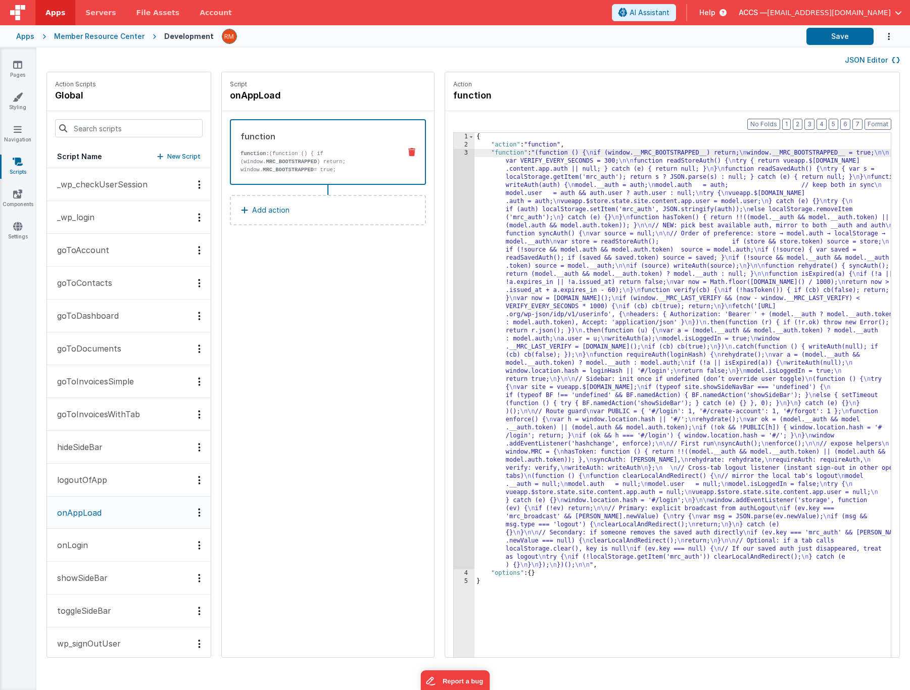
click at [454, 153] on div "3" at bounding box center [464, 359] width 21 height 420
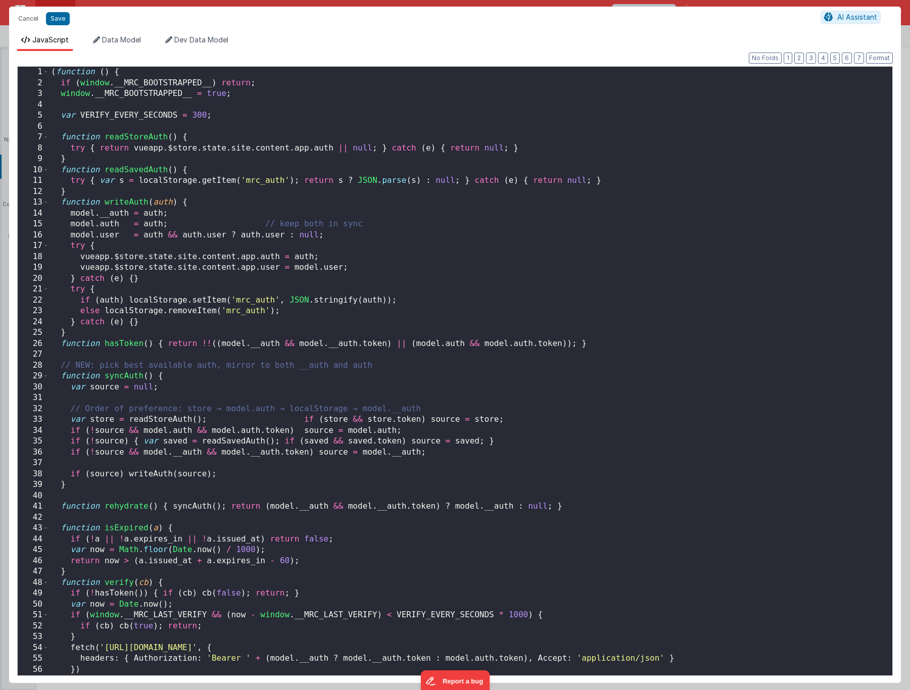
click at [449, 236] on div "( function ( ) { if ( window . __MRC_BOOTSTRAPPED__ ) return ; window . __MRC_B…" at bounding box center [467, 382] width 836 height 631
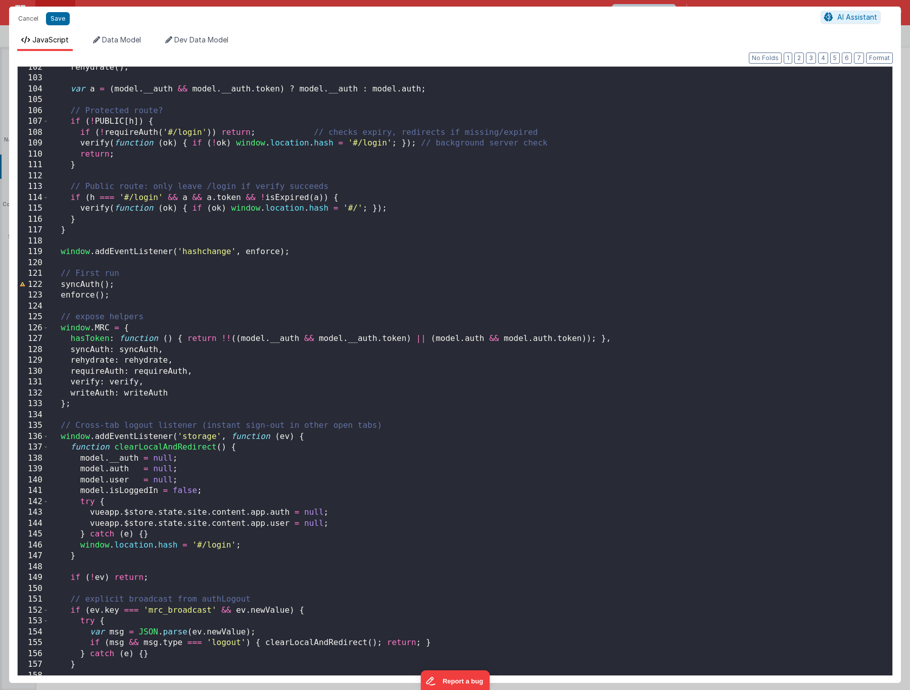
scroll to position [1216, 0]
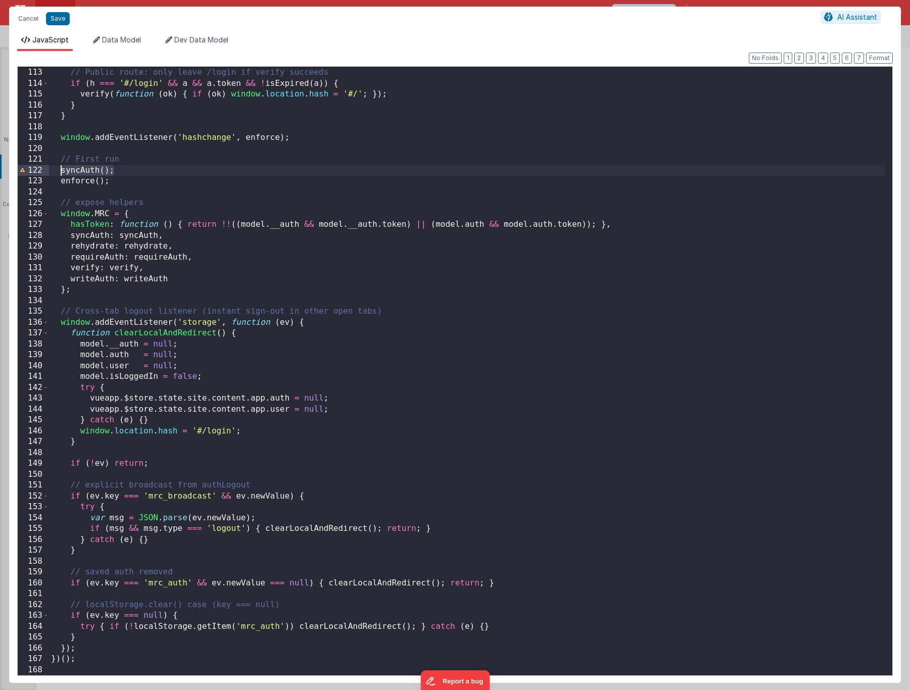
drag, startPoint x: 107, startPoint y: 172, endPoint x: 63, endPoint y: 172, distance: 44.0
click at [63, 172] on div "// Public route: only leave /login if verify succeeds if ( h === '#/login' && a…" at bounding box center [467, 372] width 836 height 631
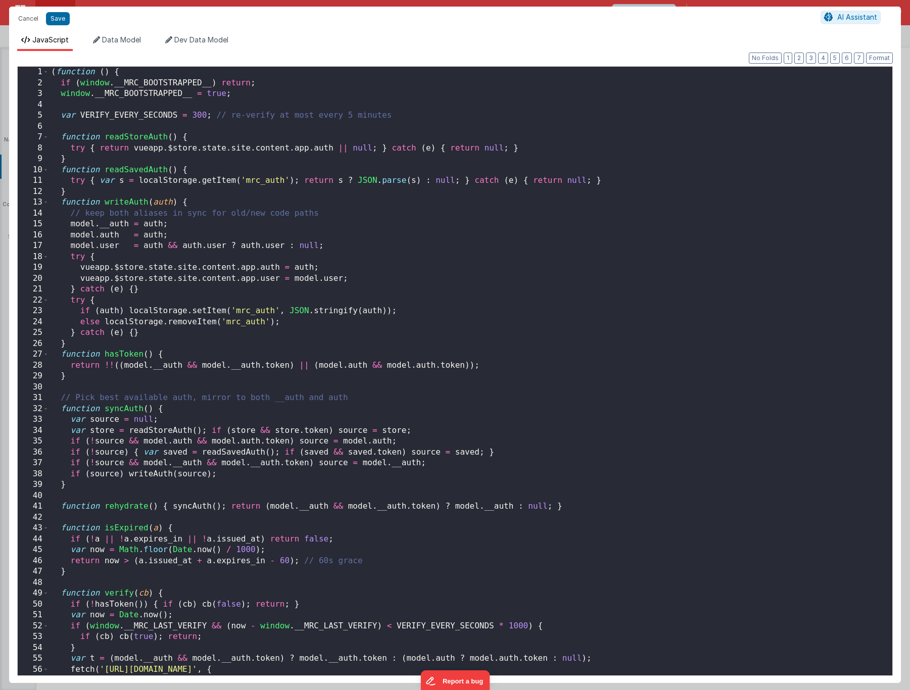
scroll to position [0, 0]
click at [245, 523] on div "( function ( ) { if ( window . __MRC_BOOTSTRAPPED__ ) return ; window . __MRC_B…" at bounding box center [467, 382] width 836 height 631
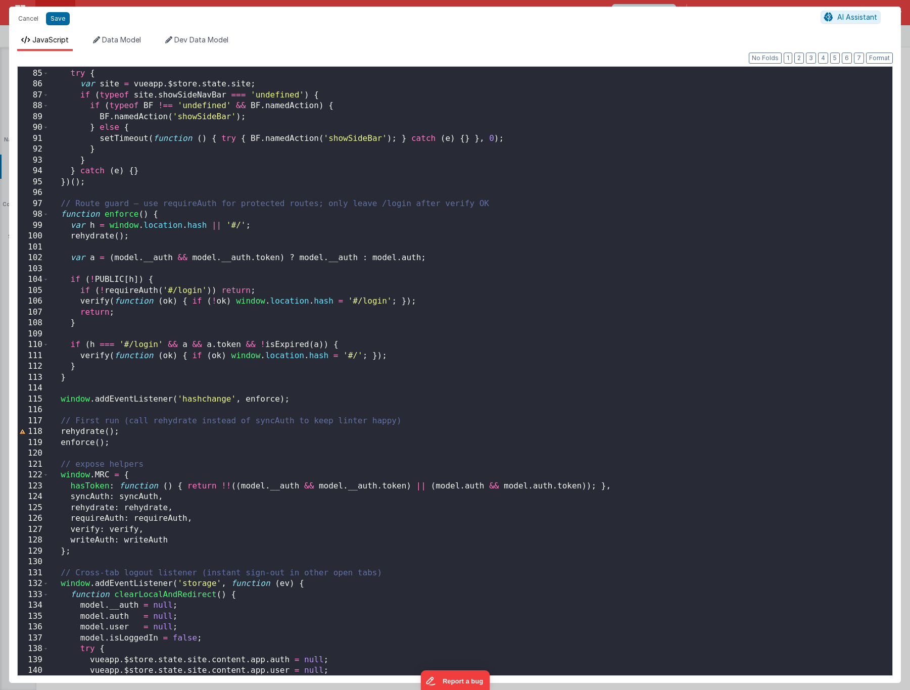
scroll to position [990, 0]
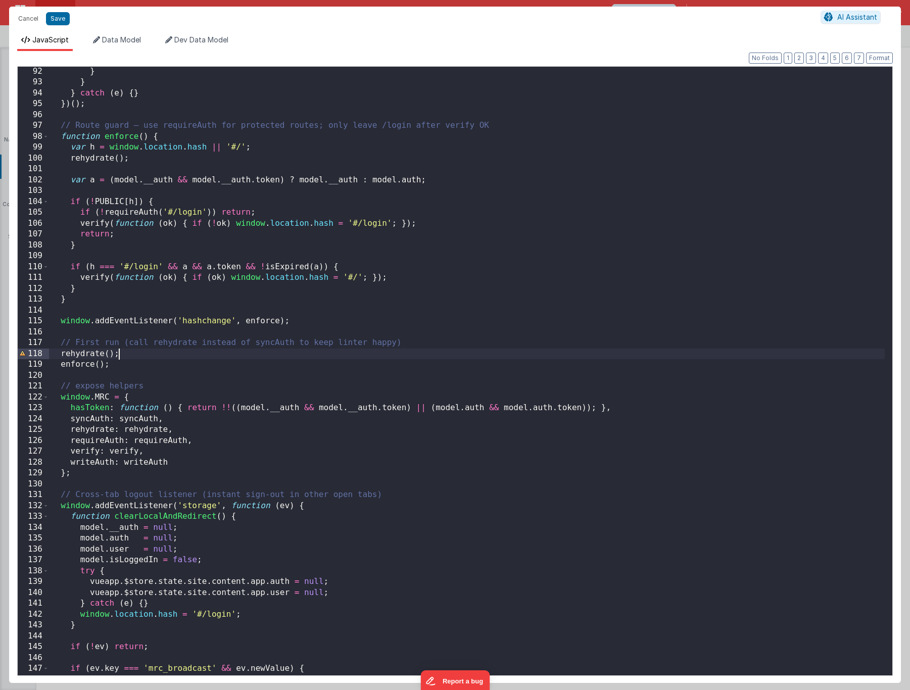
click at [117, 356] on div "} } } catch ( e ) { } }) ( ) ; // Route guard — use requireAuth for protected r…" at bounding box center [467, 381] width 836 height 631
drag, startPoint x: 129, startPoint y: 354, endPoint x: 61, endPoint y: 352, distance: 68.2
click at [61, 352] on div "} } } catch ( e ) { } }) ( ) ; // Route guard — use requireAuth for protected r…" at bounding box center [467, 381] width 836 height 631
click at [416, 472] on div "} } } catch ( e ) { } }) ( ) ; // Route guard — use requireAuth for protected r…" at bounding box center [467, 381] width 836 height 631
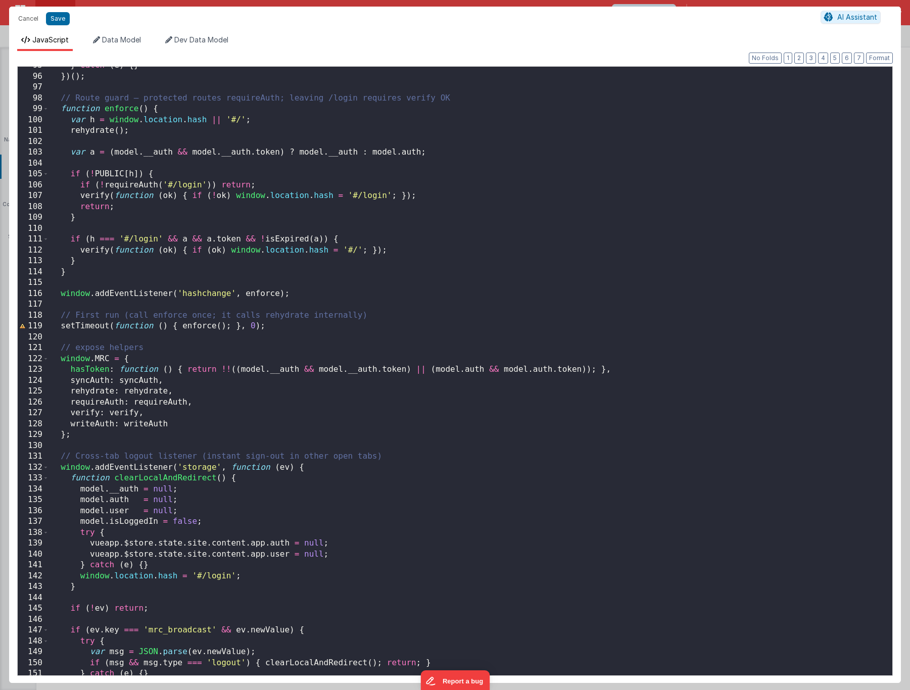
scroll to position [1028, 0]
drag, startPoint x: 312, startPoint y: 427, endPoint x: 322, endPoint y: 435, distance: 12.6
click at [318, 429] on div "} catch ( e ) { } }) ( ) ; // Route guard — protected routes requireAuth; leavi…" at bounding box center [467, 375] width 836 height 631
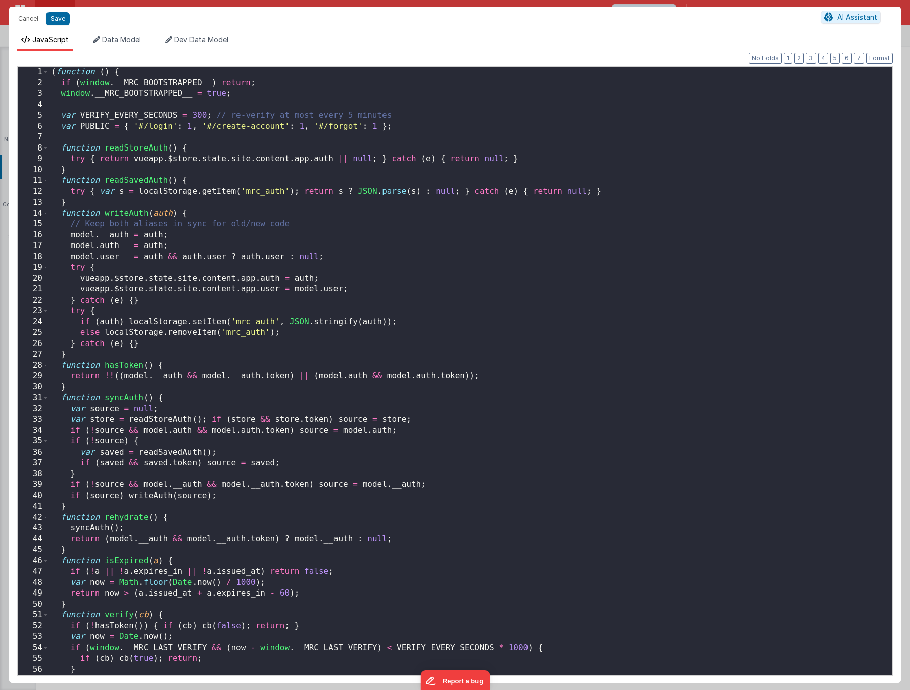
scroll to position [0, 0]
drag, startPoint x: 114, startPoint y: 75, endPoint x: 43, endPoint y: 64, distance: 71.6
click at [43, 64] on div "Format 7 6 5 4 3 2 1 No Folds 1 2 3 4 5 6 7 8 9 10 11 12 13 14 15 16 17 18 19 2…" at bounding box center [455, 367] width 876 height 616
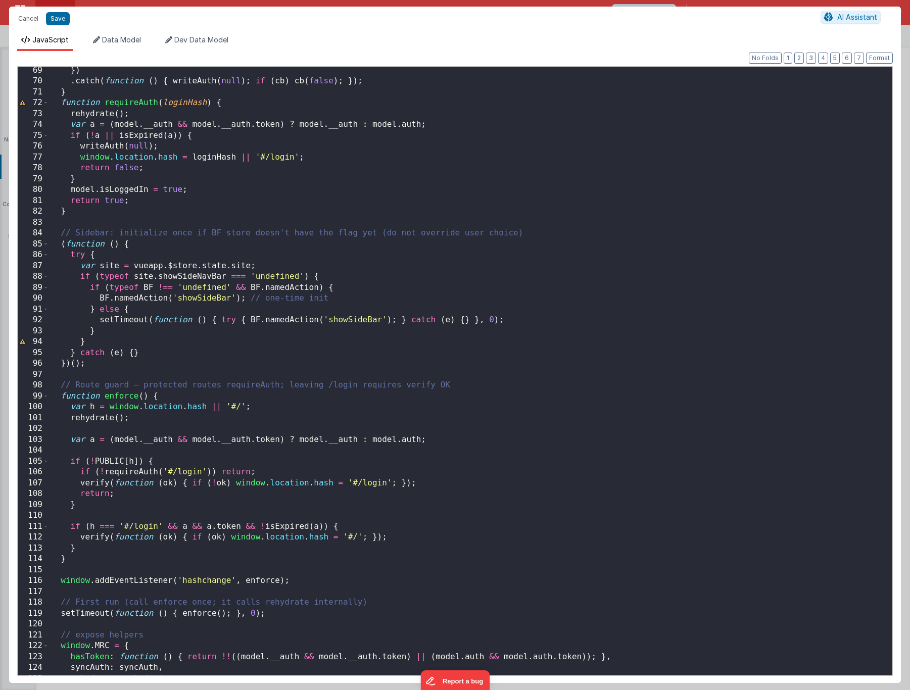
scroll to position [1140, 0]
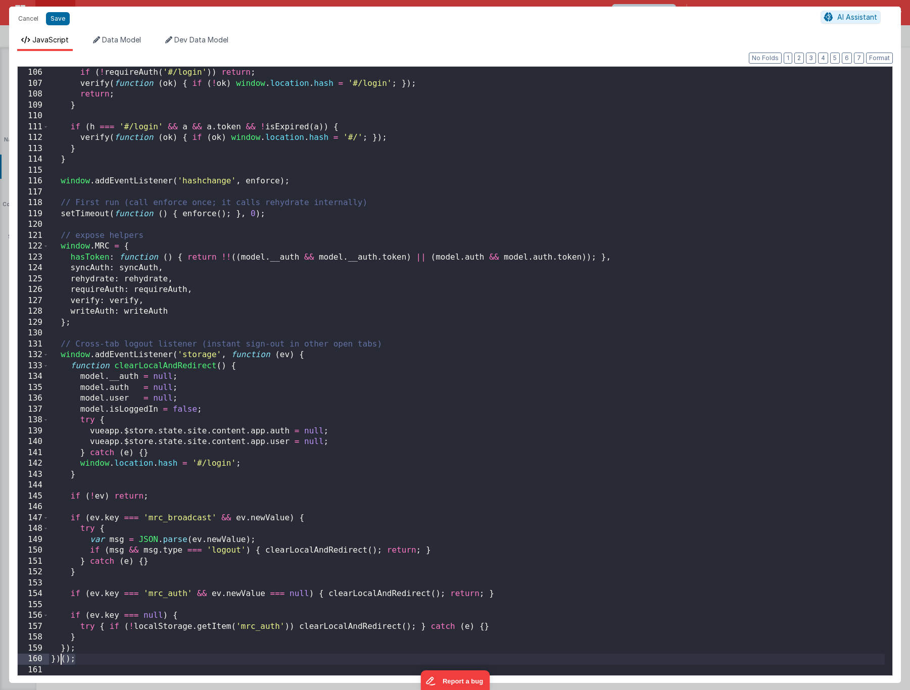
drag, startPoint x: 88, startPoint y: 660, endPoint x: 61, endPoint y: 659, distance: 27.3
click at [61, 659] on div "if ( ! PUBLIC [ h ]) { if ( ! requireAuth ( '#/login' )) return ; verify ( func…" at bounding box center [467, 372] width 836 height 631
drag, startPoint x: 285, startPoint y: 214, endPoint x: 46, endPoint y: 209, distance: 238.1
click at [46, 209] on div "105 106 107 108 109 110 111 112 113 114 115 116 117 118 119 120 121 122 123 124…" at bounding box center [455, 371] width 876 height 610
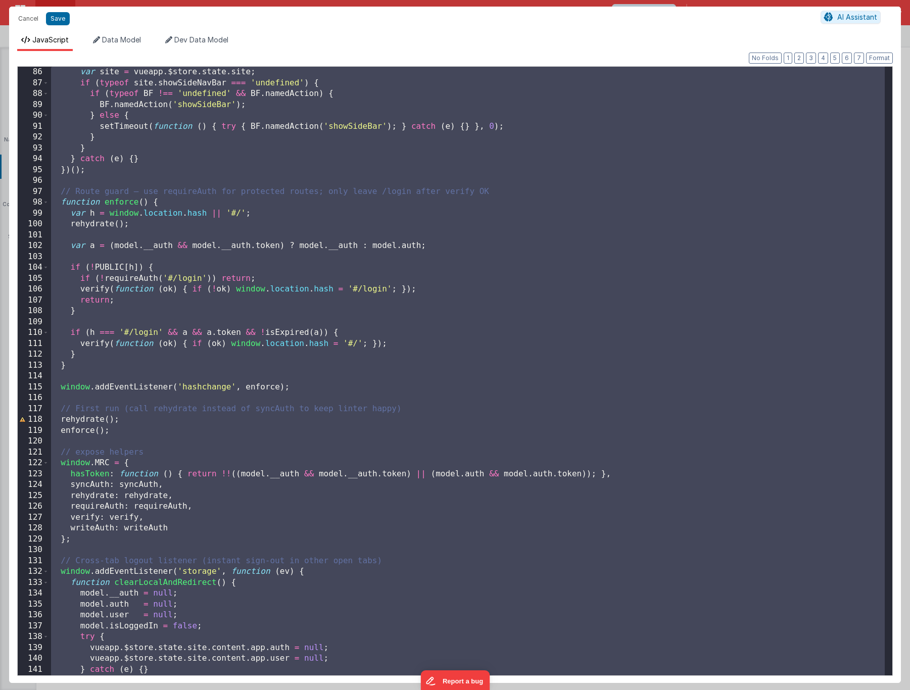
scroll to position [0, 0]
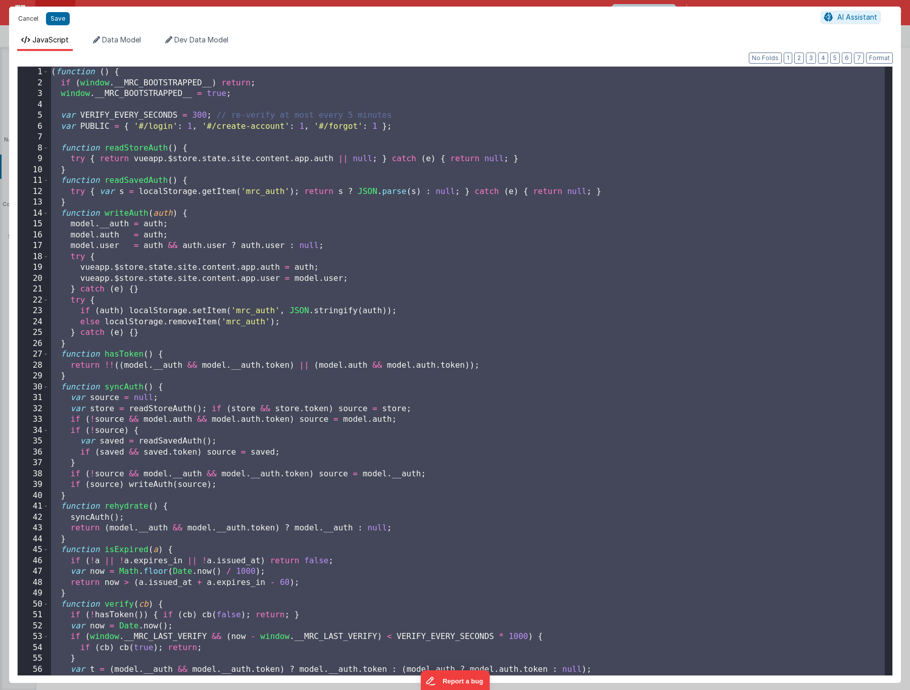
click at [29, 19] on button "Cancel" at bounding box center [28, 19] width 30 height 14
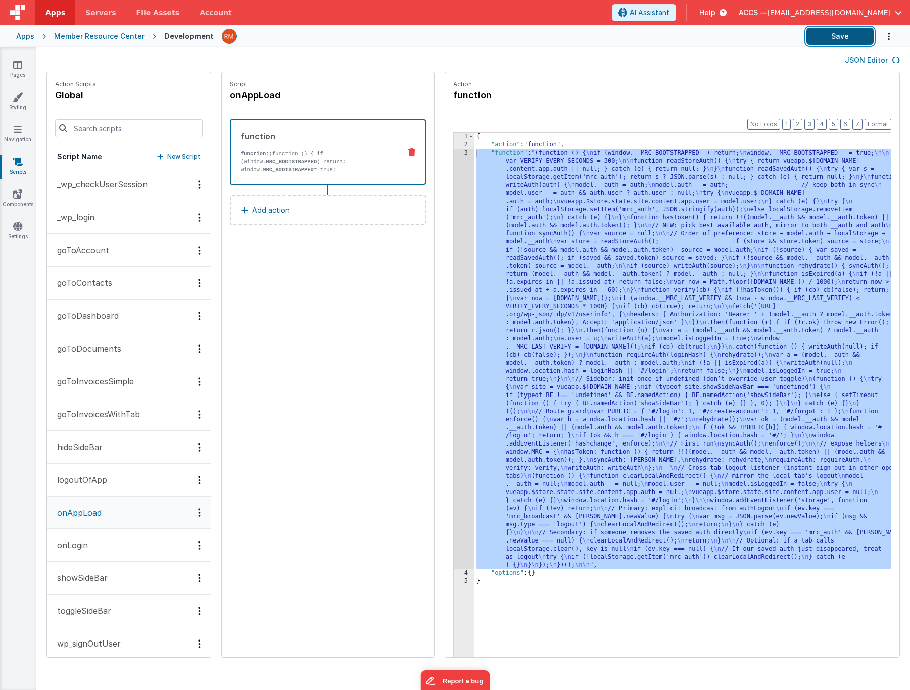
click at [824, 38] on button "Save" at bounding box center [840, 36] width 67 height 17
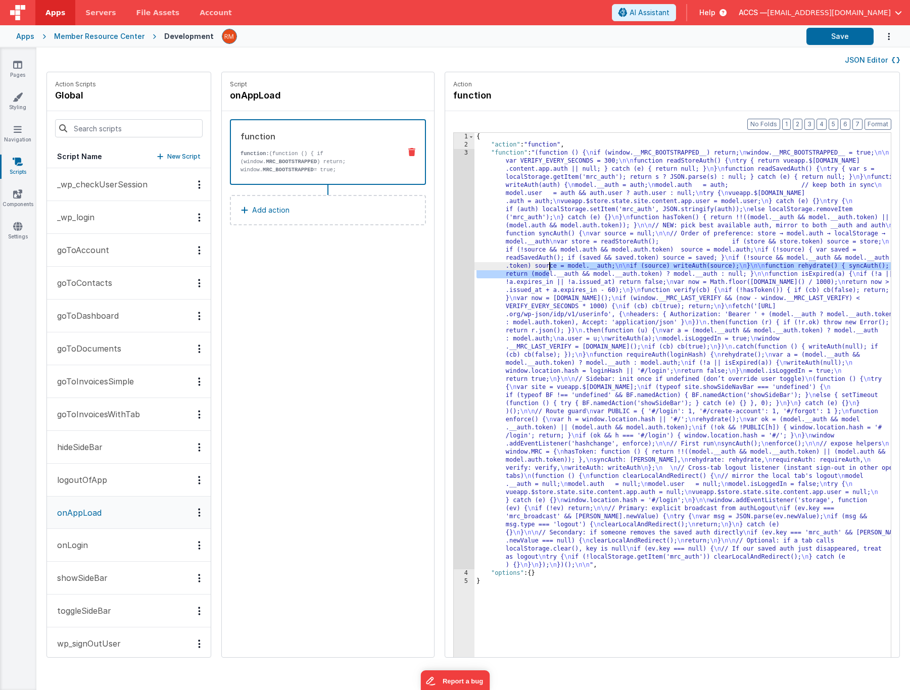
drag, startPoint x: 519, startPoint y: 270, endPoint x: 515, endPoint y: 228, distance: 41.6
click at [519, 269] on div "{ "action" : "function" , "function" : "(function () { \n if (window.__MRC_BOOT…" at bounding box center [698, 419] width 446 height 572
click at [488, 154] on div "{ "action" : "function" , "function" : "(function () { \n if (window.__MRC_BOOT…" at bounding box center [698, 419] width 446 height 572
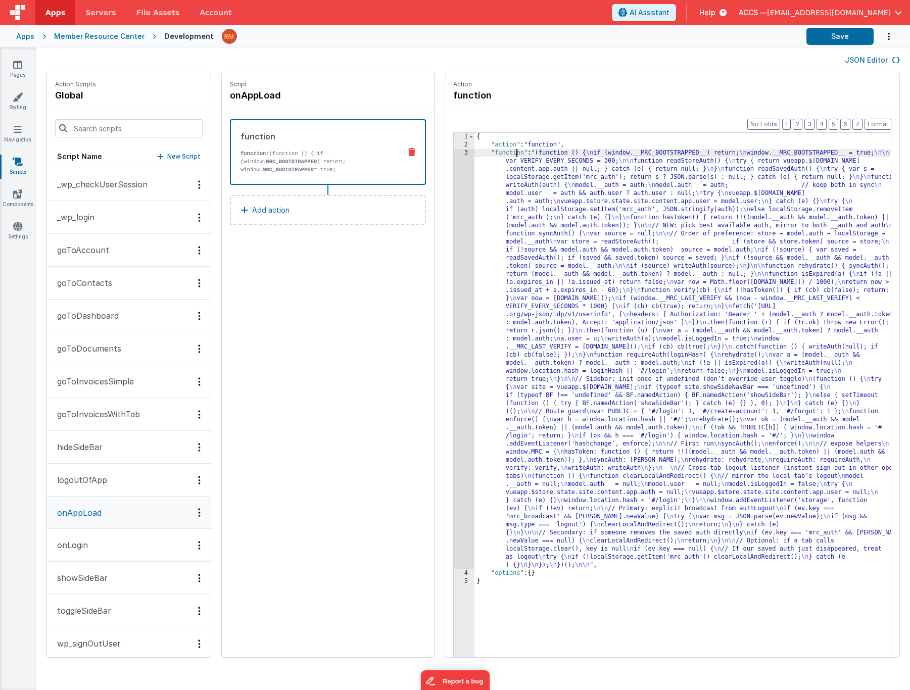
click at [454, 155] on div "3" at bounding box center [464, 359] width 21 height 420
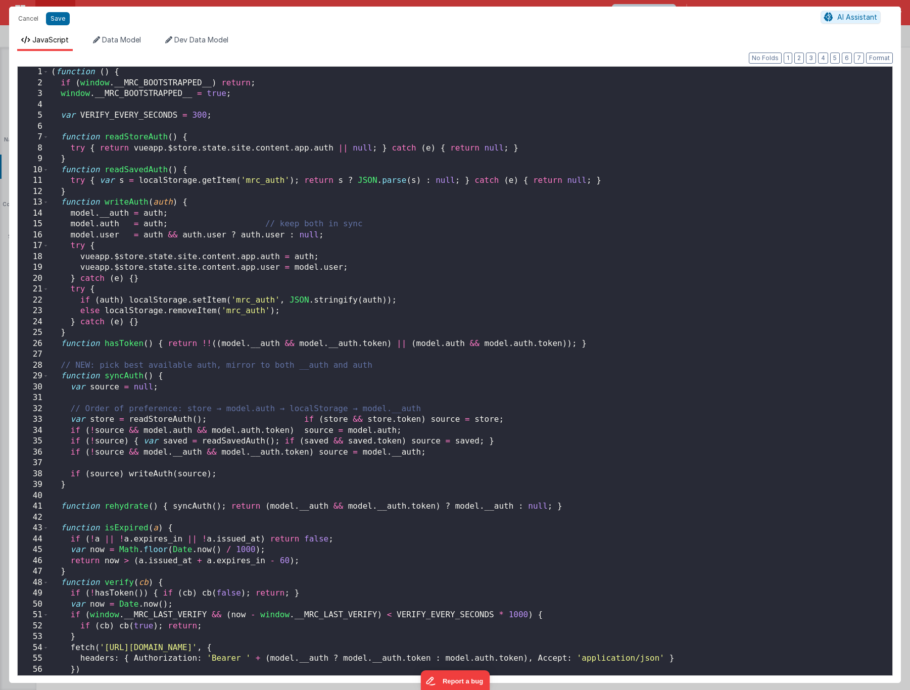
click at [396, 464] on div "( function ( ) { if ( window . __MRC_BOOTSTRAPPED__ ) return ; window . __MRC_B…" at bounding box center [467, 382] width 836 height 631
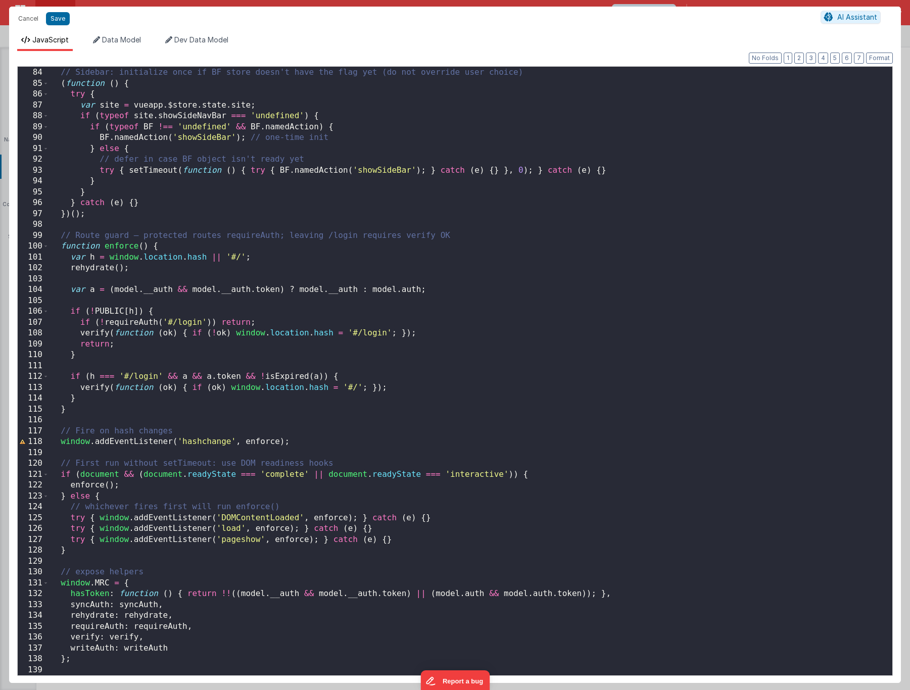
scroll to position [1238, 0]
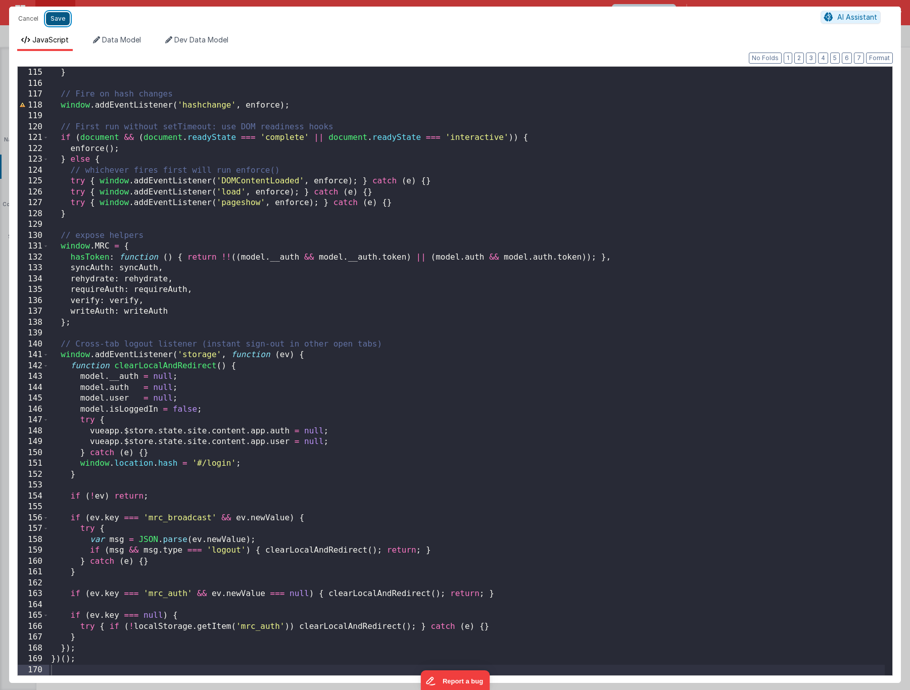
click at [65, 22] on button "Save" at bounding box center [58, 18] width 24 height 13
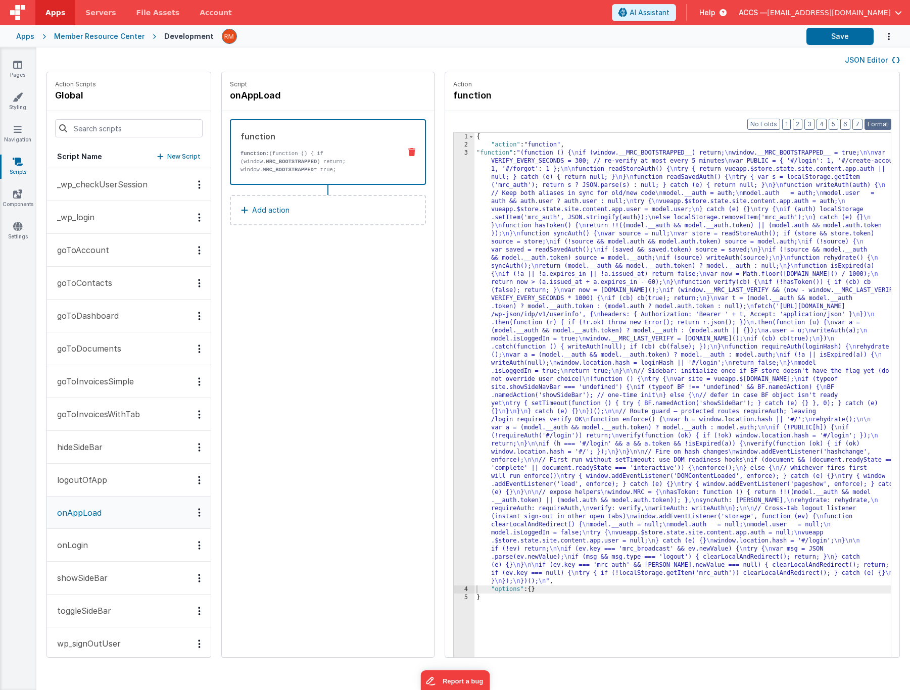
click at [878, 122] on button "Format" at bounding box center [878, 124] width 27 height 11
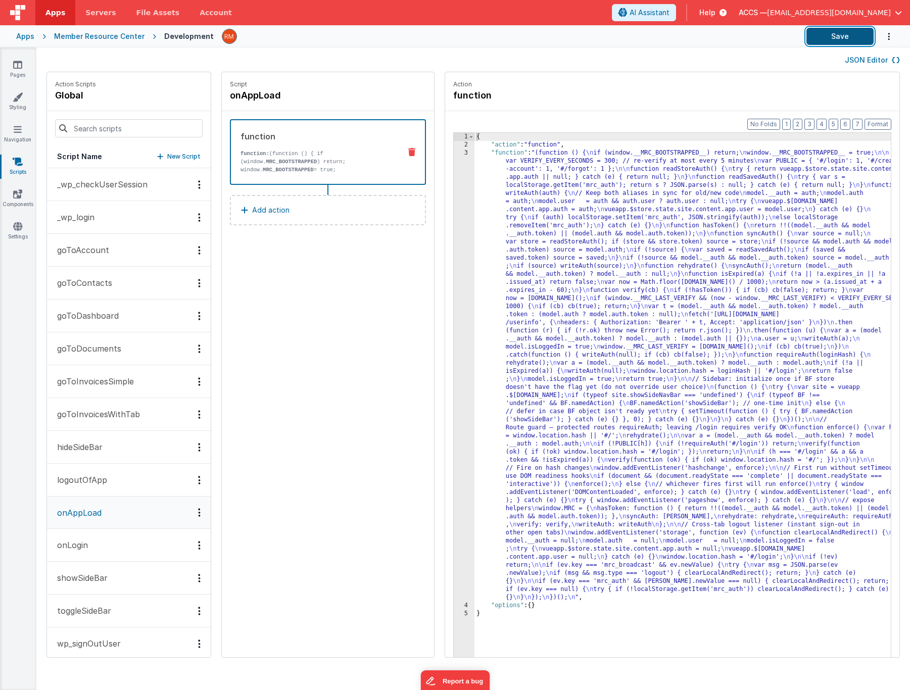
click at [837, 41] on button "Save" at bounding box center [840, 36] width 67 height 17
click at [486, 152] on div "{ "action" : "function" , "function" : "(function () { \n if (window.__MRC_BOOT…" at bounding box center [698, 419] width 446 height 572
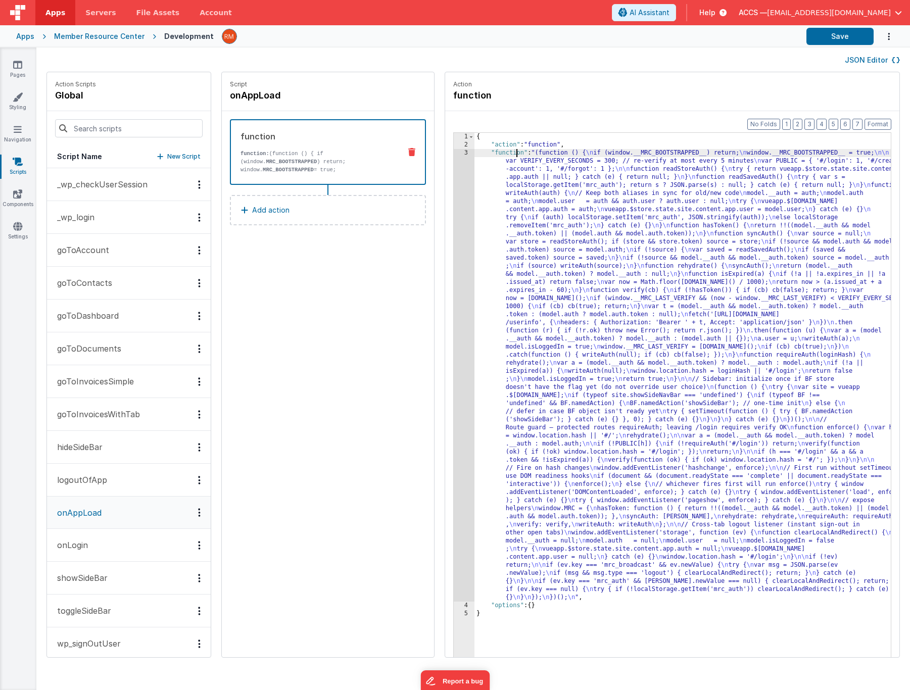
click at [454, 153] on div "3" at bounding box center [464, 375] width 21 height 453
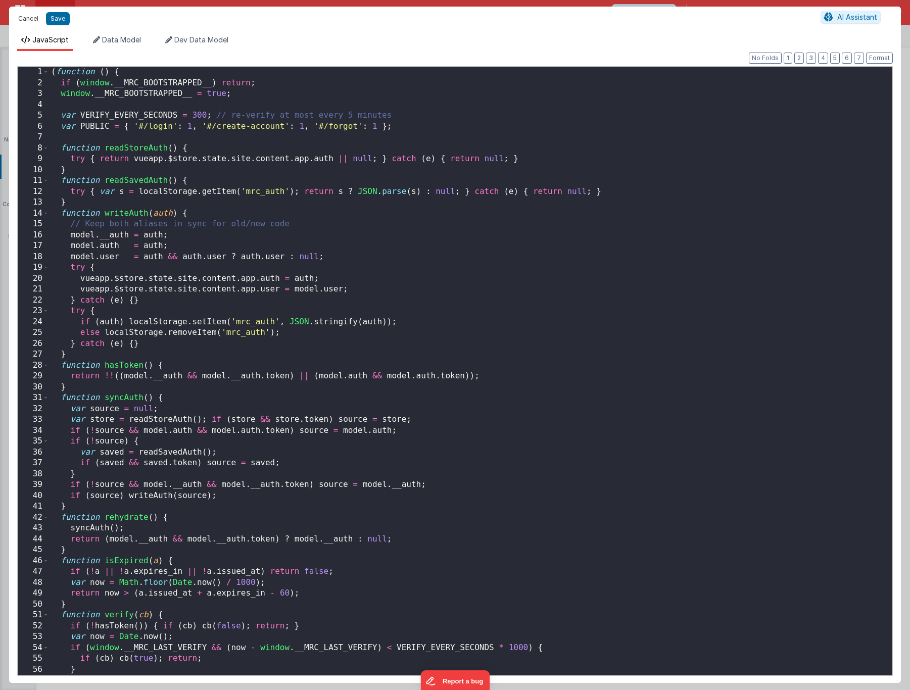
click at [25, 23] on button "Cancel" at bounding box center [28, 19] width 30 height 14
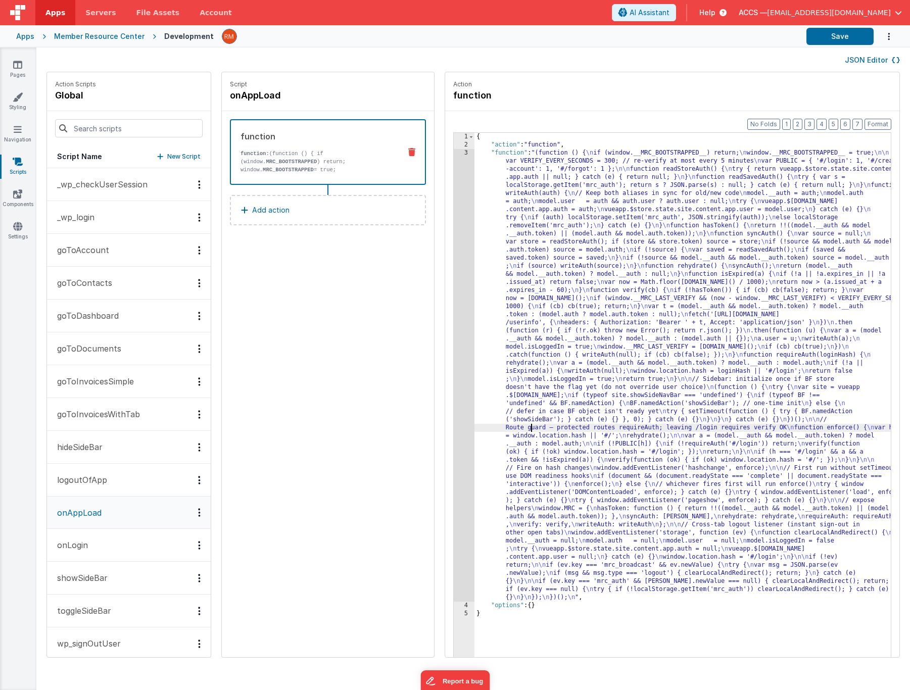
drag, startPoint x: 500, startPoint y: 432, endPoint x: 510, endPoint y: 466, distance: 35.7
click at [500, 433] on div "{ "action" : "function" , "function" : "(function () { \n if (window.__MRC_BOOT…" at bounding box center [698, 419] width 446 height 572
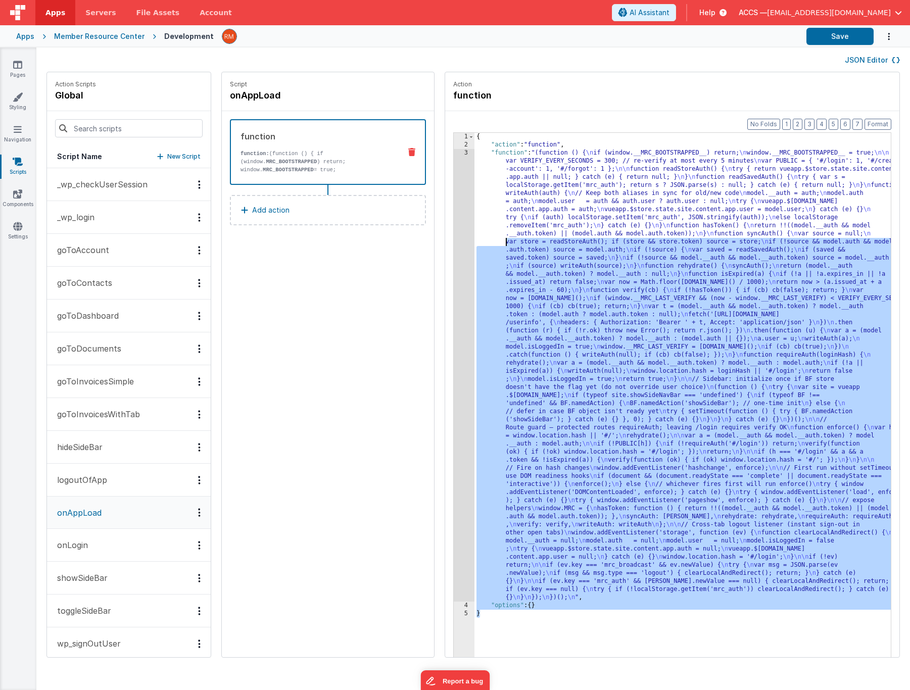
drag, startPoint x: 512, startPoint y: 614, endPoint x: 449, endPoint y: 230, distance: 388.7
click at [475, 230] on div "{ "action" : "function" , "function" : "(function () { \n if (window.__MRC_BOOT…" at bounding box center [698, 419] width 446 height 572
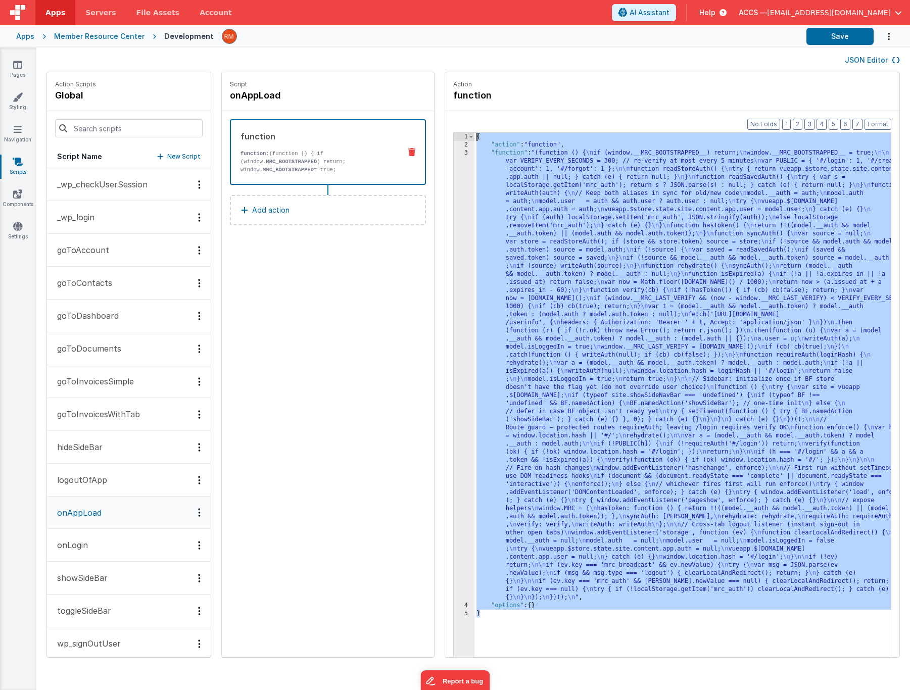
drag, startPoint x: 489, startPoint y: 629, endPoint x: 447, endPoint y: 105, distance: 526.3
click at [447, 105] on fieldset "Action function Format 7 6 5 4 3 2 1 No Folds 1 2 3 4 5 { "action" : "function"…" at bounding box center [672, 364] width 454 height 585
click at [454, 154] on div "3" at bounding box center [464, 375] width 21 height 453
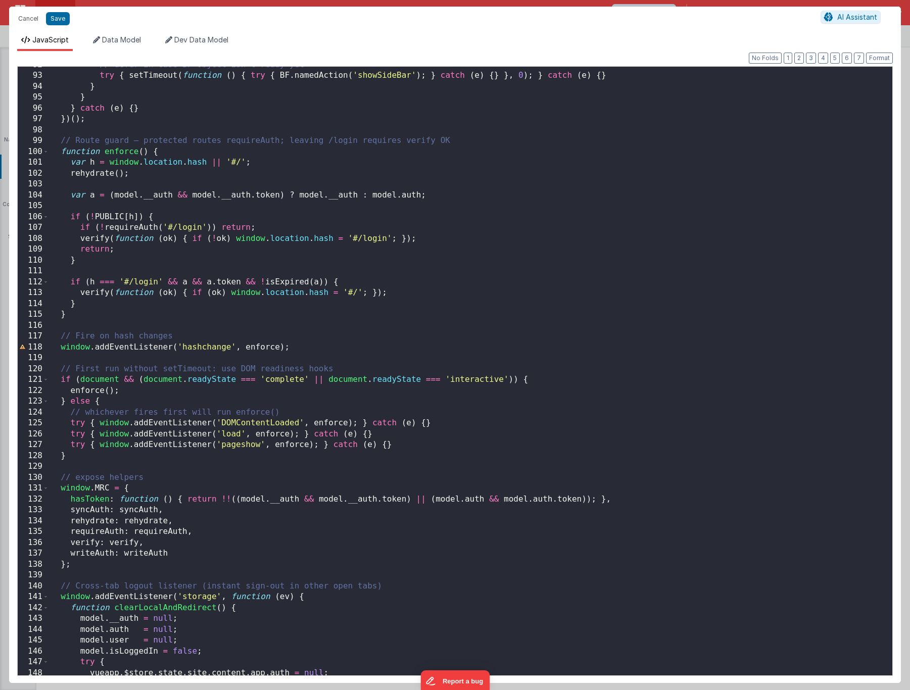
scroll to position [0, 0]
drag, startPoint x: 323, startPoint y: 350, endPoint x: 55, endPoint y: 345, distance: 268.9
click at [55, 345] on div "// defer in case BF object isn't ready yet try { setTimeout ( function ( ) { tr…" at bounding box center [467, 375] width 836 height 631
click at [271, 350] on div "// defer in case BF object isn't ready yet try { setTimeout ( function ( ) { tr…" at bounding box center [467, 375] width 836 height 631
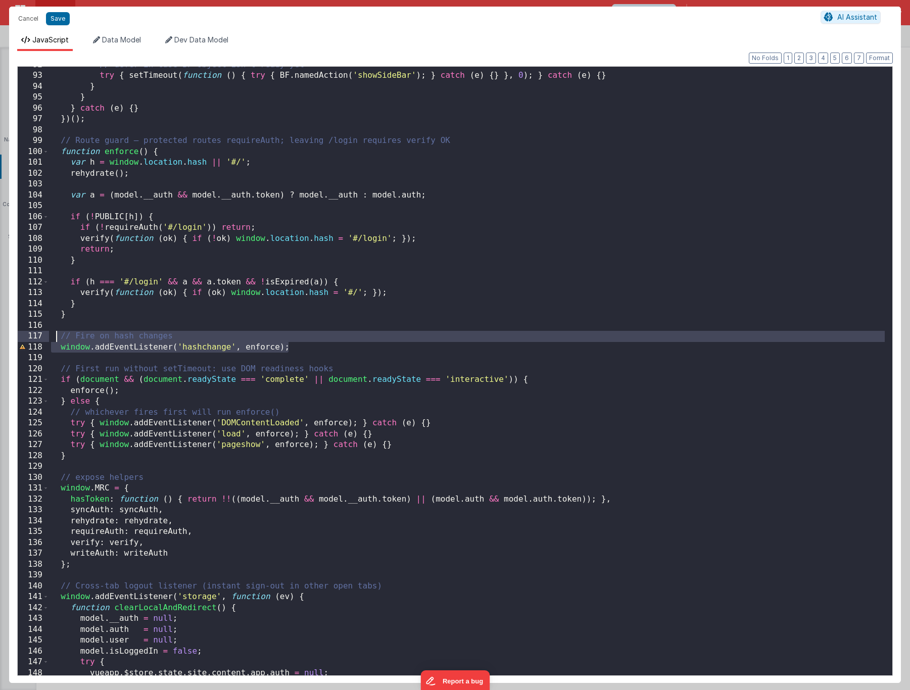
drag, startPoint x: 330, startPoint y: 347, endPoint x: 57, endPoint y: 335, distance: 273.7
click at [57, 335] on div "// defer in case BF object isn't ready yet try { setTimeout ( function ( ) { tr…" at bounding box center [467, 375] width 836 height 631
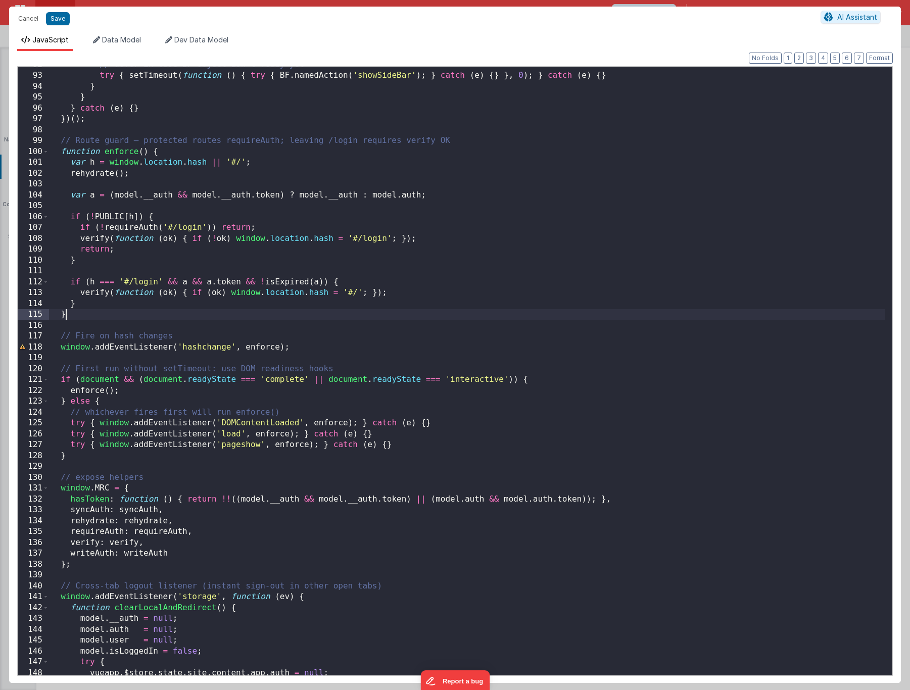
click at [389, 317] on div "// defer in case BF object isn't ready yet try { setTimeout ( function ( ) { tr…" at bounding box center [467, 375] width 836 height 631
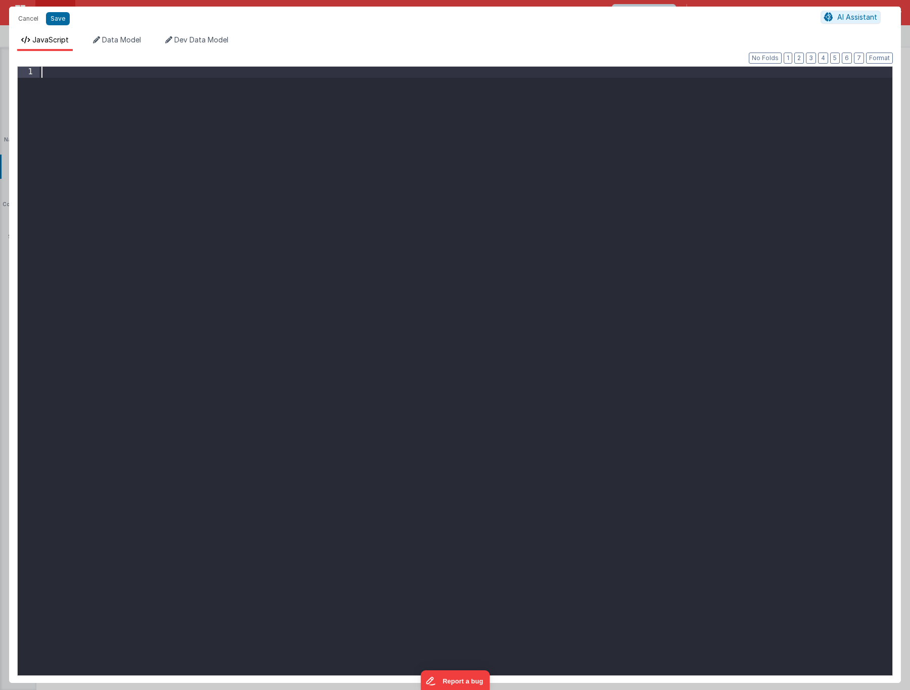
scroll to position [1249, 0]
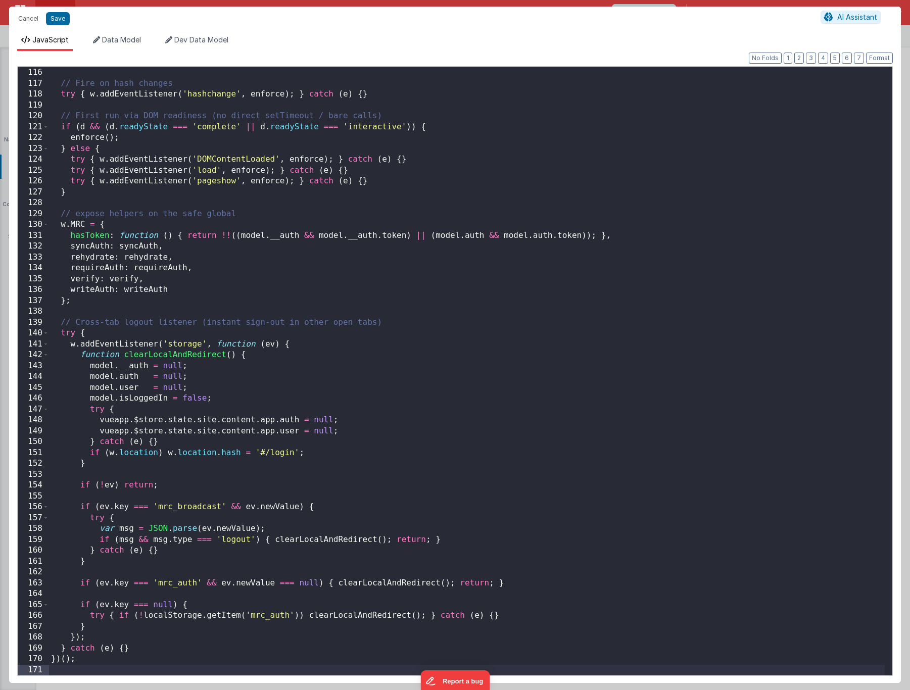
click at [391, 322] on div "} // Fire on hash changes try { w . addEventListener ( 'hashchange' , enforce )…" at bounding box center [467, 372] width 836 height 631
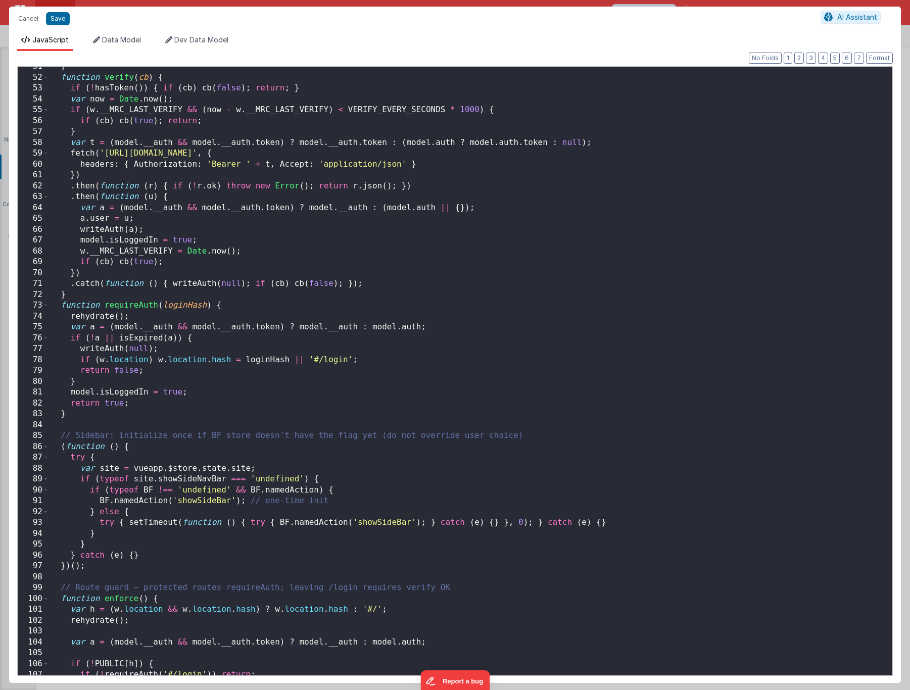
scroll to position [837, 0]
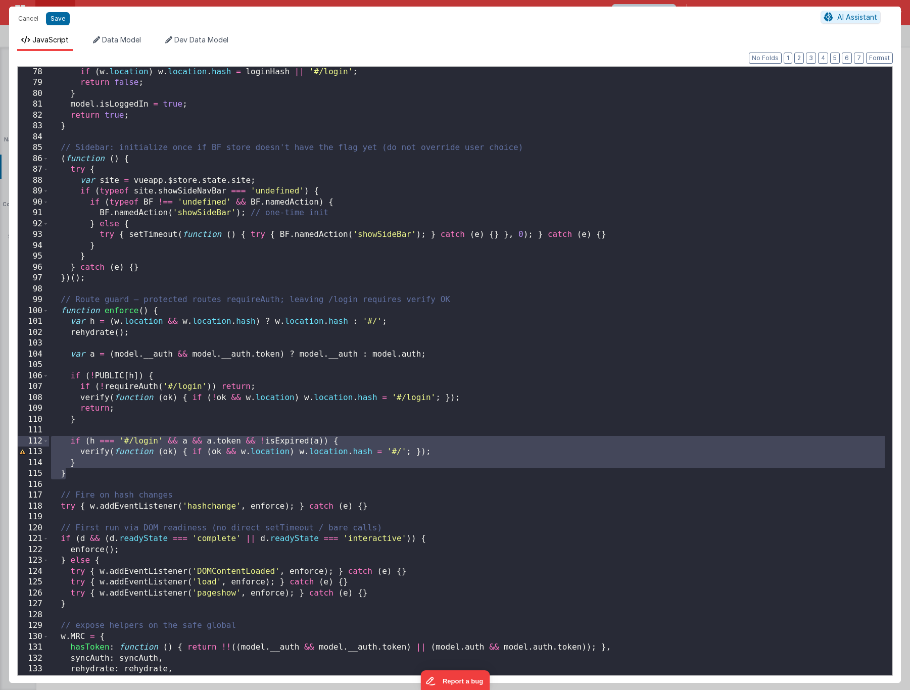
drag, startPoint x: 122, startPoint y: 472, endPoint x: 50, endPoint y: 442, distance: 77.7
click at [50, 442] on div "if ( w . location ) w . location . hash = loginHash || '#/login' ; return false…" at bounding box center [467, 382] width 836 height 631
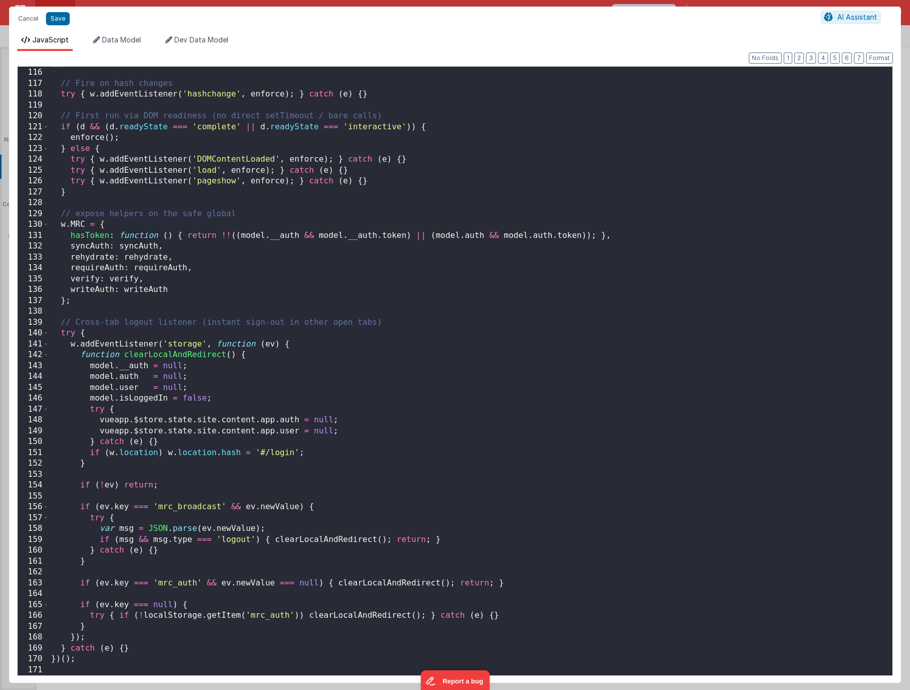
scroll to position [1249, 0]
click at [58, 23] on button "Save" at bounding box center [58, 18] width 24 height 13
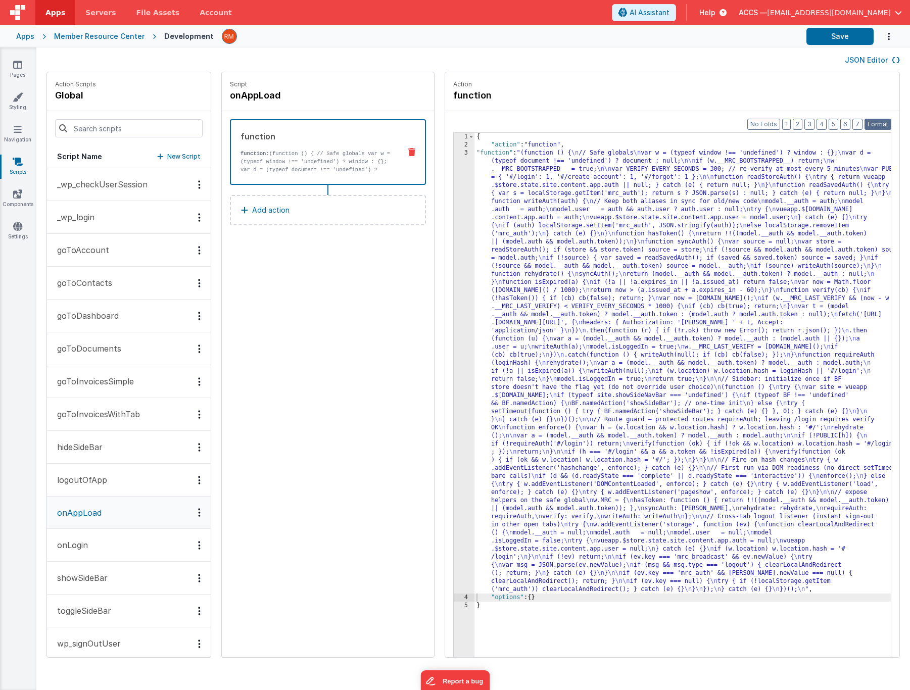
click at [885, 123] on button "Format" at bounding box center [878, 124] width 27 height 11
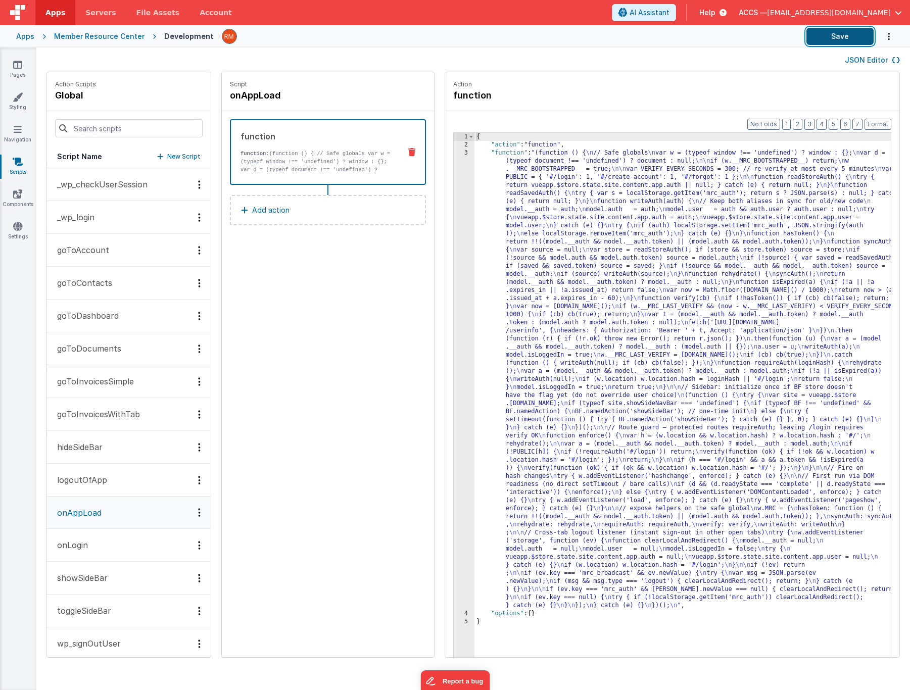
click at [852, 42] on button "Save" at bounding box center [840, 36] width 67 height 17
click at [484, 155] on div "{ "action" : "function" , "function" : "(function () { \n // Safe globals \n va…" at bounding box center [698, 419] width 446 height 572
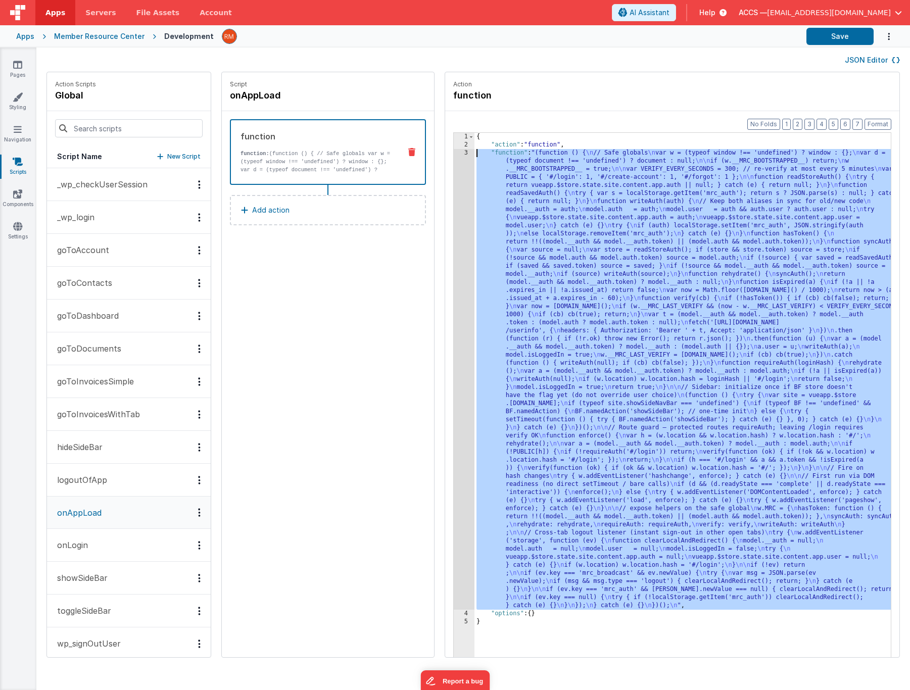
click at [454, 155] on div "3" at bounding box center [464, 379] width 21 height 461
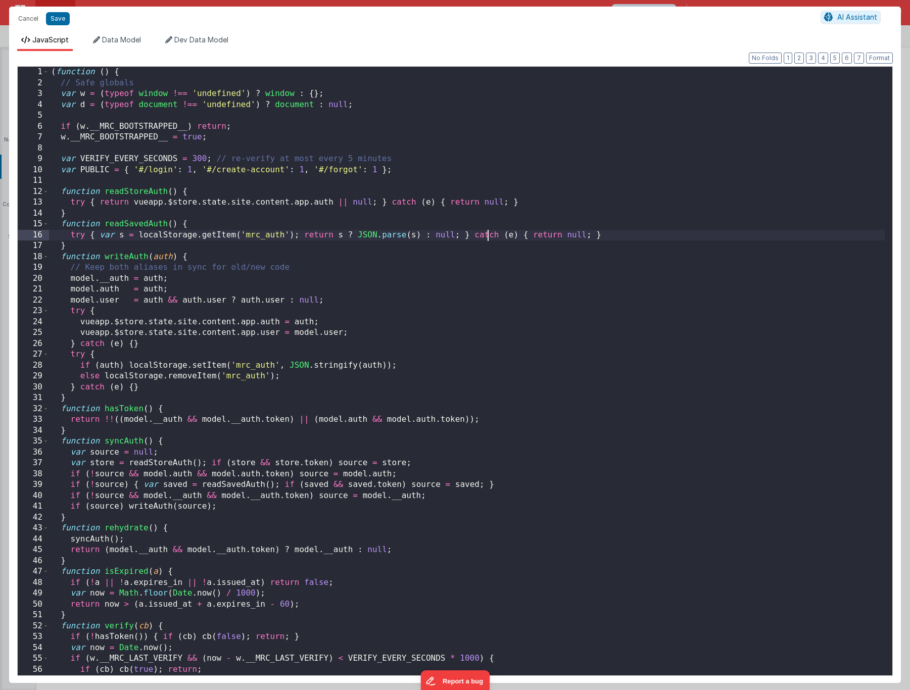
click at [488, 234] on div "( function ( ) { // Safe globals var w = ( typeof window !== 'undefined' ) ? wi…" at bounding box center [467, 382] width 836 height 631
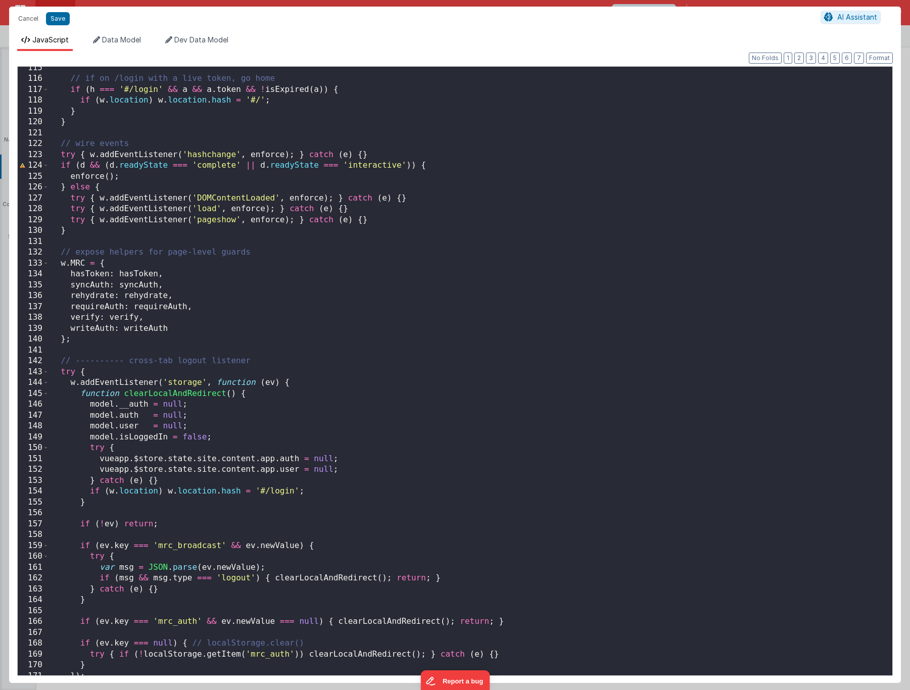
scroll to position [1243, 0]
drag, startPoint x: 401, startPoint y: 167, endPoint x: 57, endPoint y: 162, distance: 344.7
click at [57, 162] on div "// if on /login with a live token, go home if ( h === '#/login' && a && a . tok…" at bounding box center [467, 378] width 836 height 631
